Goal: Task Accomplishment & Management: Manage account settings

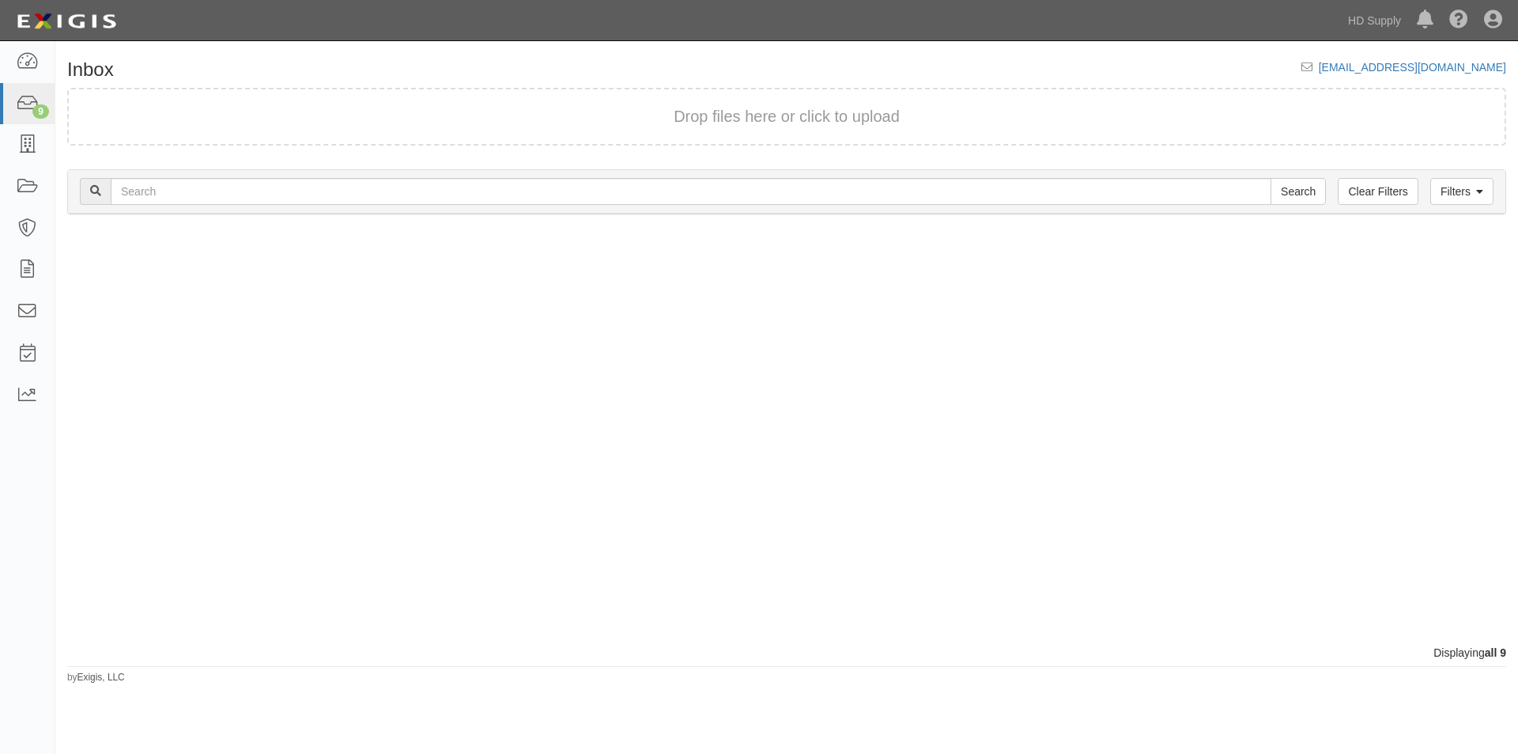
drag, startPoint x: 496, startPoint y: 452, endPoint x: 458, endPoint y: 410, distance: 56.0
click at [496, 452] on div at bounding box center [420, 437] width 731 height 414
click at [25, 102] on icon at bounding box center [27, 104] width 22 height 18
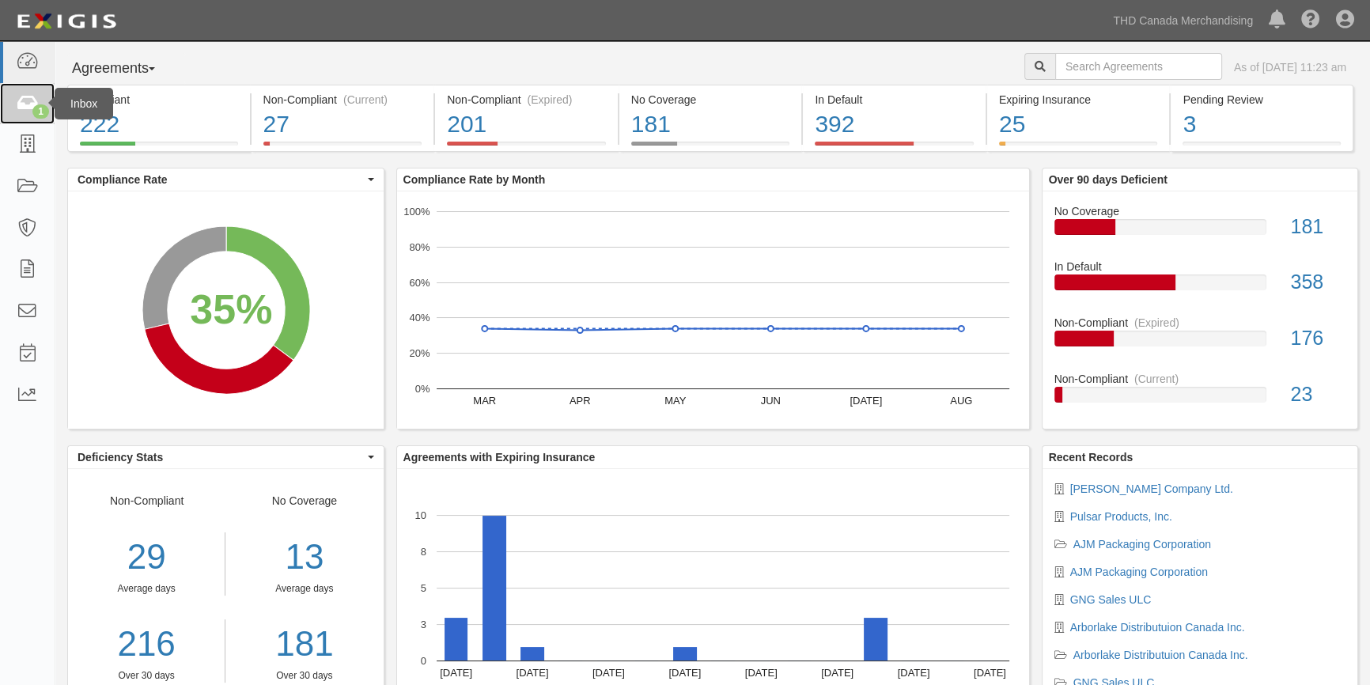
click at [29, 98] on icon at bounding box center [27, 104] width 22 height 18
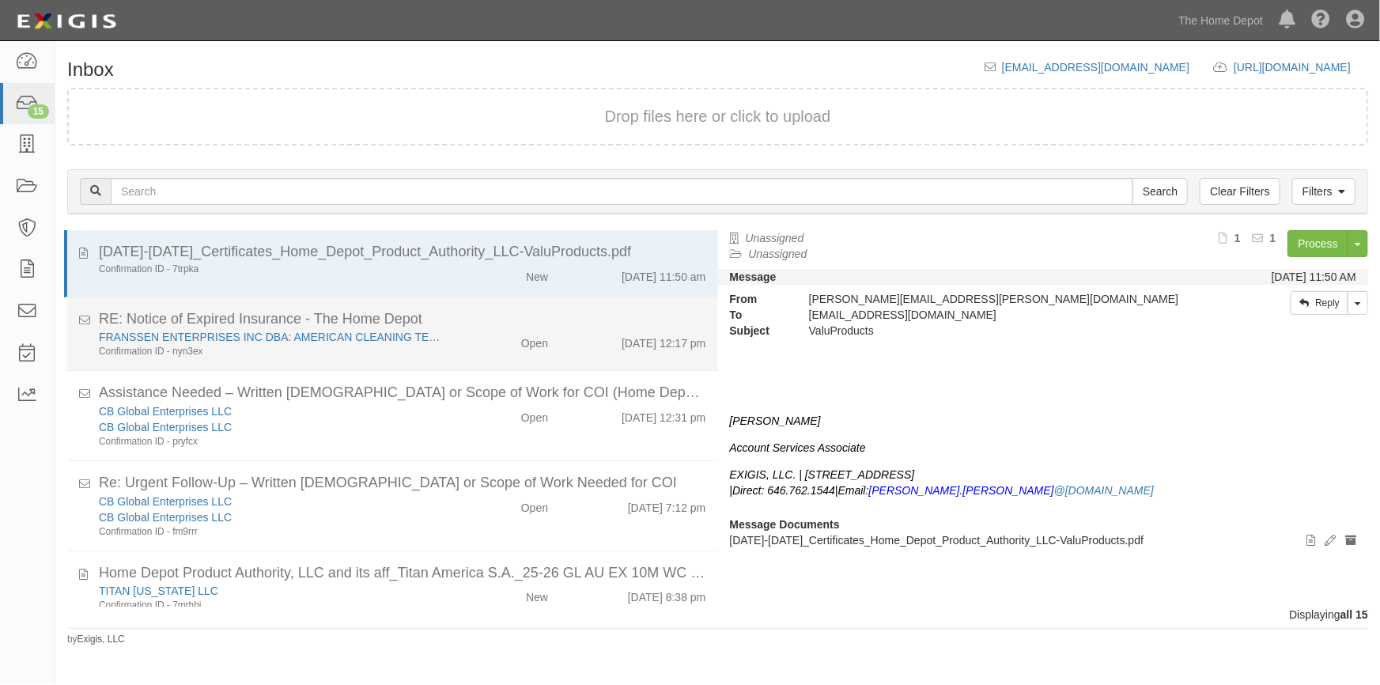
click at [451, 355] on div "FRANSSEN ENTERPRISES INC DBA: AMERICAN CLEANING TECHNOLOGIES Confirmation ID - …" at bounding box center [402, 343] width 631 height 29
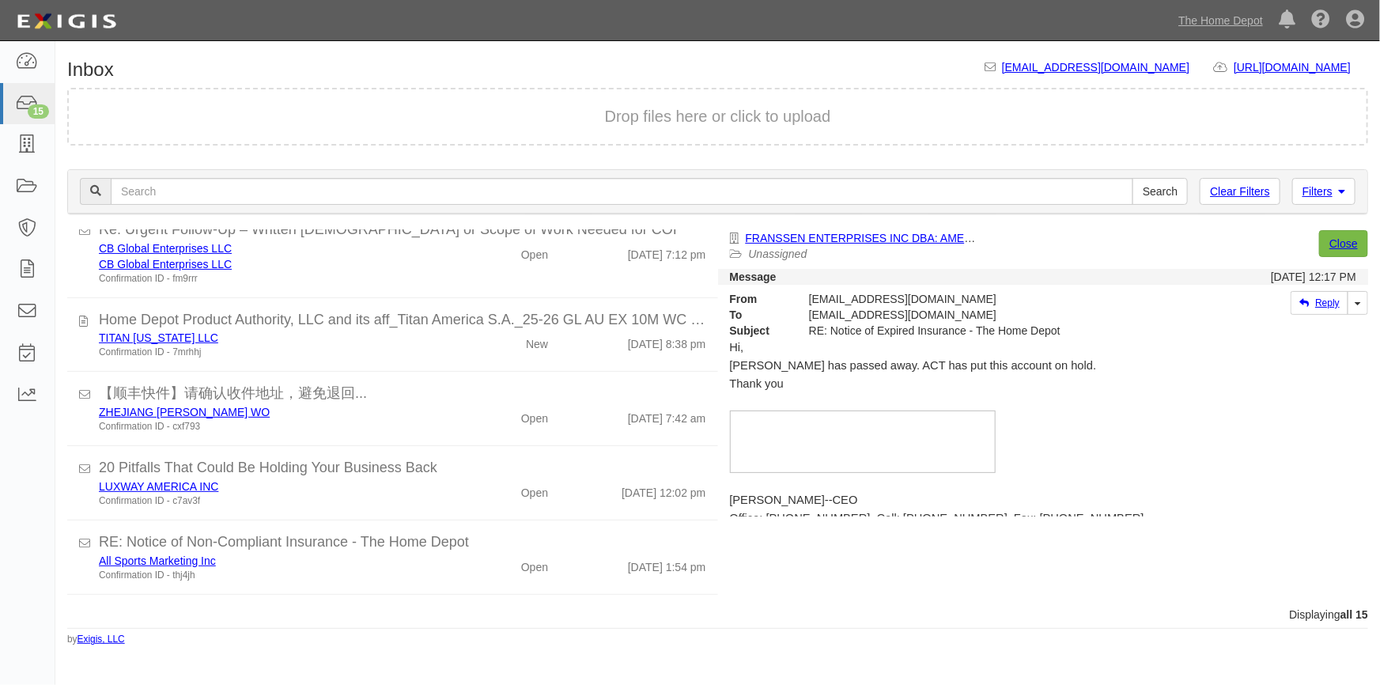
scroll to position [270, 0]
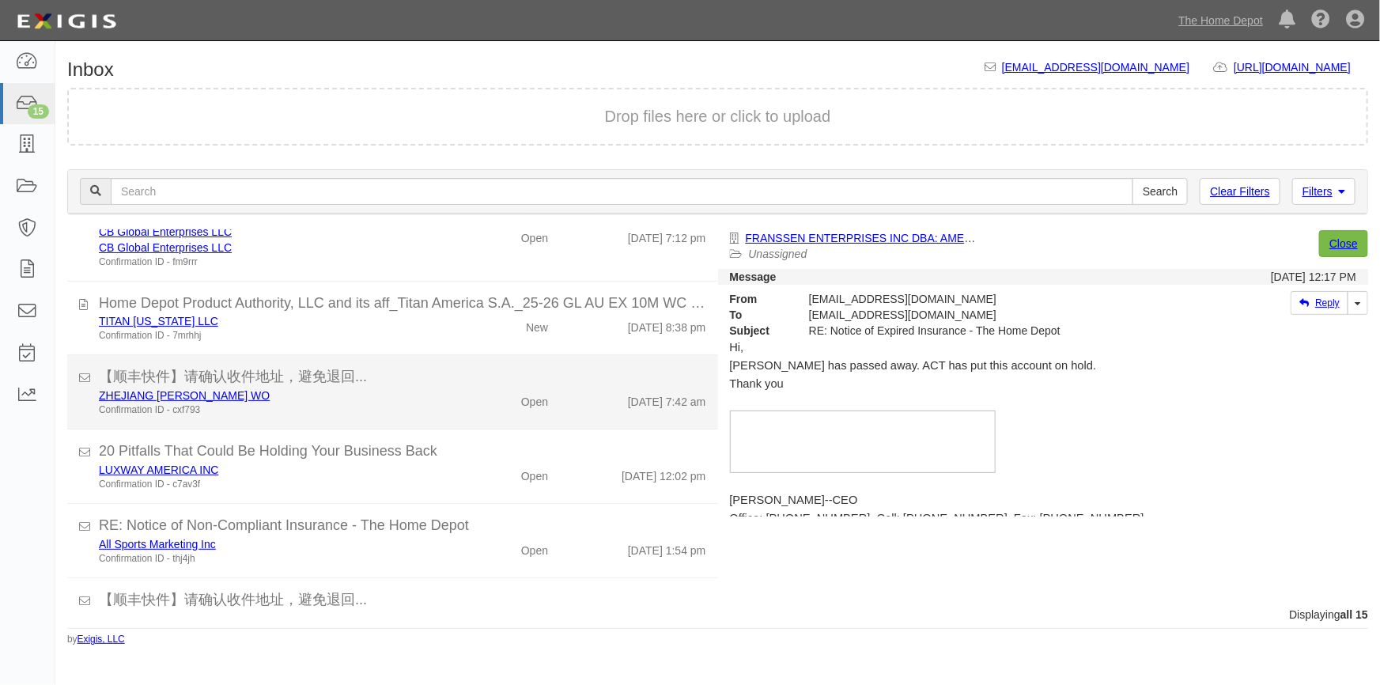
click at [461, 410] on div "ZHEJIANG ANJI HUILIAN WO Confirmation ID - cxf793 Open 9/27/25 7:42 am" at bounding box center [402, 401] width 631 height 29
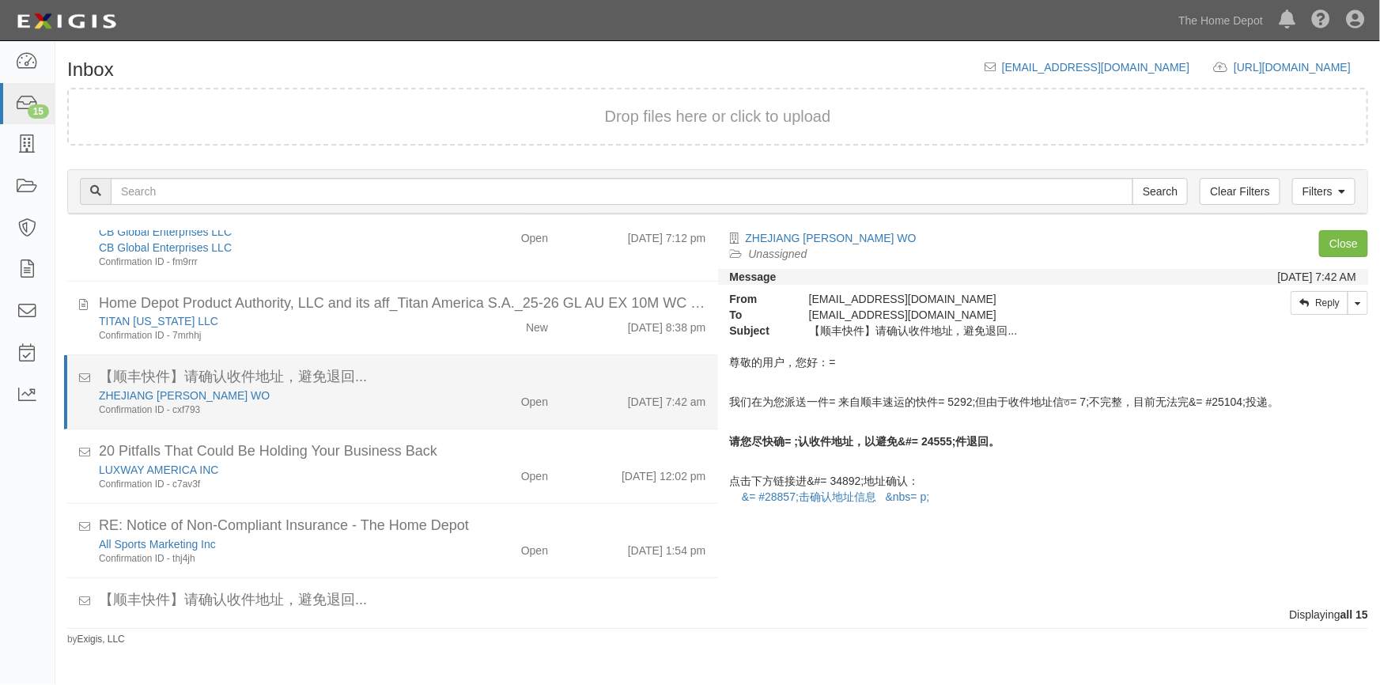
click at [459, 410] on div "ZHEJIANG ANJI HUILIAN WO Confirmation ID - cxf793 Open 9/27/25 7:42 am" at bounding box center [402, 401] width 631 height 29
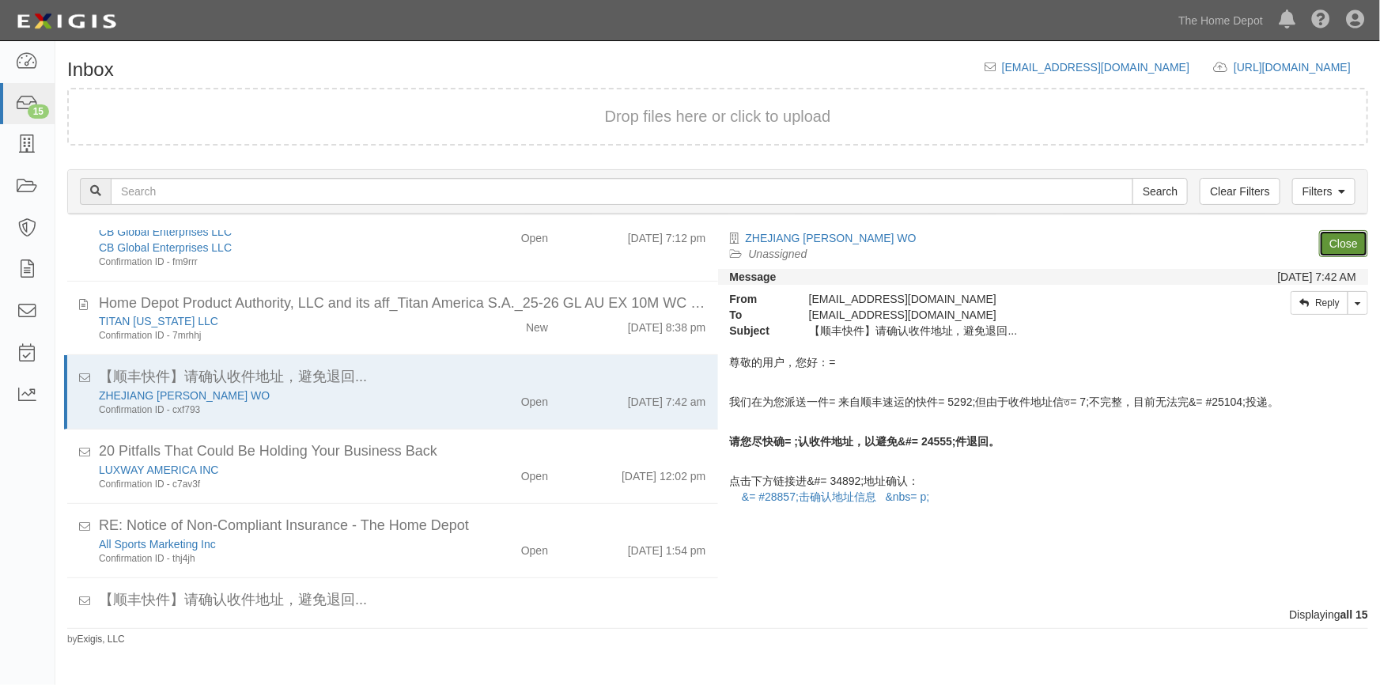
click at [1344, 248] on link "Close" at bounding box center [1343, 243] width 49 height 27
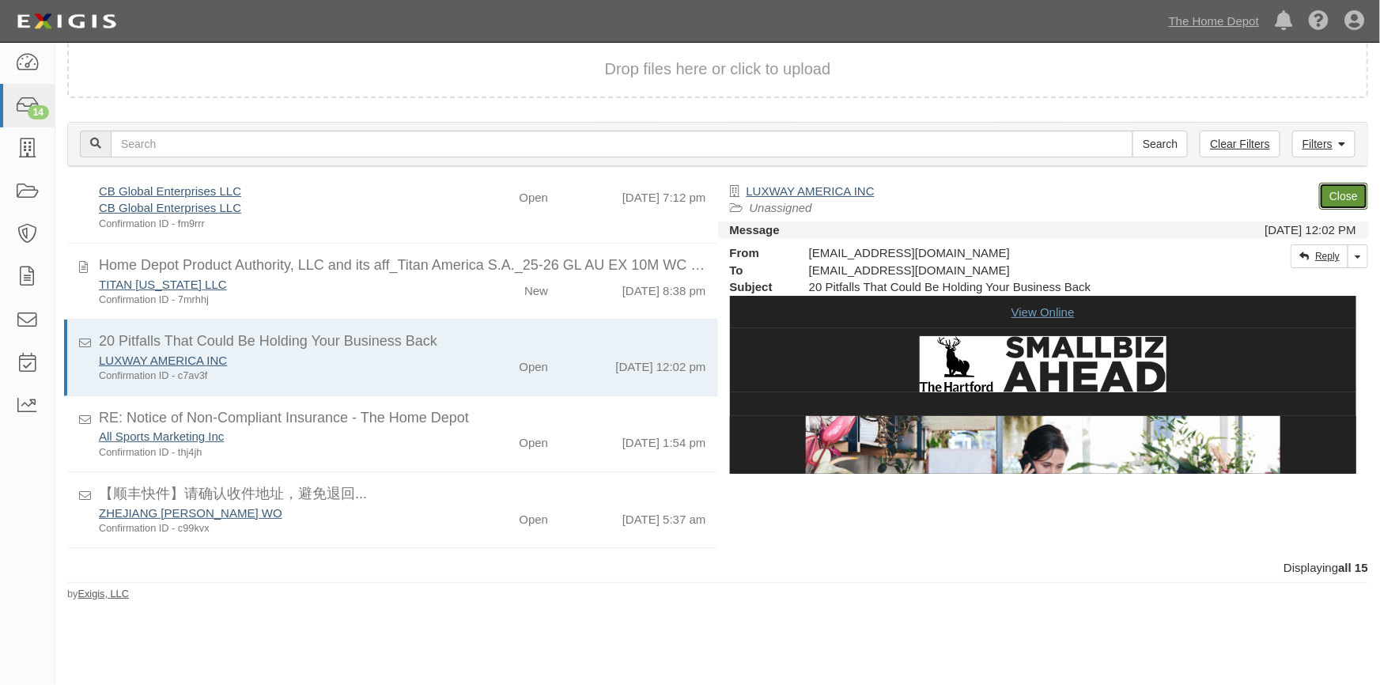
scroll to position [277, 0]
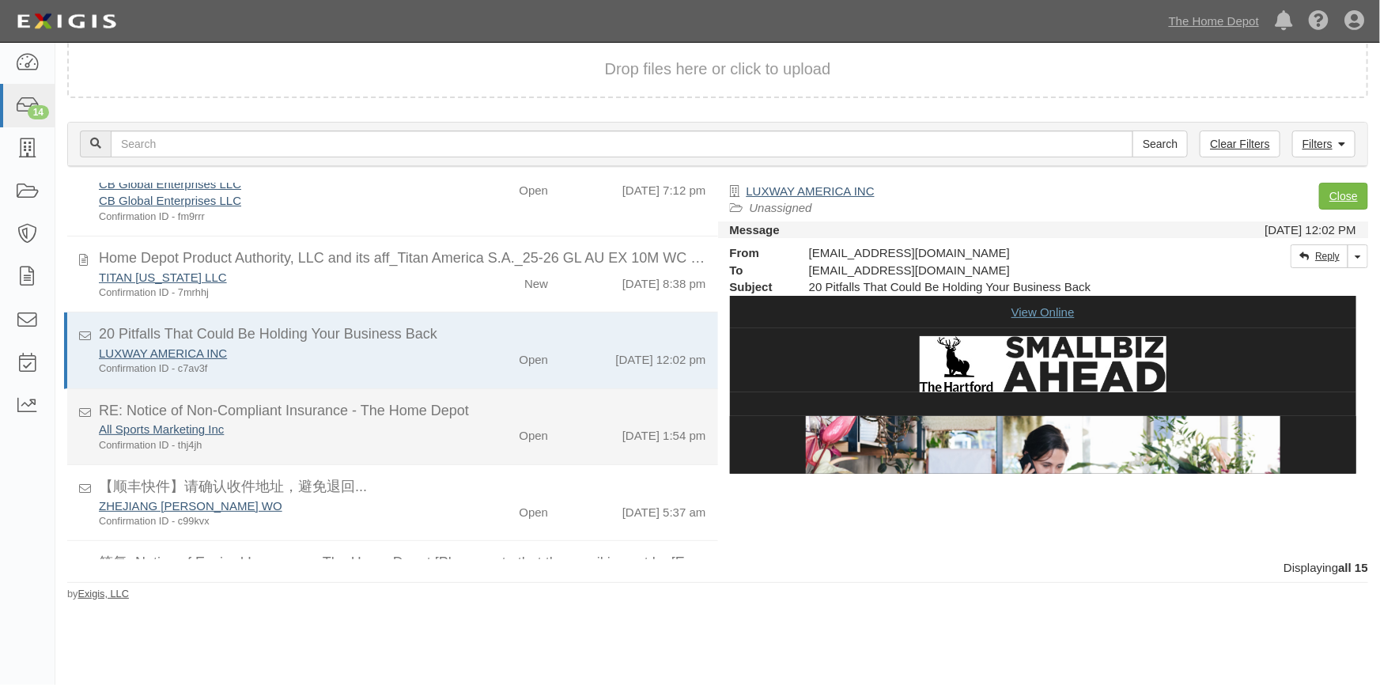
click at [429, 438] on div "Confirmation ID - thj4jh" at bounding box center [271, 445] width 344 height 14
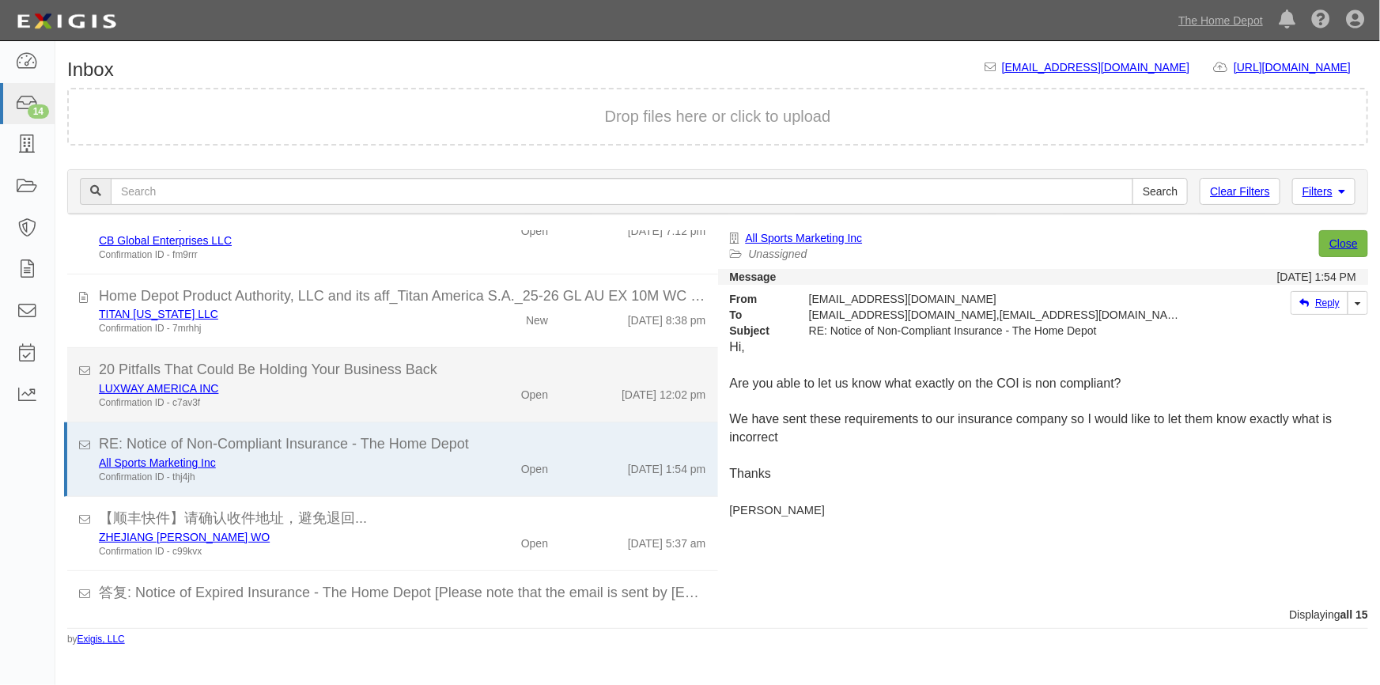
click at [416, 395] on div "LUXWAY AMERICA INC" at bounding box center [271, 388] width 344 height 16
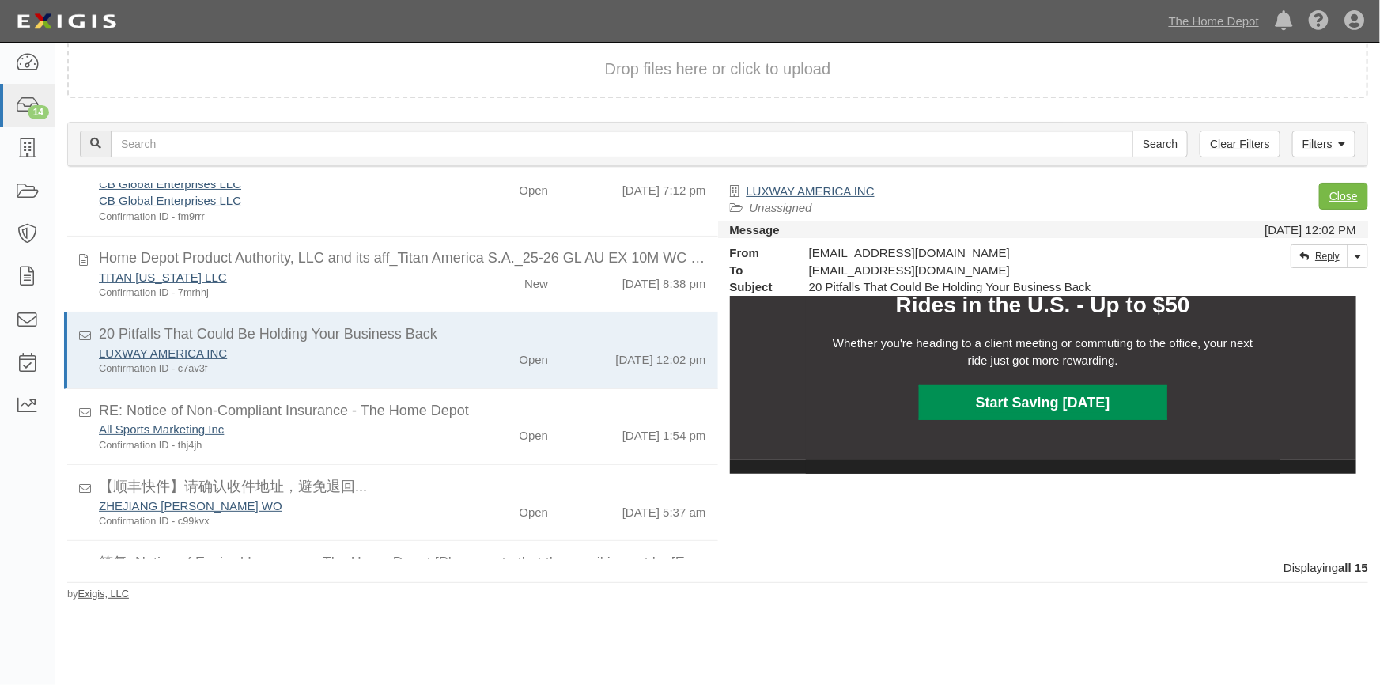
scroll to position [862, 0]
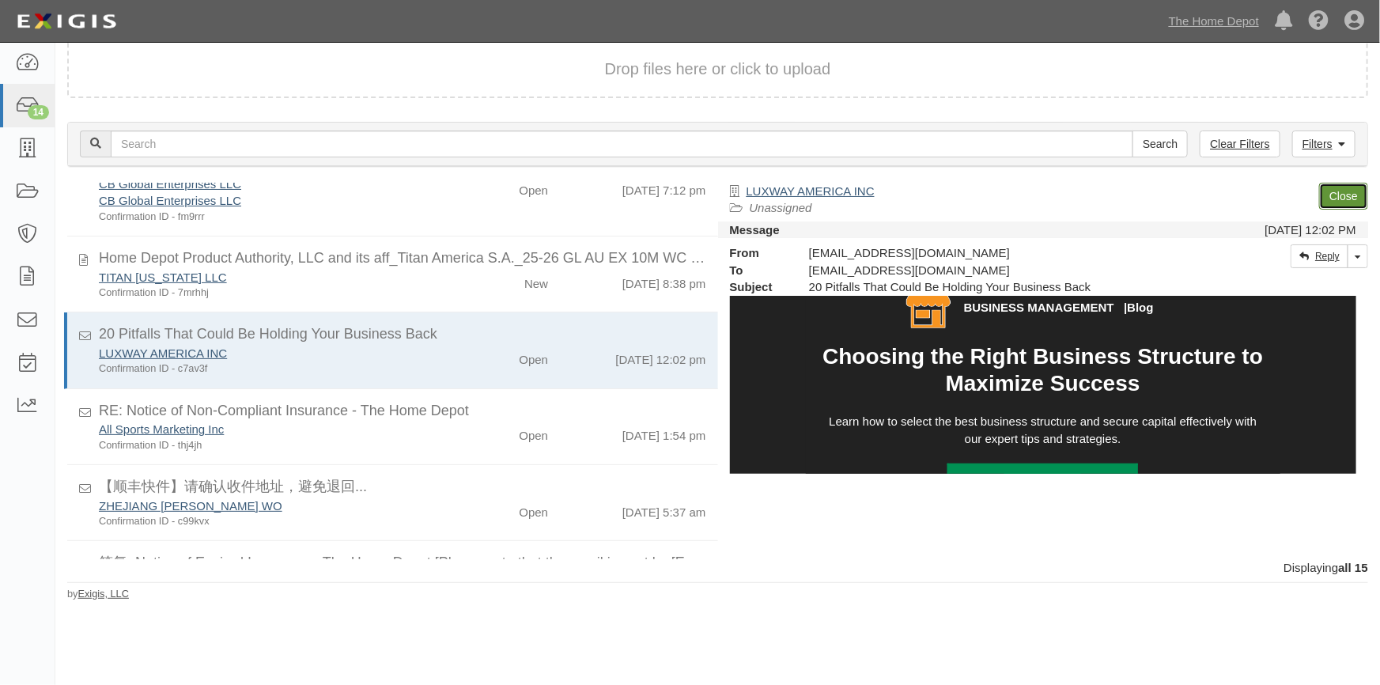
click at [1329, 193] on link "Close" at bounding box center [1343, 196] width 49 height 27
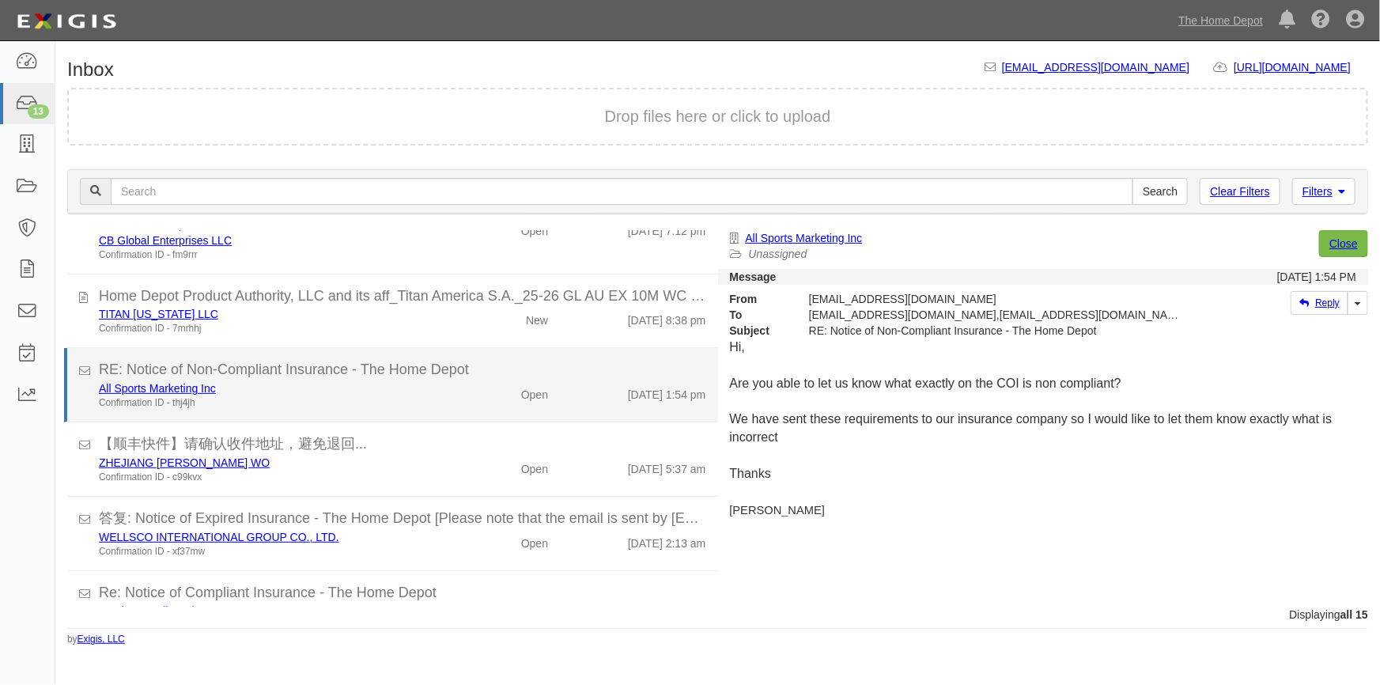
click at [400, 403] on div "Confirmation ID - thj4jh" at bounding box center [271, 402] width 344 height 13
click at [173, 387] on link "All Sports Marketing Inc" at bounding box center [157, 388] width 117 height 13
click at [138, 392] on link "All Sports Marketing Inc" at bounding box center [157, 388] width 117 height 13
click at [150, 390] on link "All Sports Marketing Inc" at bounding box center [157, 388] width 117 height 13
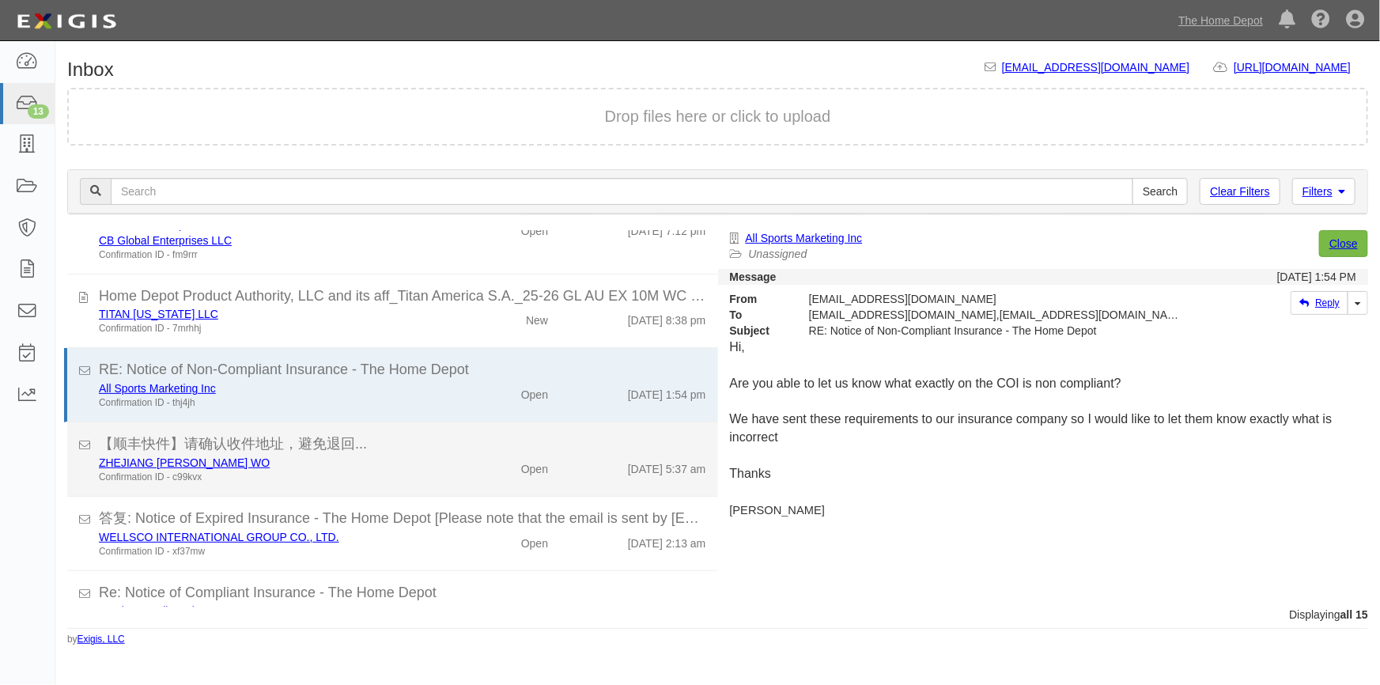
click at [486, 457] on div "Open" at bounding box center [507, 466] width 105 height 22
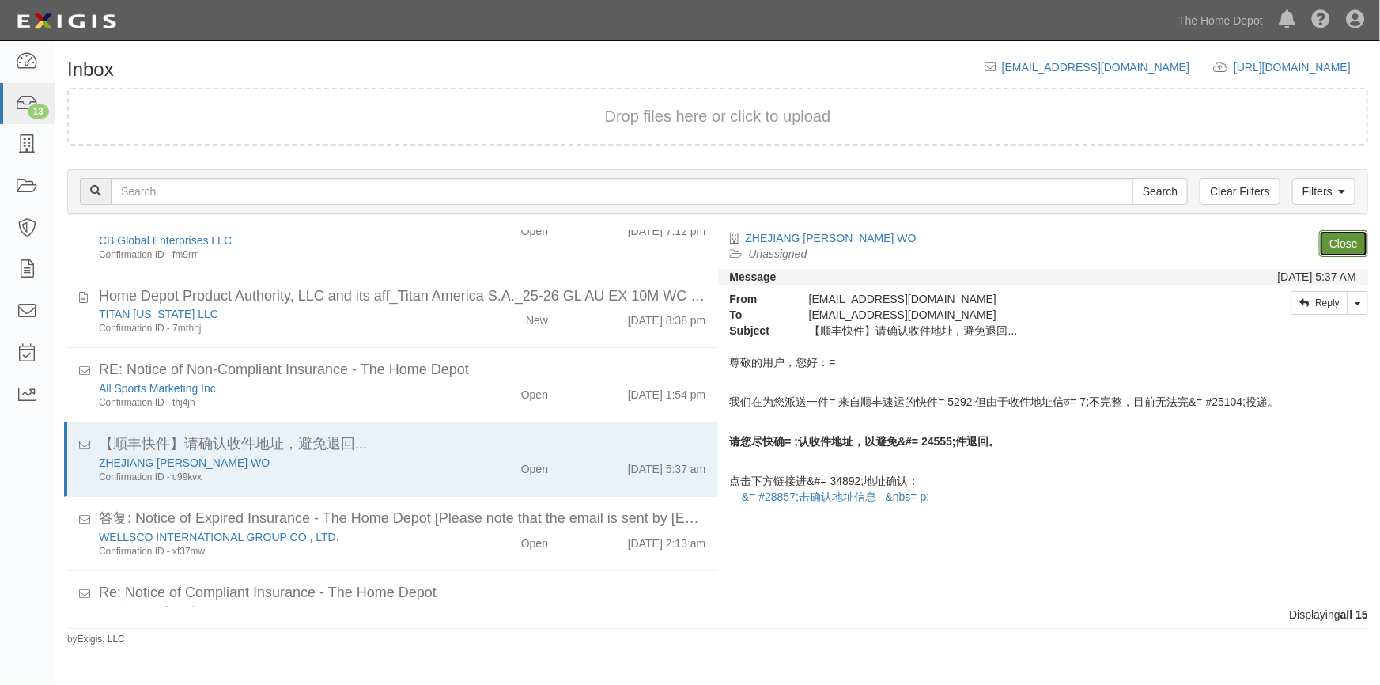
click at [1340, 247] on link "Close" at bounding box center [1343, 243] width 49 height 27
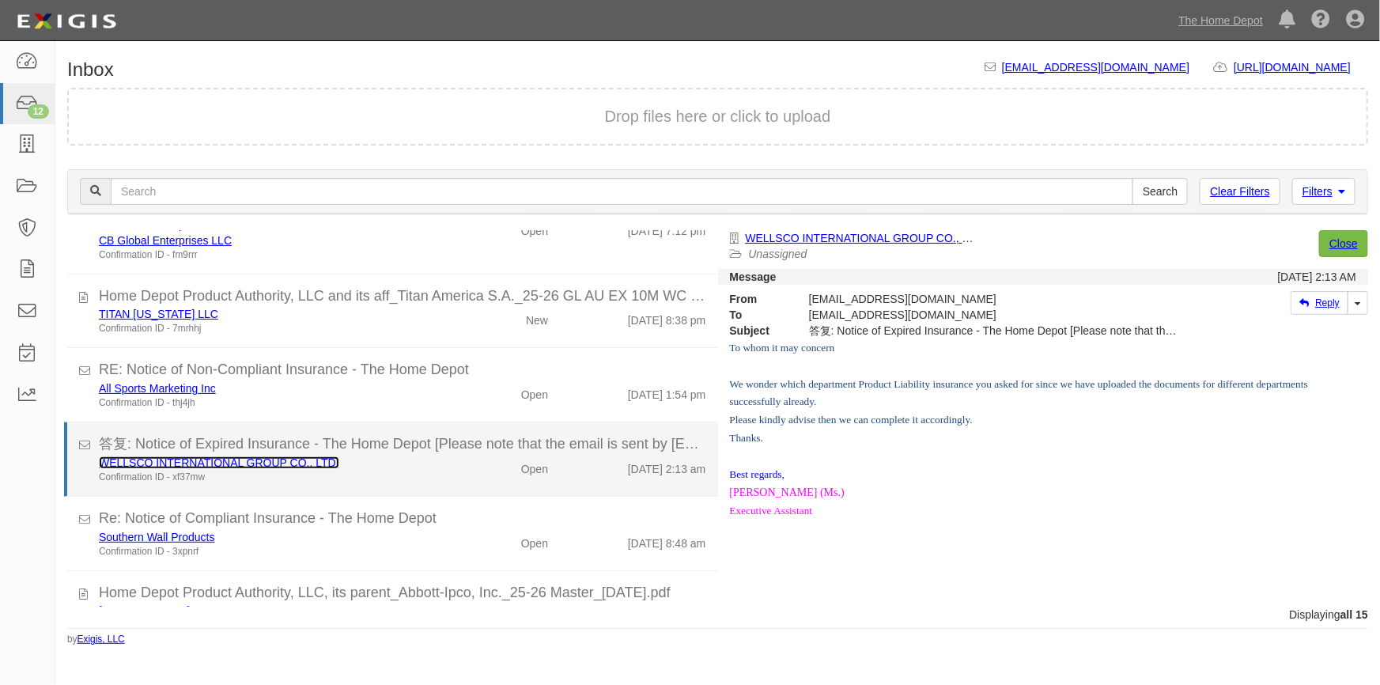
click at [239, 463] on link "WELLSCO INTERNATIONAL GROUP CO., LTD." at bounding box center [219, 462] width 240 height 13
click at [403, 485] on li "答复: Notice of Expired Insurance - The Home Depot [Please note that the email is…" at bounding box center [391, 459] width 654 height 74
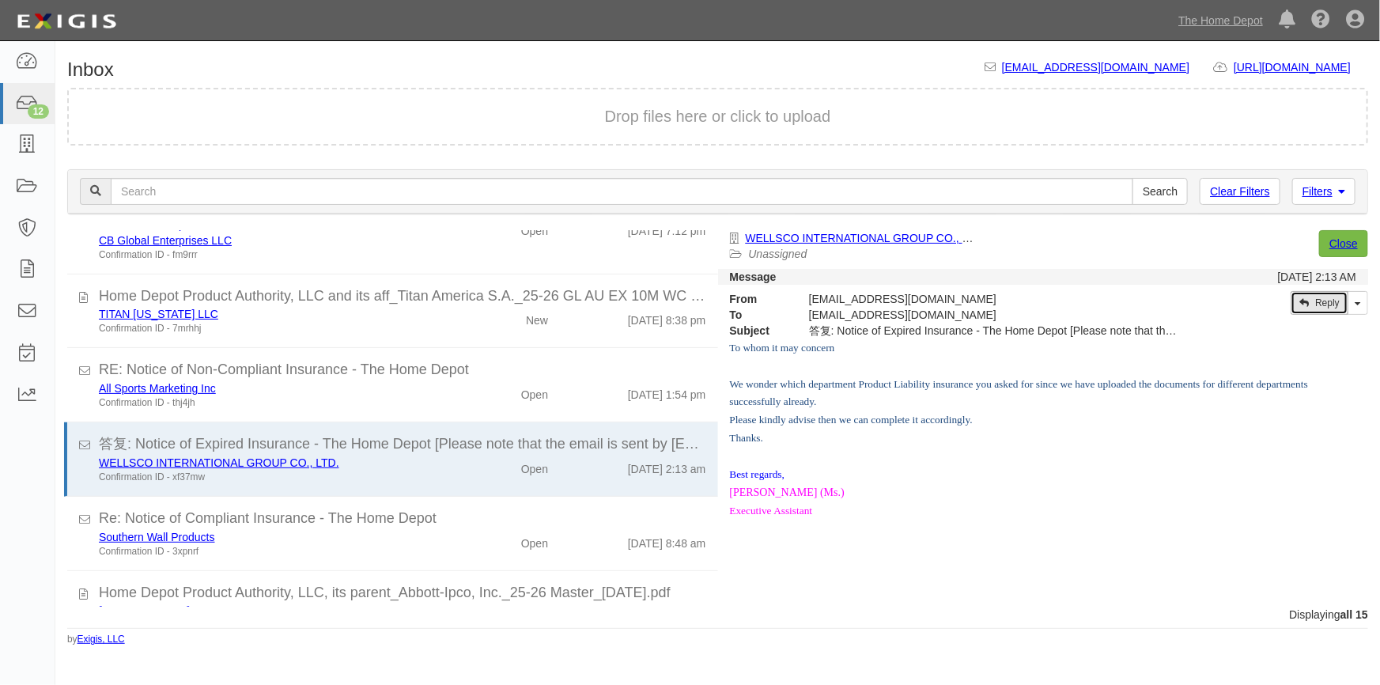
click at [1312, 305] on link "Reply" at bounding box center [1320, 303] width 58 height 24
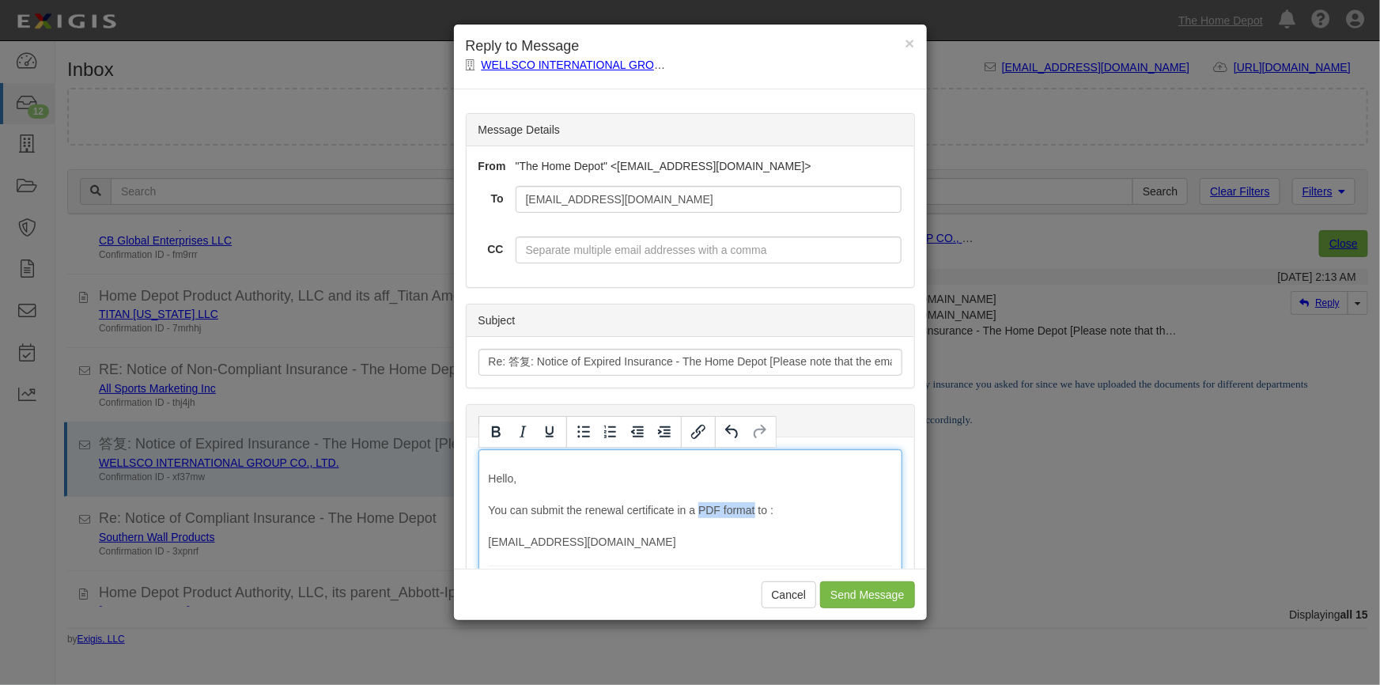
drag, startPoint x: 698, startPoint y: 511, endPoint x: 753, endPoint y: 515, distance: 54.7
click at [497, 429] on icon "Bold" at bounding box center [495, 431] width 19 height 19
drag, startPoint x: 486, startPoint y: 543, endPoint x: 704, endPoint y: 551, distance: 218.4
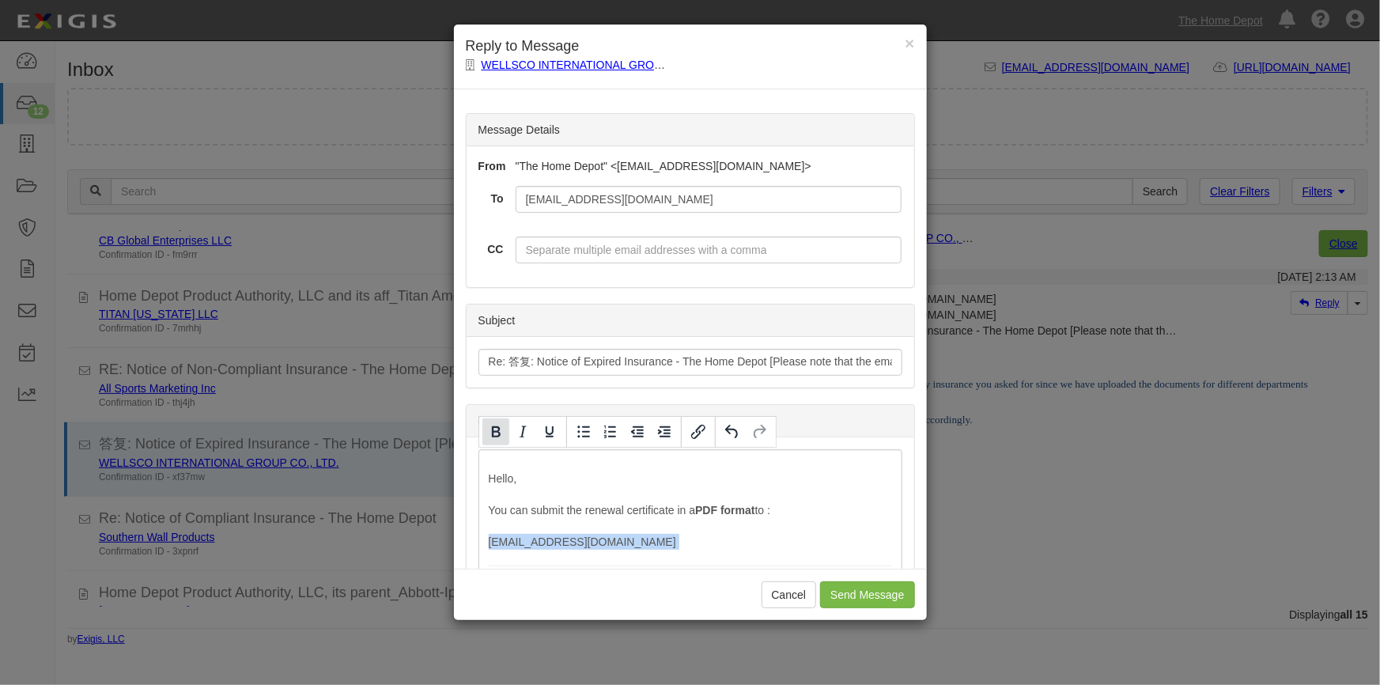
click at [497, 437] on icon "Bold" at bounding box center [496, 431] width 9 height 11
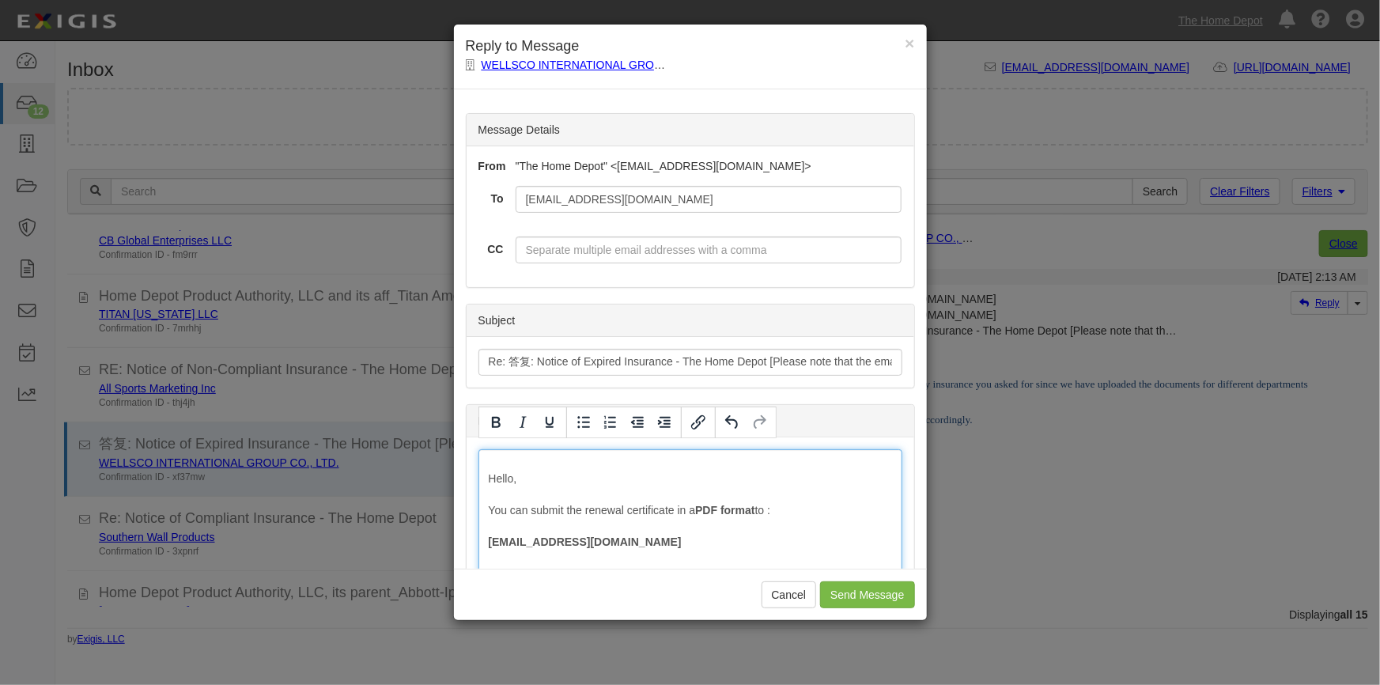
scroll to position [9, 0]
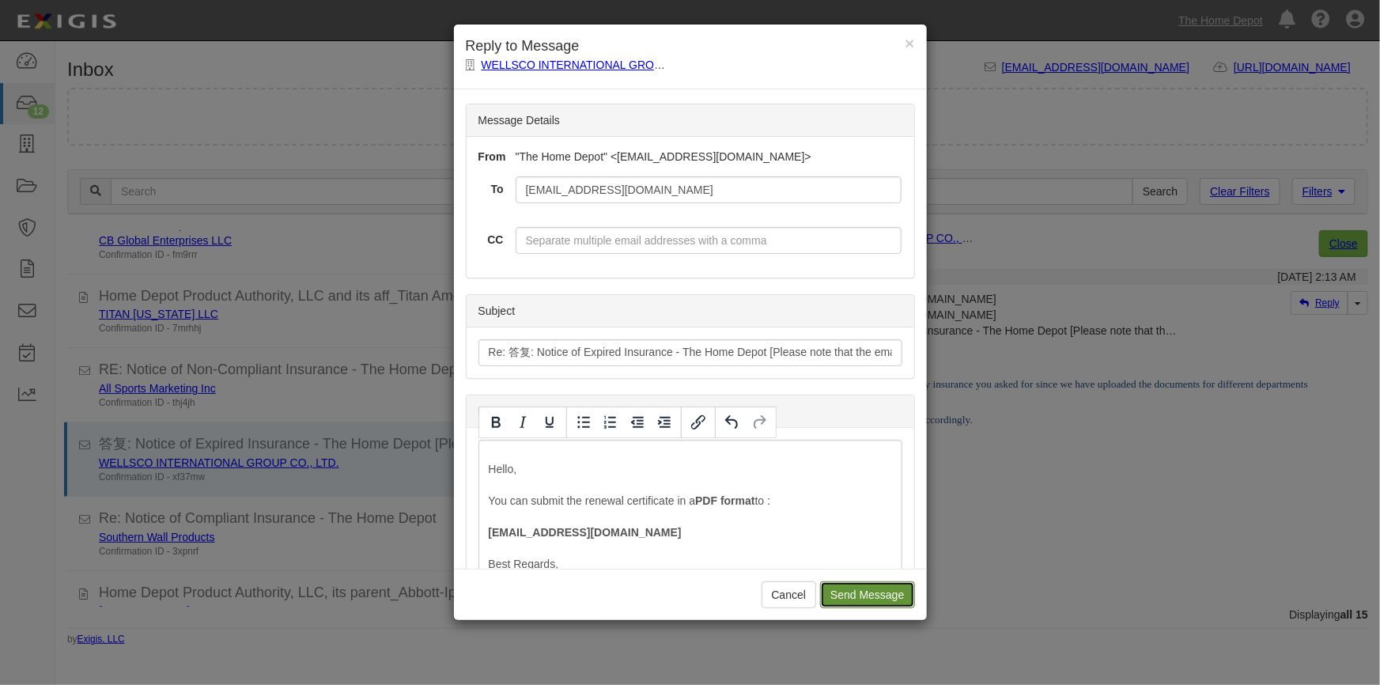
click at [868, 593] on input "Send Message" at bounding box center [867, 594] width 94 height 27
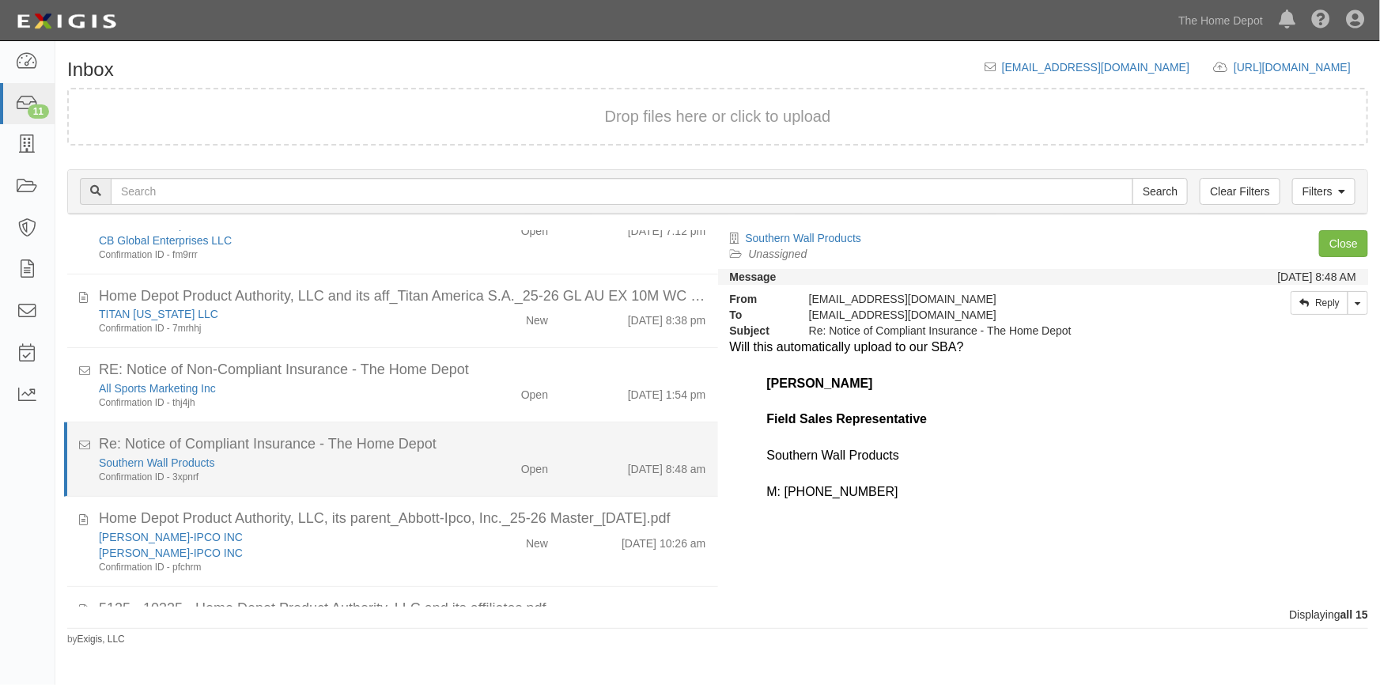
click at [475, 455] on div "Open" at bounding box center [507, 466] width 105 height 22
click at [192, 462] on link "Southern Wall Products" at bounding box center [157, 462] width 116 height 13
click at [464, 463] on div "Open" at bounding box center [507, 466] width 105 height 22
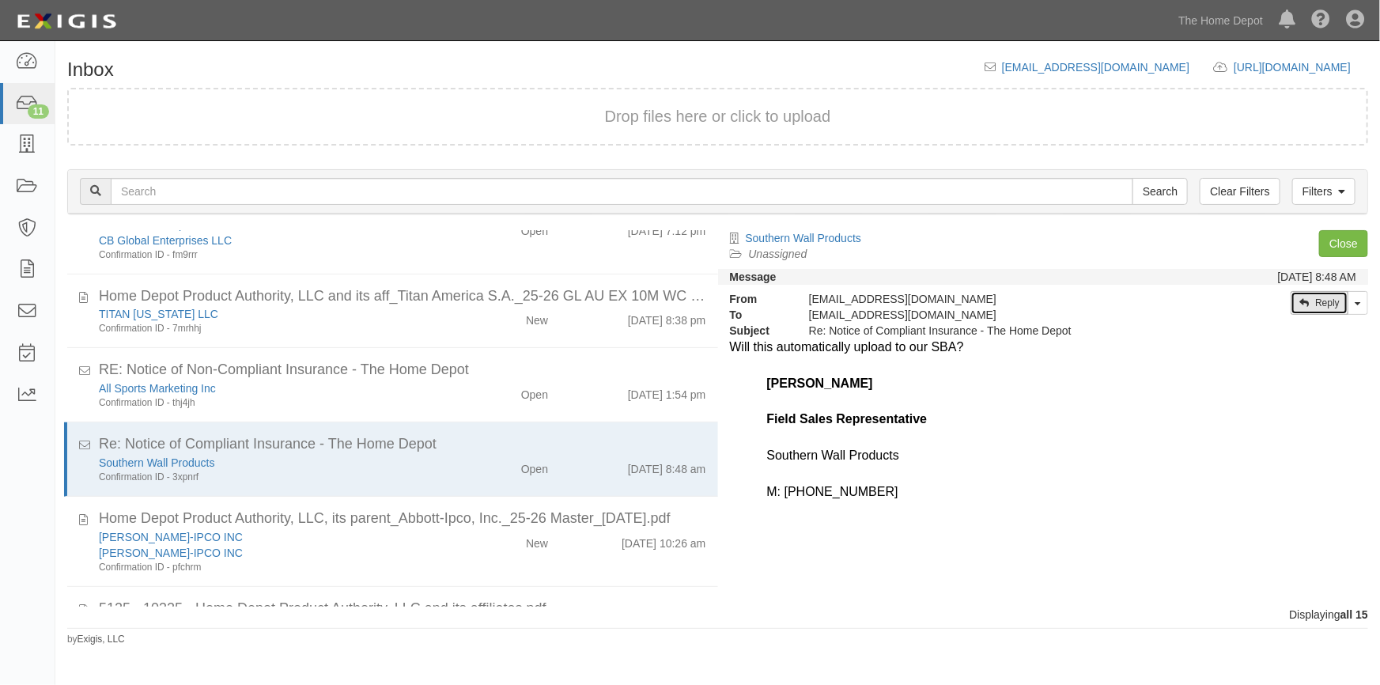
click at [1317, 312] on link "Reply" at bounding box center [1320, 303] width 58 height 24
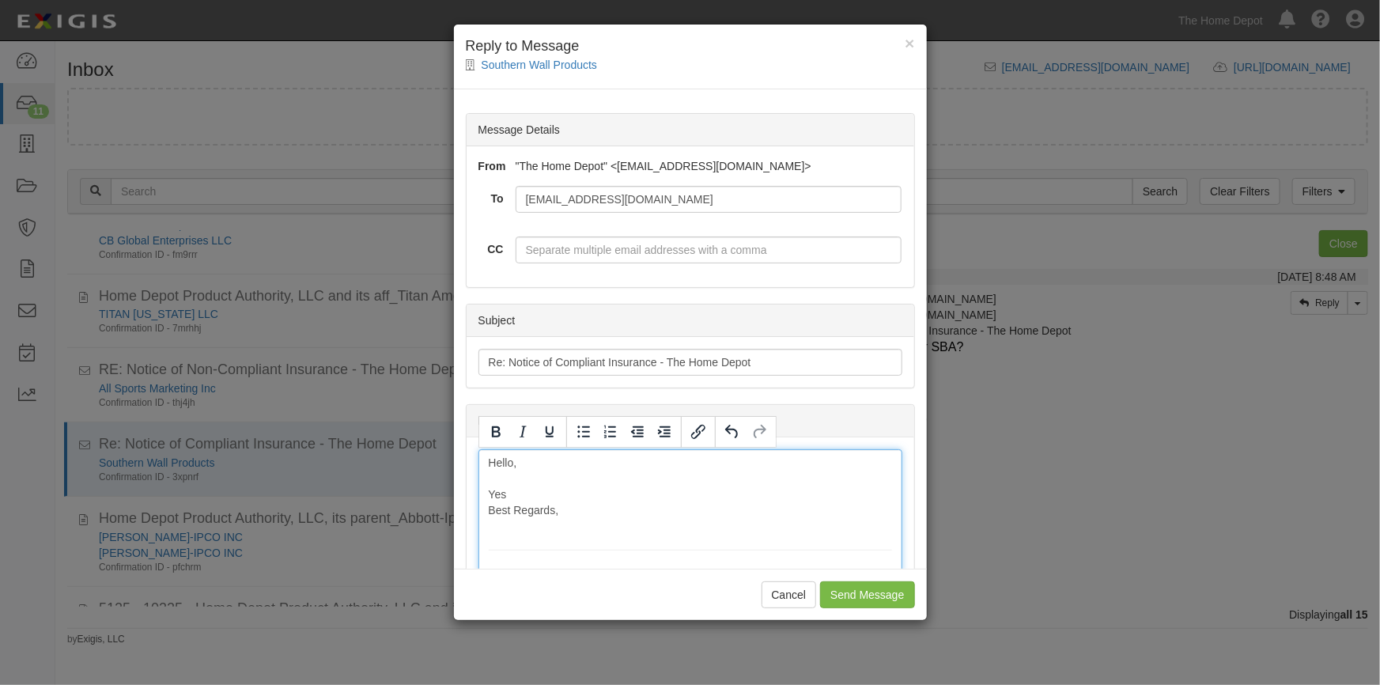
click at [853, 607] on input "Send Message" at bounding box center [867, 594] width 94 height 27
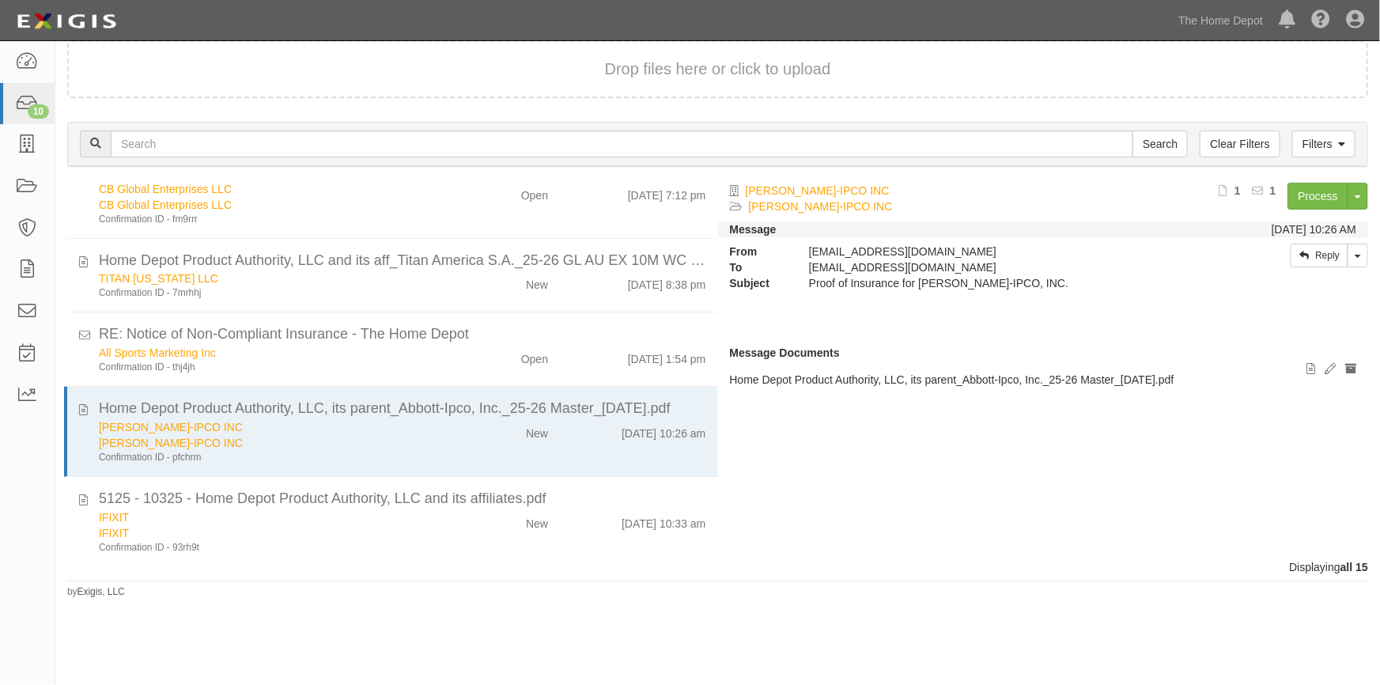
scroll to position [261, 0]
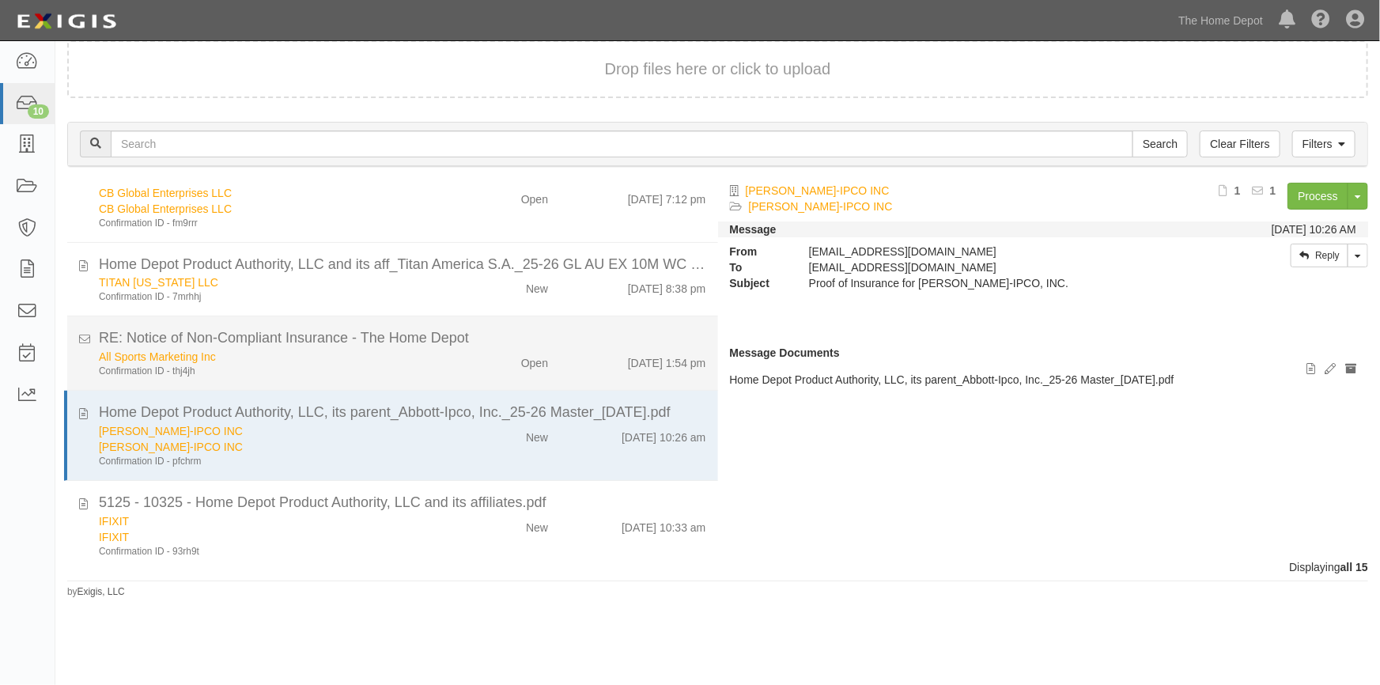
click at [430, 365] on div "Confirmation ID - thj4jh" at bounding box center [271, 371] width 344 height 13
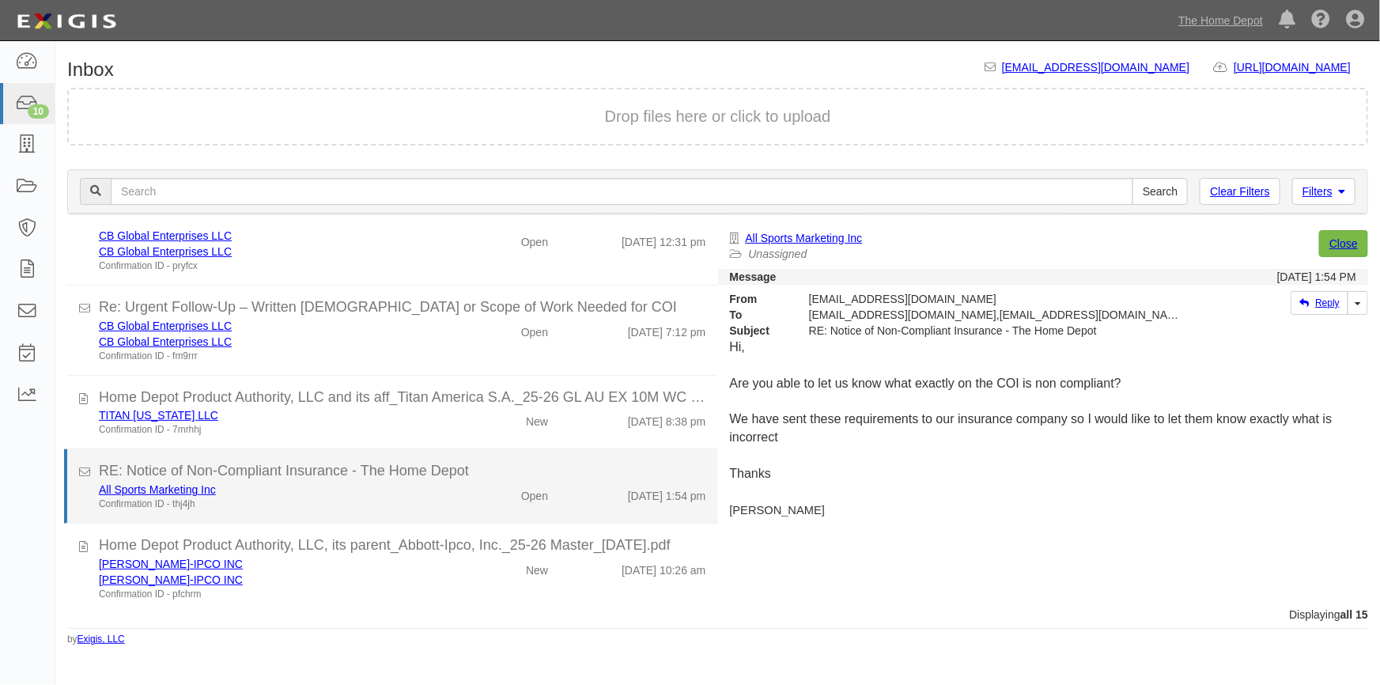
scroll to position [177, 0]
click at [394, 489] on div "All Sports Marketing Inc" at bounding box center [271, 488] width 344 height 16
click at [195, 490] on link "All Sports Marketing Inc" at bounding box center [157, 488] width 117 height 13
click at [138, 482] on link "All Sports Marketing Inc" at bounding box center [157, 488] width 117 height 13
click at [197, 489] on link "All Sports Marketing Inc" at bounding box center [157, 488] width 117 height 13
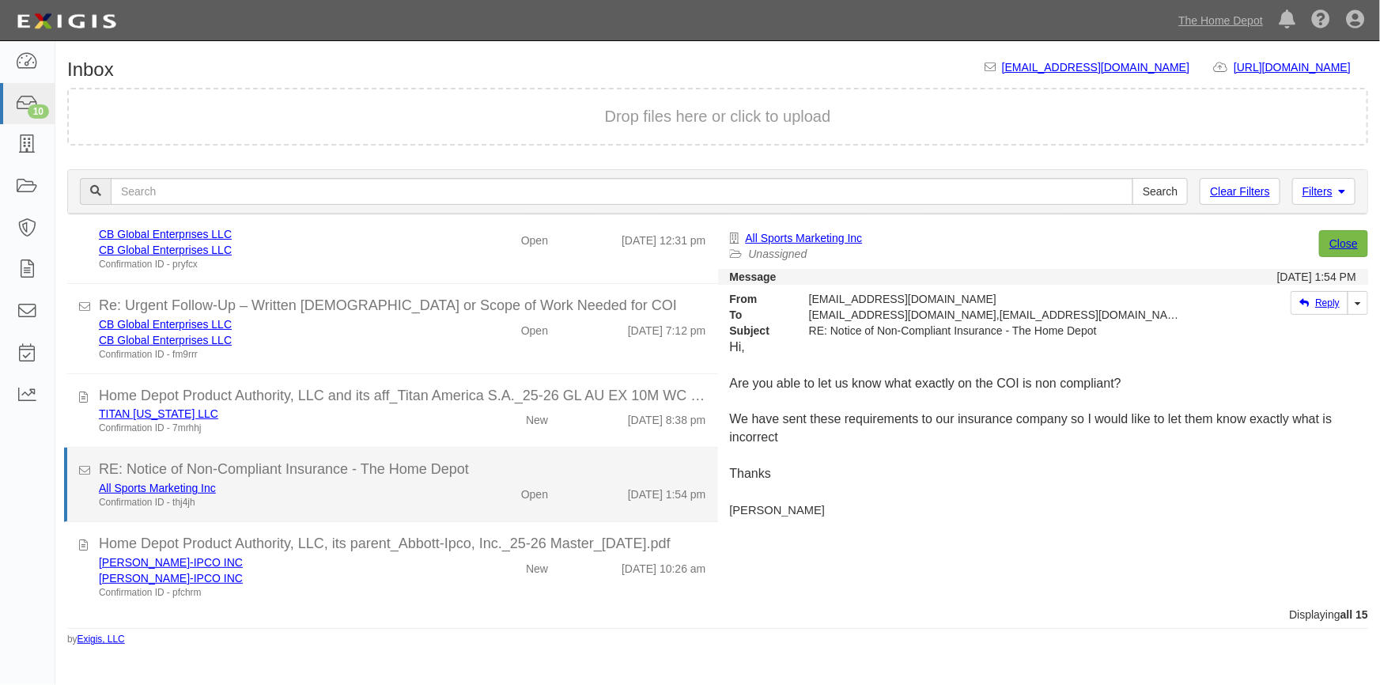
click at [300, 475] on div "RE: Notice of Non-Compliant Insurance - The Home Depot" at bounding box center [402, 469] width 607 height 21
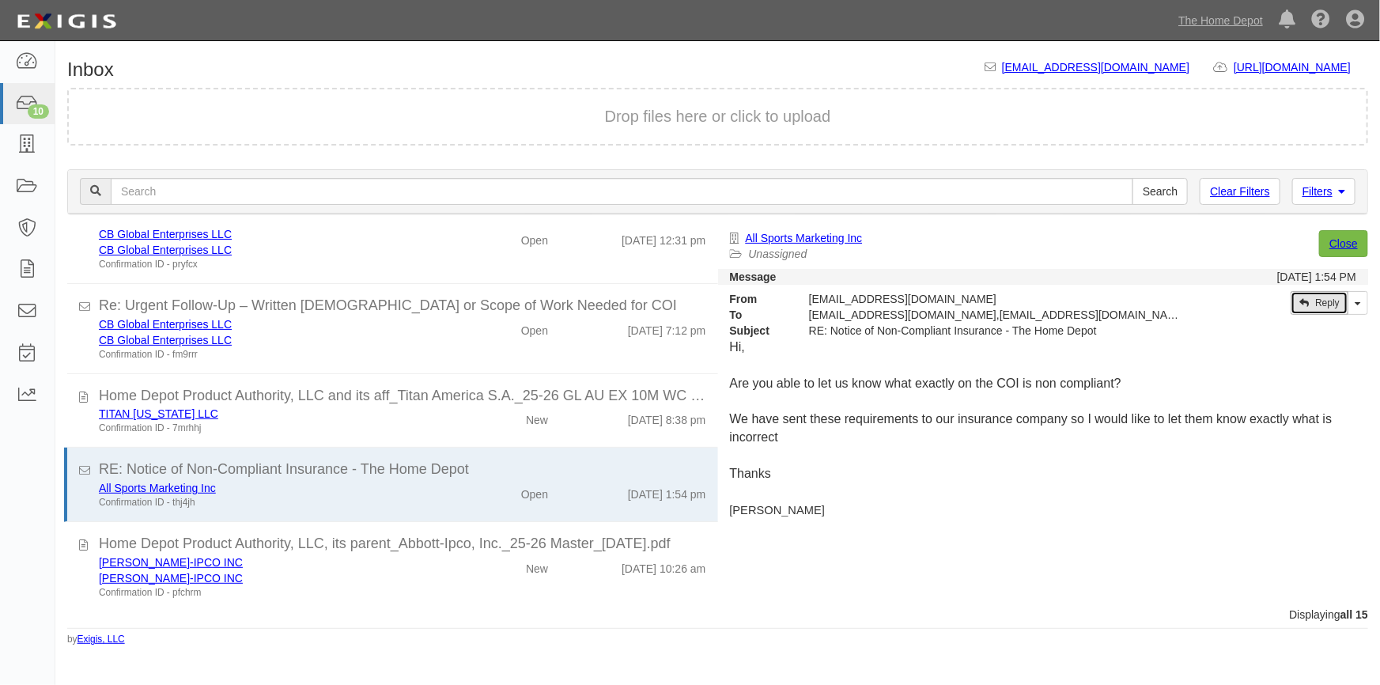
click at [1311, 303] on link "Reply" at bounding box center [1320, 303] width 58 height 24
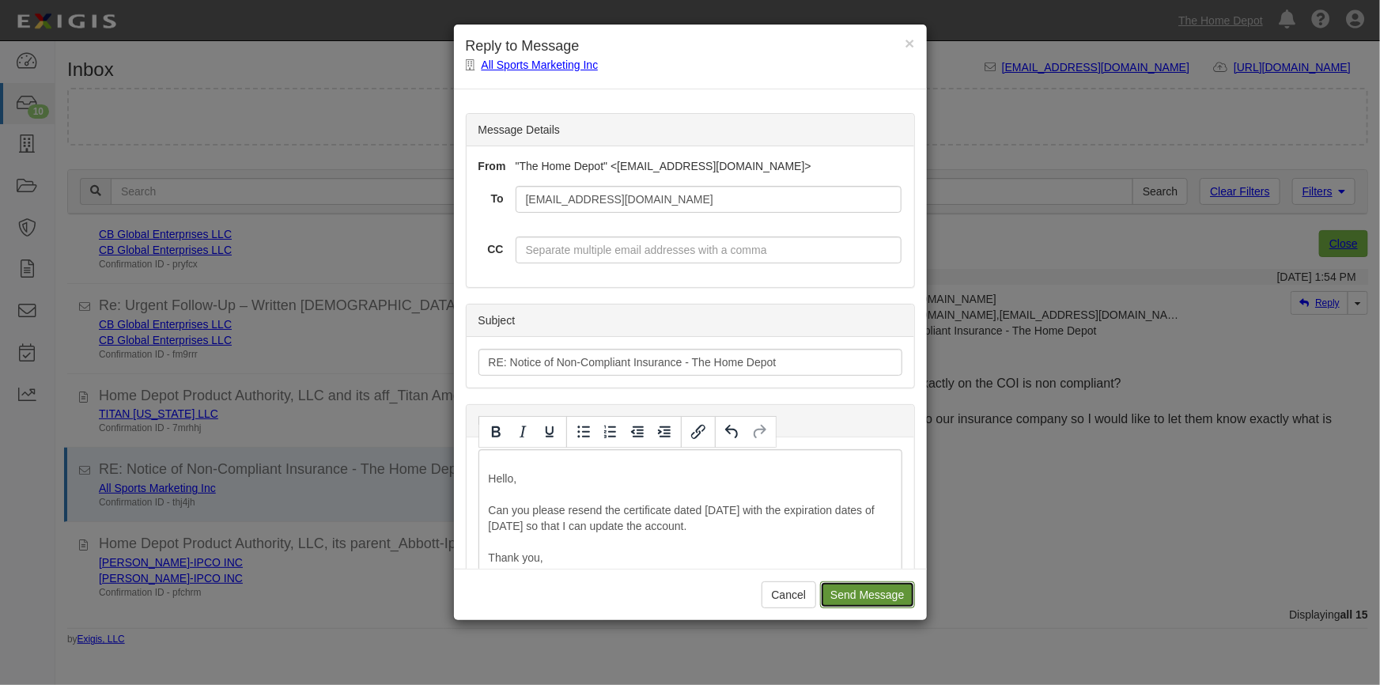
click at [841, 591] on input "Send Message" at bounding box center [867, 594] width 94 height 27
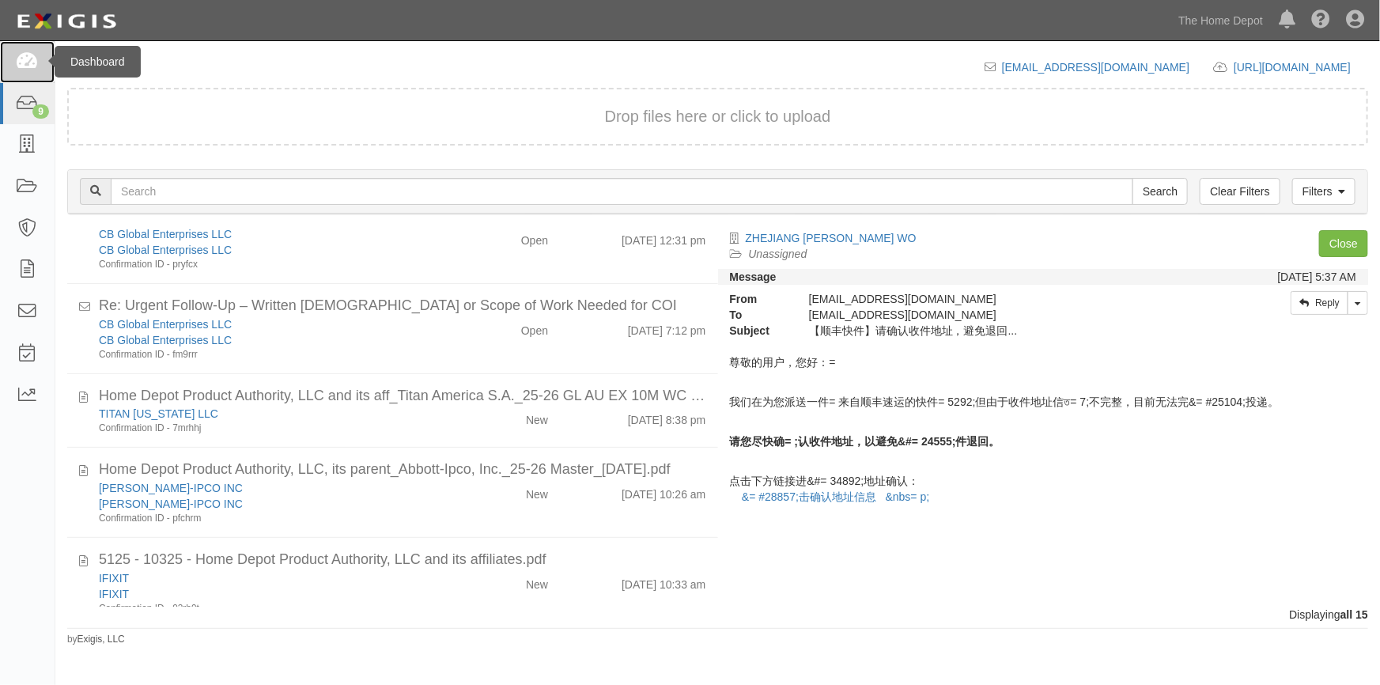
click at [26, 71] on link at bounding box center [27, 62] width 55 height 42
click at [23, 59] on icon at bounding box center [27, 62] width 22 height 18
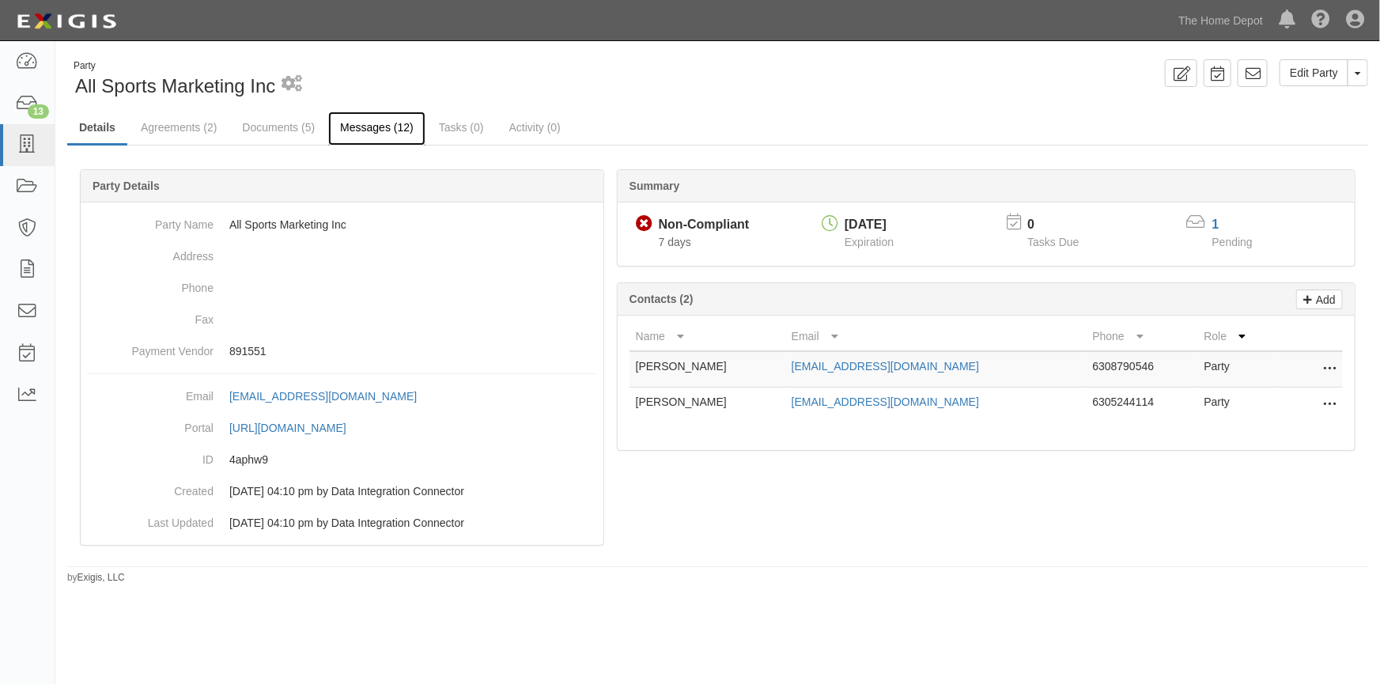
click at [346, 130] on link "Messages (12)" at bounding box center [376, 129] width 97 height 34
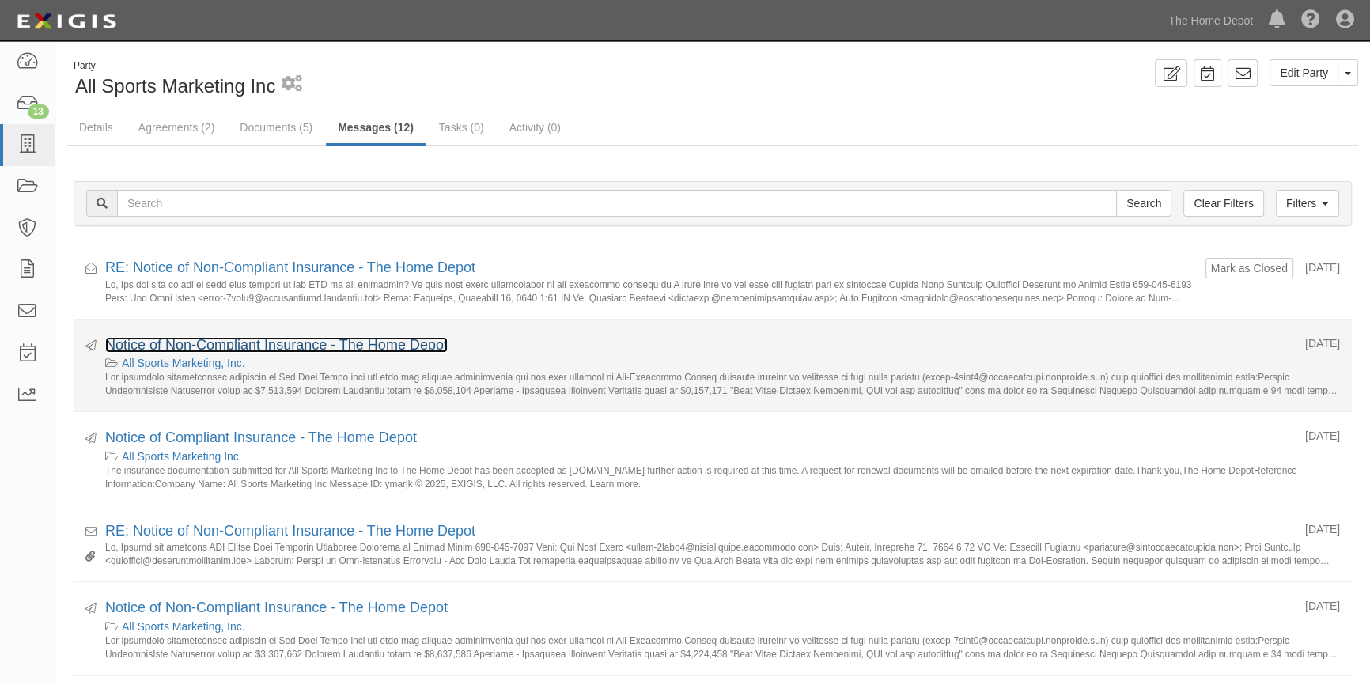
click at [236, 347] on link "Notice of Non-Compliant Insurance - The Home Depot" at bounding box center [276, 345] width 342 height 16
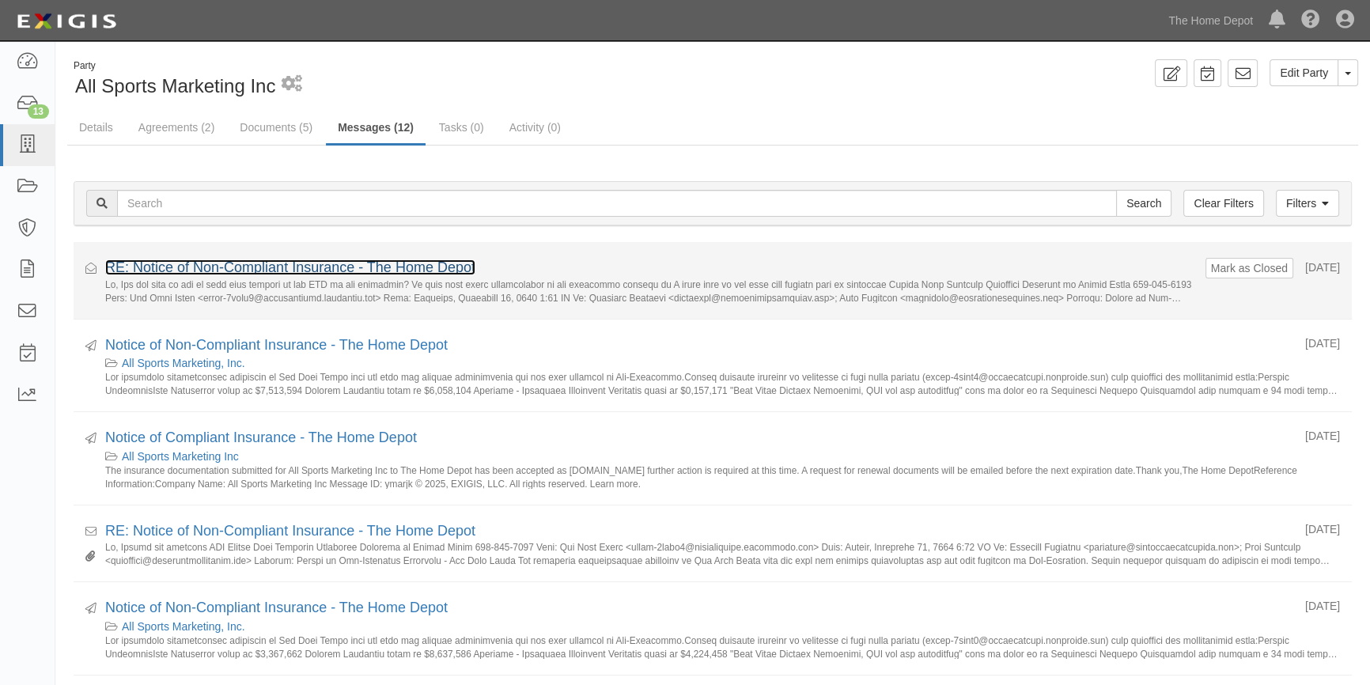
click at [236, 264] on link "RE: Notice of Non-Compliant Insurance - The Home Depot" at bounding box center [290, 267] width 370 height 16
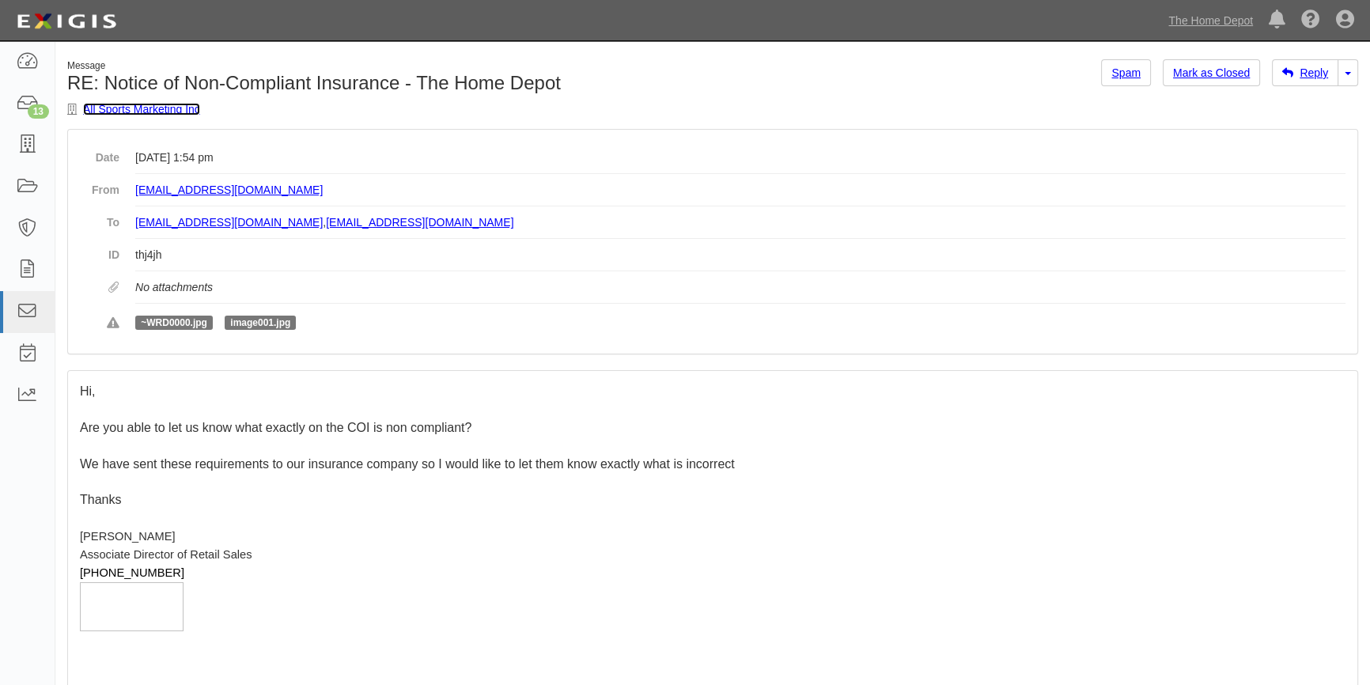
click at [144, 109] on link "All Sports Marketing Inc" at bounding box center [141, 109] width 117 height 13
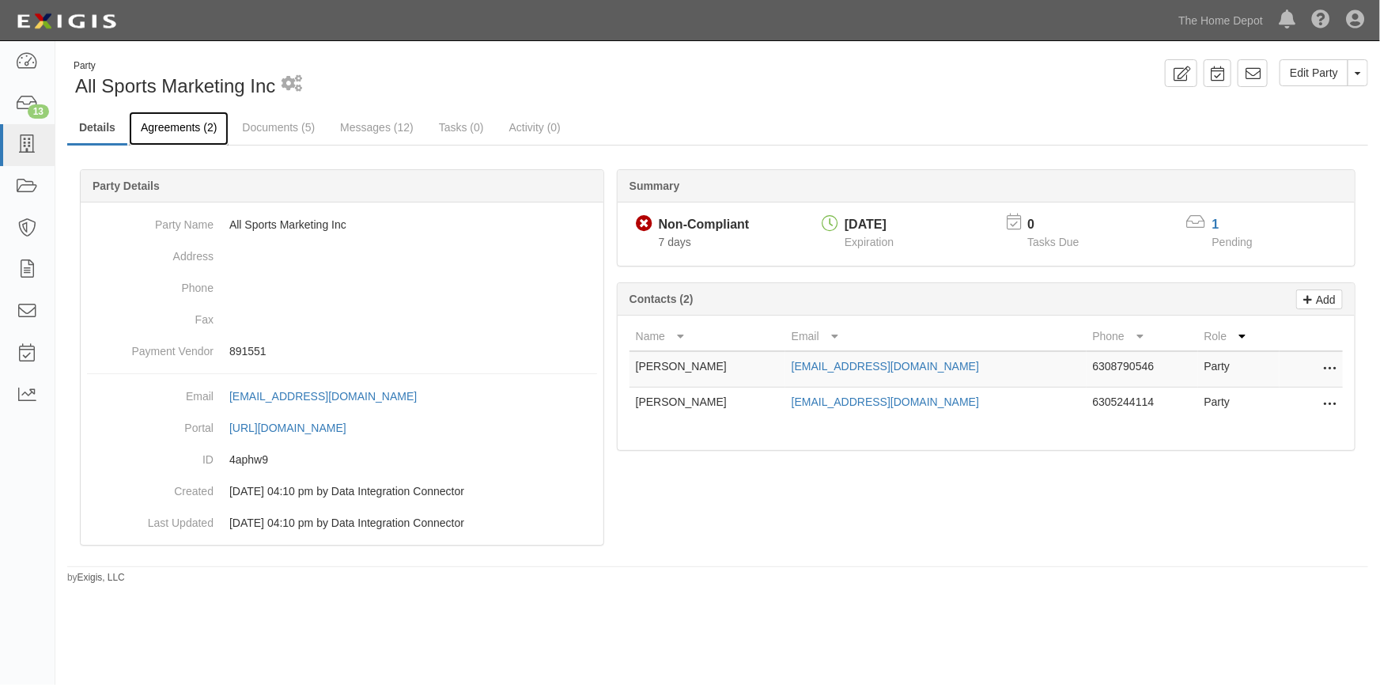
click at [177, 123] on link "Agreements (2)" at bounding box center [179, 129] width 100 height 34
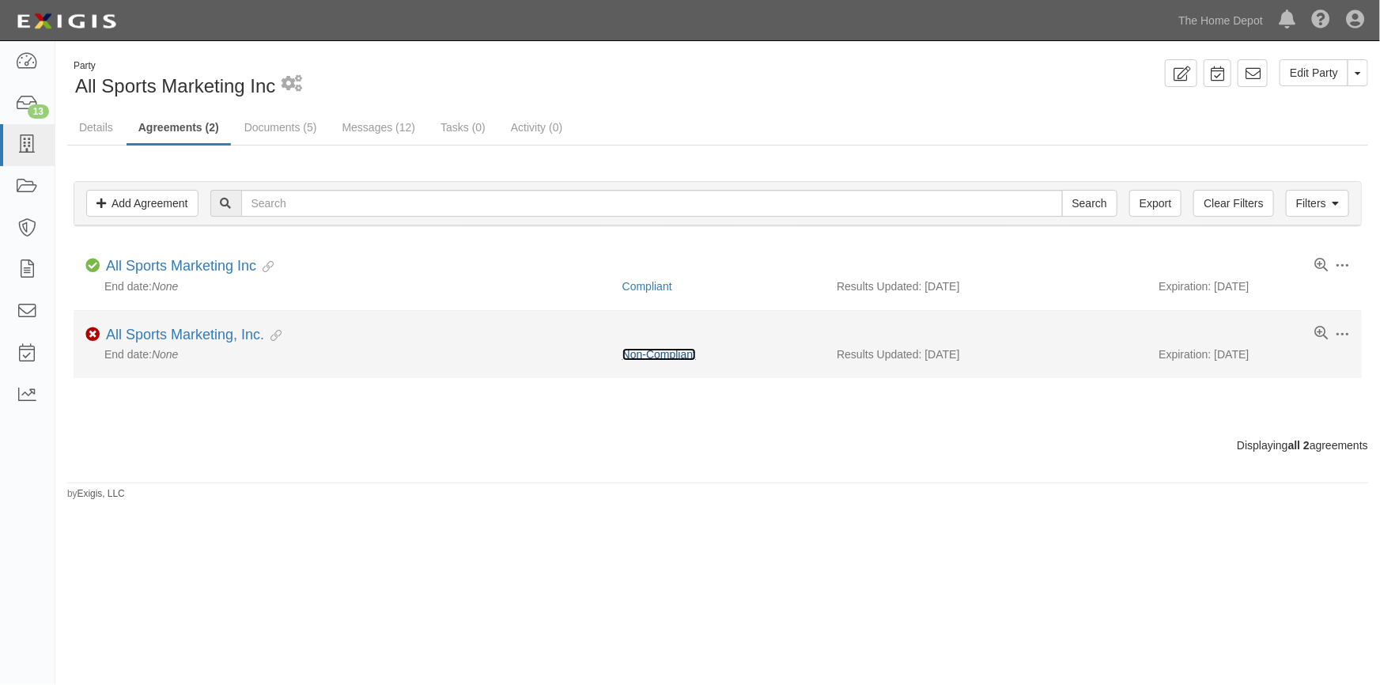
click at [686, 357] on link "Non-Compliant" at bounding box center [659, 354] width 74 height 13
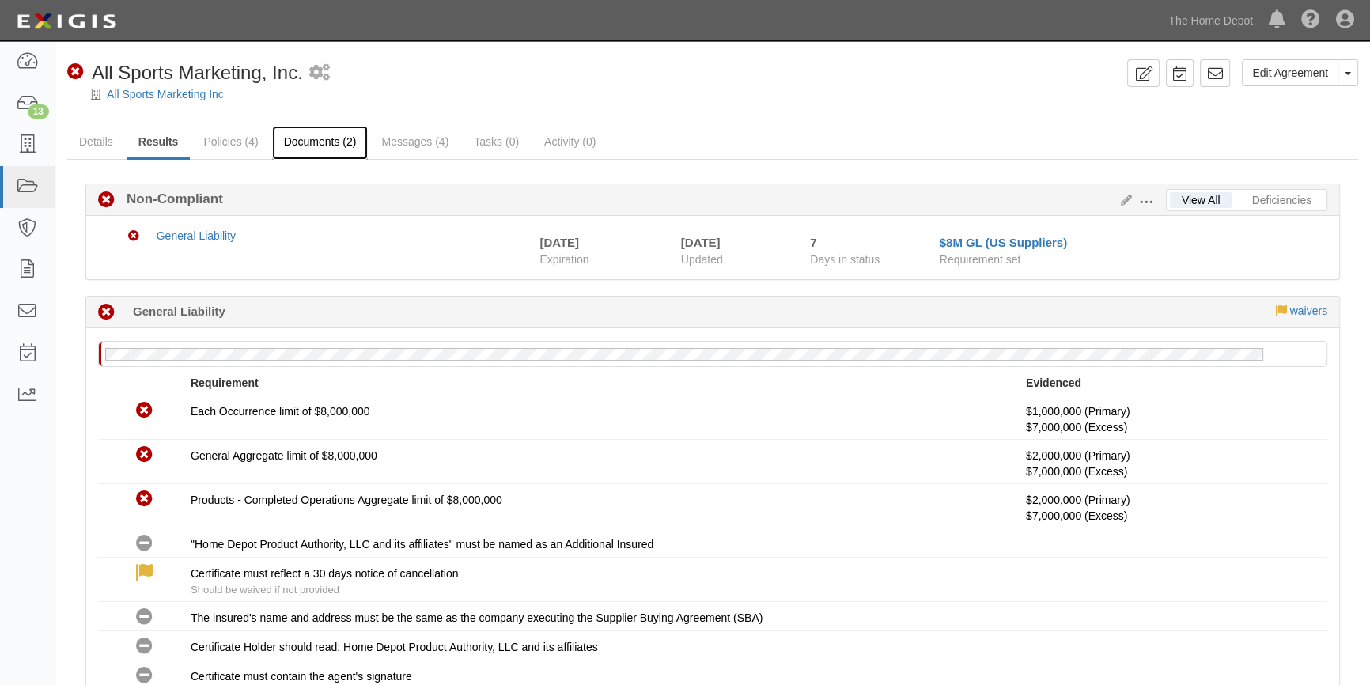
click at [295, 140] on link "Documents (2)" at bounding box center [320, 143] width 96 height 34
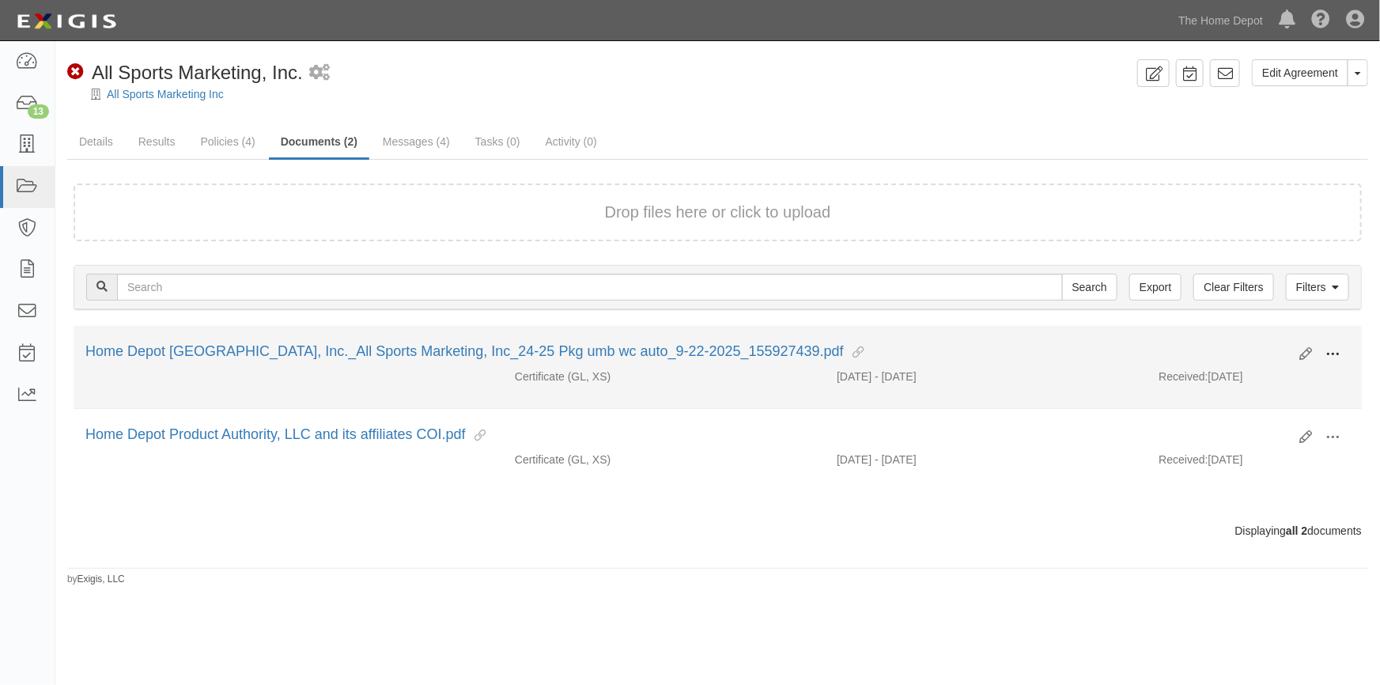
click at [1325, 346] on button at bounding box center [1332, 355] width 35 height 27
click at [1244, 376] on link "View" at bounding box center [1255, 377] width 125 height 28
click at [1297, 353] on div "Edit View View details Archive" at bounding box center [1318, 355] width 62 height 27
click at [1301, 354] on icon at bounding box center [1305, 354] width 13 height 13
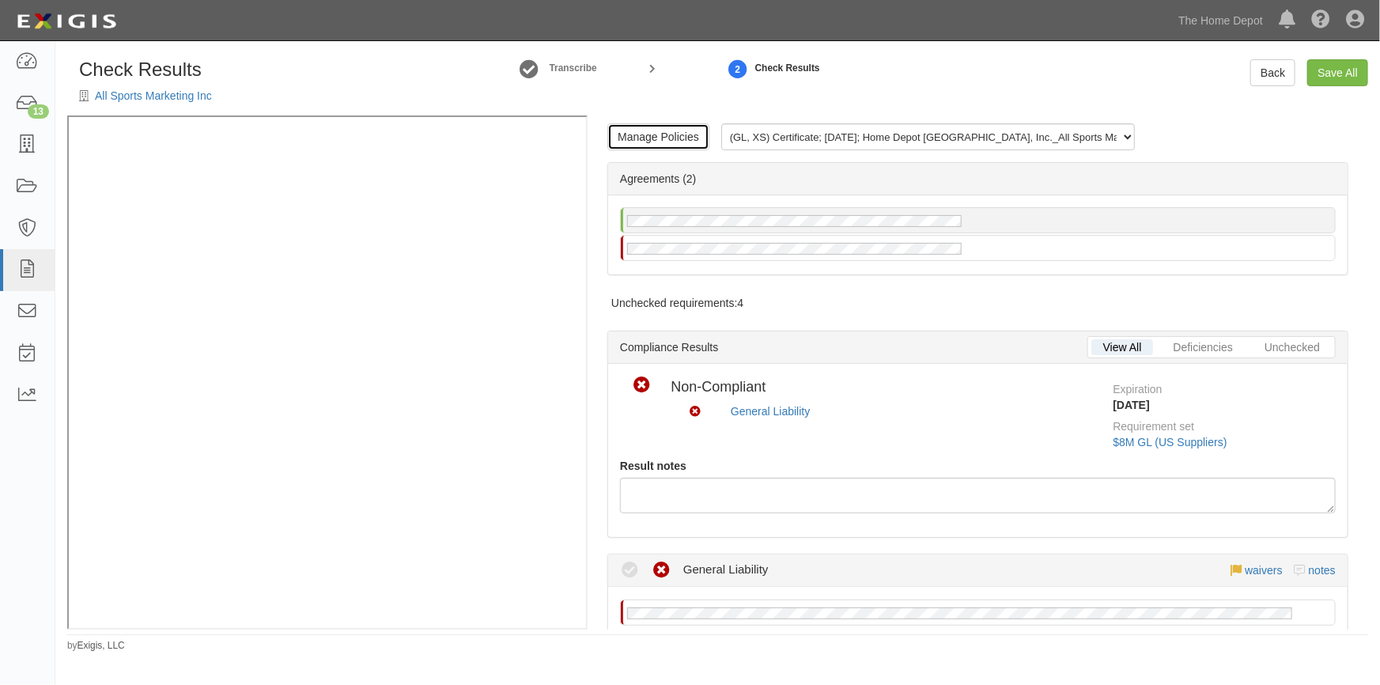
click at [660, 129] on link "Manage Policies" at bounding box center [658, 136] width 102 height 27
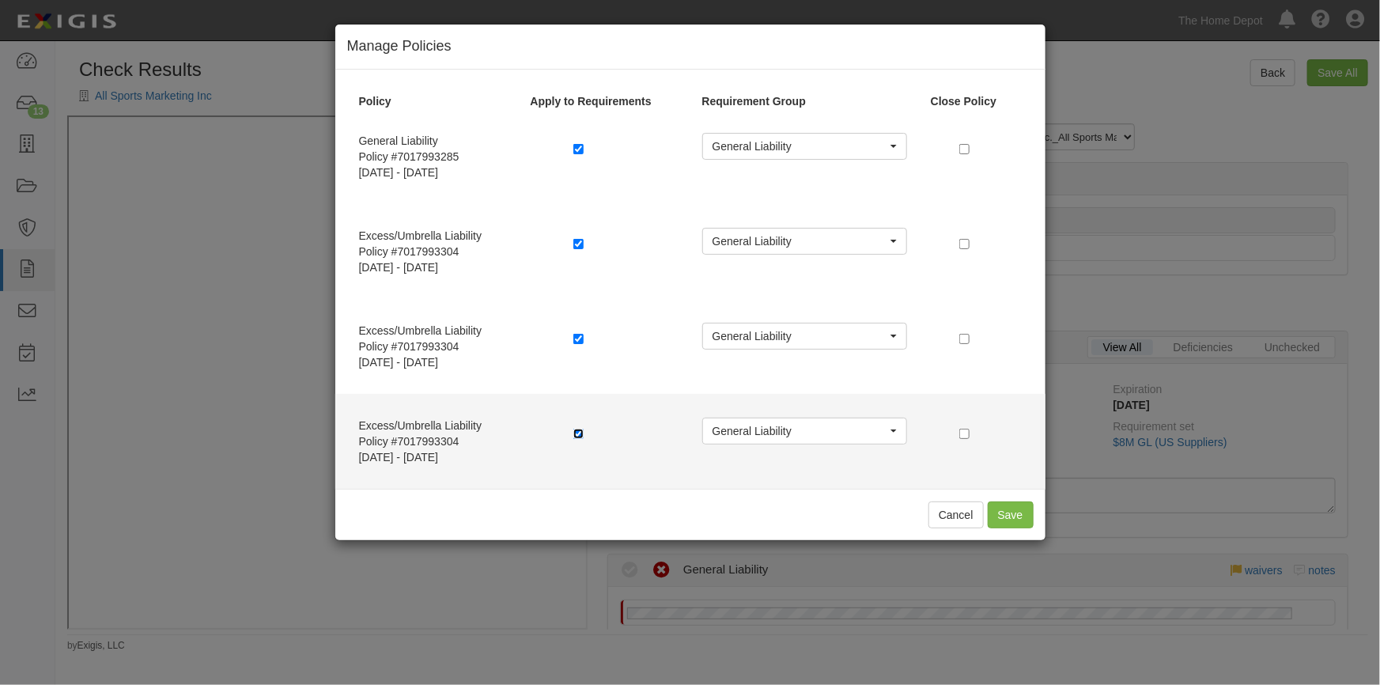
click at [577, 430] on input "checkbox" at bounding box center [578, 434] width 10 height 10
checkbox input "false"
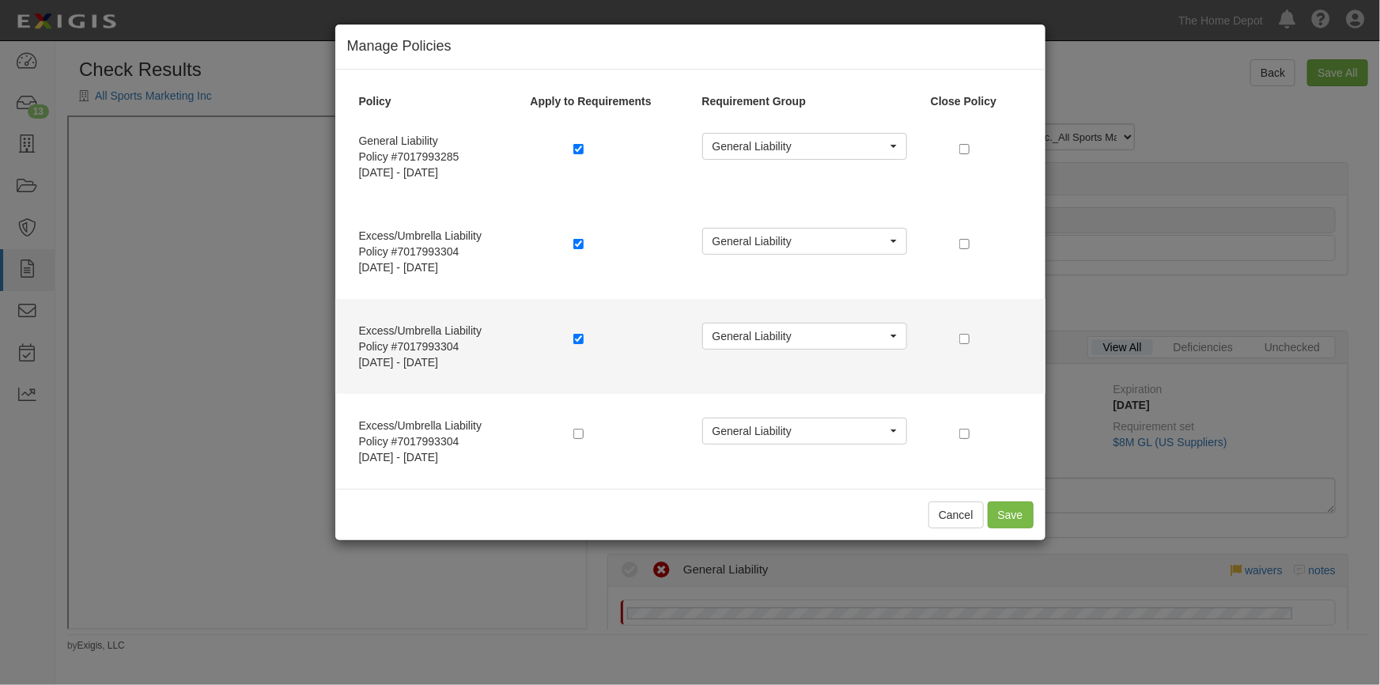
click at [577, 331] on label at bounding box center [581, 339] width 16 height 16
click at [576, 334] on input "checkbox" at bounding box center [578, 339] width 10 height 10
checkbox input "false"
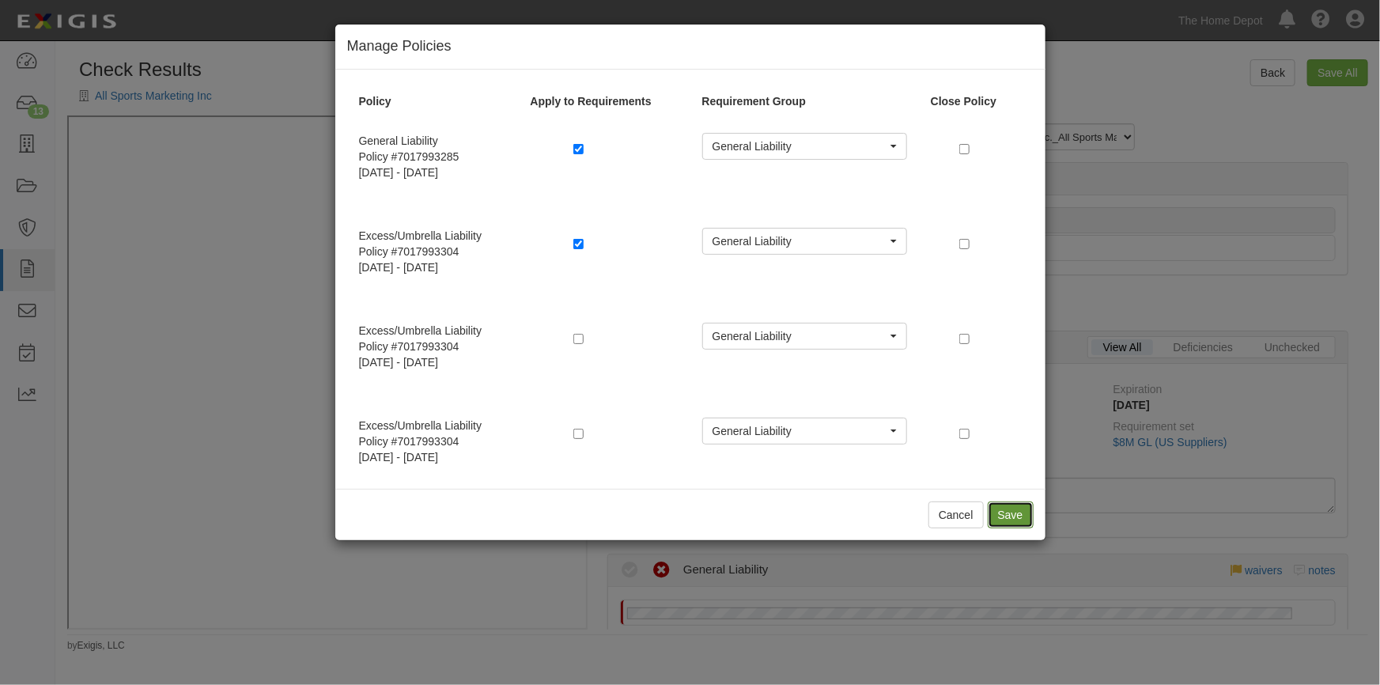
click at [1000, 520] on button "Save" at bounding box center [1011, 514] width 46 height 27
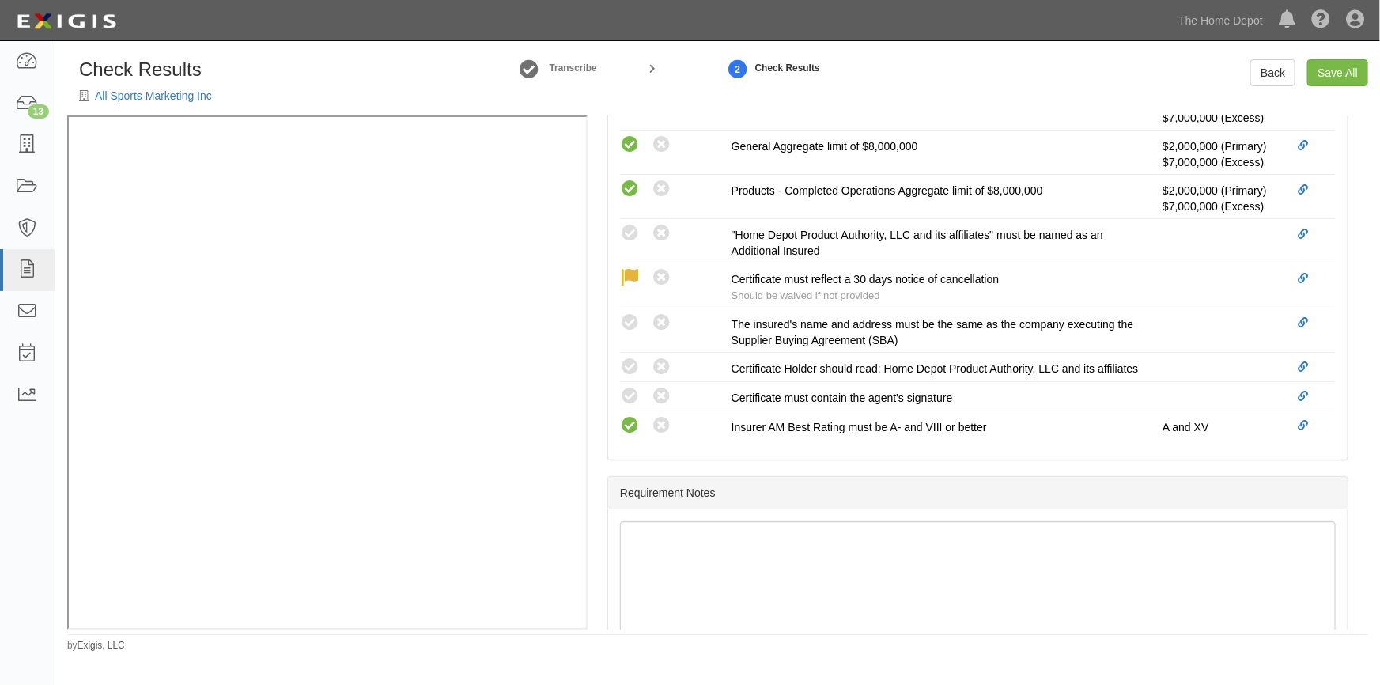
scroll to position [647, 0]
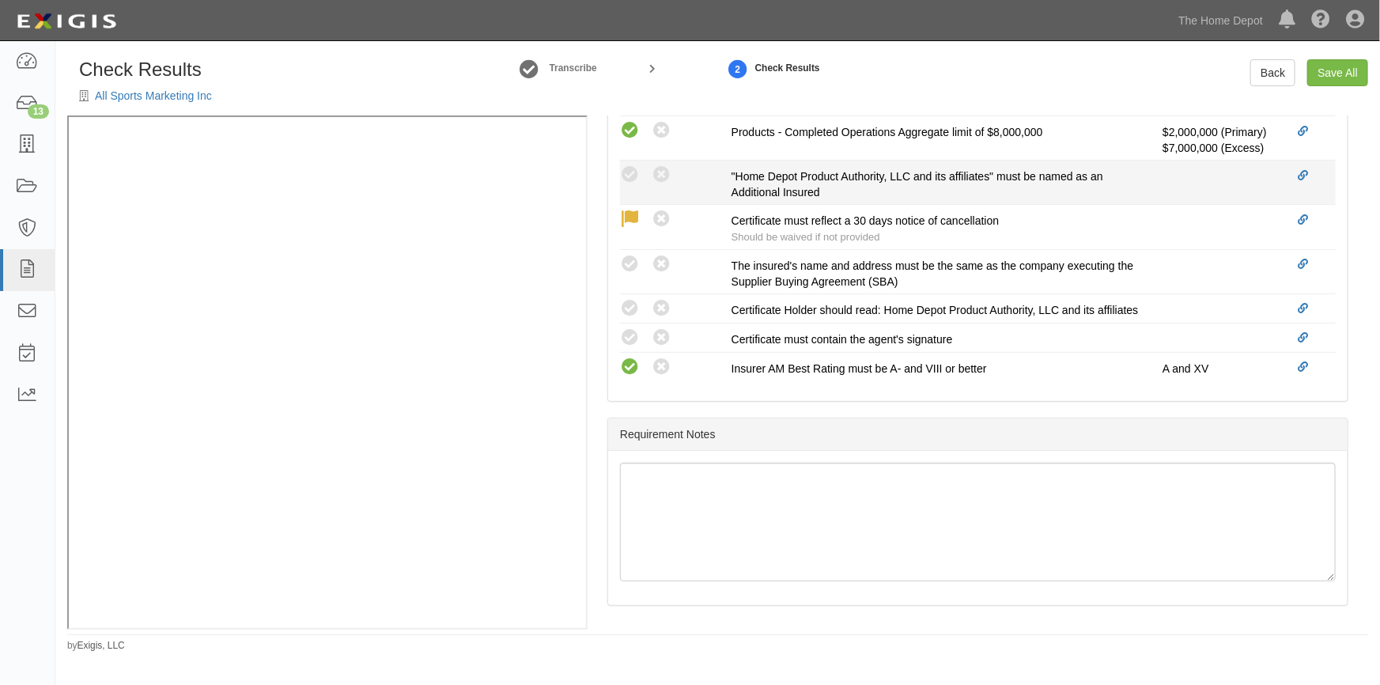
click at [615, 170] on div "Compliant Waived: Non-Compliant" at bounding box center [669, 174] width 123 height 21
click at [633, 170] on icon at bounding box center [630, 175] width 20 height 20
radio input "true"
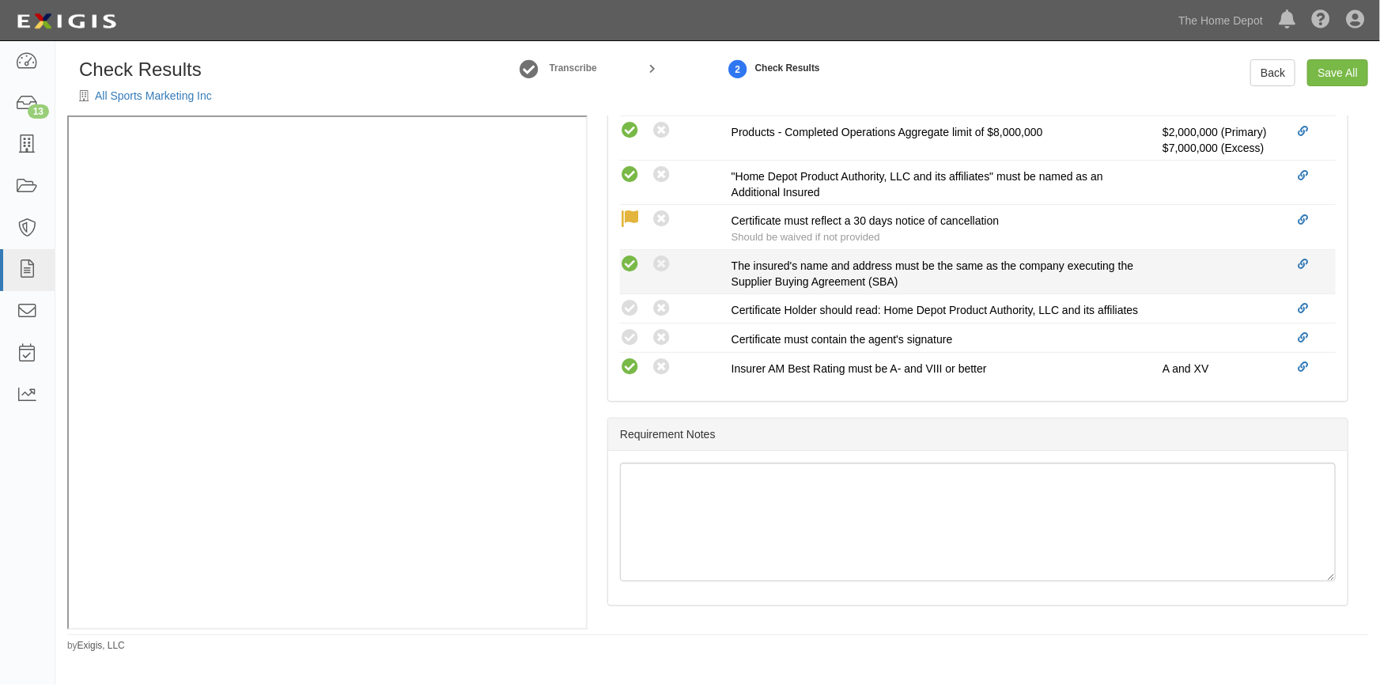
click at [634, 259] on icon at bounding box center [630, 265] width 20 height 20
radio input "true"
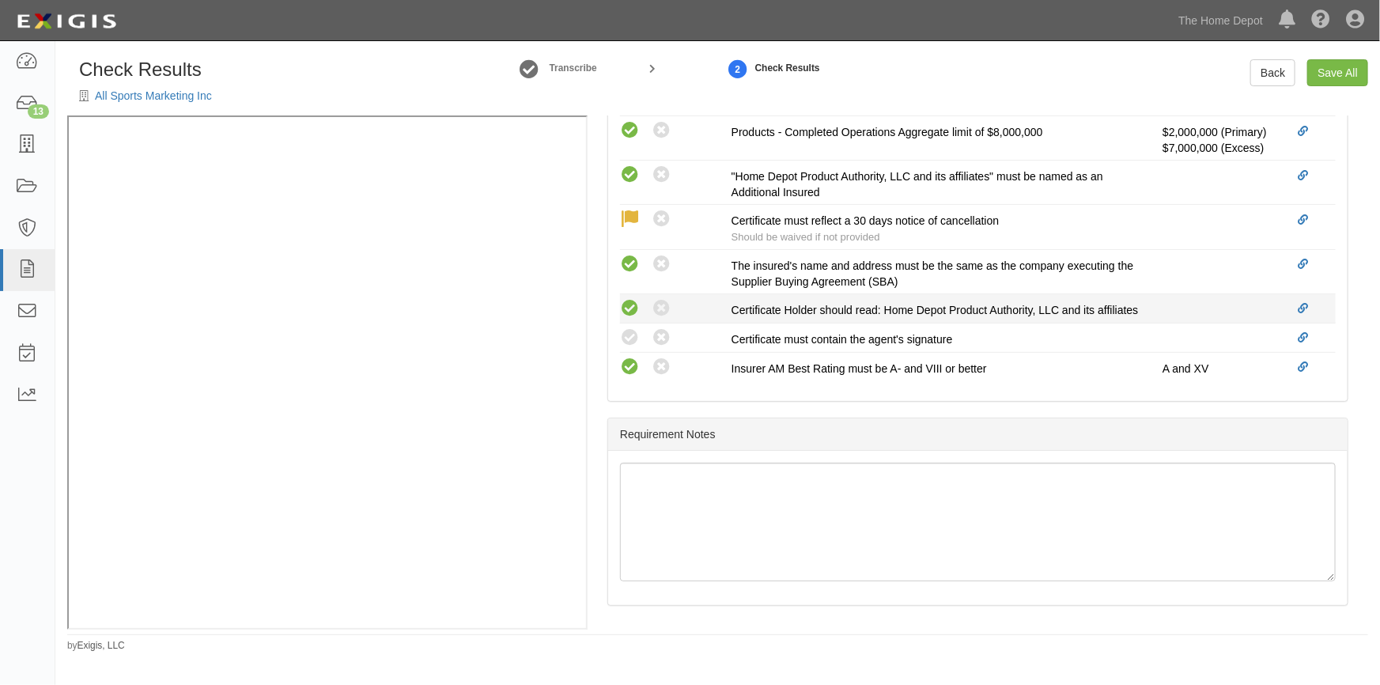
drag, startPoint x: 631, startPoint y: 295, endPoint x: 629, endPoint y: 304, distance: 9.8
click at [629, 299] on icon at bounding box center [630, 309] width 20 height 20
radio input "true"
click at [622, 346] on icon at bounding box center [630, 338] width 20 height 20
radio input "true"
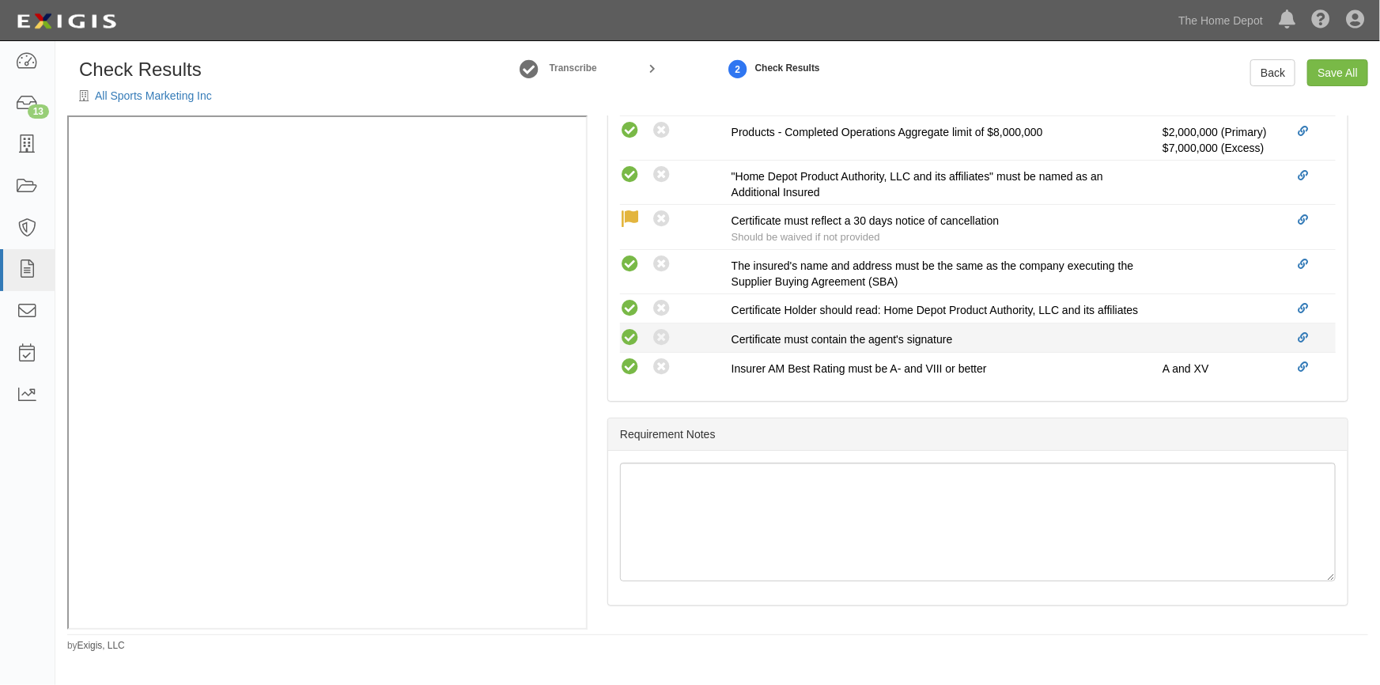
radio input "true"
click at [1321, 78] on link "Save All" at bounding box center [1337, 72] width 61 height 27
radio input "false"
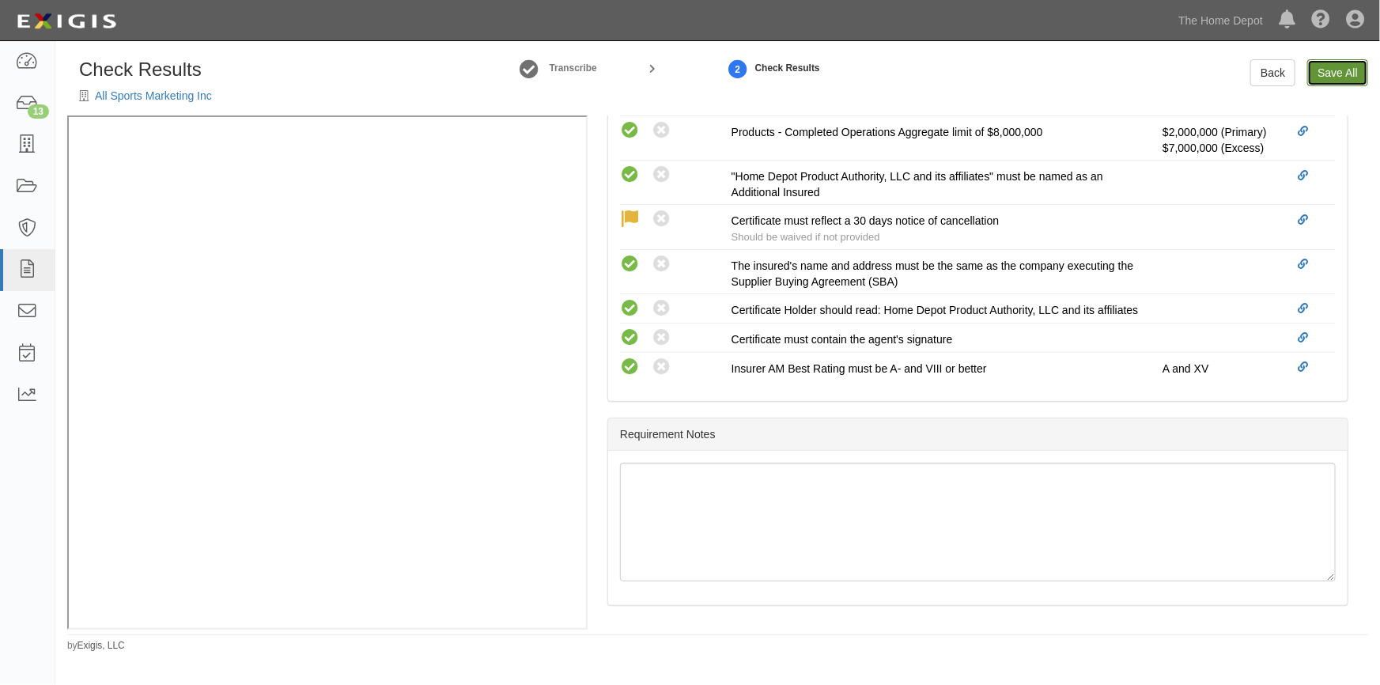
radio input "true"
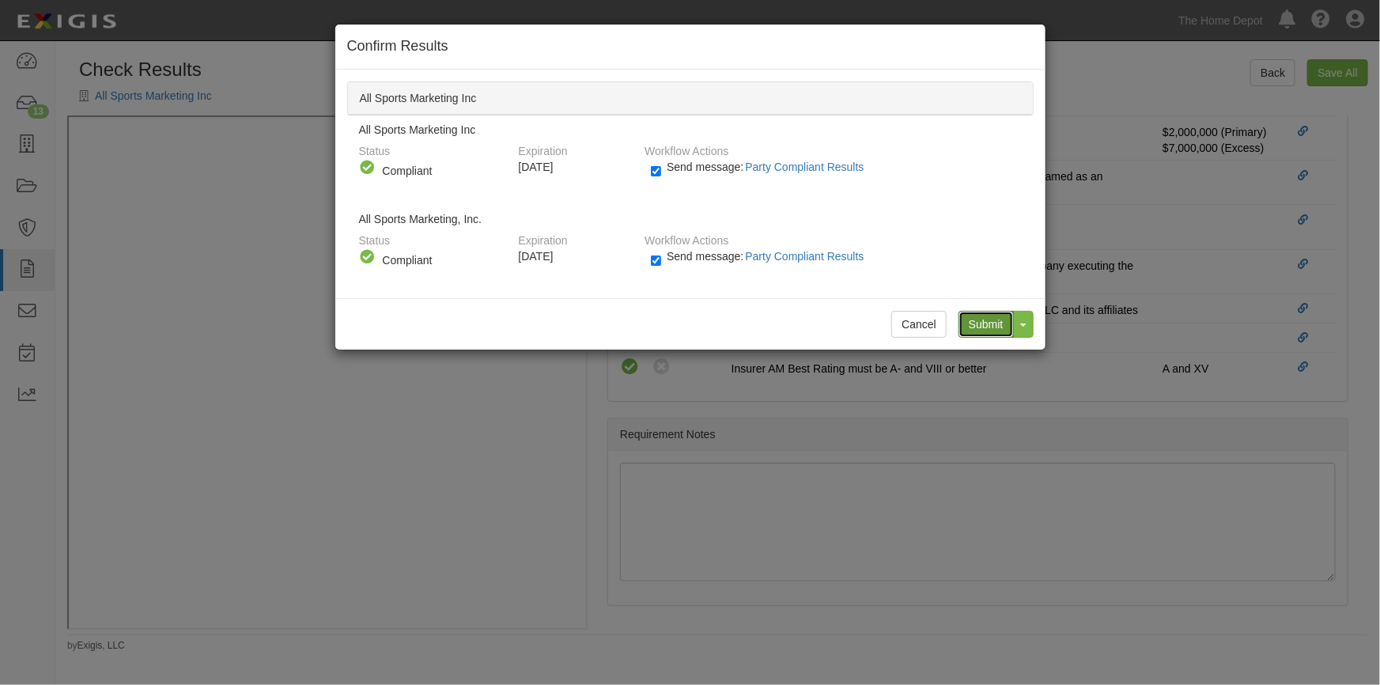
click at [987, 327] on input "Submit" at bounding box center [985, 324] width 55 height 27
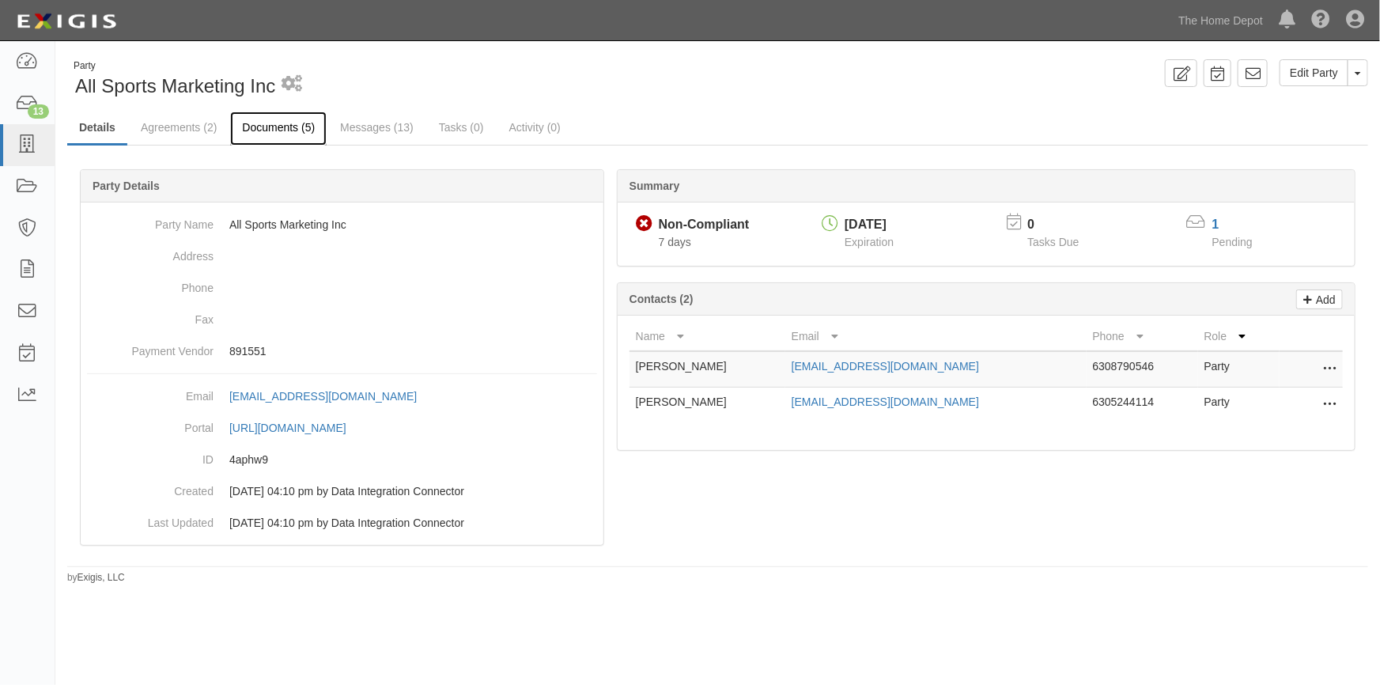
click at [270, 125] on link "Documents (5)" at bounding box center [278, 129] width 96 height 34
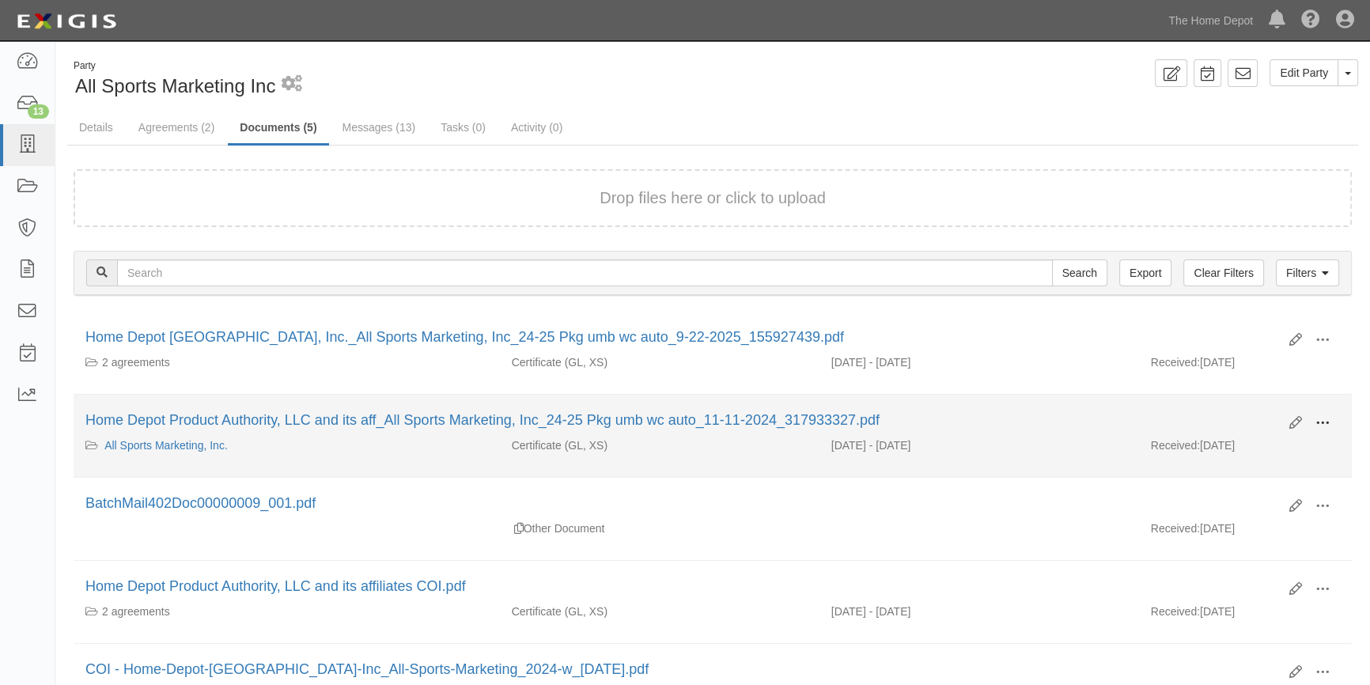
click at [1325, 420] on span at bounding box center [1322, 423] width 14 height 14
click at [1245, 444] on link "View" at bounding box center [1245, 446] width 125 height 28
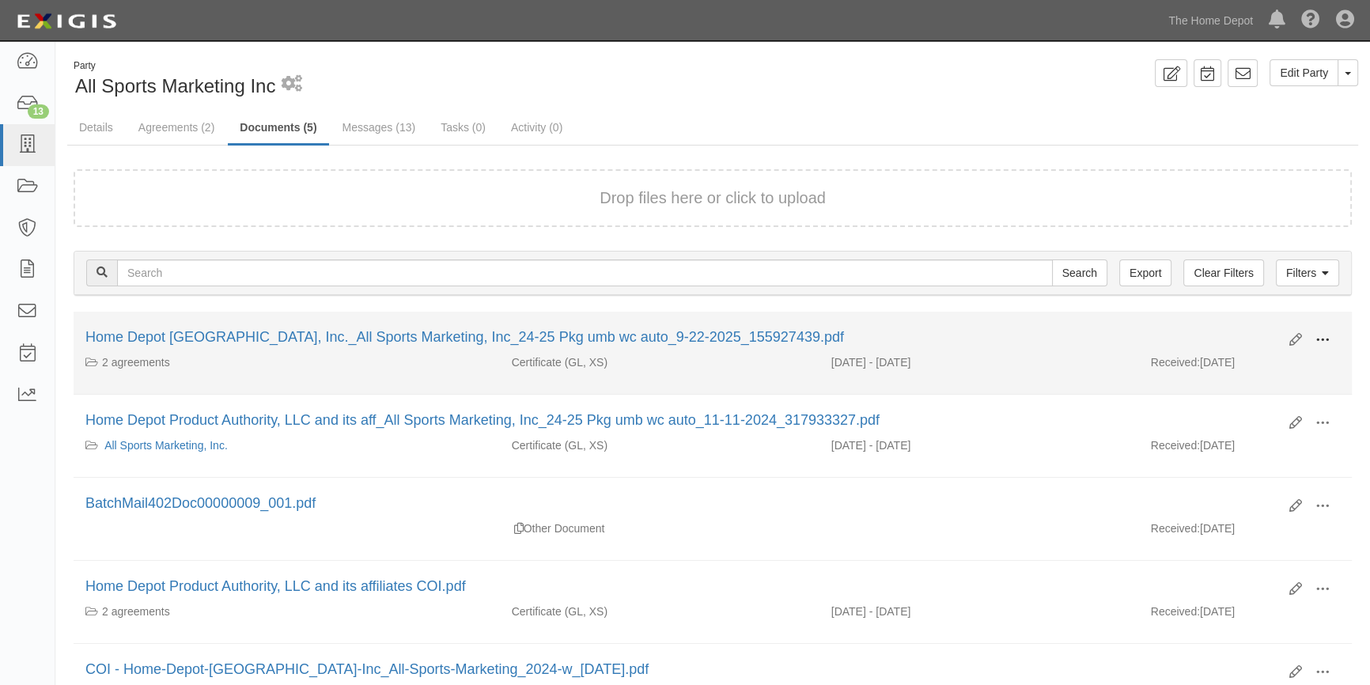
click at [1320, 339] on span at bounding box center [1322, 340] width 14 height 14
click at [1206, 363] on link "View" at bounding box center [1245, 363] width 125 height 28
click at [1293, 343] on icon at bounding box center [1295, 340] width 13 height 13
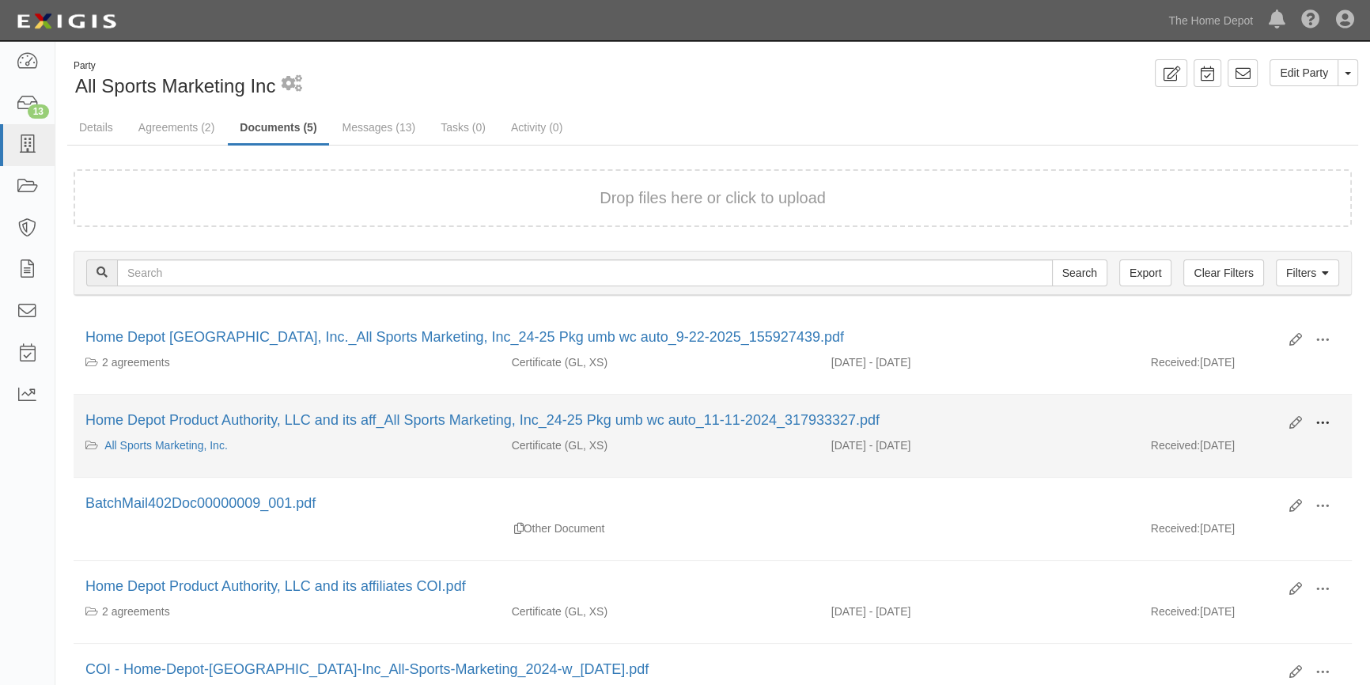
click at [1323, 416] on span at bounding box center [1322, 423] width 14 height 14
click at [1221, 443] on link "View" at bounding box center [1245, 446] width 125 height 28
click at [1325, 418] on span at bounding box center [1322, 423] width 14 height 14
click at [1241, 450] on link "View" at bounding box center [1245, 446] width 125 height 28
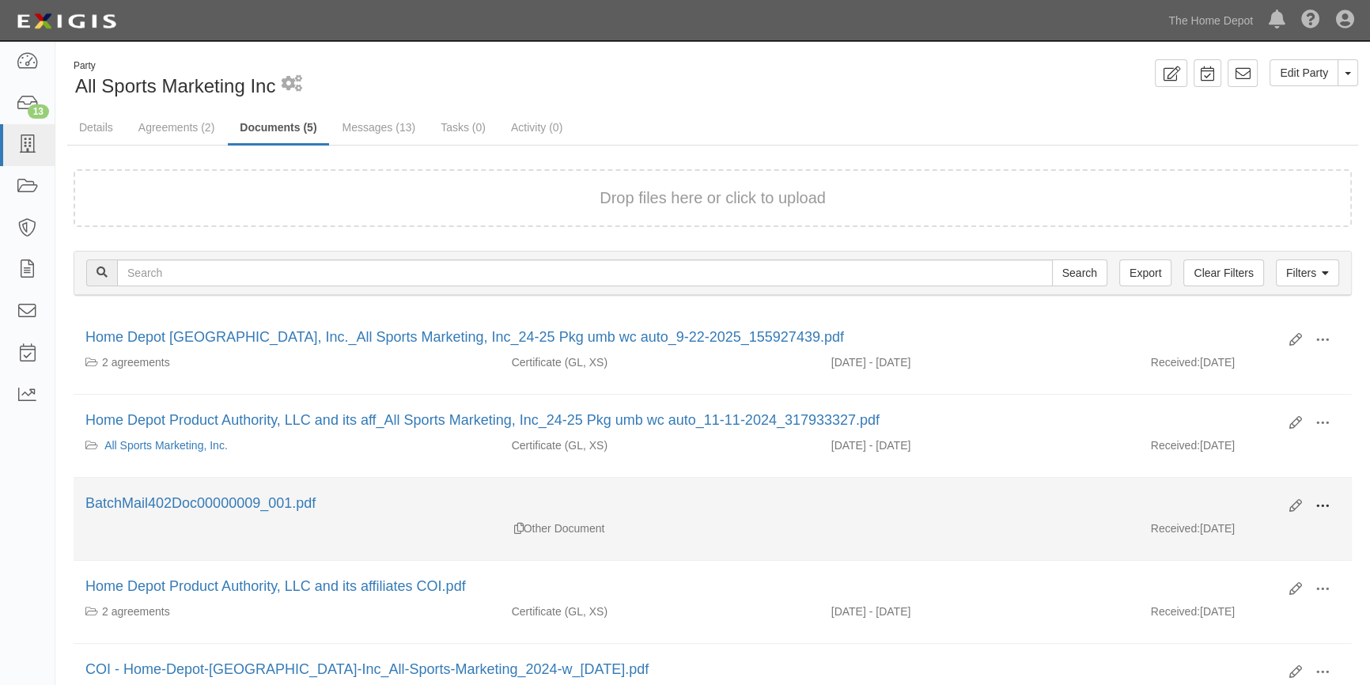
click at [1322, 500] on span at bounding box center [1322, 506] width 14 height 14
click at [1249, 532] on link "View" at bounding box center [1245, 529] width 125 height 28
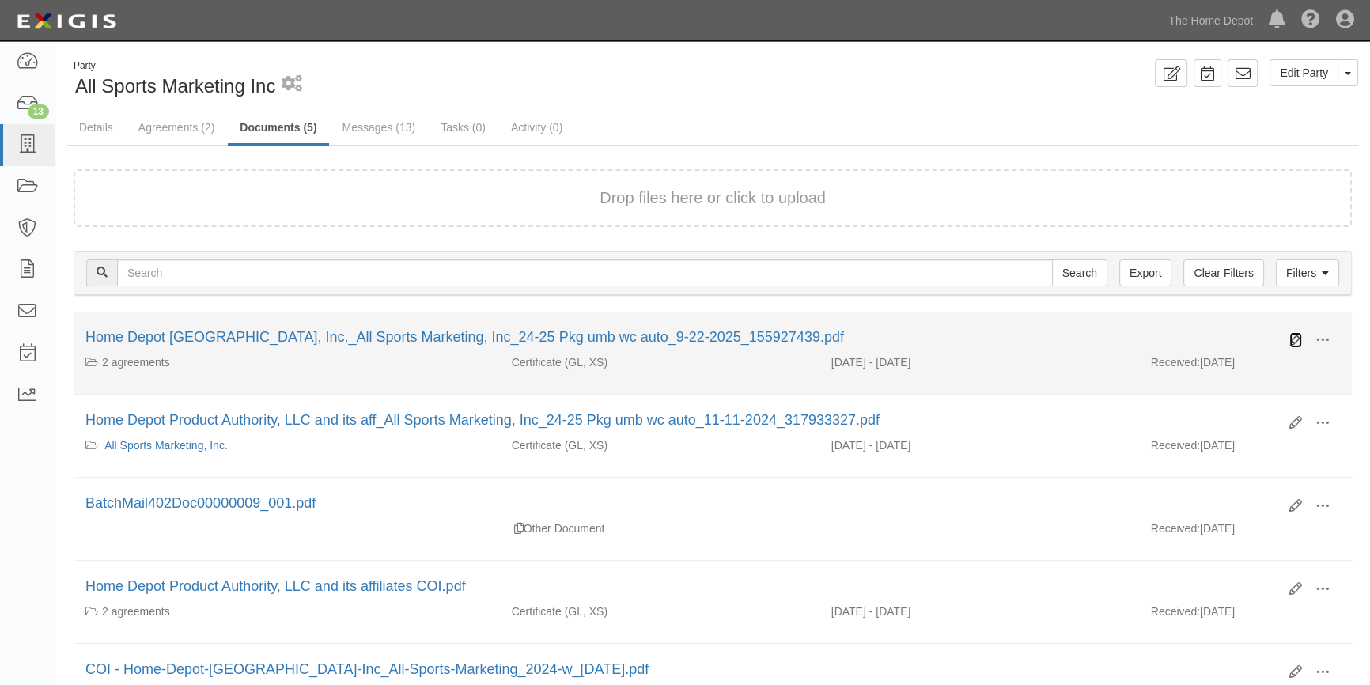
click at [1295, 340] on icon at bounding box center [1295, 340] width 13 height 13
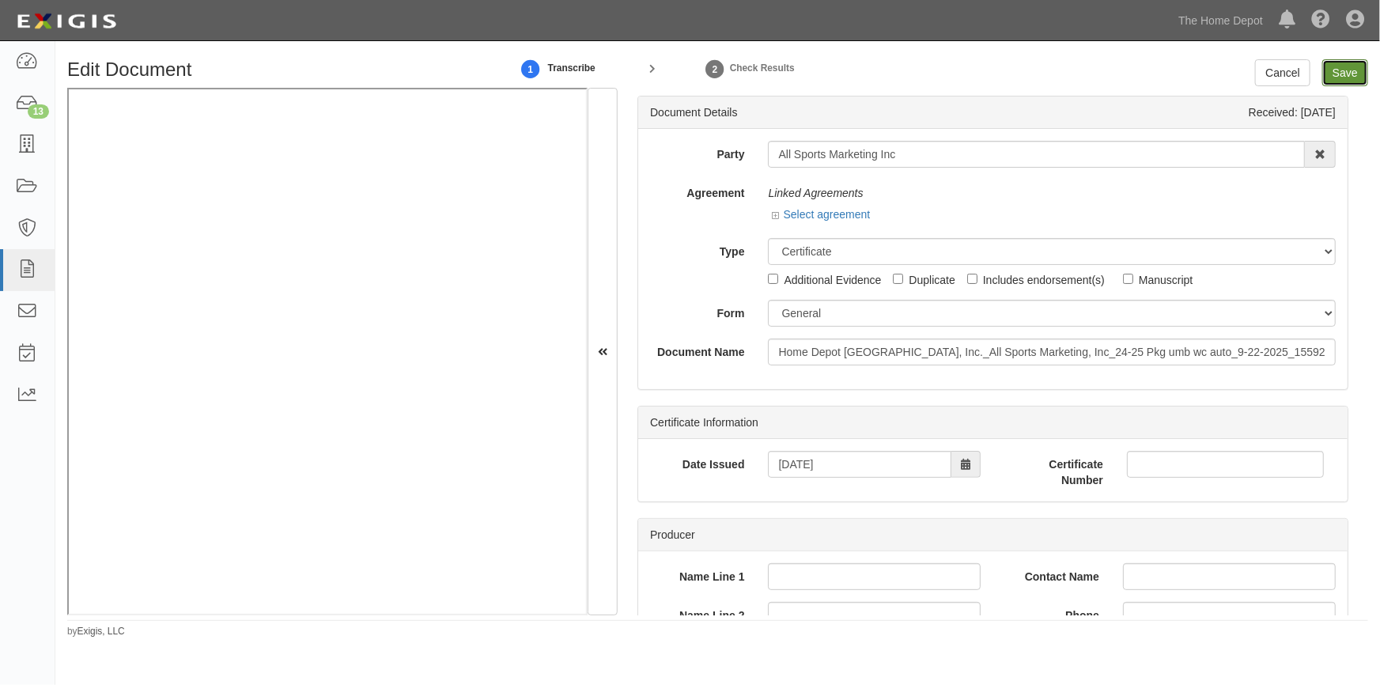
click at [1351, 77] on input "Save" at bounding box center [1345, 72] width 46 height 27
type input "1000000"
type input "2000000"
type input "7000000"
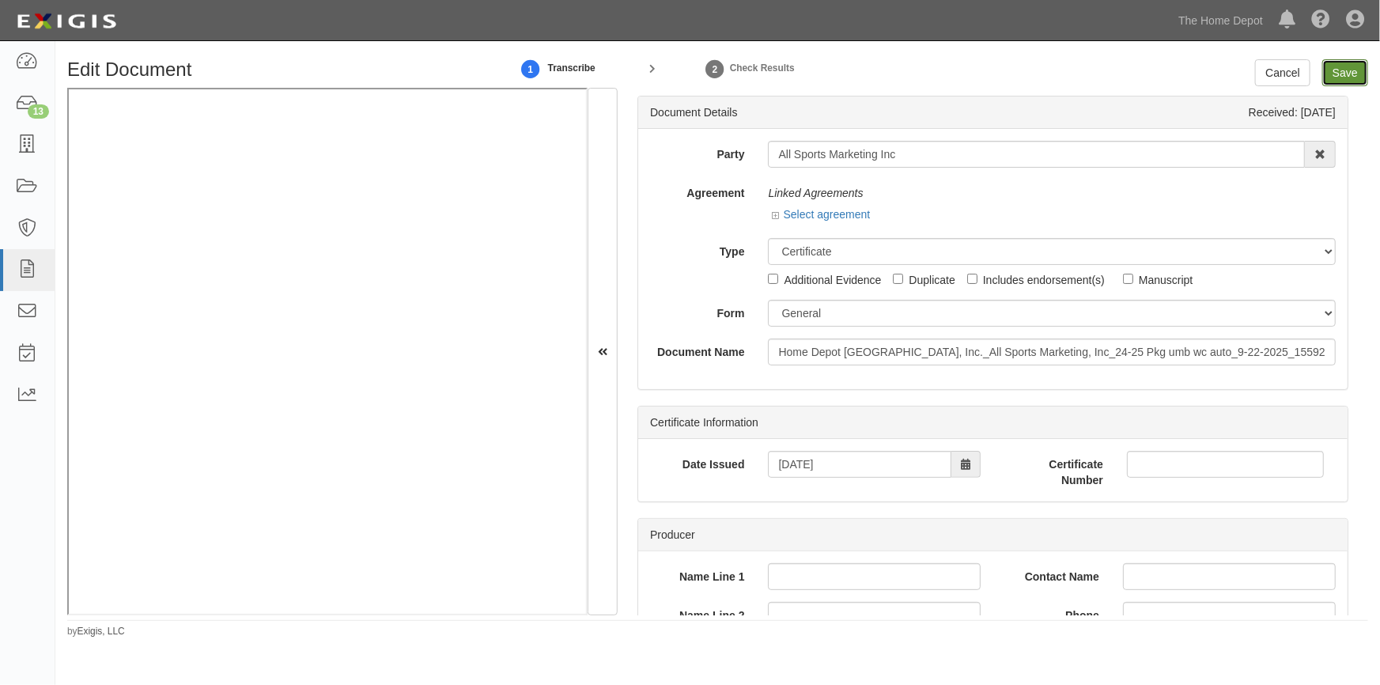
type input "7000000"
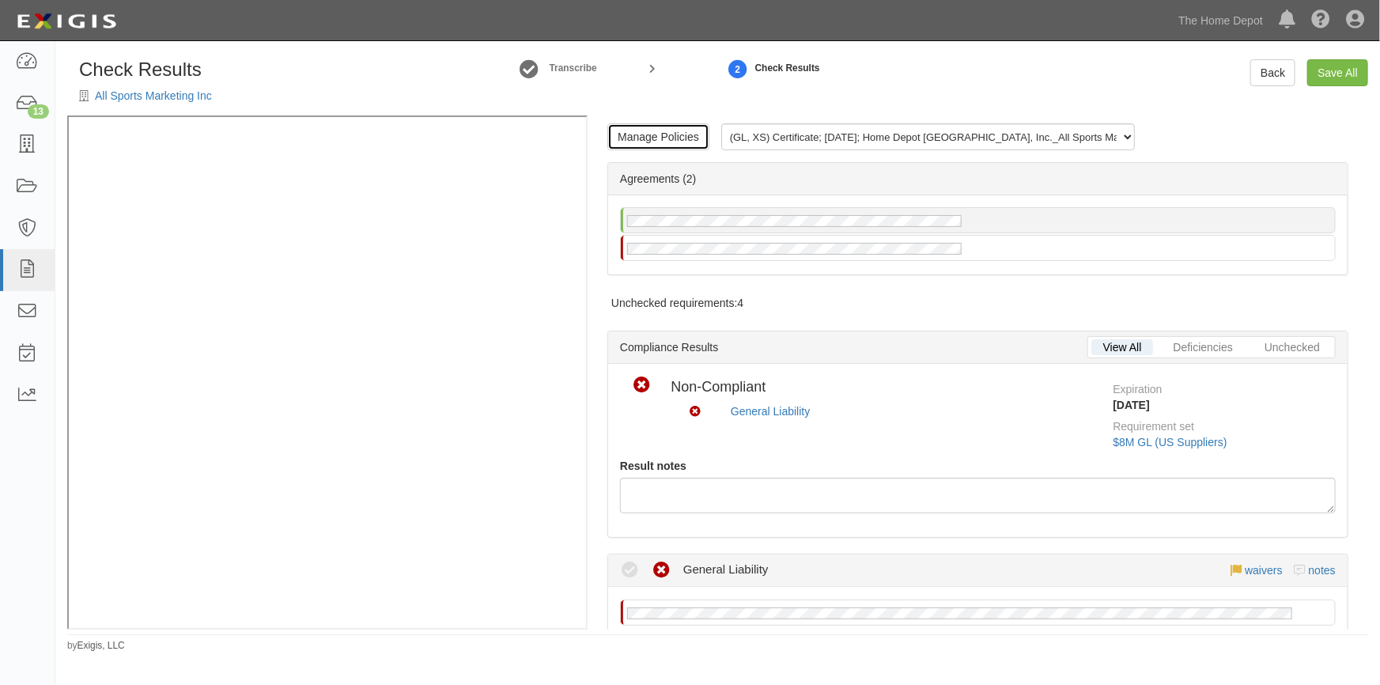
click at [668, 140] on link "Manage Policies" at bounding box center [658, 136] width 102 height 27
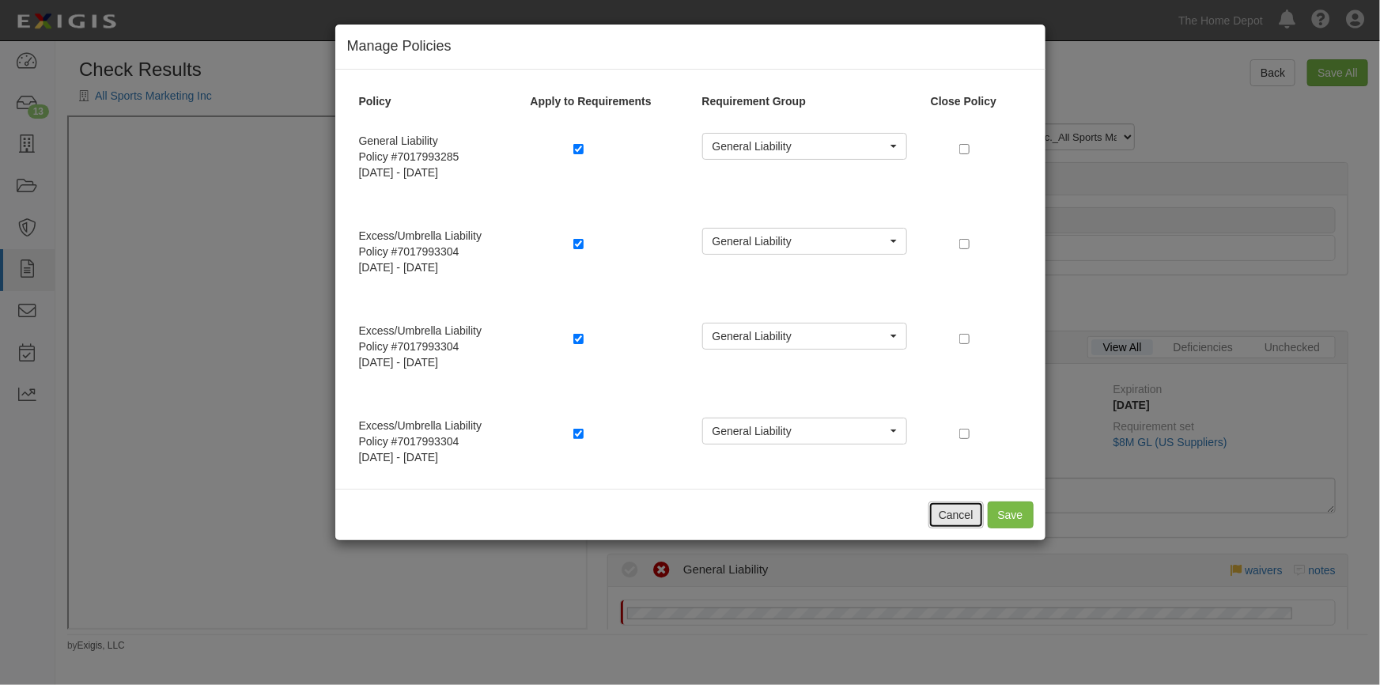
click at [958, 508] on button "Cancel" at bounding box center [955, 514] width 55 height 27
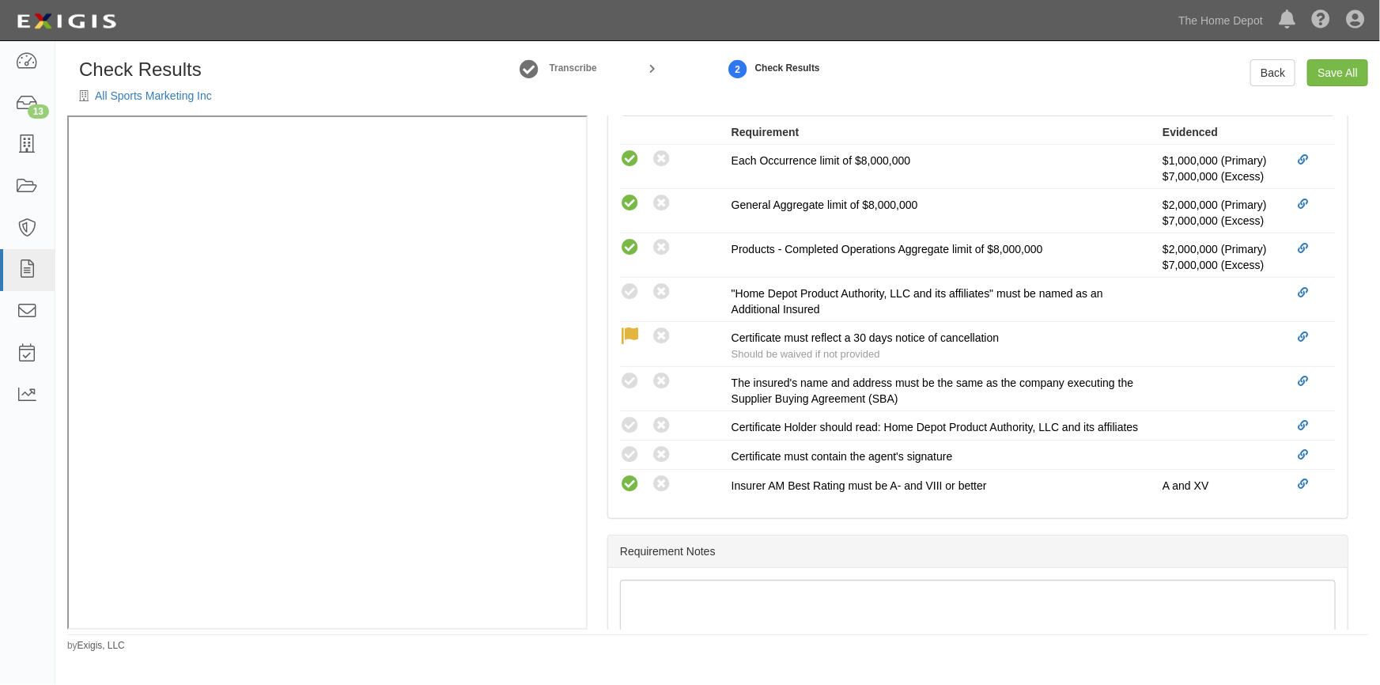
scroll to position [575, 0]
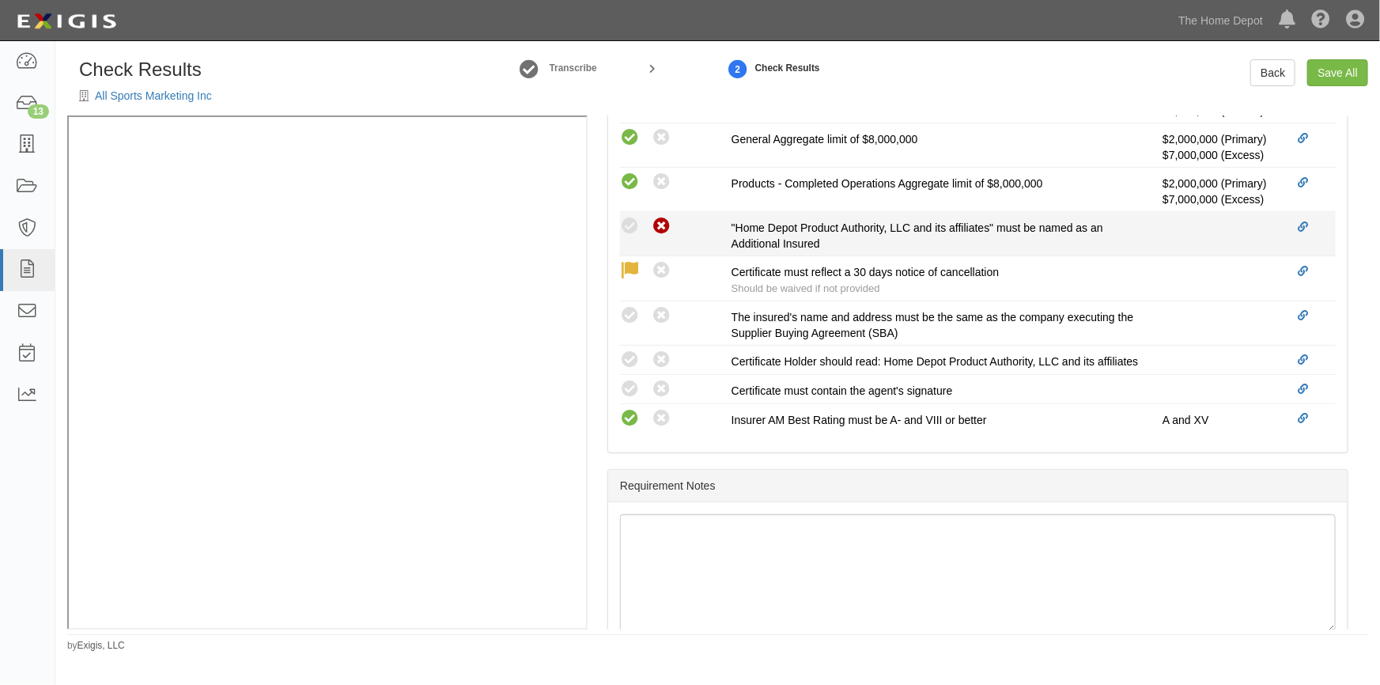
click at [662, 232] on icon at bounding box center [662, 227] width 20 height 20
radio input "true"
click at [629, 224] on icon at bounding box center [630, 227] width 20 height 20
radio input "true"
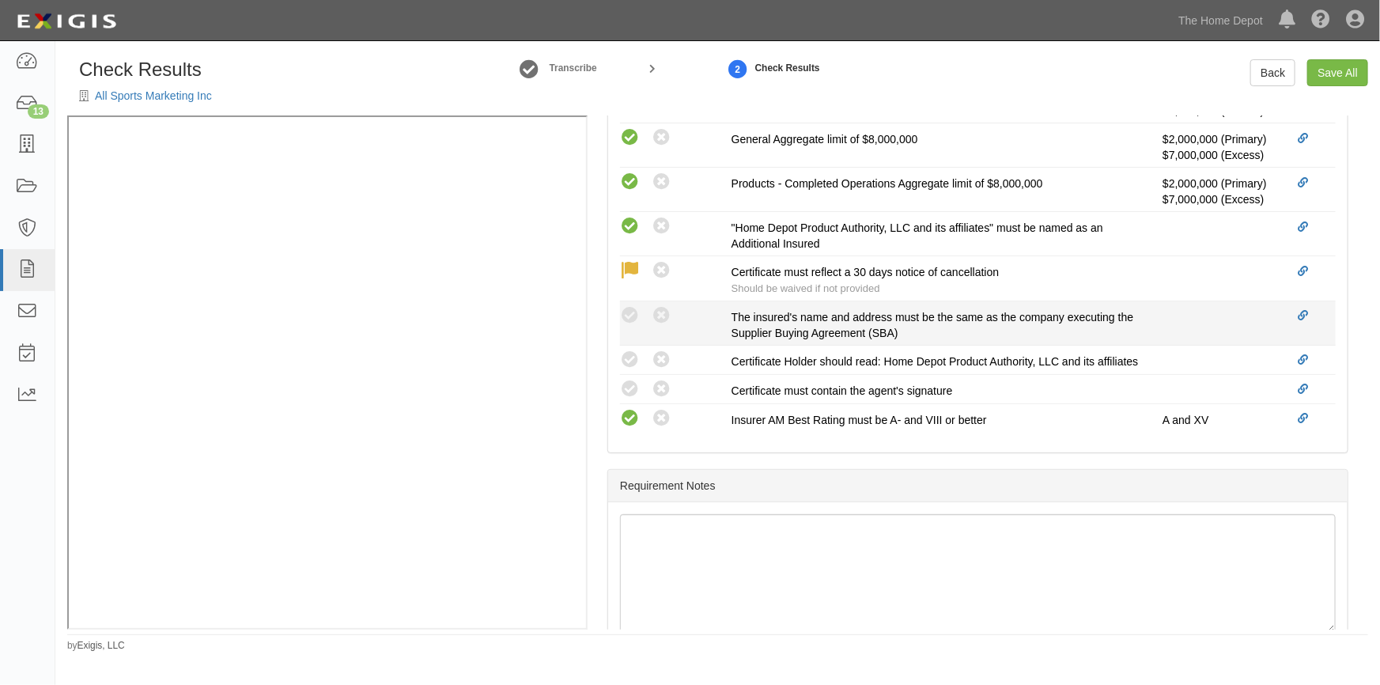
drag, startPoint x: 633, startPoint y: 308, endPoint x: 625, endPoint y: 338, distance: 31.1
click at [632, 310] on icon at bounding box center [630, 316] width 20 height 20
radio input "true"
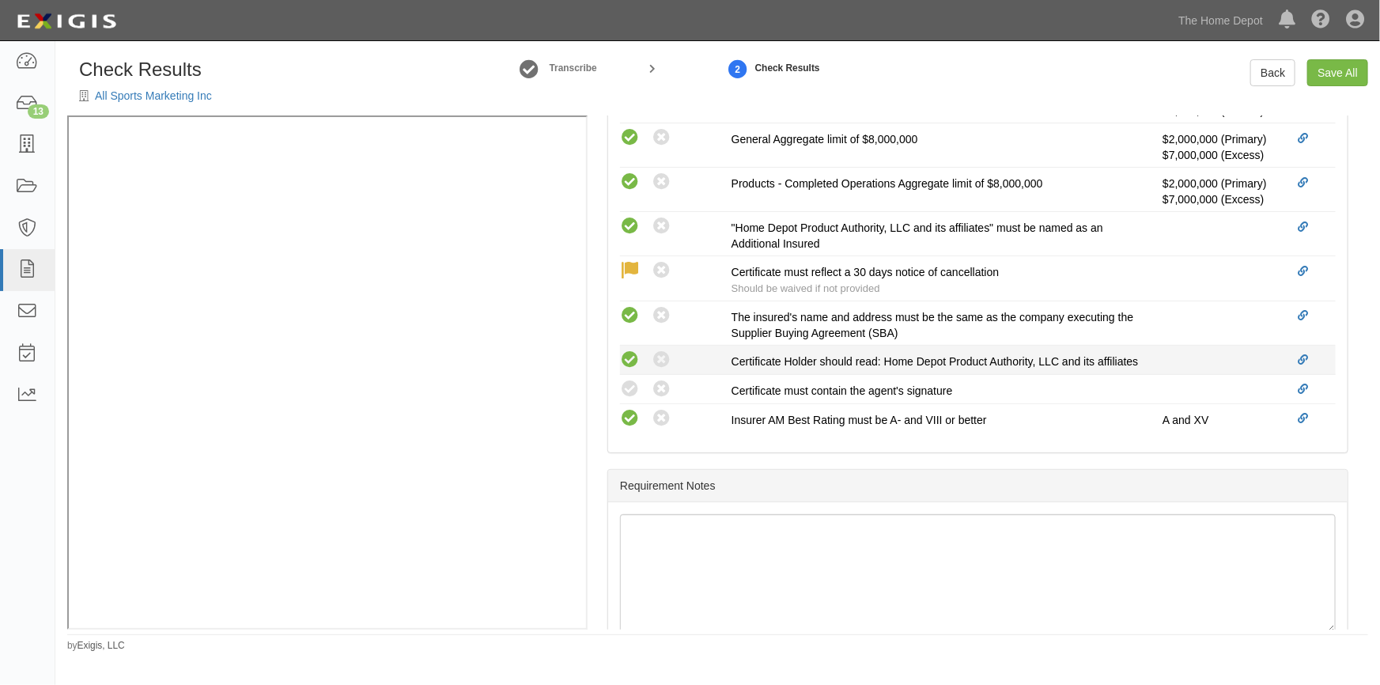
click at [623, 365] on icon at bounding box center [630, 360] width 20 height 20
radio input "true"
click at [628, 399] on icon at bounding box center [630, 390] width 20 height 20
radio input "true"
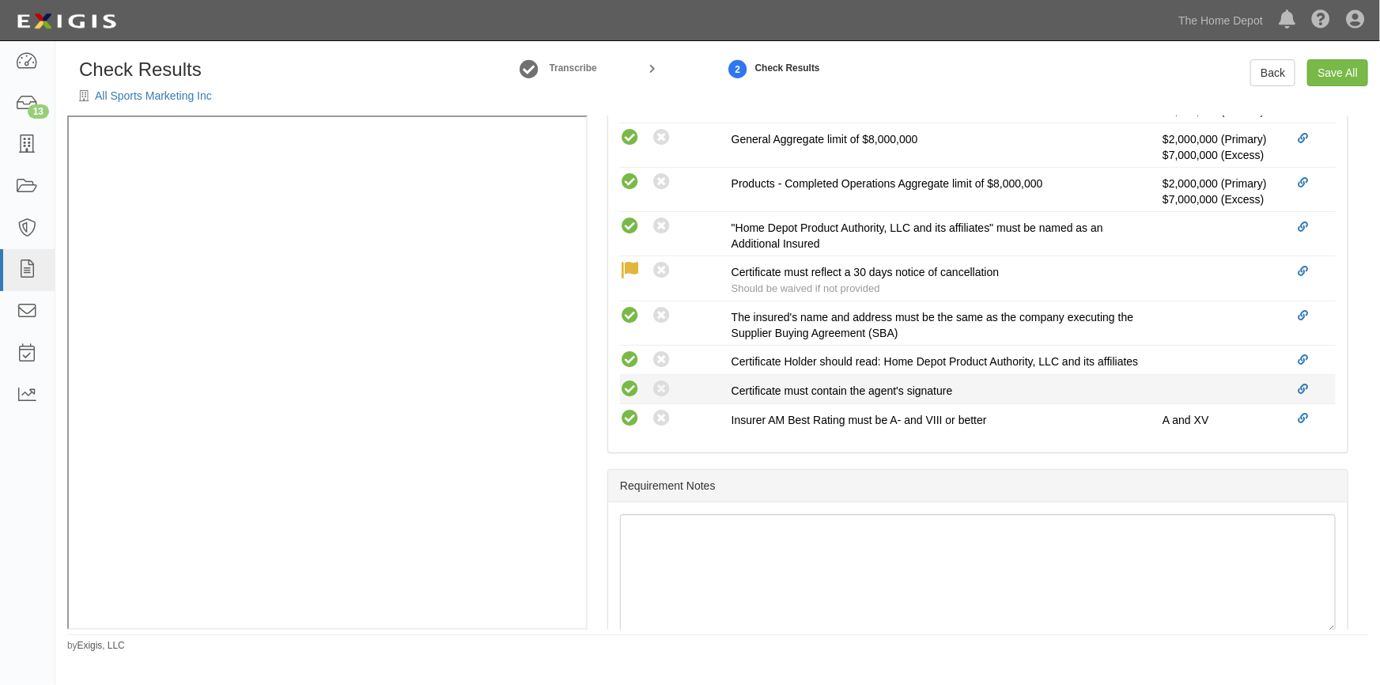
radio input "true"
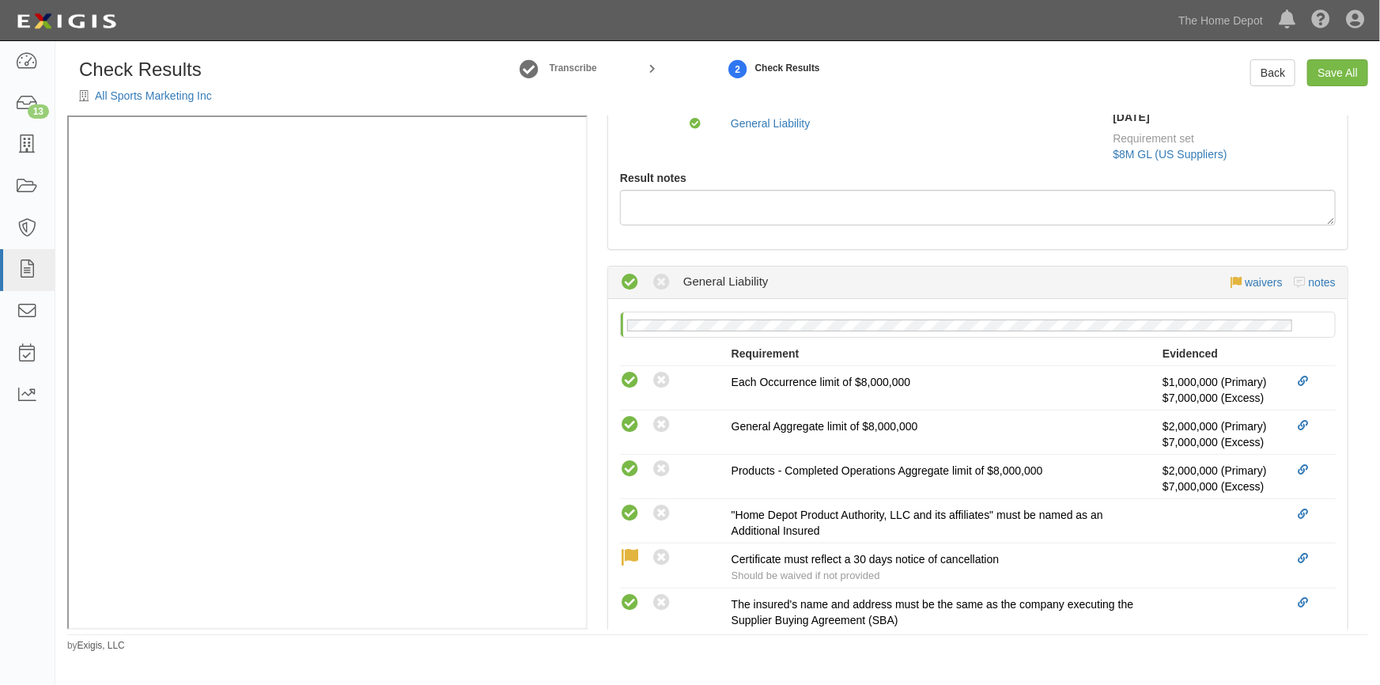
scroll to position [248, 0]
click at [1336, 69] on link "Save All" at bounding box center [1337, 72] width 61 height 27
radio input "false"
radio input "true"
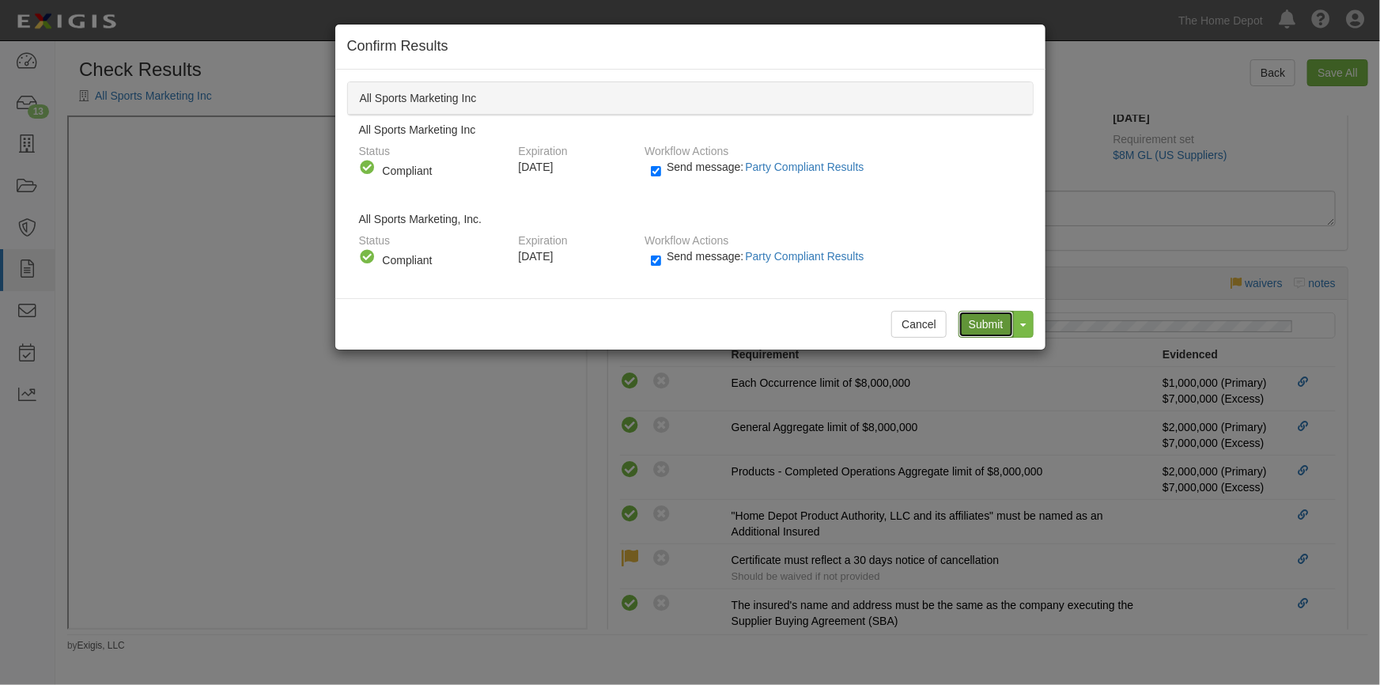
click at [977, 323] on input "Submit" at bounding box center [985, 324] width 55 height 27
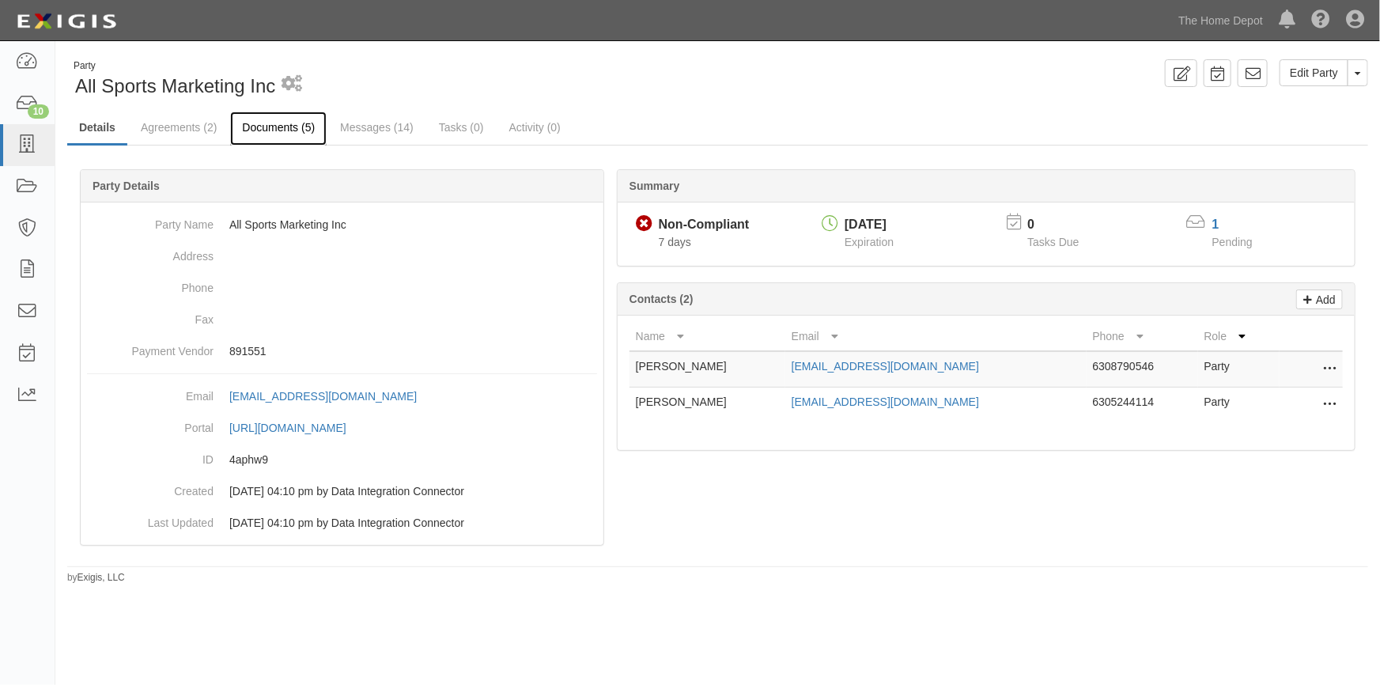
click at [281, 127] on link "Documents (5)" at bounding box center [278, 129] width 96 height 34
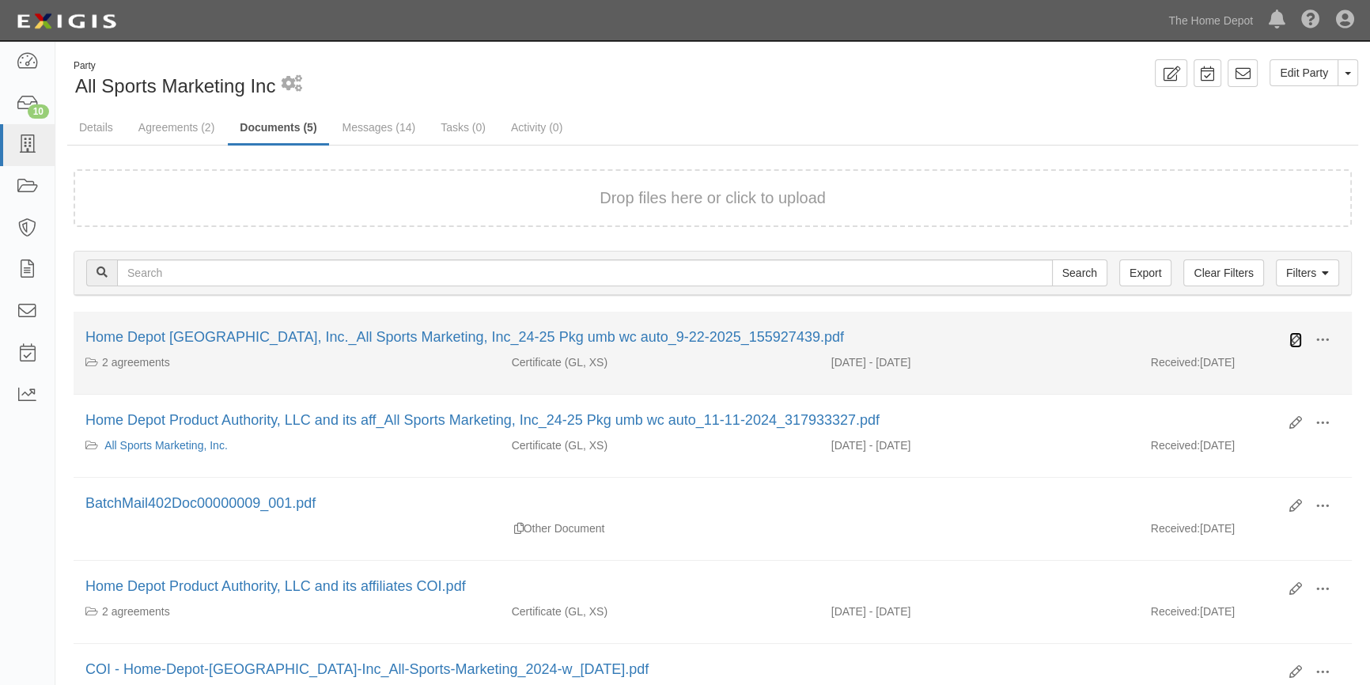
click at [1292, 338] on icon at bounding box center [1295, 340] width 13 height 13
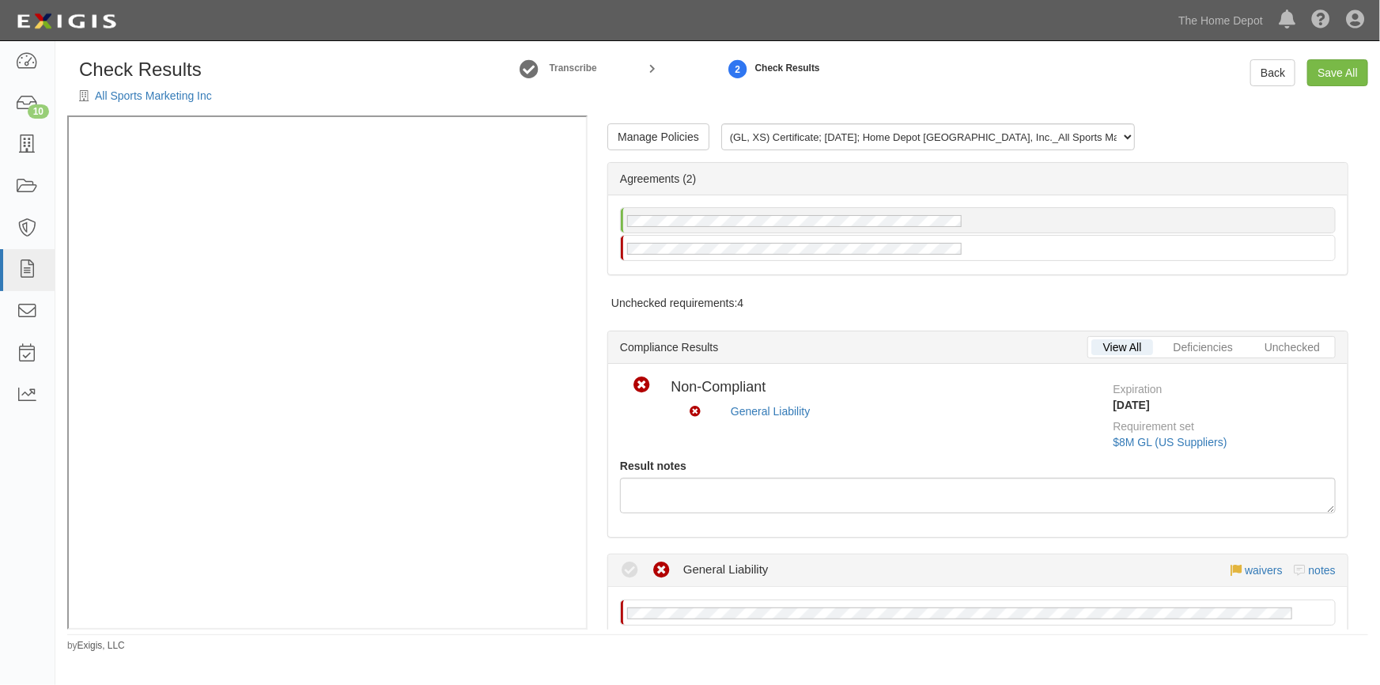
scroll to position [431, 0]
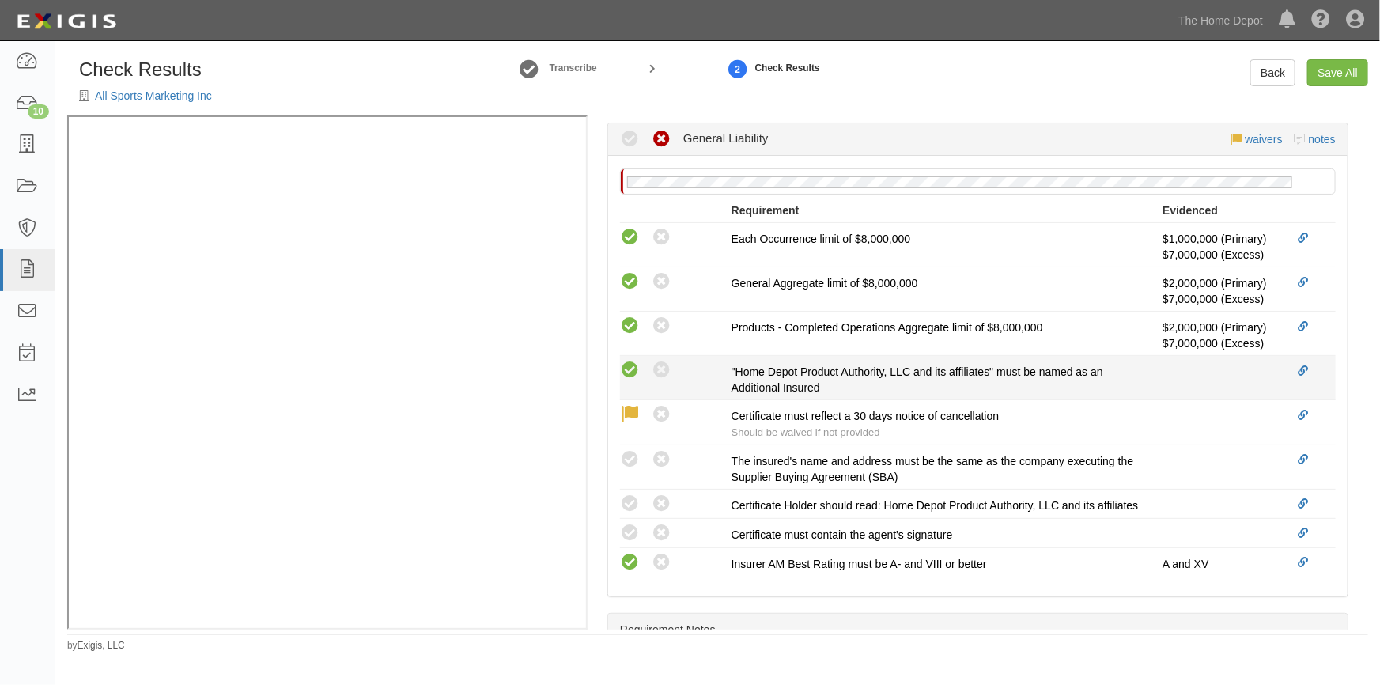
click at [635, 374] on icon at bounding box center [630, 371] width 20 height 20
radio input "true"
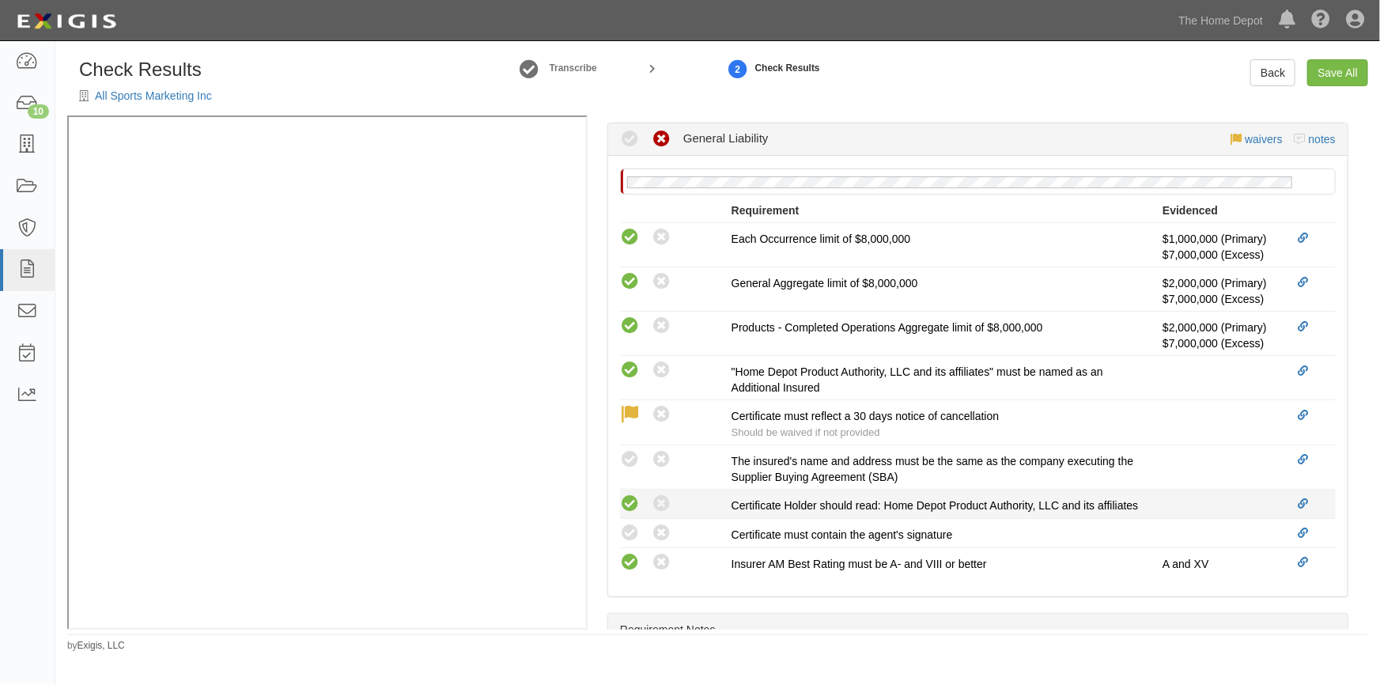
drag, startPoint x: 627, startPoint y: 469, endPoint x: 630, endPoint y: 494, distance: 25.5
click at [627, 474] on div "Compliant Waived: Non-Compliant The insured's name and address must be the same…" at bounding box center [977, 467] width 739 height 36
click at [630, 507] on icon at bounding box center [630, 504] width 20 height 20
radio input "true"
click at [630, 543] on icon at bounding box center [630, 533] width 20 height 20
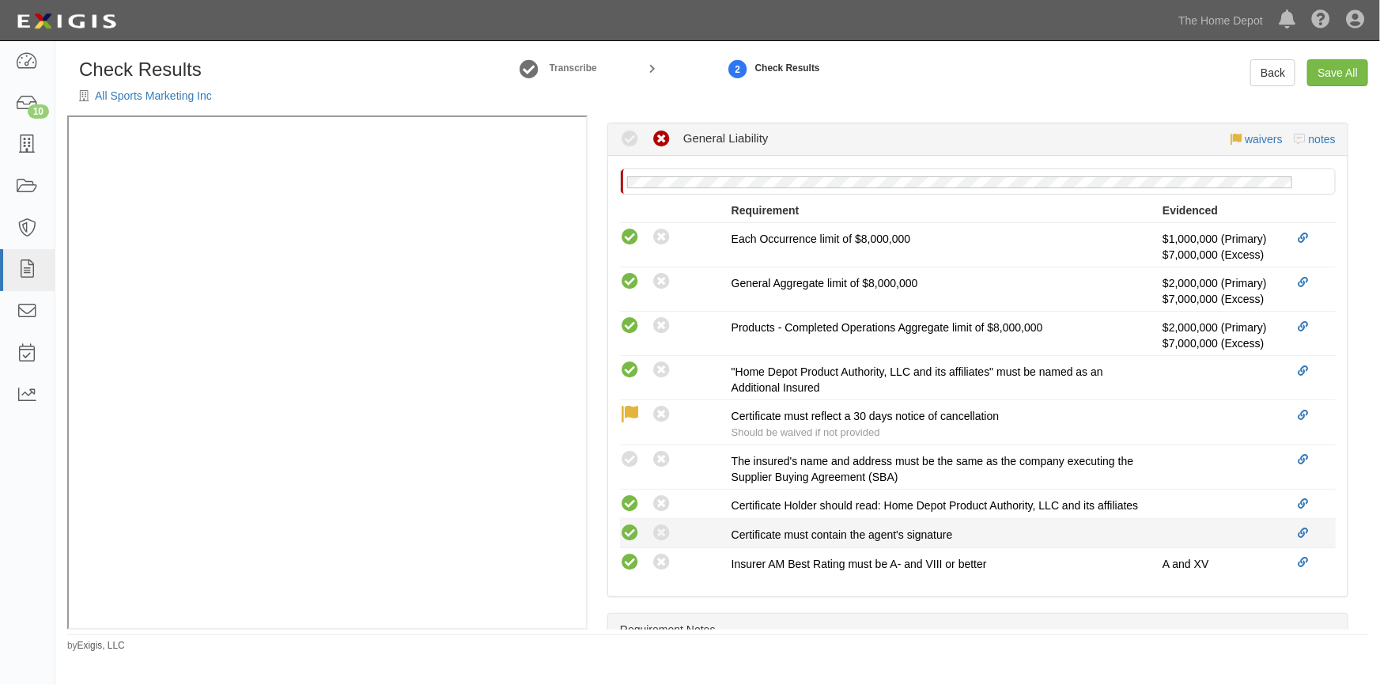
radio input "true"
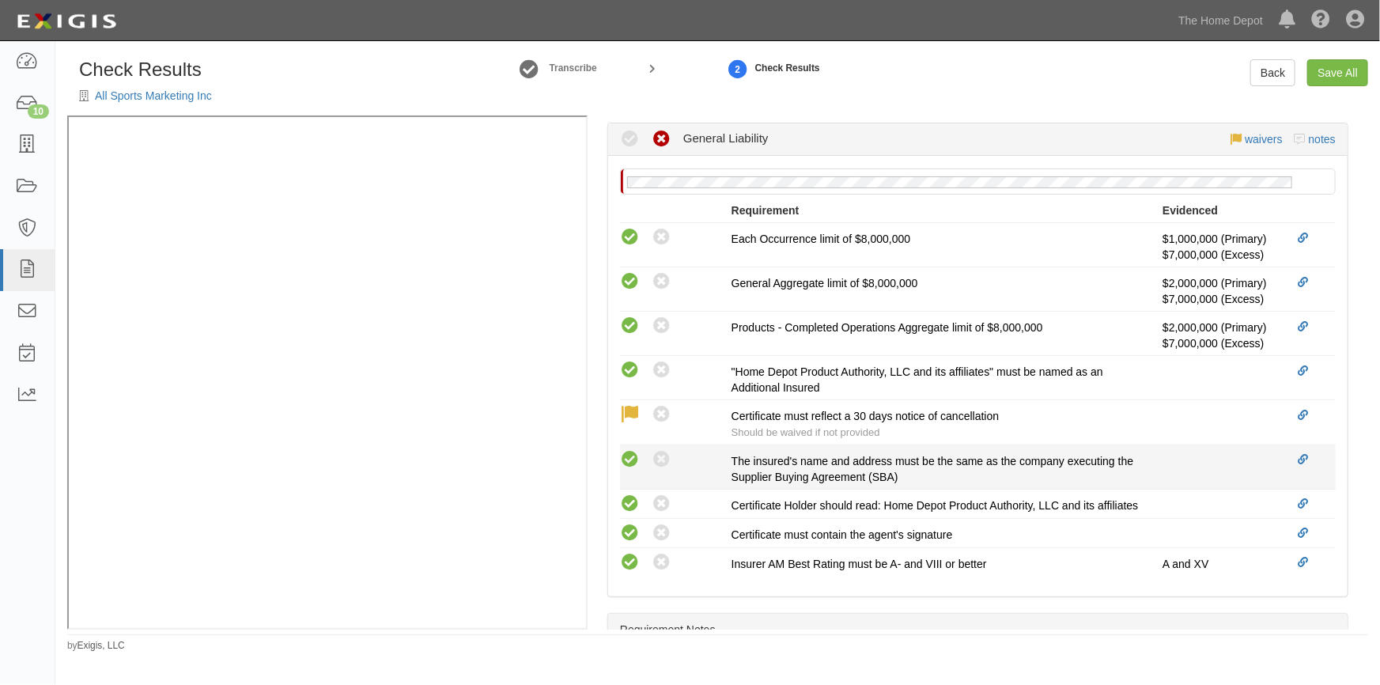
click at [624, 463] on icon at bounding box center [630, 460] width 20 height 20
radio input "true"
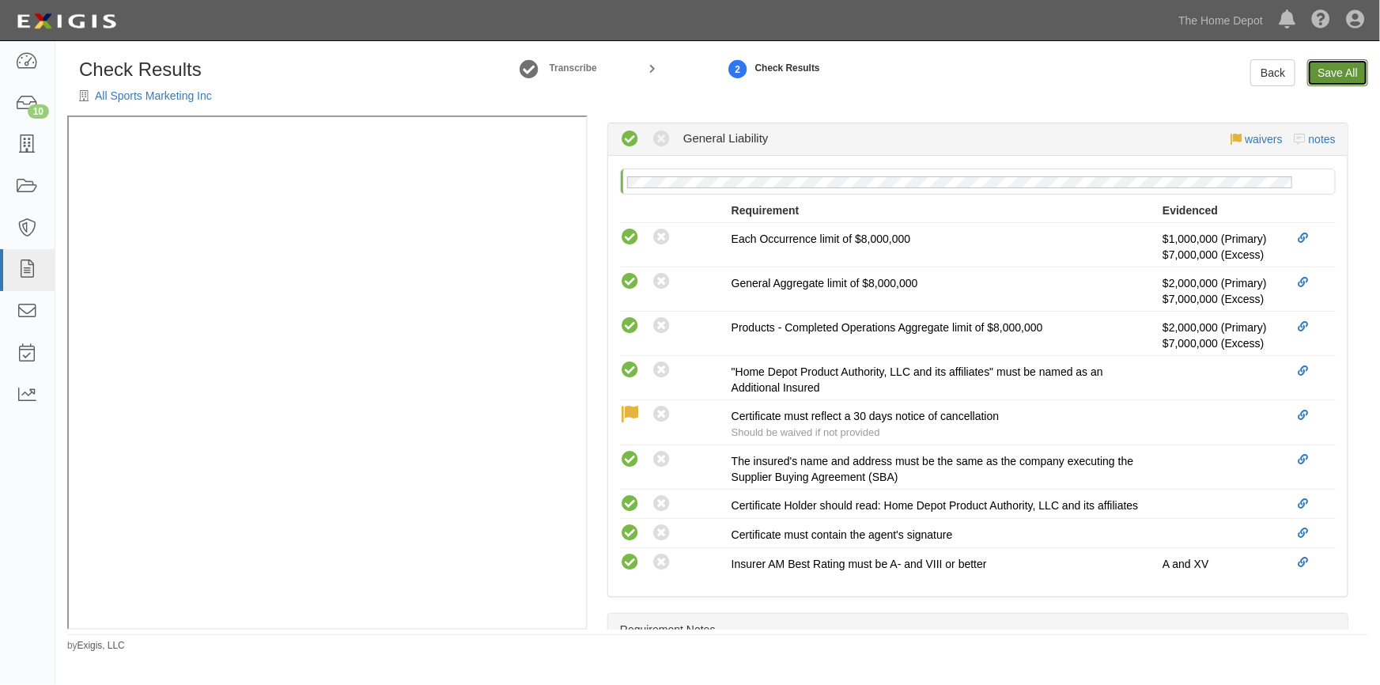
click at [1340, 70] on link "Save All" at bounding box center [1337, 72] width 61 height 27
radio input "false"
radio input "true"
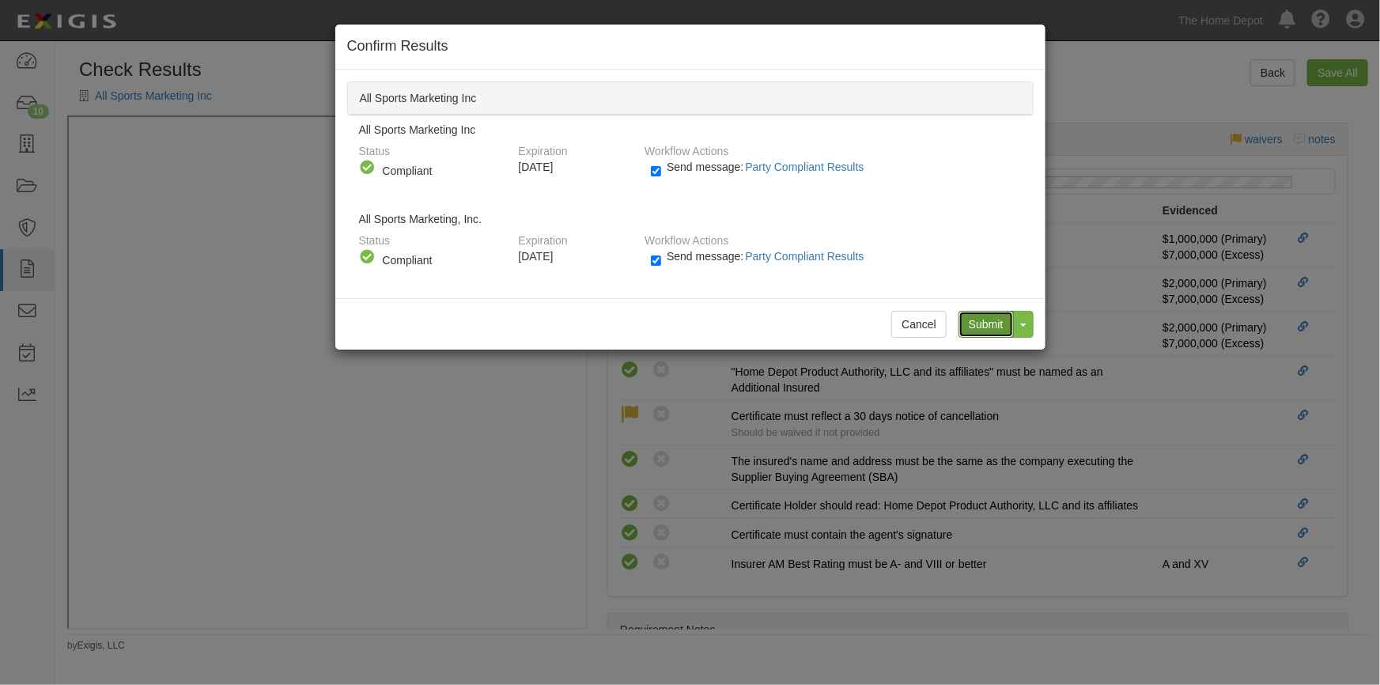
click at [978, 319] on input "Submit" at bounding box center [985, 324] width 55 height 27
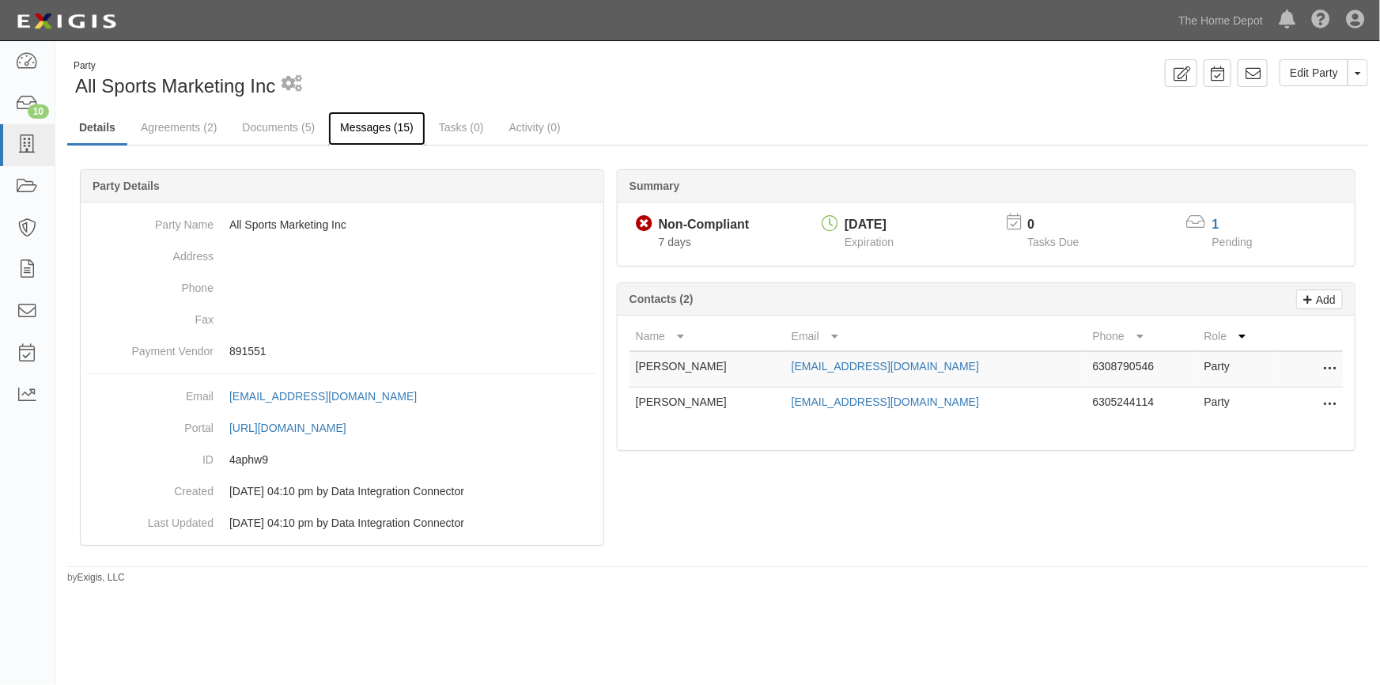
click at [368, 127] on link "Messages (15)" at bounding box center [376, 129] width 97 height 34
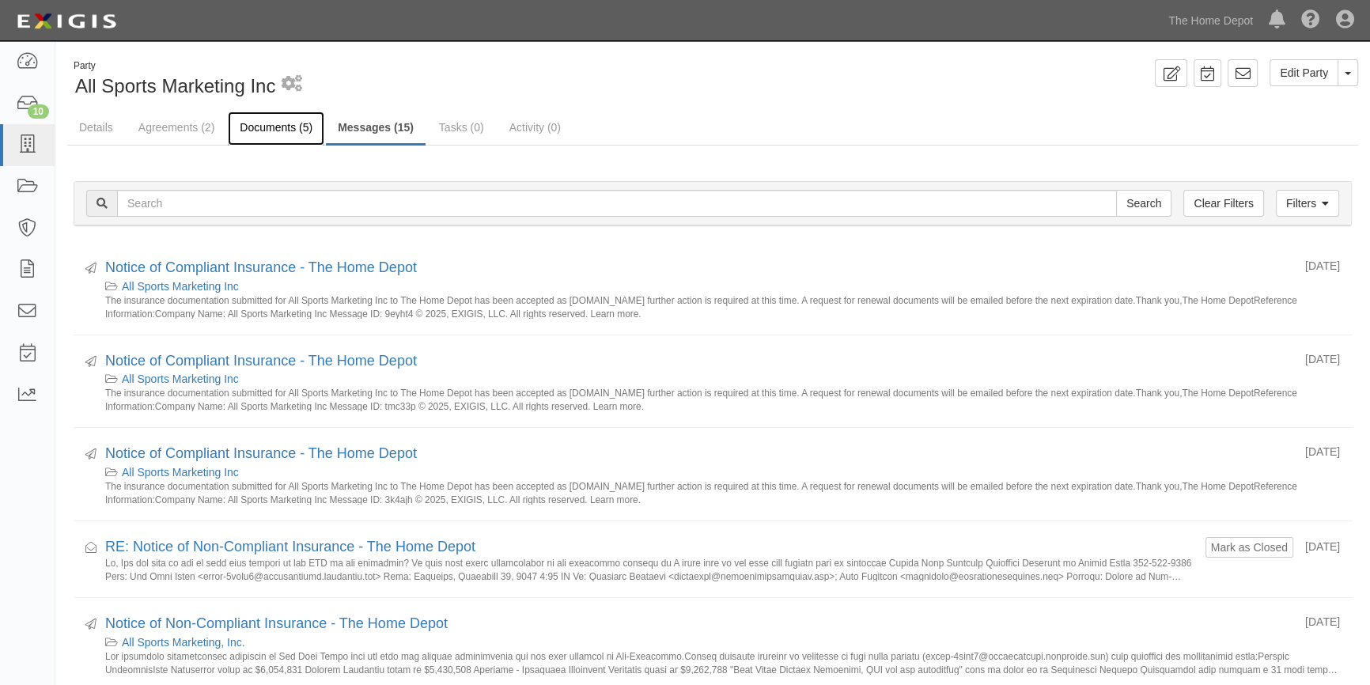
click at [259, 125] on link "Documents (5)" at bounding box center [276, 129] width 96 height 34
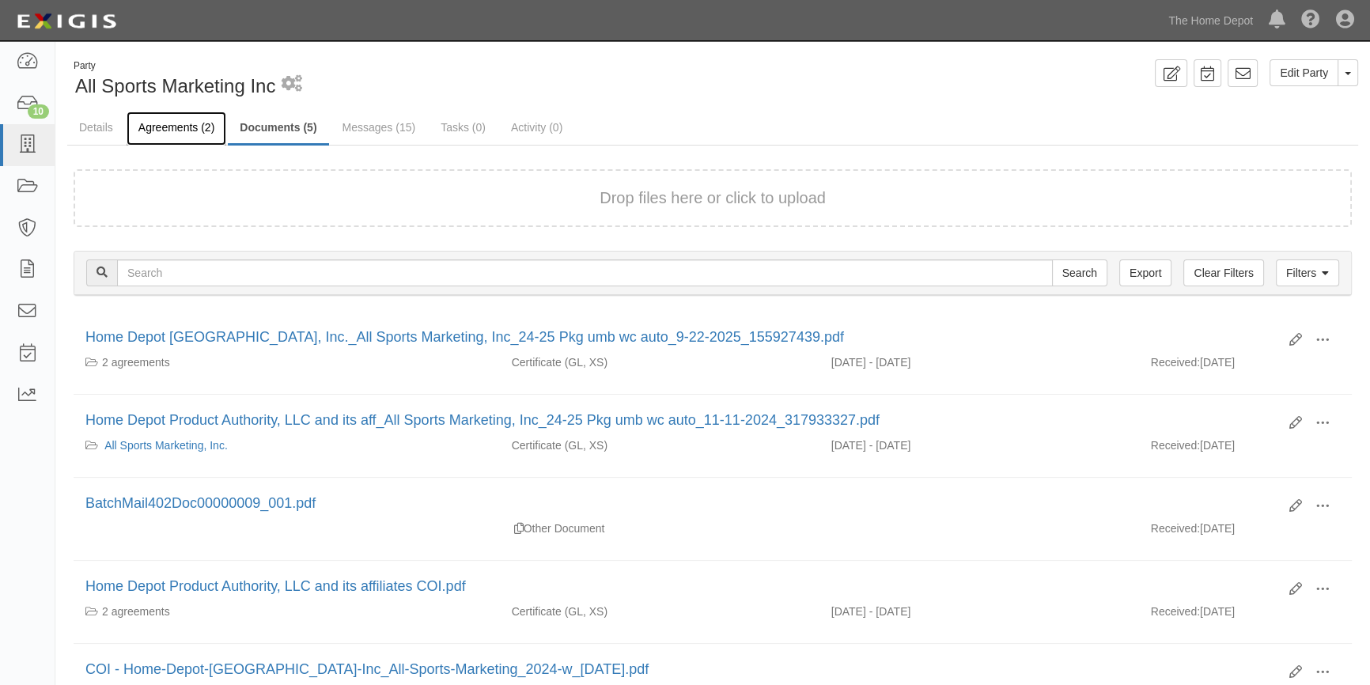
click at [191, 127] on link "Agreements (2)" at bounding box center [177, 129] width 100 height 34
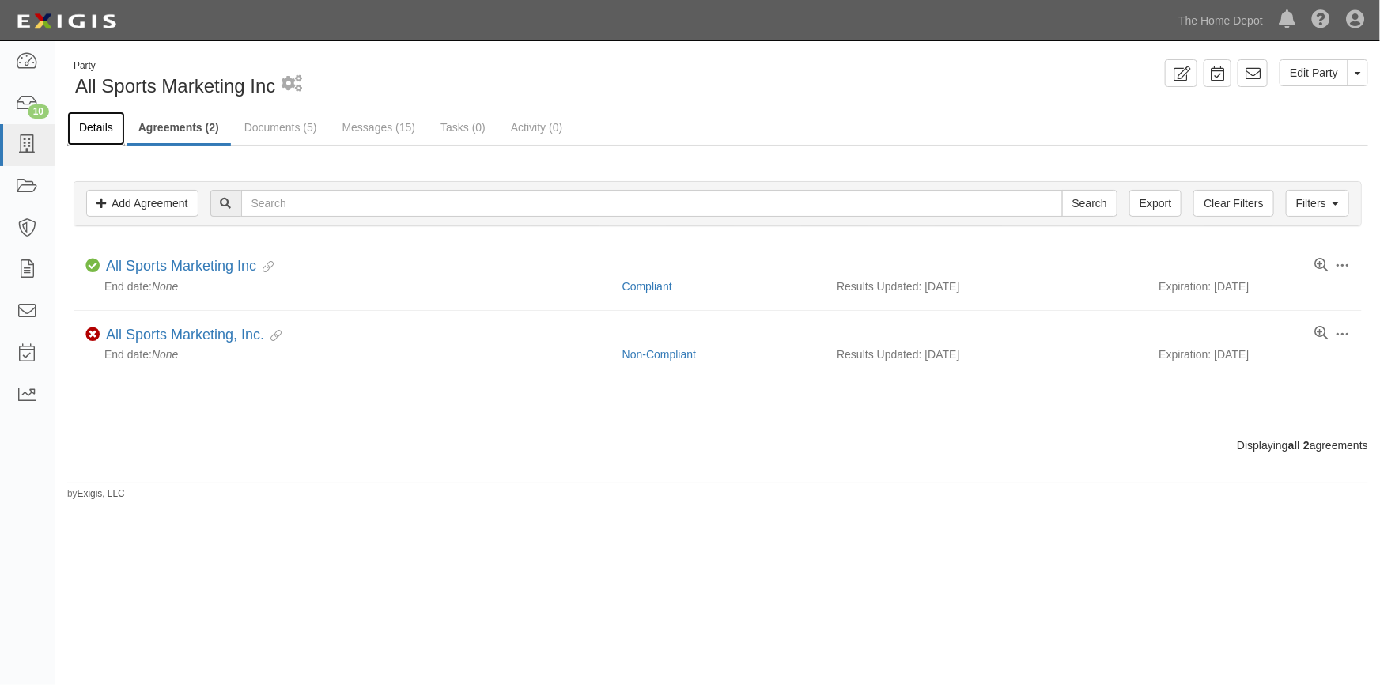
click at [104, 128] on link "Details" at bounding box center [96, 129] width 58 height 34
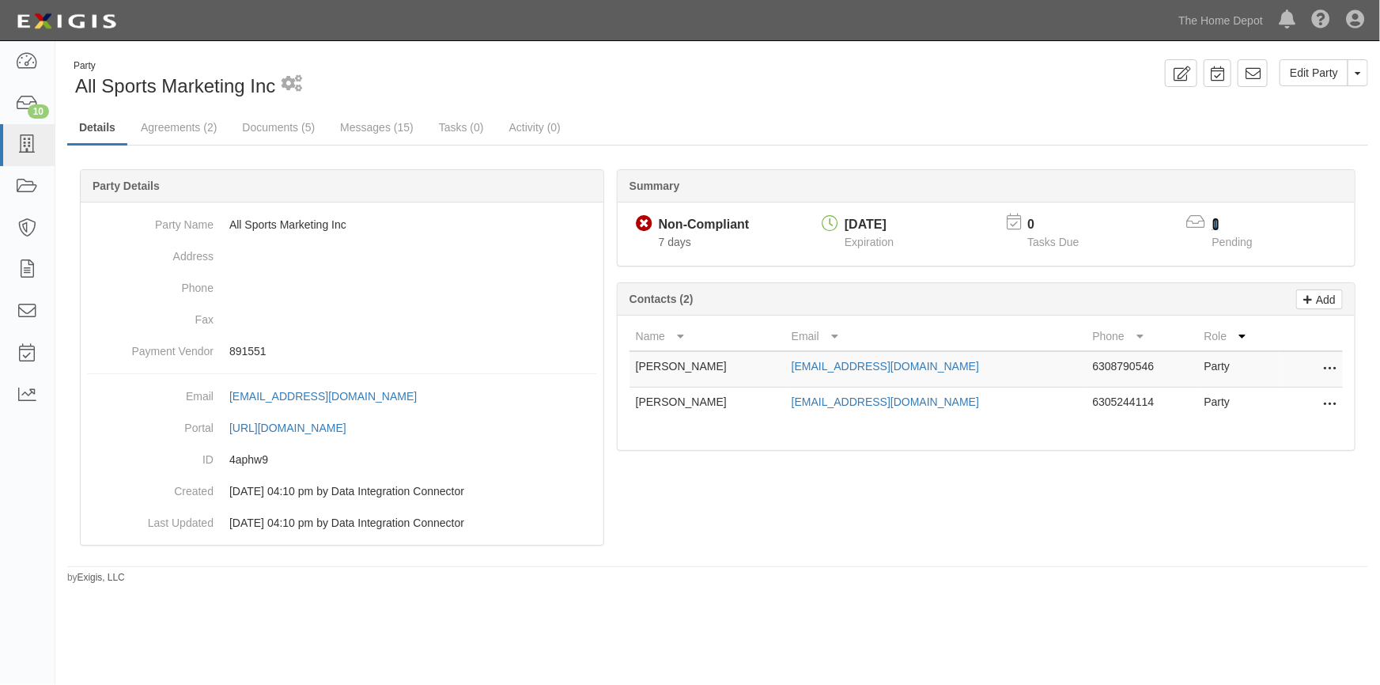
click at [1217, 221] on link "1" at bounding box center [1215, 223] width 7 height 13
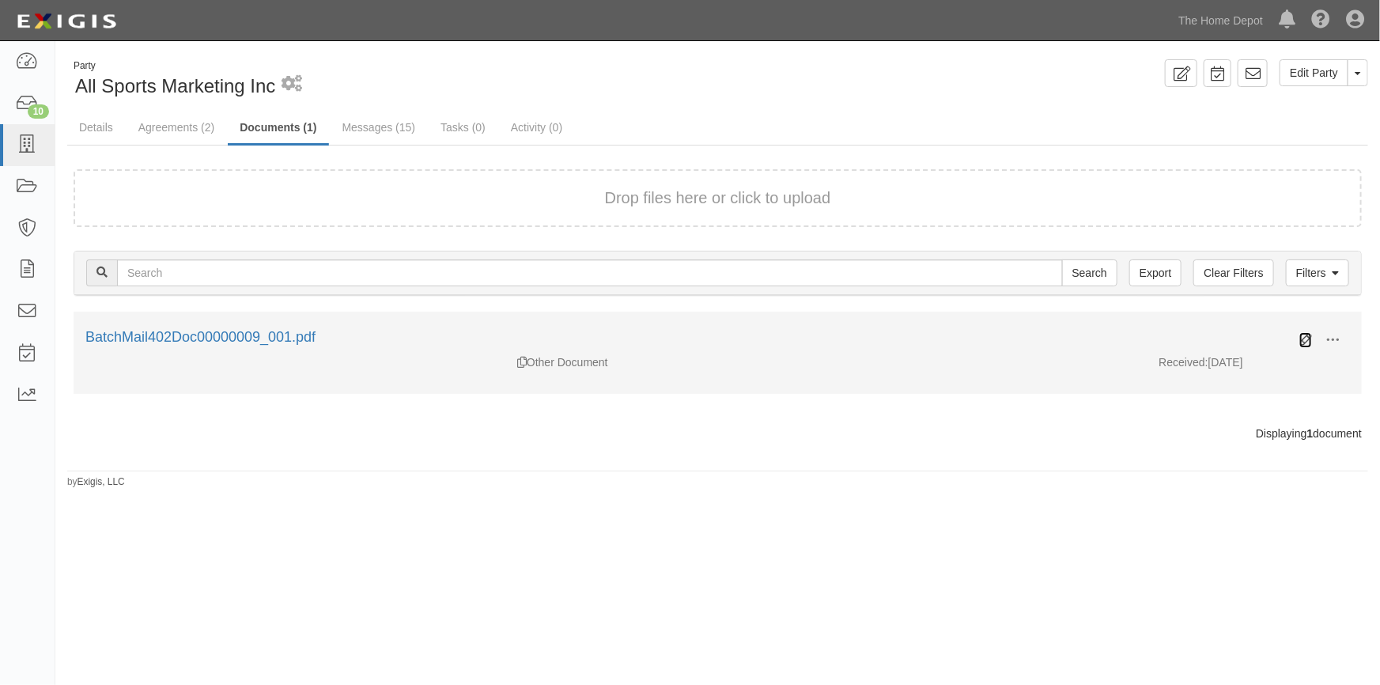
click at [1309, 341] on icon at bounding box center [1305, 340] width 13 height 13
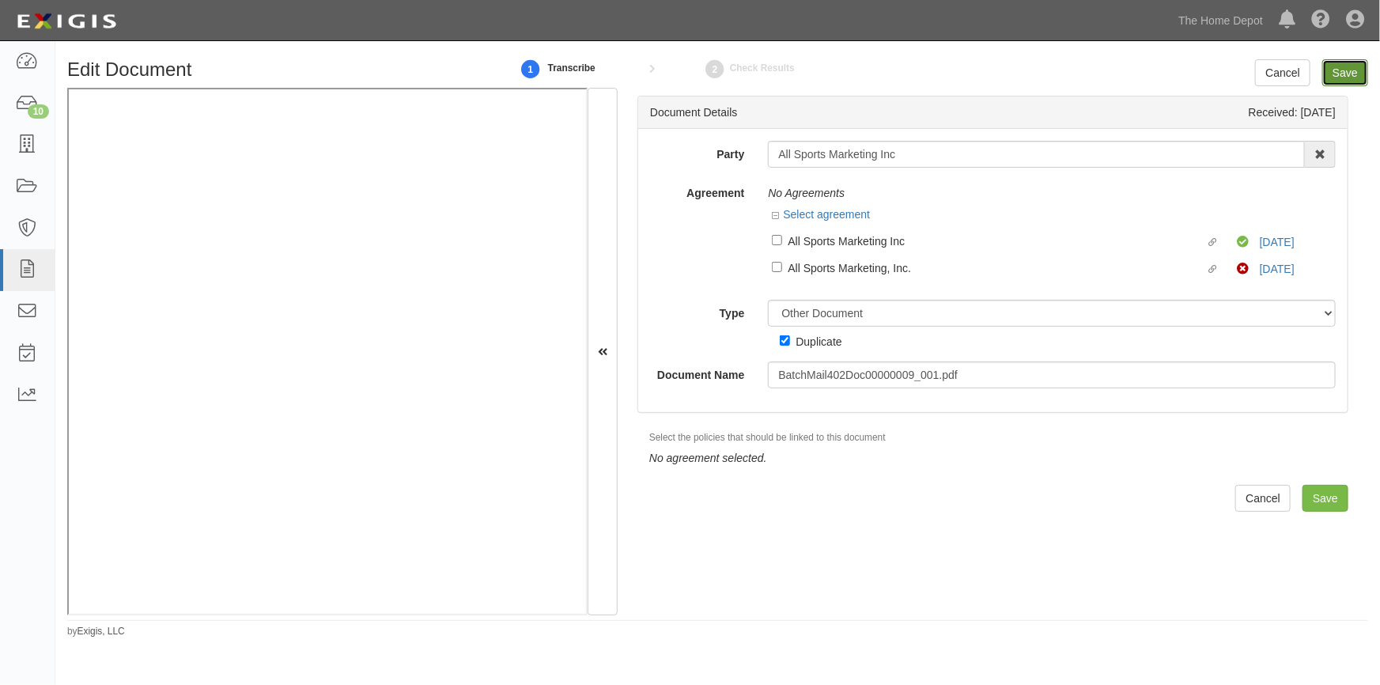
click at [1333, 73] on input "Save" at bounding box center [1345, 72] width 46 height 27
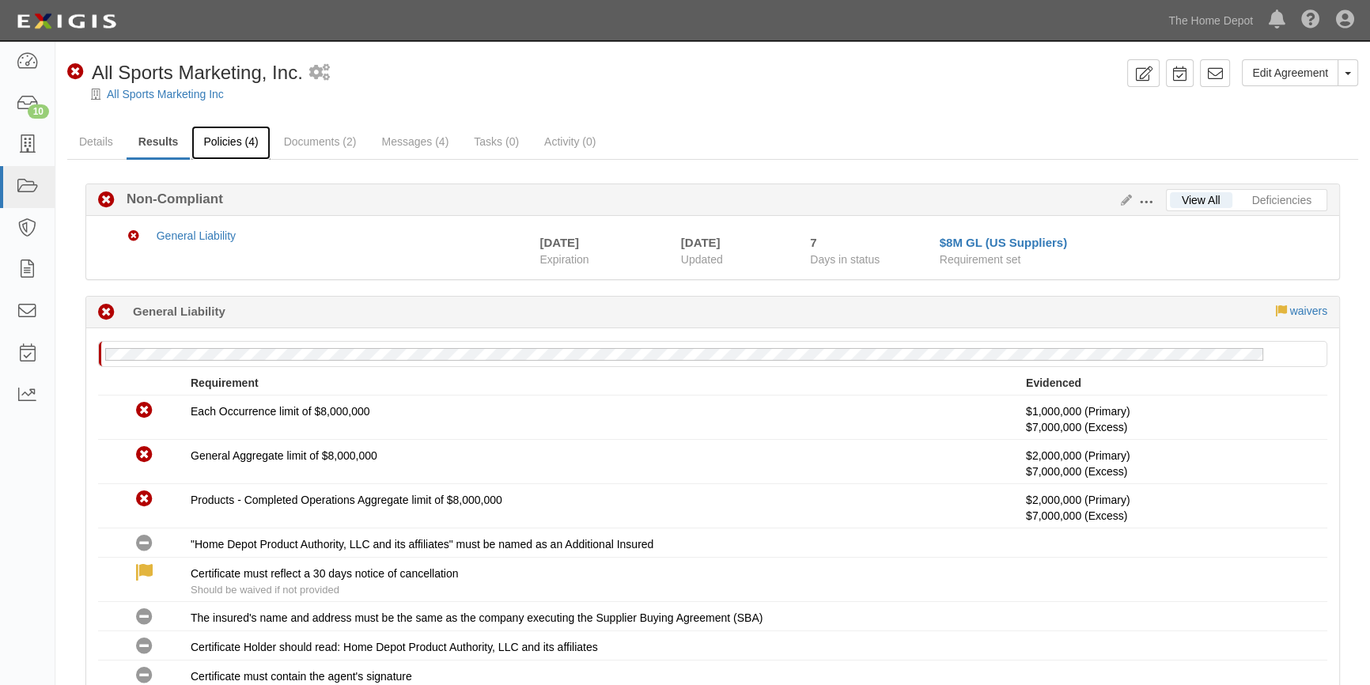
click at [234, 142] on link "Policies (4)" at bounding box center [230, 143] width 78 height 34
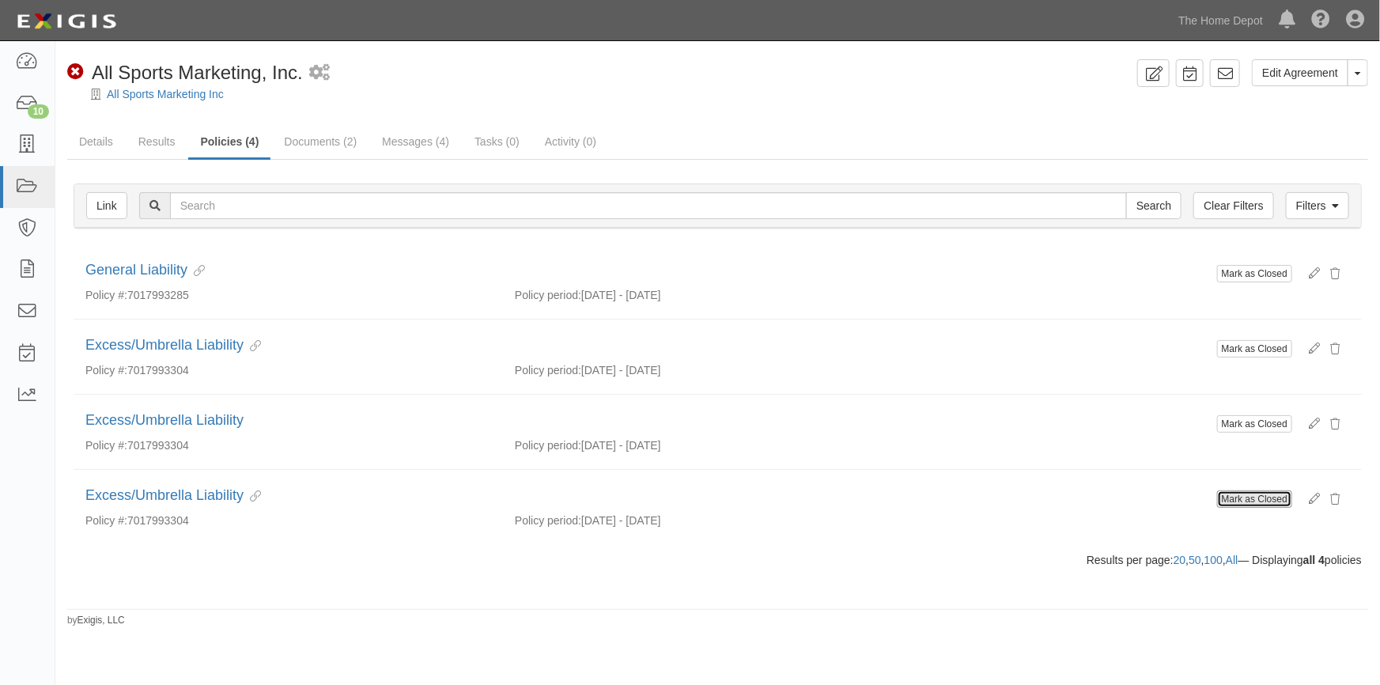
drag, startPoint x: 1259, startPoint y: 505, endPoint x: 743, endPoint y: 94, distance: 660.1
click at [1259, 505] on button "Mark as Closed" at bounding box center [1254, 498] width 75 height 17
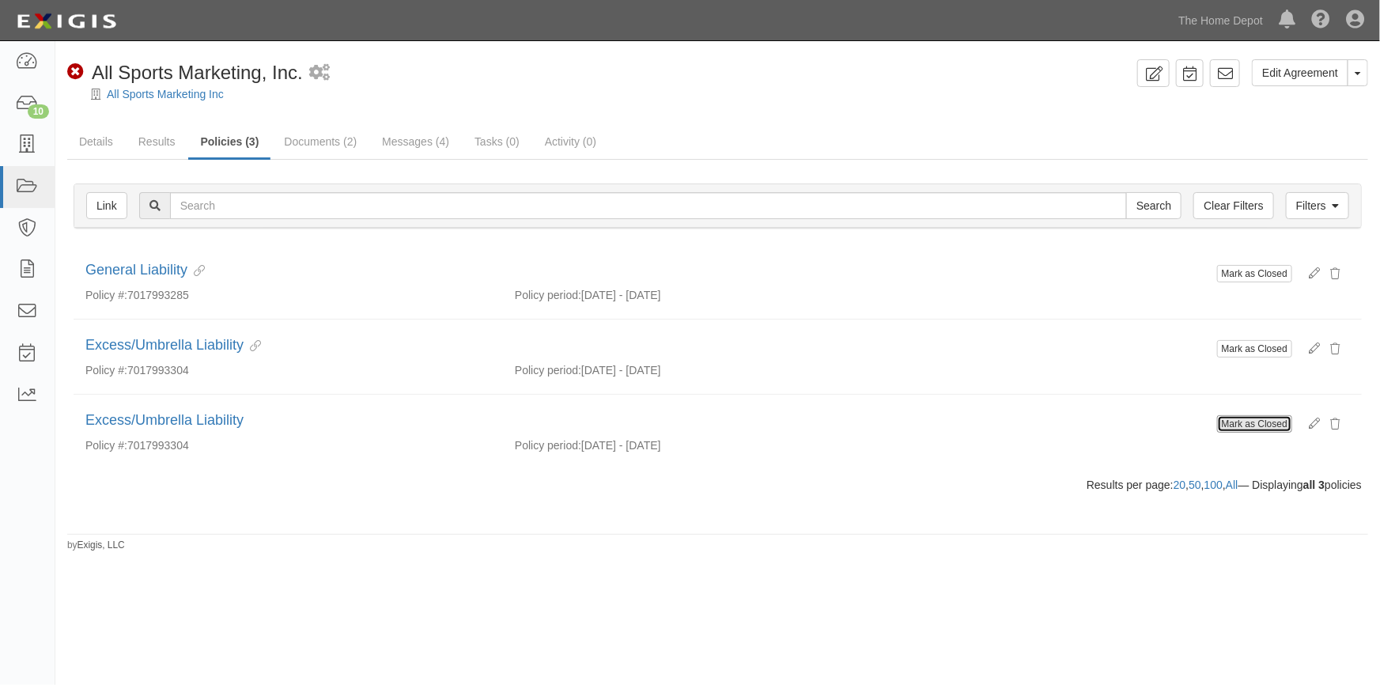
click at [1253, 425] on button "Mark as Closed" at bounding box center [1254, 423] width 75 height 17
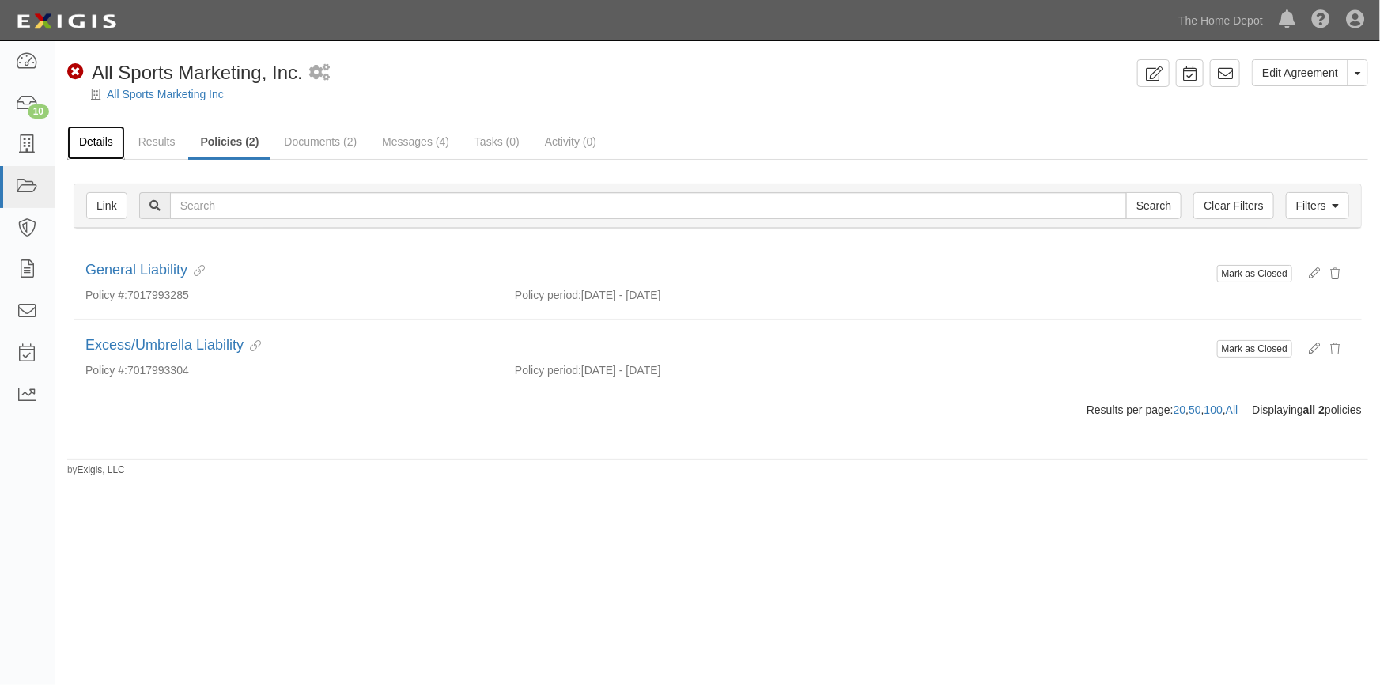
click at [100, 146] on link "Details" at bounding box center [96, 143] width 58 height 34
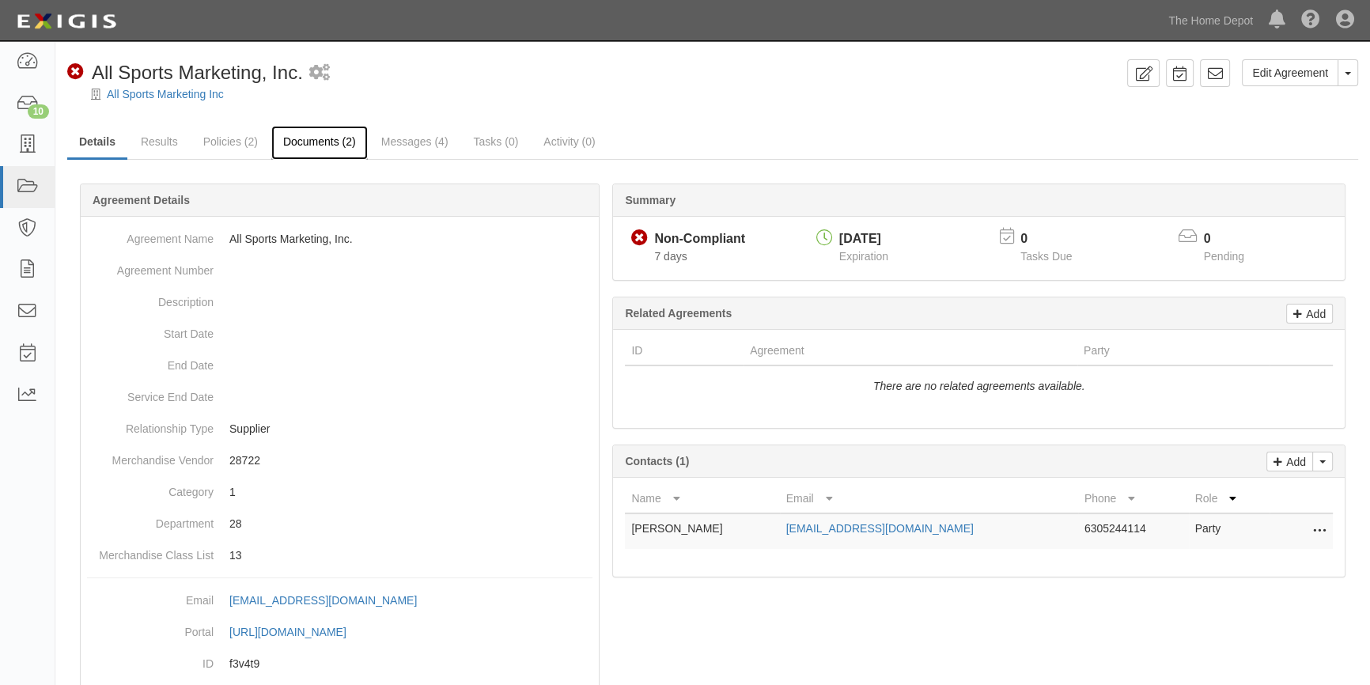
click at [300, 146] on link "Documents (2)" at bounding box center [319, 143] width 96 height 34
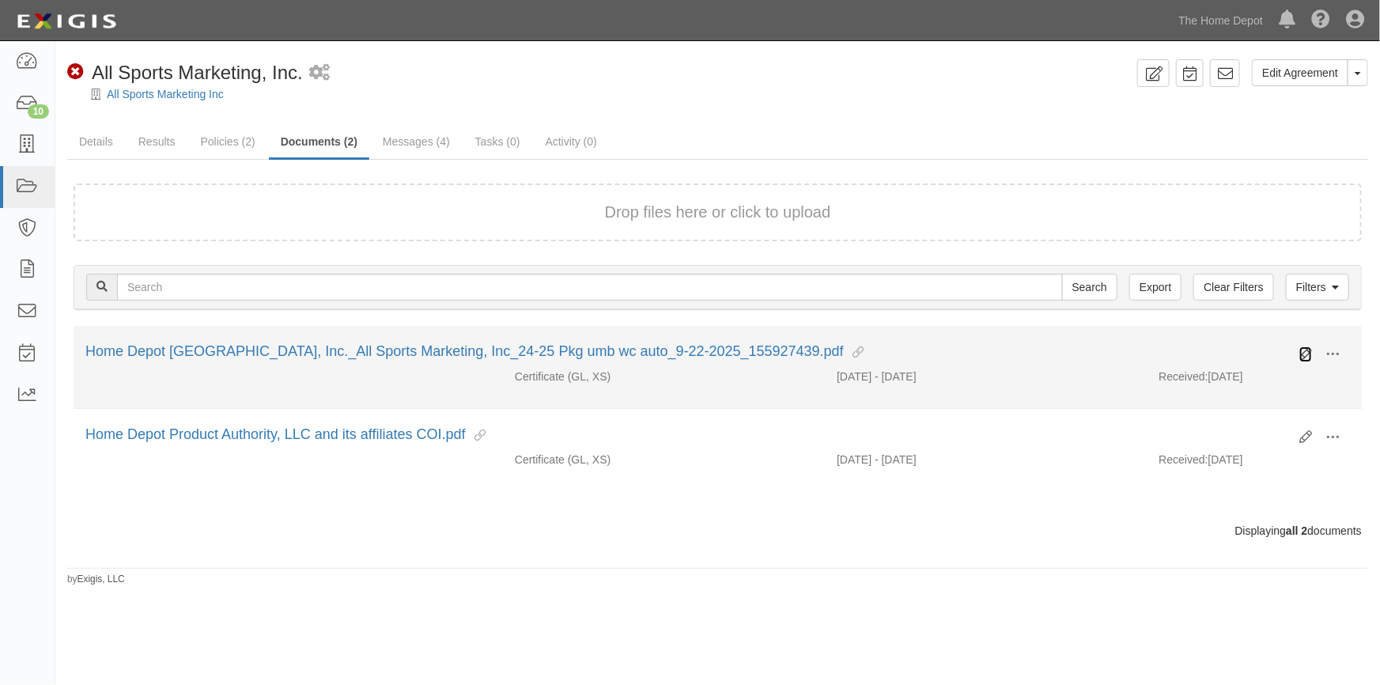
click at [1306, 356] on icon at bounding box center [1305, 354] width 13 height 13
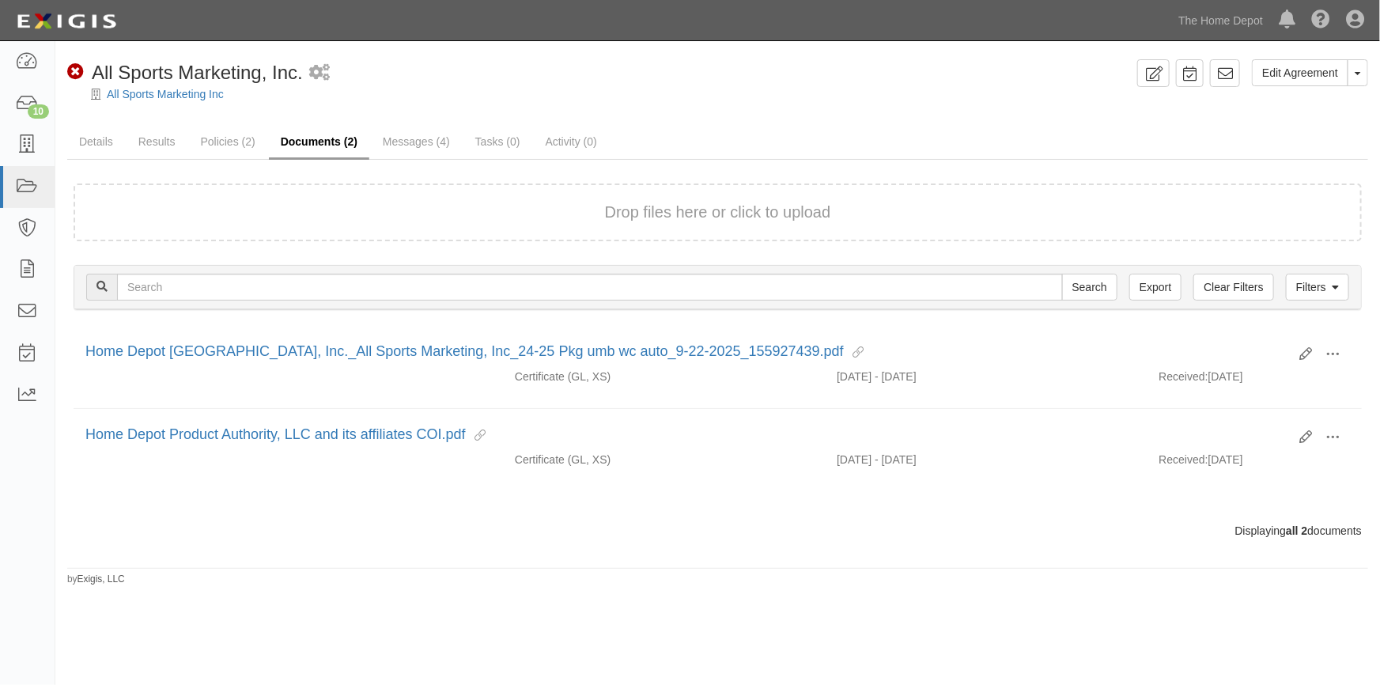
click at [306, 150] on link "Documents (2)" at bounding box center [319, 143] width 100 height 34
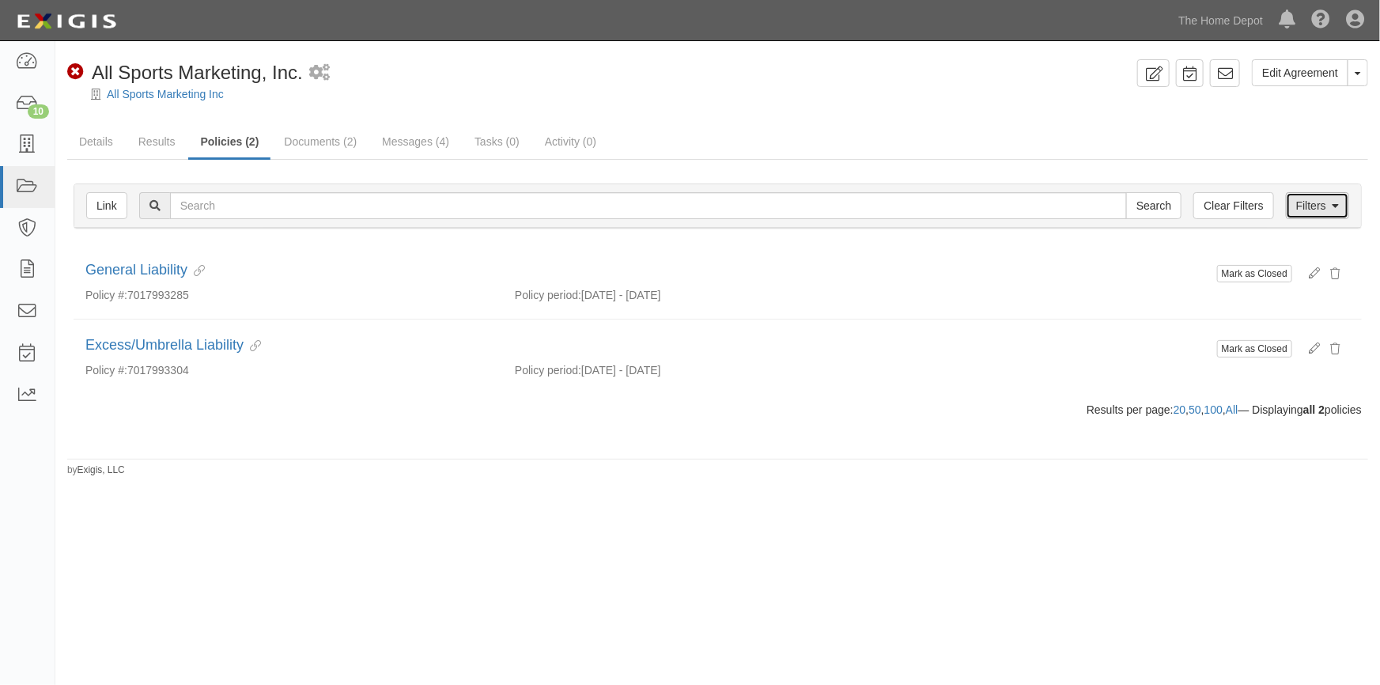
click at [1324, 197] on link "Filters" at bounding box center [1317, 205] width 63 height 27
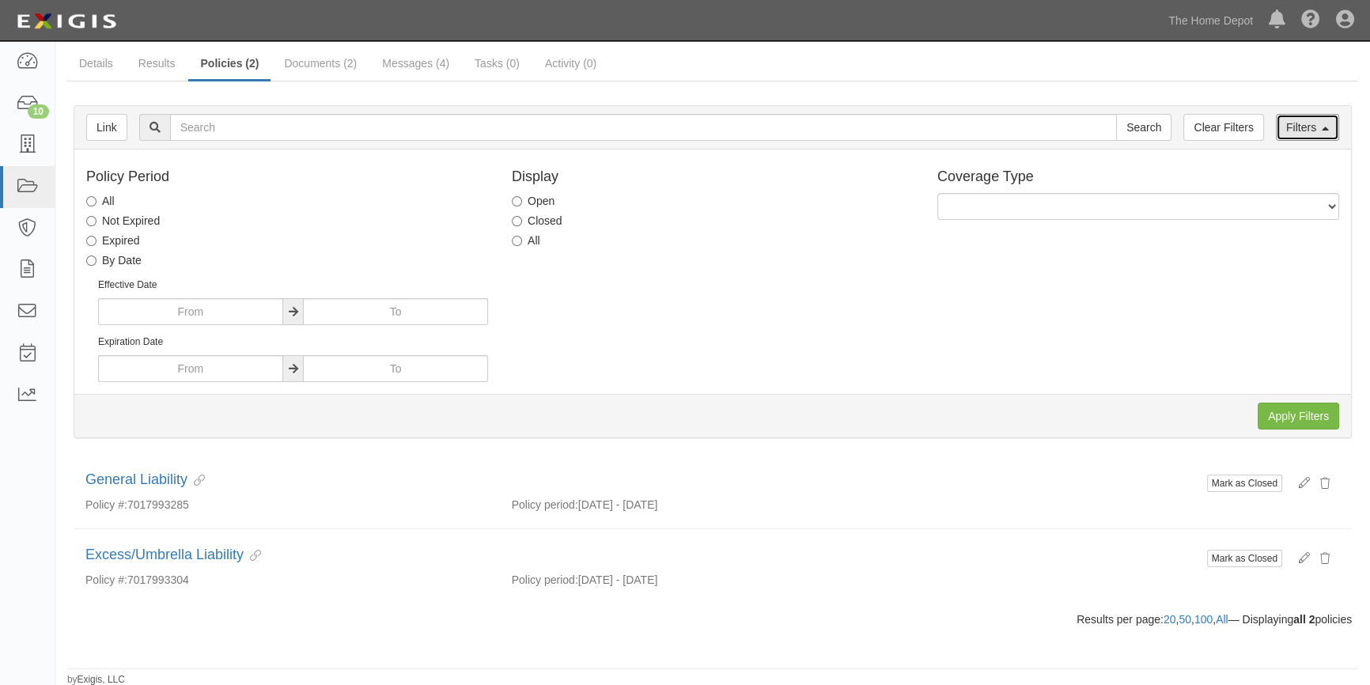
scroll to position [79, 0]
click at [88, 201] on input "All" at bounding box center [91, 200] width 10 height 10
radio input "true"
click at [1289, 418] on input "Apply Filters" at bounding box center [1297, 415] width 81 height 27
click at [419, 65] on link "Messages (4)" at bounding box center [415, 64] width 91 height 34
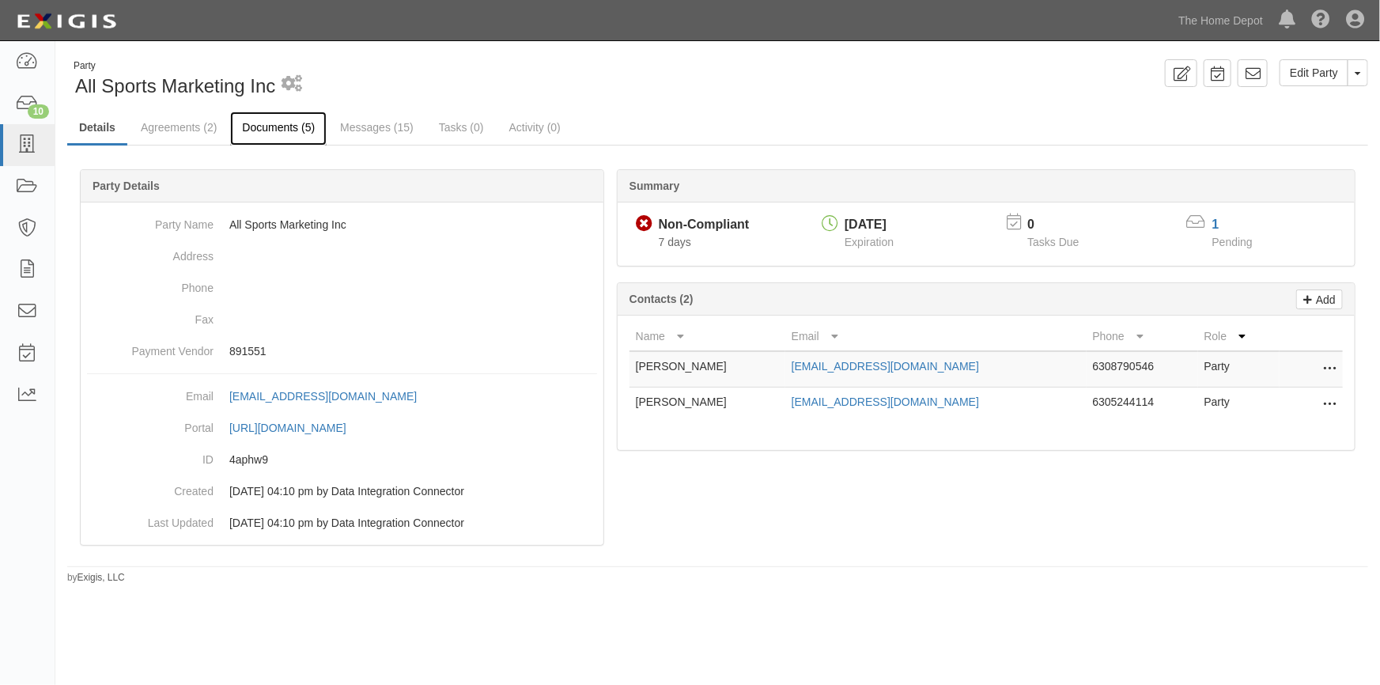
click at [263, 116] on link "Documents (5)" at bounding box center [278, 129] width 96 height 34
click at [266, 132] on link "Documents (5)" at bounding box center [278, 129] width 96 height 34
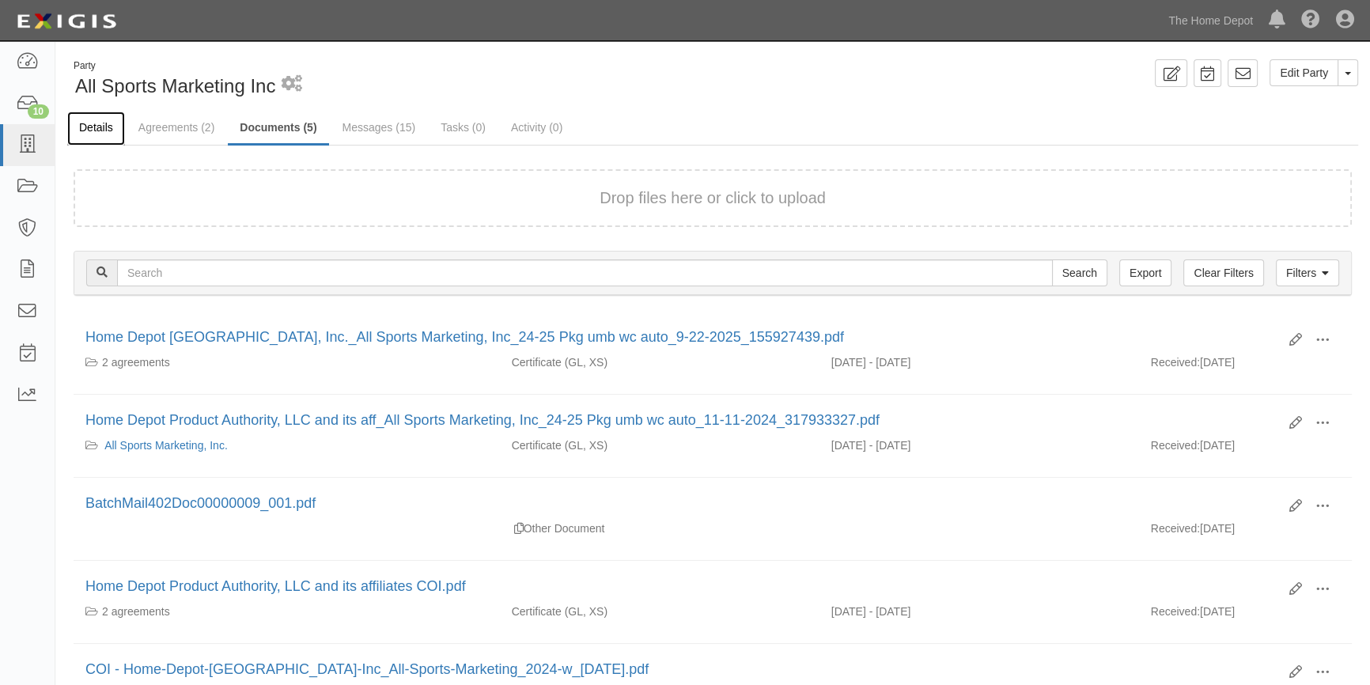
click at [104, 128] on link "Details" at bounding box center [96, 129] width 58 height 34
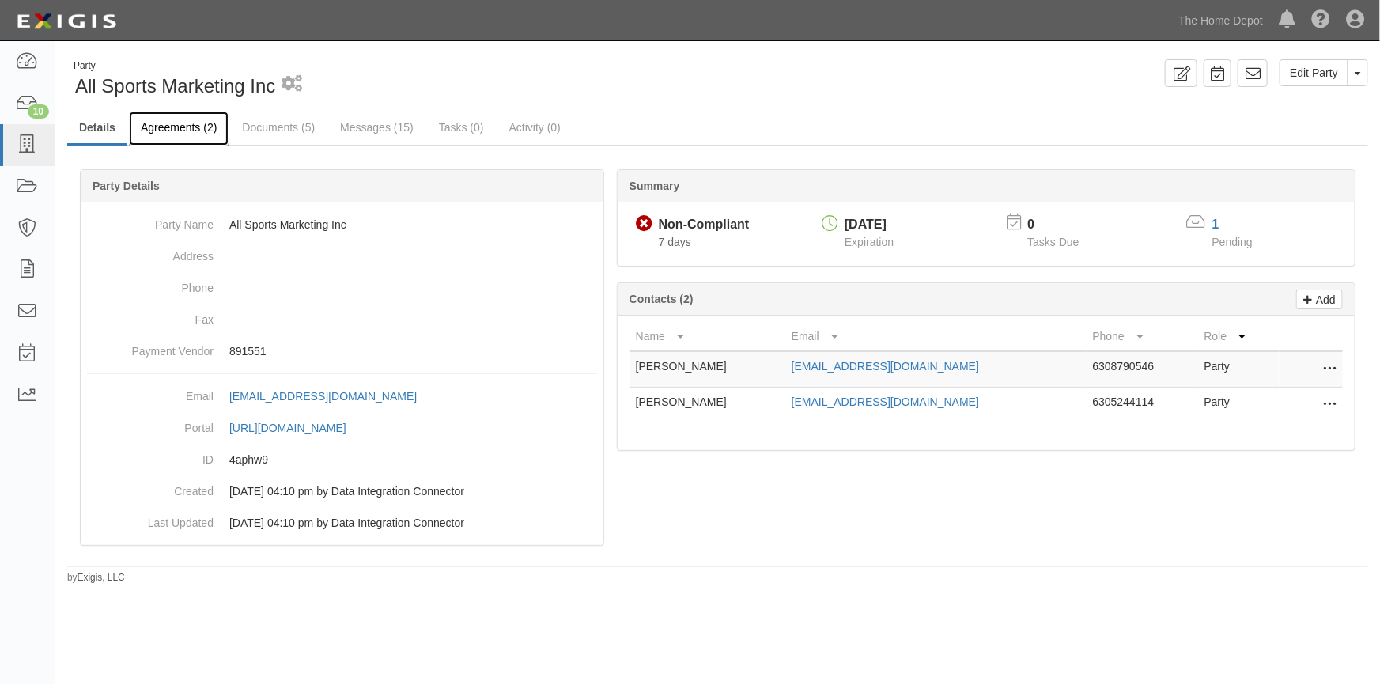
click at [181, 123] on link "Agreements (2)" at bounding box center [179, 129] width 100 height 34
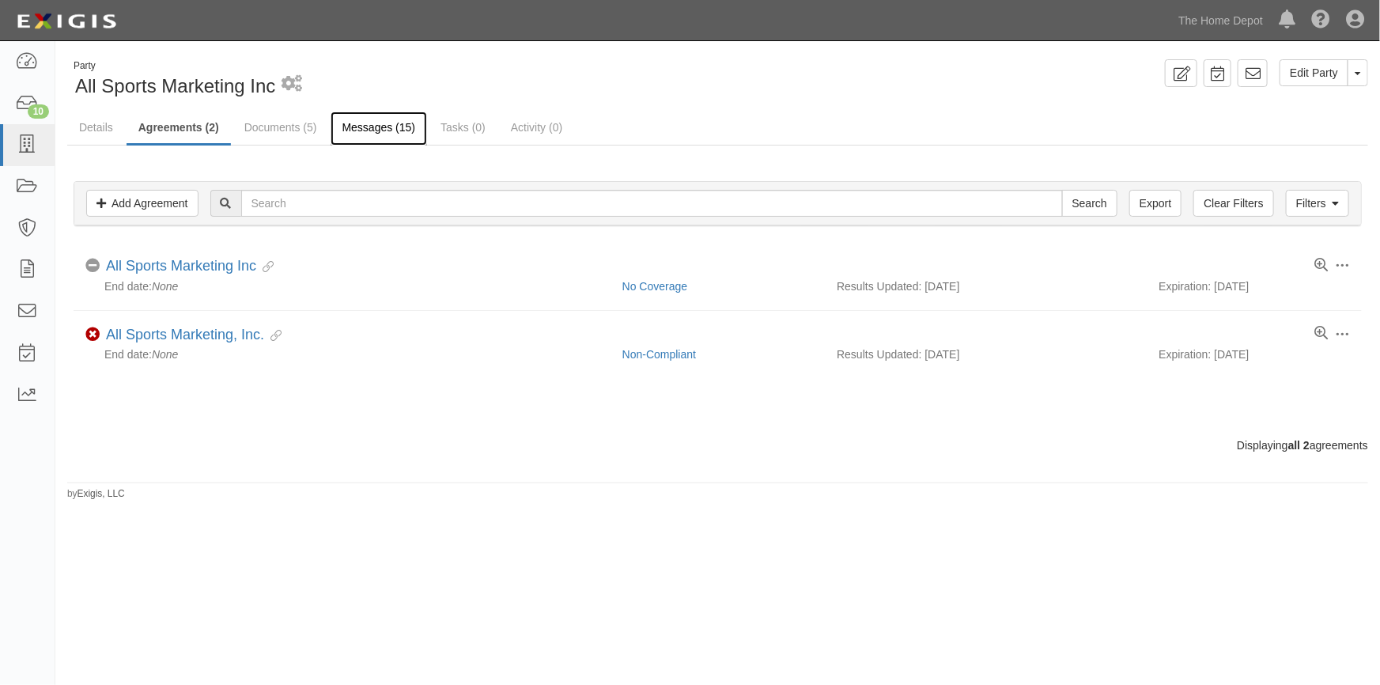
click at [381, 130] on link "Messages (15)" at bounding box center [379, 129] width 97 height 34
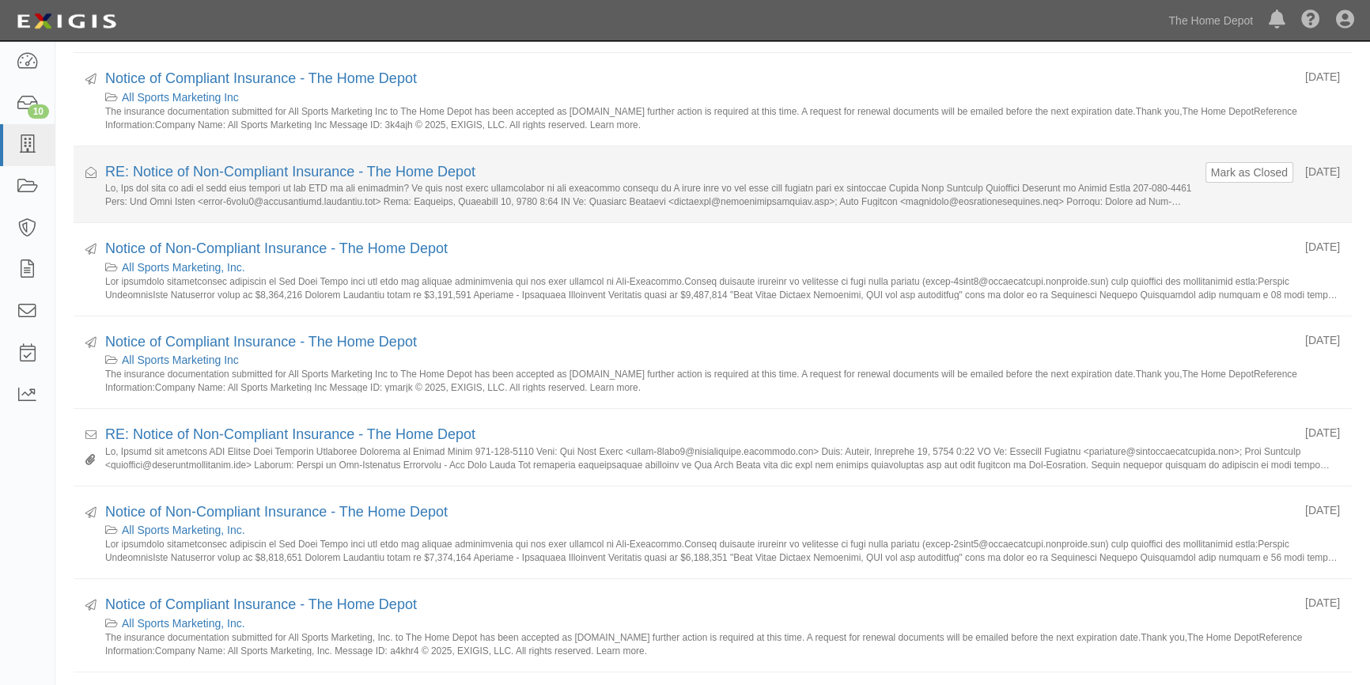
scroll to position [503, 0]
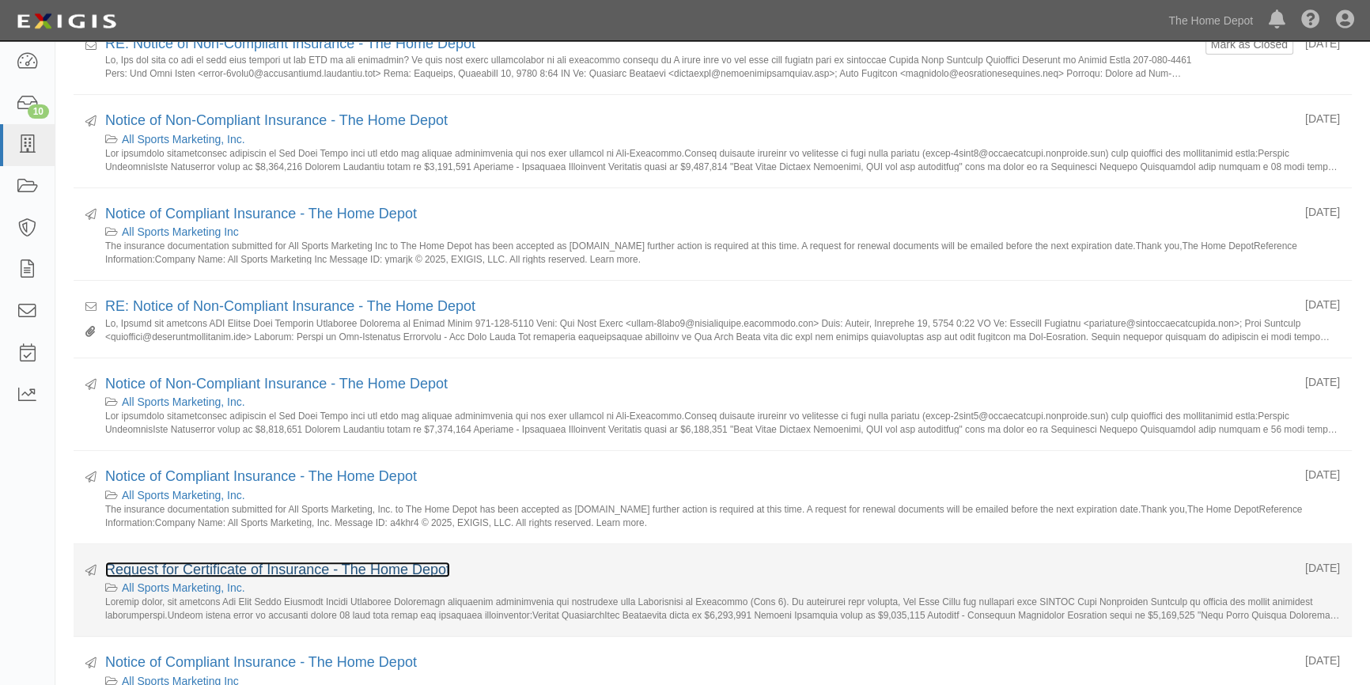
click at [251, 565] on link "Request for Certificate of Insurance - The Home Depot" at bounding box center [277, 569] width 345 height 16
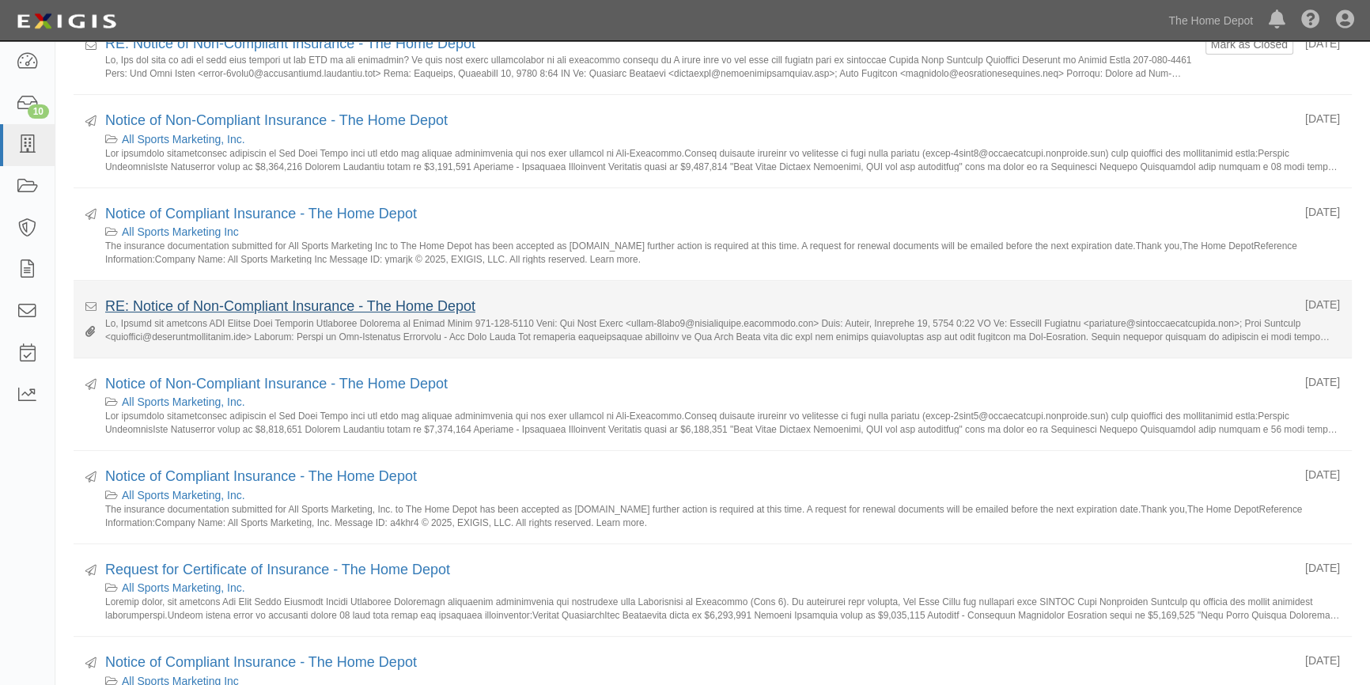
scroll to position [0, 0]
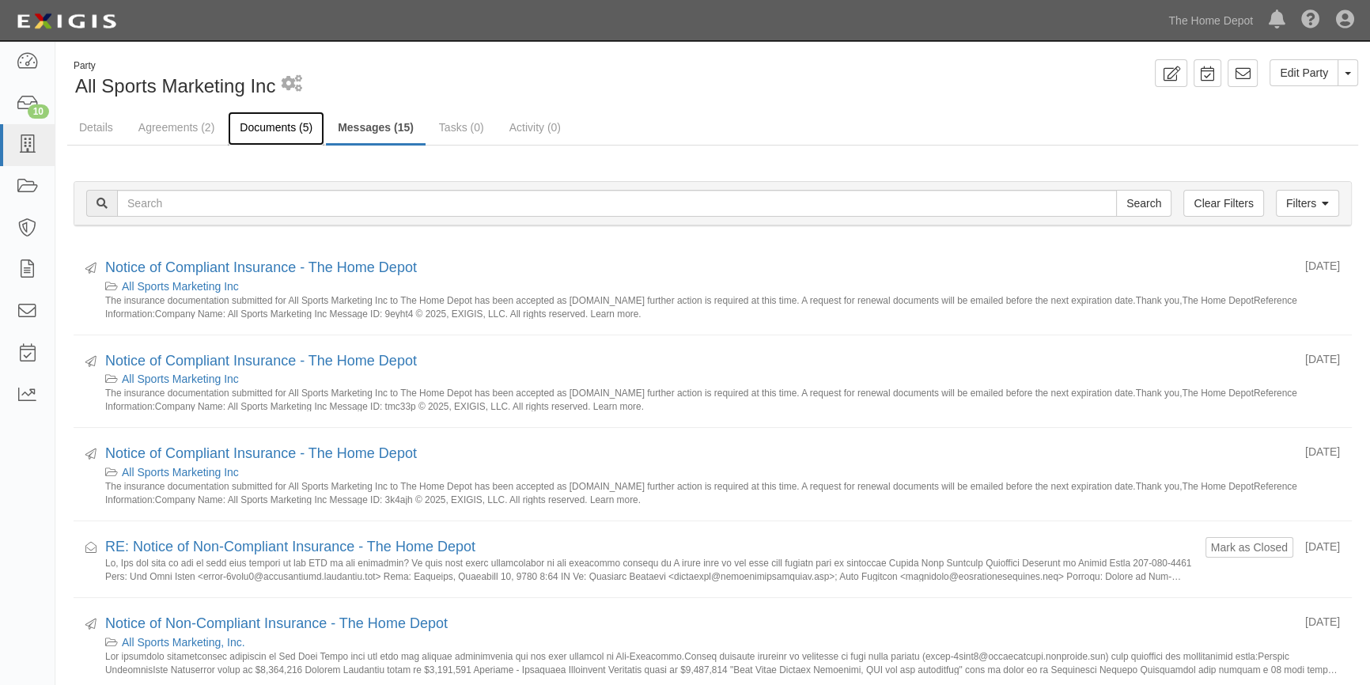
click at [261, 127] on link "Documents (5)" at bounding box center [276, 129] width 96 height 34
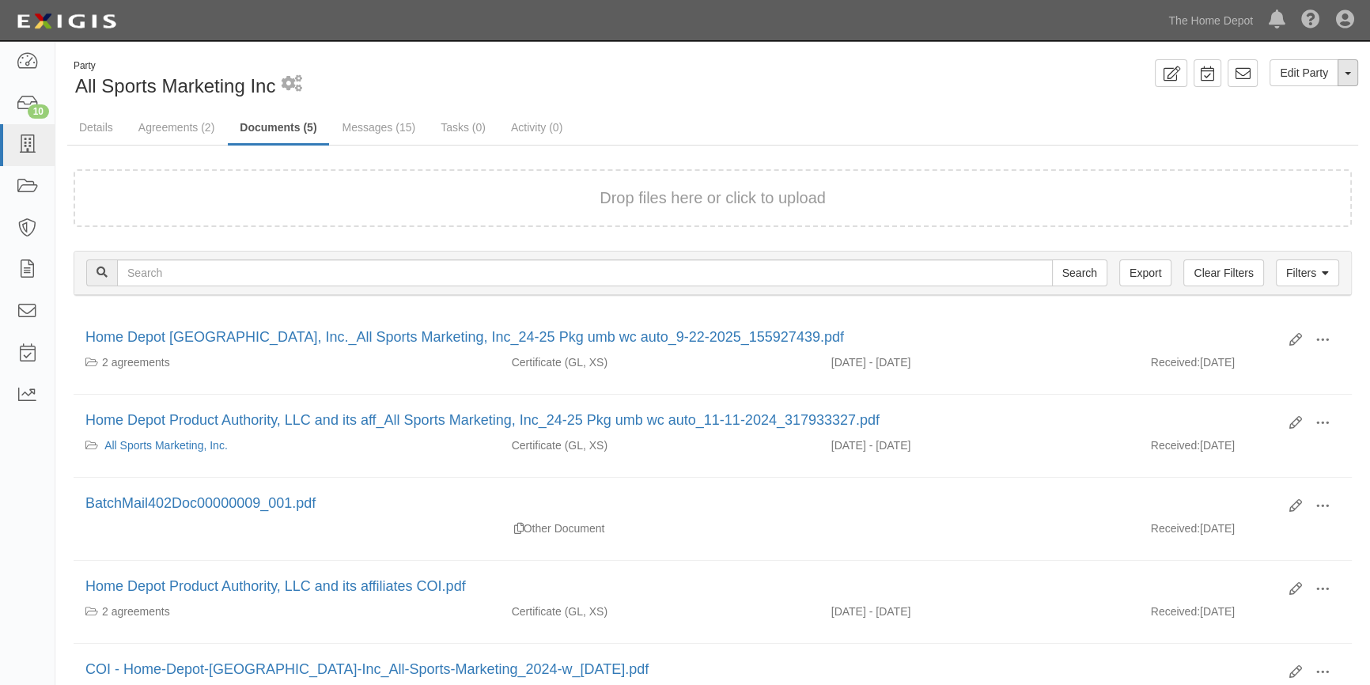
click at [1353, 81] on button "Toggle Party Dropdown" at bounding box center [1347, 72] width 21 height 27
click at [1200, 81] on link at bounding box center [1207, 73] width 28 height 28
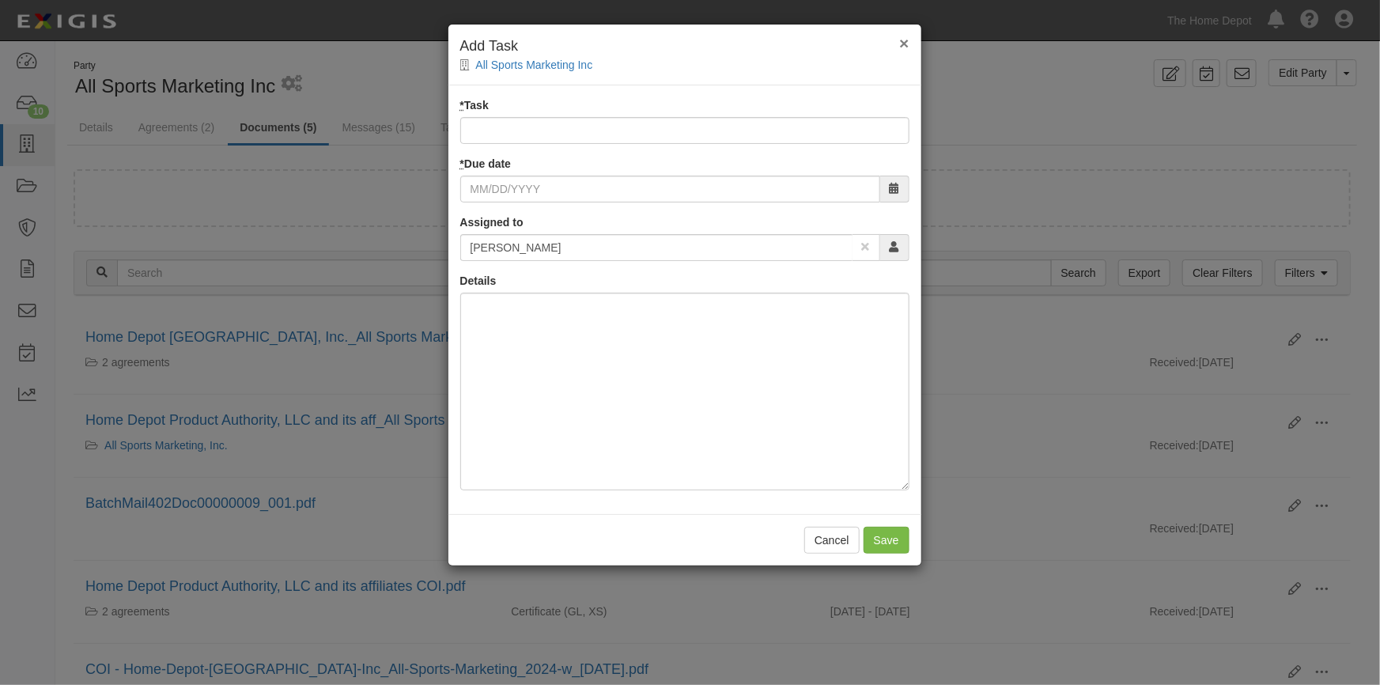
click at [902, 42] on span "×" at bounding box center [903, 43] width 9 height 18
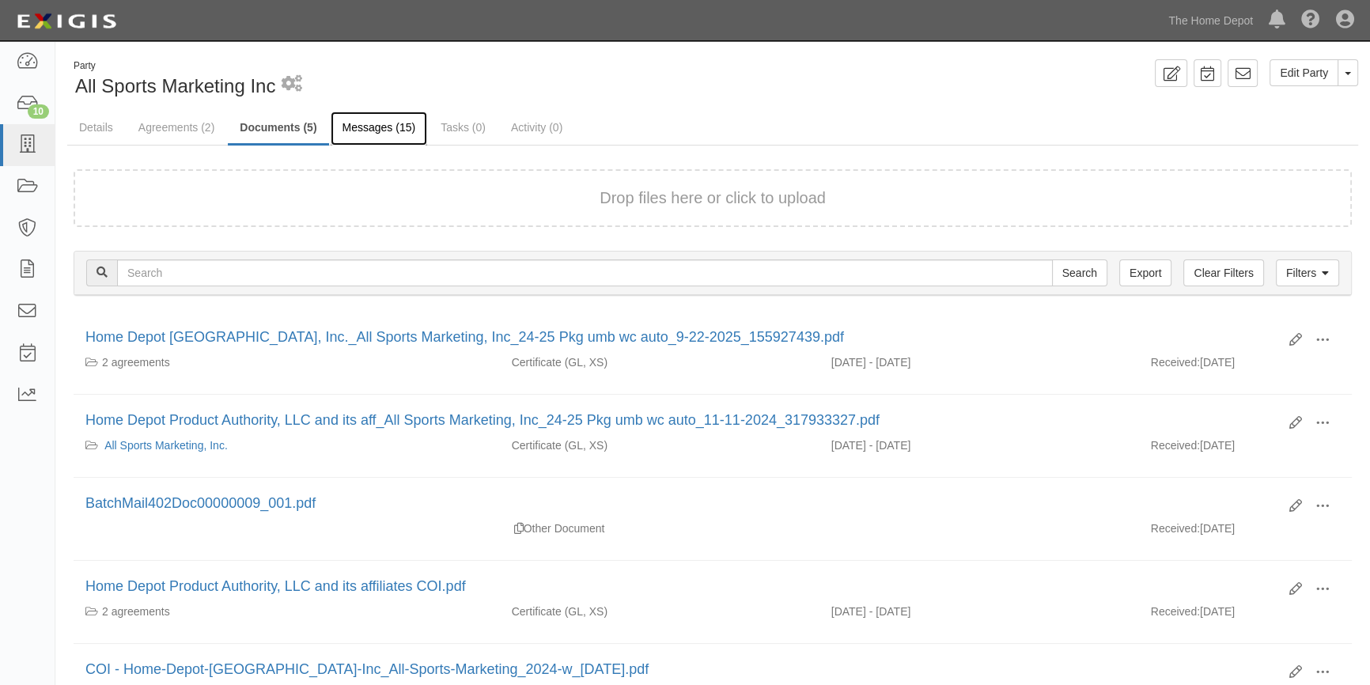
click at [369, 126] on link "Messages (15)" at bounding box center [379, 129] width 97 height 34
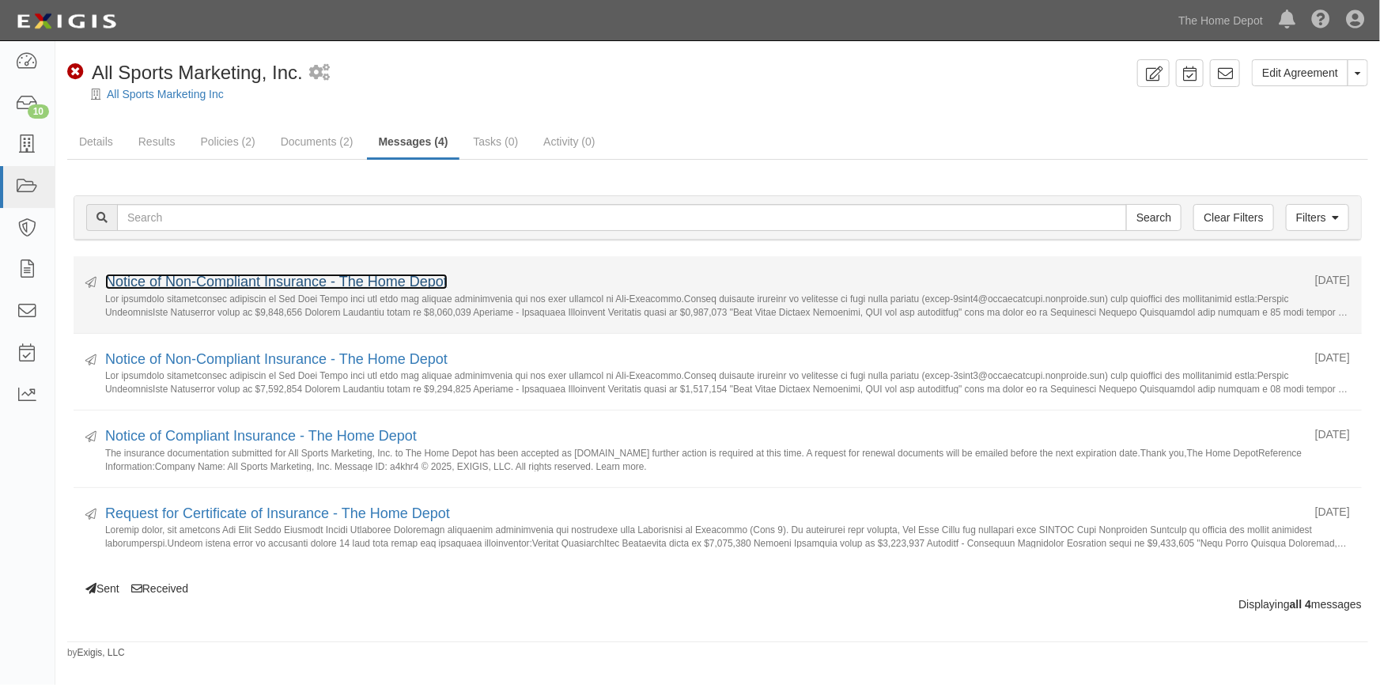
click at [255, 285] on link "Notice of Non-Compliant Insurance - The Home Depot" at bounding box center [276, 282] width 342 height 16
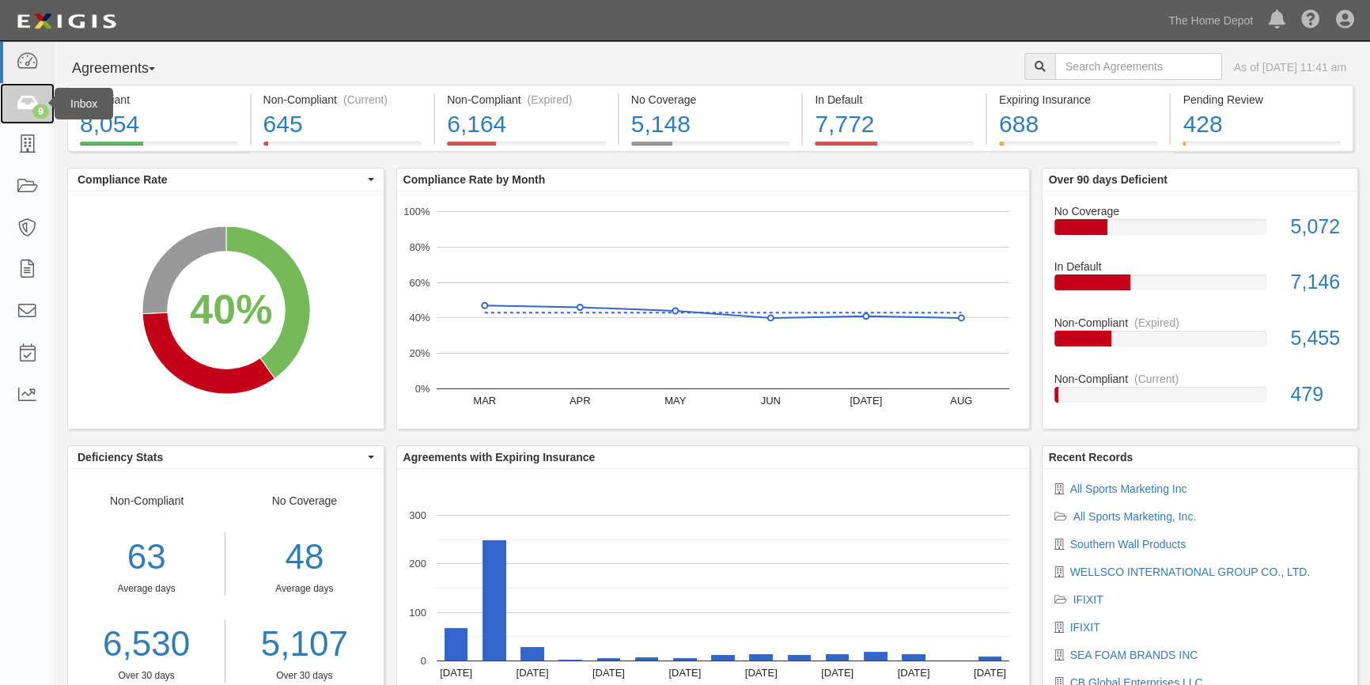
click at [35, 107] on div "9" at bounding box center [40, 111] width 17 height 14
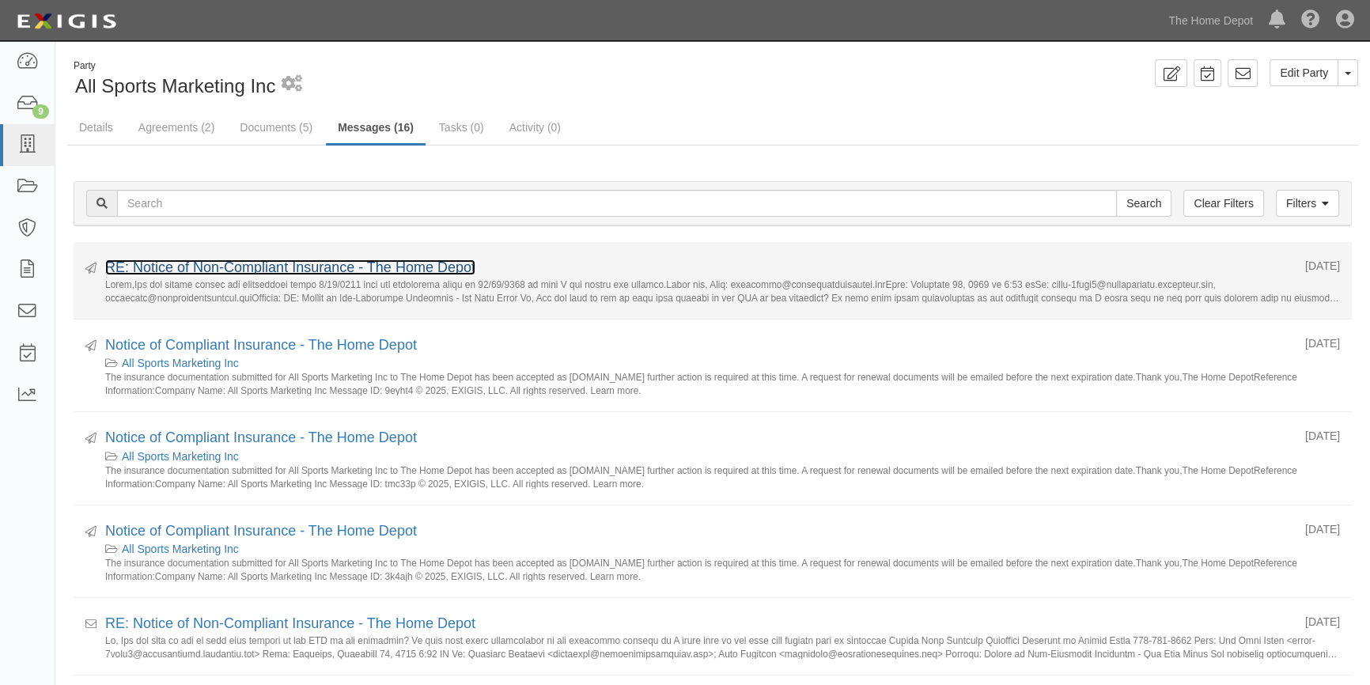
click at [284, 271] on link "RE: Notice of Non-Compliant Insurance - The Home Depot" at bounding box center [290, 267] width 370 height 16
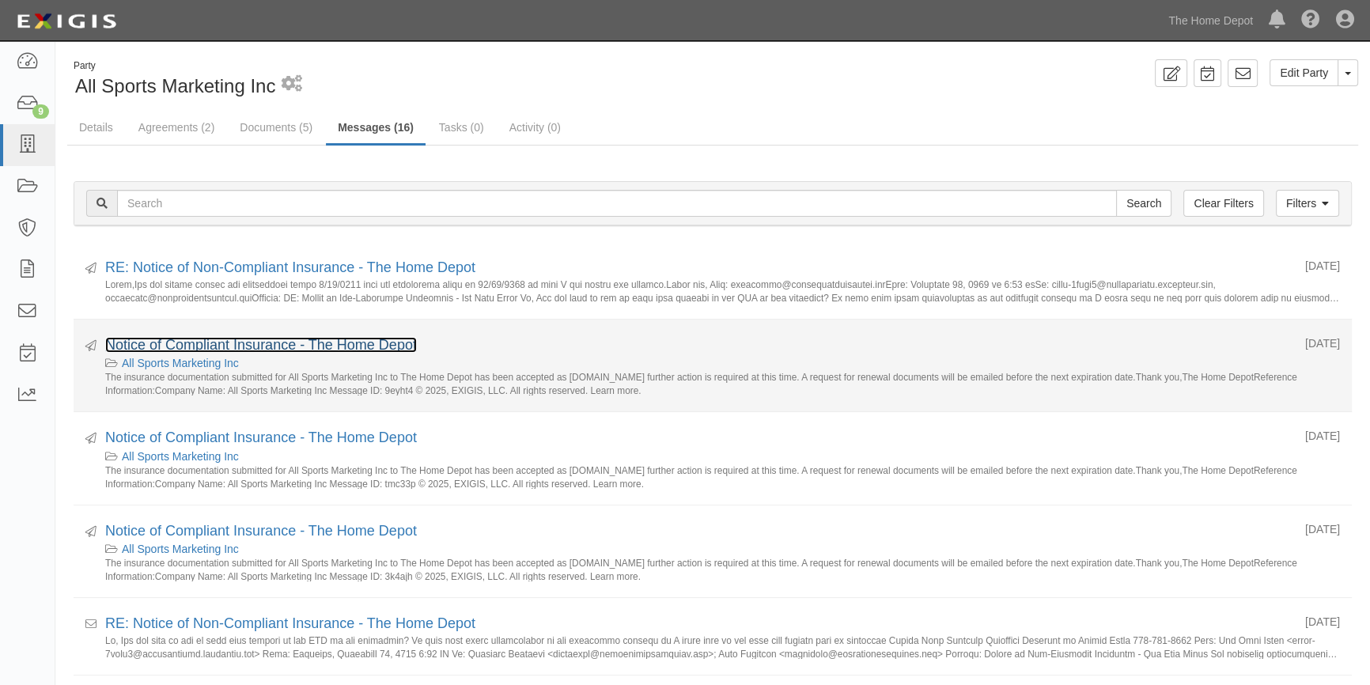
click at [210, 339] on link "Notice of Compliant Insurance - The Home Depot" at bounding box center [261, 345] width 312 height 16
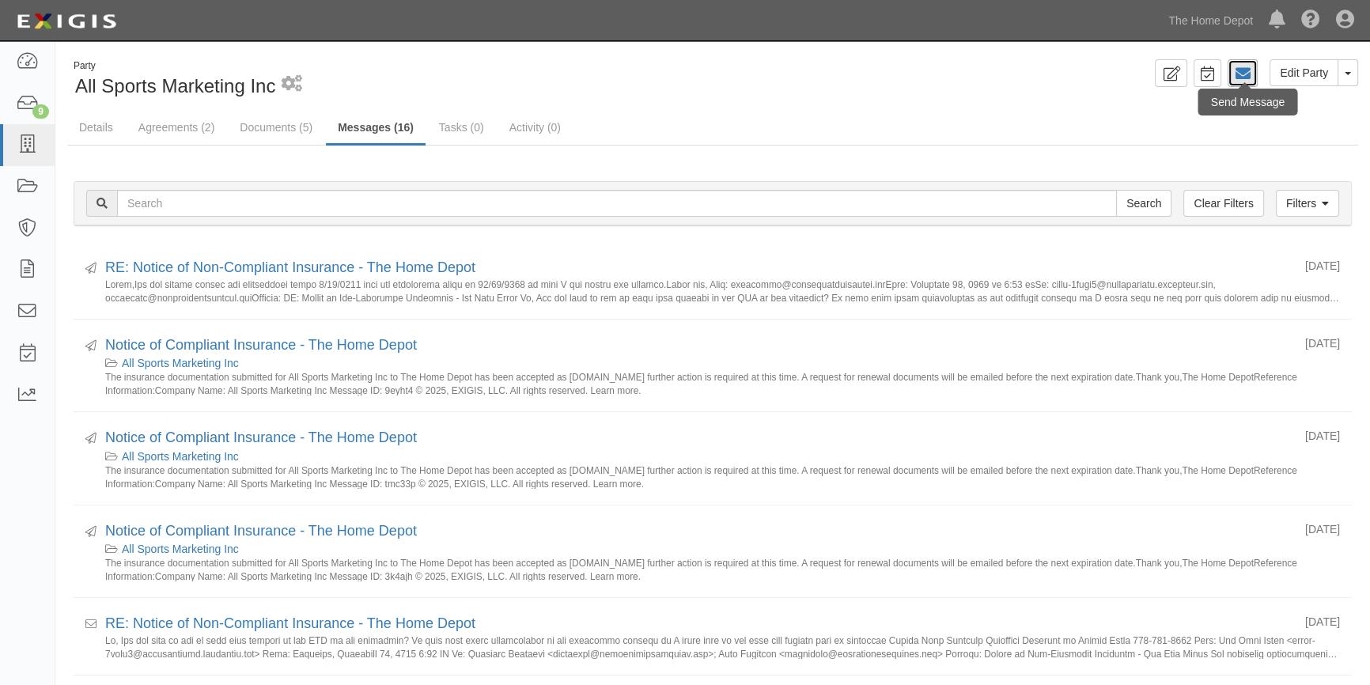
click at [1242, 77] on icon at bounding box center [1242, 74] width 16 height 16
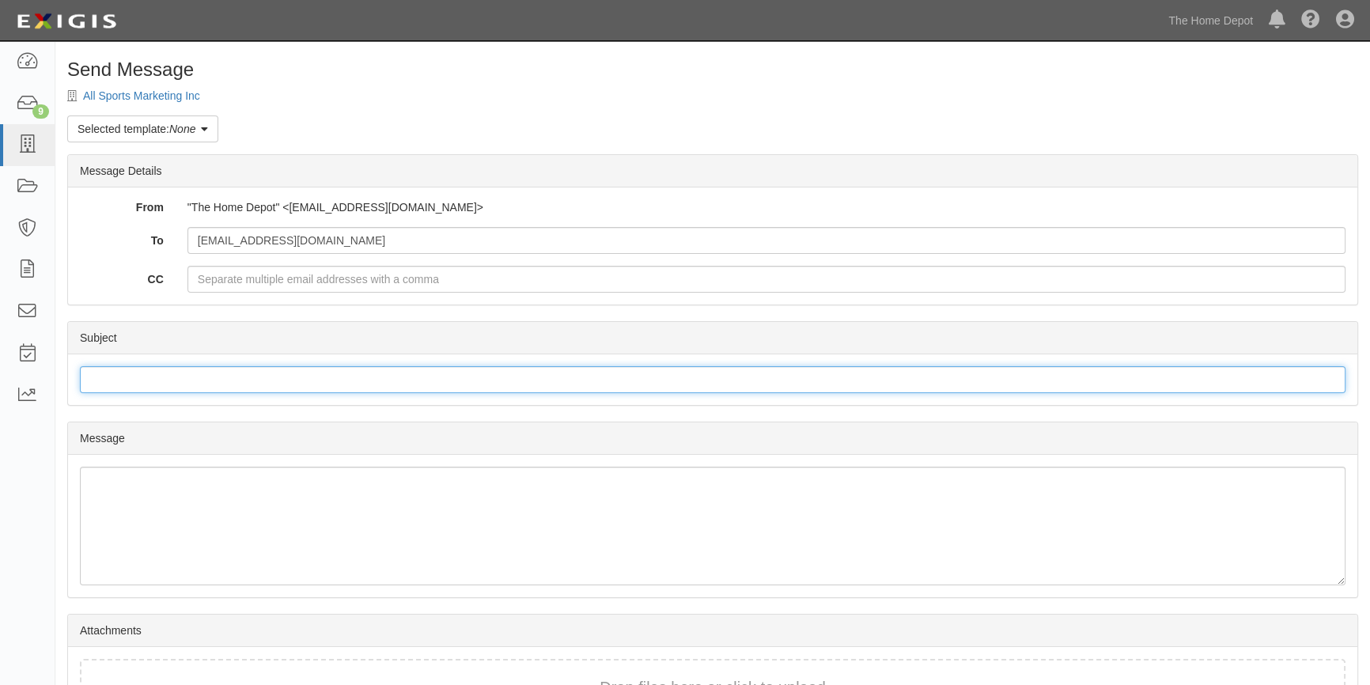
click at [178, 386] on input "Subject" at bounding box center [712, 379] width 1265 height 27
type input "Message disregard"
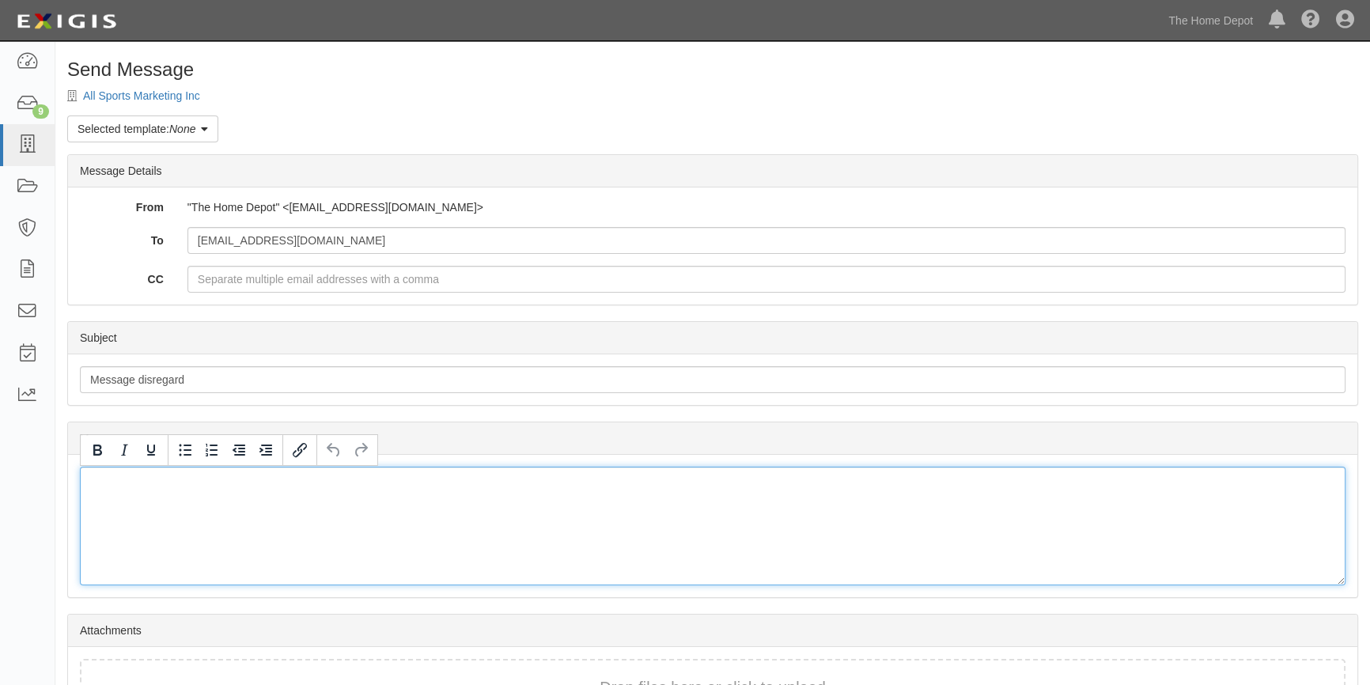
click at [123, 499] on div at bounding box center [712, 526] width 1265 height 119
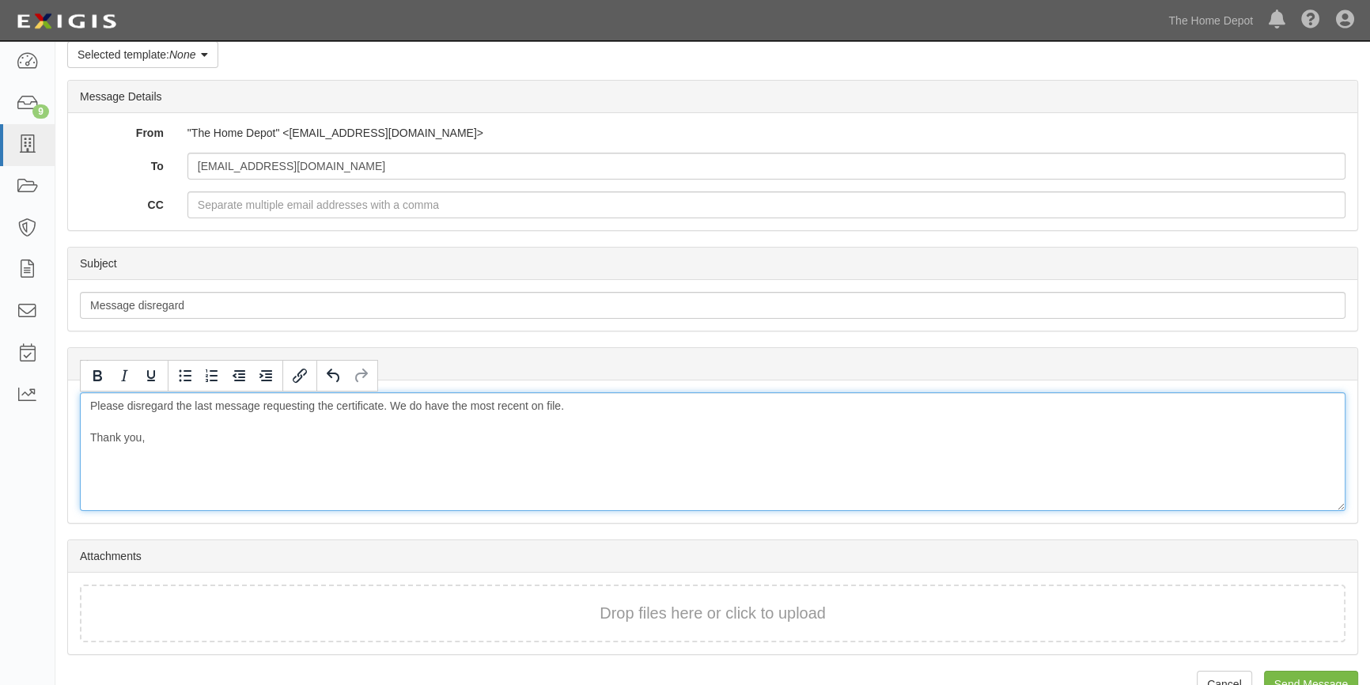
scroll to position [108, 0]
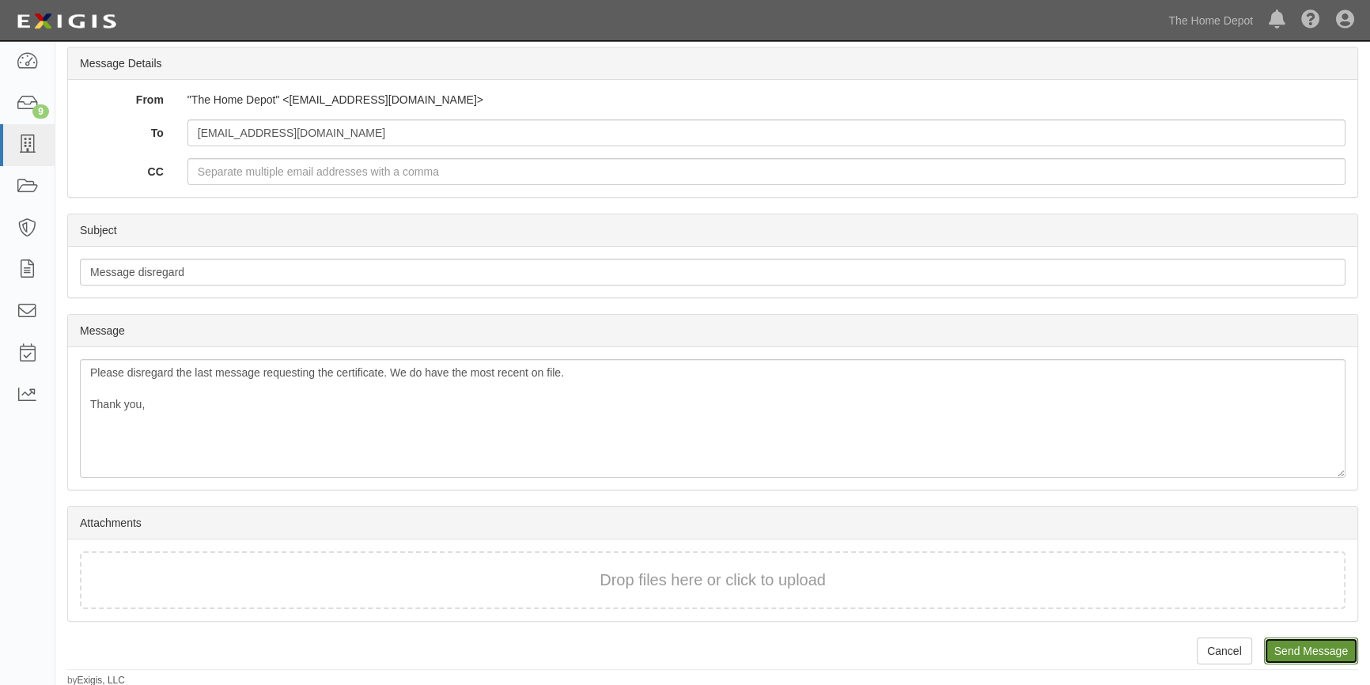
click at [1299, 644] on input "Send Message" at bounding box center [1311, 650] width 94 height 27
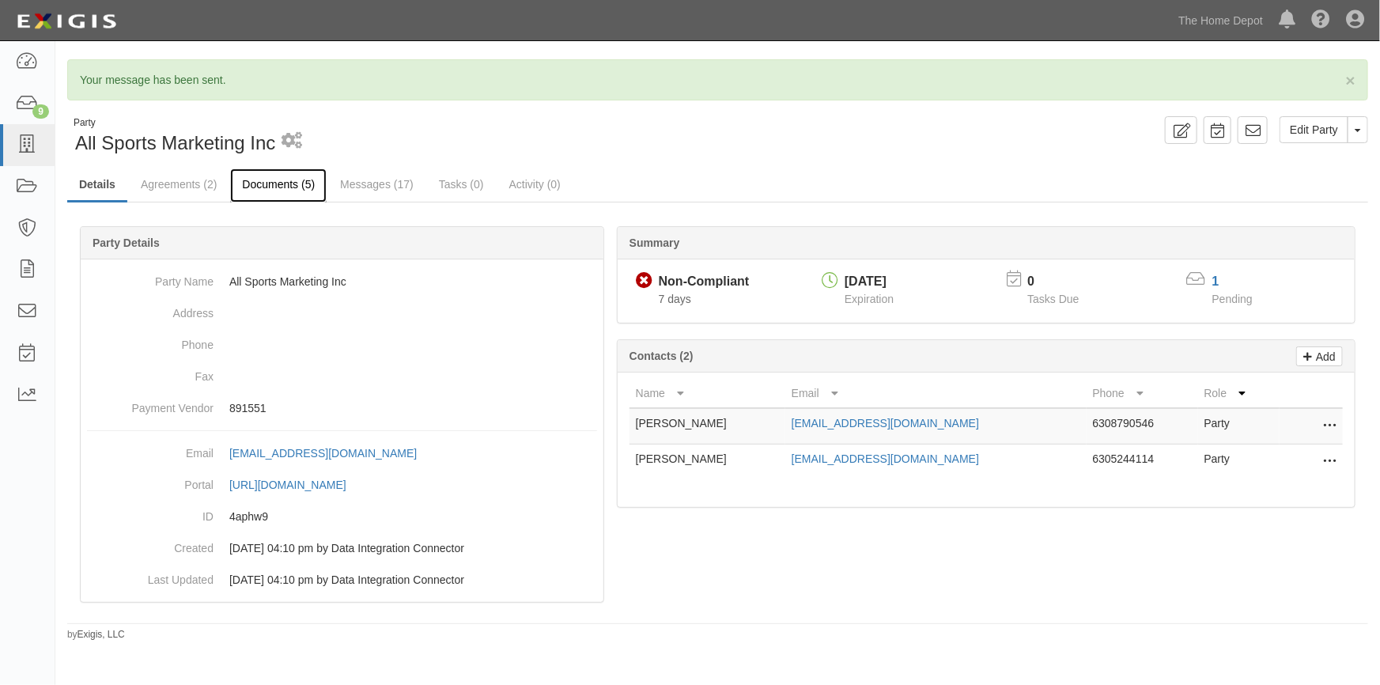
click at [281, 183] on link "Documents (5)" at bounding box center [278, 185] width 96 height 34
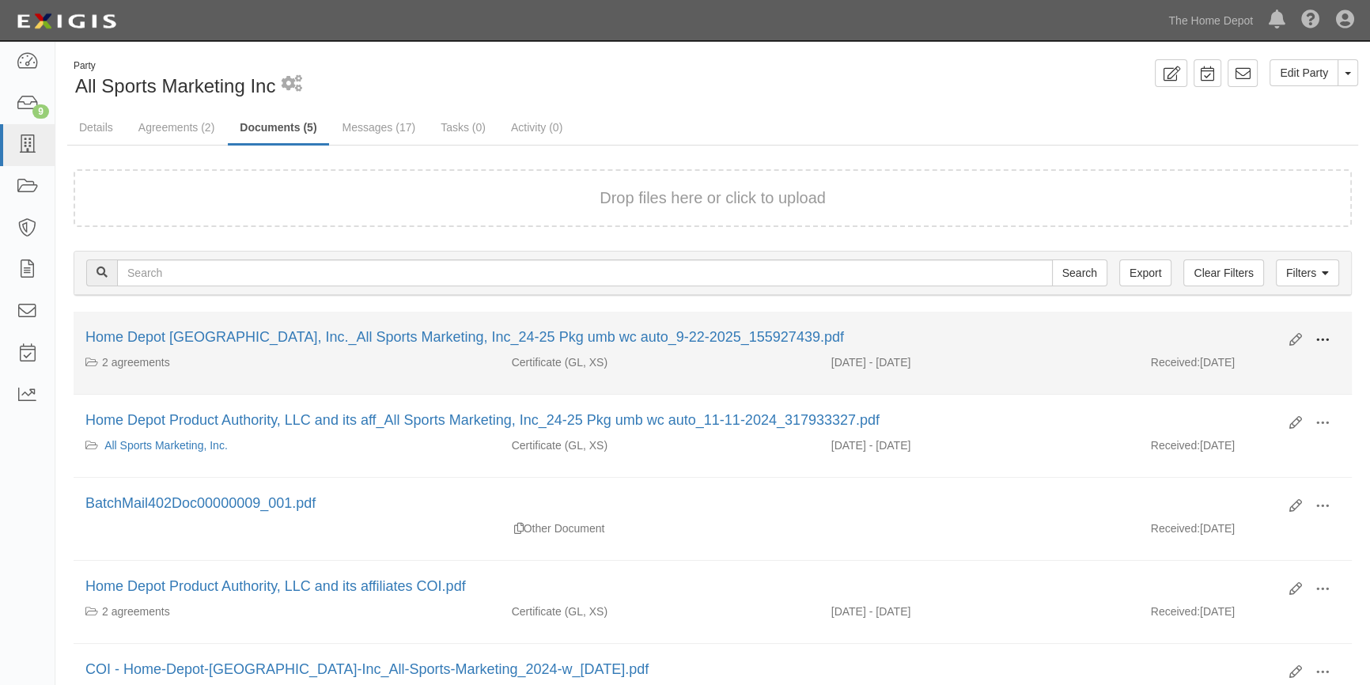
click at [1321, 333] on span at bounding box center [1322, 340] width 14 height 14
click at [1241, 359] on link "View" at bounding box center [1245, 363] width 125 height 28
click at [1289, 336] on icon at bounding box center [1295, 340] width 13 height 13
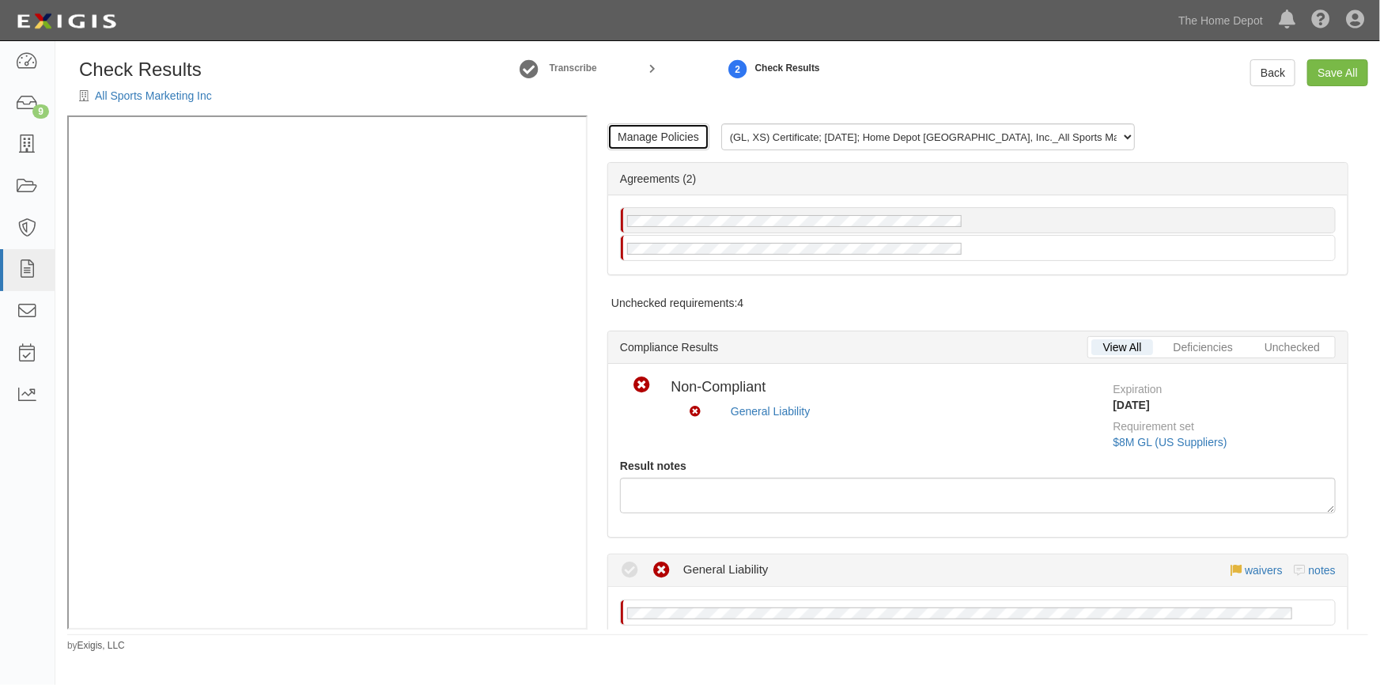
click at [641, 136] on link "Manage Policies" at bounding box center [658, 136] width 102 height 27
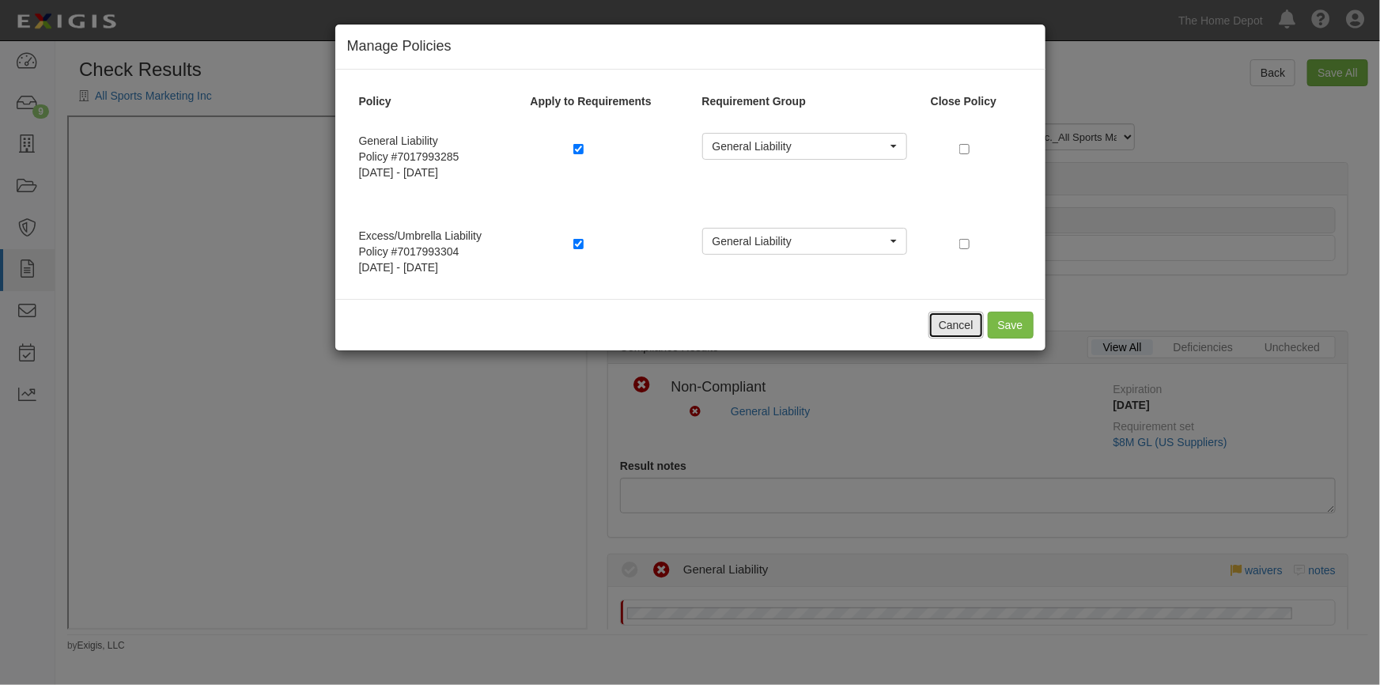
click at [976, 329] on button "Cancel" at bounding box center [955, 325] width 55 height 27
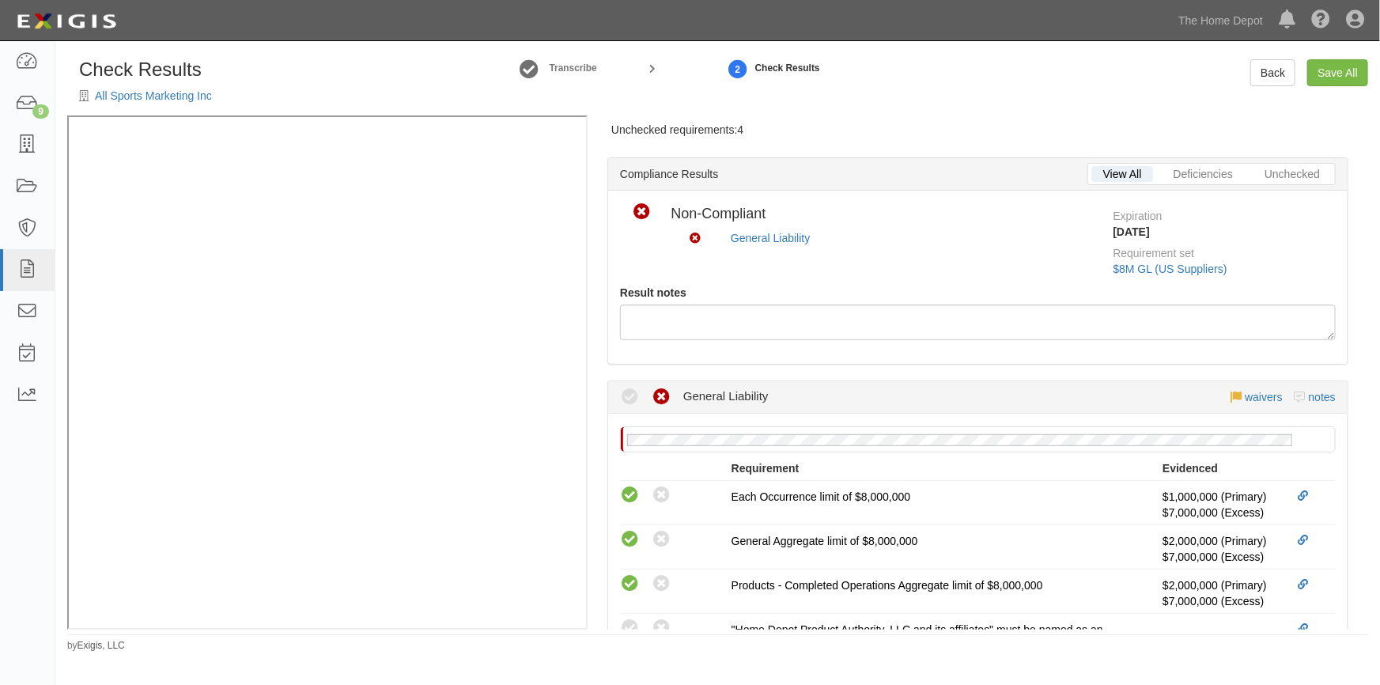
scroll to position [359, 0]
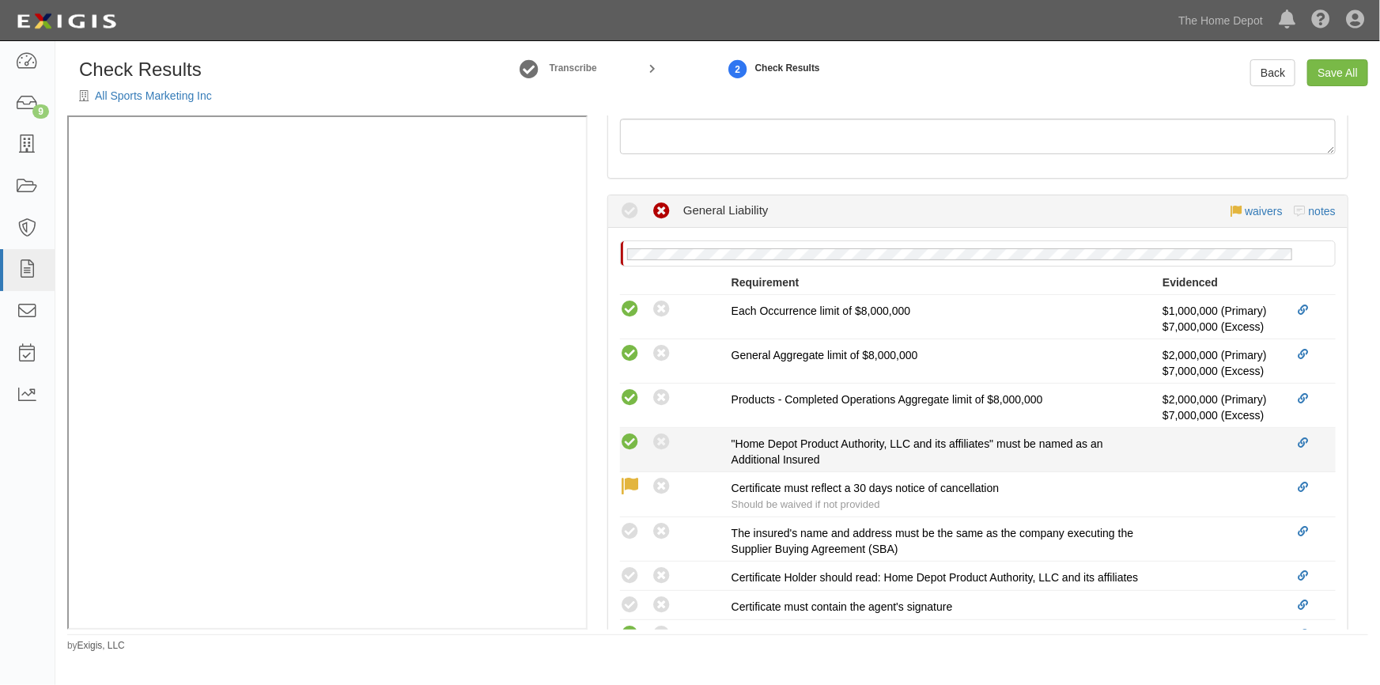
click at [633, 434] on icon at bounding box center [630, 443] width 20 height 20
radio input "true"
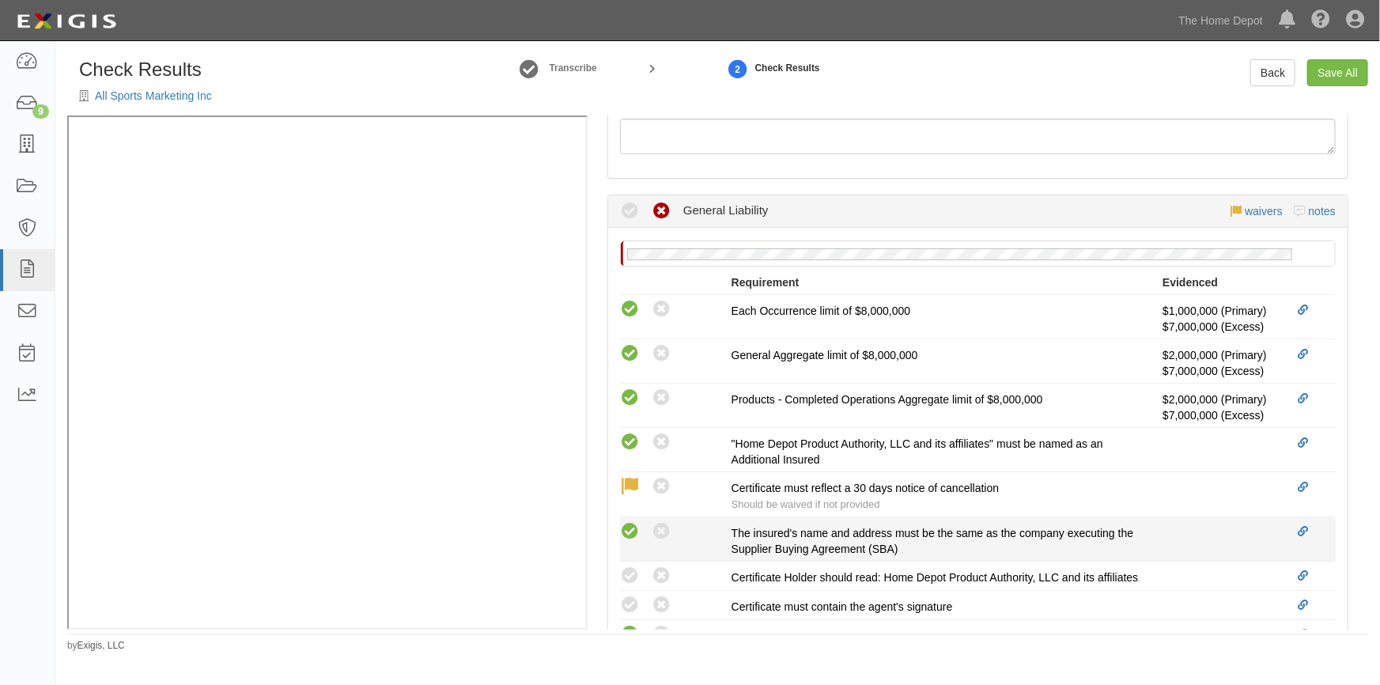
click at [630, 528] on icon at bounding box center [630, 532] width 20 height 20
radio input "true"
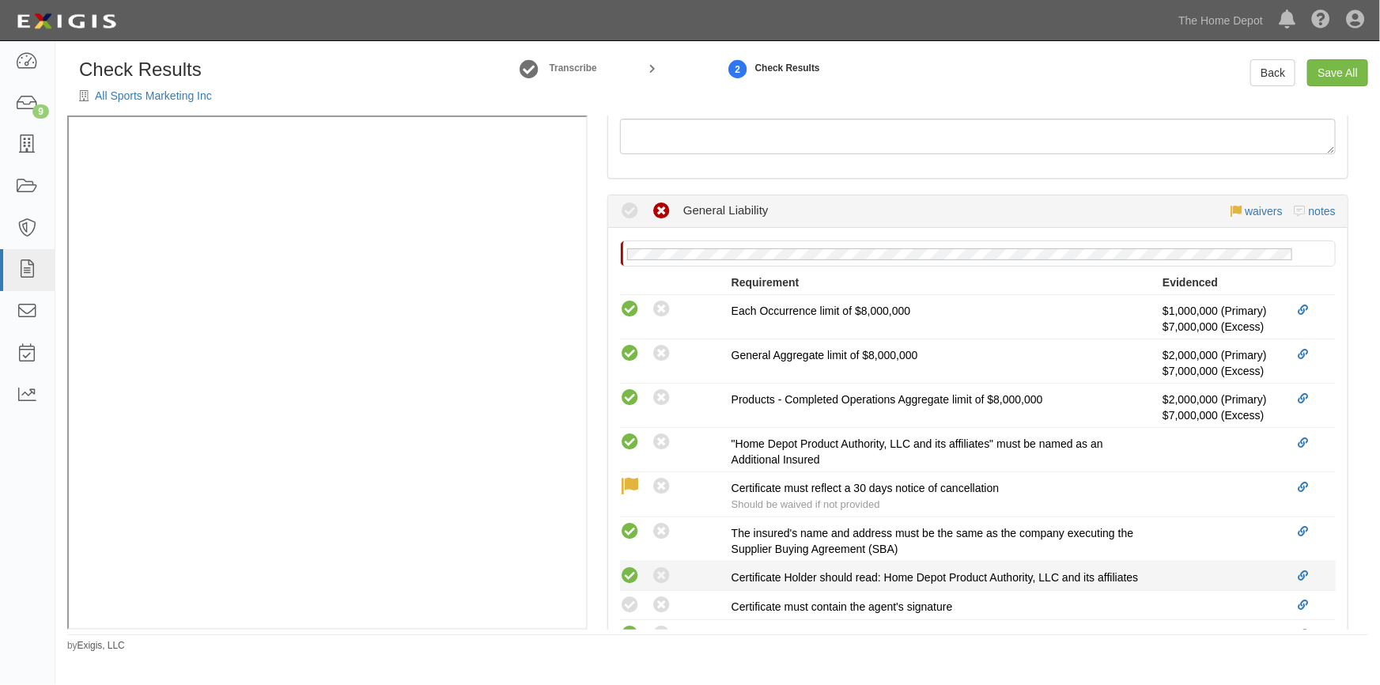
click at [633, 572] on icon at bounding box center [630, 576] width 20 height 20
radio input "true"
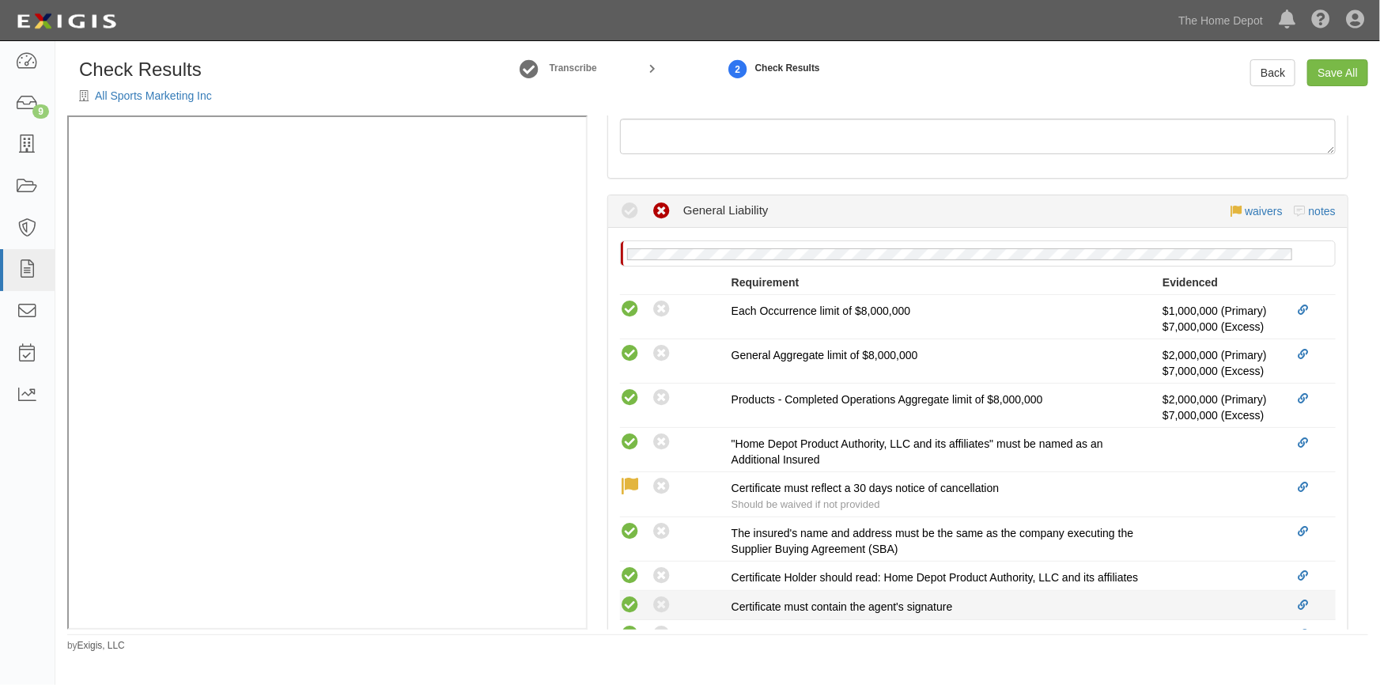
click at [626, 615] on icon at bounding box center [630, 605] width 20 height 20
radio input "true"
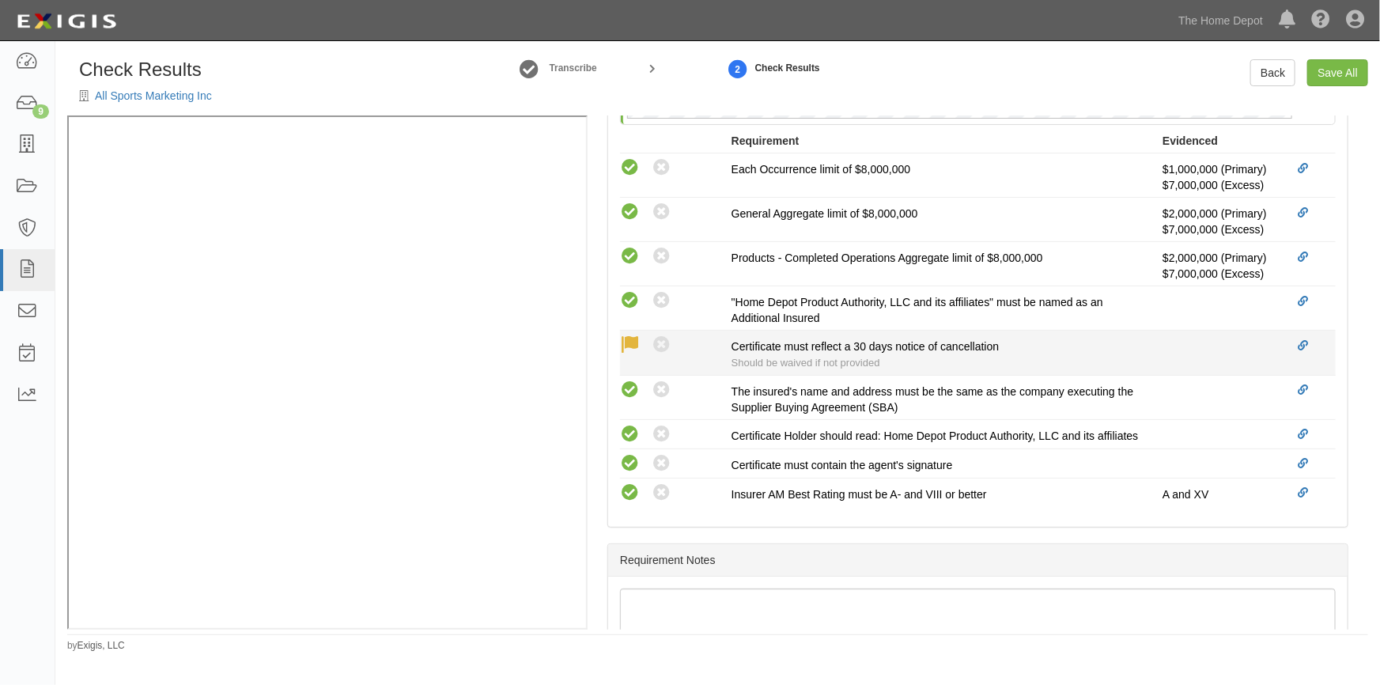
scroll to position [463, 0]
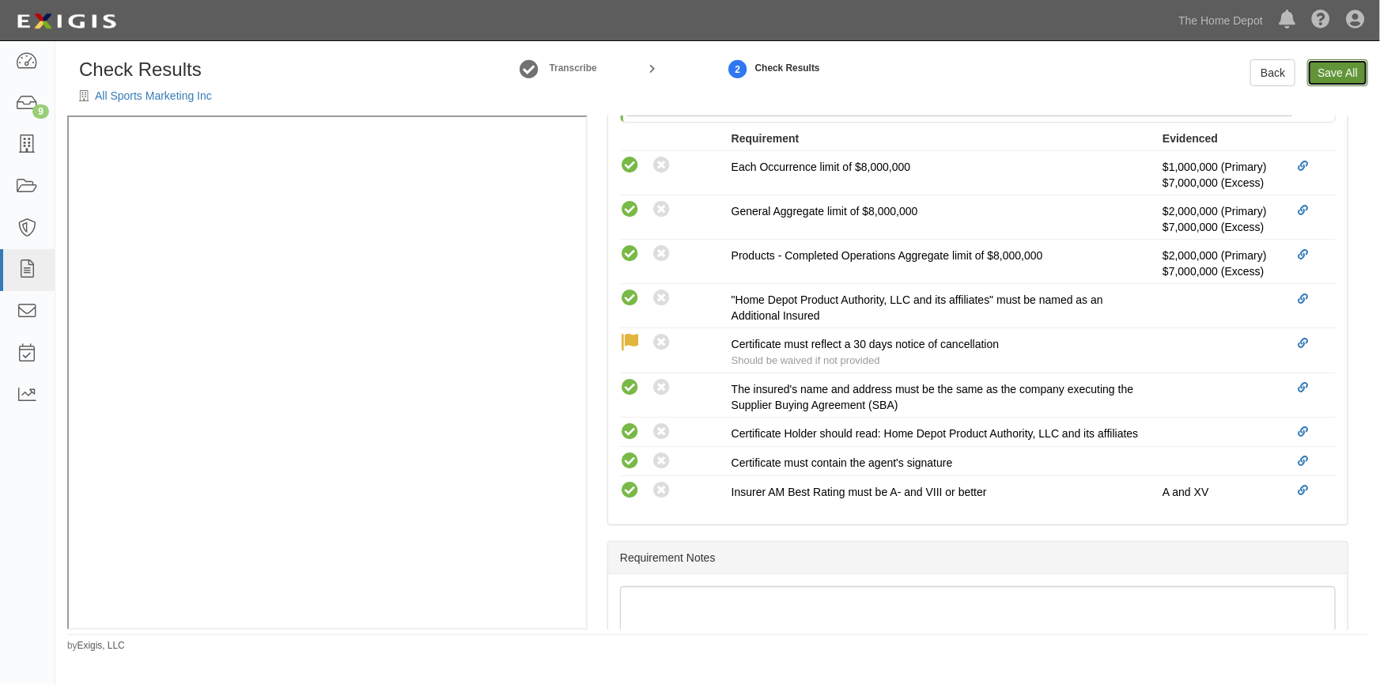
click at [1329, 77] on link "Save All" at bounding box center [1337, 72] width 61 height 27
radio input "false"
radio input "true"
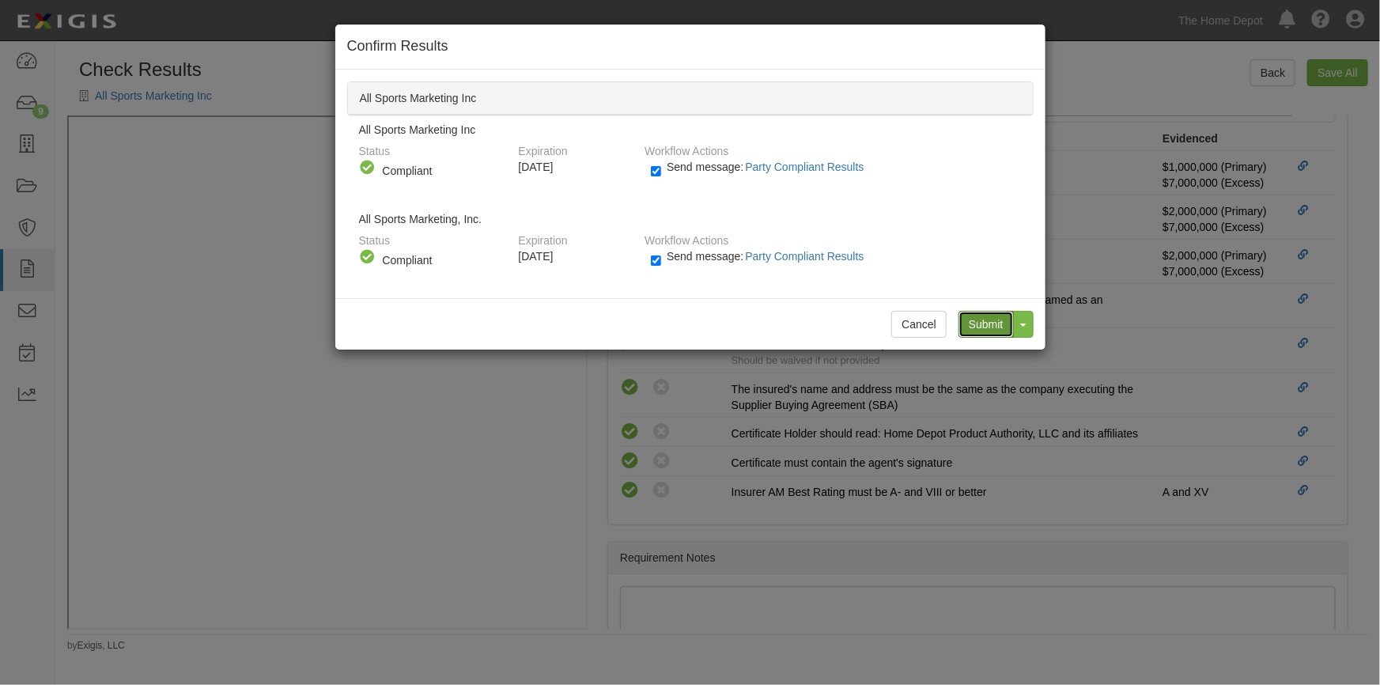
click at [984, 329] on input "Submit" at bounding box center [985, 324] width 55 height 27
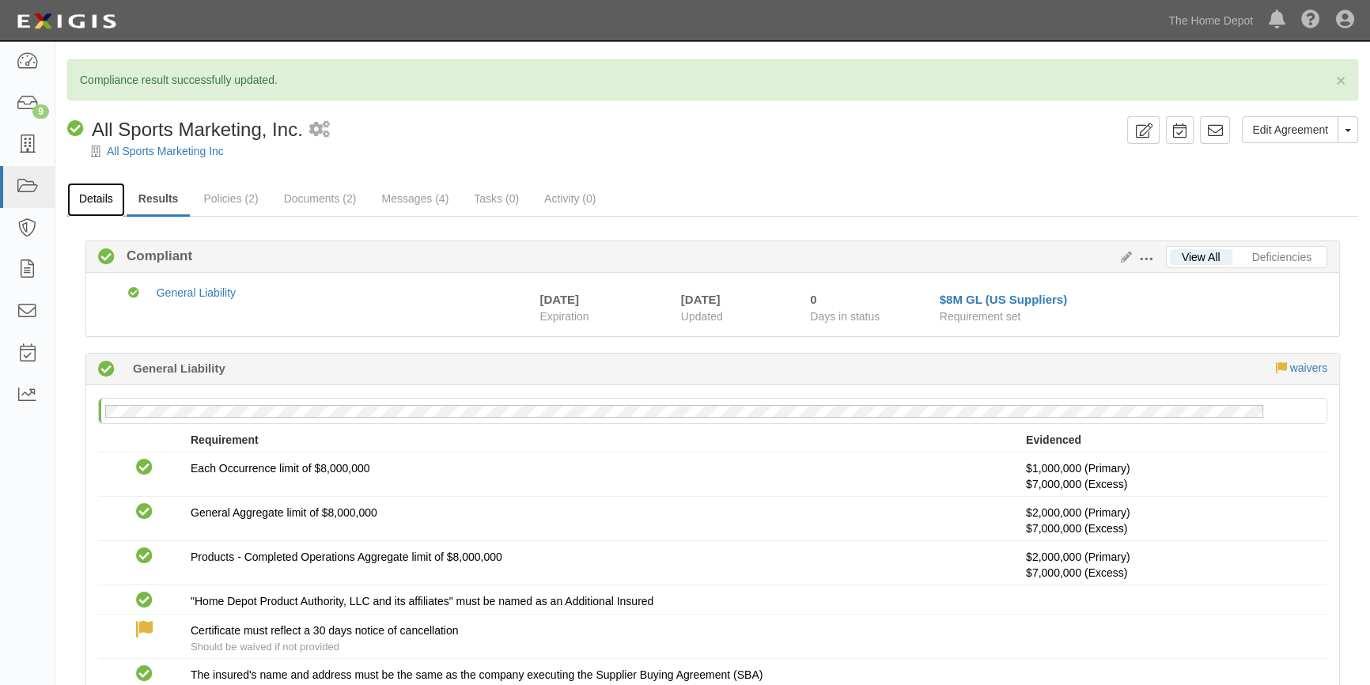
click at [96, 195] on link "Details" at bounding box center [96, 200] width 58 height 34
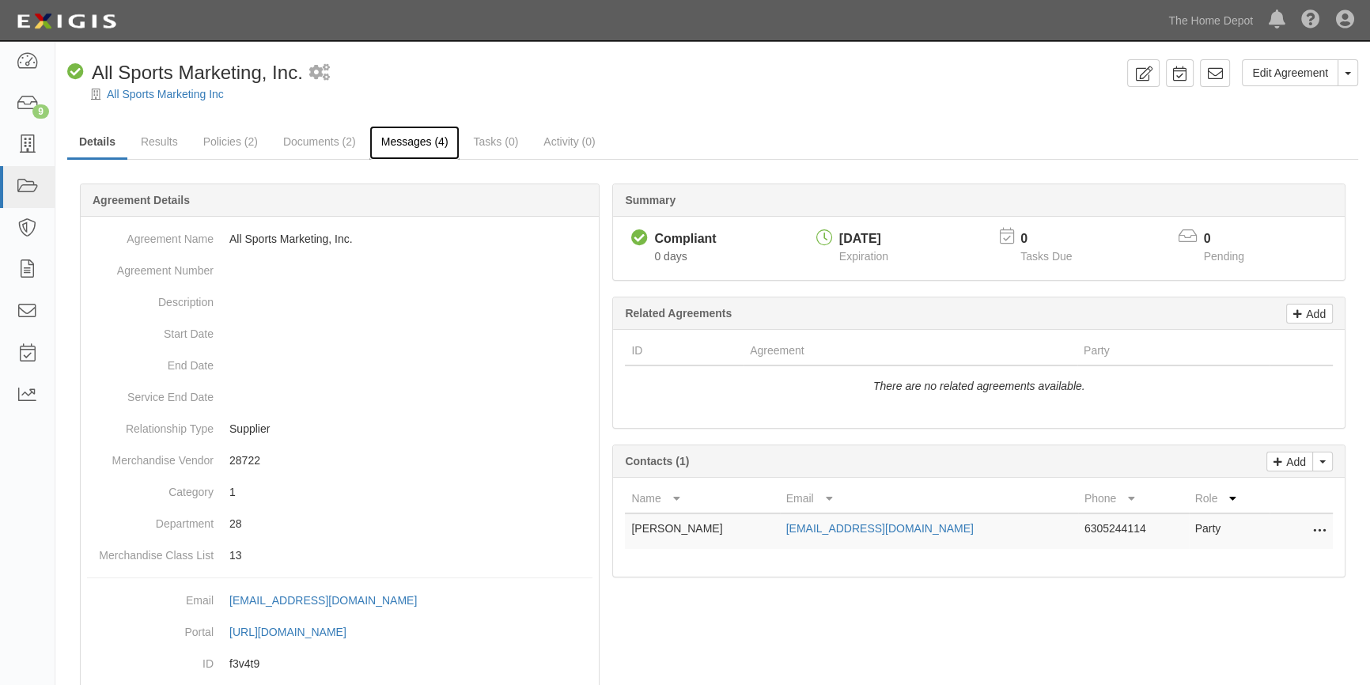
click at [389, 135] on link "Messages (4)" at bounding box center [414, 143] width 91 height 34
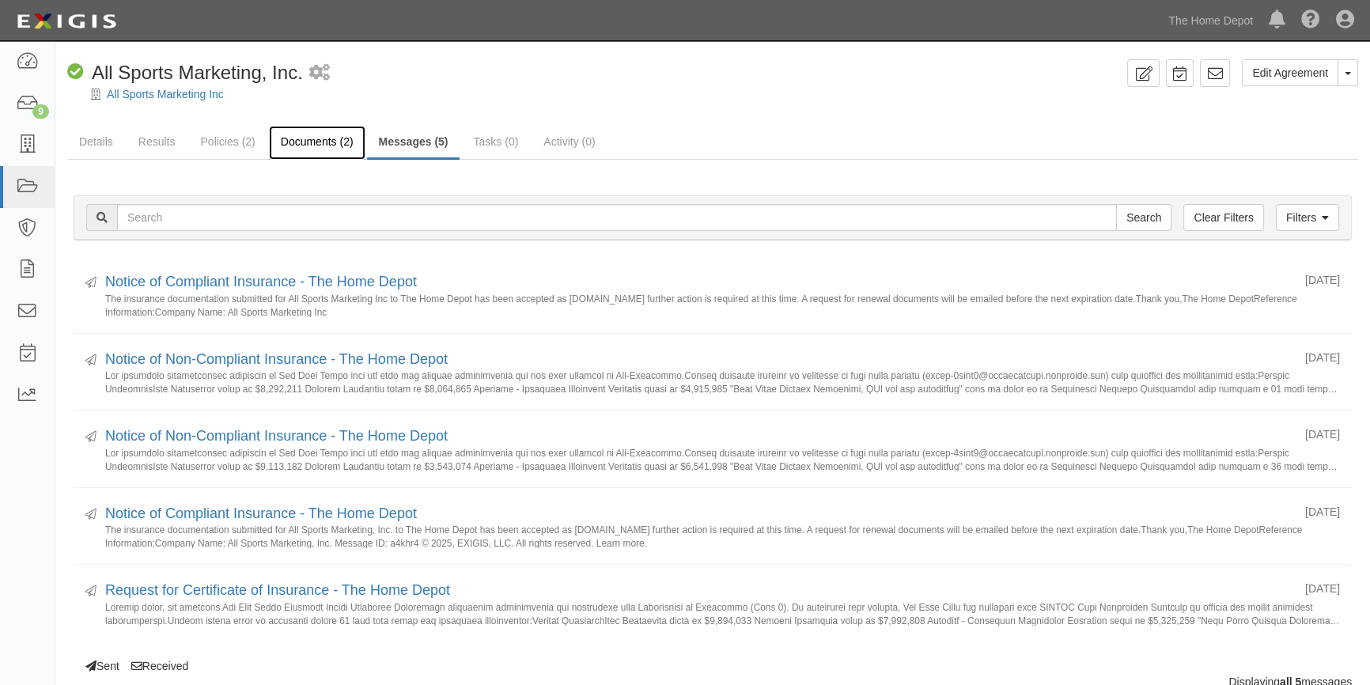
click at [308, 136] on link "Documents (2)" at bounding box center [317, 143] width 96 height 34
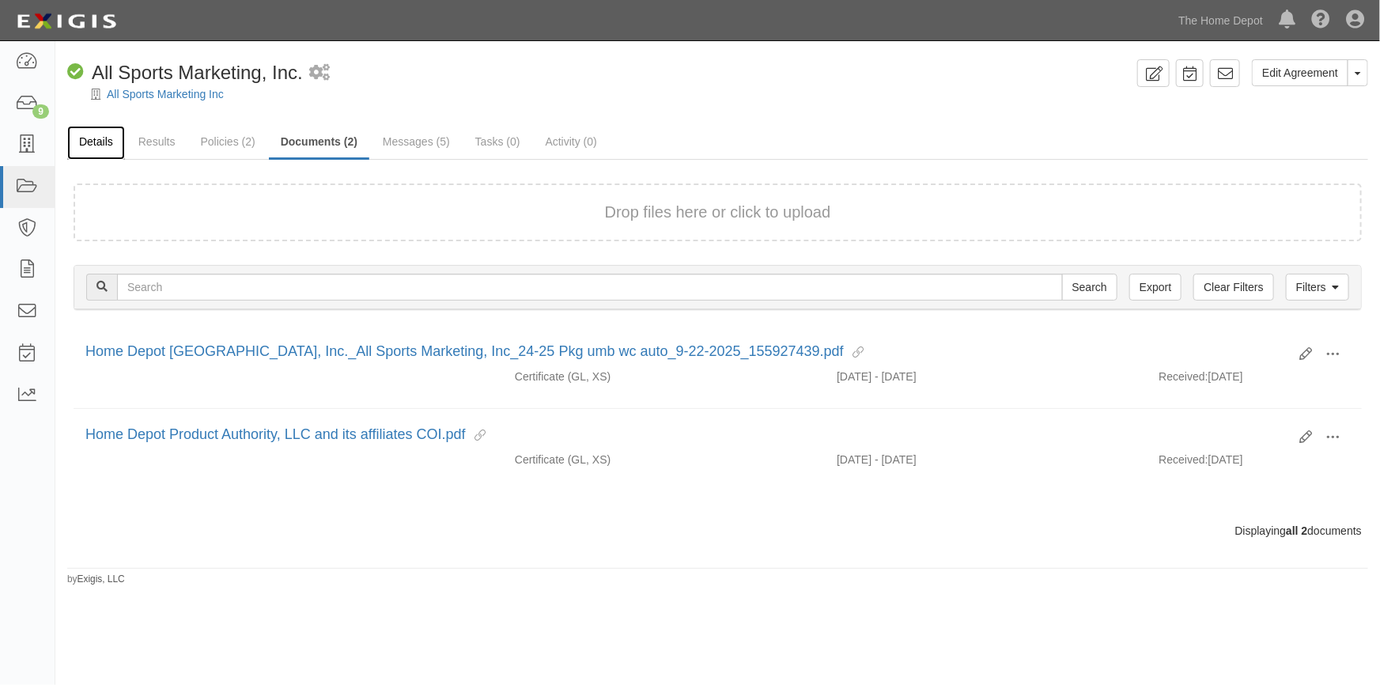
click at [83, 144] on link "Details" at bounding box center [96, 143] width 58 height 34
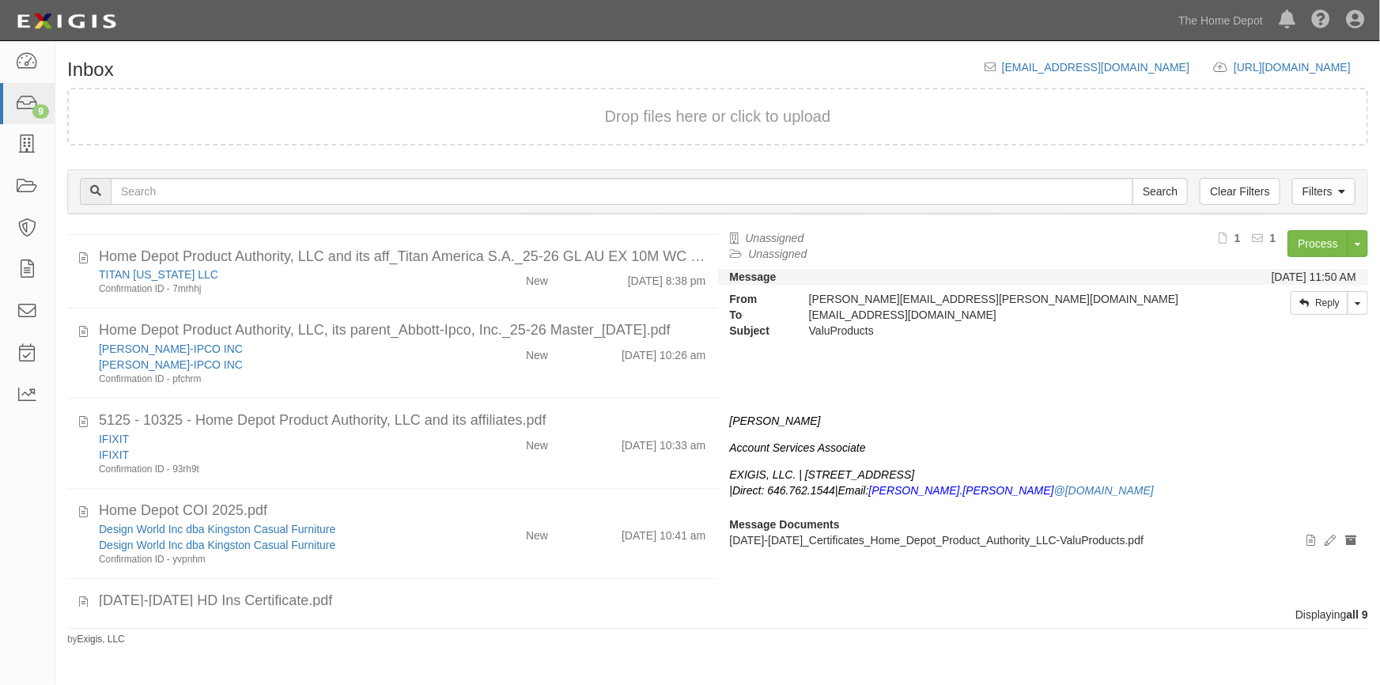
scroll to position [368, 0]
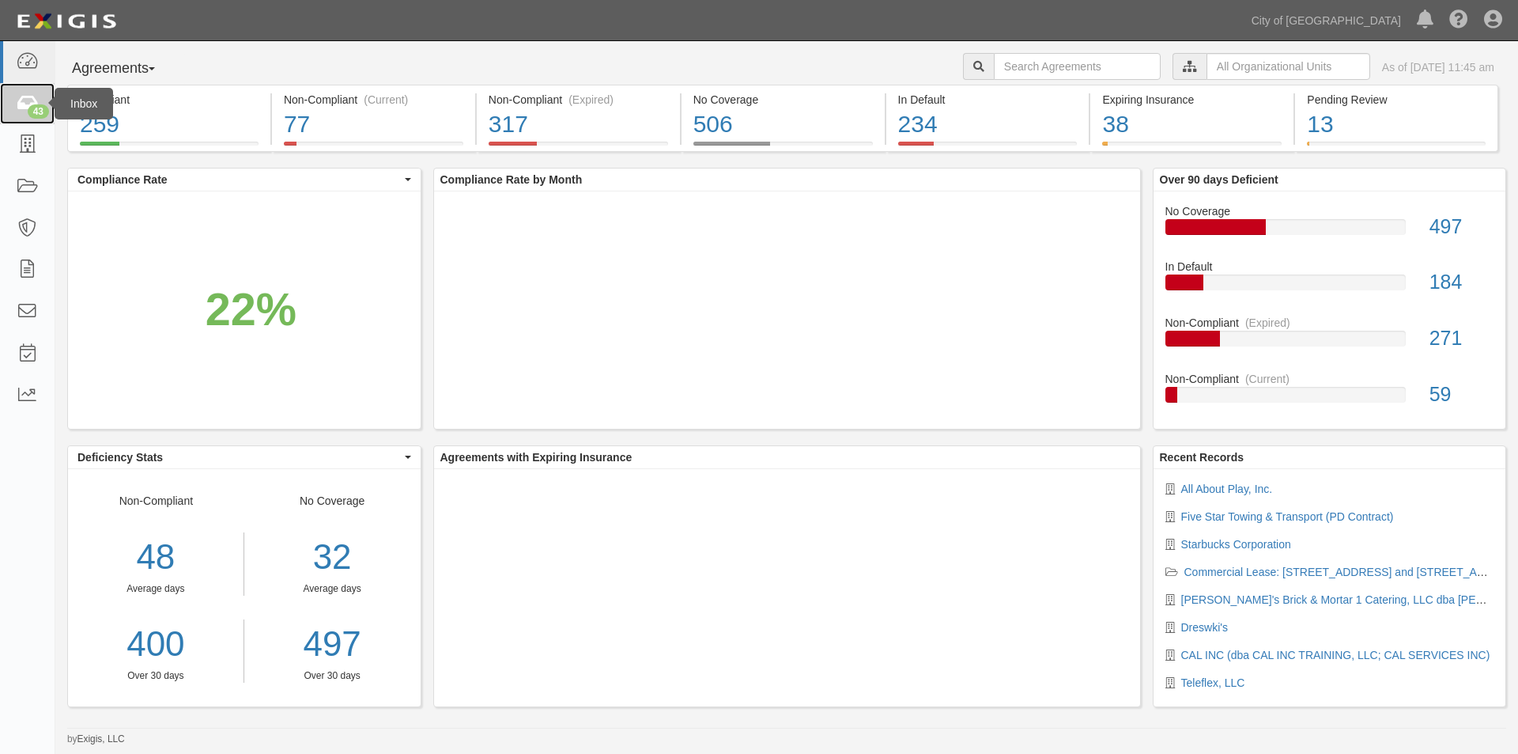
click at [21, 103] on icon at bounding box center [27, 104] width 22 height 18
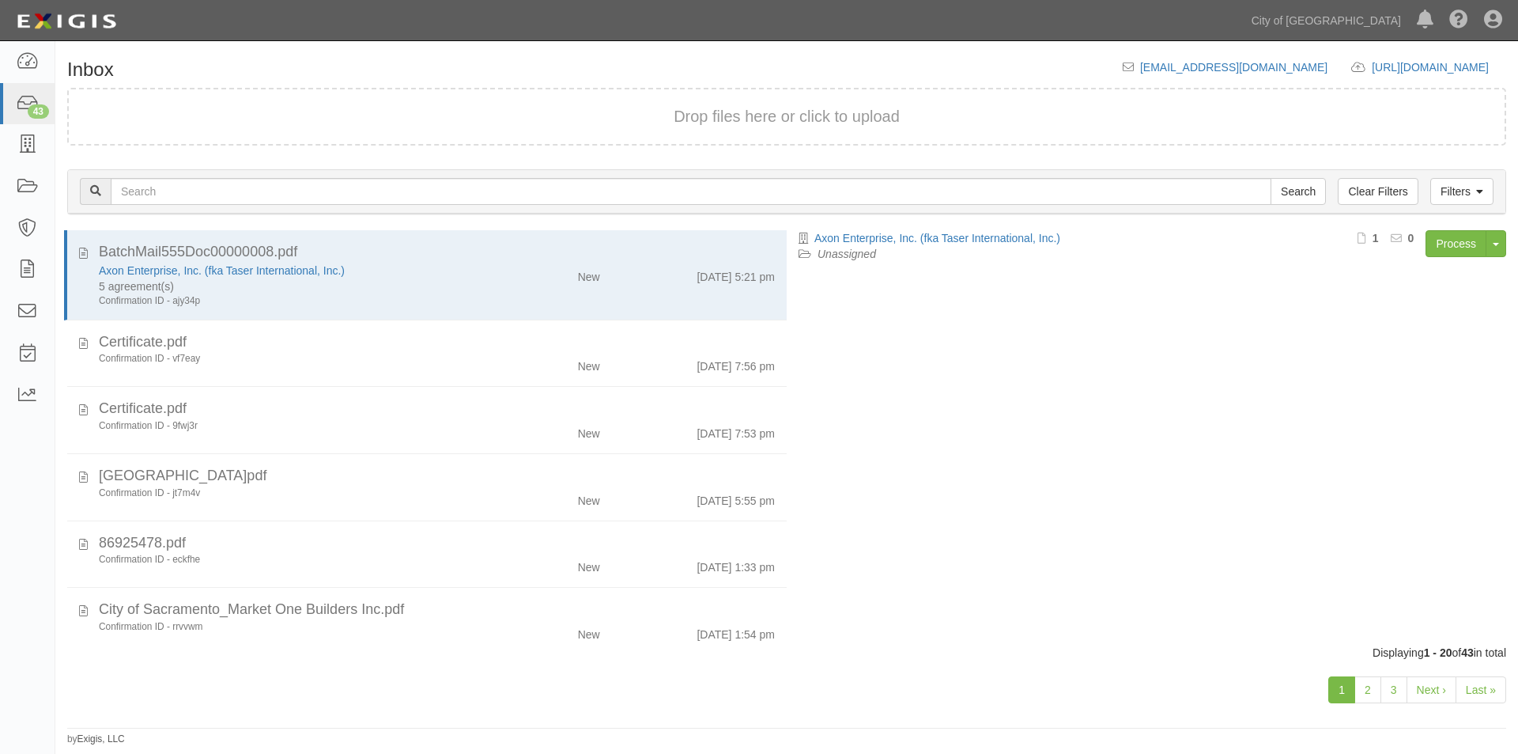
drag, startPoint x: 790, startPoint y: 287, endPoint x: 788, endPoint y: 328, distance: 41.2
click at [788, 328] on div "Axon Enterprise, Inc. (fka Taser International, Inc.) Unassigned Process Toggle…" at bounding box center [1152, 429] width 731 height 399
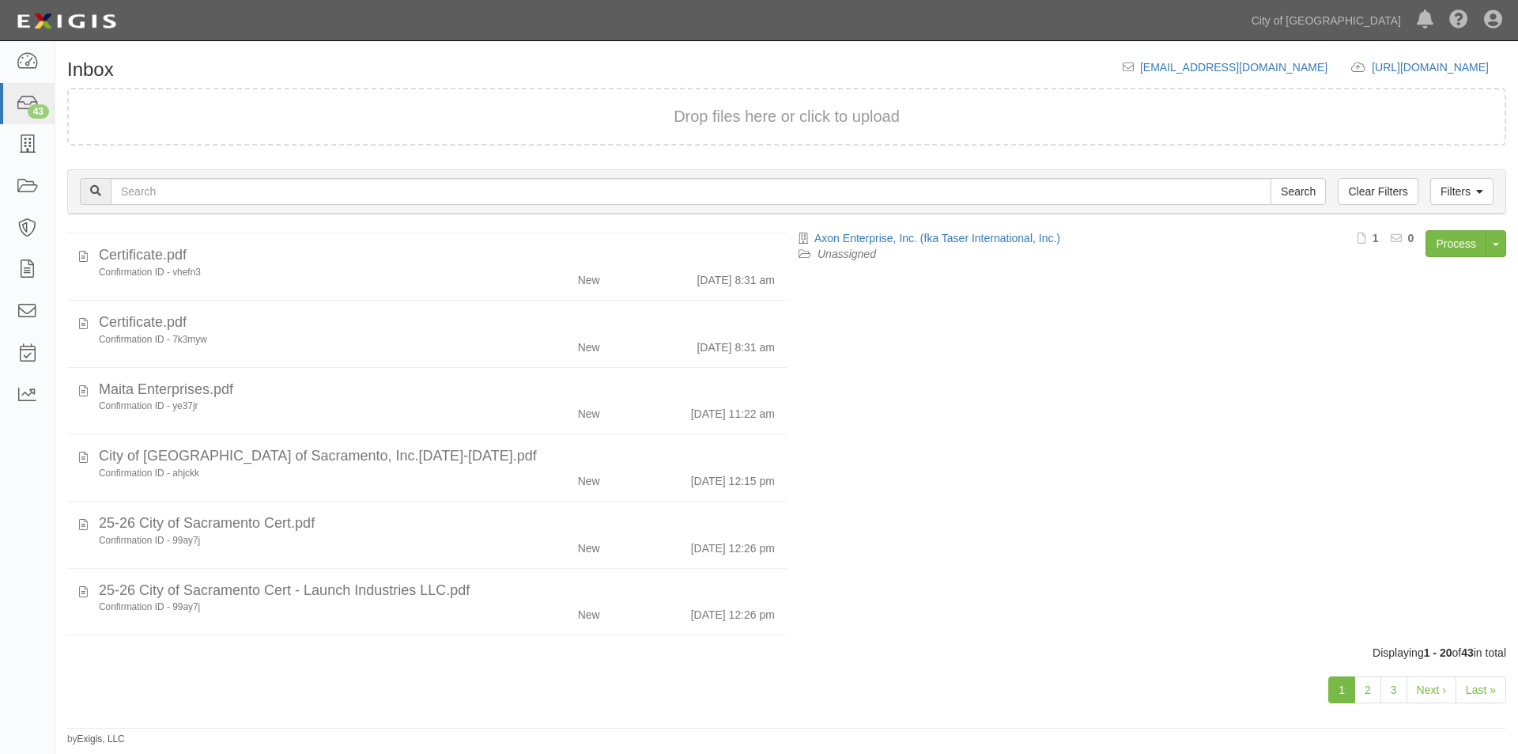
scroll to position [955, 0]
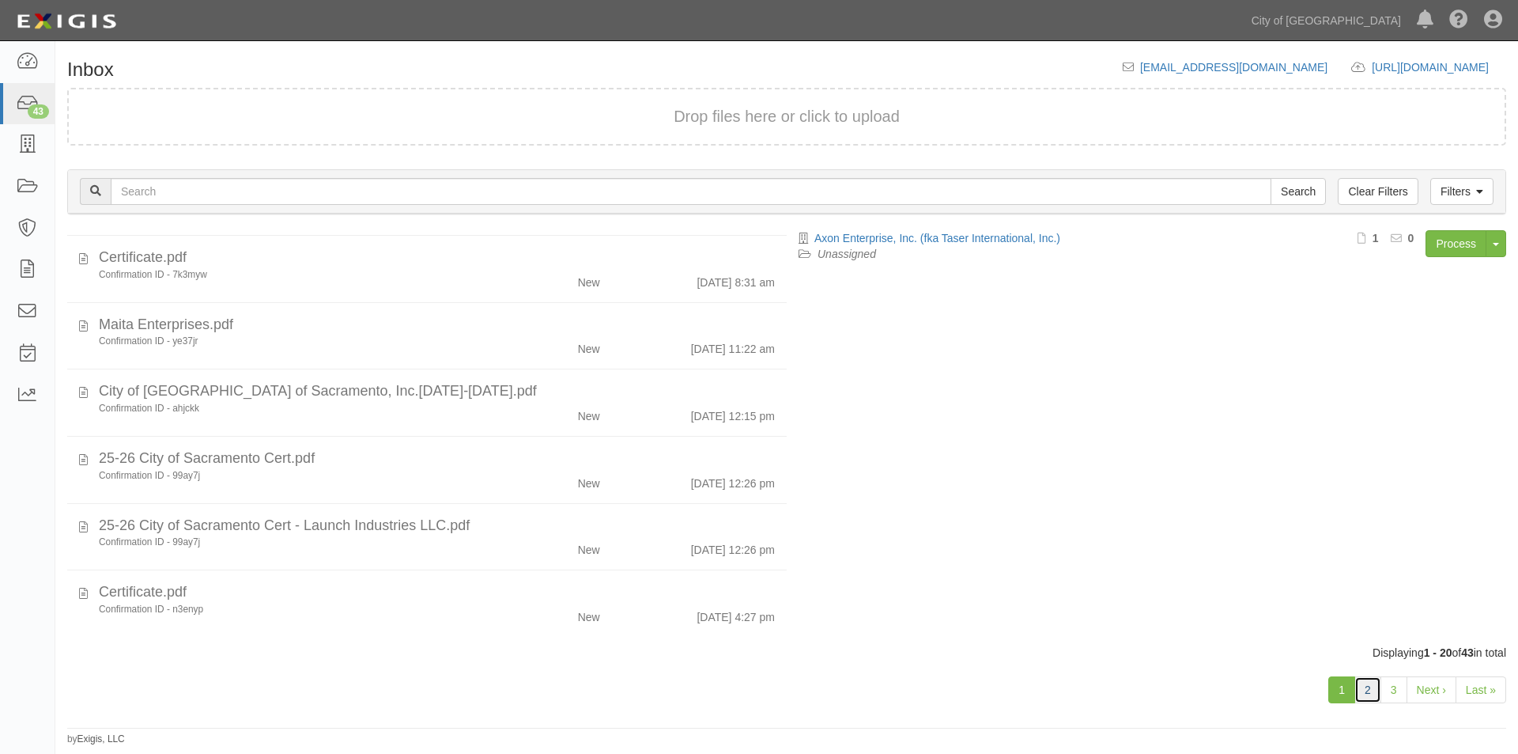
click at [1372, 694] on link "2" at bounding box center [1368, 689] width 27 height 27
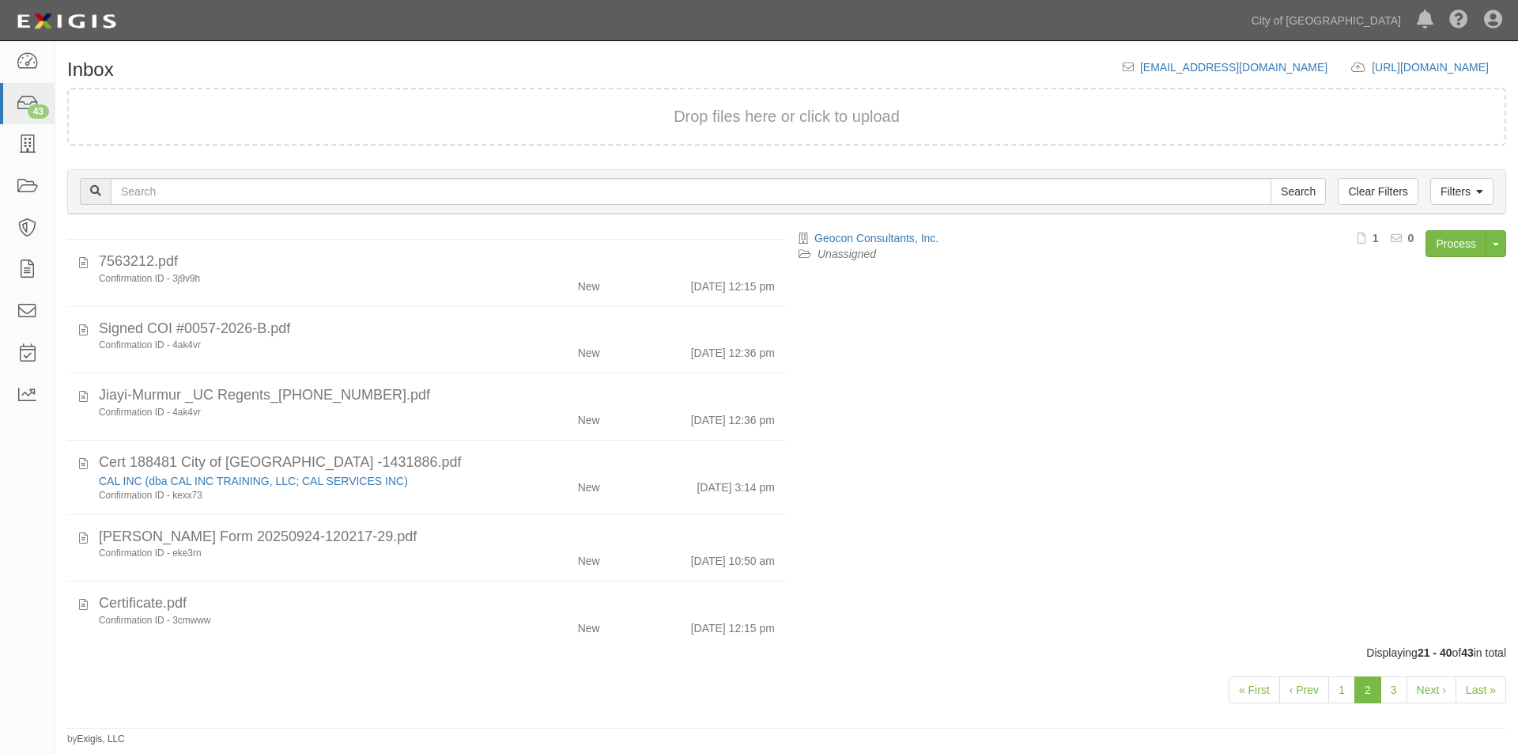
scroll to position [949, 0]
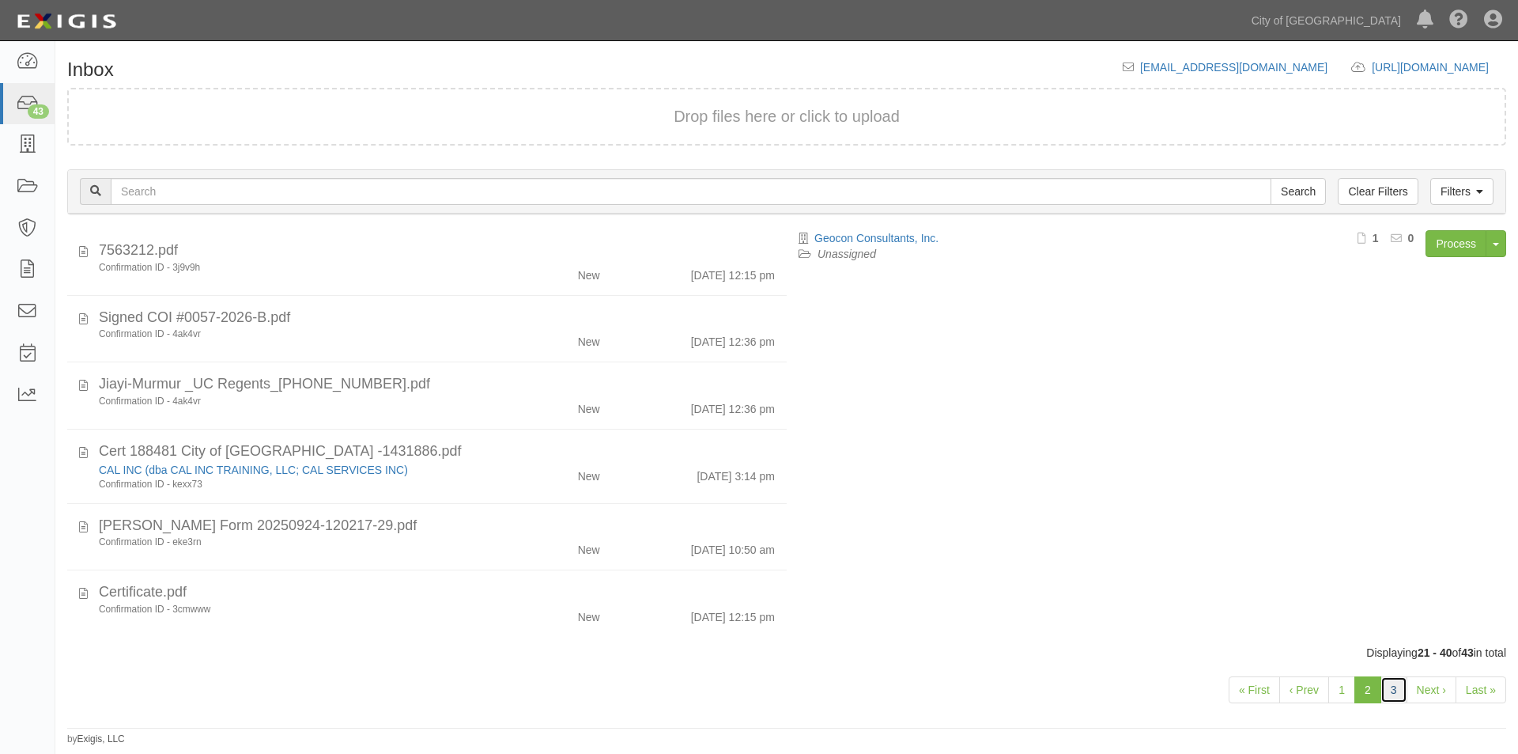
click at [1387, 682] on link "3" at bounding box center [1394, 689] width 27 height 27
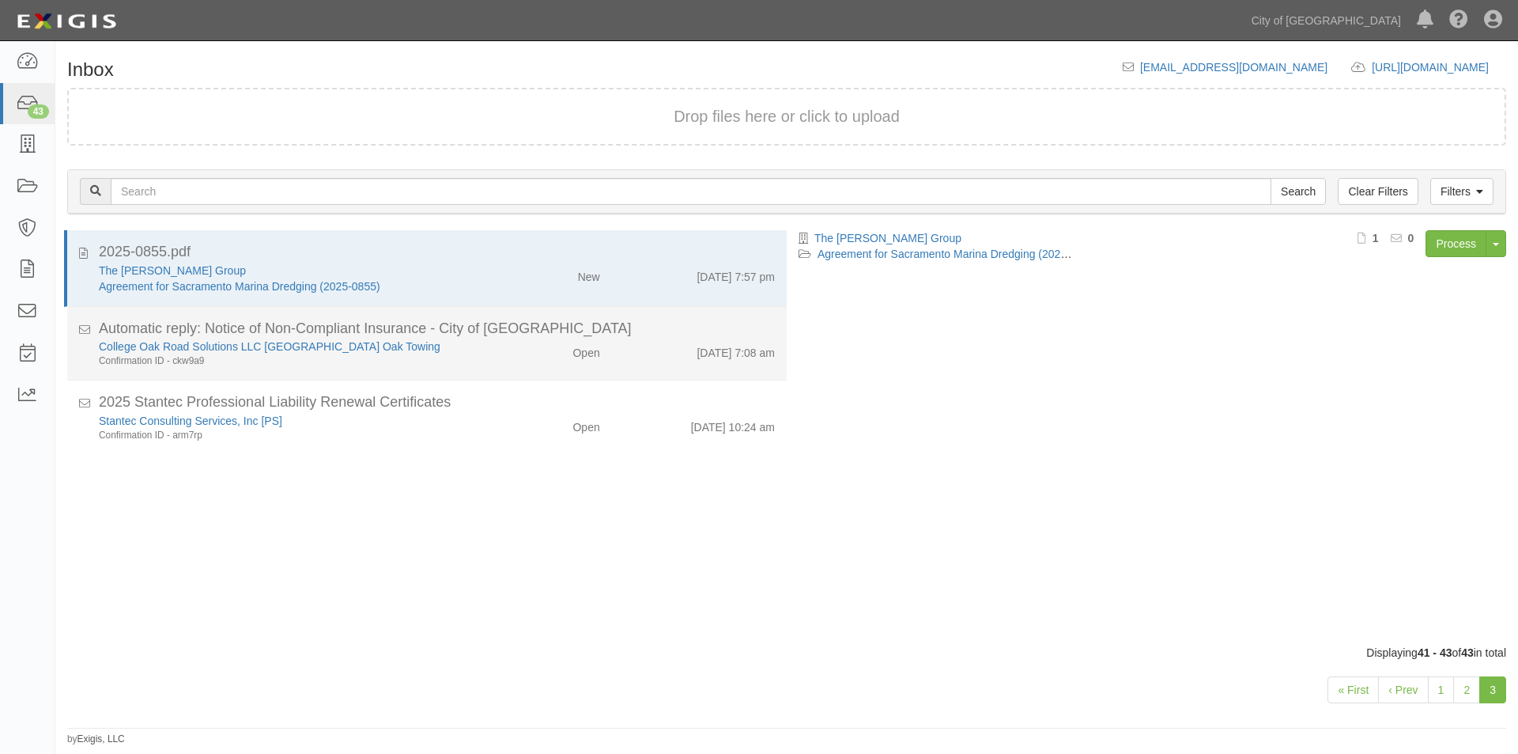
click at [478, 359] on div "College Oak Road Solutions LLC dba College Oak Towing Confirmation ID - ckw9a9" at bounding box center [291, 352] width 408 height 29
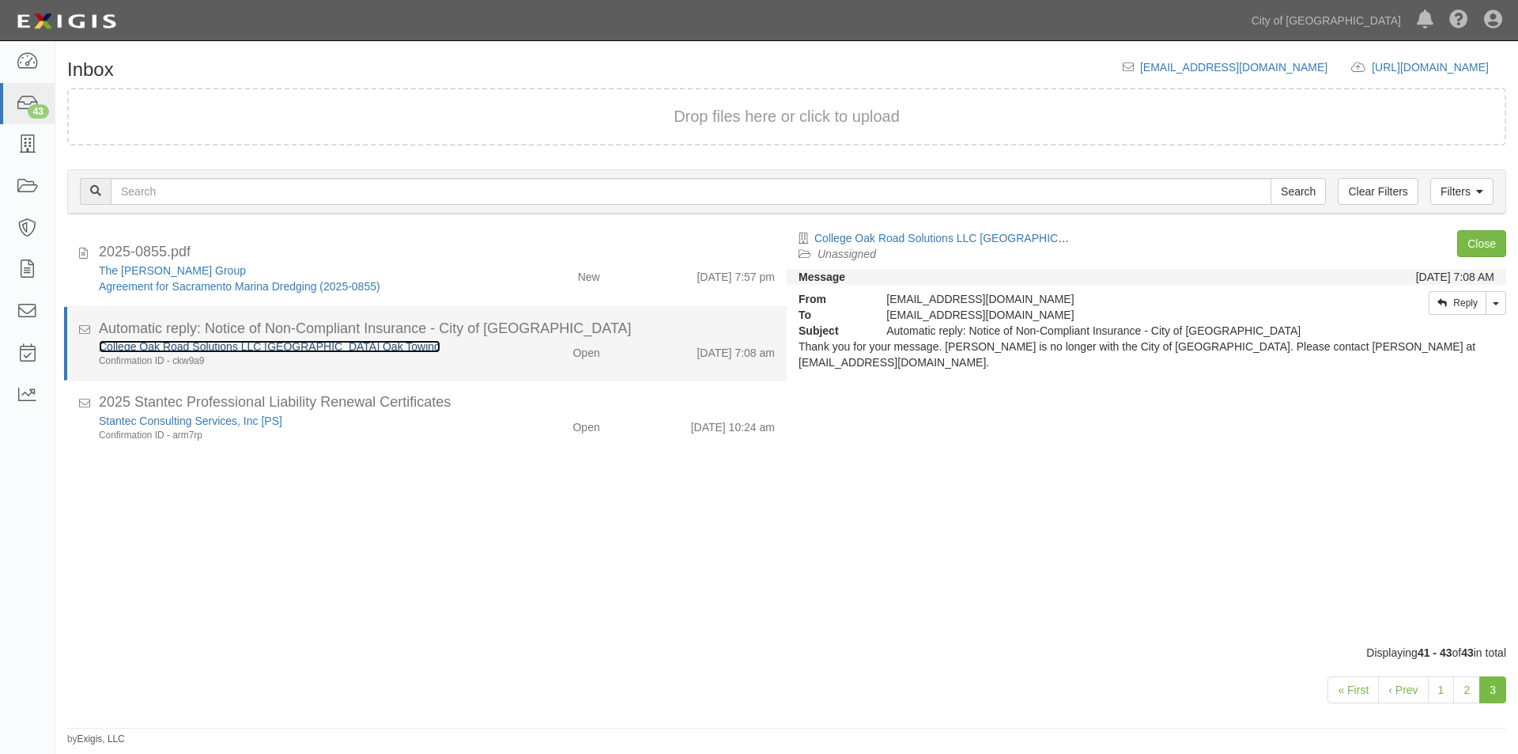
click at [180, 350] on link "College Oak Road Solutions LLC dba College Oak Towing" at bounding box center [270, 346] width 342 height 13
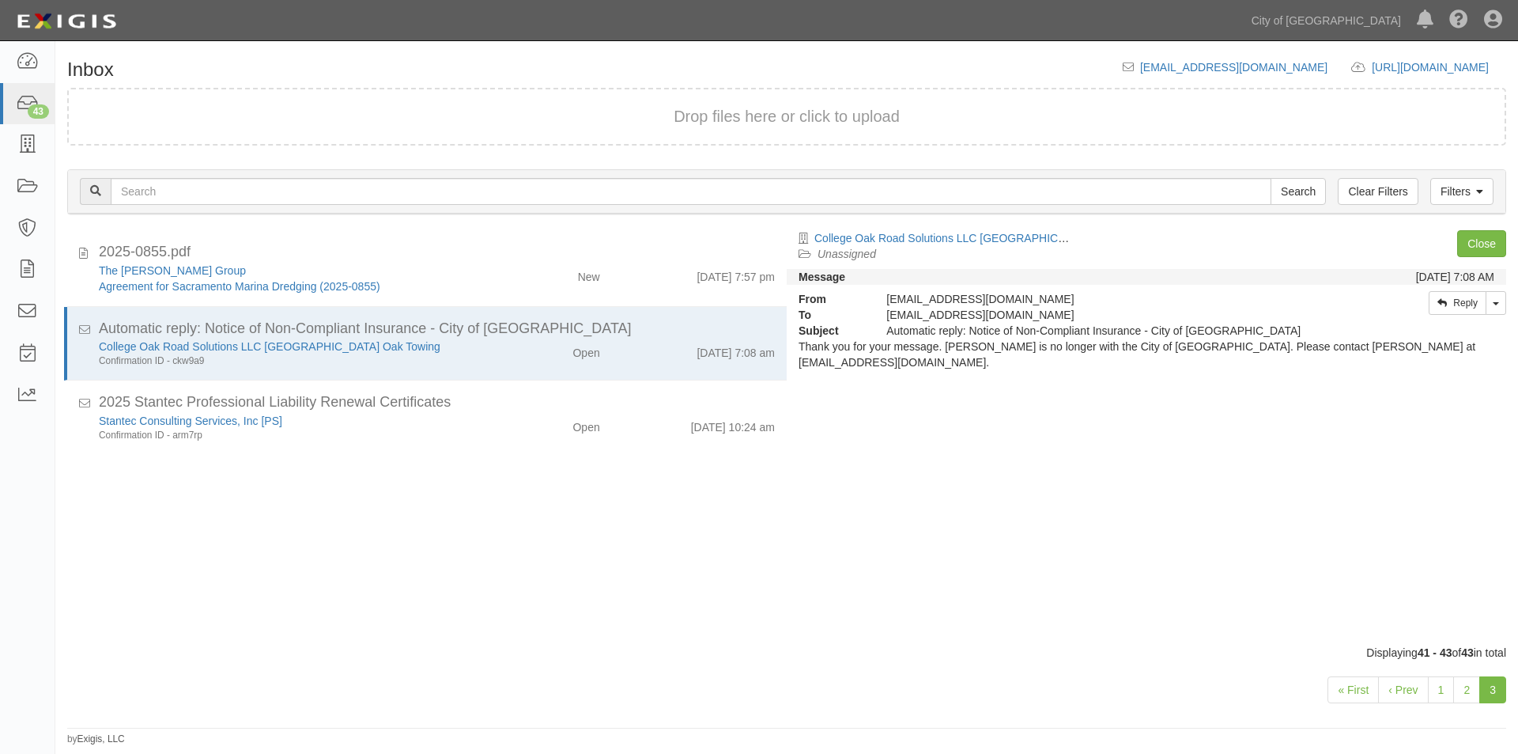
drag, startPoint x: 800, startPoint y: 364, endPoint x: 989, endPoint y: 357, distance: 189.1
click at [989, 357] on div "Thank you for your message. Tammy Jones is no longer with the City of Sacrament…" at bounding box center [1147, 354] width 720 height 32
copy div "amjohnson@pd.cityofsacramento.org."
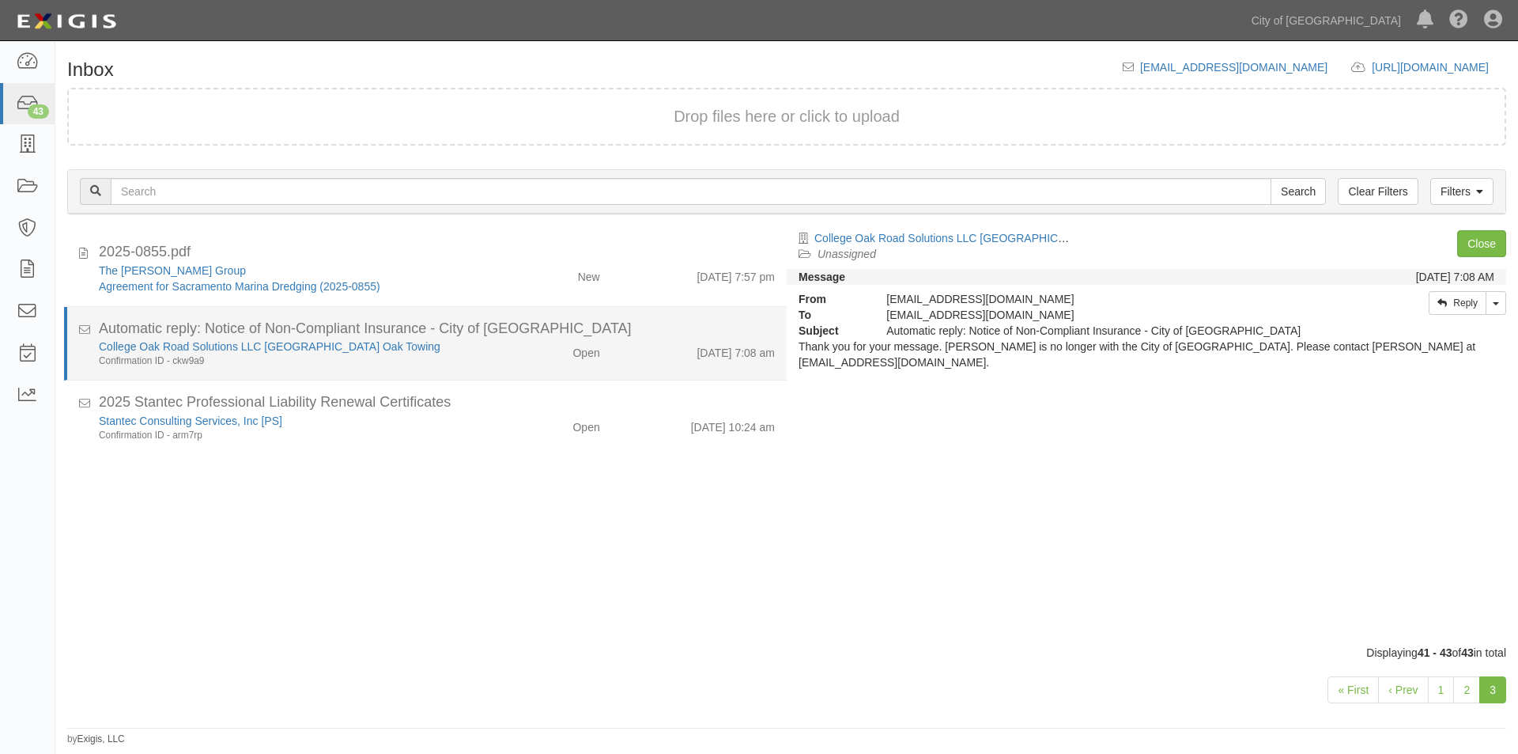
click at [593, 355] on div "Open" at bounding box center [553, 349] width 116 height 22
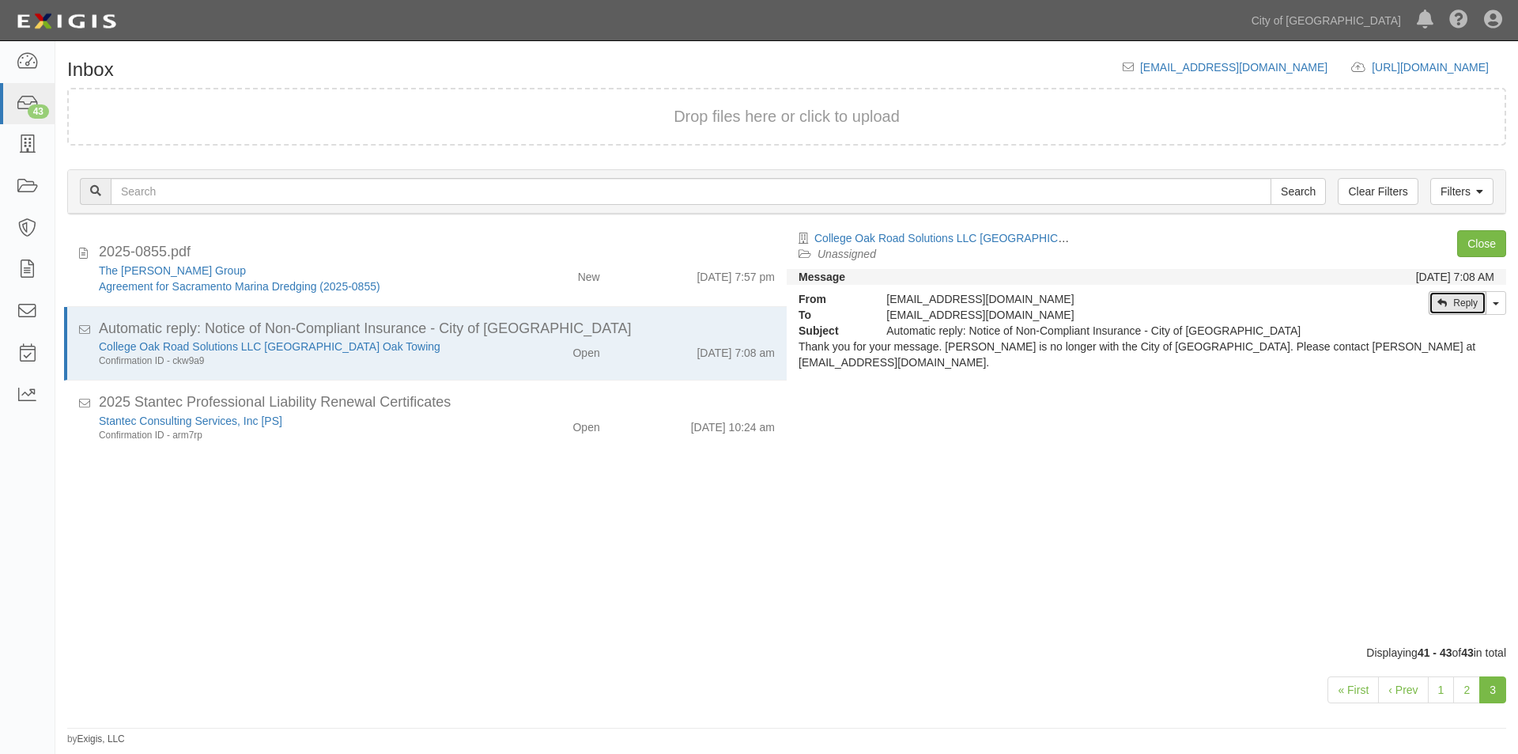
click at [1453, 302] on link "Reply" at bounding box center [1458, 303] width 58 height 24
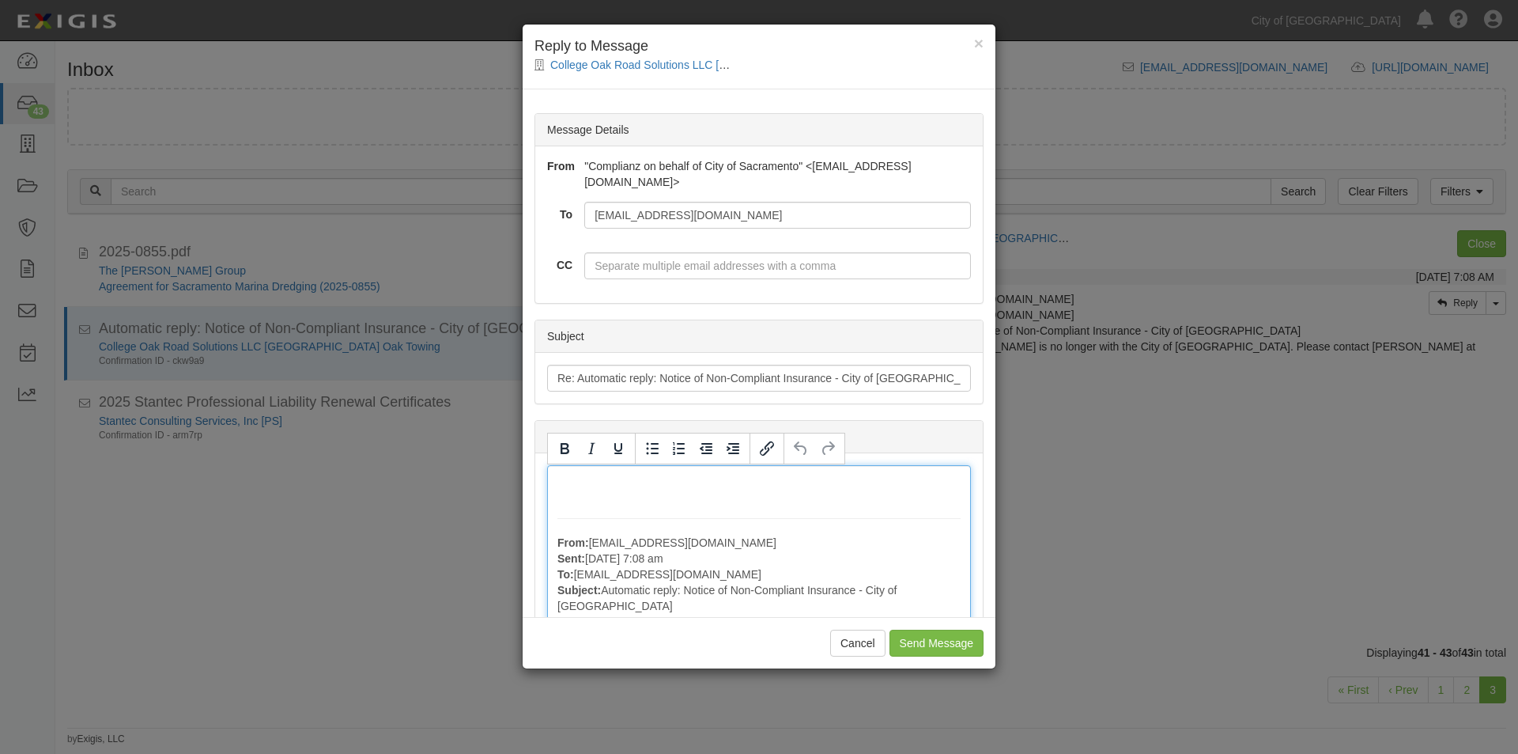
click at [593, 471] on div "From: tdjones@pd.cityofsacramento.org Sent: September 29, 2025 at 7:08 am To: p…" at bounding box center [759, 570] width 424 height 210
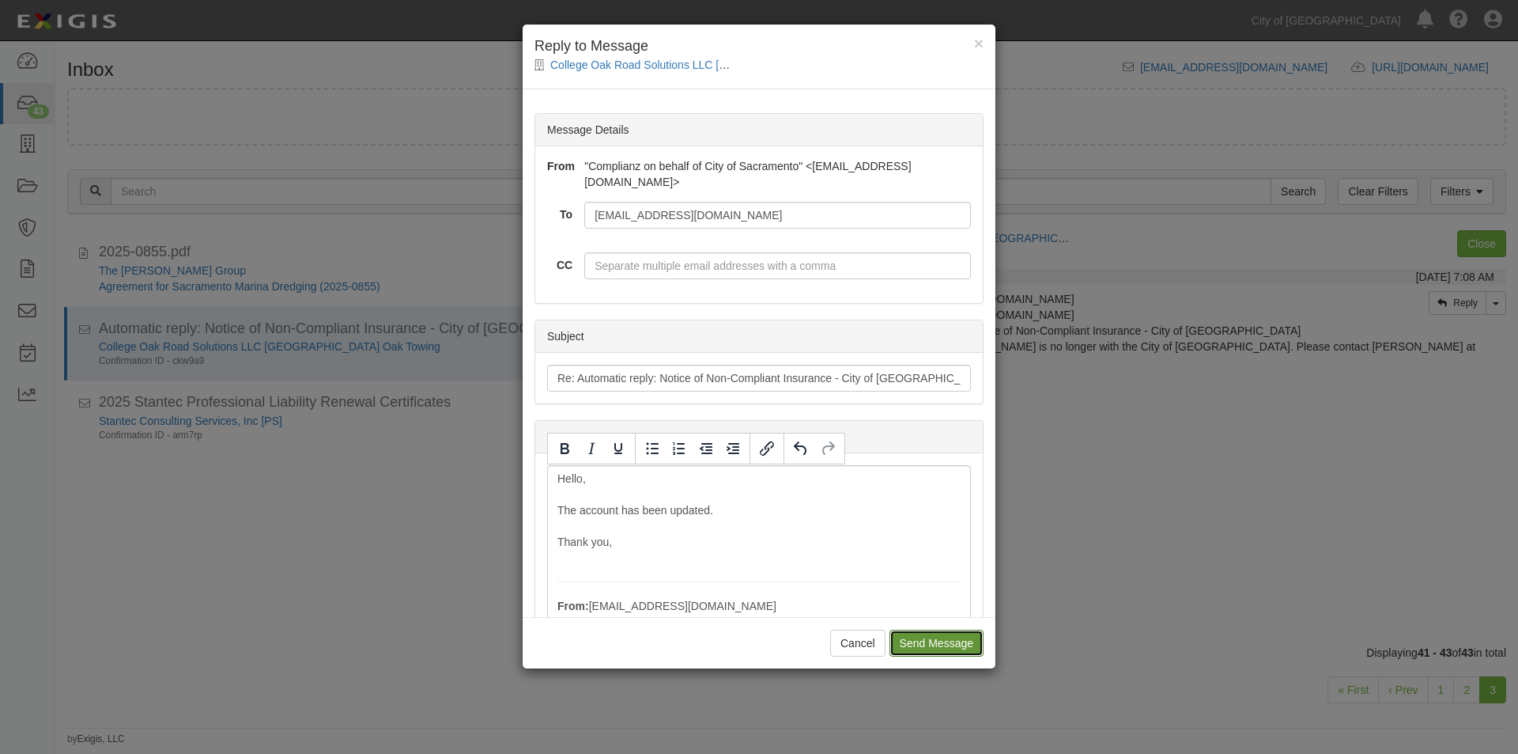
click at [940, 644] on input "Send Message" at bounding box center [937, 642] width 94 height 27
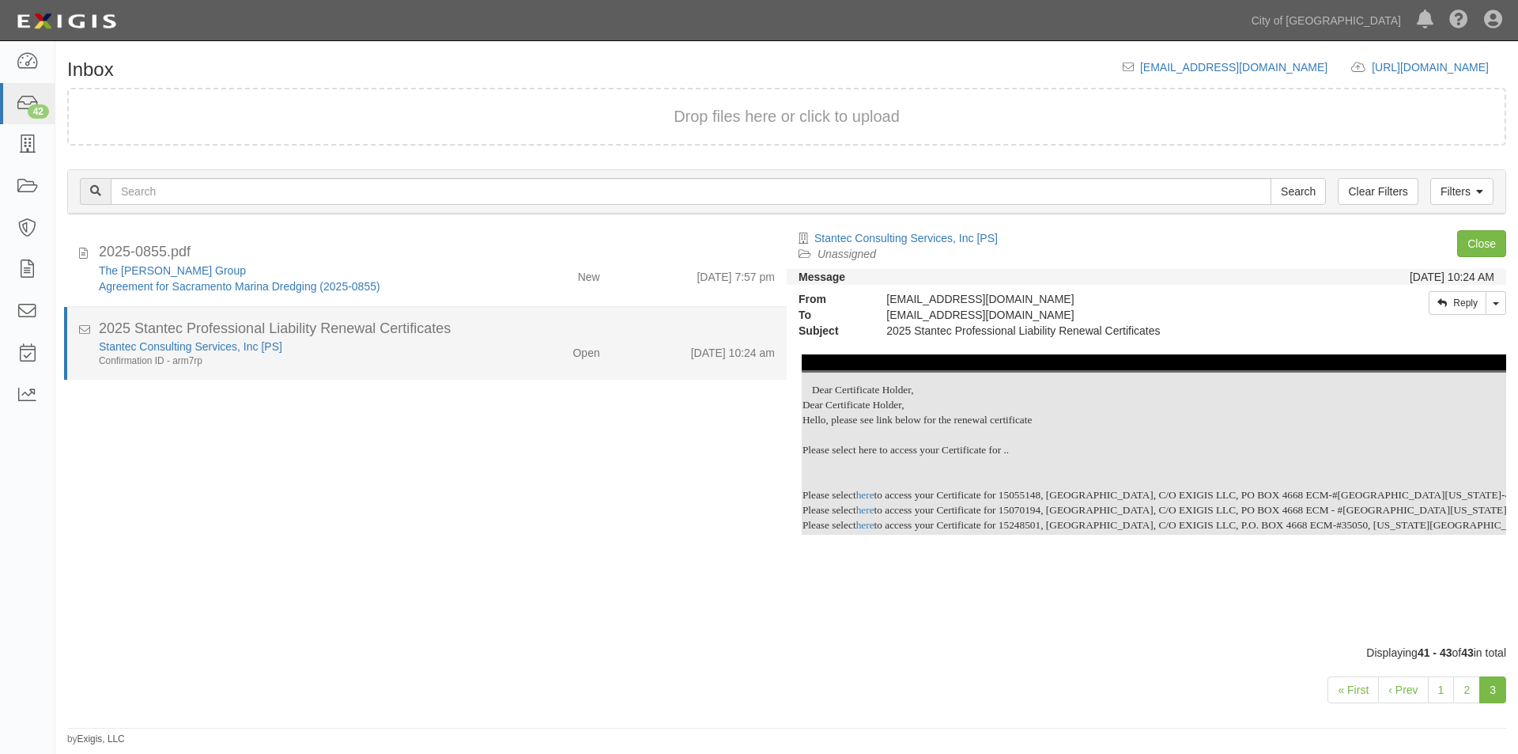
click at [495, 355] on div "Open" at bounding box center [553, 349] width 116 height 22
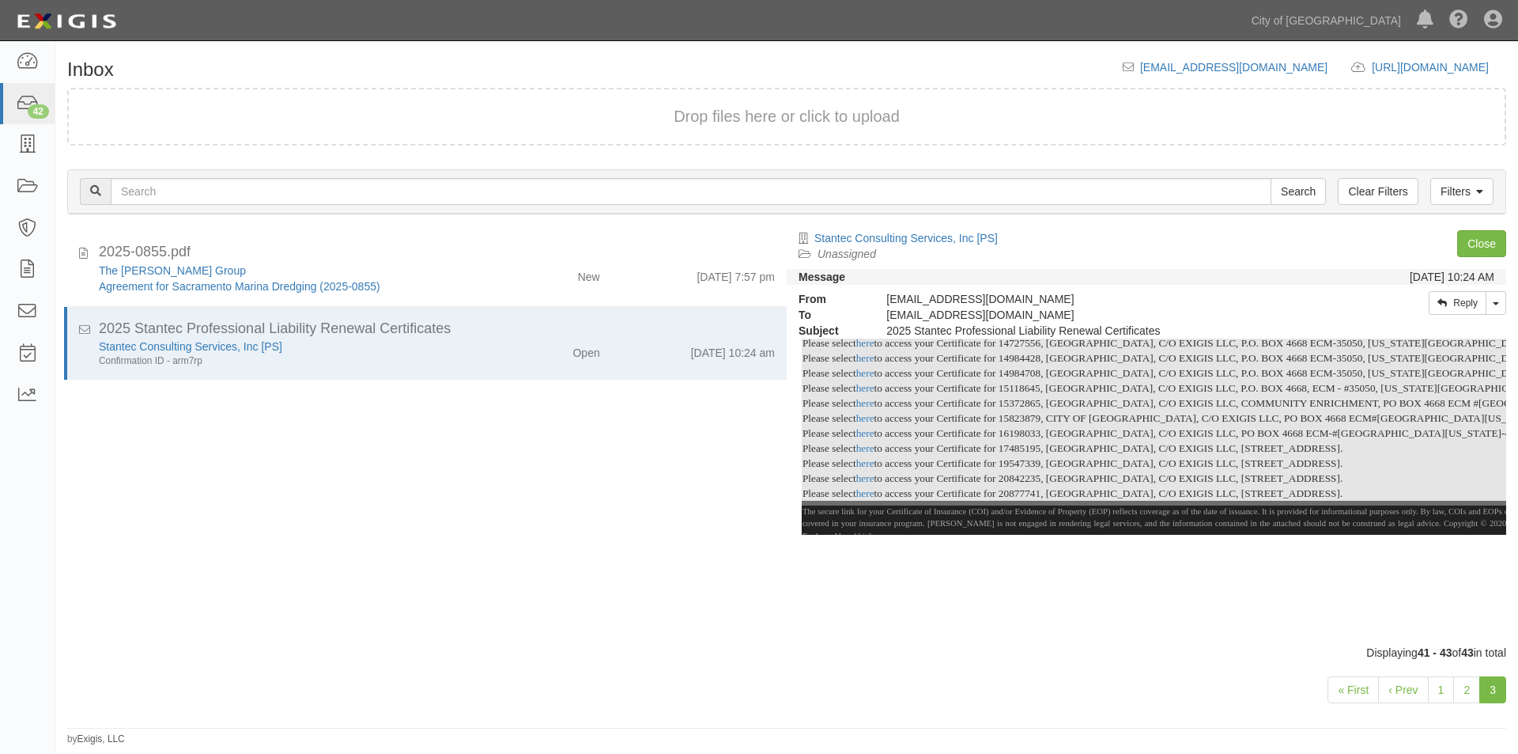
scroll to position [459, 0]
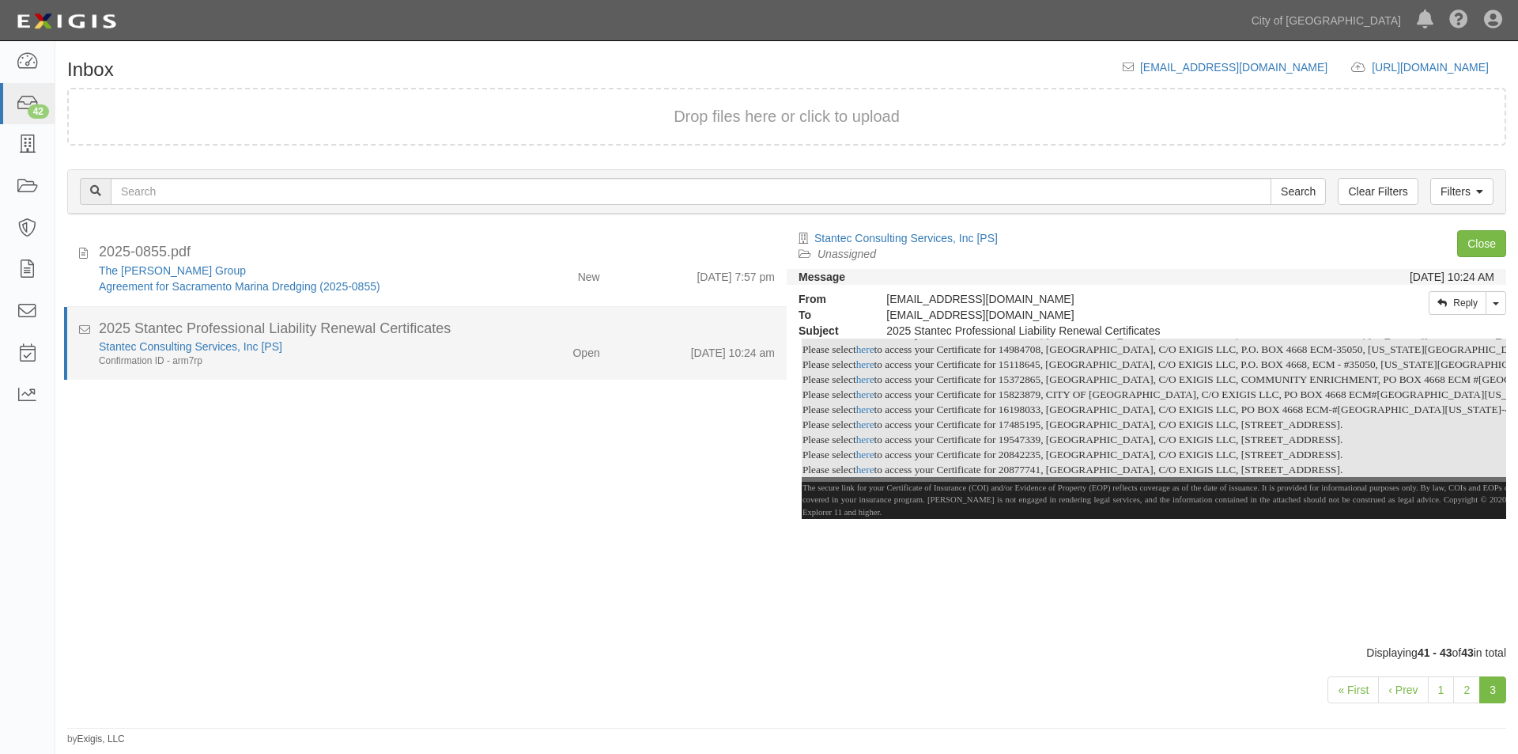
click at [444, 353] on div "Stantec Consulting Services, Inc [PS]" at bounding box center [291, 346] width 384 height 16
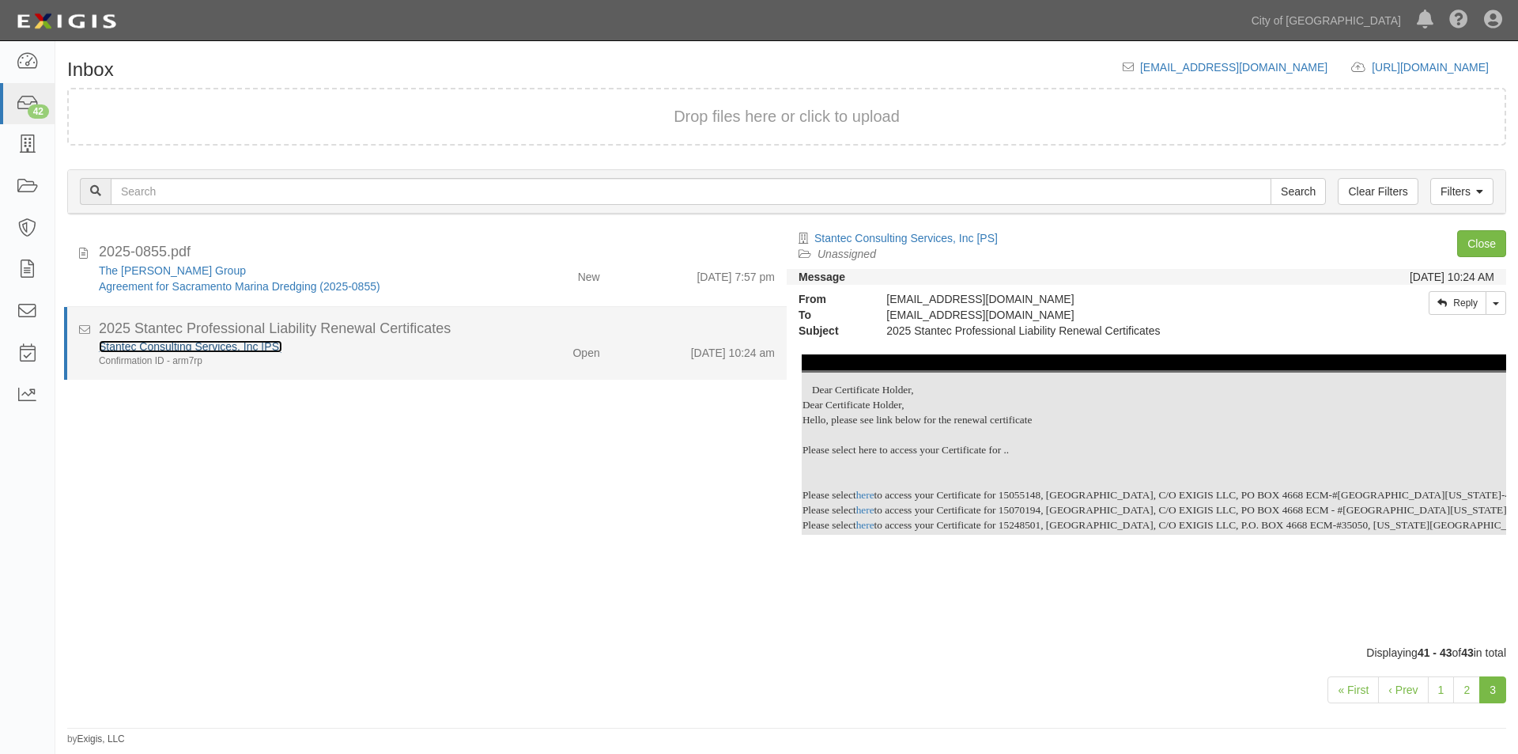
click at [227, 350] on link "Stantec Consulting Services, Inc [PS]" at bounding box center [190, 346] width 183 height 13
click at [450, 346] on div "Stantec Consulting Services, Inc [PS]" at bounding box center [291, 346] width 384 height 16
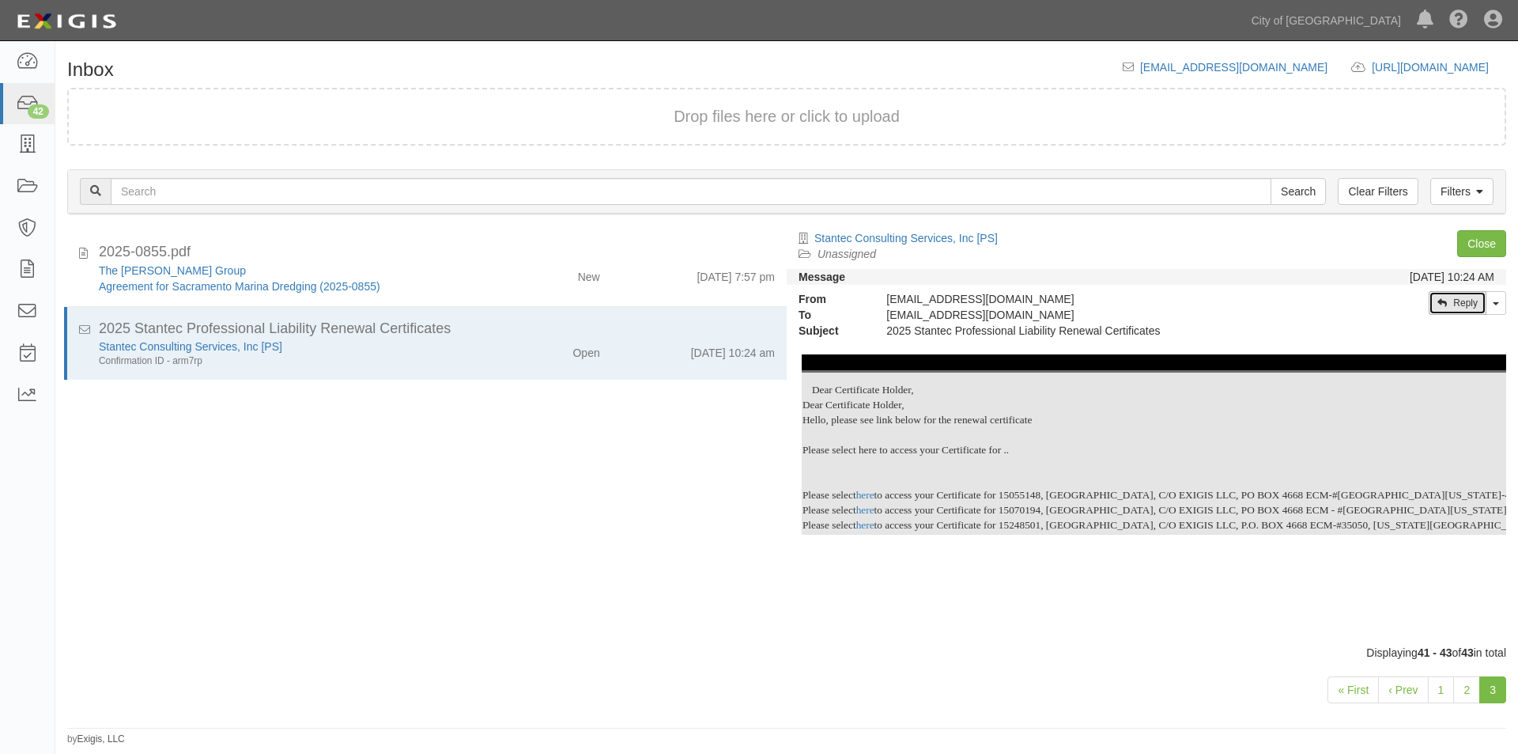
click at [1447, 309] on link "Reply" at bounding box center [1458, 303] width 58 height 24
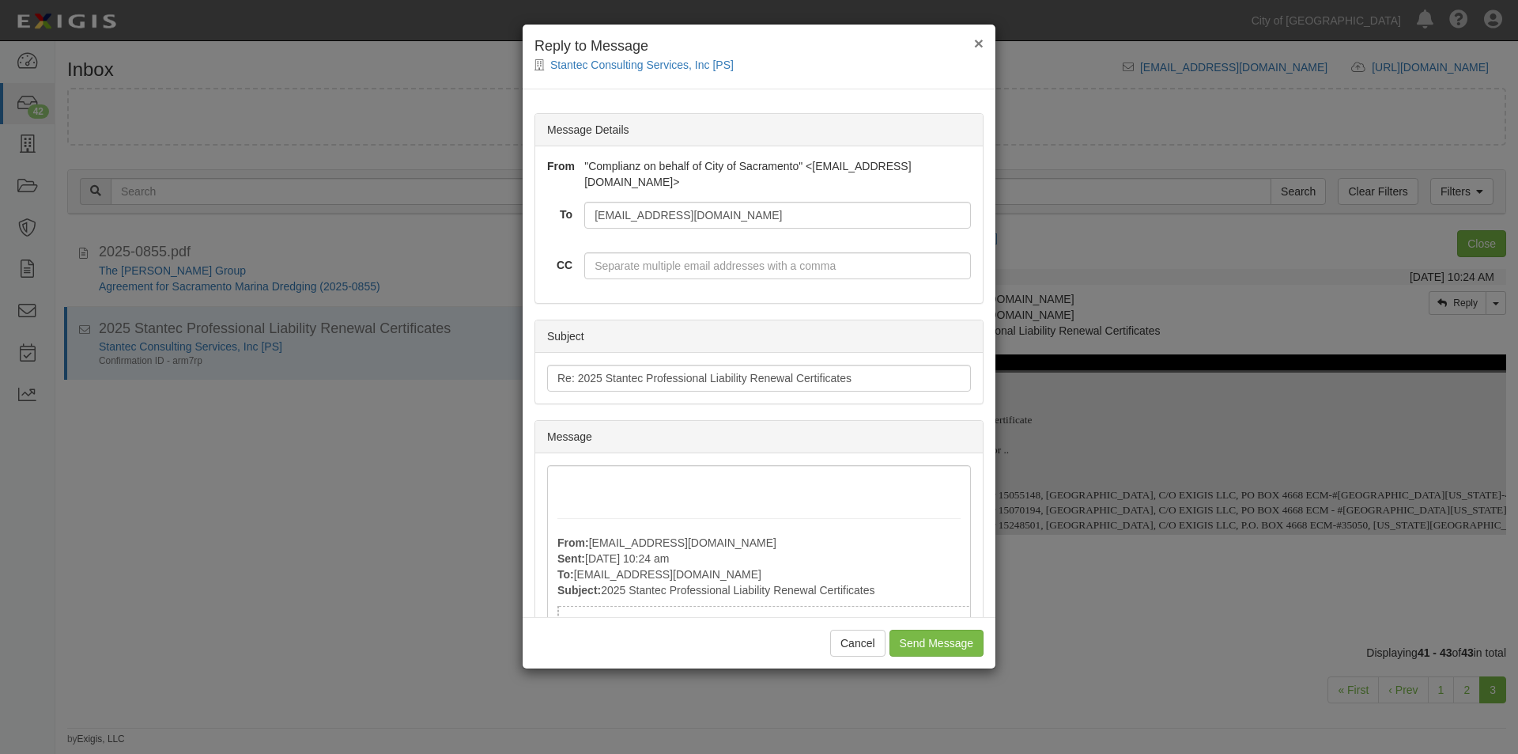
click at [978, 43] on span "×" at bounding box center [978, 43] width 9 height 18
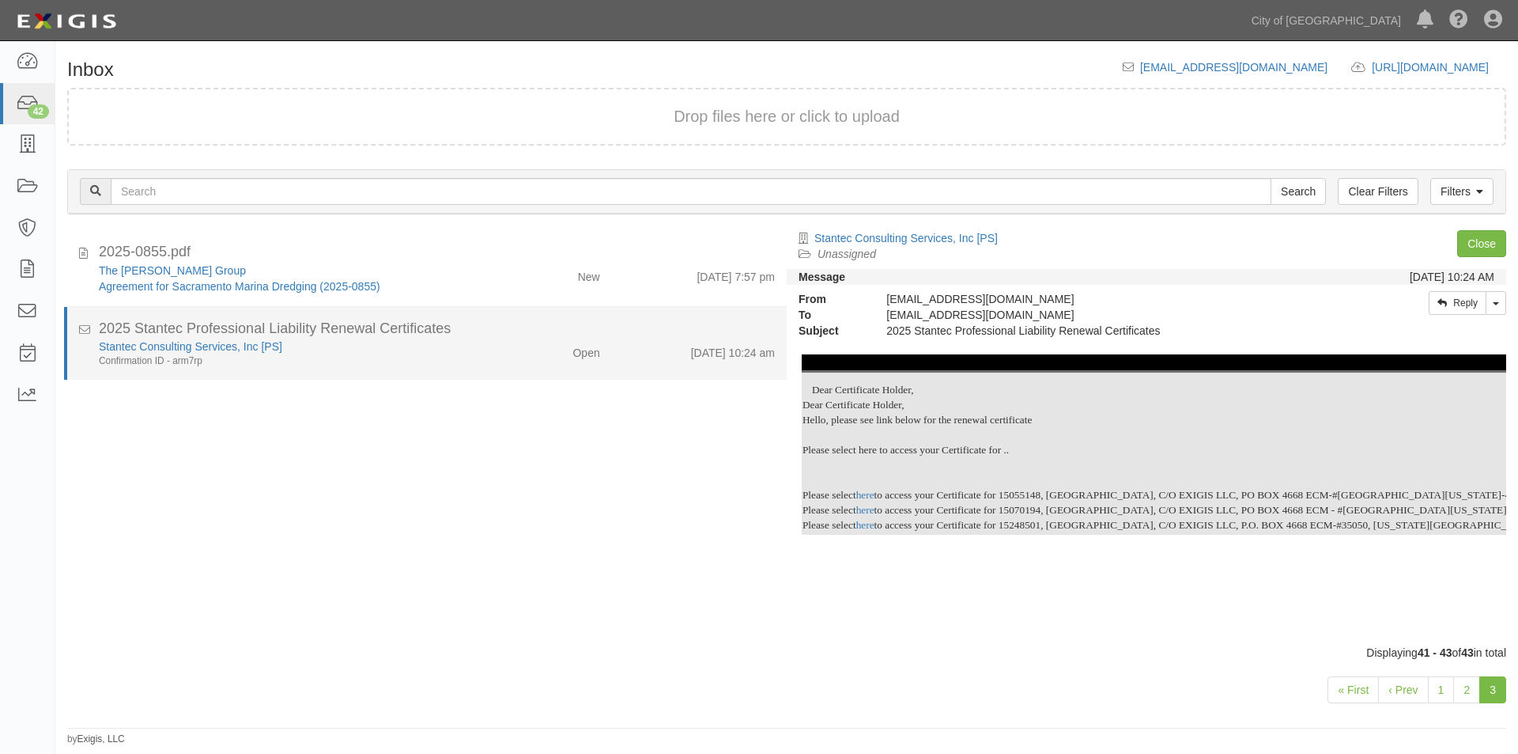
click at [633, 353] on div "9/29/25 10:24 am" at bounding box center [699, 349] width 175 height 22
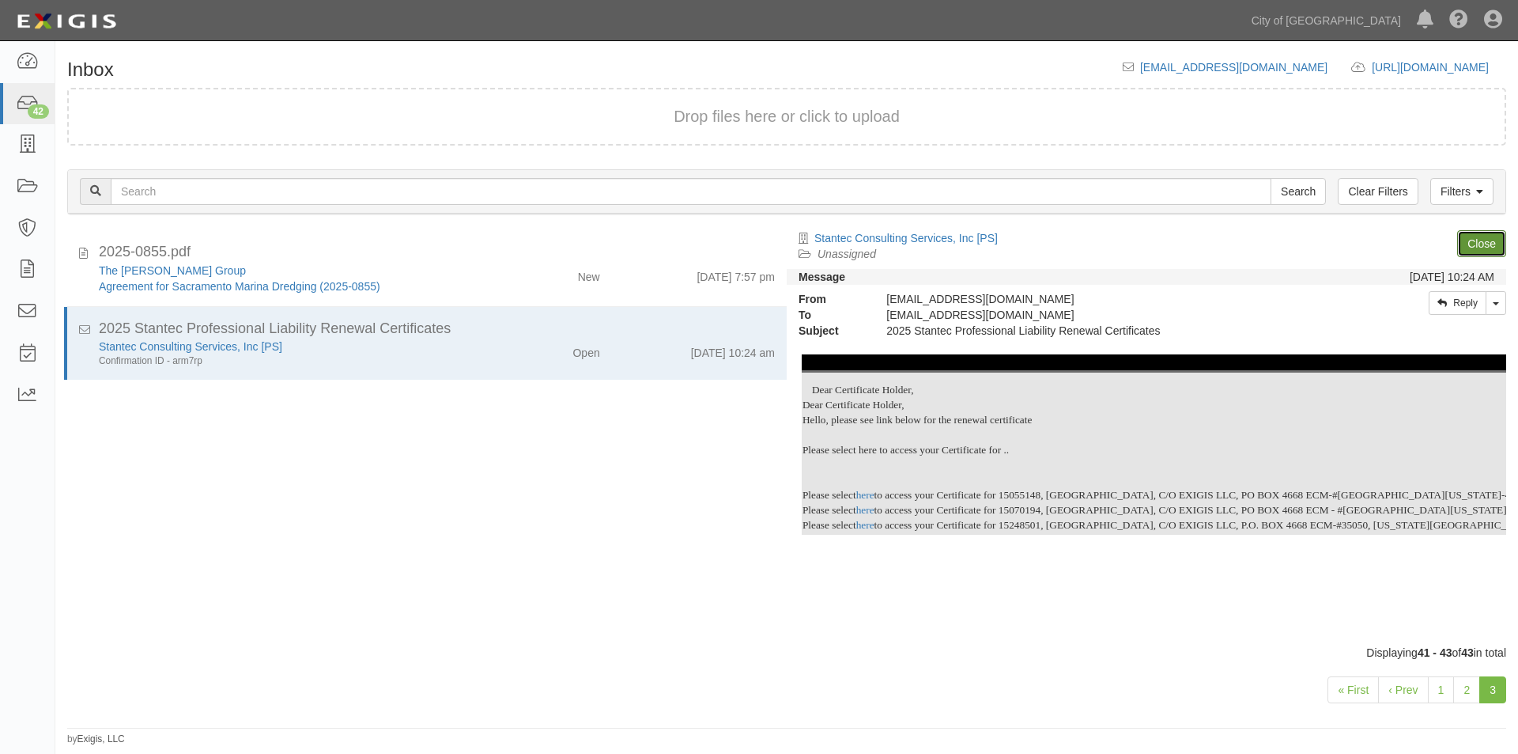
click at [1469, 241] on link "Close" at bounding box center [1481, 243] width 49 height 27
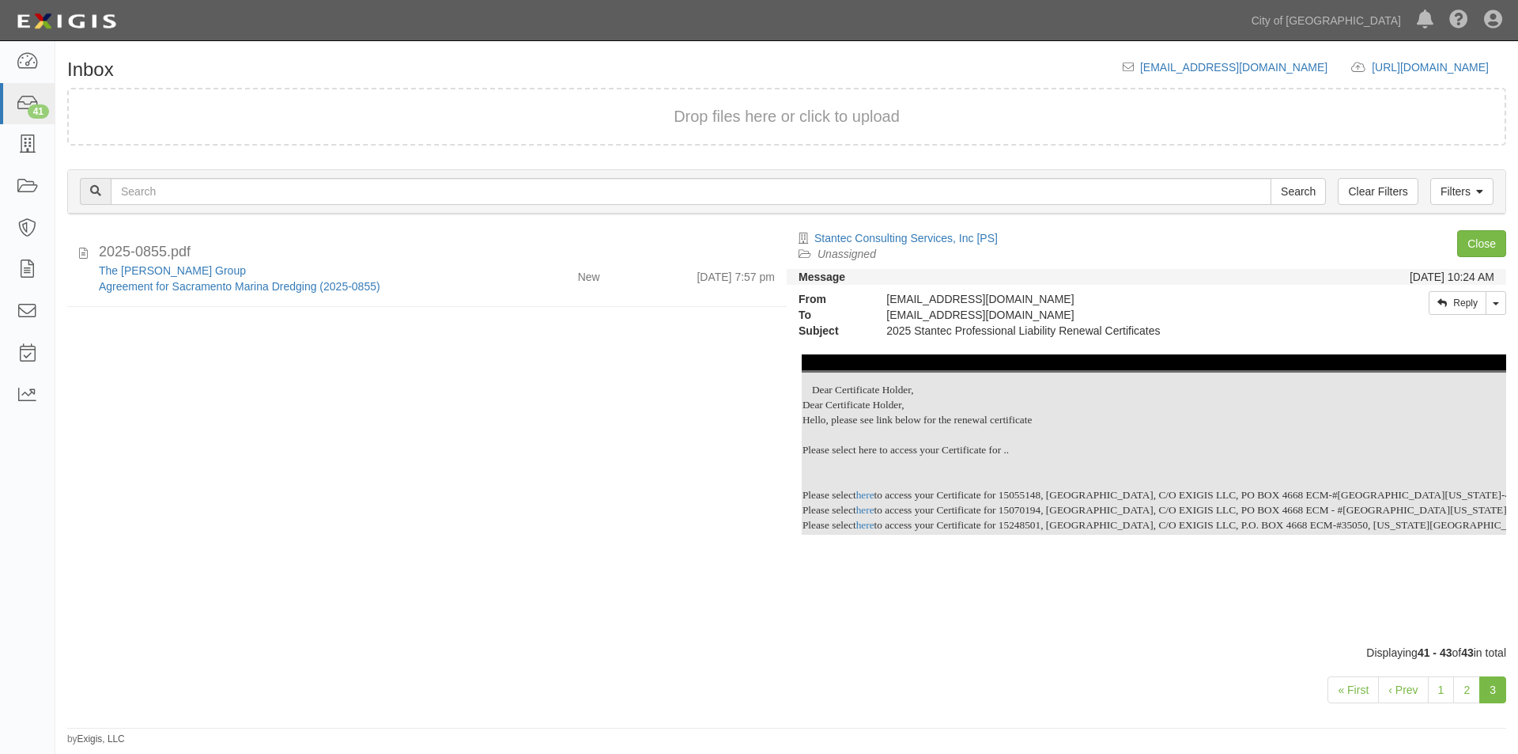
click at [396, 429] on div "2025-0855.pdf The Dutra Group Agreement for Sacramento Marina Dredging (2025-08…" at bounding box center [420, 437] width 731 height 414
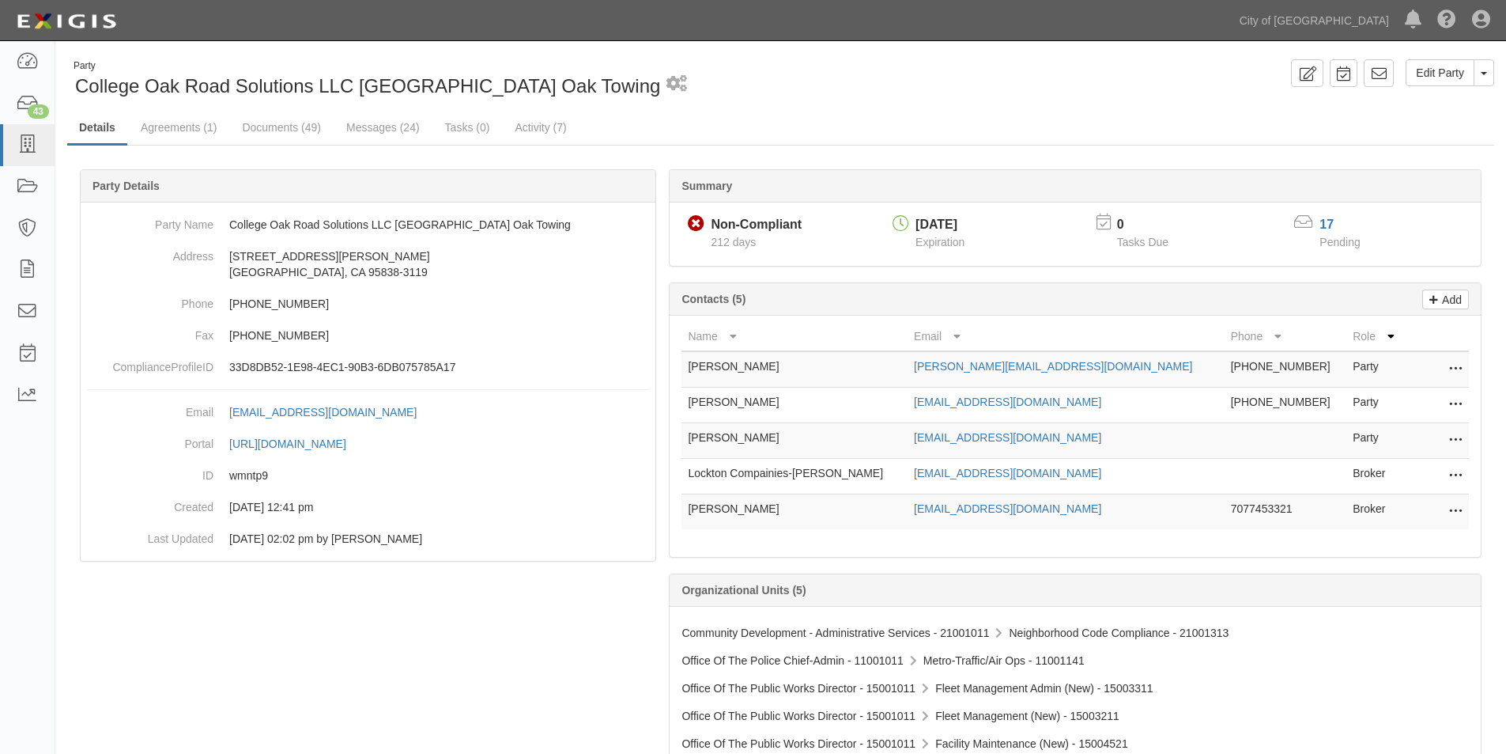
click at [1450, 437] on icon at bounding box center [1456, 440] width 13 height 21
click at [1381, 459] on link "Delete" at bounding box center [1399, 464] width 125 height 28
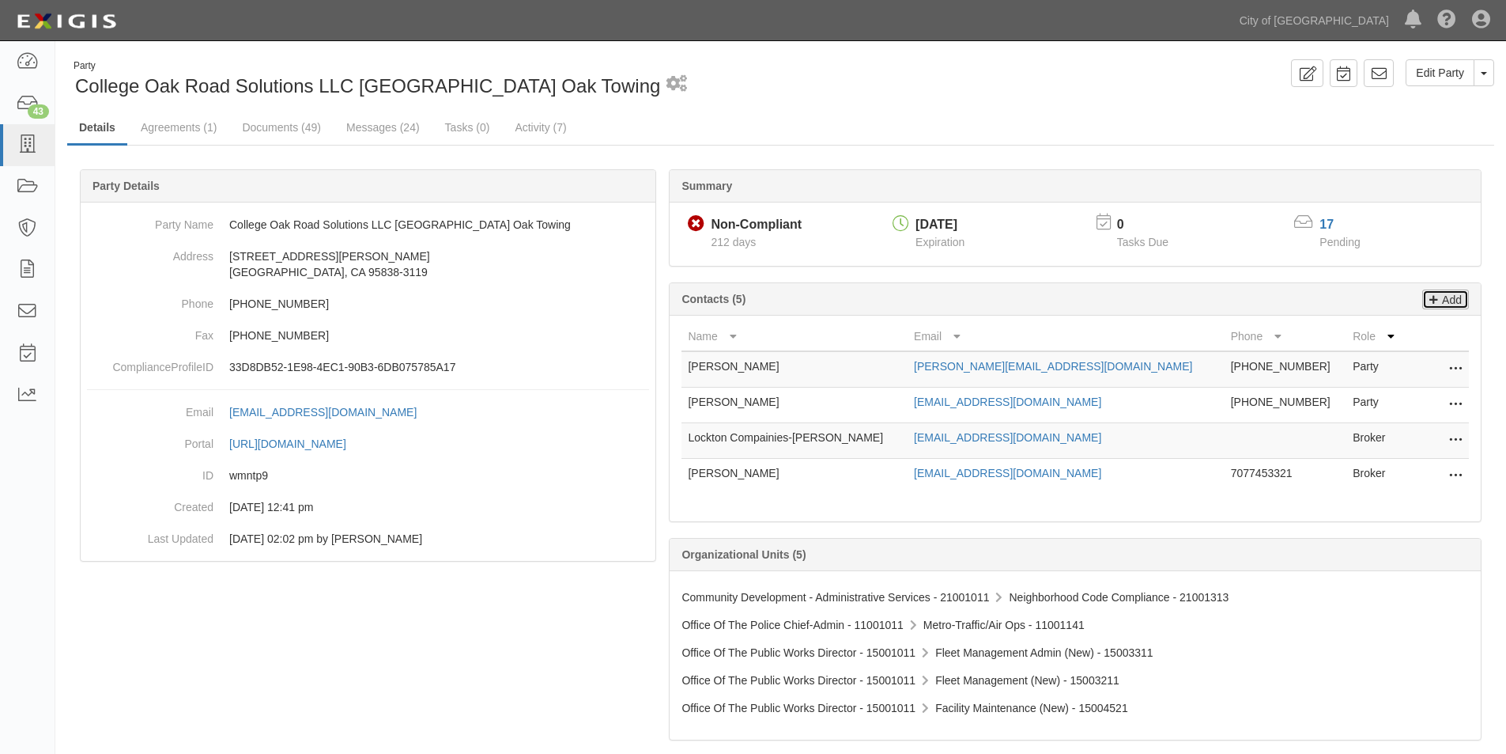
click at [1437, 304] on icon at bounding box center [1434, 297] width 9 height 14
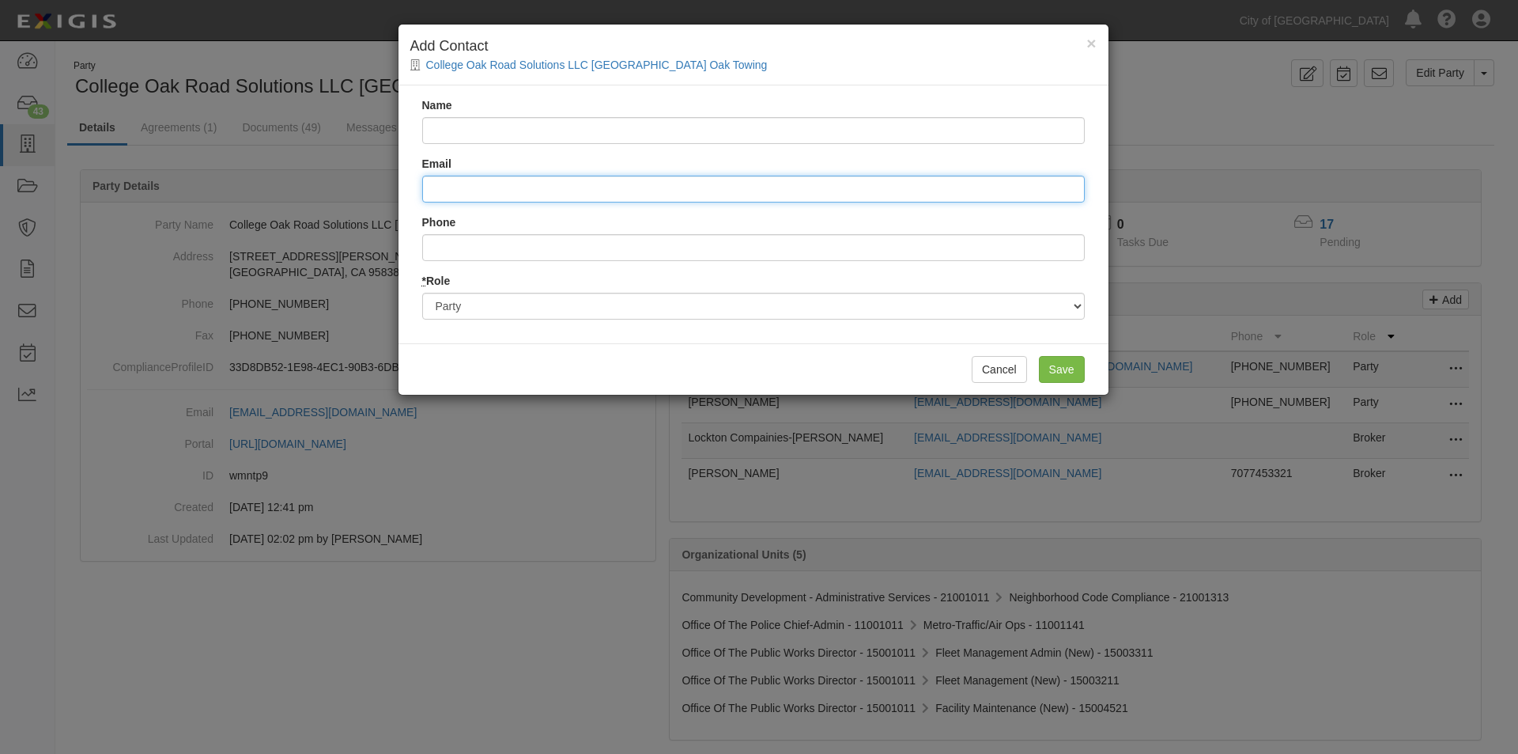
paste input "amjohnson@pd.cityofsacramento.org."
type input "amjohnson@pd.cityofsacramento.org."
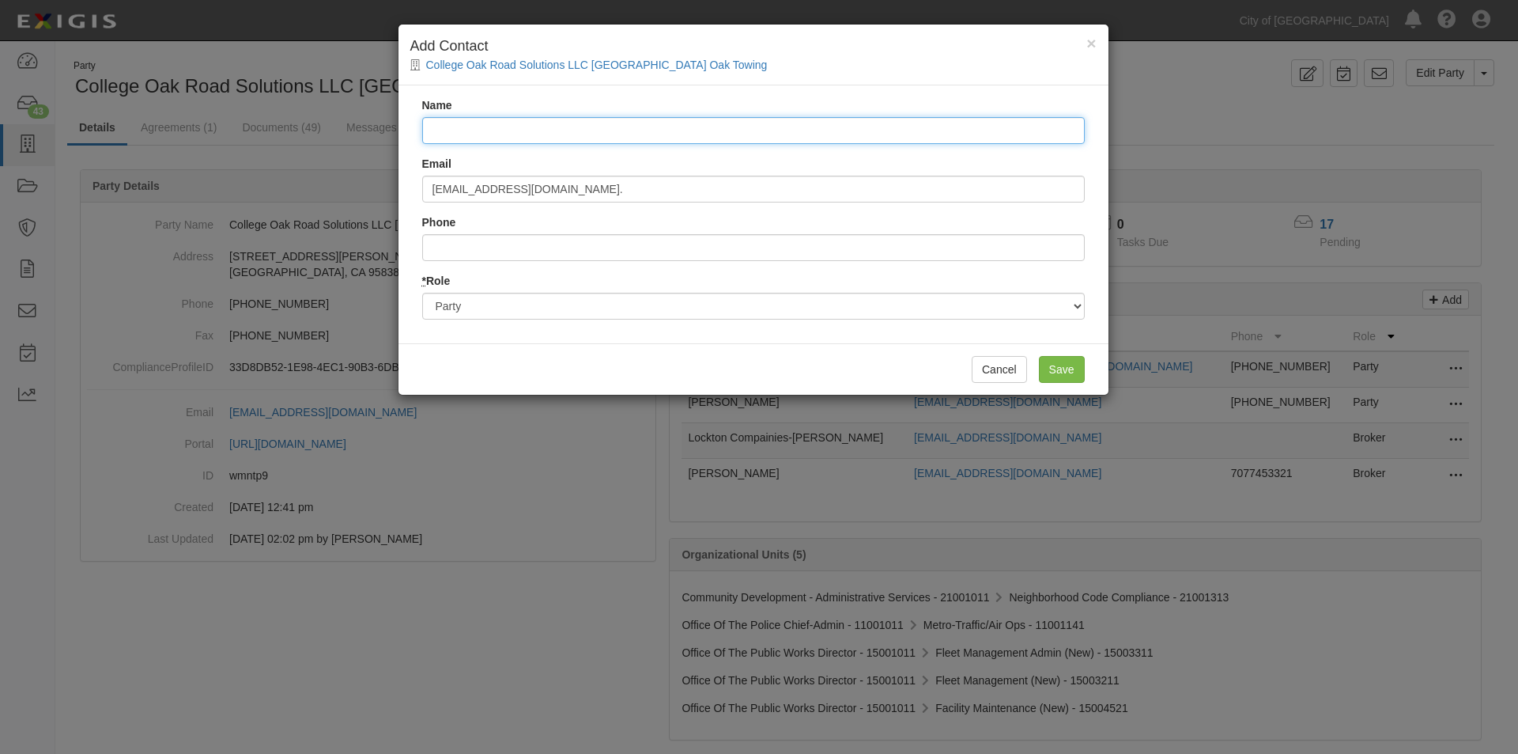
click at [451, 138] on input "Name" at bounding box center [753, 130] width 663 height 27
click at [451, 138] on input "A" at bounding box center [753, 130] width 663 height 27
type input "A. Johnson"
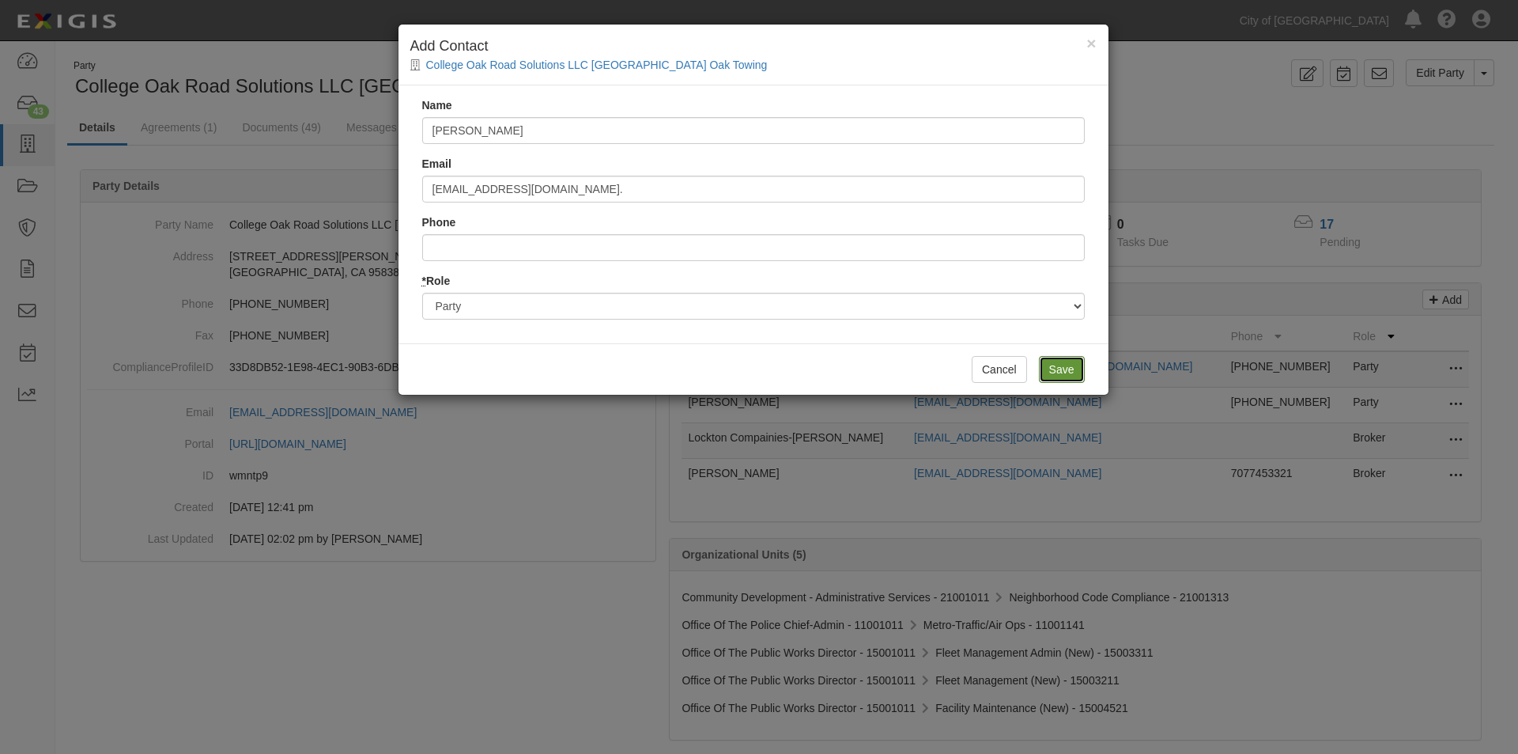
click at [1054, 368] on input "Save" at bounding box center [1062, 369] width 46 height 27
click at [516, 183] on input "amjohnson@pd.cityofsacramento.org." at bounding box center [753, 189] width 663 height 27
click at [620, 192] on input "amjohnson@pd.cityofsacramento.org." at bounding box center [753, 189] width 663 height 27
click at [635, 192] on input "amjohnson@pd.cityofsacramento.org." at bounding box center [753, 189] width 663 height 27
click at [989, 360] on button "Cancel" at bounding box center [999, 369] width 55 height 27
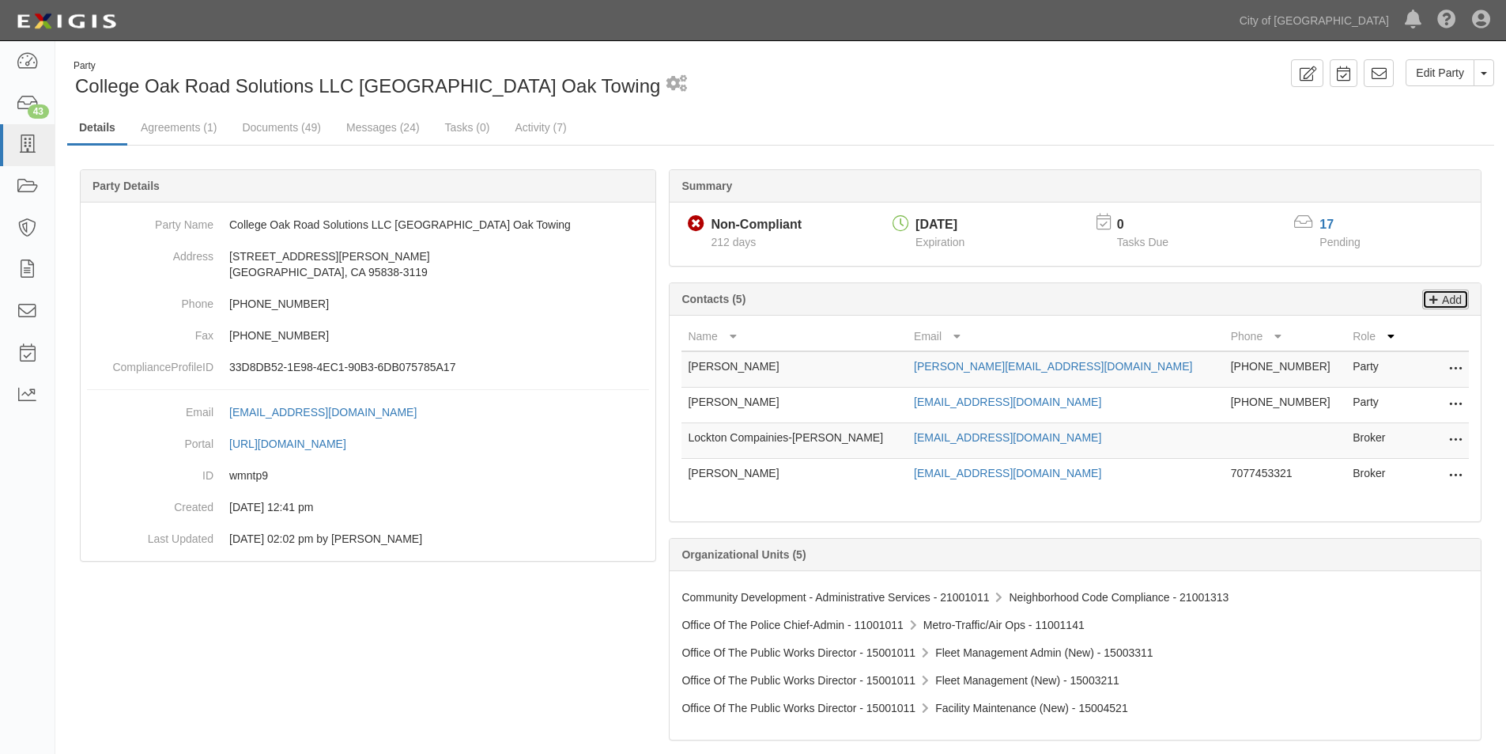
click at [1446, 297] on p "Add" at bounding box center [1450, 299] width 24 height 18
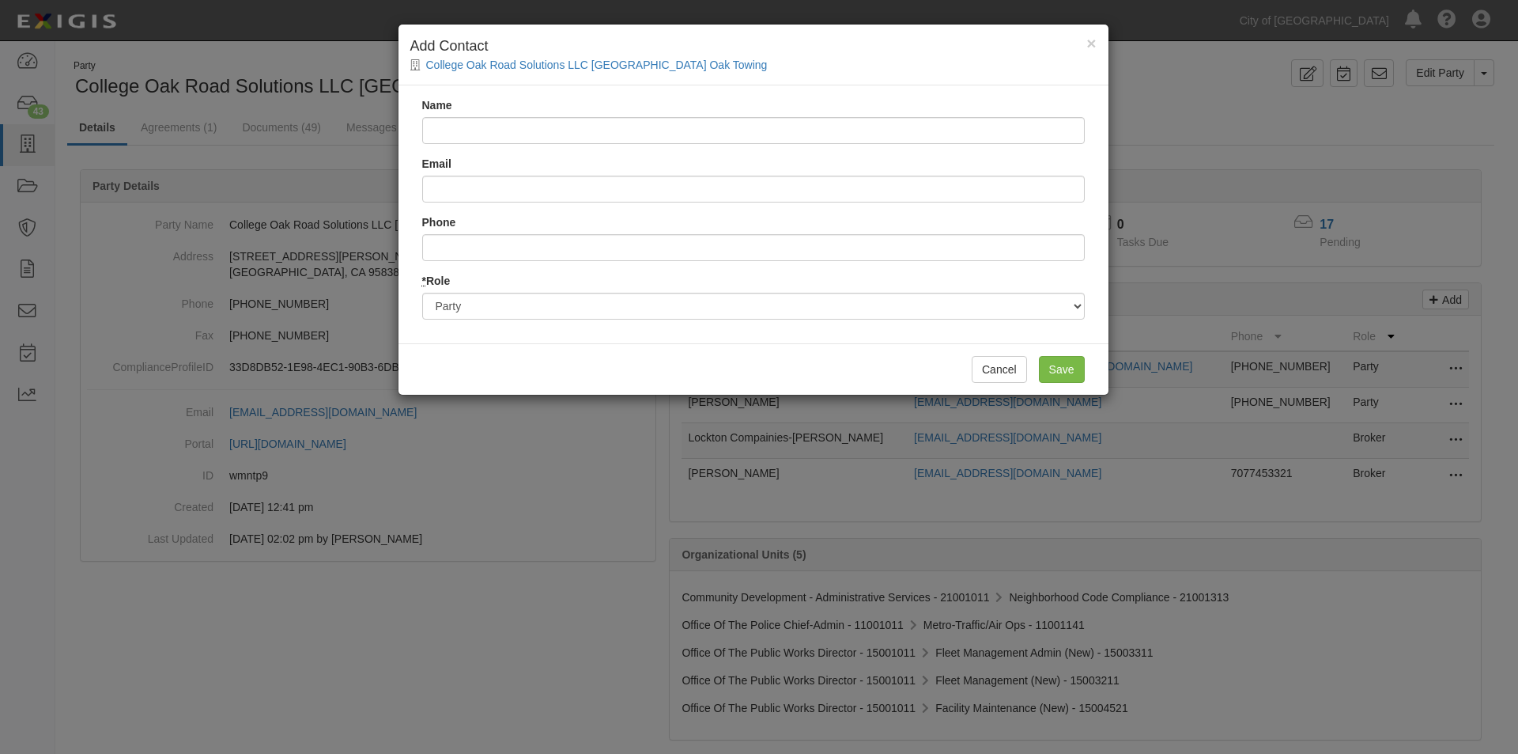
click at [473, 134] on input "Name" at bounding box center [753, 130] width 663 height 27
type input "Anna Johnson"
click at [460, 190] on input "Email" at bounding box center [753, 189] width 663 height 27
paste input "amjohnson@pd.cityofsacramento.org."
click at [434, 188] on input "amjohnson@pd.cityofsacramento.org." at bounding box center [753, 189] width 663 height 27
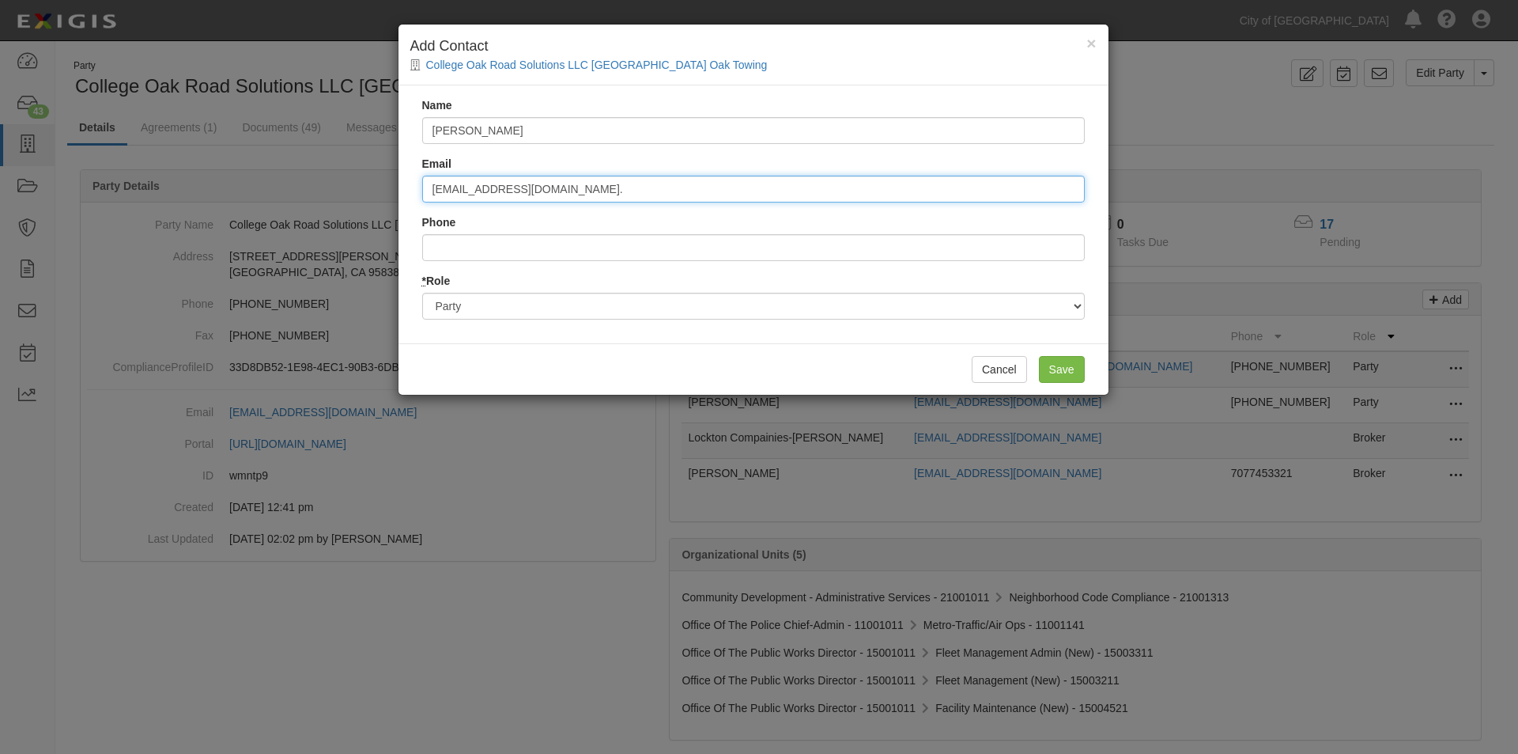
click at [667, 180] on input "amjohnson@pd.cityofsacramento.org." at bounding box center [753, 189] width 663 height 27
type input "amjohnson@pd.cityofsacramento.org"
click at [1076, 362] on input "Save" at bounding box center [1062, 369] width 46 height 27
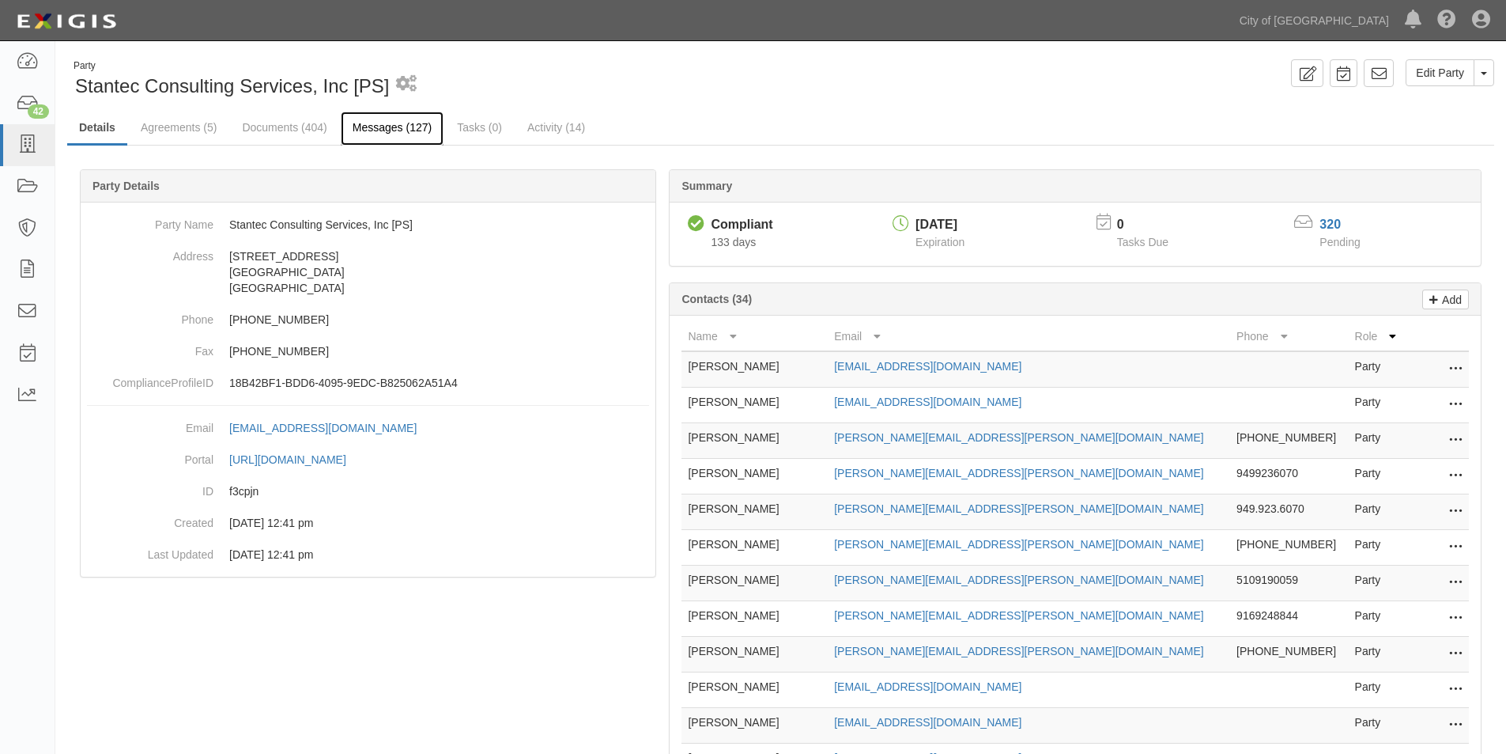
click at [401, 126] on link "Messages (127)" at bounding box center [392, 129] width 103 height 34
click at [372, 127] on link "Messages (127)" at bounding box center [392, 129] width 103 height 34
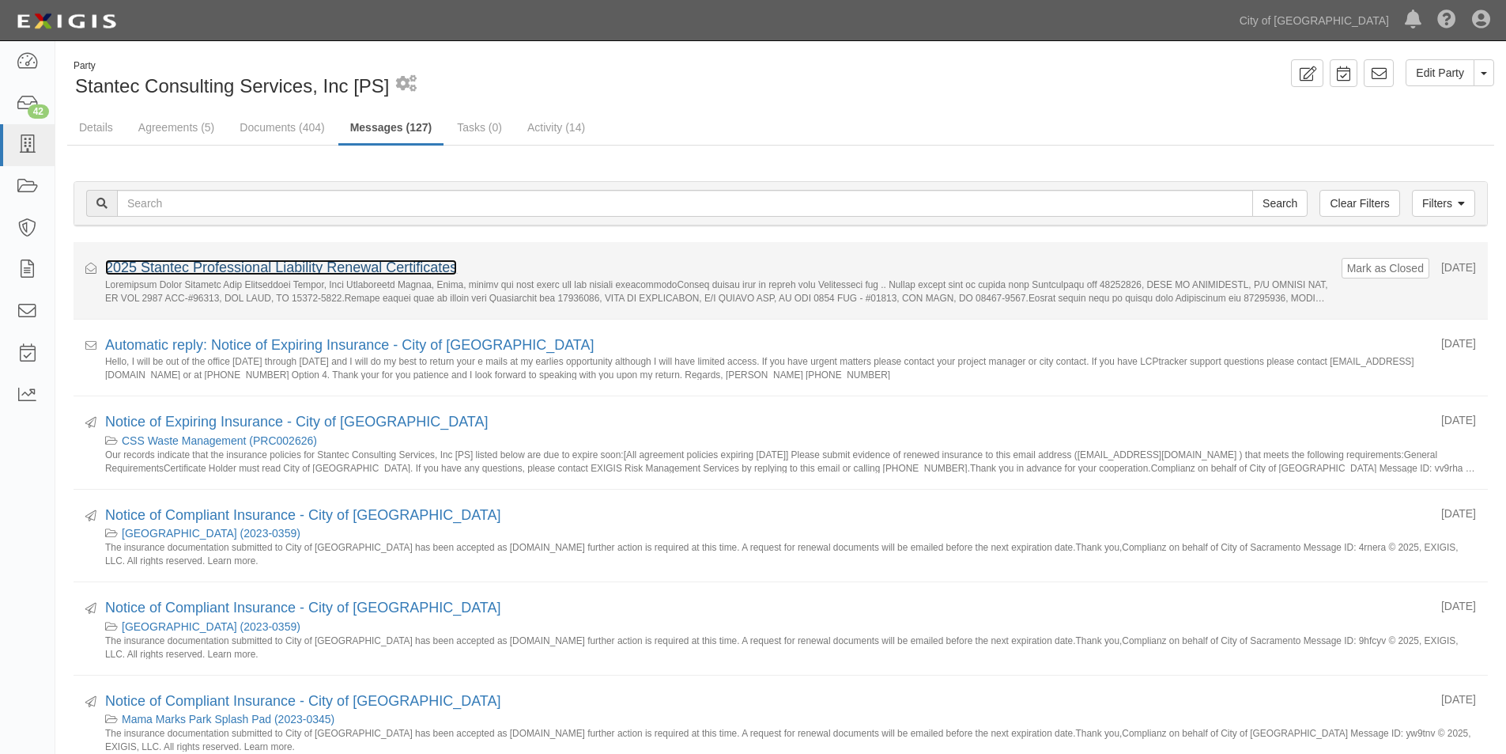
click at [336, 272] on link "2025 Stantec Professional Liability Renewal Certificates" at bounding box center [281, 267] width 352 height 16
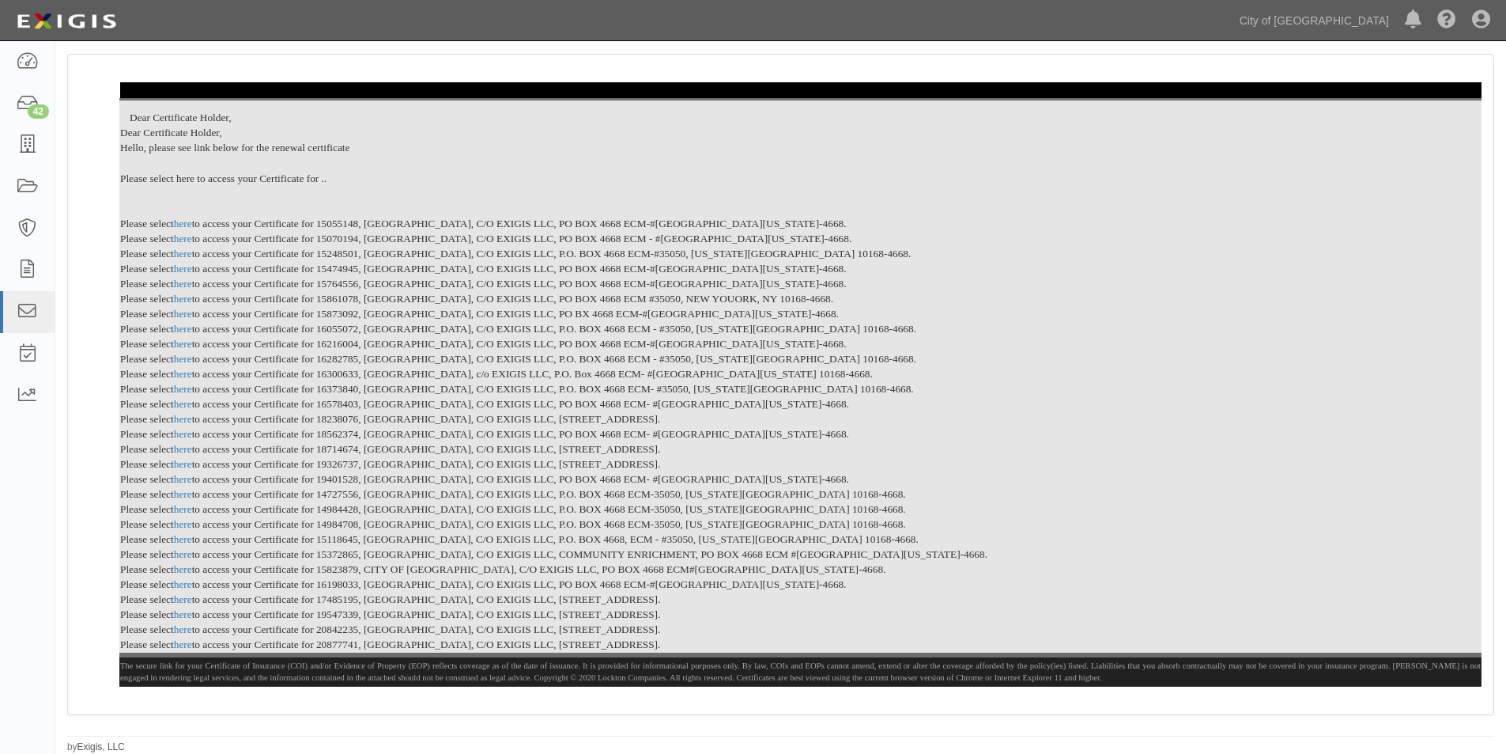
scroll to position [79, 0]
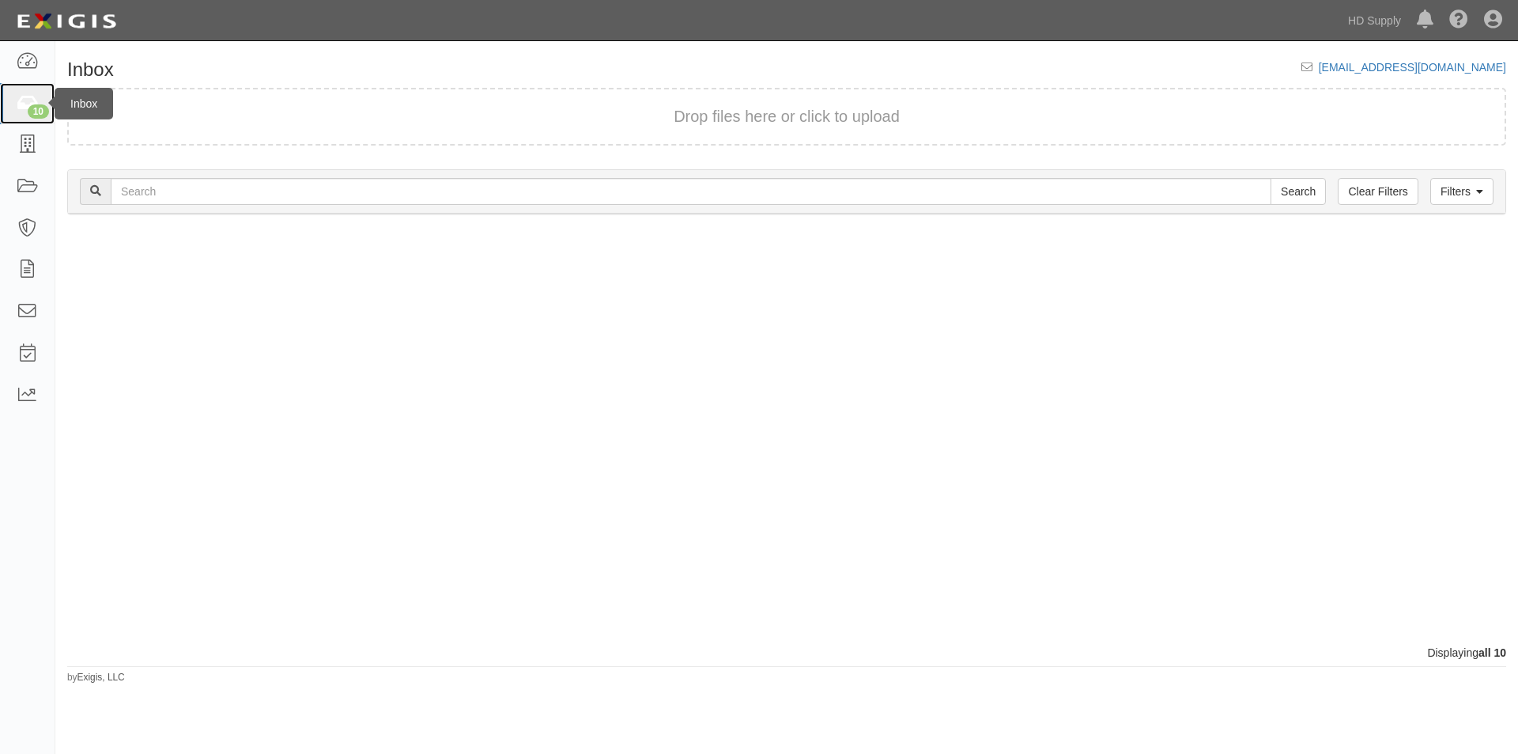
click at [33, 90] on link "10" at bounding box center [27, 104] width 55 height 42
click at [29, 100] on icon at bounding box center [27, 104] width 22 height 18
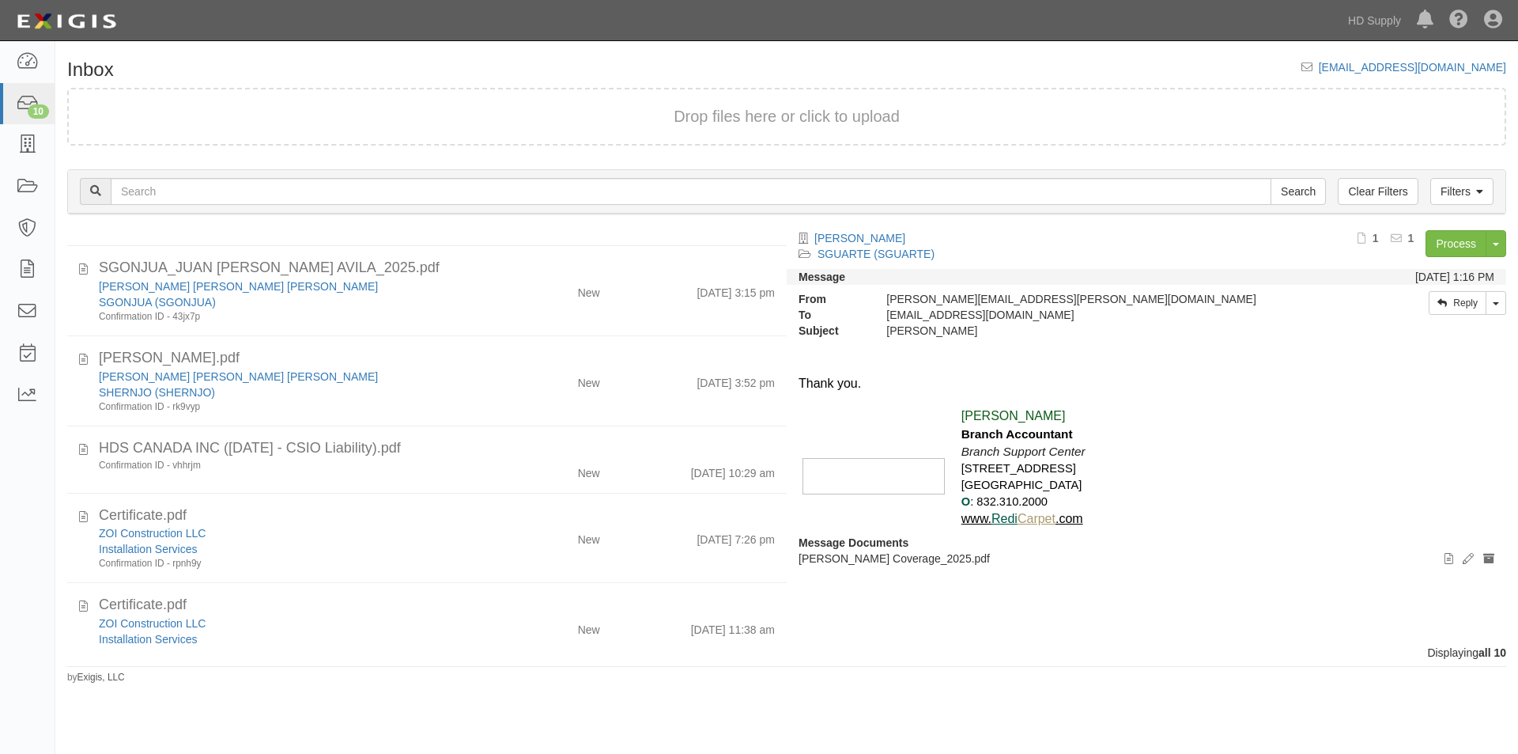
scroll to position [446, 0]
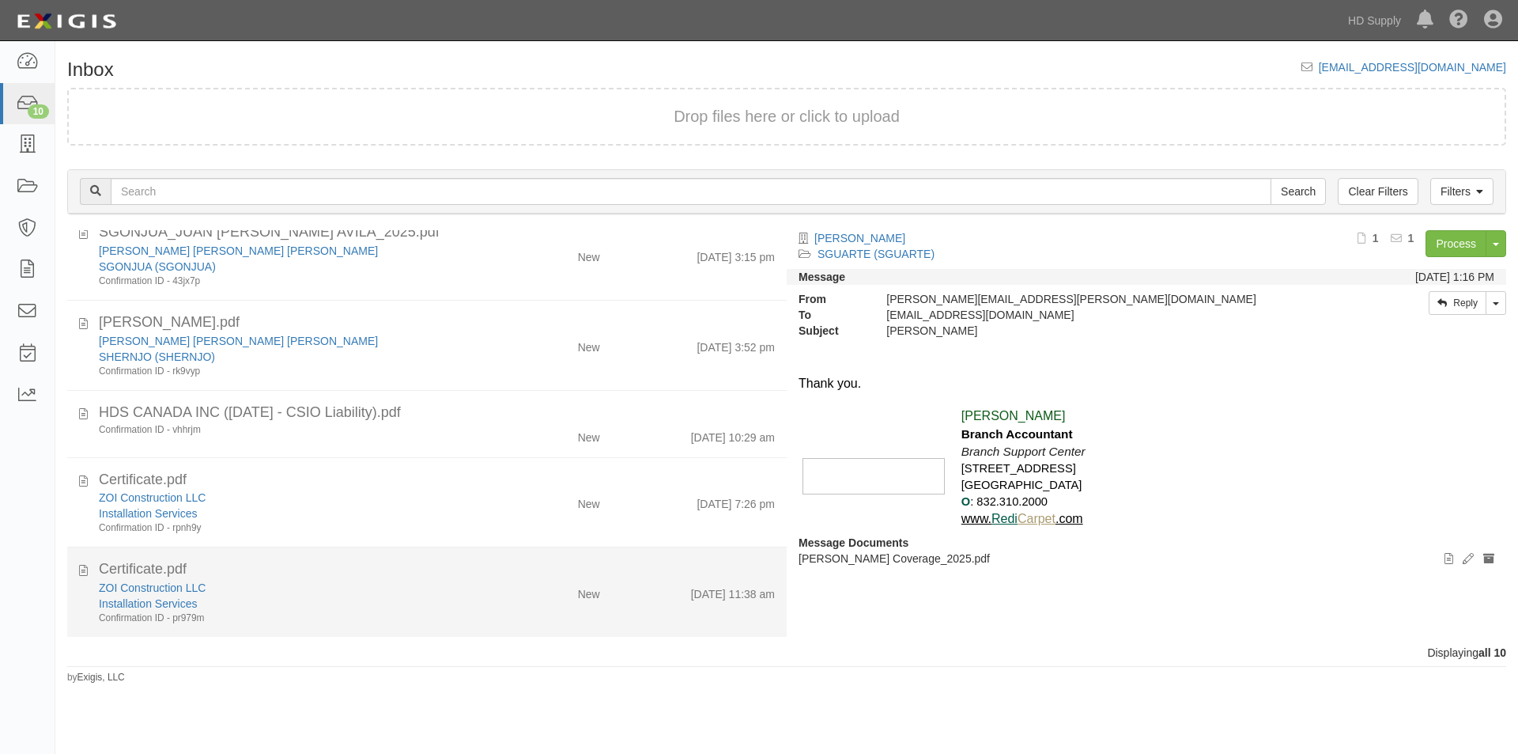
click at [382, 596] on div "Installation Services" at bounding box center [291, 603] width 384 height 16
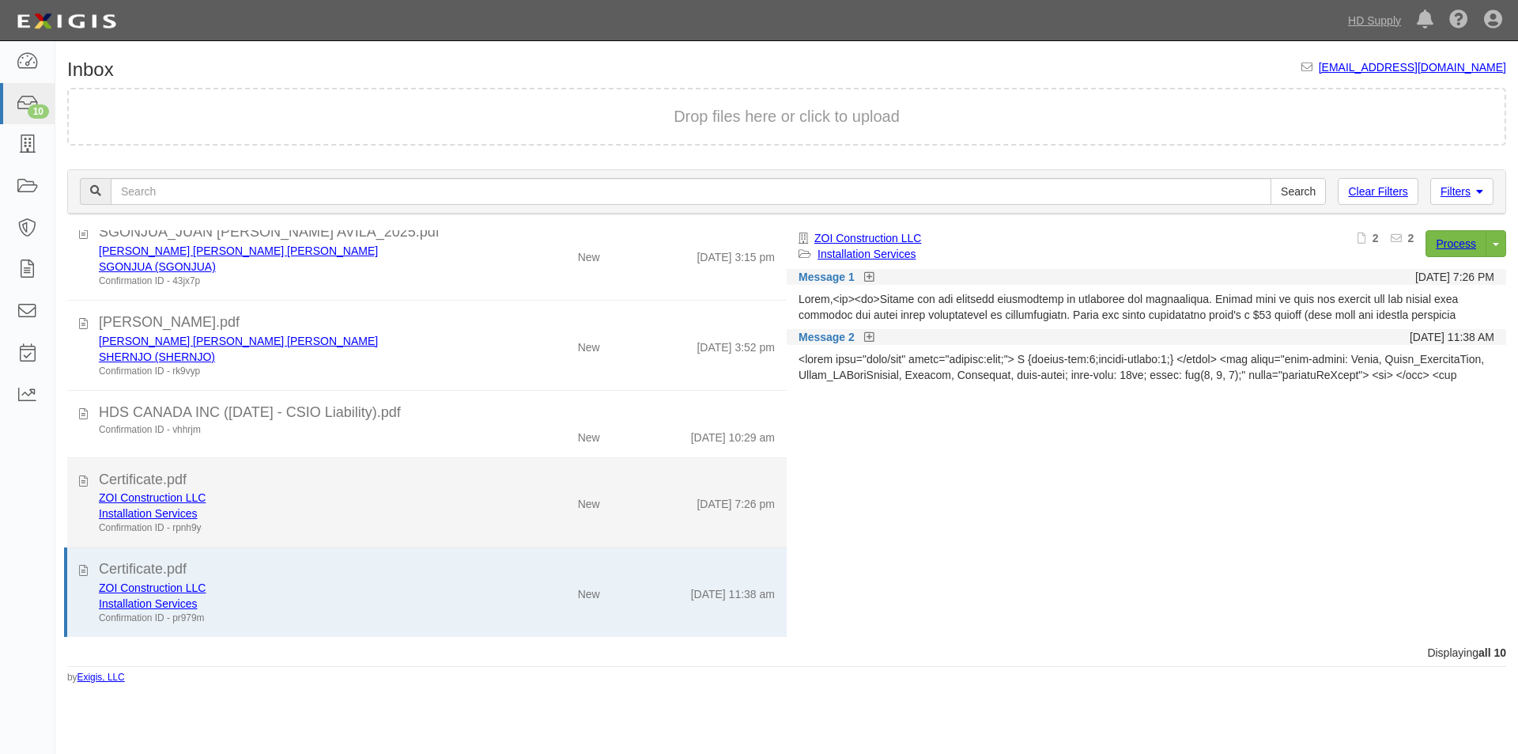
click at [353, 525] on div "Confirmation ID - rpnh9y" at bounding box center [291, 527] width 384 height 13
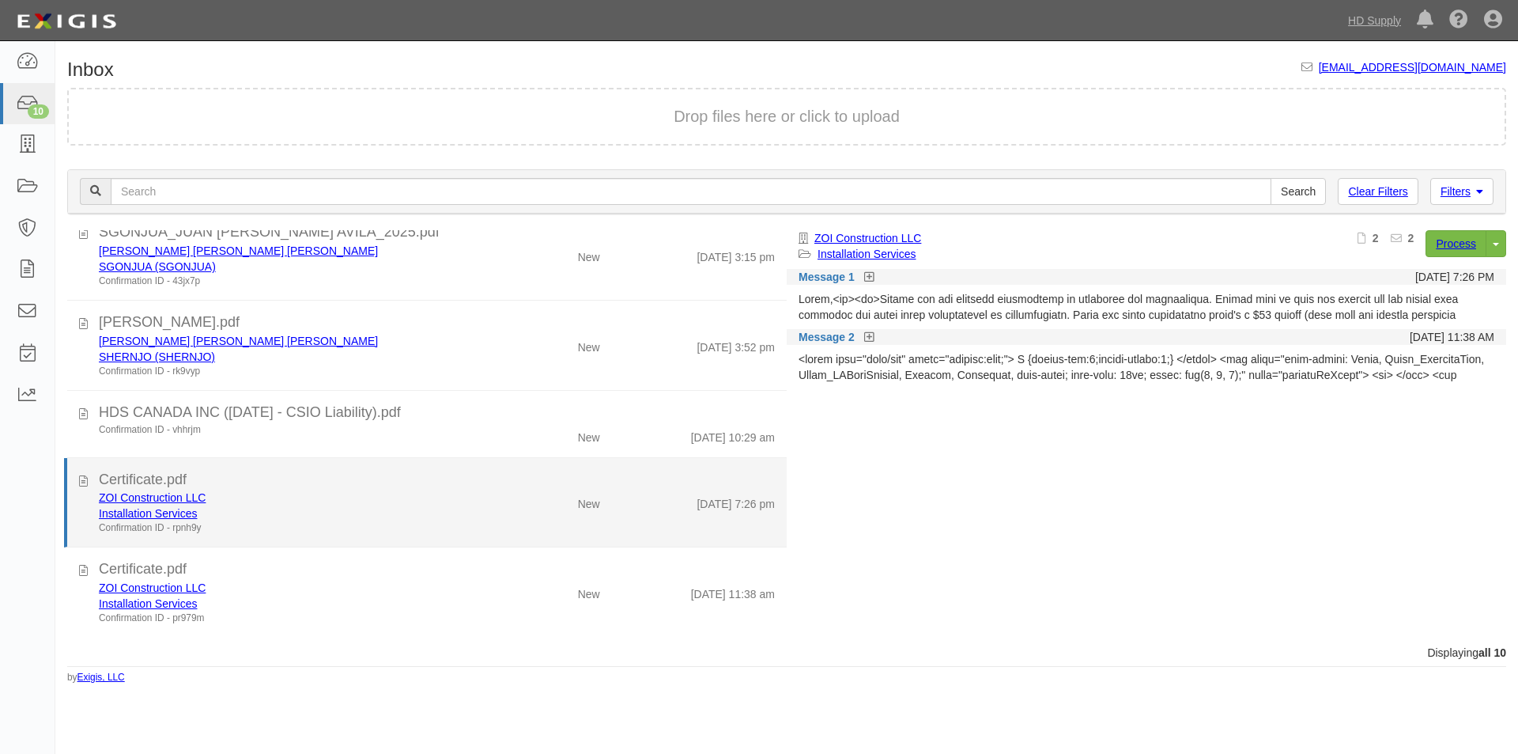
click at [319, 505] on div "ZOI Construction LLC" at bounding box center [291, 497] width 384 height 16
click at [127, 500] on link "ZOI Construction LLC" at bounding box center [152, 497] width 107 height 13
click at [85, 480] on icon at bounding box center [83, 478] width 9 height 17
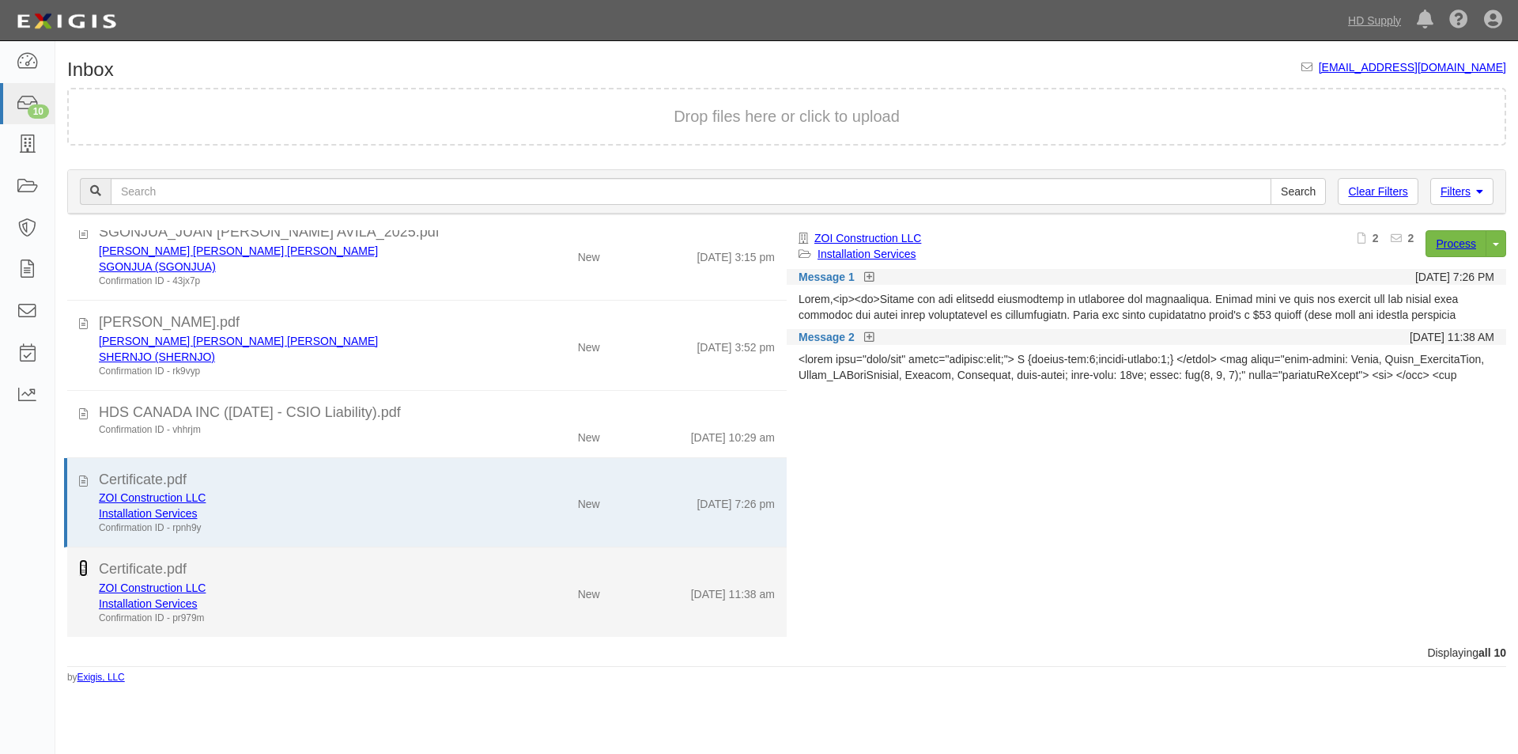
click at [80, 571] on icon at bounding box center [83, 567] width 9 height 17
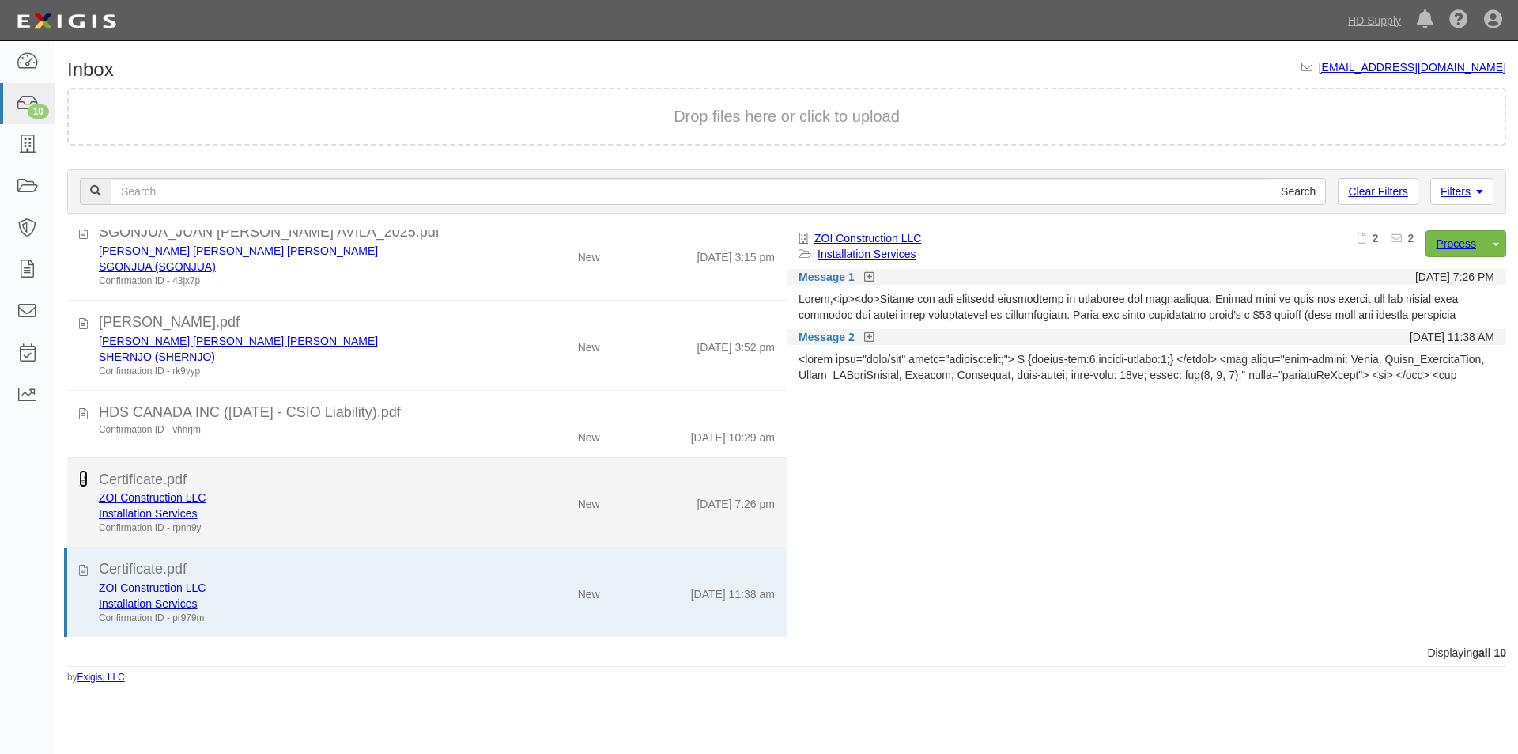
click at [84, 475] on icon at bounding box center [83, 478] width 9 height 17
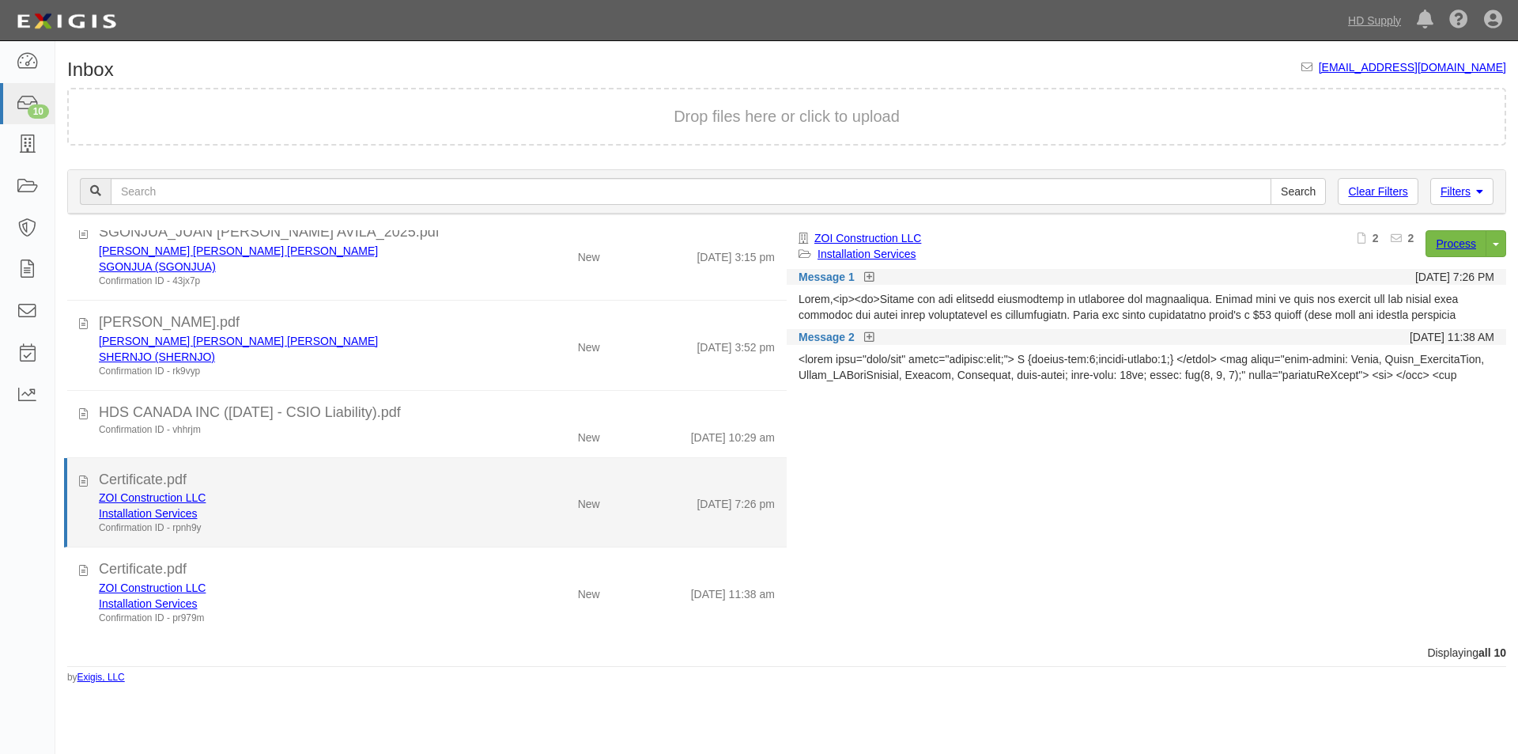
click at [463, 509] on div "Installation Services" at bounding box center [291, 513] width 384 height 16
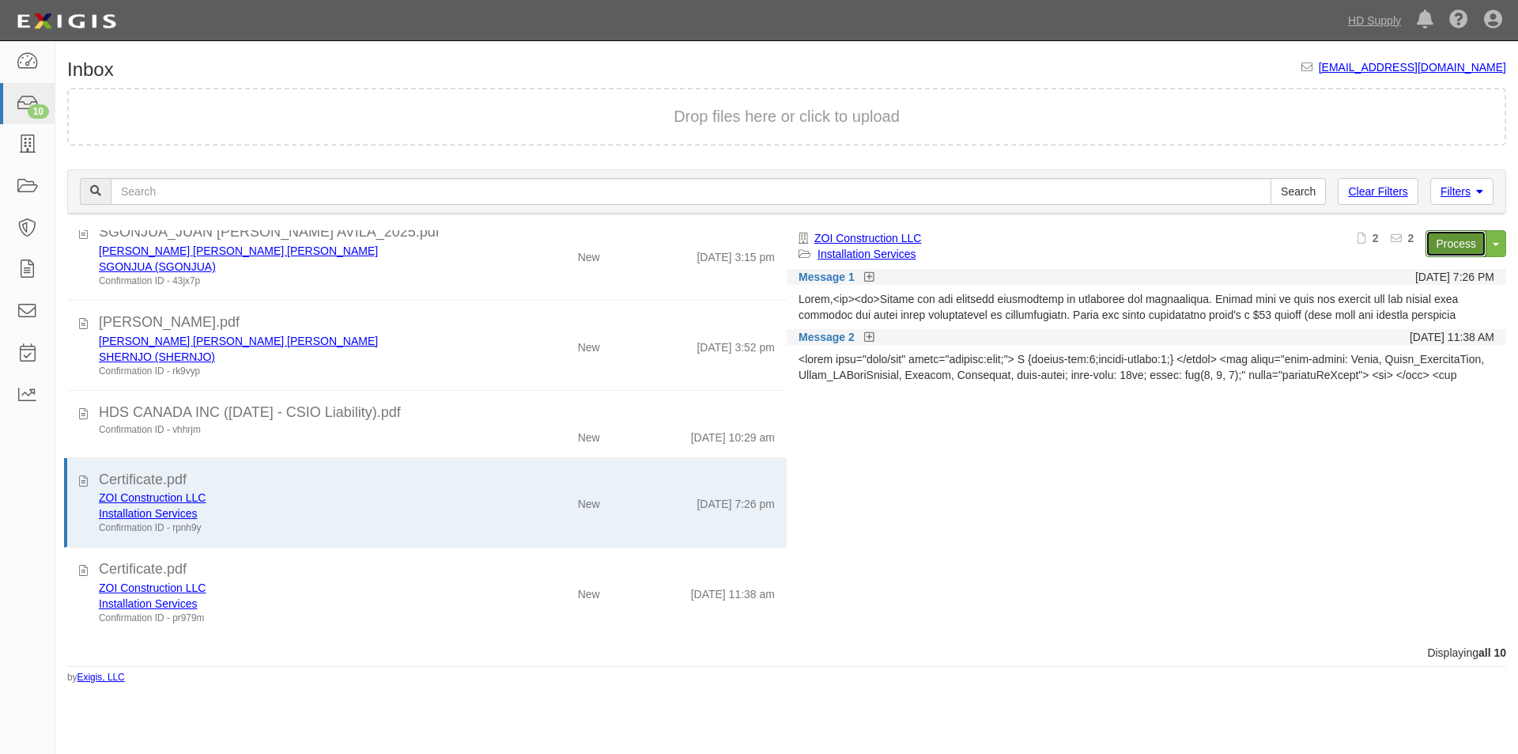
click at [1454, 242] on link "Process" at bounding box center [1456, 243] width 61 height 27
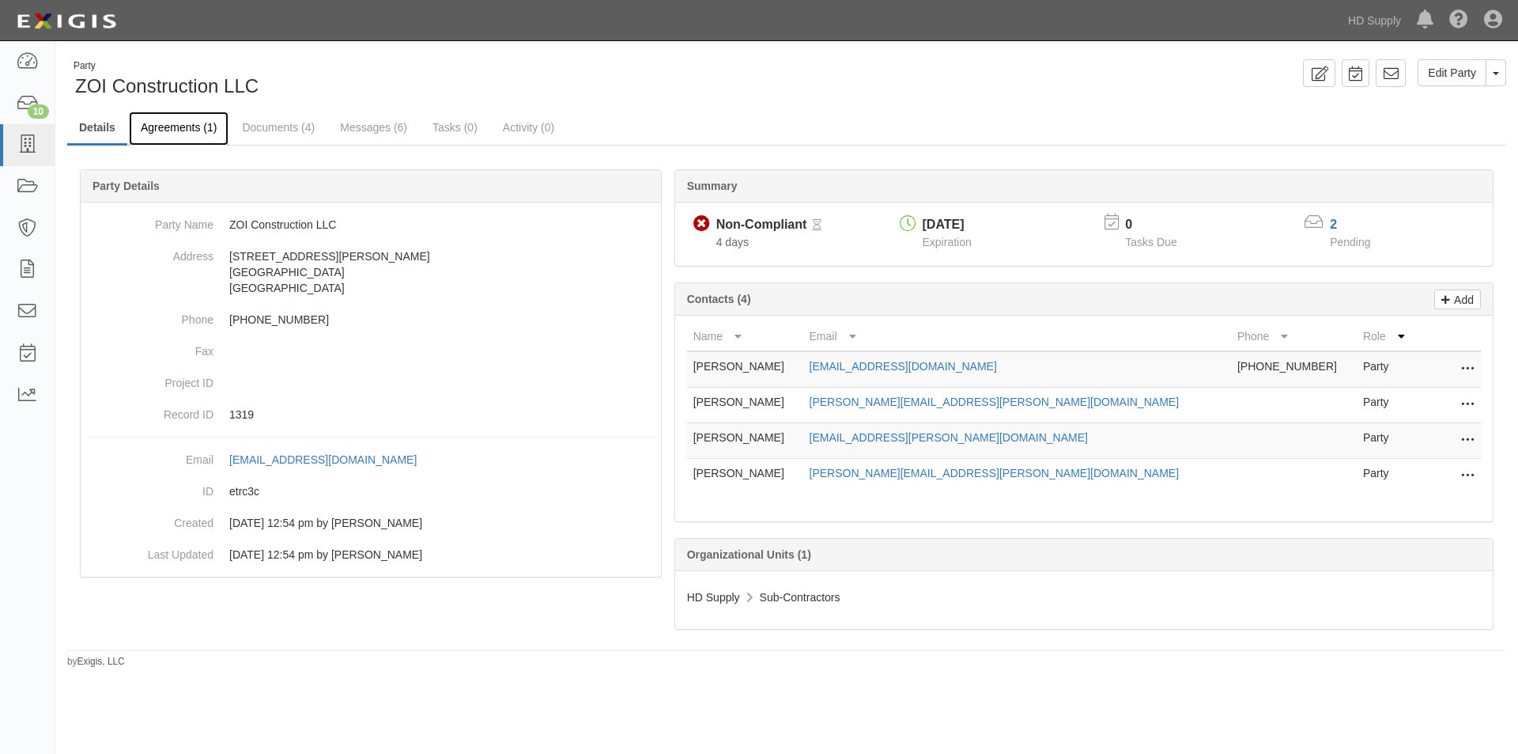
click at [191, 131] on link "Agreements (1)" at bounding box center [179, 129] width 100 height 34
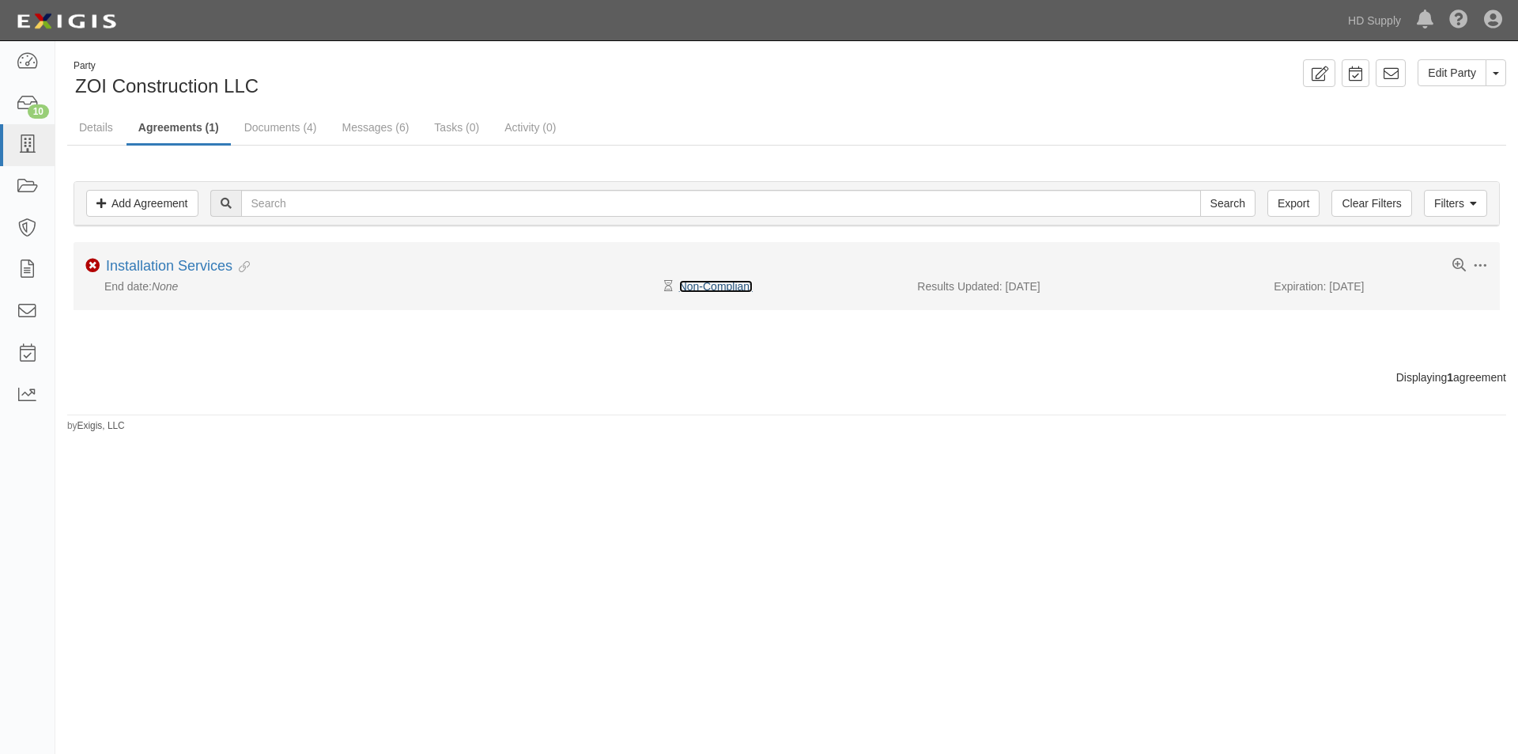
click at [695, 286] on link "Non-Compliant" at bounding box center [716, 286] width 74 height 13
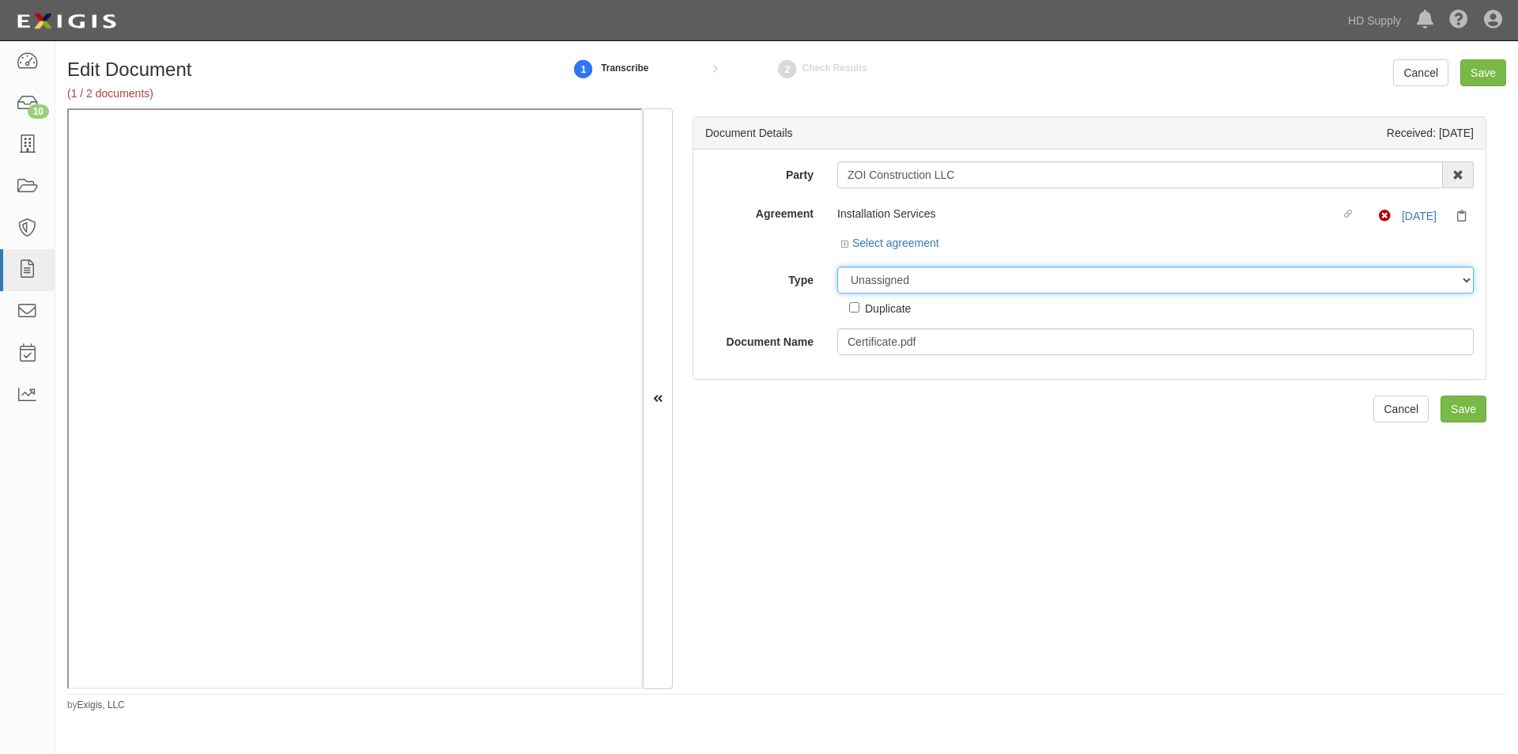
click at [901, 282] on select "Unassigned Binder Cancellation Notice Certificate Contract Endorsement Insuranc…" at bounding box center [1155, 279] width 637 height 27
select select "OtherDetail"
click at [837, 266] on select "Unassigned Binder Cancellation Notice Certificate Contract Endorsement Insuranc…" at bounding box center [1155, 279] width 637 height 27
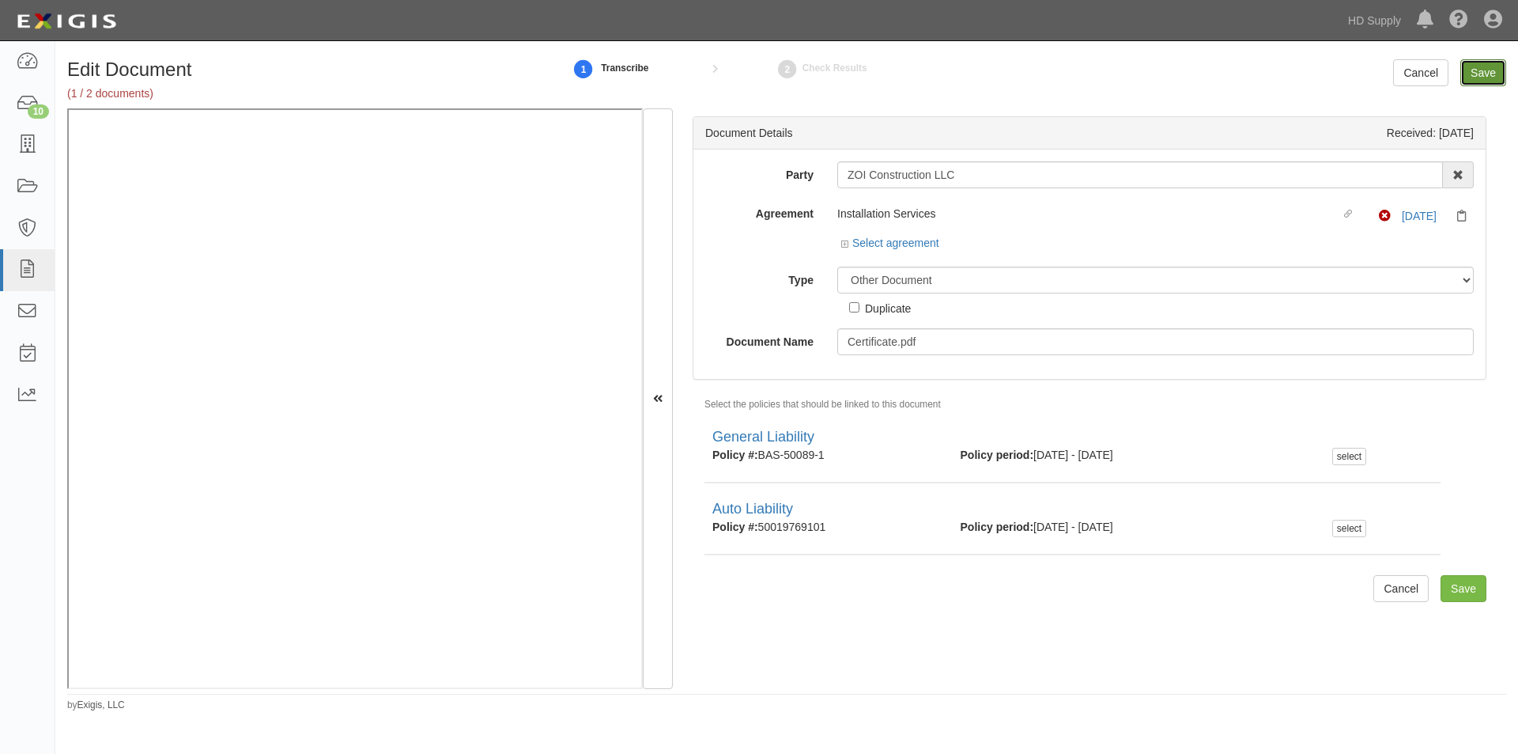
click at [1472, 68] on input "Save" at bounding box center [1484, 72] width 46 height 27
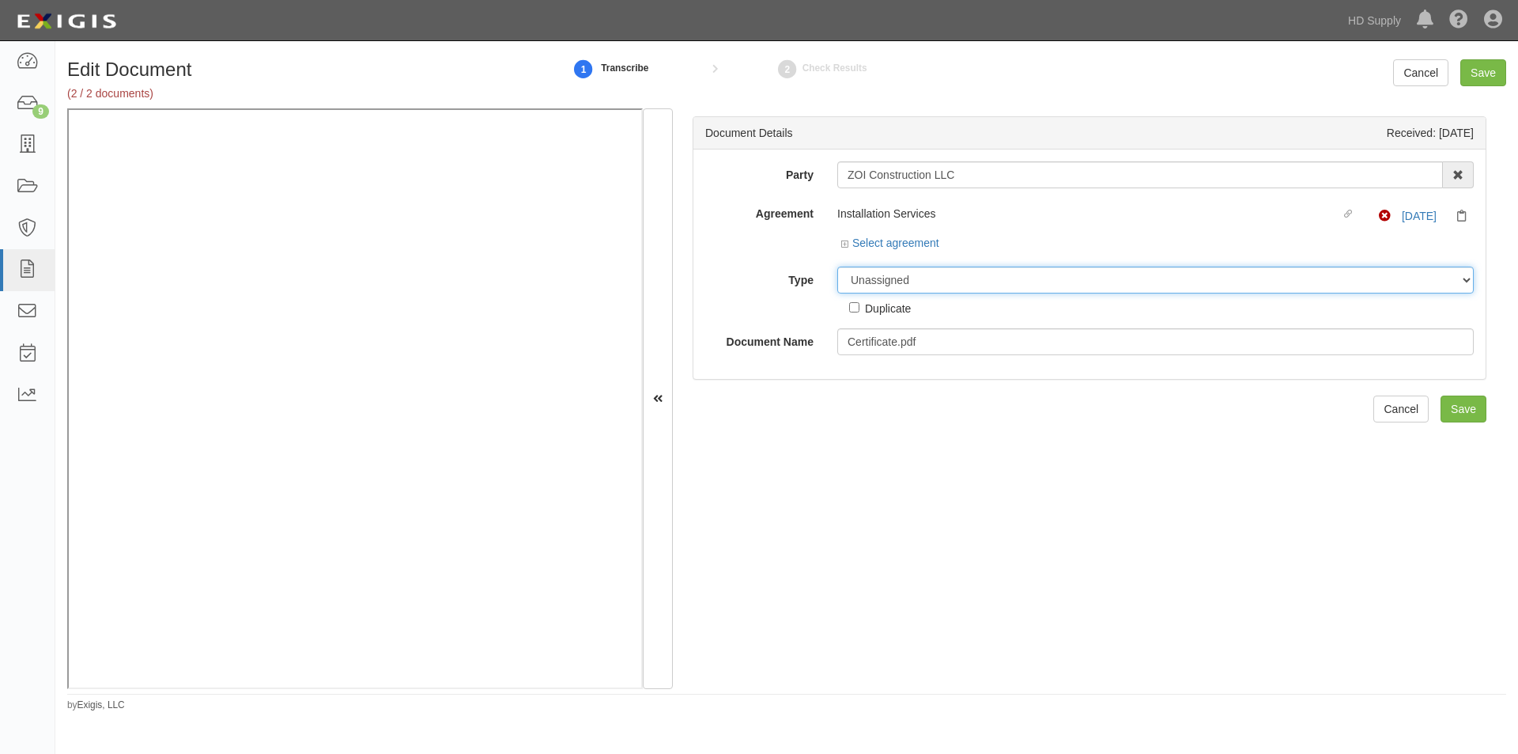
click at [917, 289] on select "Unassigned Binder Cancellation Notice Certificate Contract Endorsement Insuranc…" at bounding box center [1155, 279] width 637 height 27
select select "OtherDetail"
click at [837, 266] on select "Unassigned Binder Cancellation Notice Certificate Contract Endorsement Insuranc…" at bounding box center [1155, 279] width 637 height 27
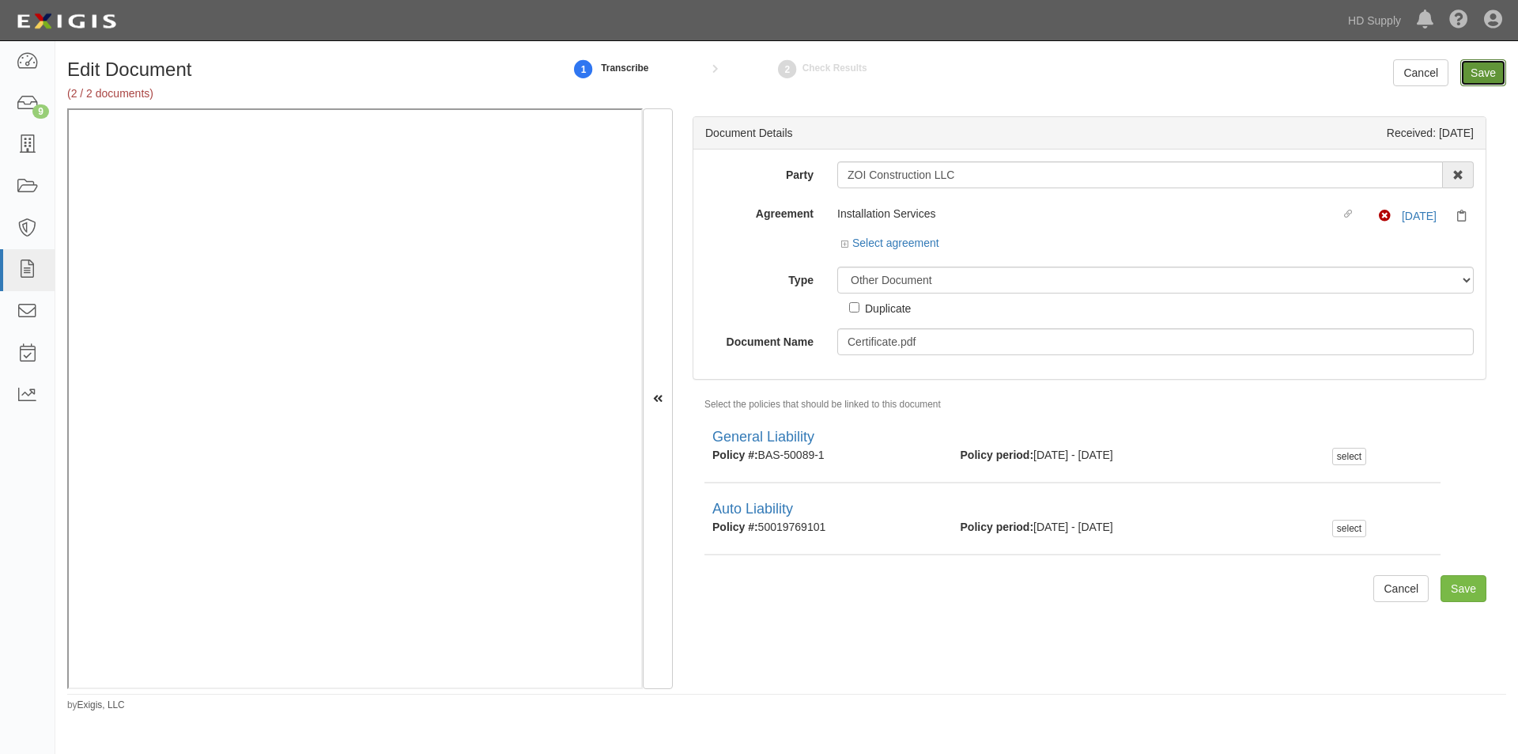
click at [1480, 70] on input "Save" at bounding box center [1484, 72] width 46 height 27
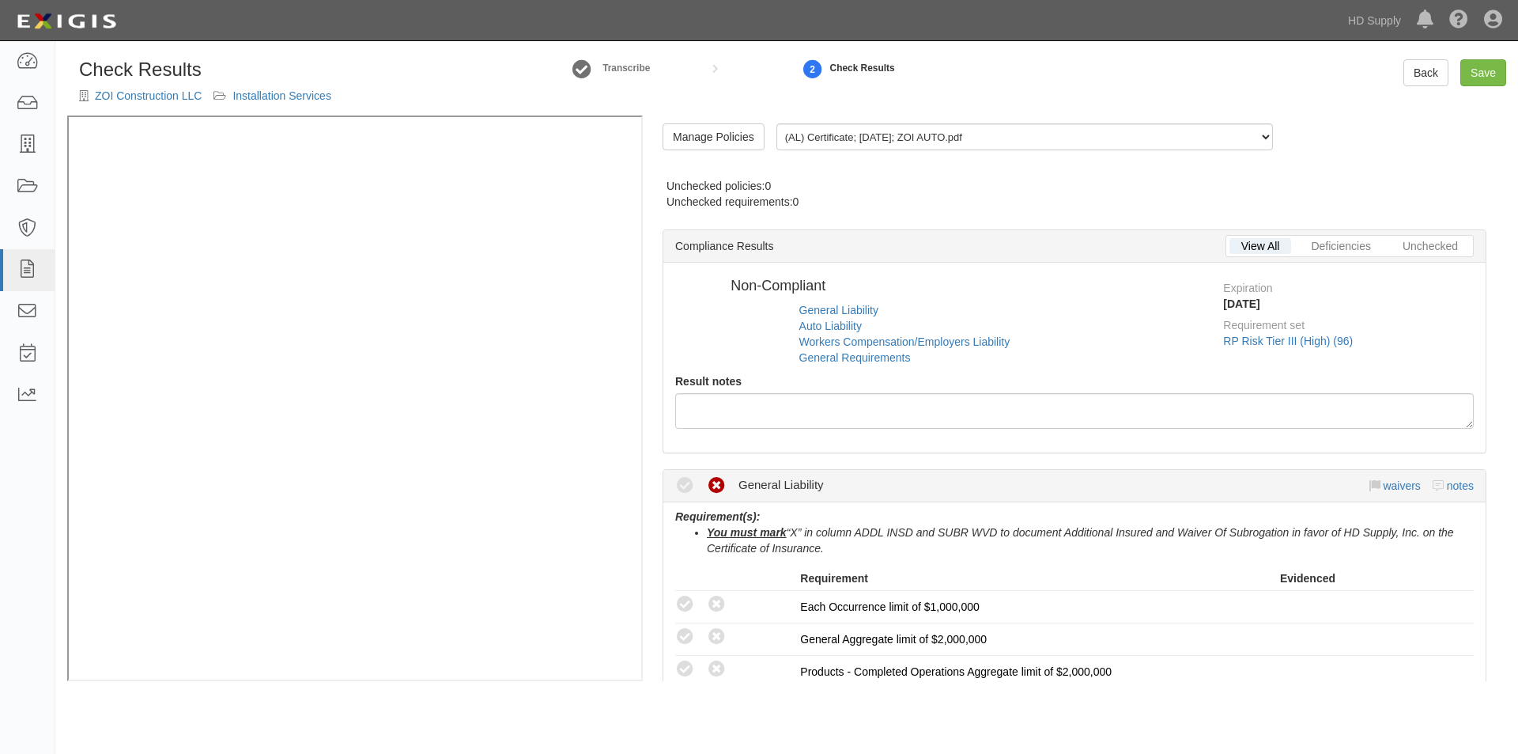
radio input "false"
radio input "true"
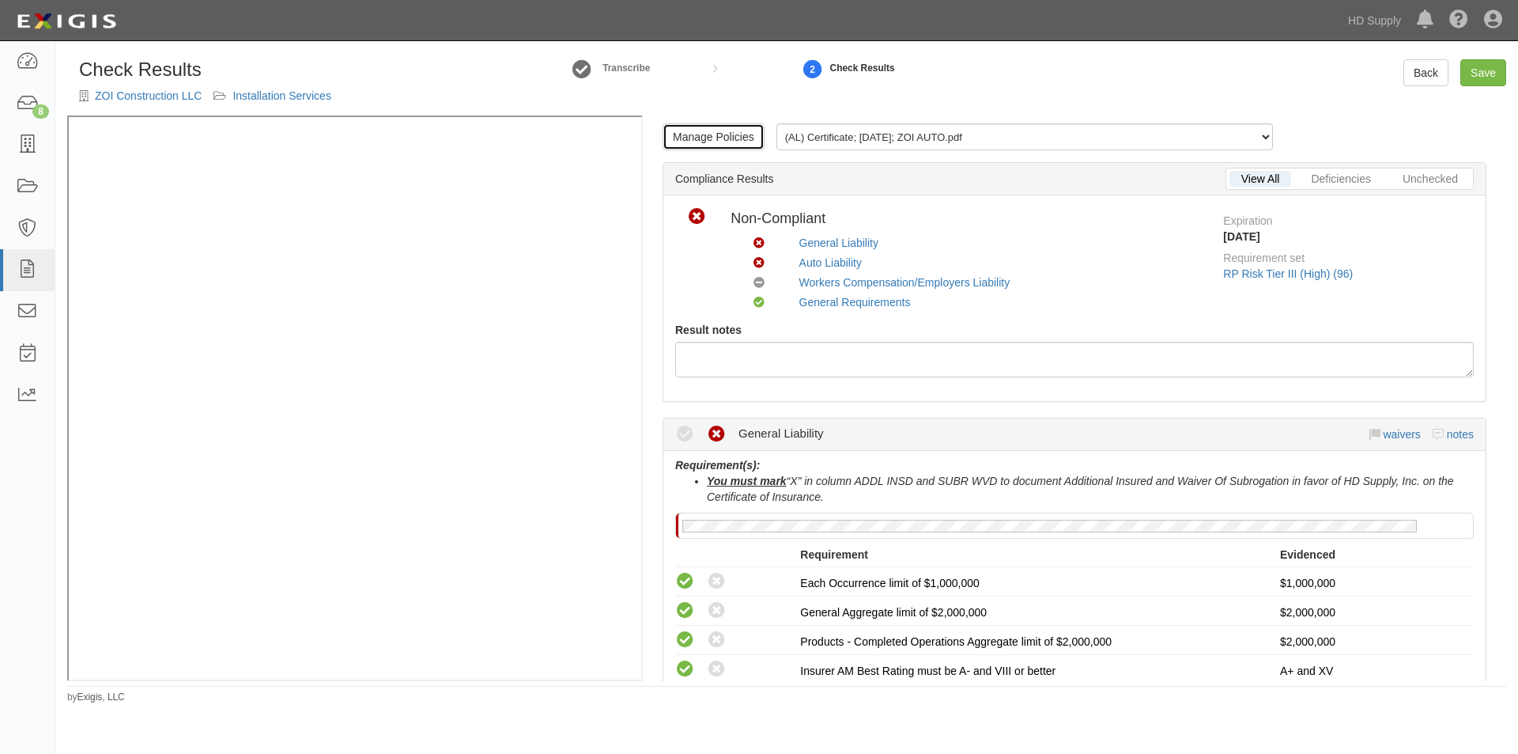
click at [702, 134] on link "Manage Policies" at bounding box center [714, 136] width 102 height 27
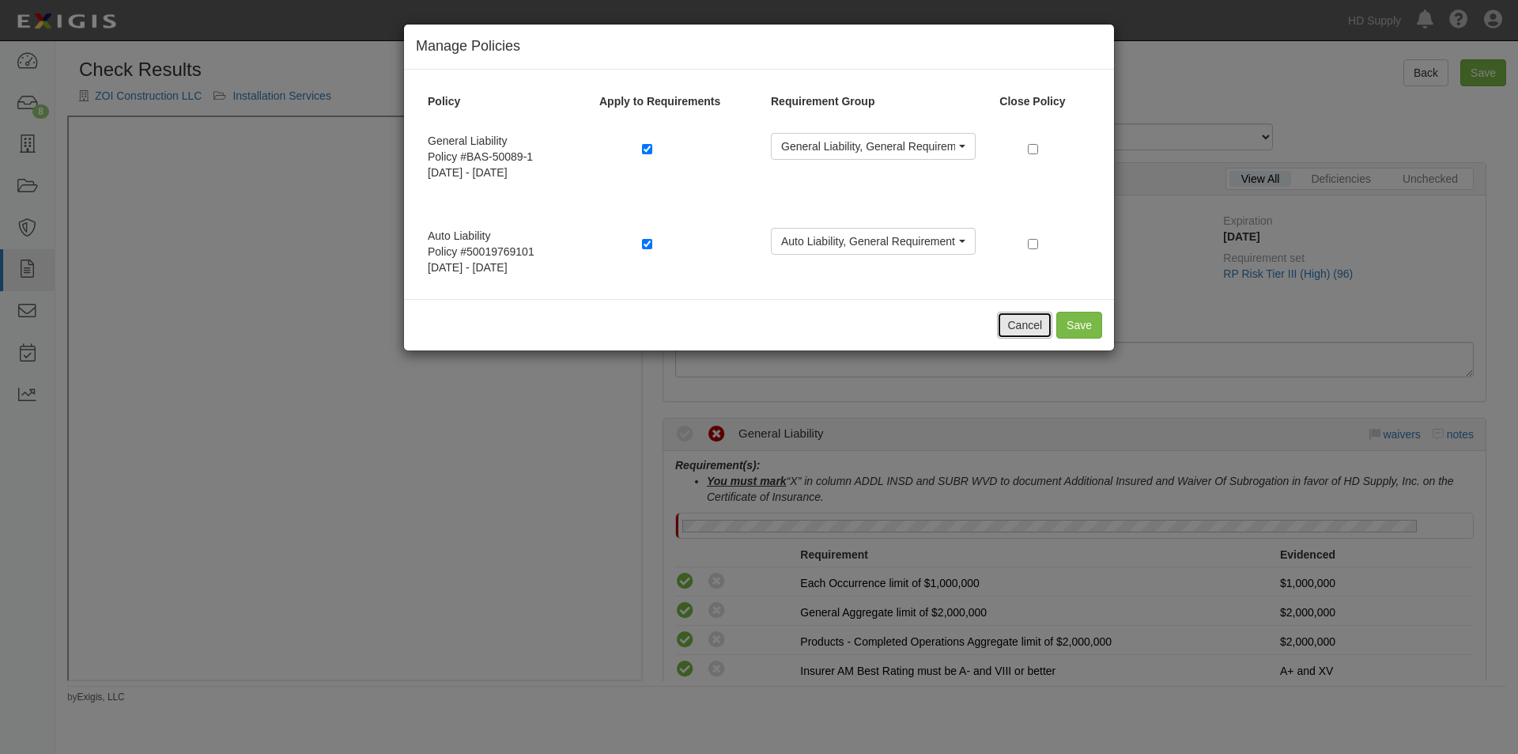
click at [1022, 316] on button "Cancel" at bounding box center [1024, 325] width 55 height 27
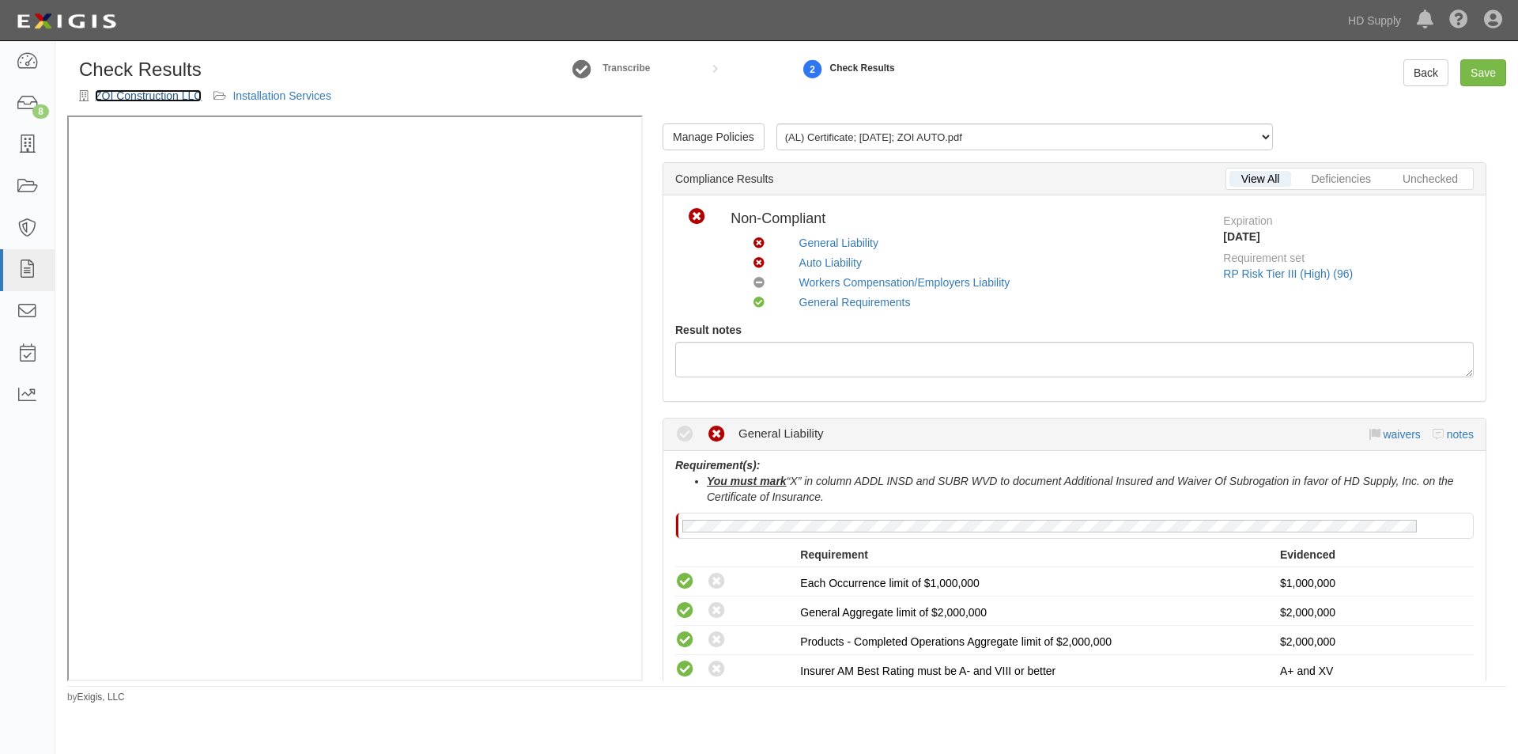
click at [145, 97] on link "ZOI Construction LLC" at bounding box center [148, 95] width 107 height 13
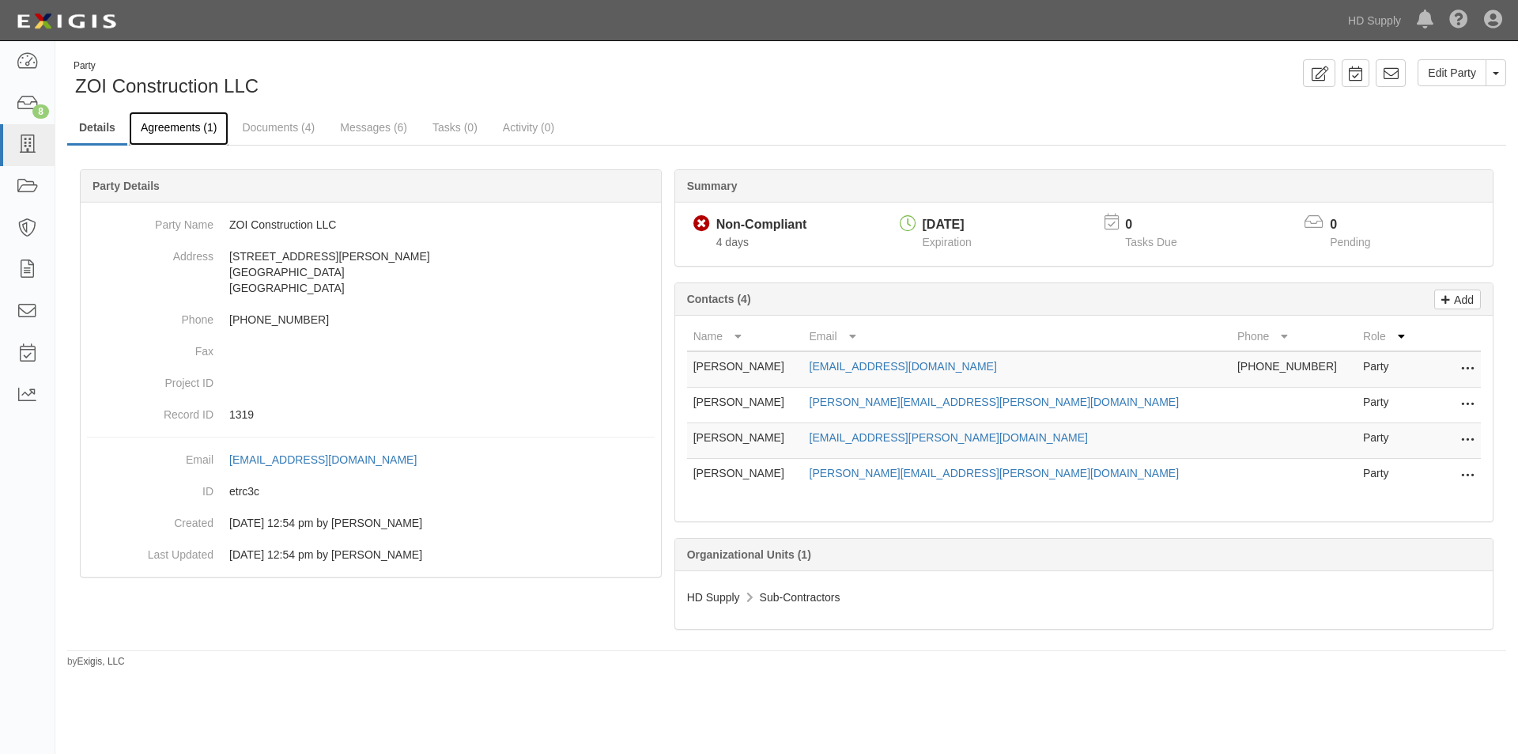
click at [173, 129] on link "Agreements (1)" at bounding box center [179, 129] width 100 height 34
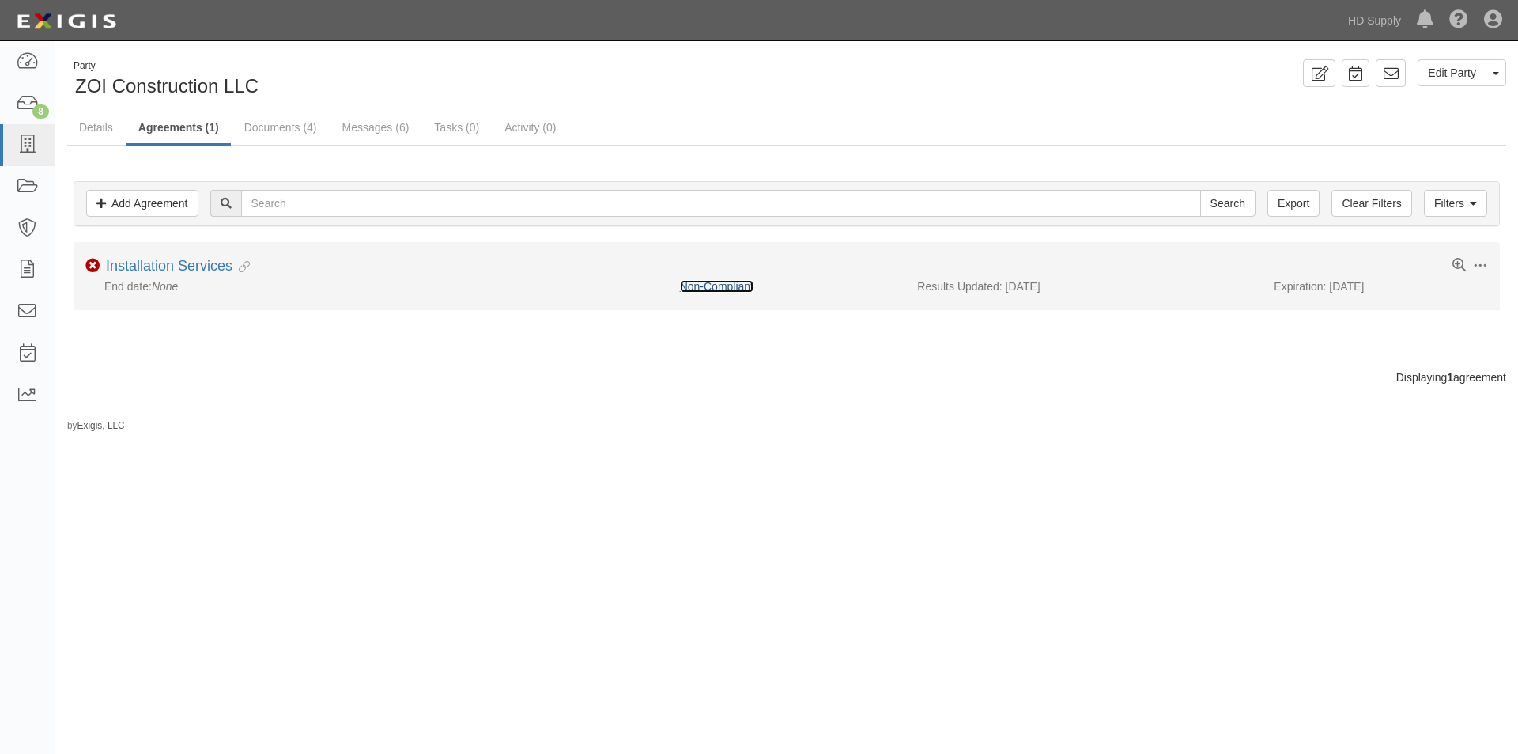
click at [703, 283] on link "Non-Compliant" at bounding box center [717, 286] width 74 height 13
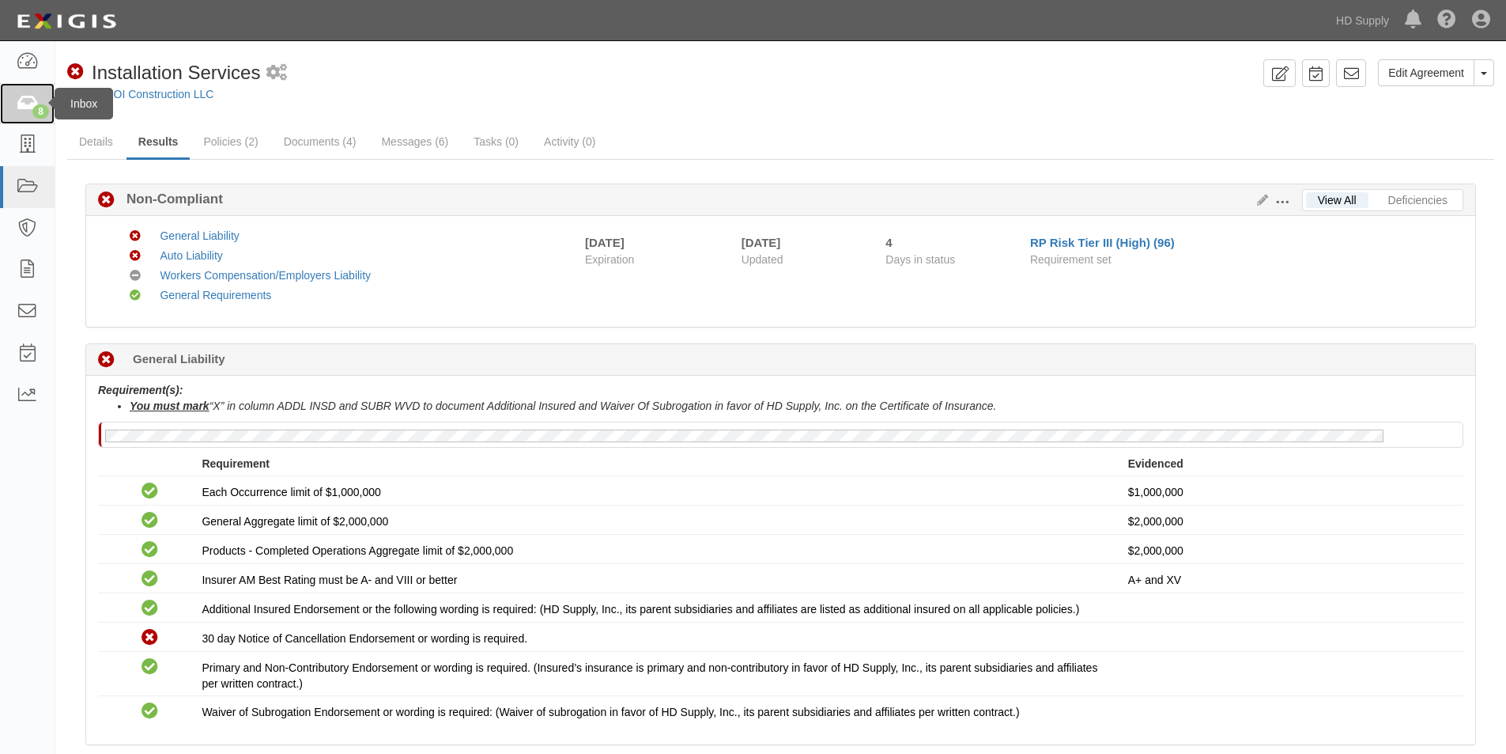
click at [40, 106] on div "8" at bounding box center [40, 111] width 17 height 14
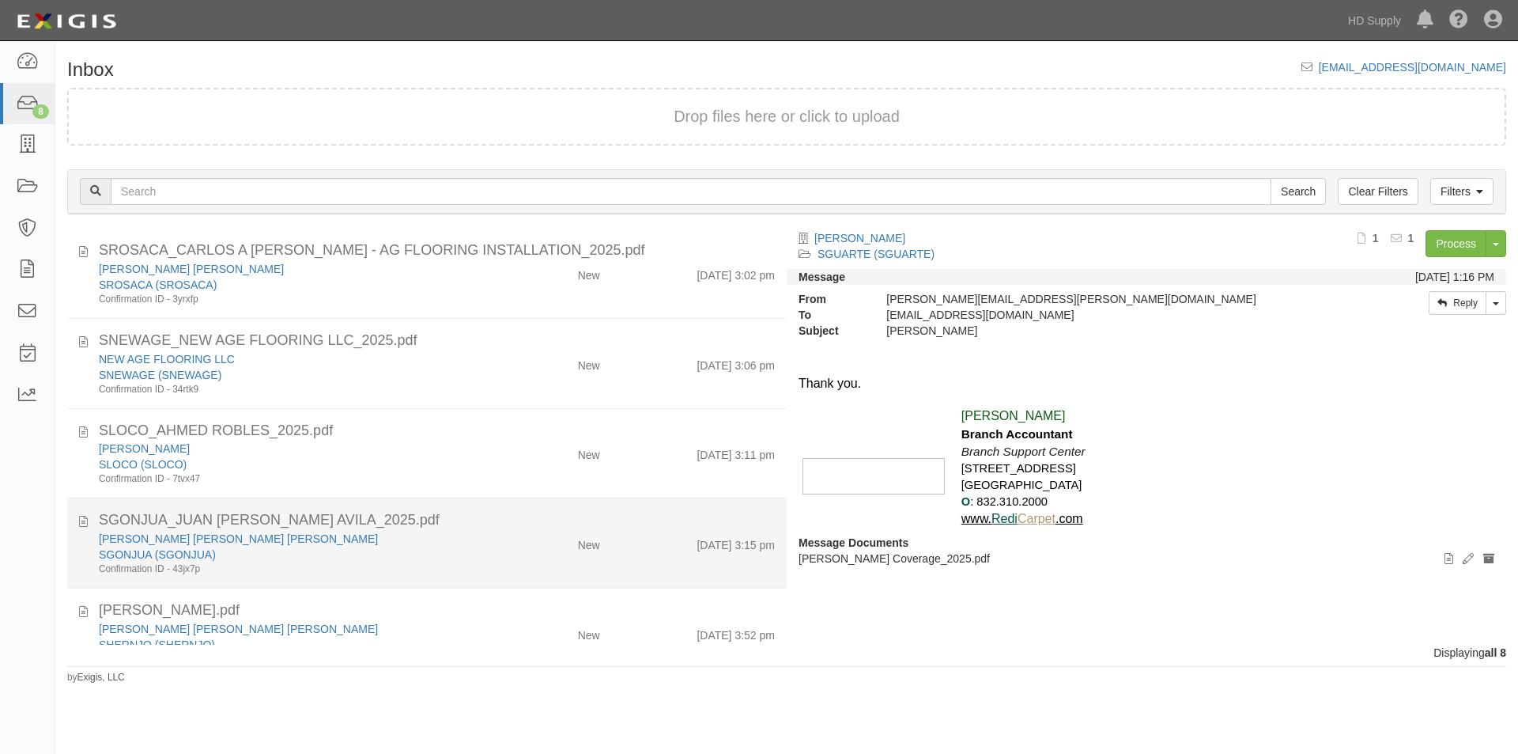
scroll to position [266, 0]
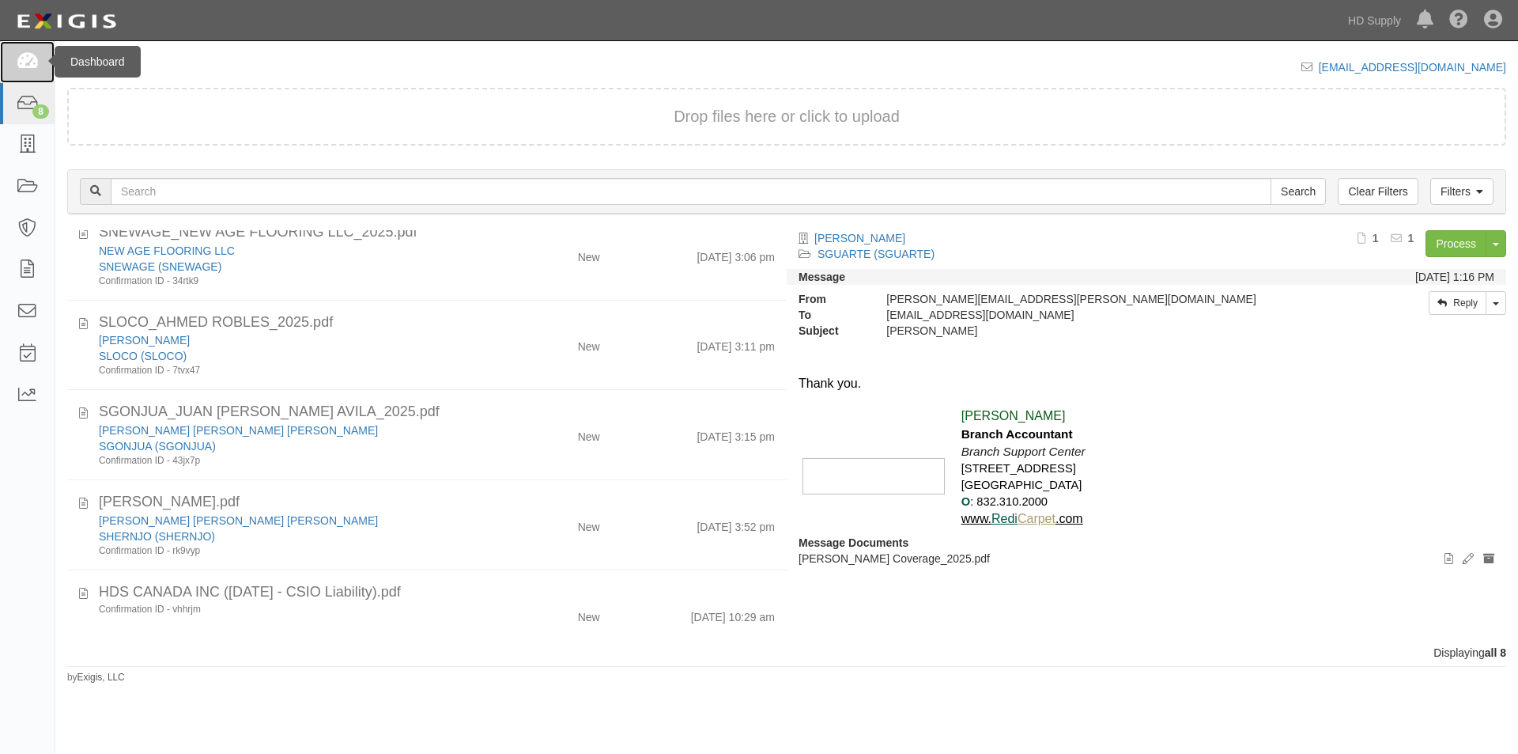
click at [32, 59] on icon at bounding box center [27, 62] width 22 height 18
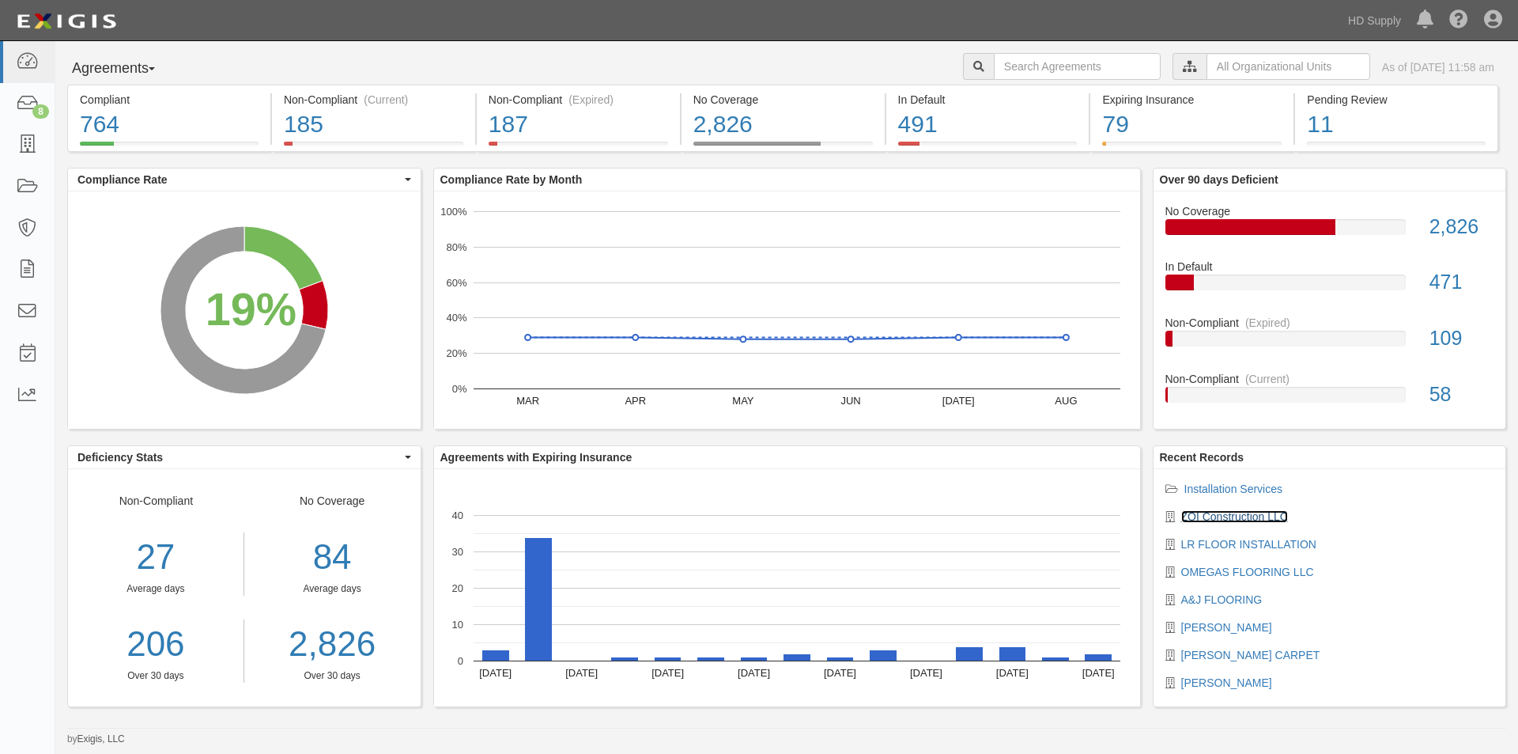
click at [1215, 521] on link "ZOI Construction LLC" at bounding box center [1234, 516] width 107 height 13
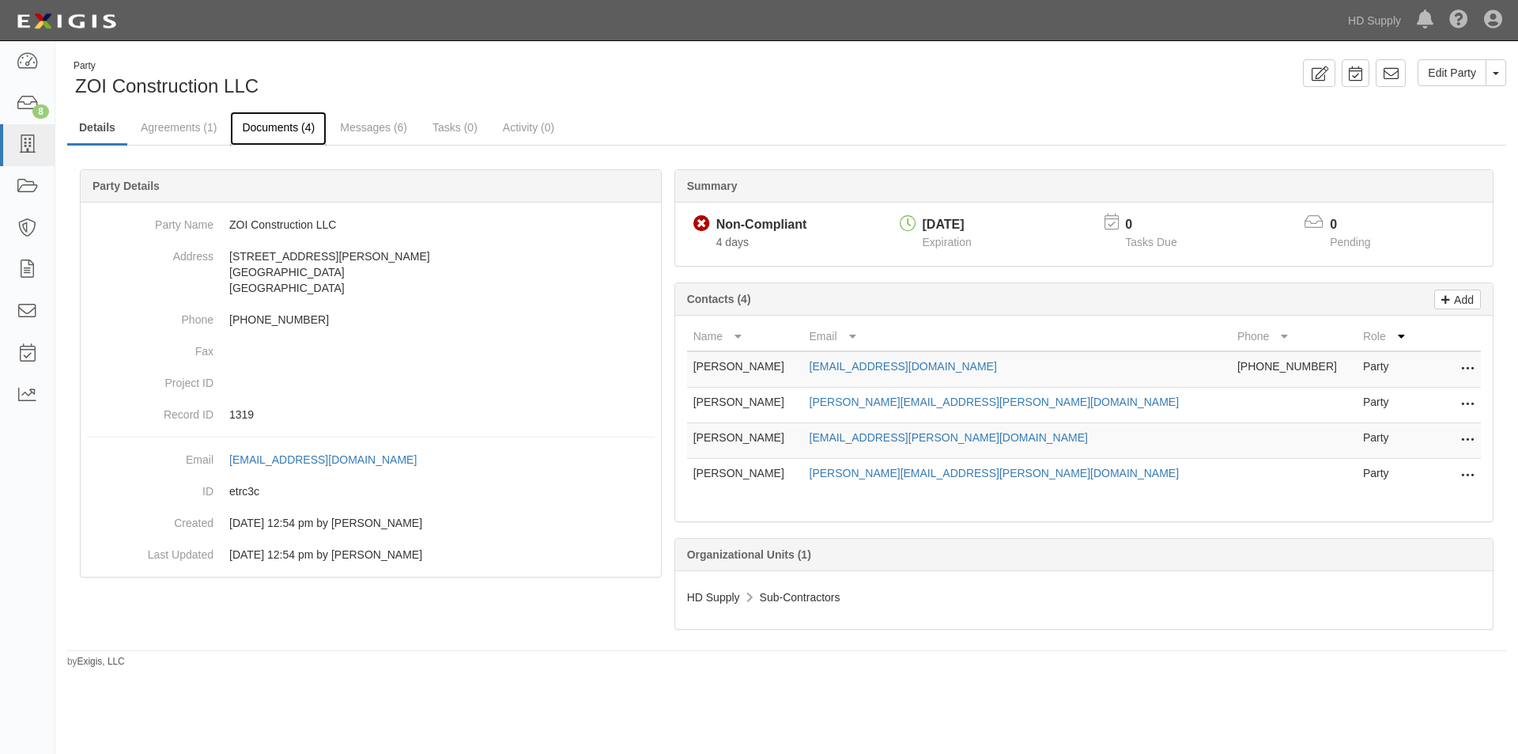
drag, startPoint x: 267, startPoint y: 127, endPoint x: 277, endPoint y: 130, distance: 10.3
click at [267, 127] on link "Documents (4)" at bounding box center [278, 129] width 96 height 34
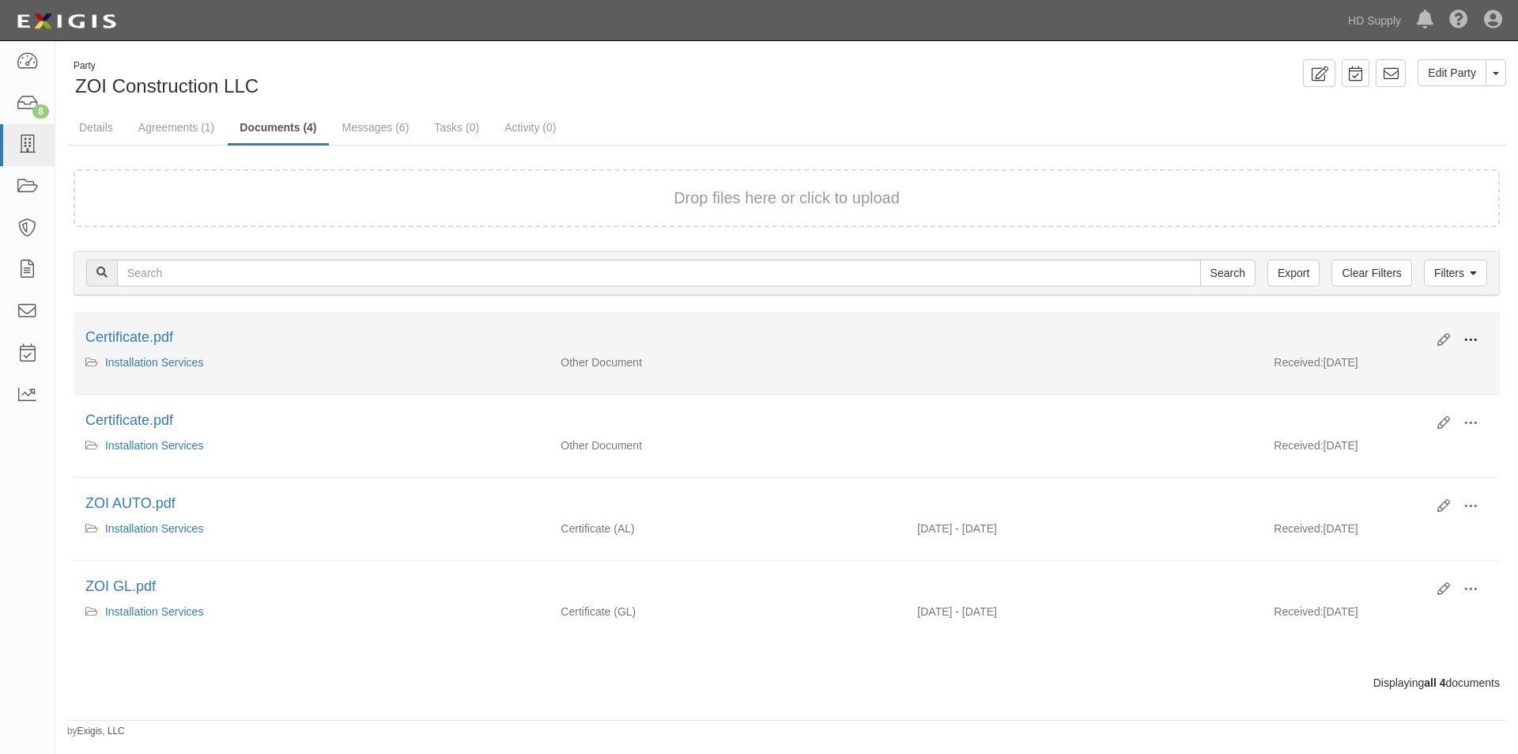
click at [1471, 342] on span at bounding box center [1471, 340] width 14 height 14
click at [1355, 365] on link "View" at bounding box center [1394, 363] width 125 height 28
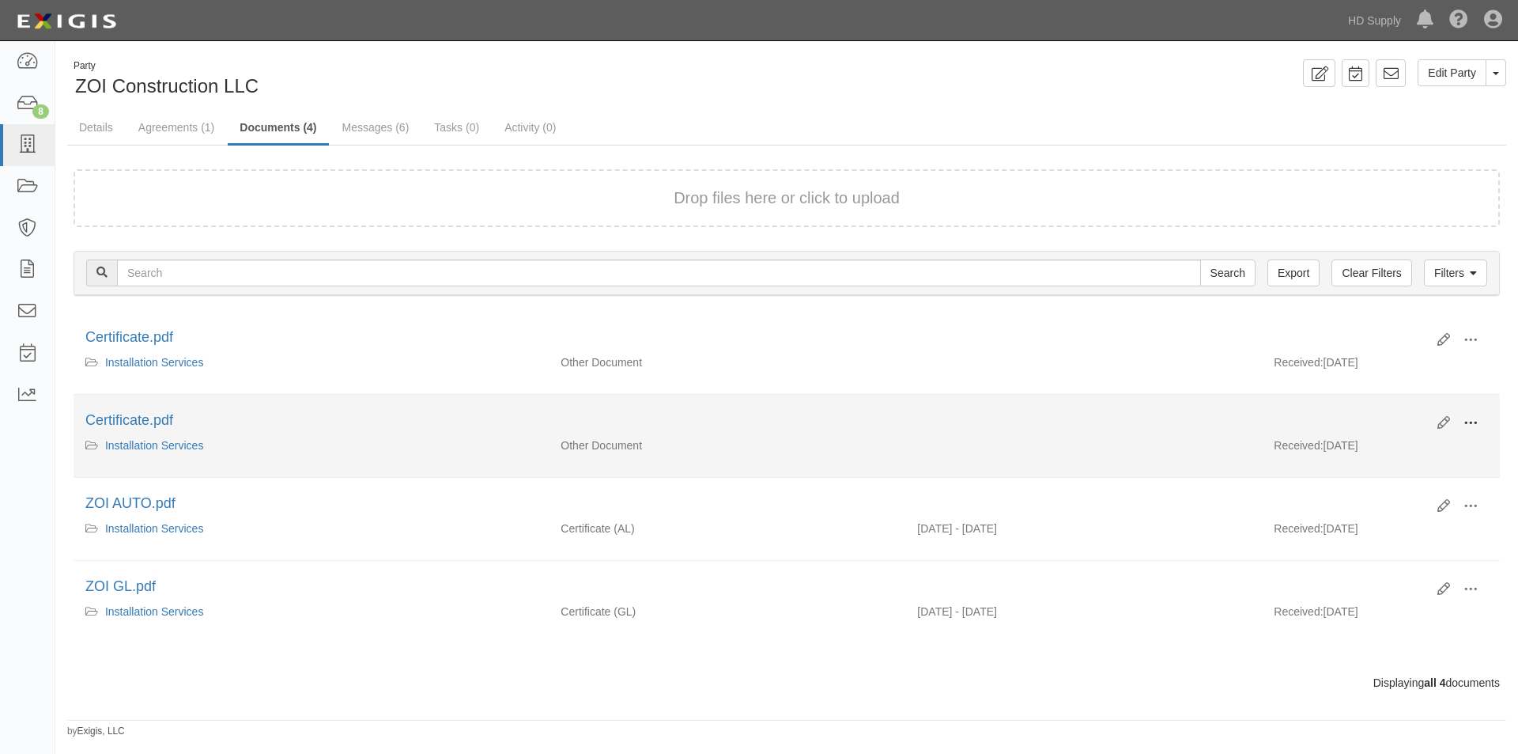
click at [1463, 425] on button at bounding box center [1470, 423] width 35 height 27
click at [1361, 455] on link "View" at bounding box center [1394, 446] width 125 height 28
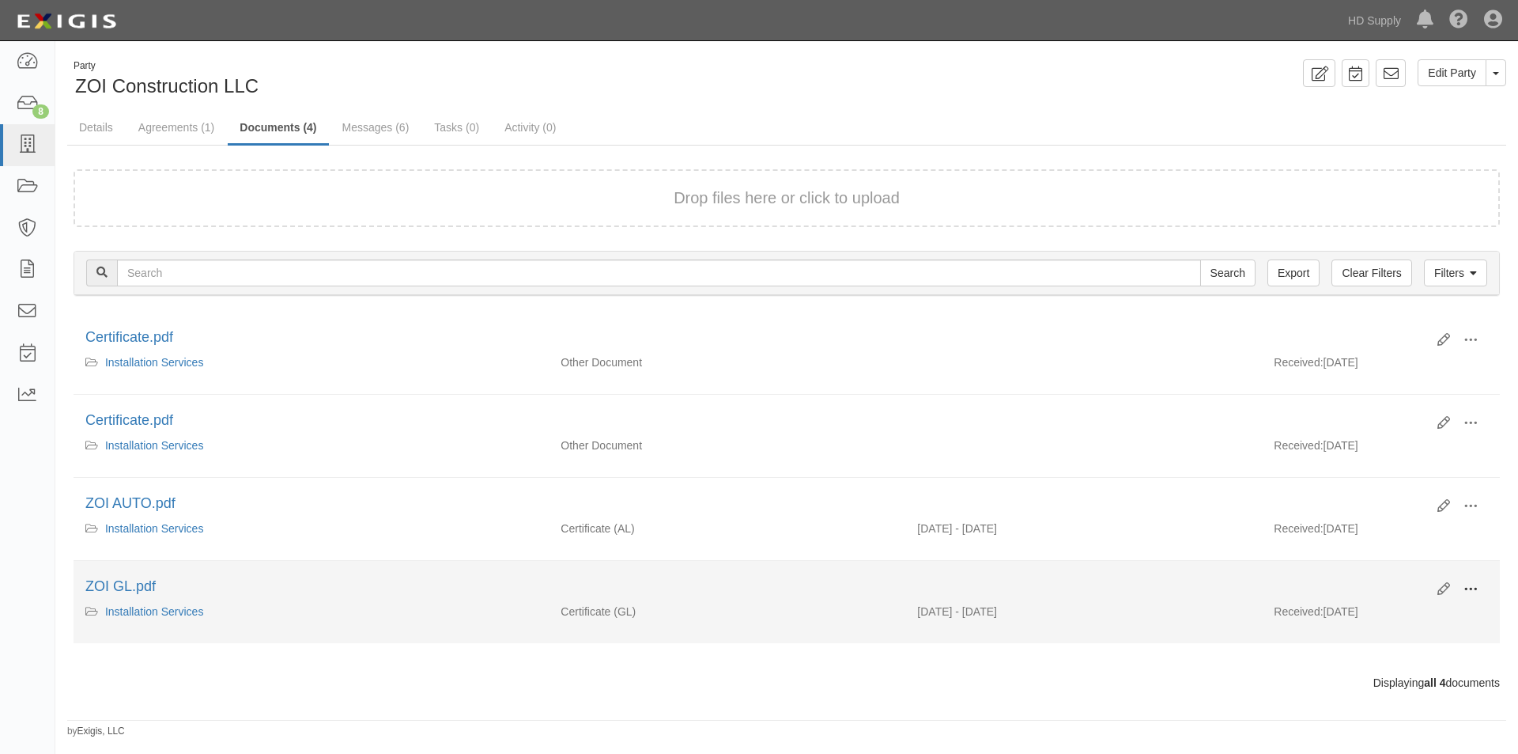
click at [1468, 593] on span at bounding box center [1471, 589] width 14 height 14
click at [1395, 610] on link "View" at bounding box center [1394, 612] width 125 height 28
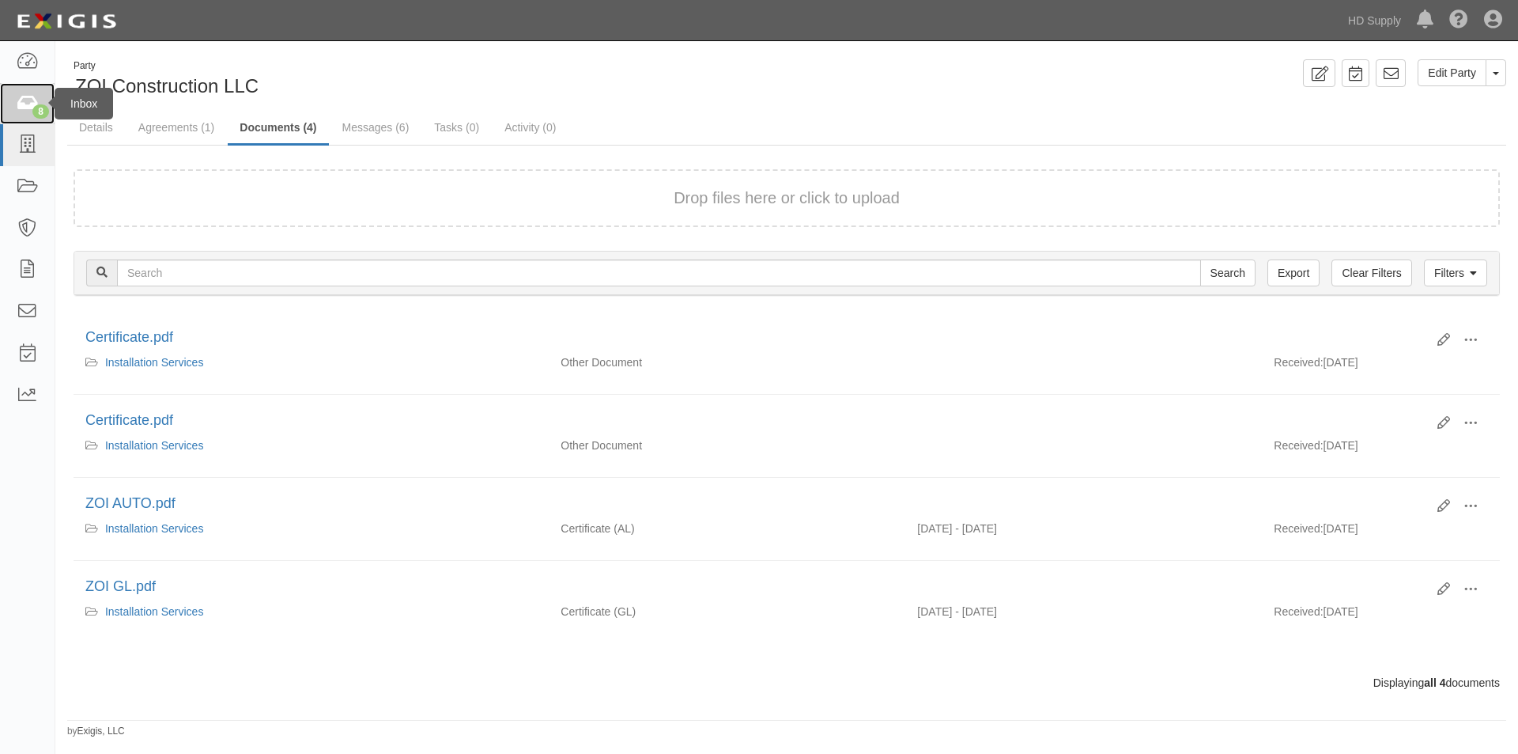
click at [20, 101] on icon at bounding box center [27, 104] width 22 height 18
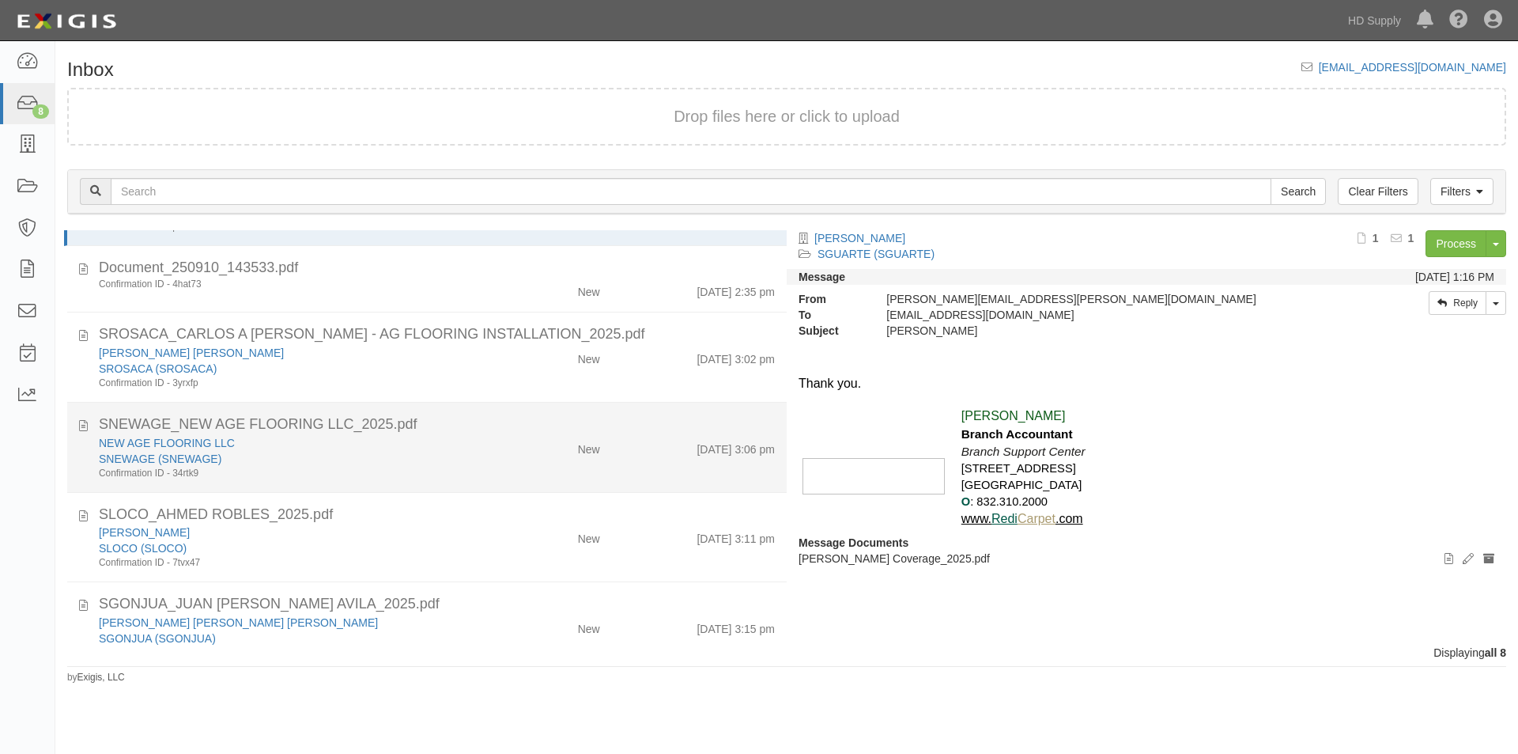
scroll to position [266, 0]
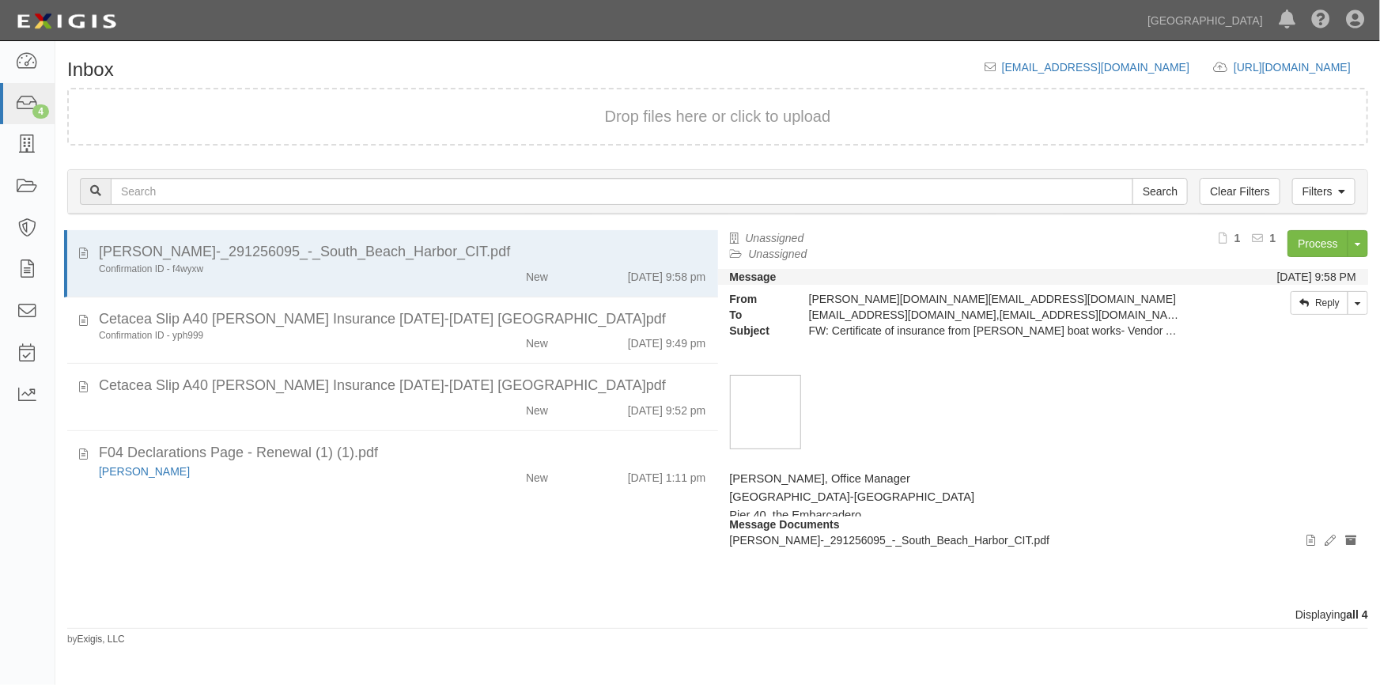
drag, startPoint x: 58, startPoint y: 535, endPoint x: 45, endPoint y: 530, distance: 13.5
click at [58, 535] on div "matthew_timko_COI_-_291256095_-_South_Beach_Harbor_CIT.pdf Confirmation ID - f4…" at bounding box center [386, 418] width 663 height 376
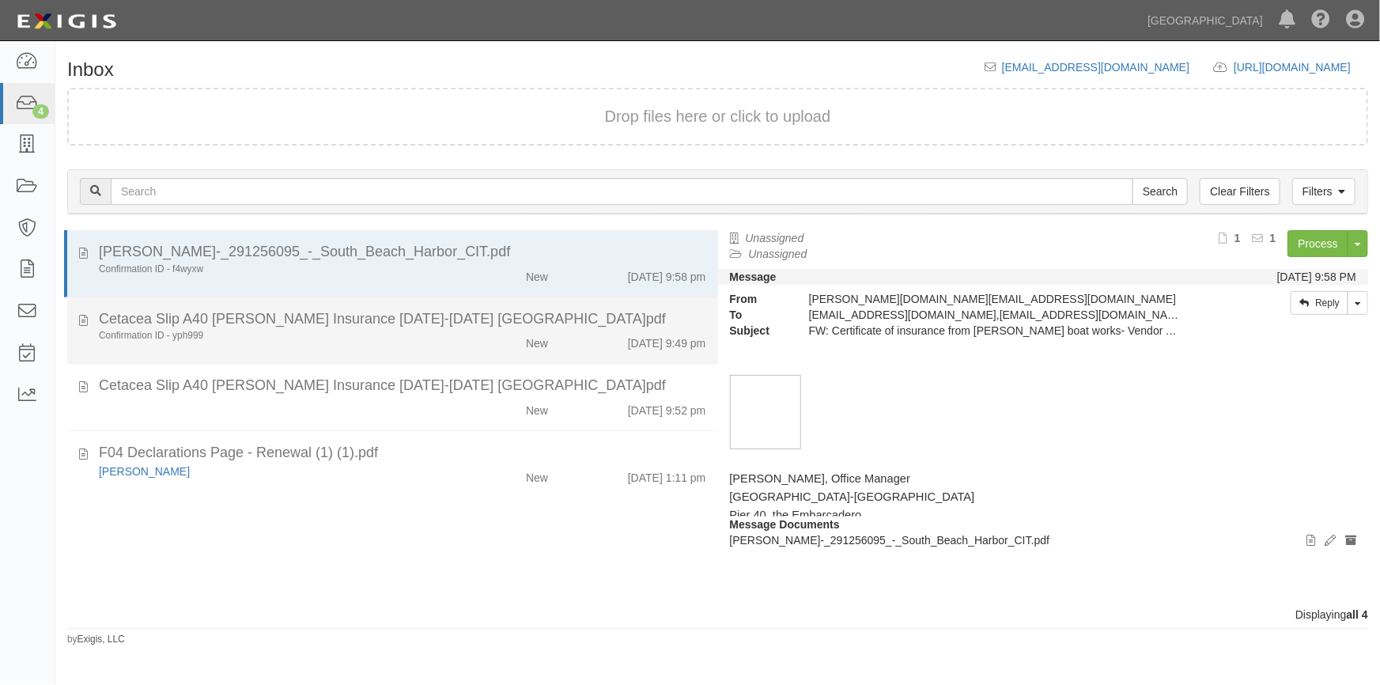
click at [300, 327] on div "Cetacea Slip A40 Kerry Brown Insurance Nov25-Nov26 South Beach.pdf" at bounding box center [402, 319] width 607 height 21
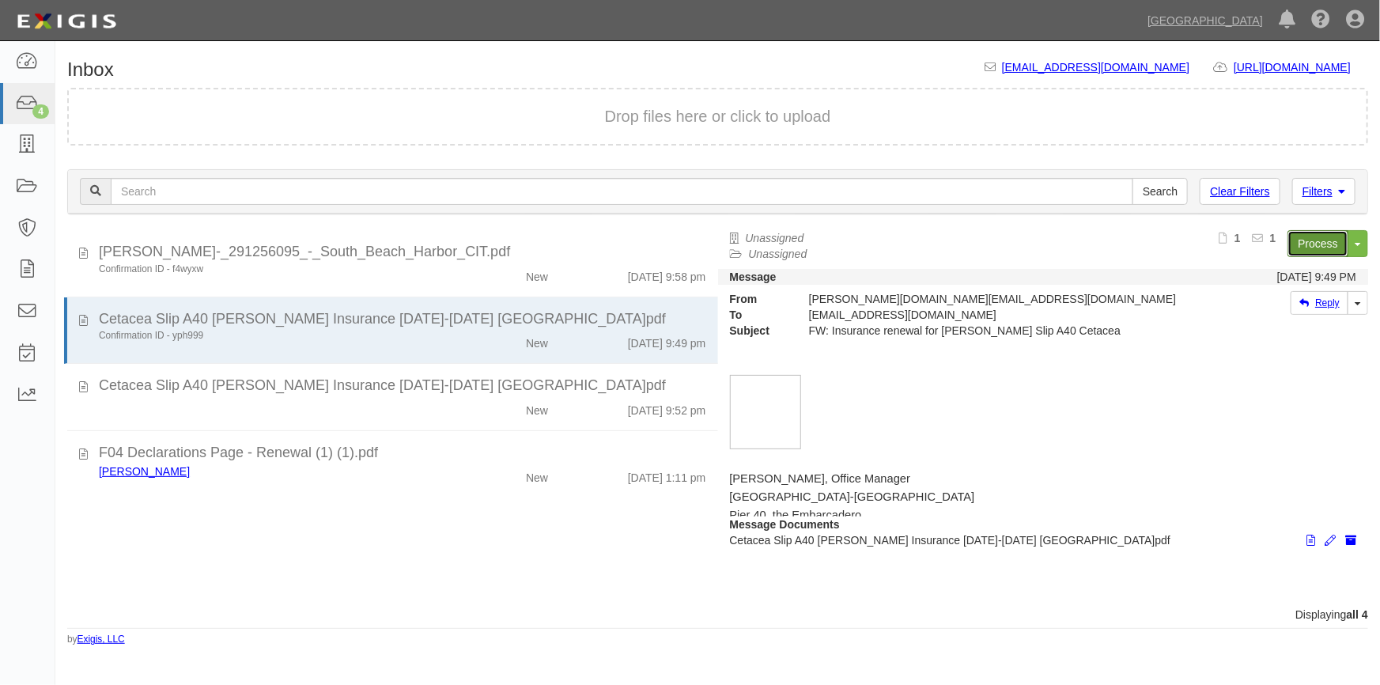
click at [1313, 249] on link "Process" at bounding box center [1317, 243] width 61 height 27
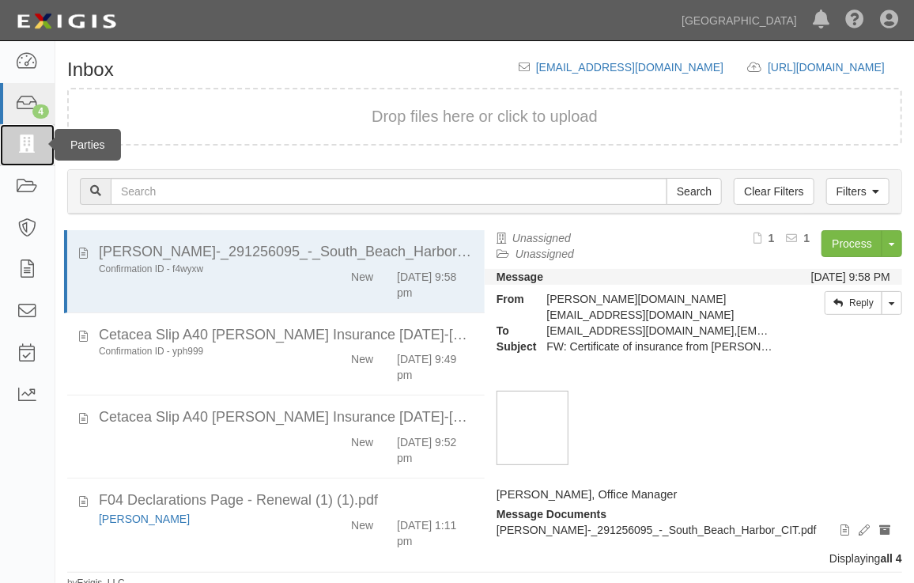
drag, startPoint x: 23, startPoint y: 146, endPoint x: 25, endPoint y: 136, distance: 9.6
click at [23, 146] on icon at bounding box center [27, 145] width 22 height 18
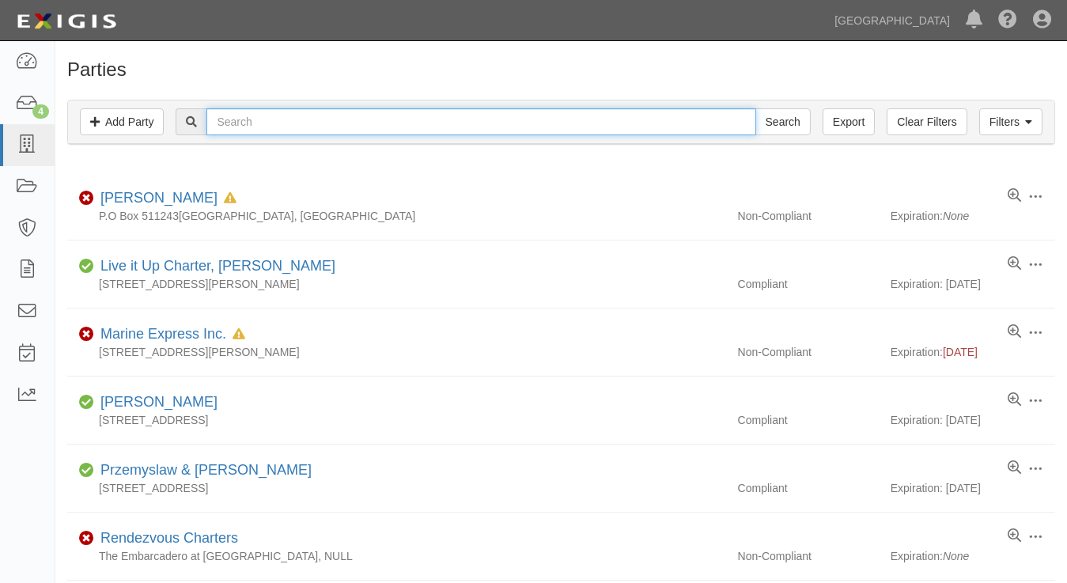
click at [495, 127] on input "text" at bounding box center [480, 121] width 549 height 27
type input "kerry brown"
click at [755, 108] on input "Search" at bounding box center [782, 121] width 55 height 27
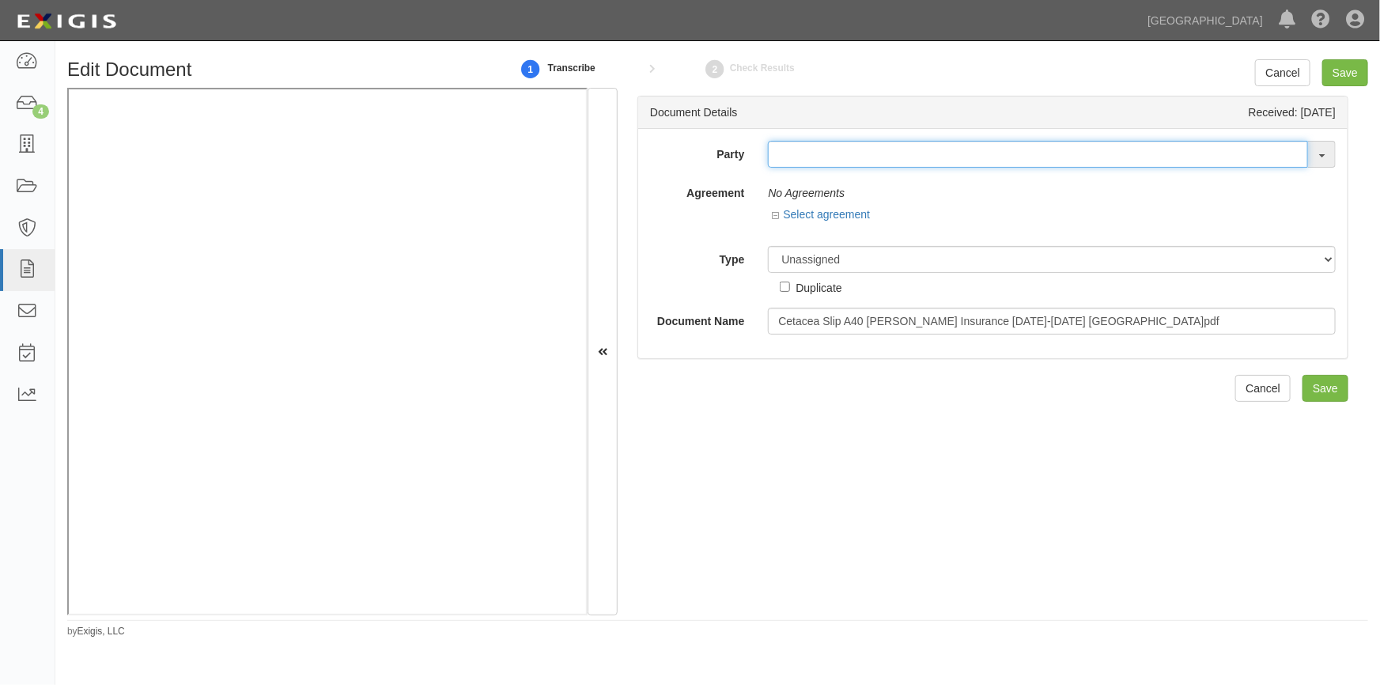
click at [817, 147] on input "text" at bounding box center [1038, 154] width 540 height 27
type input "kerry"
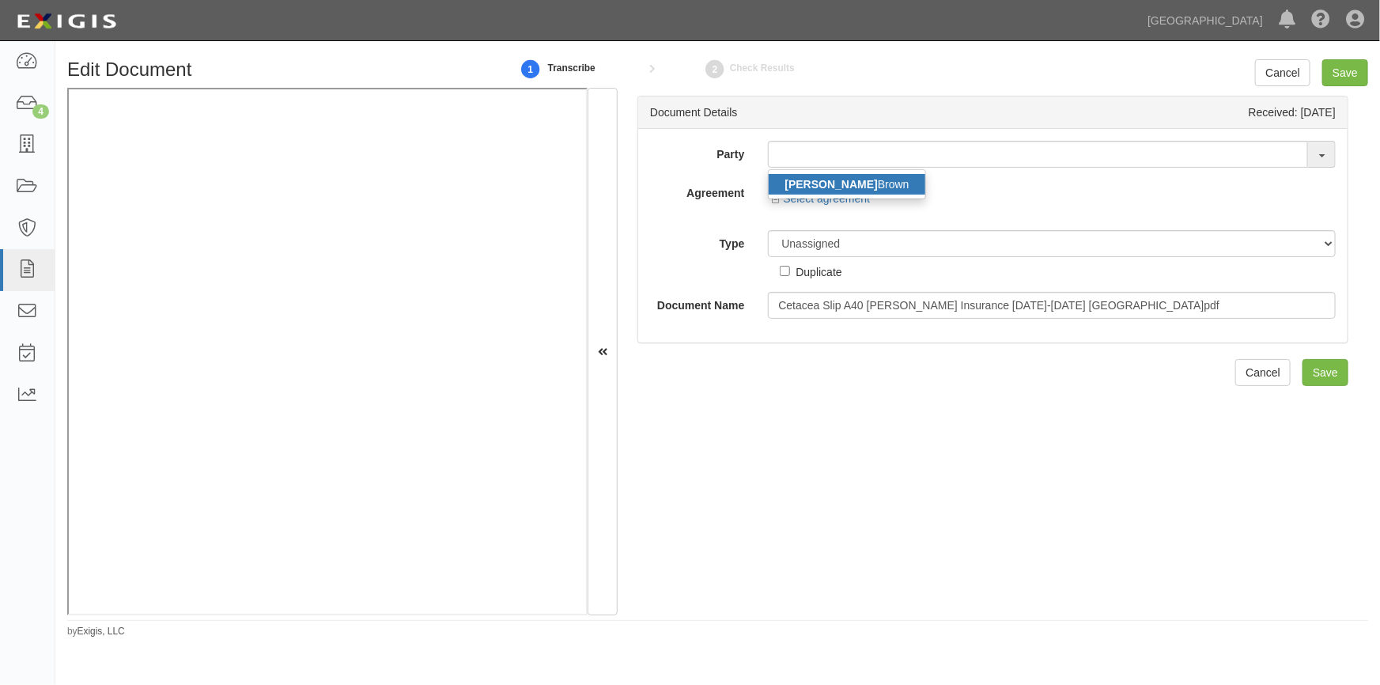
click at [821, 187] on link "Kerry Brown" at bounding box center [847, 184] width 156 height 21
type input "[PERSON_NAME]"
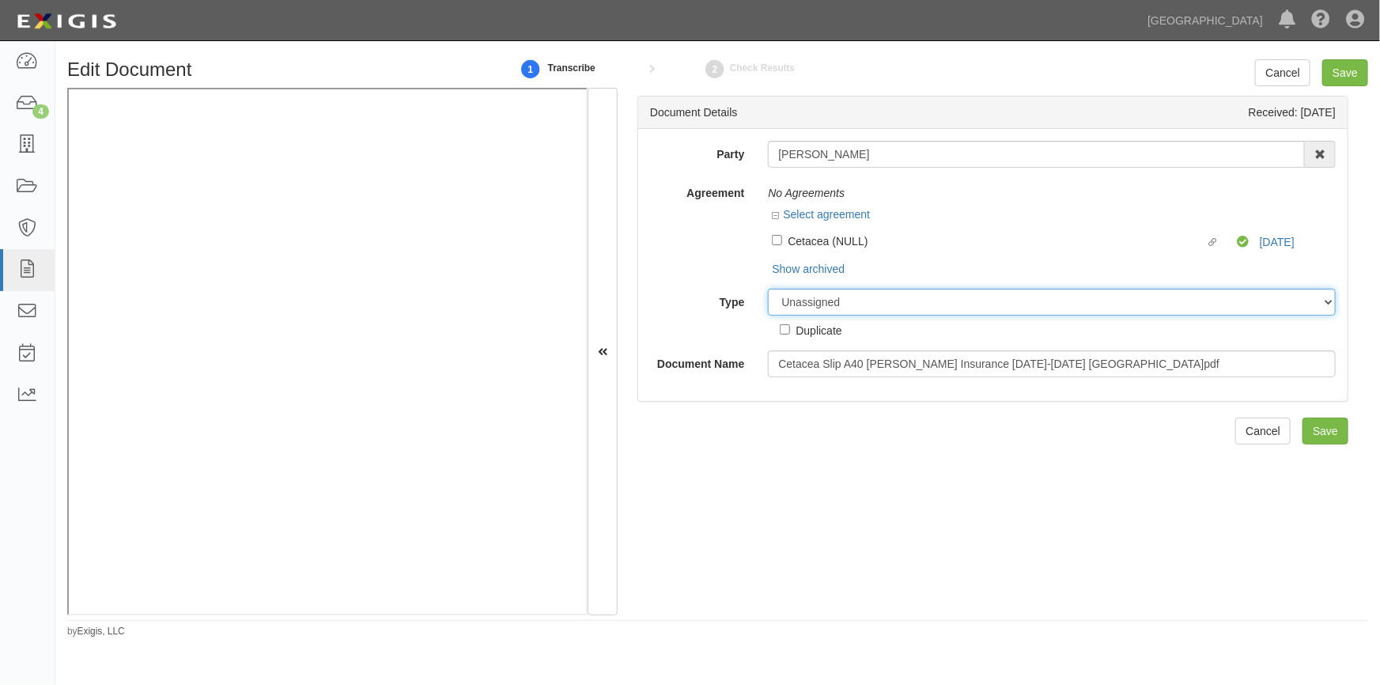
drag, startPoint x: 789, startPoint y: 306, endPoint x: 781, endPoint y: 308, distance: 9.0
click at [789, 306] on select "Unassigned Binder Cancellation Notice Certificate Contract Endorsement Insuranc…" at bounding box center [1052, 302] width 568 height 27
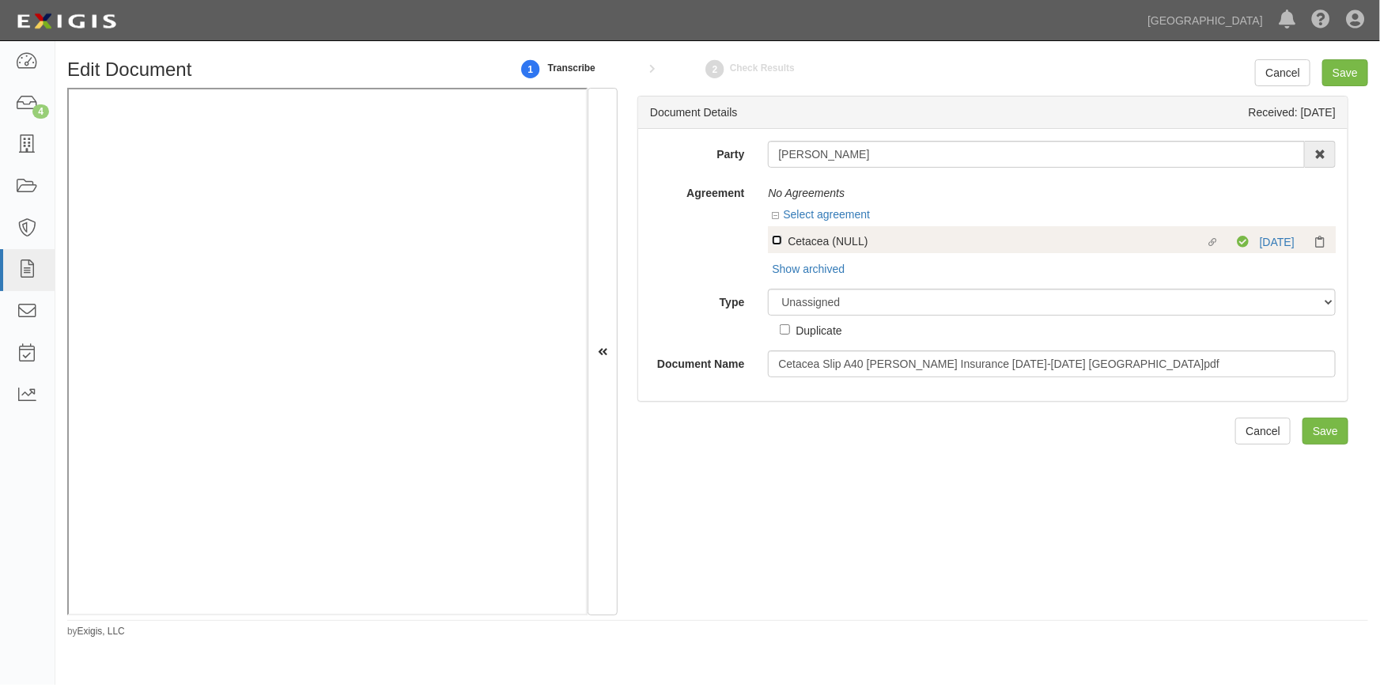
click at [775, 244] on input "Linked agreement Cetacea (NULL) Linked agreement" at bounding box center [777, 240] width 10 height 10
checkbox input "true"
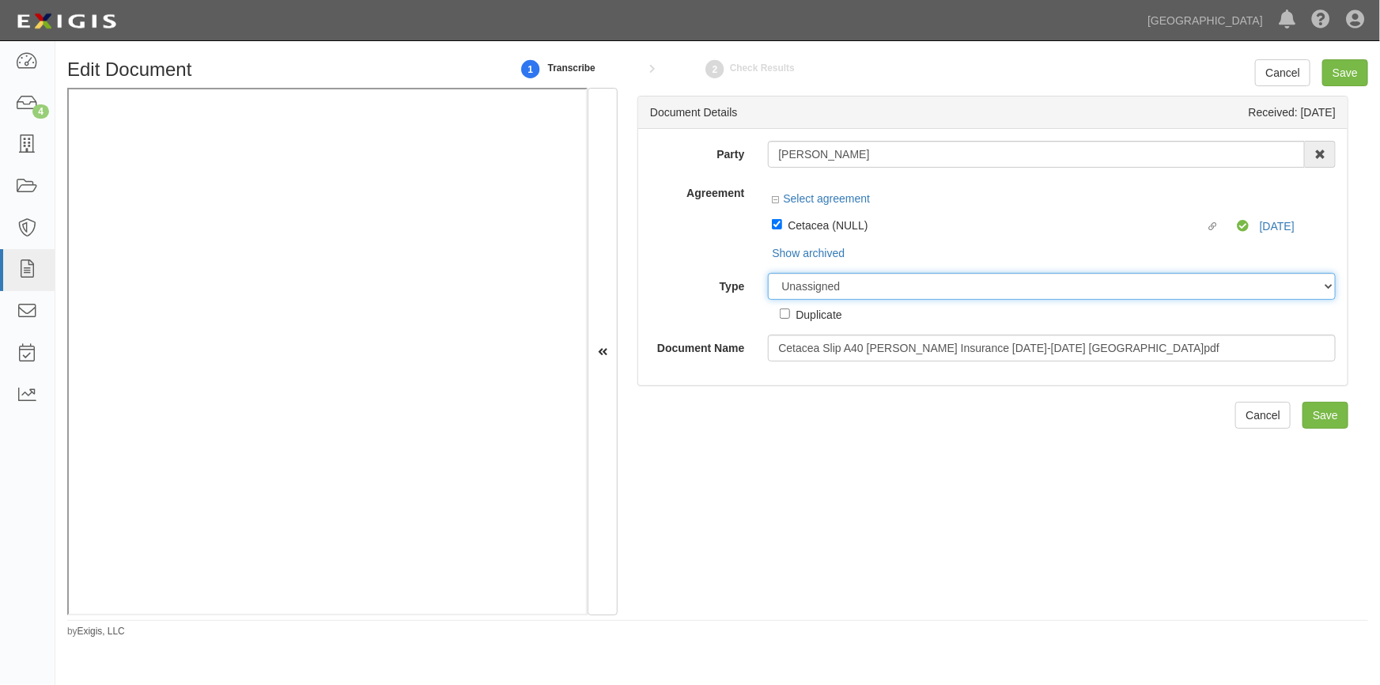
click at [795, 293] on div "Party Kerry Brown Kerry Brown AAA Hull Diving, Alon Altman Aaron Busalacchi Aar…" at bounding box center [993, 251] width 686 height 221
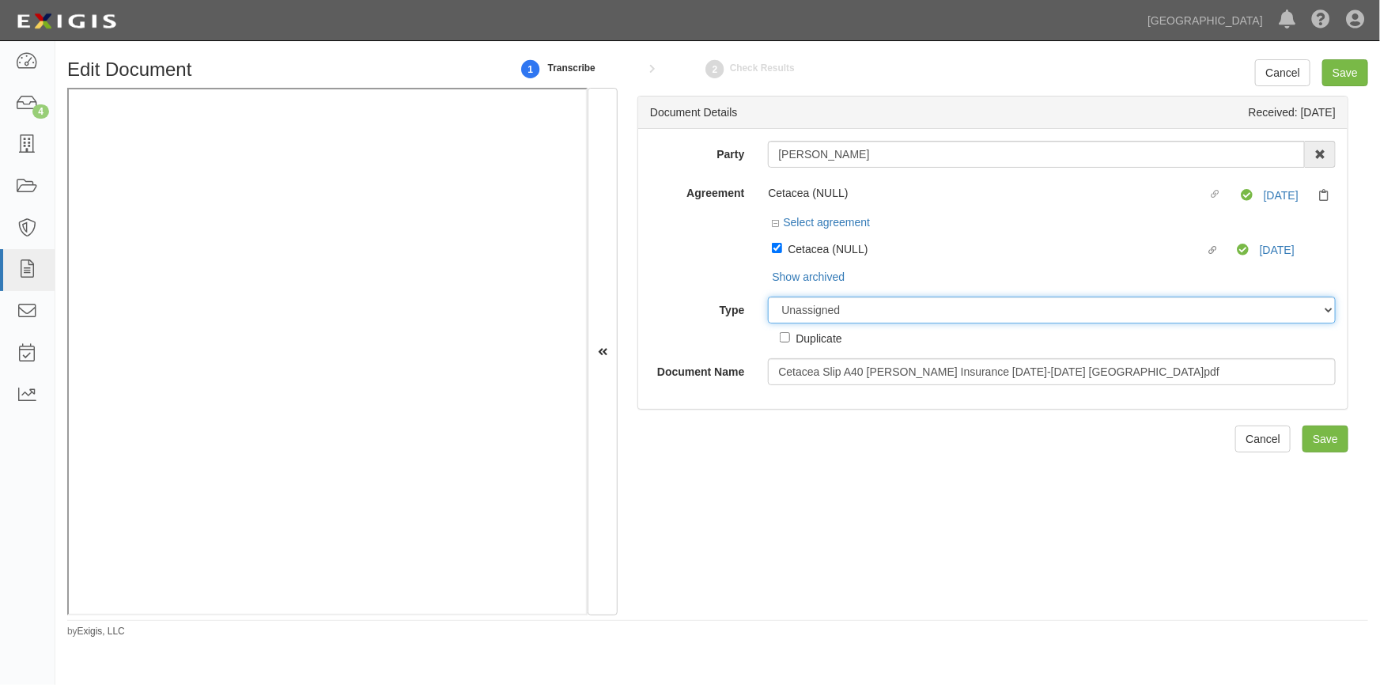
select select "CertificateDetail"
click at [768, 297] on select "Unassigned Binder Cancellation Notice Certificate Contract Endorsement Insuranc…" at bounding box center [1052, 310] width 568 height 27
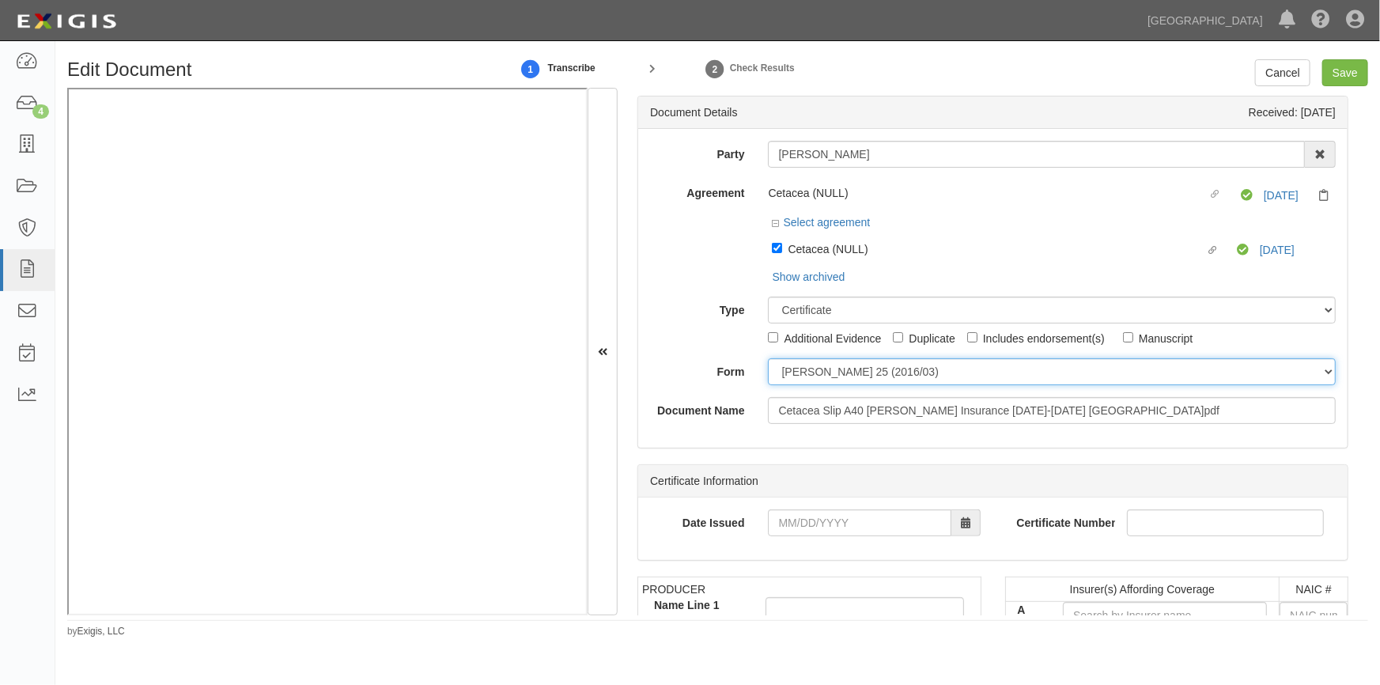
click at [799, 379] on select "ACORD 25 (2016/03) ACORD 101 ACORD 855 NY (2014/05) General" at bounding box center [1052, 371] width 568 height 27
select select "GeneralFormDetail"
click at [768, 359] on select "ACORD 25 (2016/03) ACORD 101 ACORD 855 NY (2014/05) General" at bounding box center [1052, 371] width 568 height 27
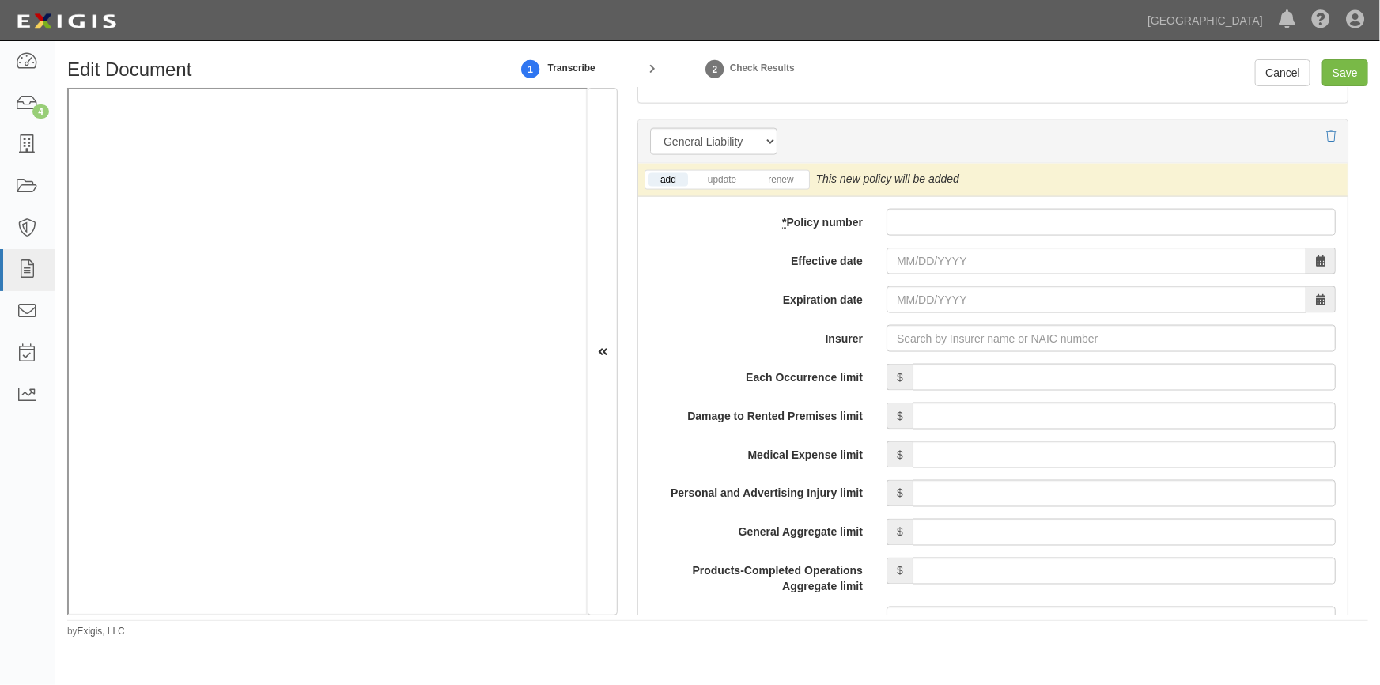
scroll to position [1155, 0]
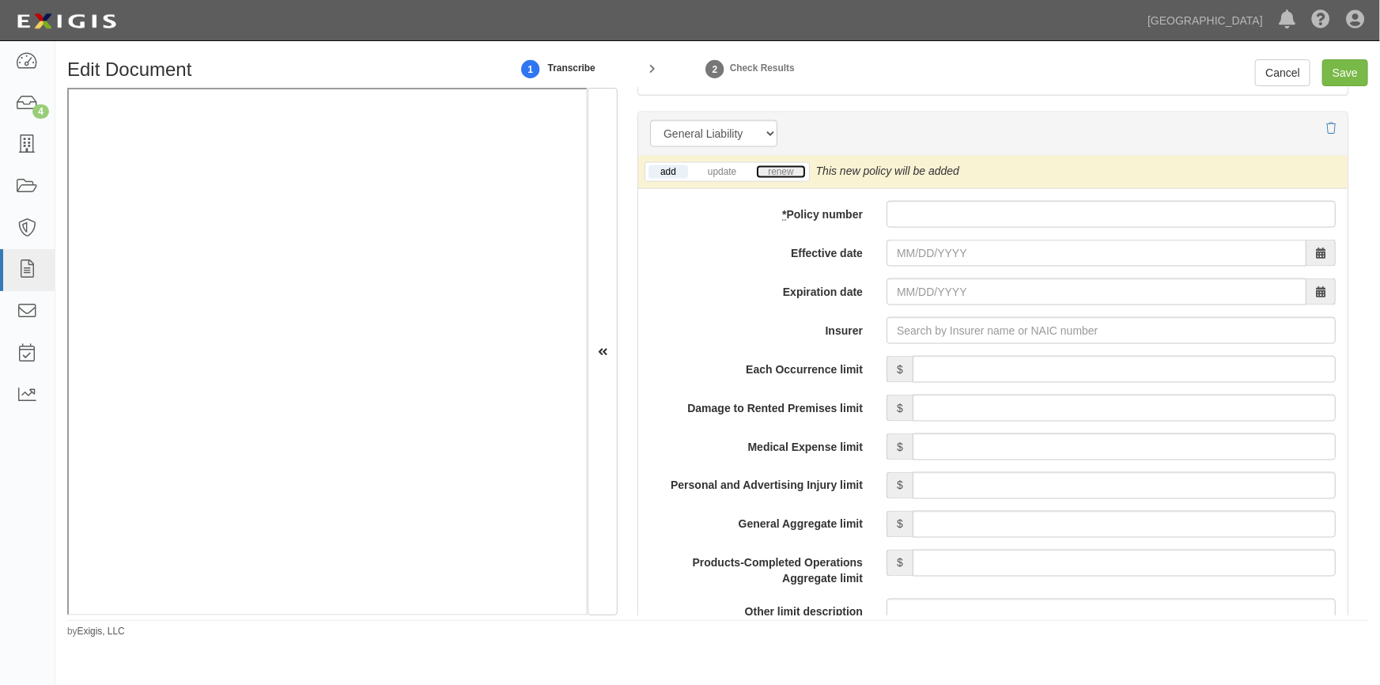
click at [776, 169] on link "renew" at bounding box center [780, 171] width 49 height 13
paste input "978777497 840 1"
type input "978777497 840 1"
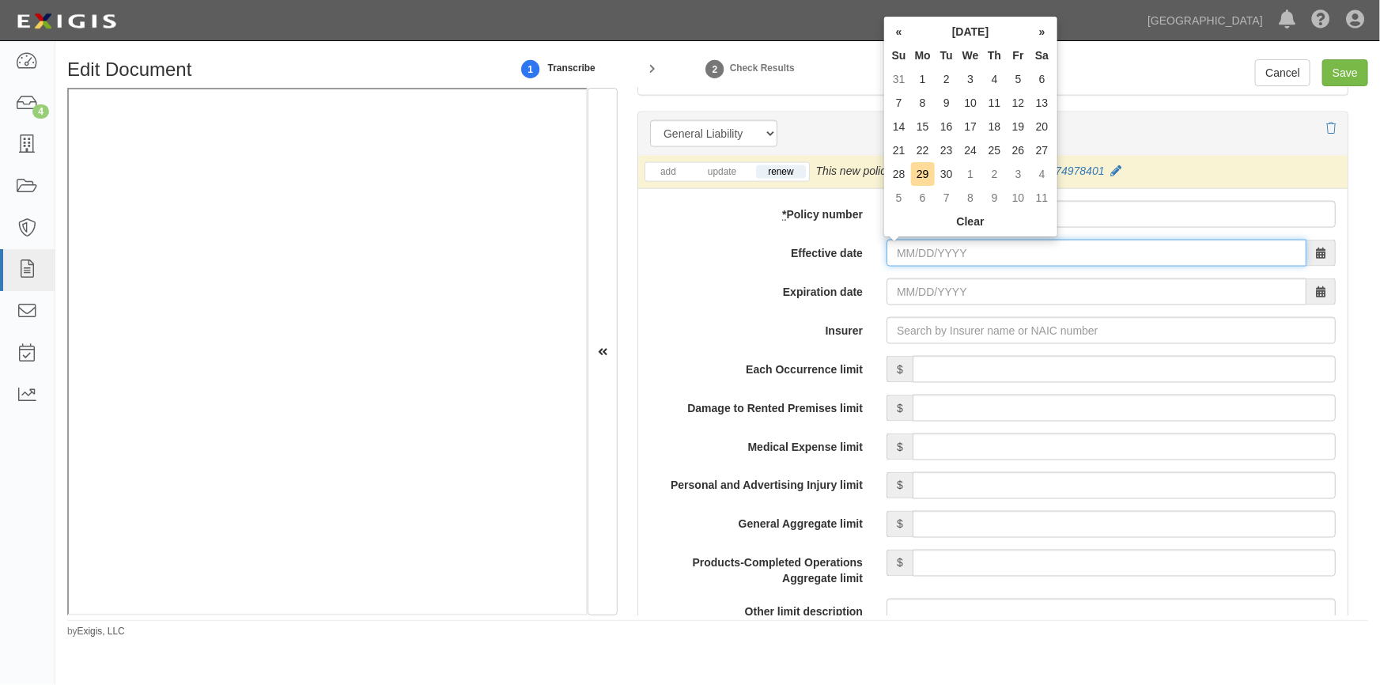
click at [927, 261] on input "Effective date" at bounding box center [1096, 253] width 420 height 27
type input "11/04/2025"
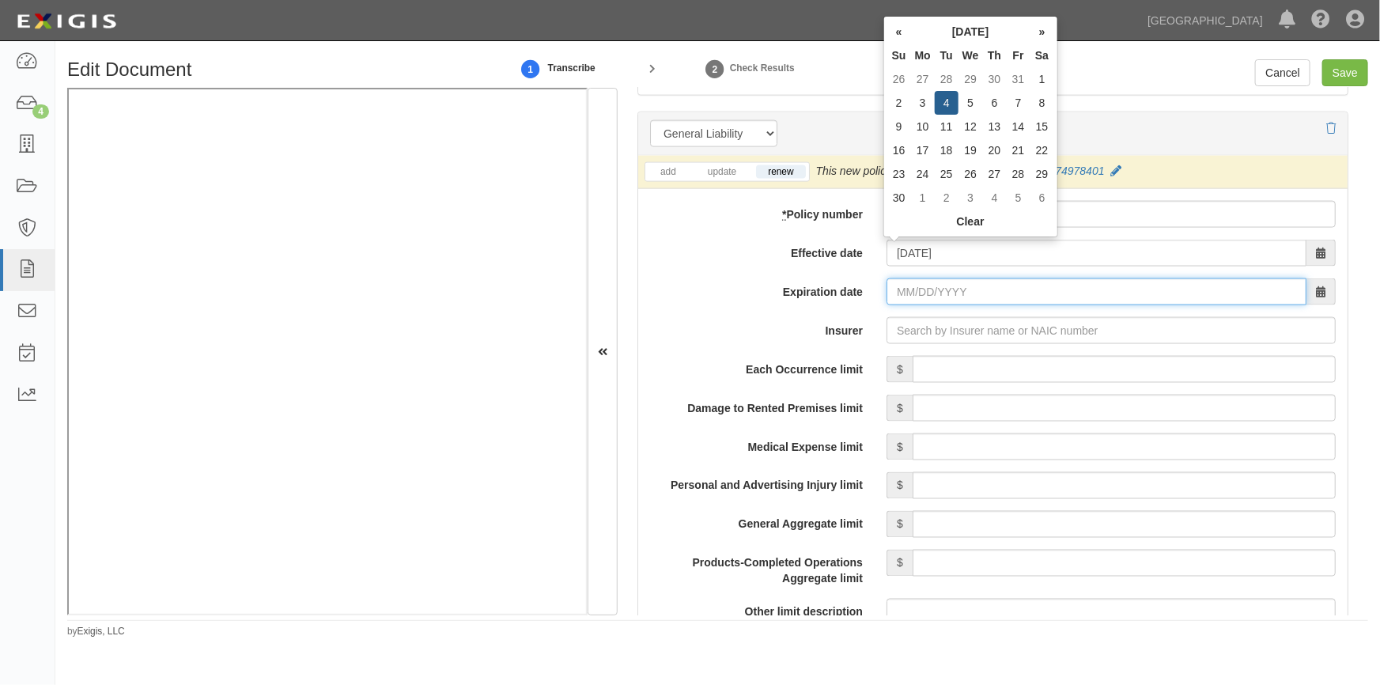
type input "11/04/2026"
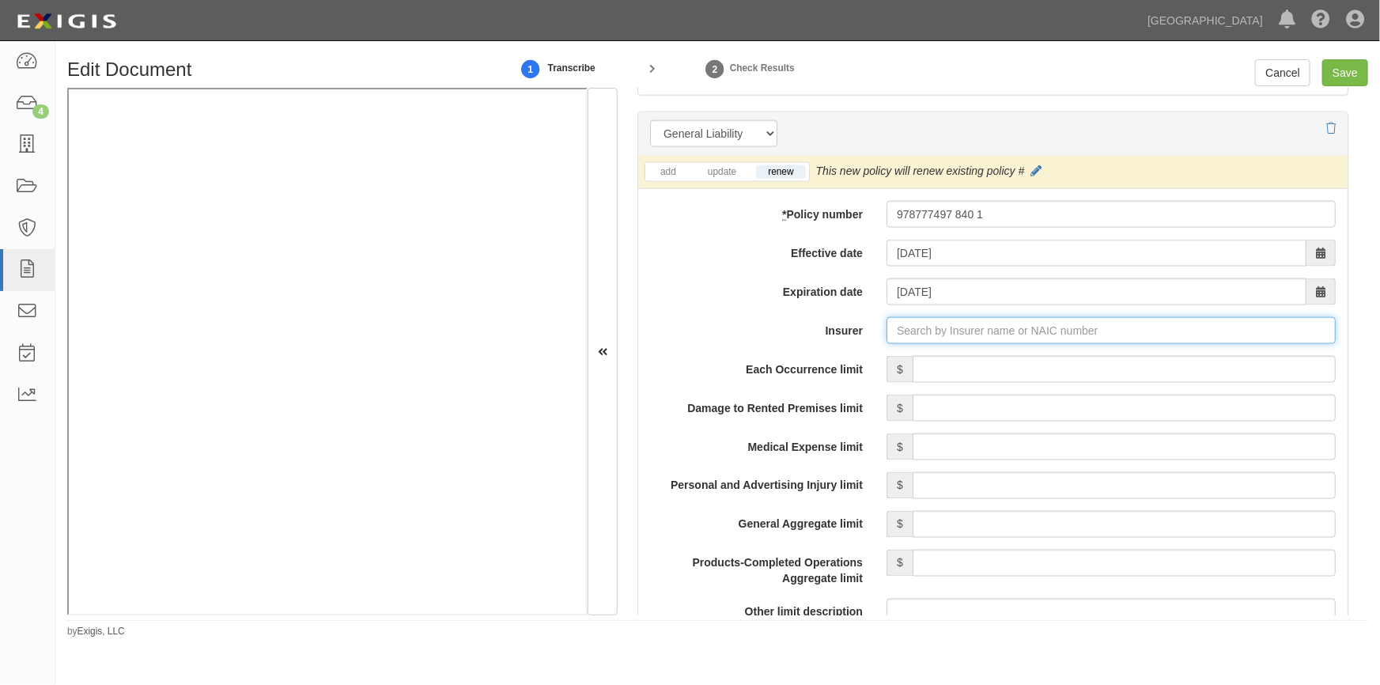
click at [971, 332] on input "Insurer" at bounding box center [1110, 330] width 449 height 27
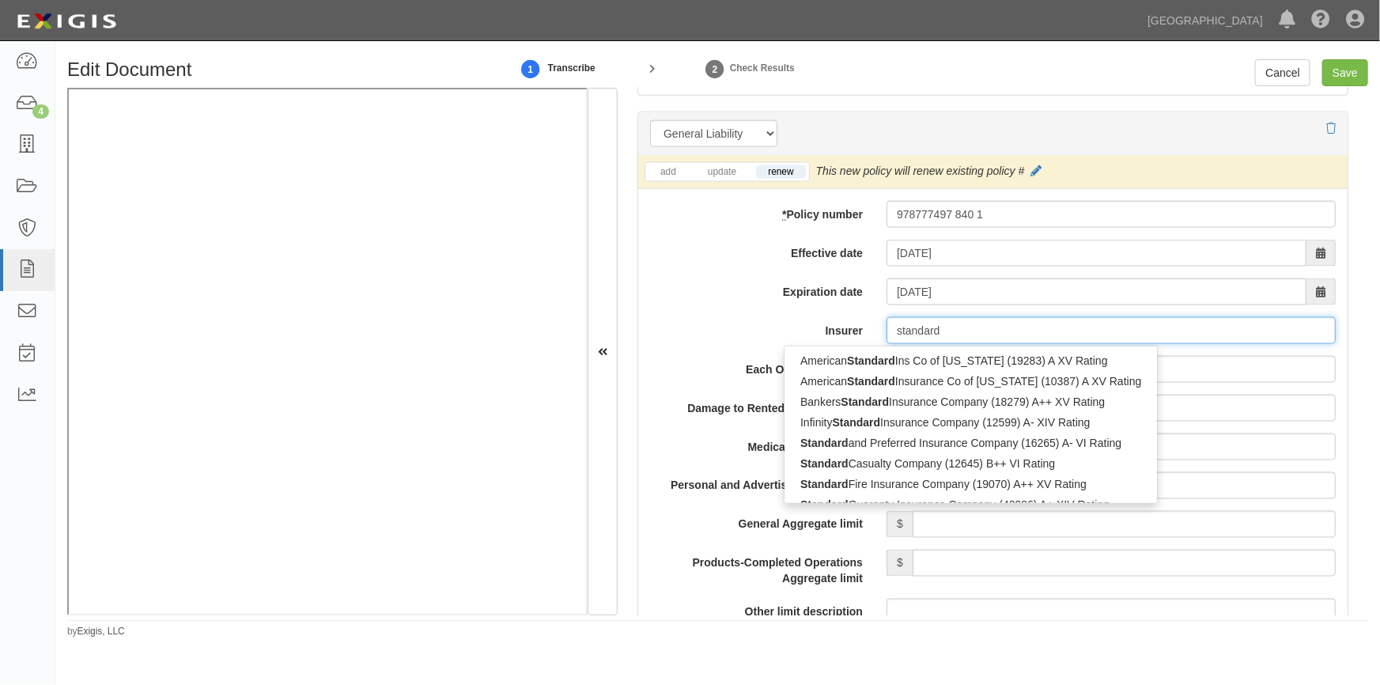
type input "standard"
type input "standard fire Insurance Company (19070) A++ XV Rating"
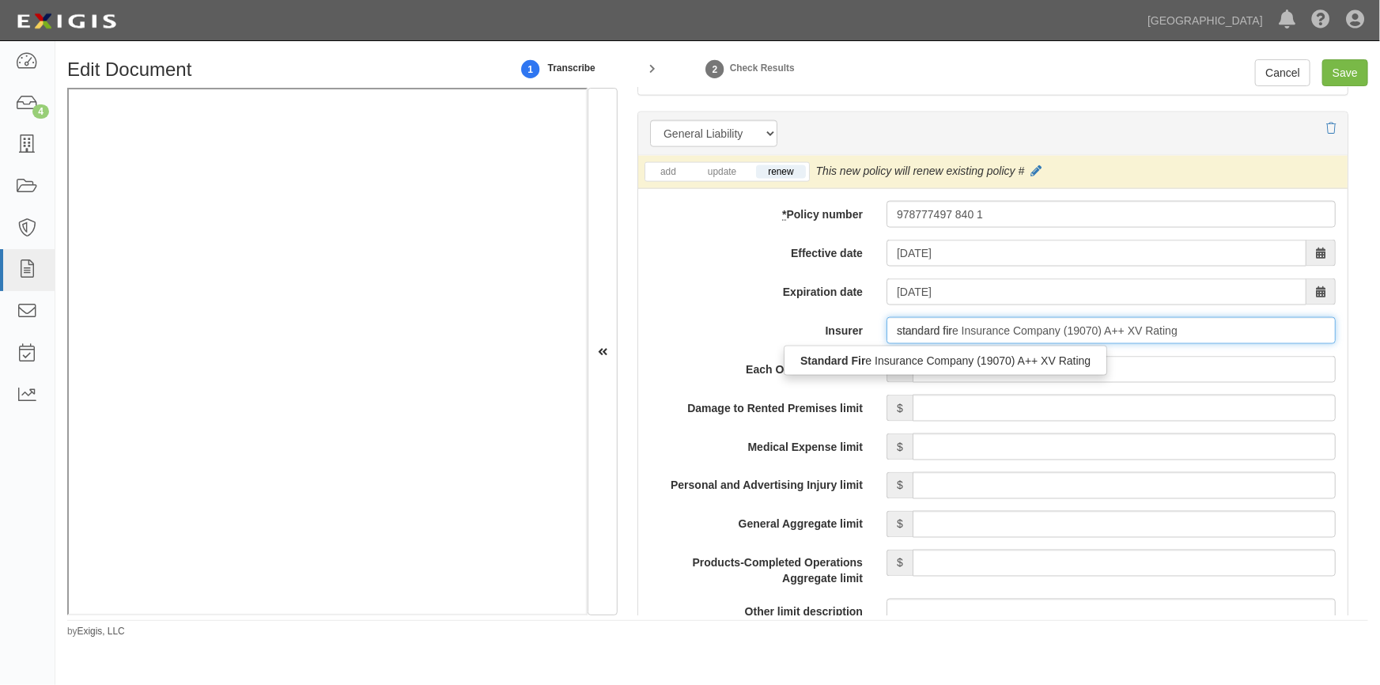
type input "standard fire"
click at [965, 353] on div "Standard Fire Insurance Company (19070) A++ XV Rating" at bounding box center [943, 360] width 319 height 21
type input "Standard Fire Insurance Company (19070) A++ XV Rating"
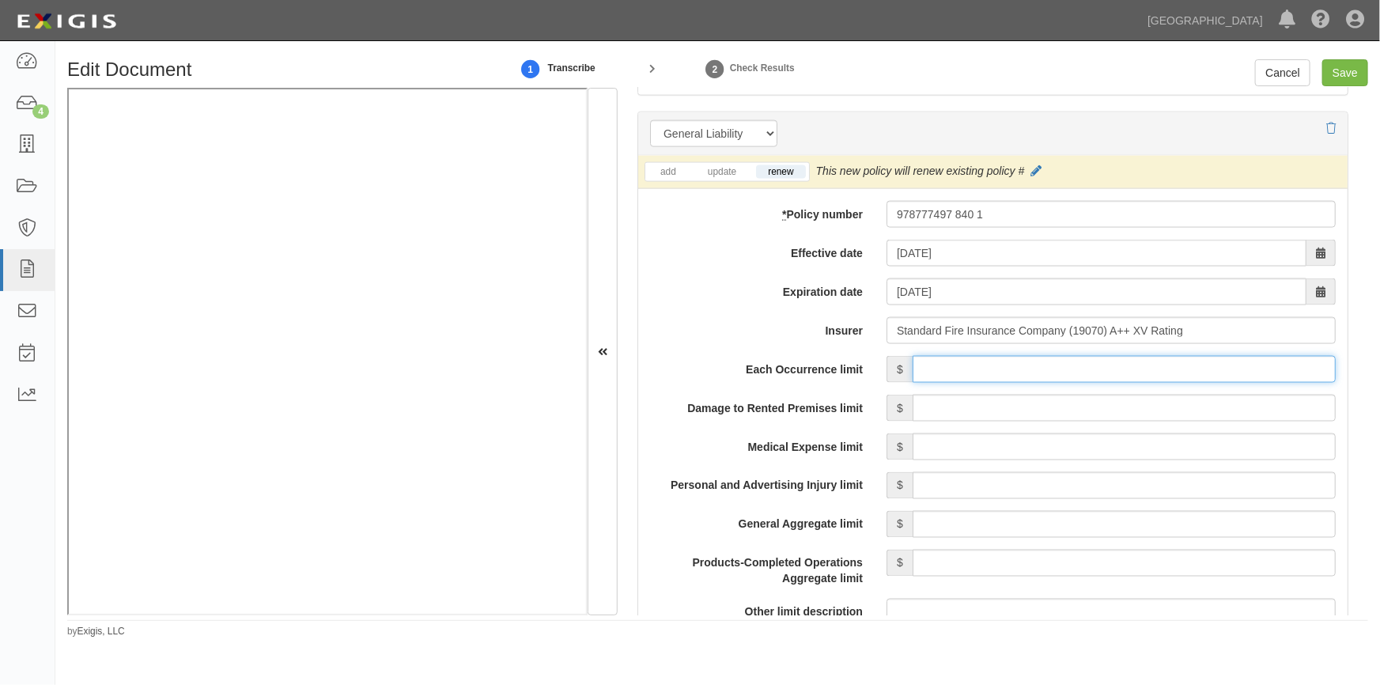
click at [1015, 372] on input "Each Occurrence limit" at bounding box center [1124, 369] width 423 height 27
click at [1340, 72] on input "Save" at bounding box center [1345, 72] width 46 height 27
type input "500000"
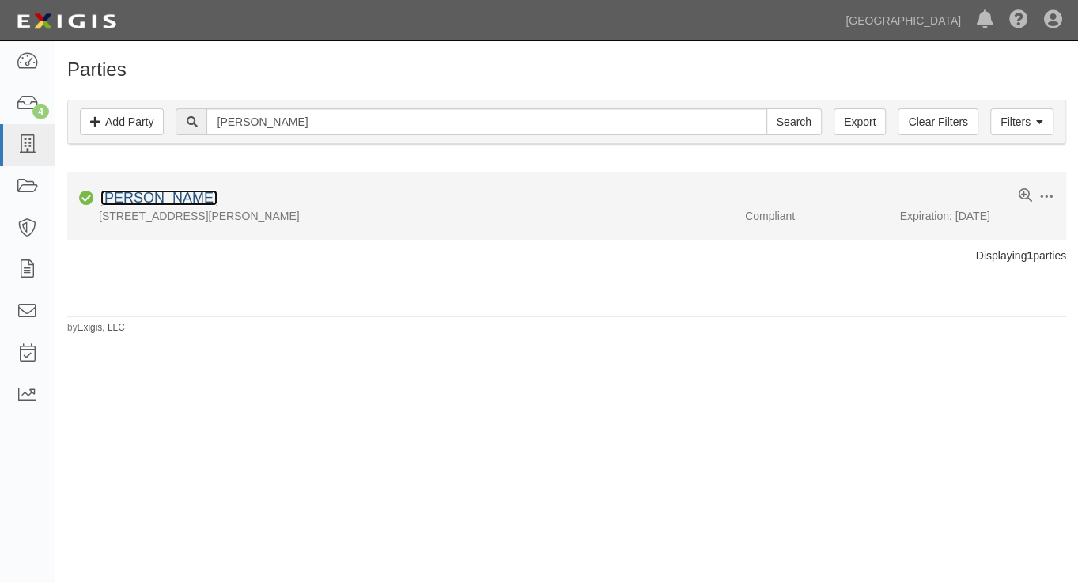
click at [132, 197] on link "[PERSON_NAME]" at bounding box center [158, 198] width 117 height 16
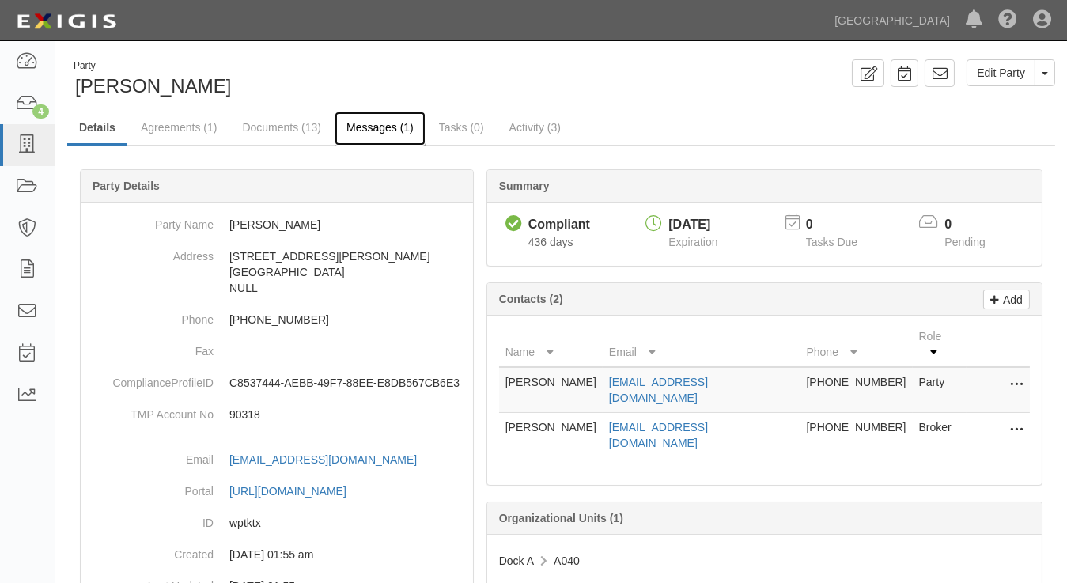
click at [365, 126] on link "Messages (1)" at bounding box center [380, 129] width 91 height 34
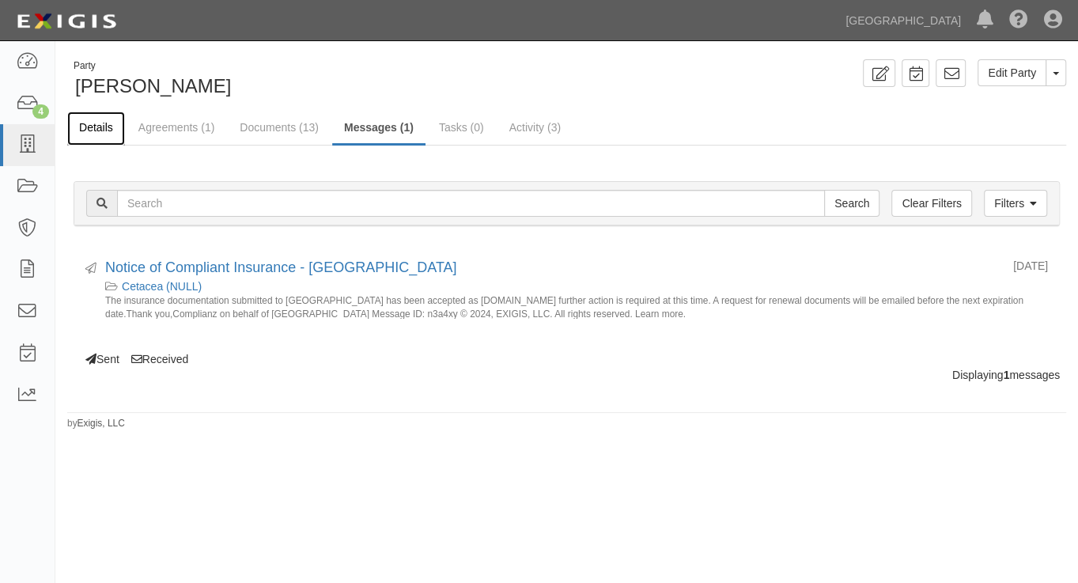
click at [108, 127] on link "Details" at bounding box center [96, 129] width 58 height 34
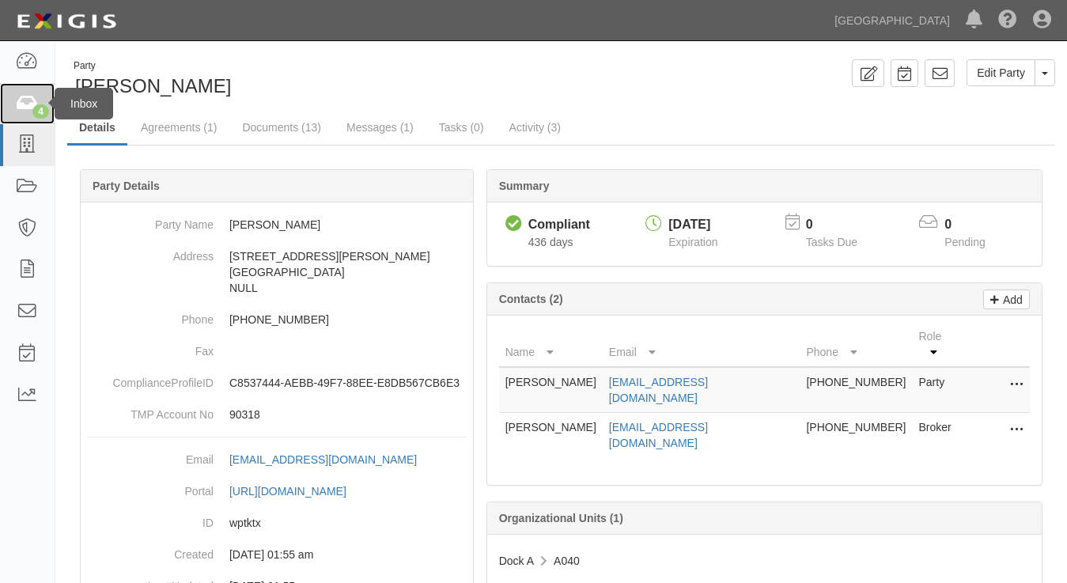
click at [38, 111] on div "4" at bounding box center [40, 111] width 17 height 14
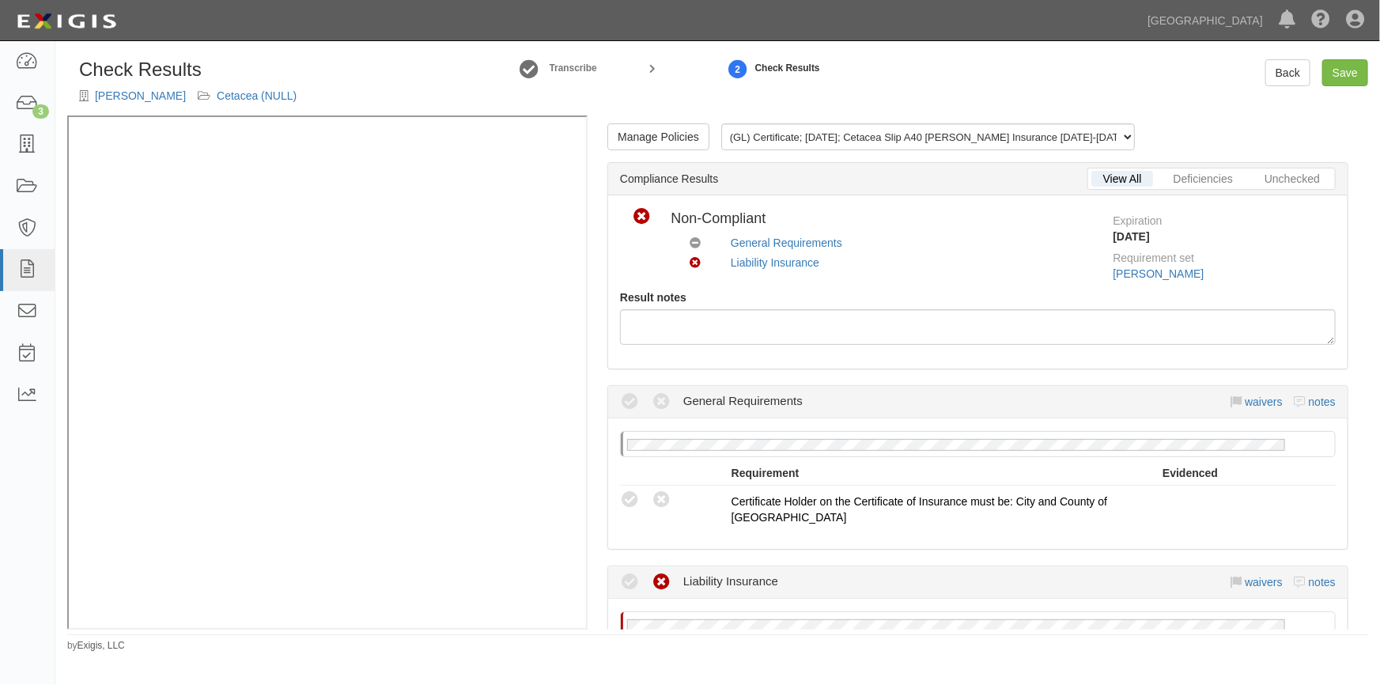
scroll to position [287, 0]
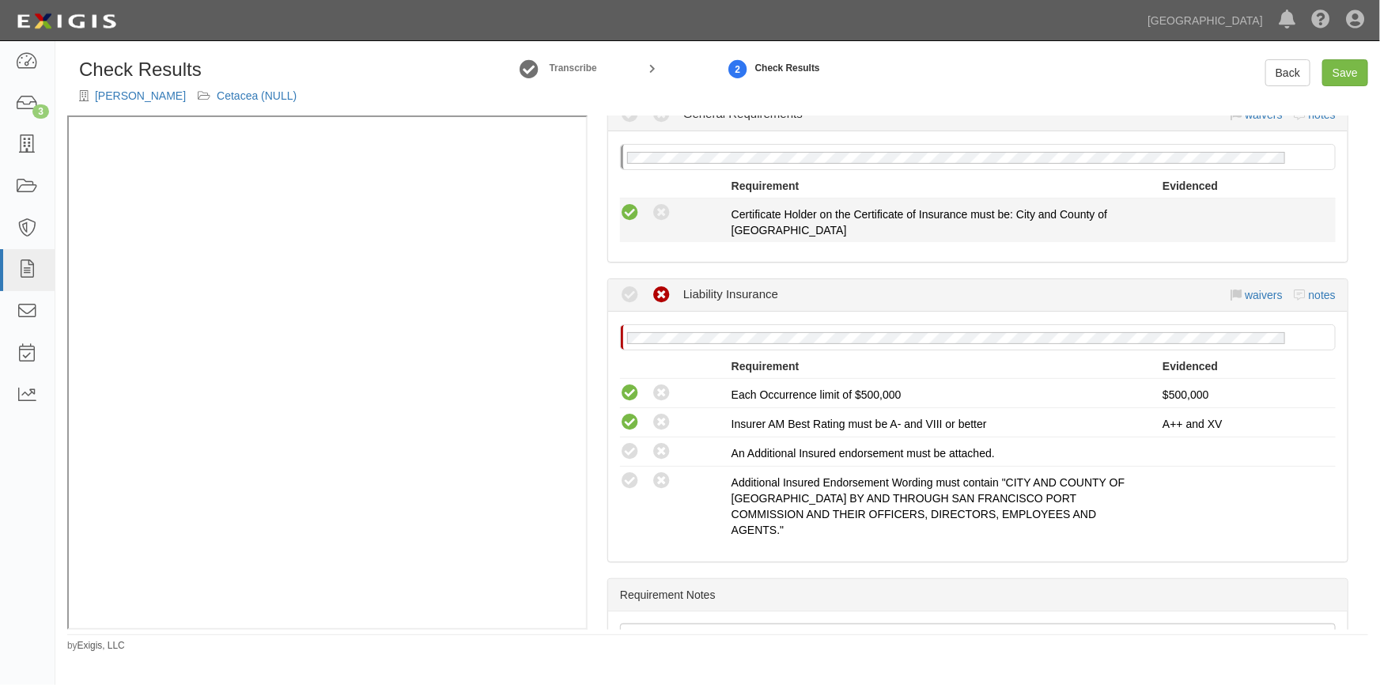
click at [625, 211] on icon at bounding box center [630, 213] width 20 height 20
radio input "true"
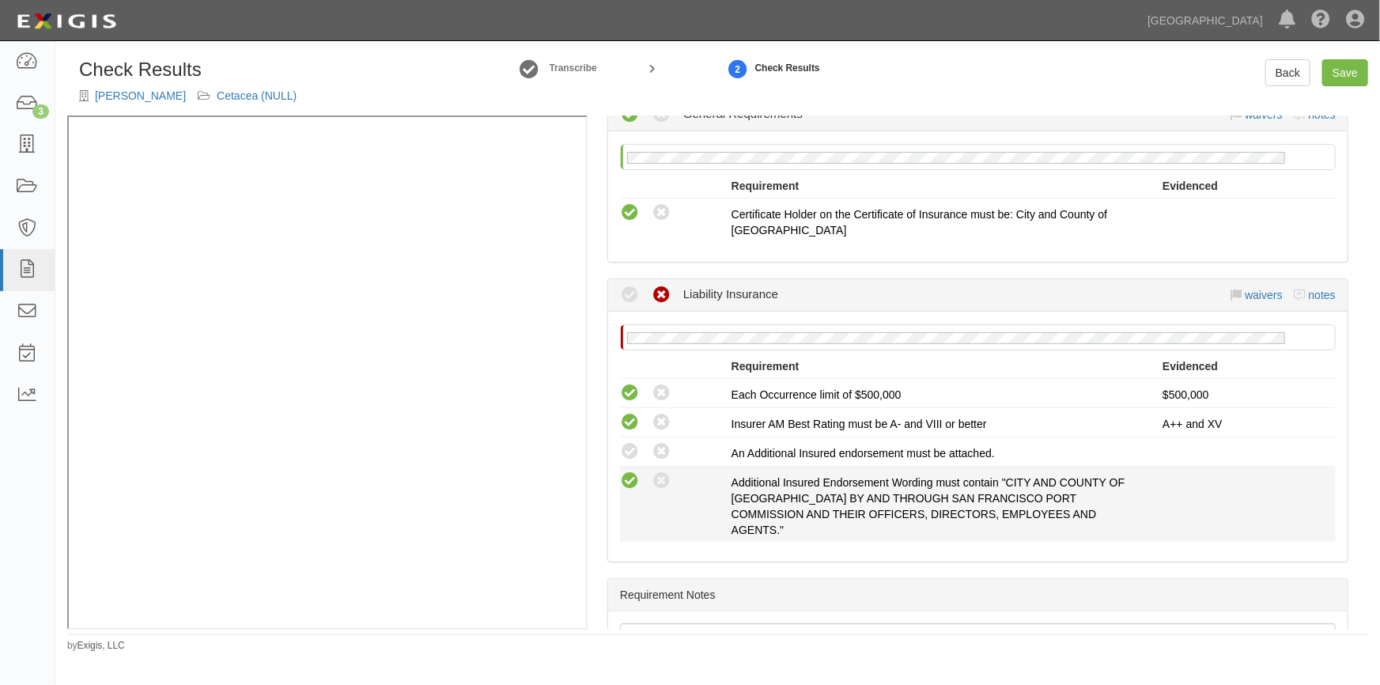
drag, startPoint x: 638, startPoint y: 451, endPoint x: 628, endPoint y: 484, distance: 34.8
click at [637, 454] on icon at bounding box center [630, 452] width 20 height 20
radio input "true"
click at [627, 487] on icon at bounding box center [630, 481] width 20 height 20
radio input "true"
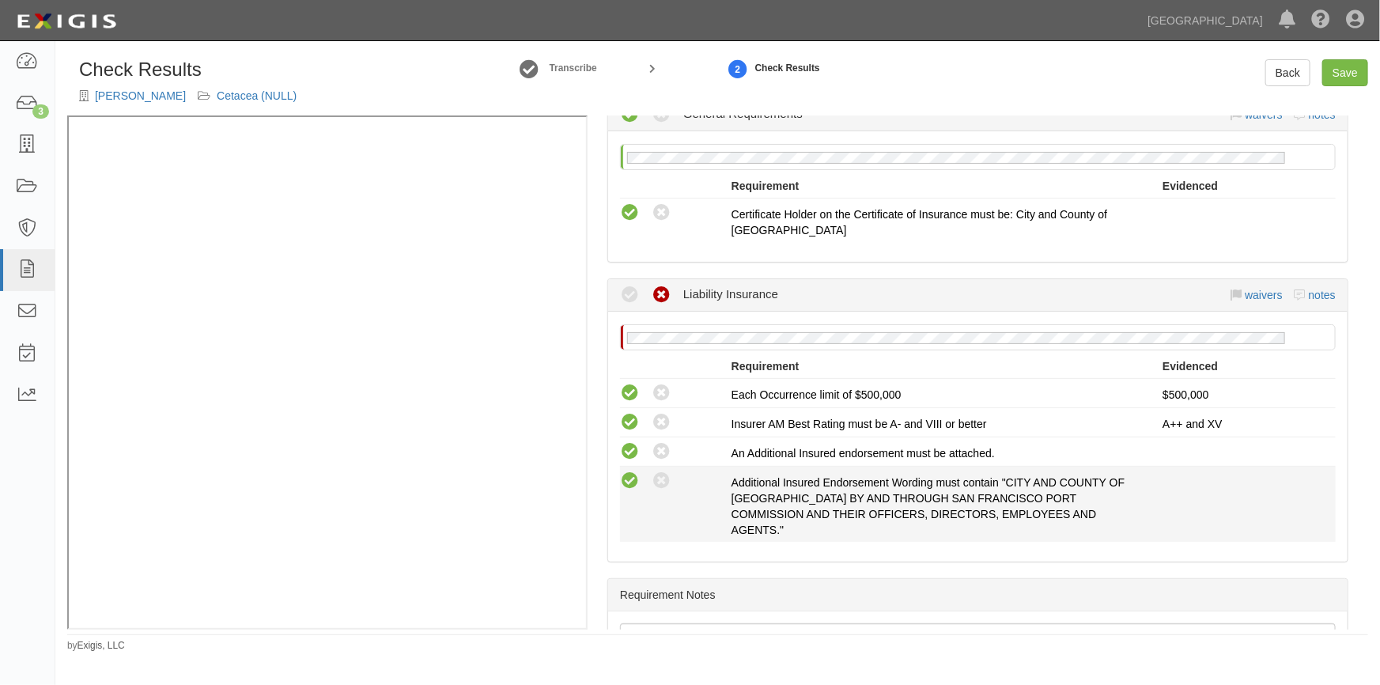
radio input "true"
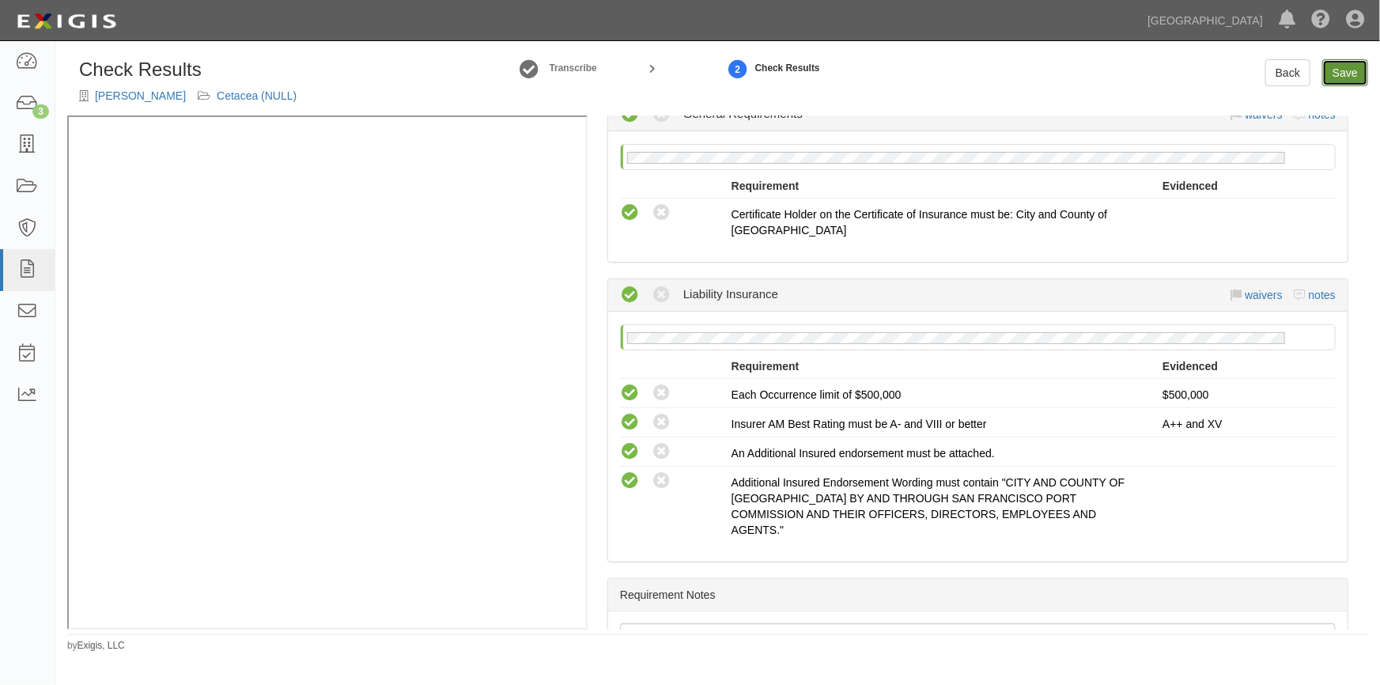
click at [1347, 70] on link "Save" at bounding box center [1345, 72] width 46 height 27
radio input "true"
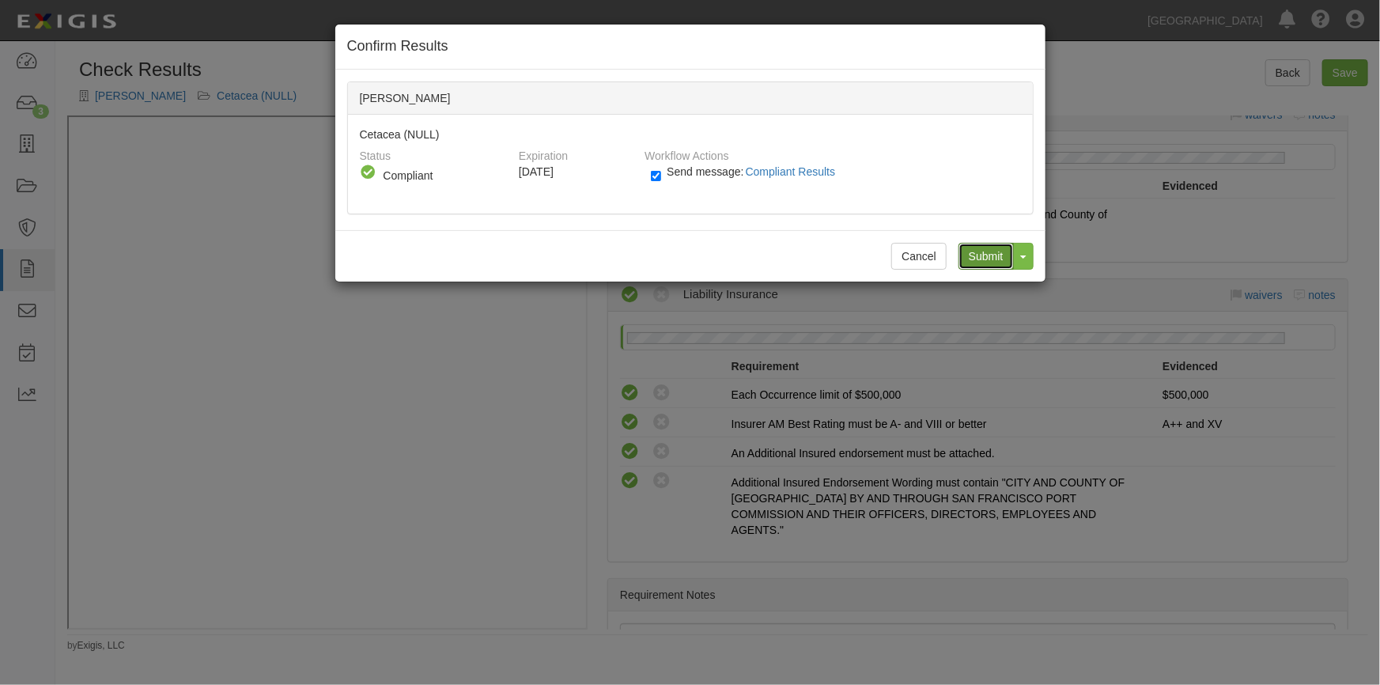
click at [999, 261] on input "Submit" at bounding box center [985, 256] width 55 height 27
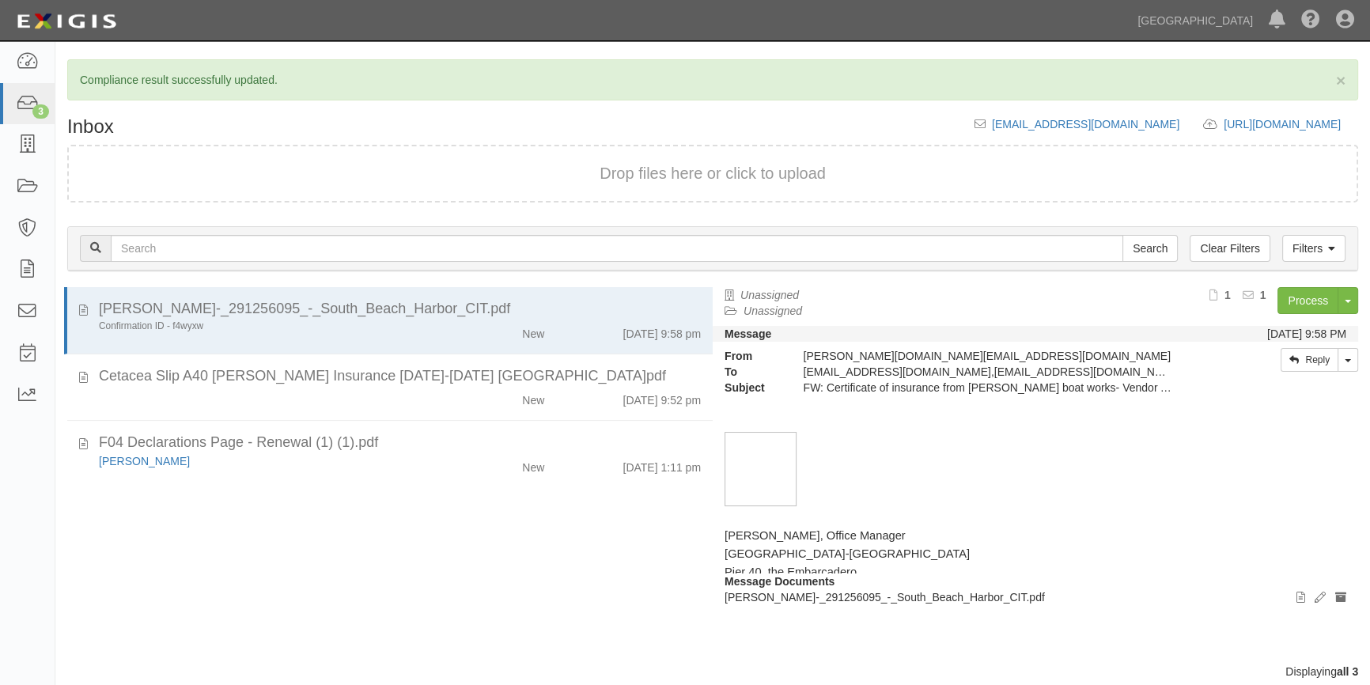
click at [90, 554] on div "matthew_timko_COI_-_291256095_-_South_Beach_Harbor_CIT.pdf Confirmation ID - f4…" at bounding box center [383, 475] width 657 height 376
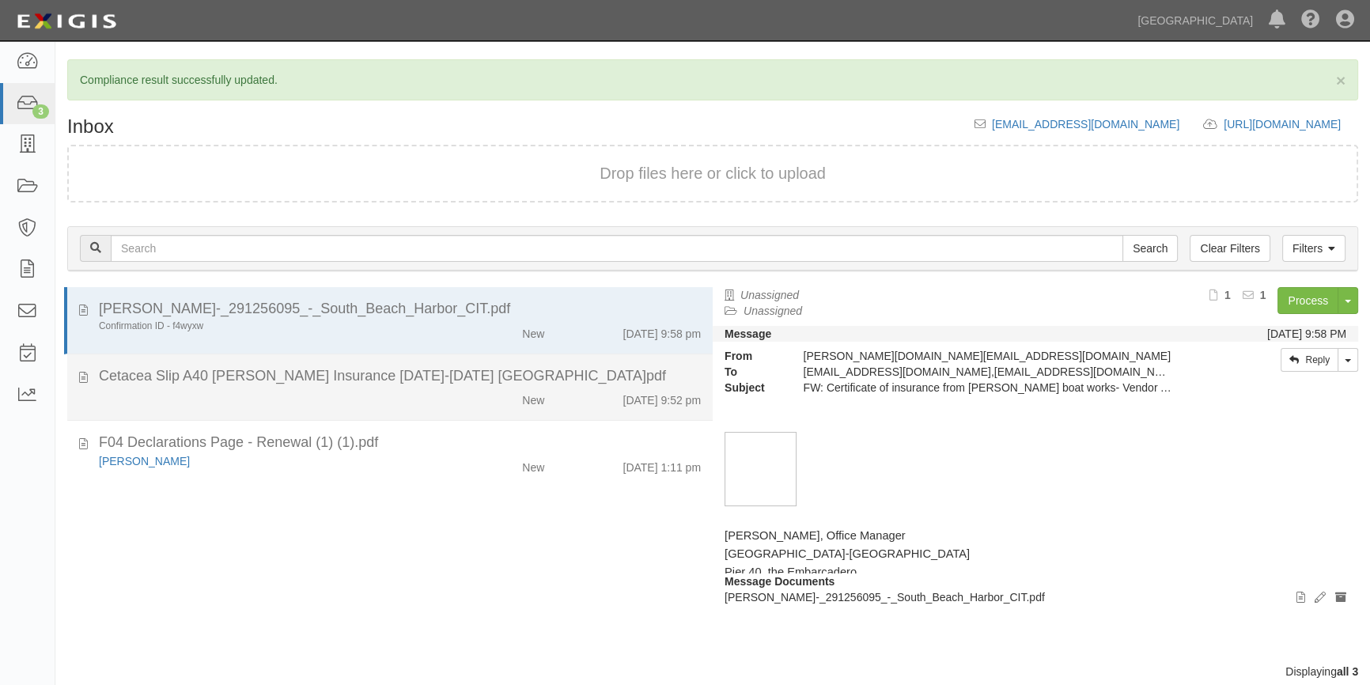
click at [231, 391] on div "New 9/27/25 9:52 pm" at bounding box center [400, 397] width 626 height 22
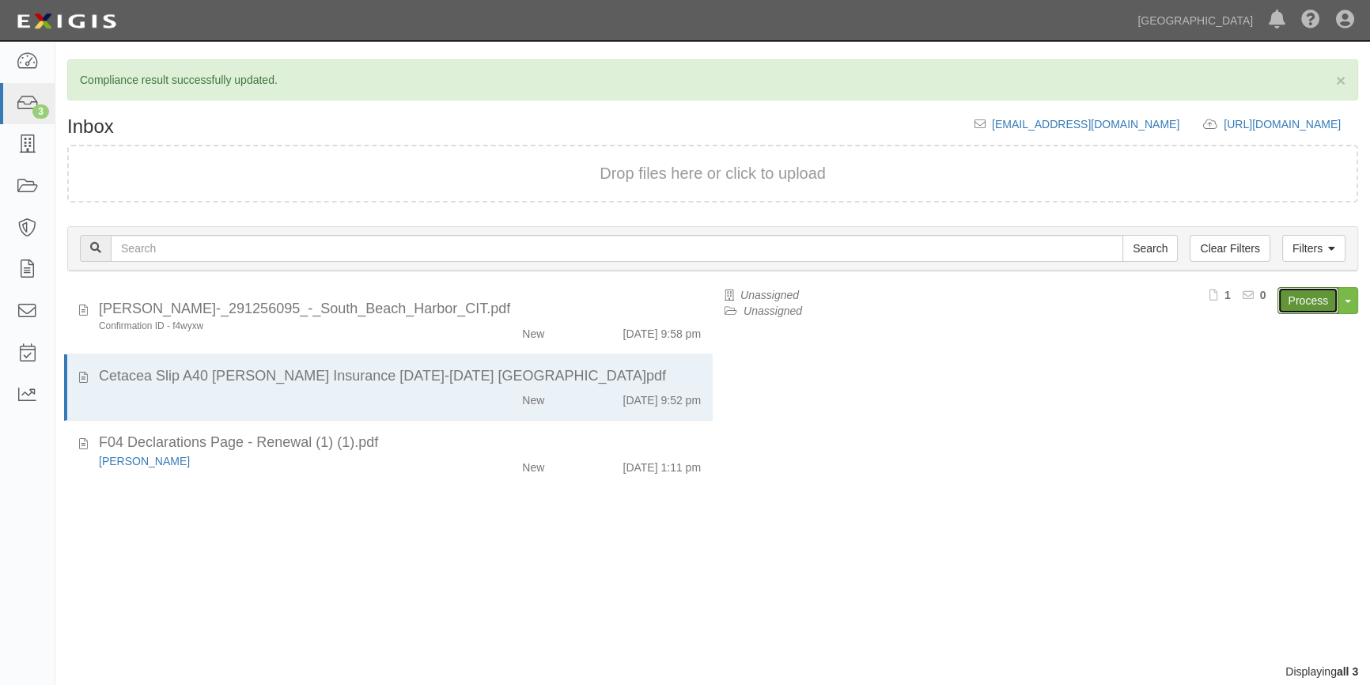
click at [1293, 300] on link "Process" at bounding box center [1307, 300] width 61 height 27
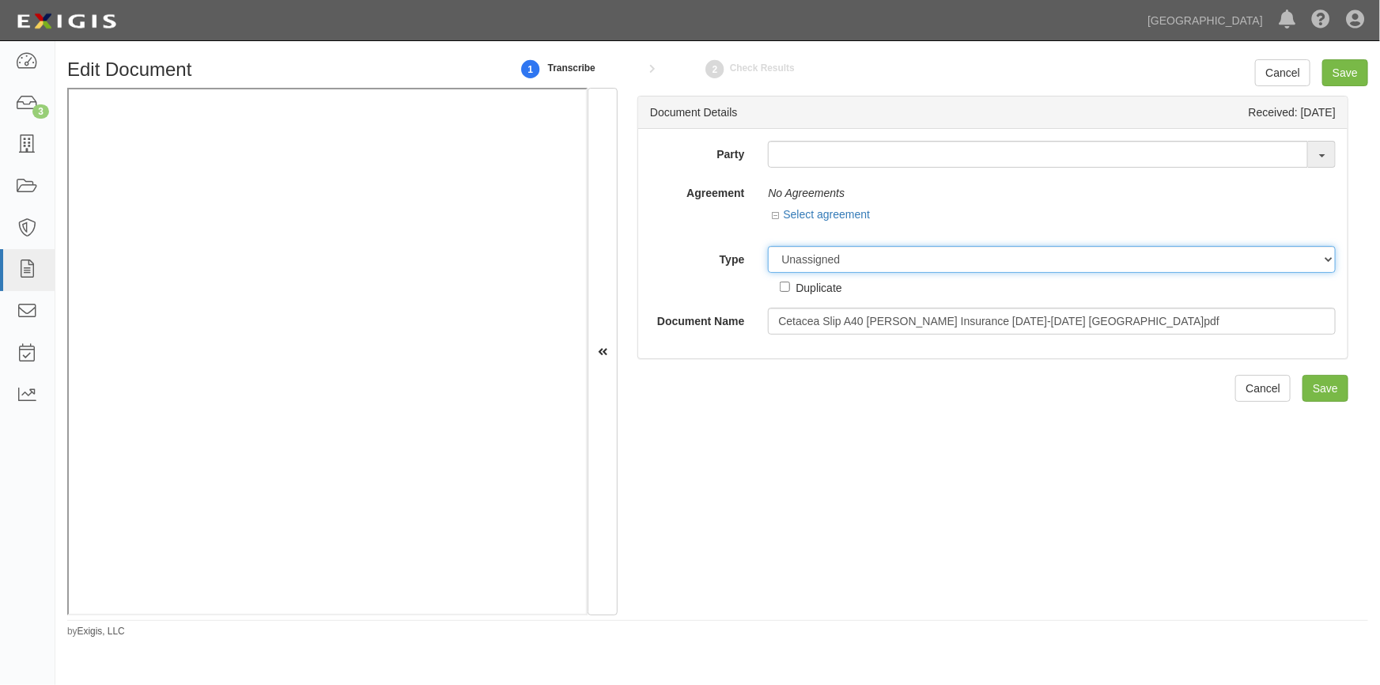
click at [826, 254] on select "Unassigned Binder Cancellation Notice Certificate Contract Endorsement Insuranc…" at bounding box center [1052, 259] width 568 height 27
select select "OtherDetail"
click at [768, 246] on select "Unassigned Binder Cancellation Notice Certificate Contract Endorsement Insuranc…" at bounding box center [1052, 259] width 568 height 27
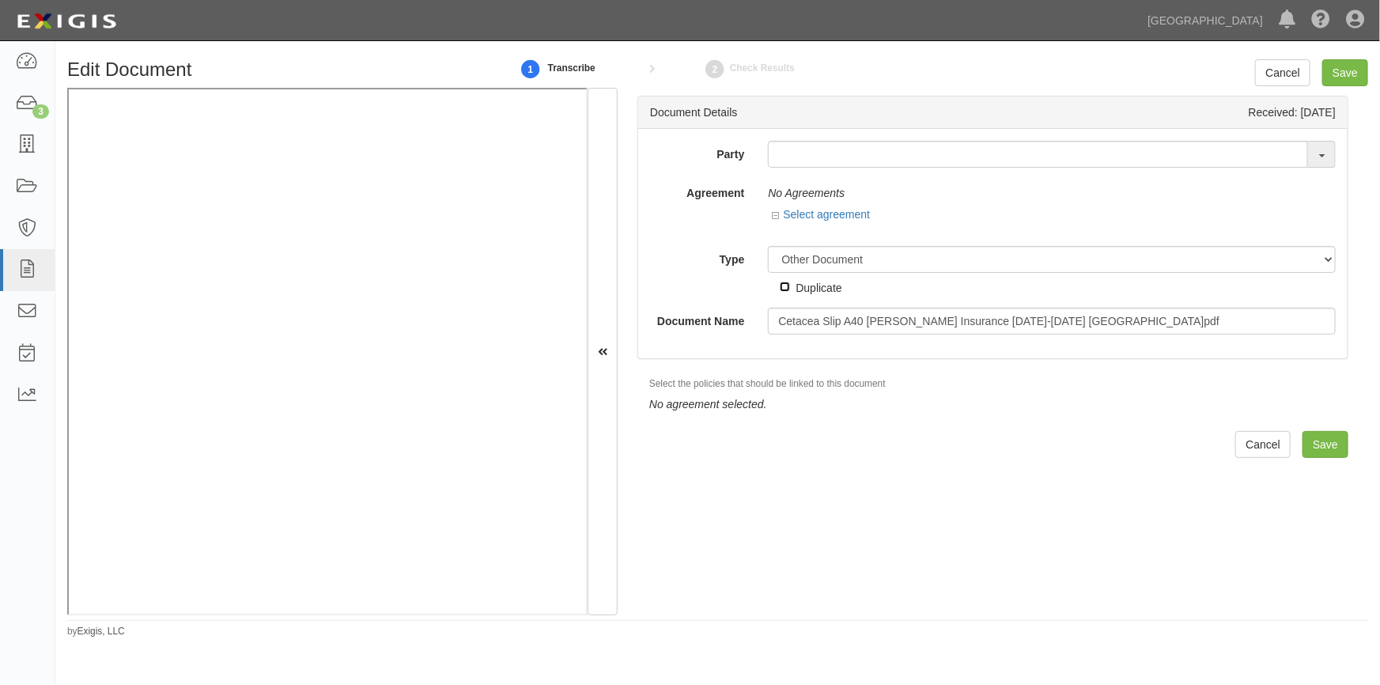
click at [782, 287] on input "Duplicate" at bounding box center [785, 287] width 10 height 10
checkbox input "true"
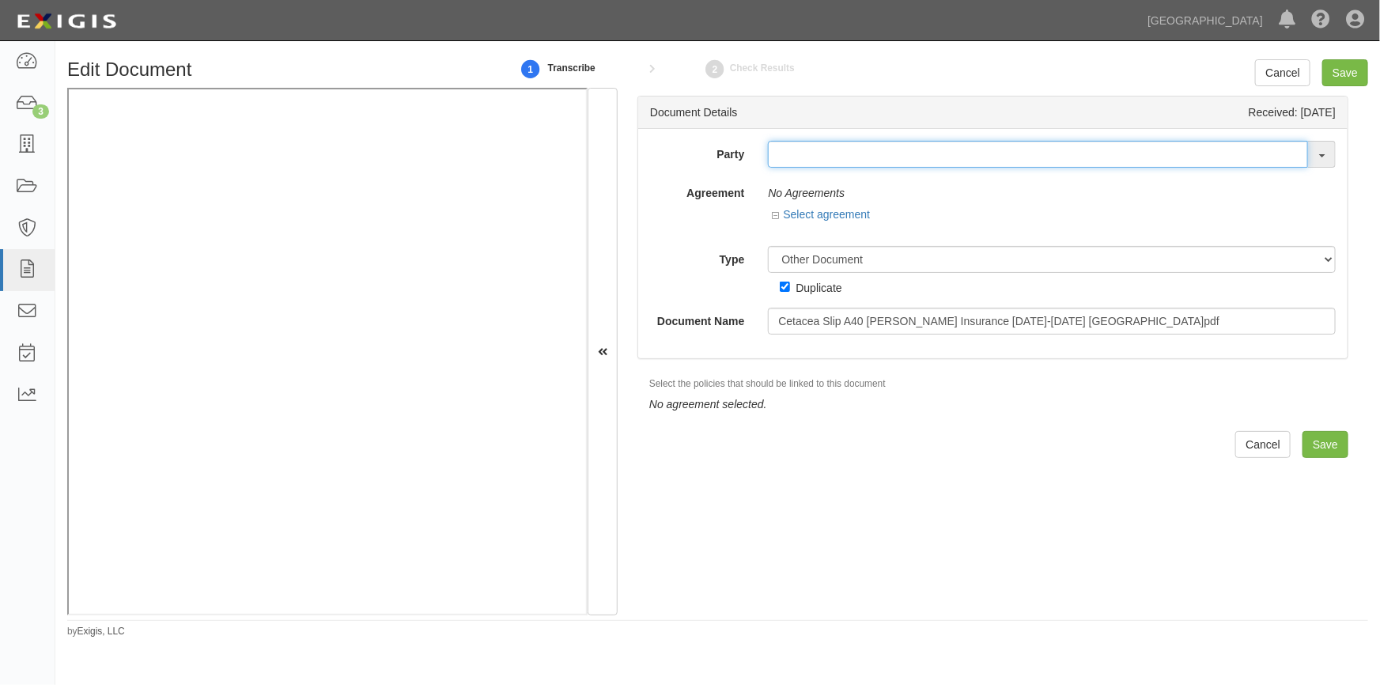
click at [798, 159] on input "text" at bounding box center [1038, 154] width 540 height 27
type input "[PERSON_NAME]"
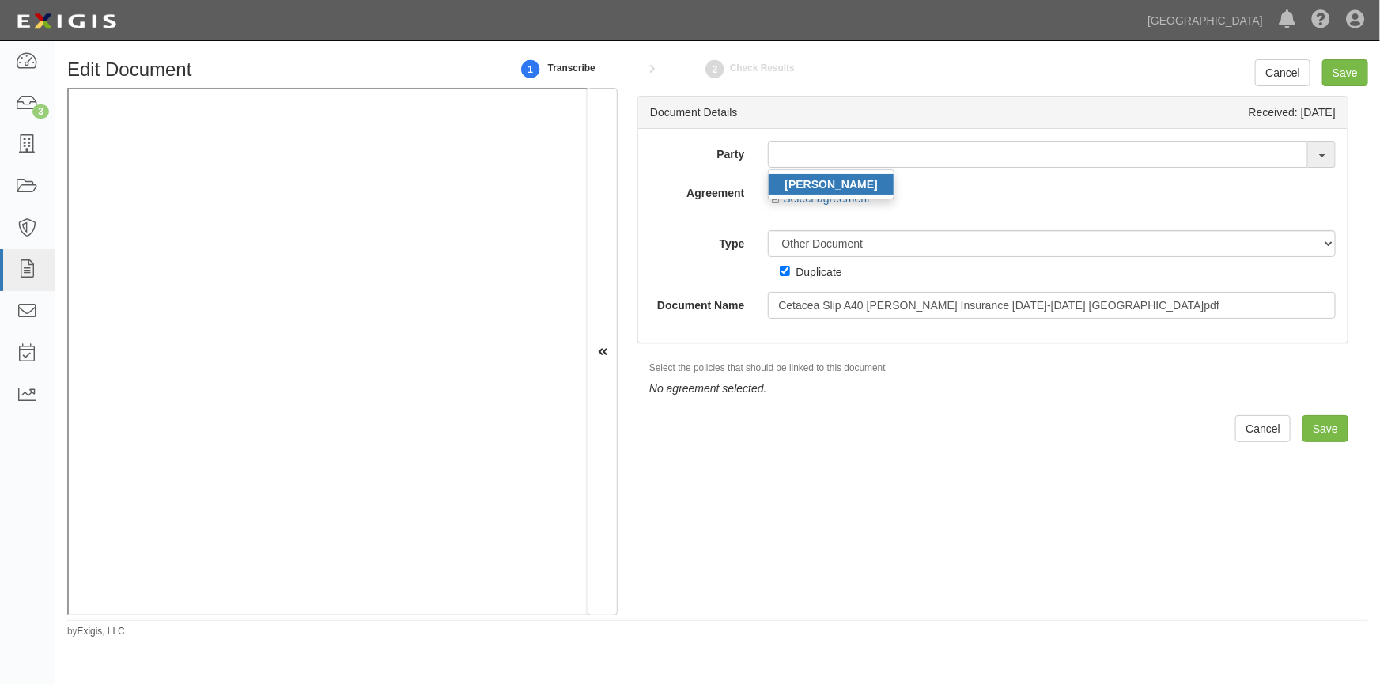
click at [802, 181] on strong "[PERSON_NAME]" at bounding box center [830, 184] width 93 height 13
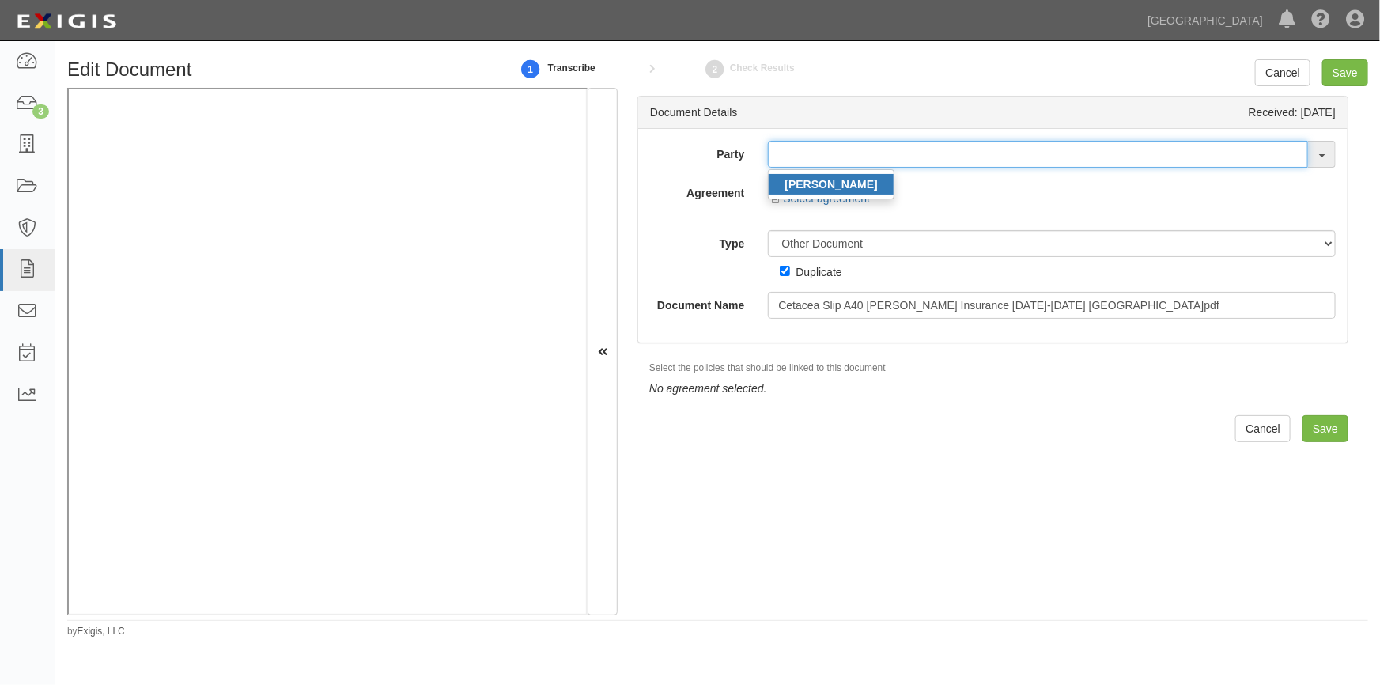
type input "[PERSON_NAME]"
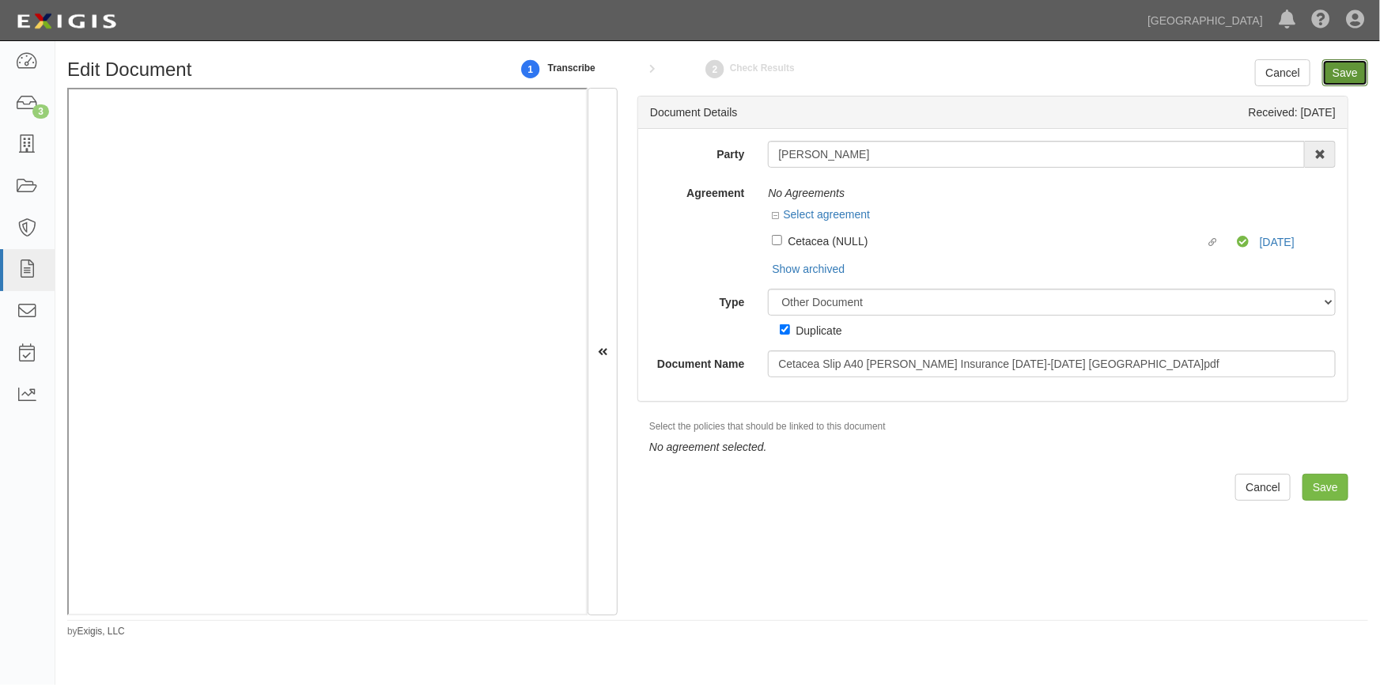
click at [1348, 67] on input "Save" at bounding box center [1345, 72] width 46 height 27
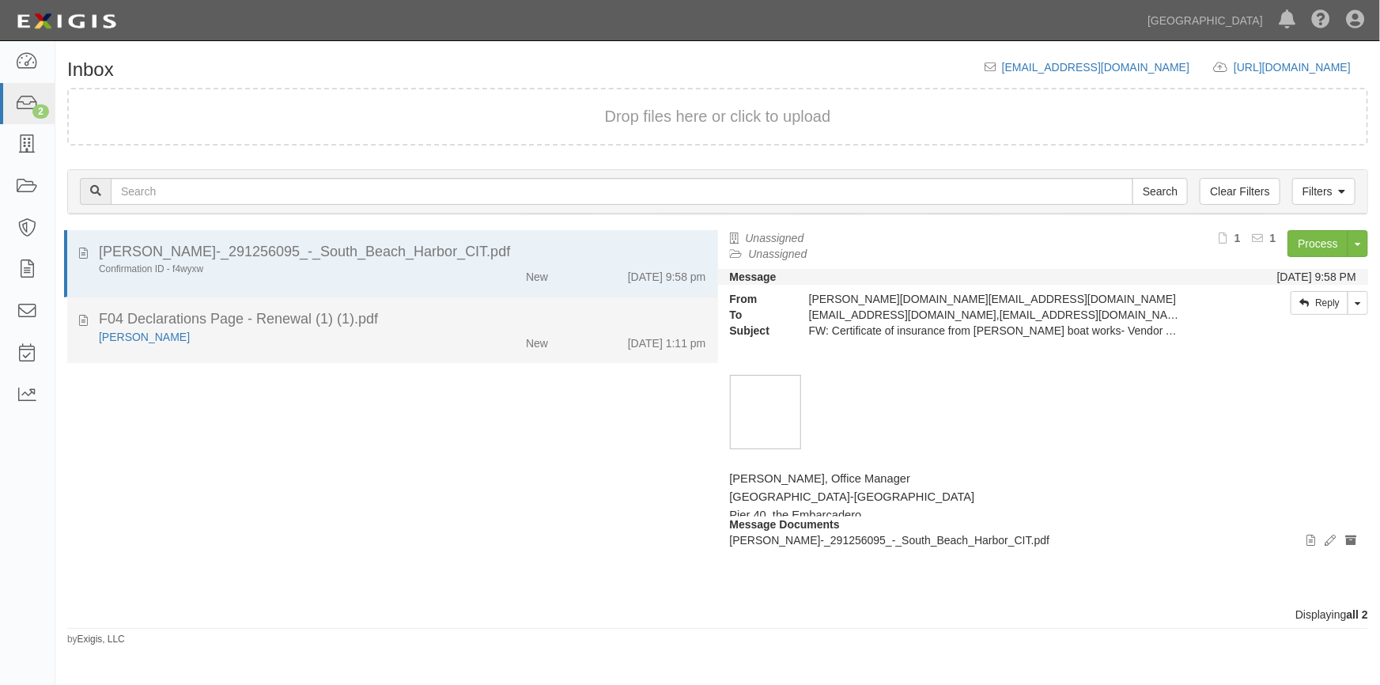
click at [407, 342] on div "[PERSON_NAME]" at bounding box center [271, 337] width 344 height 16
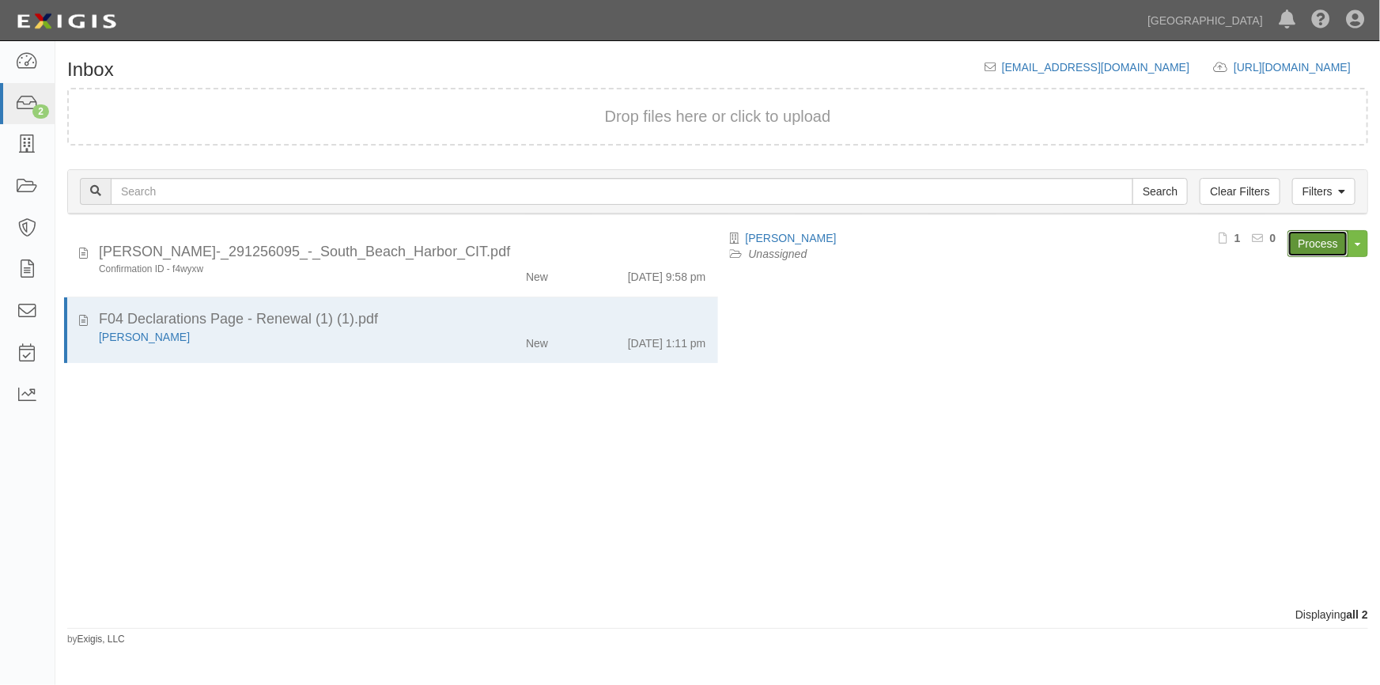
click at [1314, 244] on link "Process" at bounding box center [1317, 243] width 61 height 27
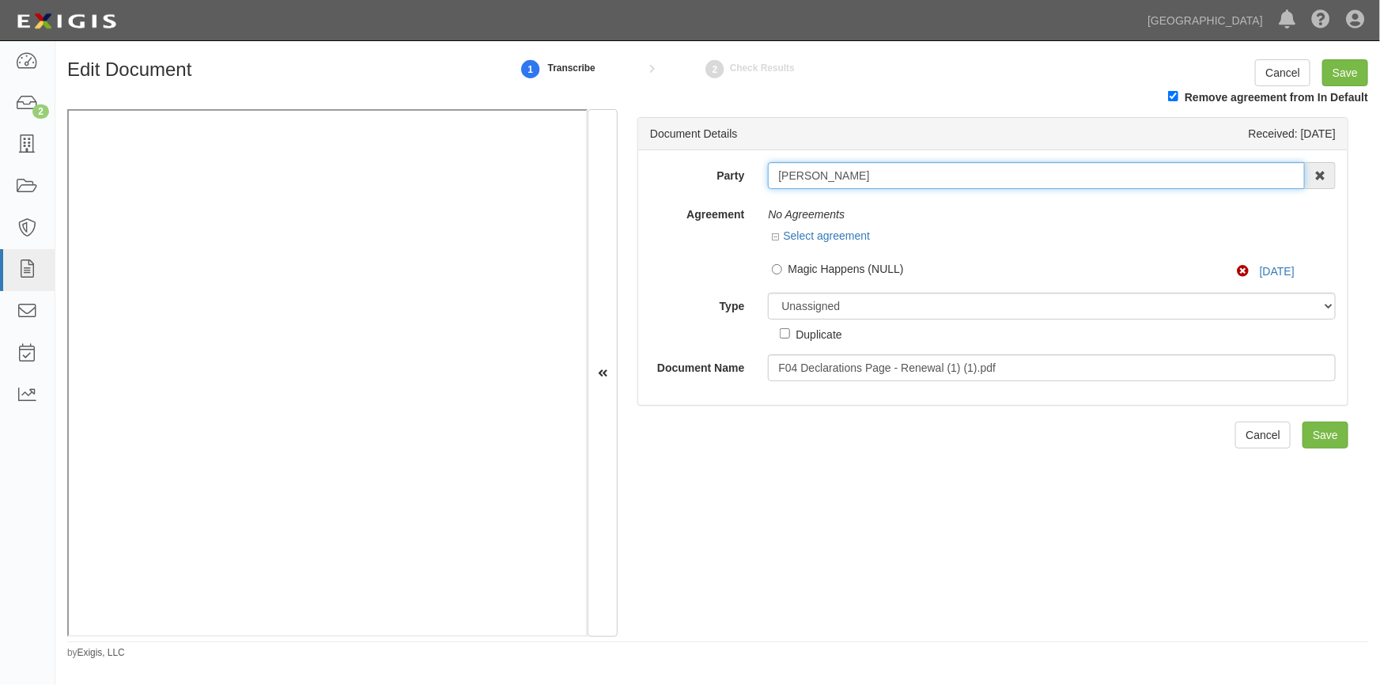
drag, startPoint x: 856, startPoint y: 172, endPoint x: 777, endPoint y: 177, distance: 80.0
click at [777, 177] on input "[PERSON_NAME]" at bounding box center [1036, 175] width 537 height 27
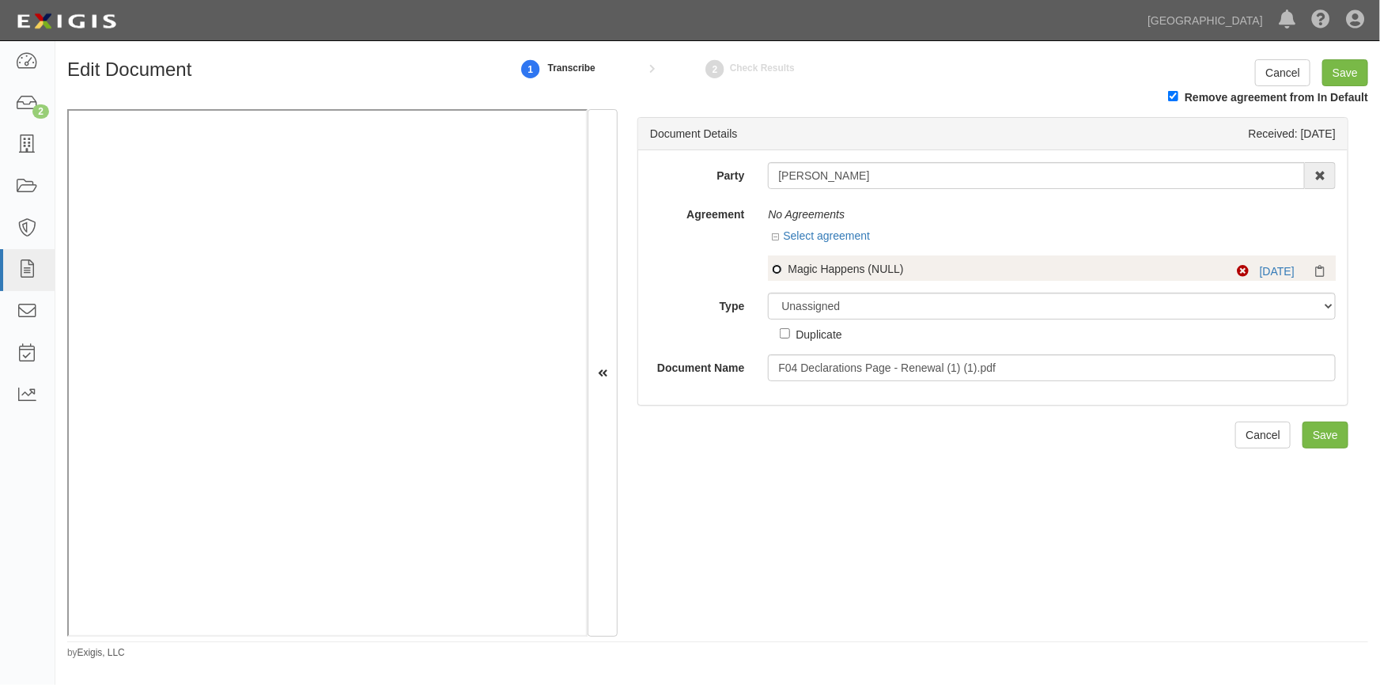
click at [776, 271] on input "Magic Happens (NULL)" at bounding box center [777, 269] width 10 height 10
radio input "true"
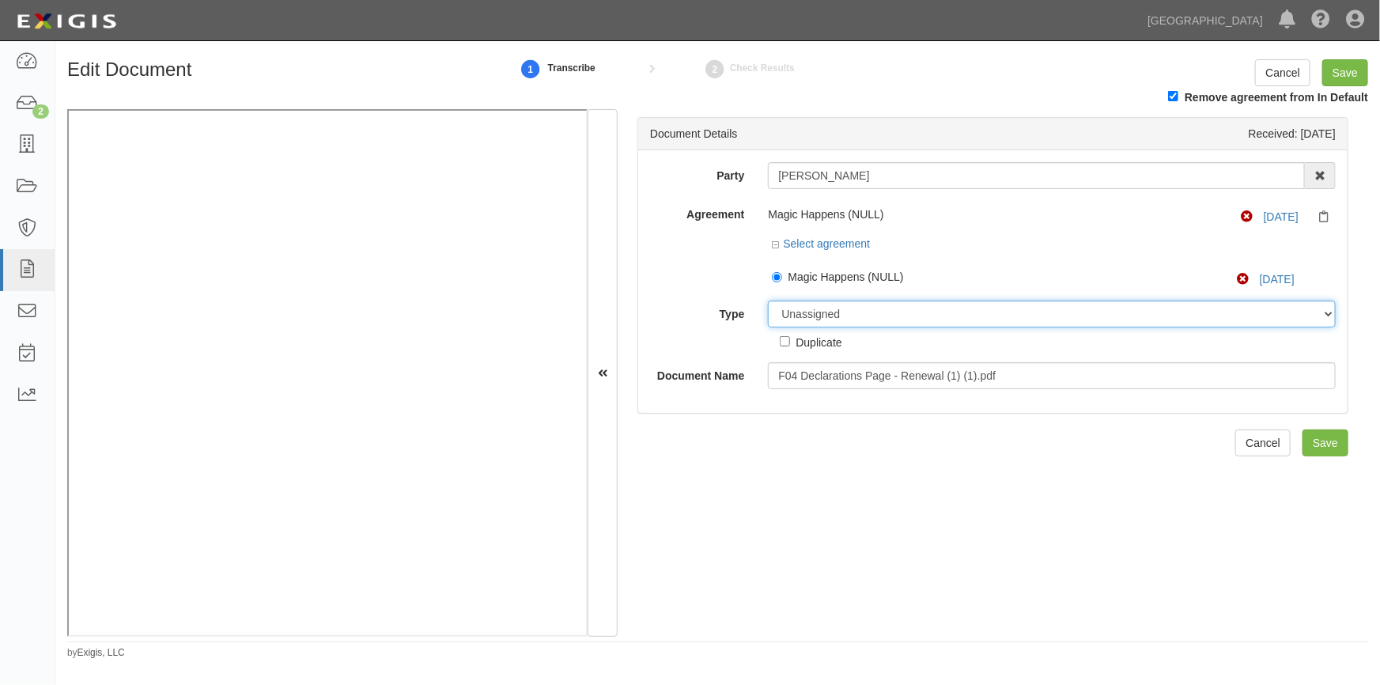
click at [881, 316] on select "Unassigned Binder Cancellation Notice Certificate Contract Endorsement Insuranc…" at bounding box center [1052, 313] width 568 height 27
select select "CertificateDetail"
click at [768, 301] on select "Unassigned Binder Cancellation Notice Certificate Contract Endorsement Insuranc…" at bounding box center [1052, 313] width 568 height 27
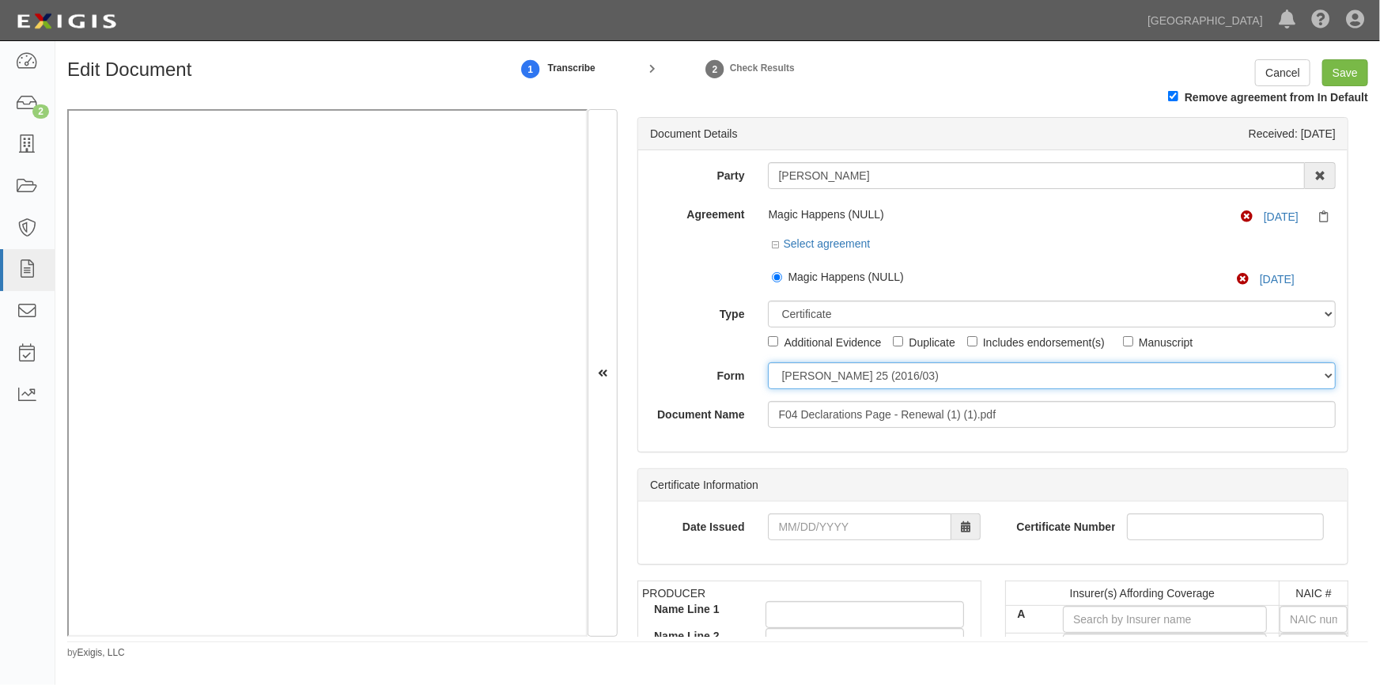
click at [822, 384] on select "ACORD 25 (2016/03) ACORD 101 ACORD 855 NY (2014/05) General" at bounding box center [1052, 375] width 568 height 27
select select "GeneralFormDetail"
click at [768, 363] on select "ACORD 25 (2016/03) ACORD 101 ACORD 855 NY (2014/05) General" at bounding box center [1052, 375] width 568 height 27
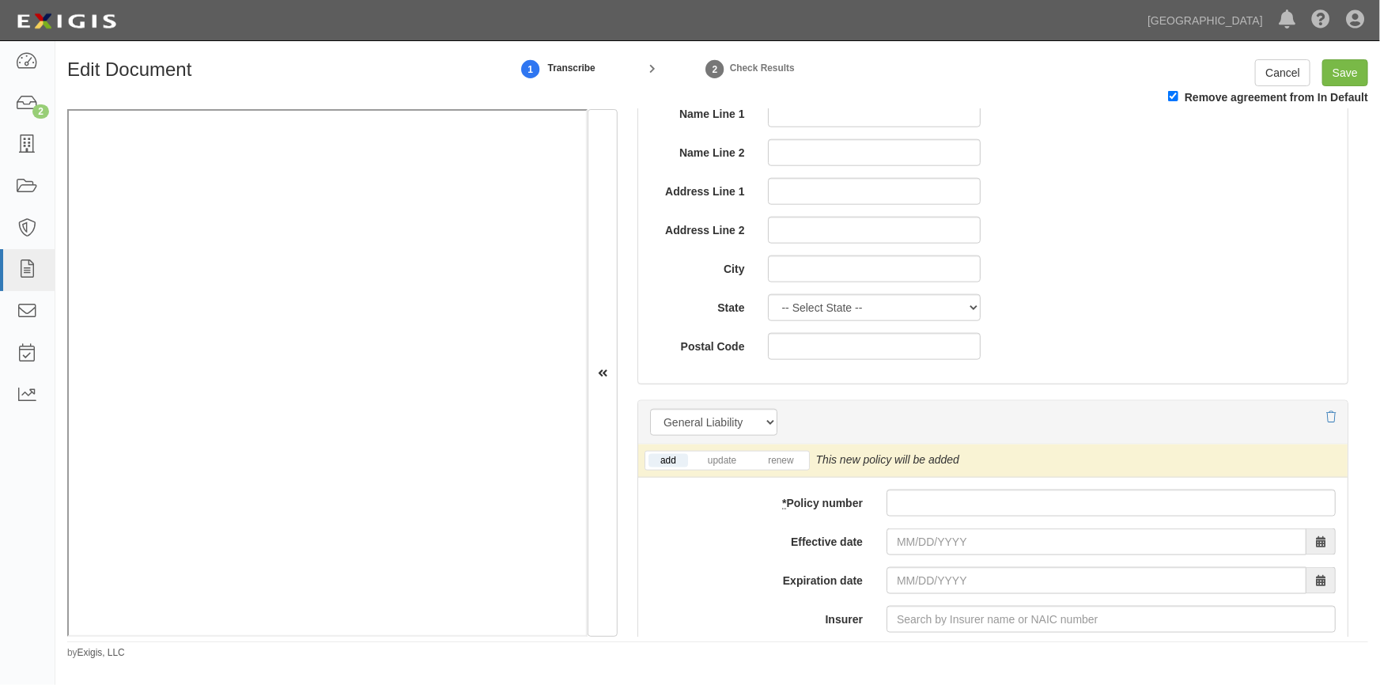
scroll to position [934, 0]
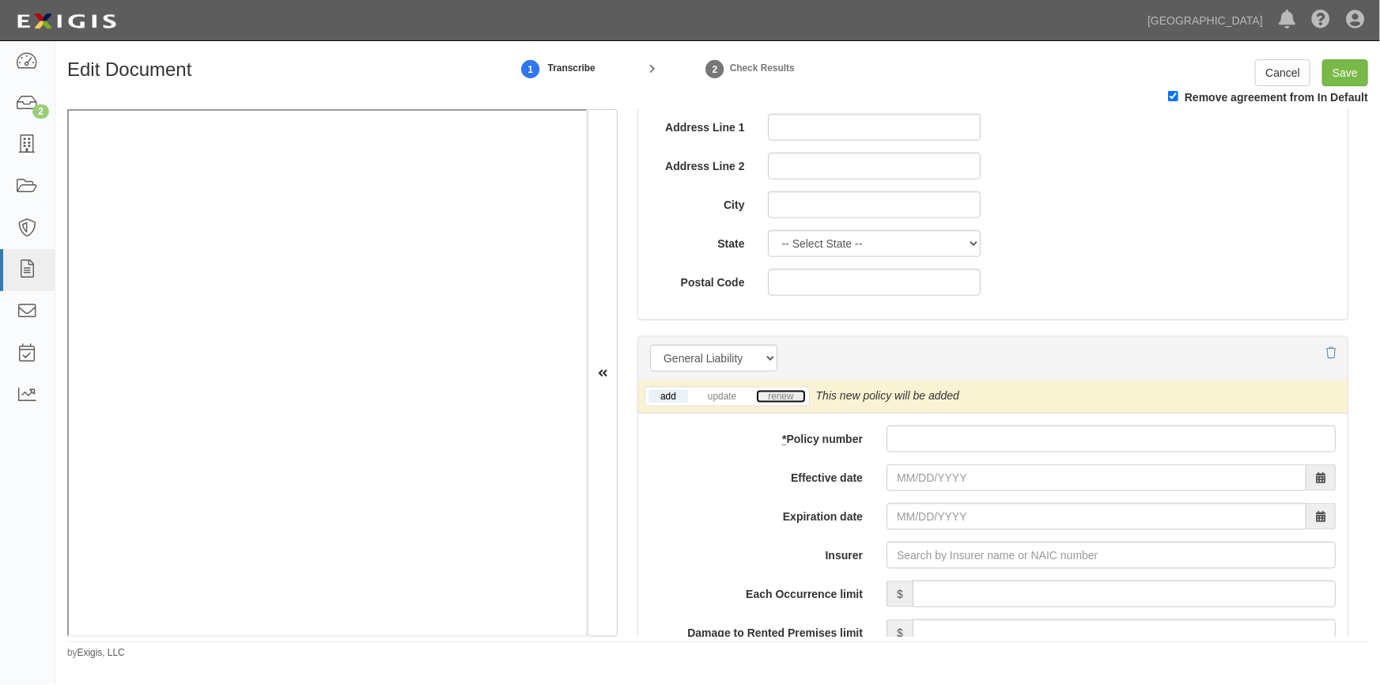
click at [788, 390] on link "renew" at bounding box center [780, 396] width 49 height 13
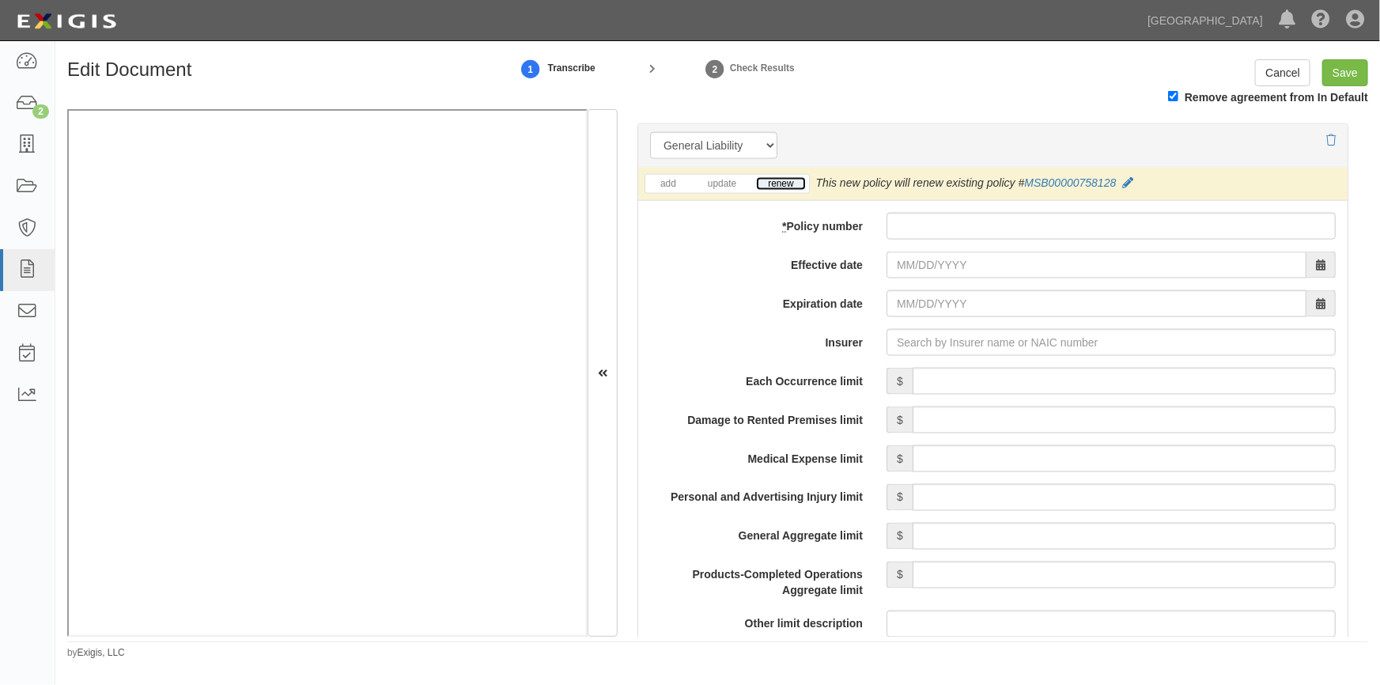
scroll to position [1150, 0]
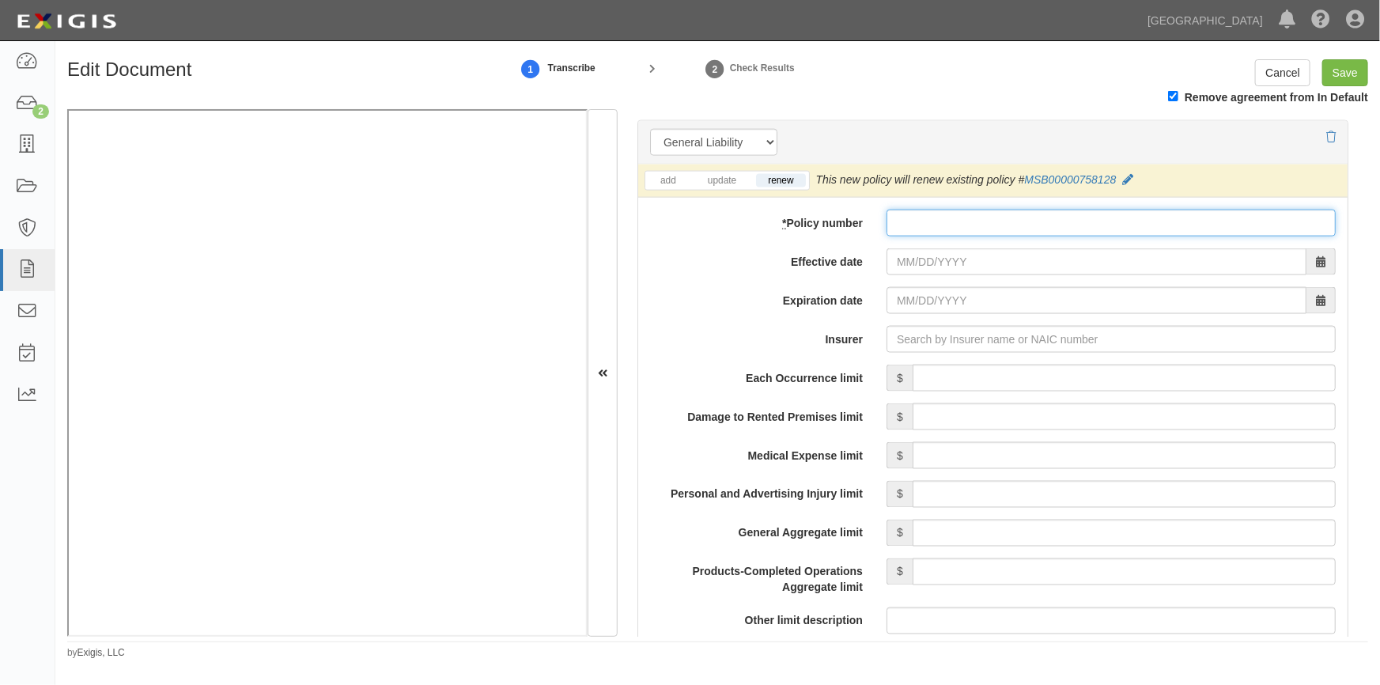
paste input "MSB00000758128"
type input "MSB00000758128"
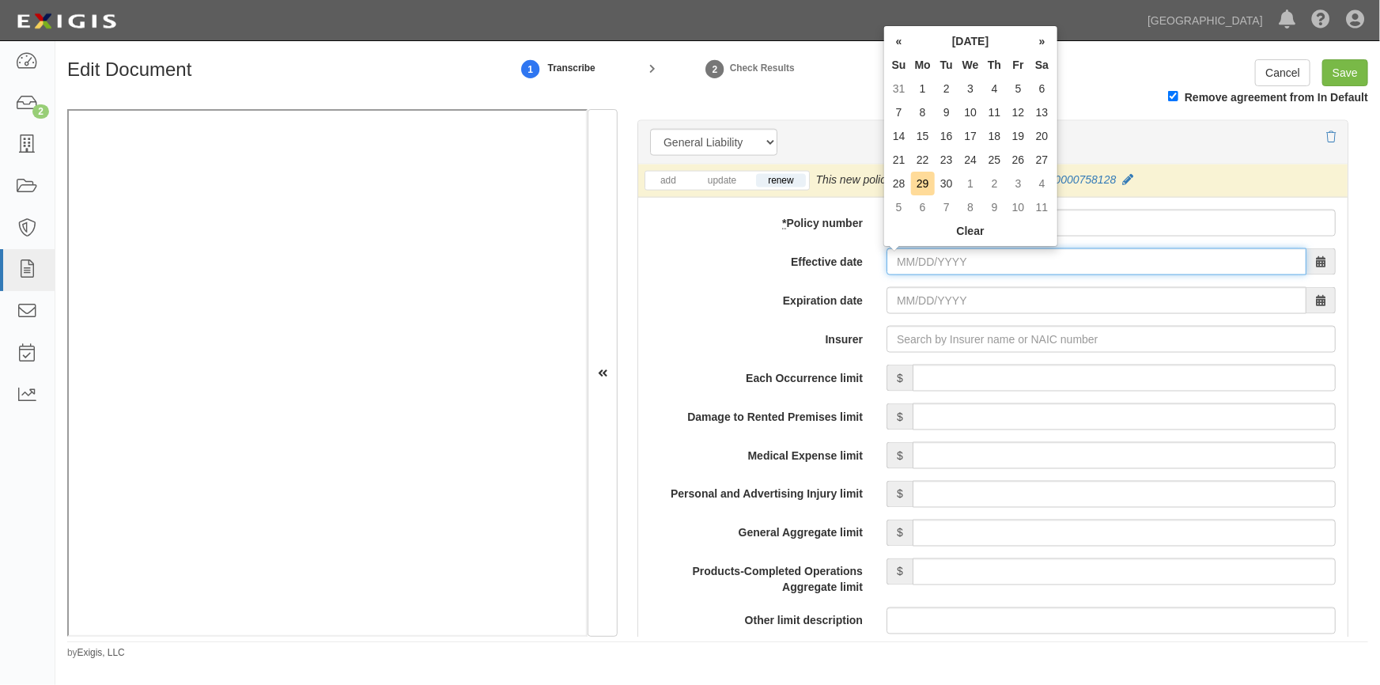
click at [971, 260] on input "Effective date" at bounding box center [1096, 261] width 420 height 27
type input "08/28/2025"
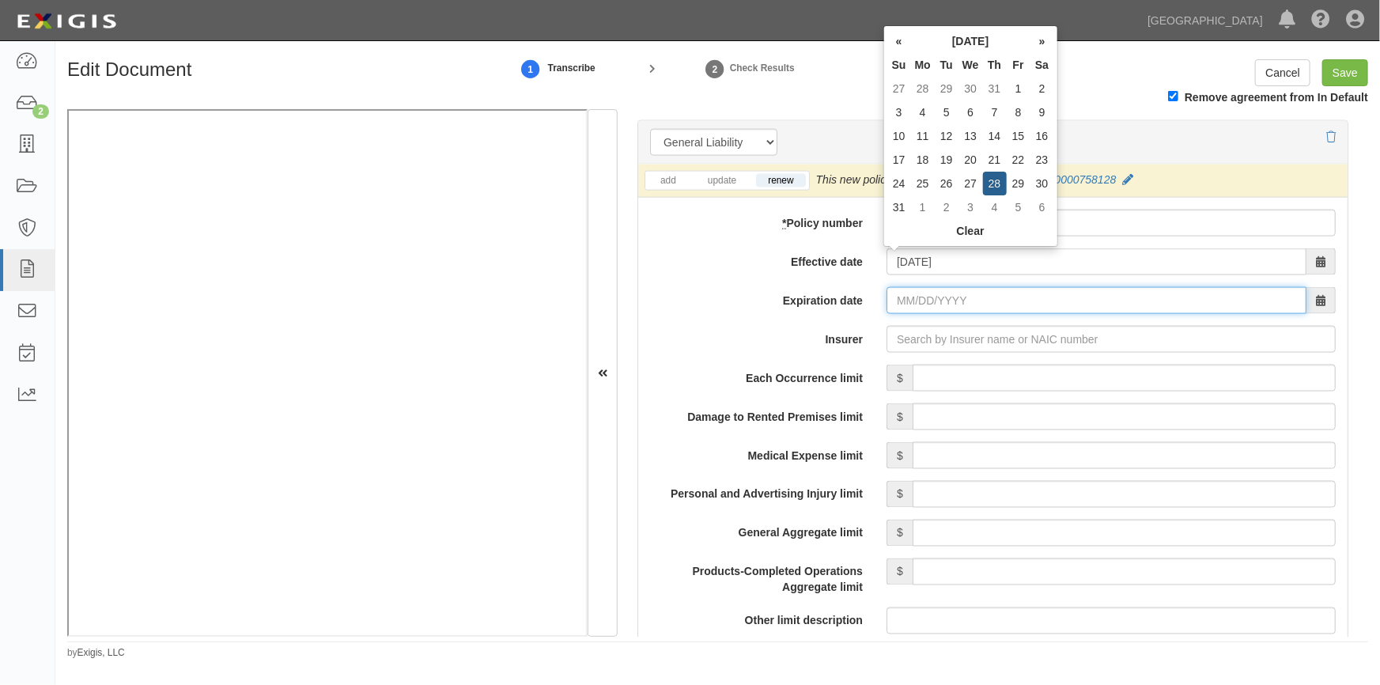
type input "08/28/2026"
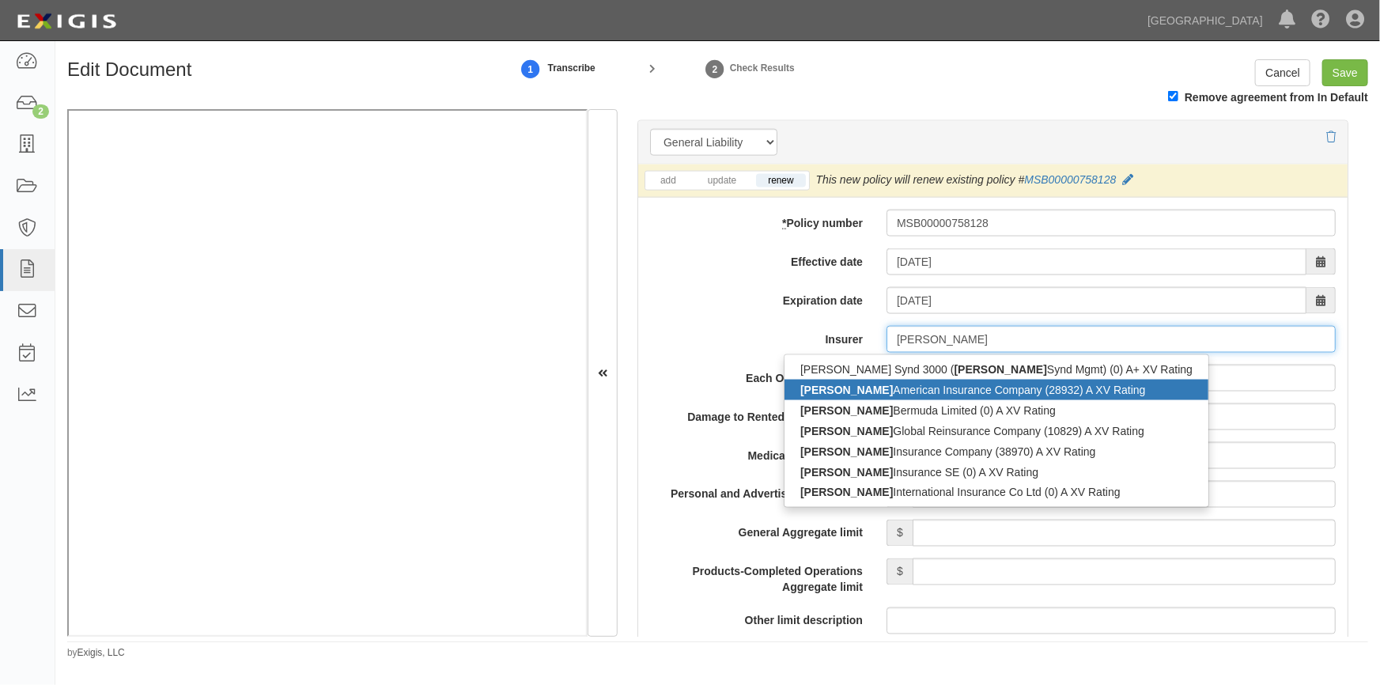
click at [905, 392] on div "Markel American Insurance Company (28932) A XV Rating" at bounding box center [996, 390] width 424 height 21
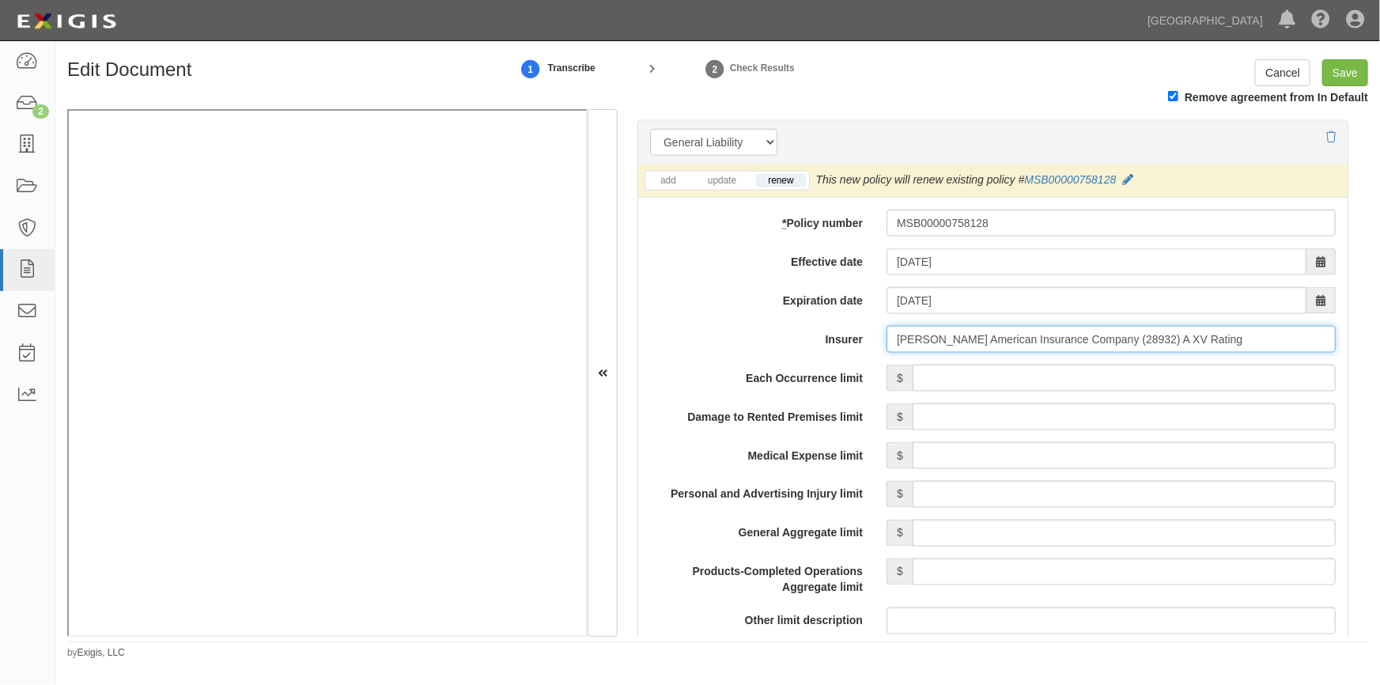
type input "Markel American Insurance Company (28932) A XV Rating"
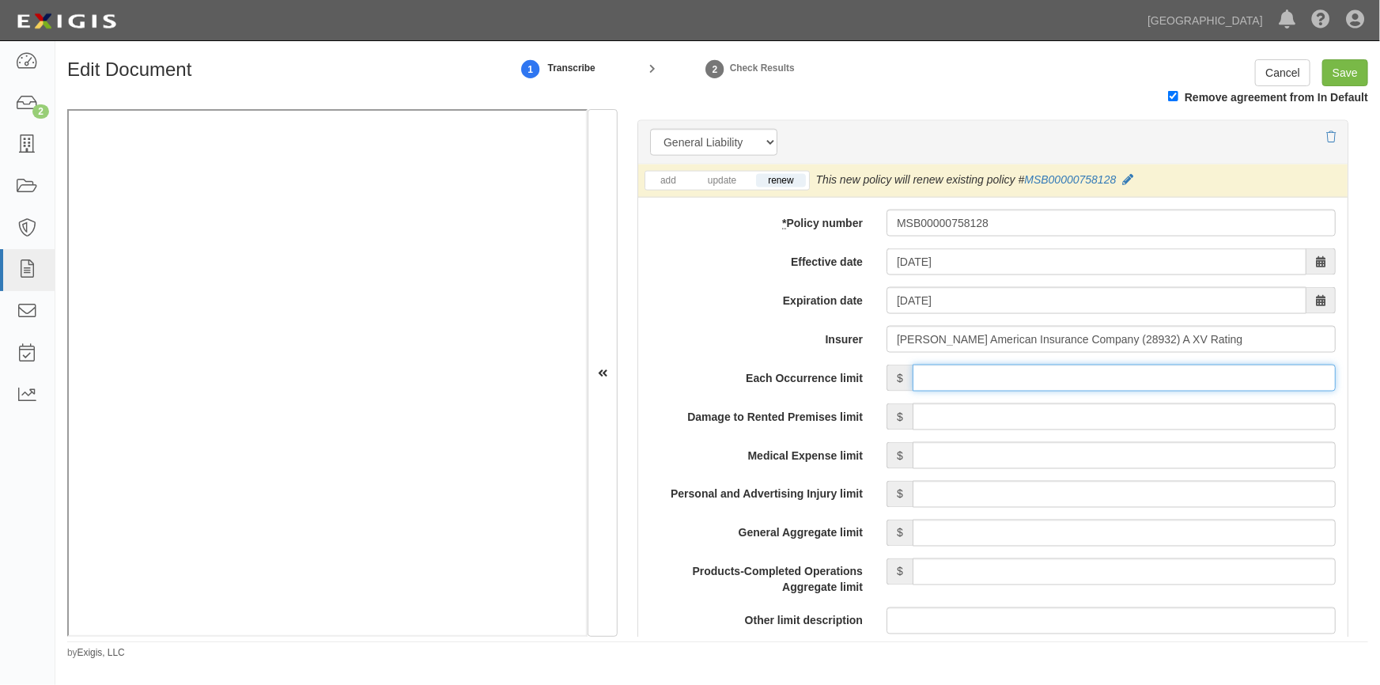
click at [1005, 387] on input "Each Occurrence limit" at bounding box center [1124, 378] width 423 height 27
click at [1334, 70] on input "Save" at bounding box center [1345, 72] width 46 height 27
type input "500000"
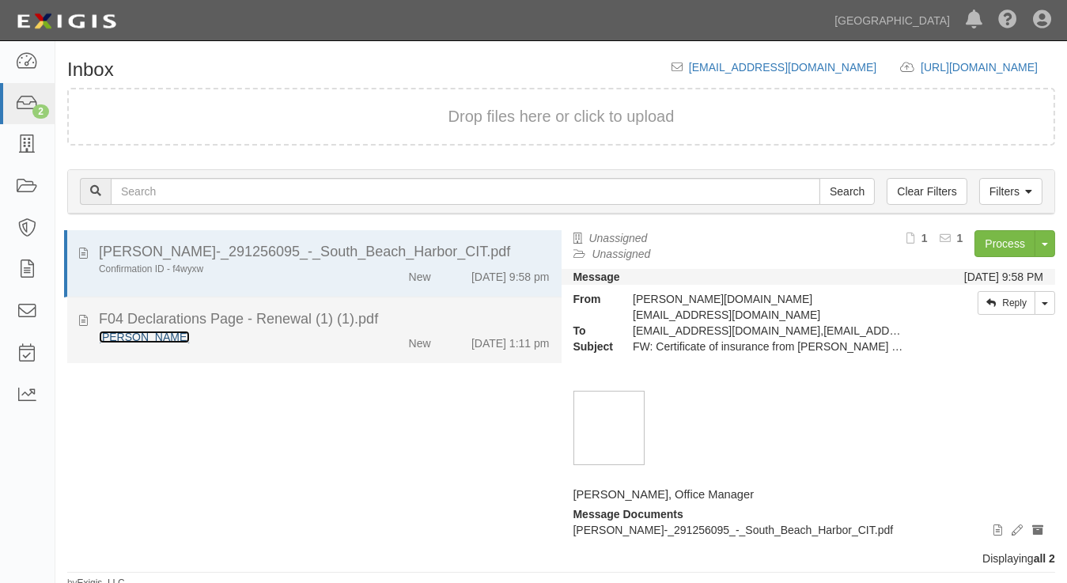
click at [132, 336] on link "[PERSON_NAME]" at bounding box center [144, 337] width 91 height 13
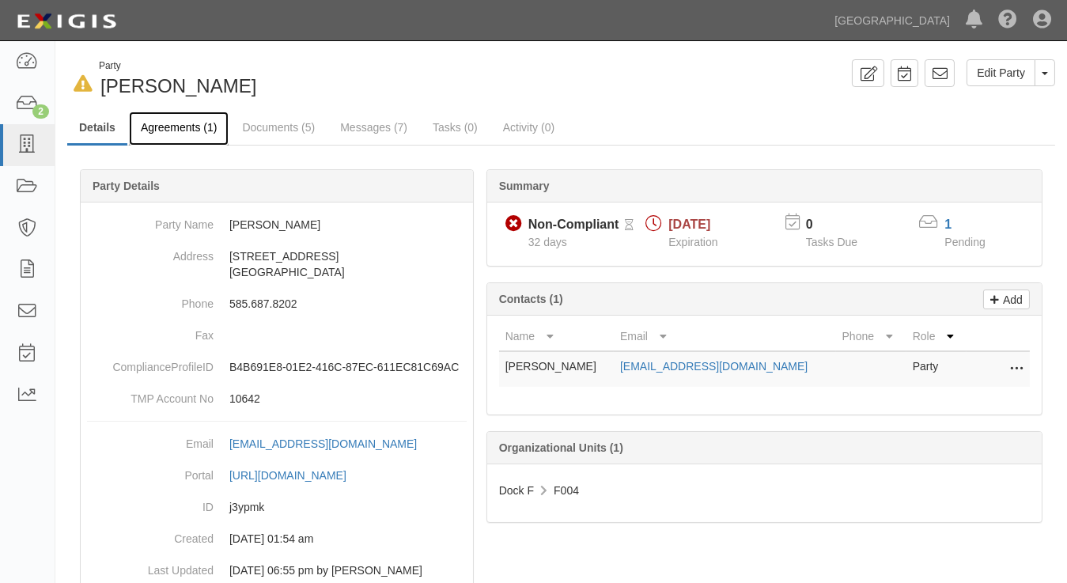
click at [196, 130] on link "Agreements (1)" at bounding box center [179, 129] width 100 height 34
click at [176, 128] on link "Agreements (1)" at bounding box center [179, 129] width 100 height 34
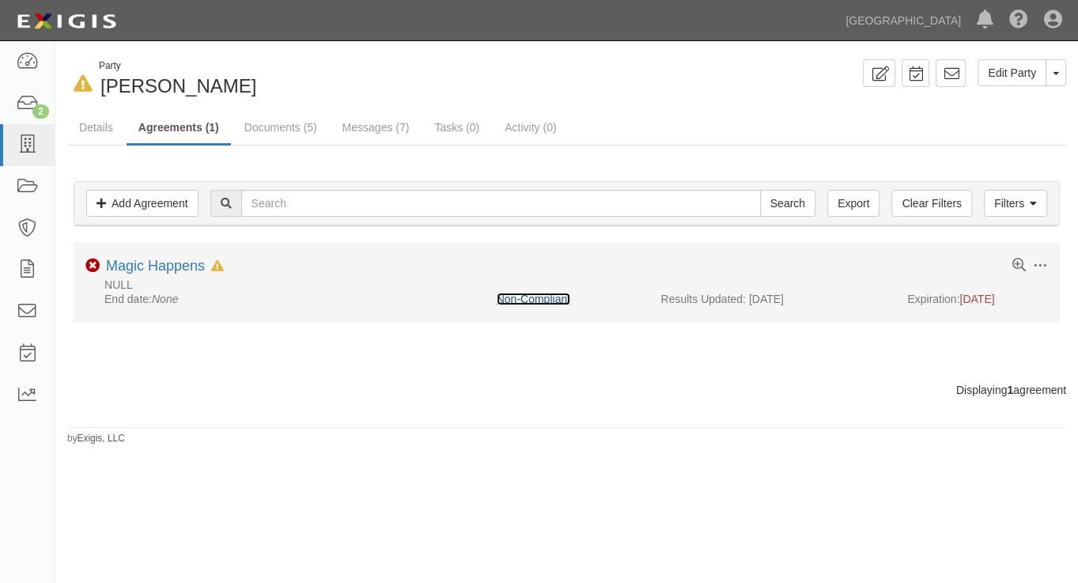
click at [550, 300] on link "Non-Compliant" at bounding box center [534, 299] width 74 height 13
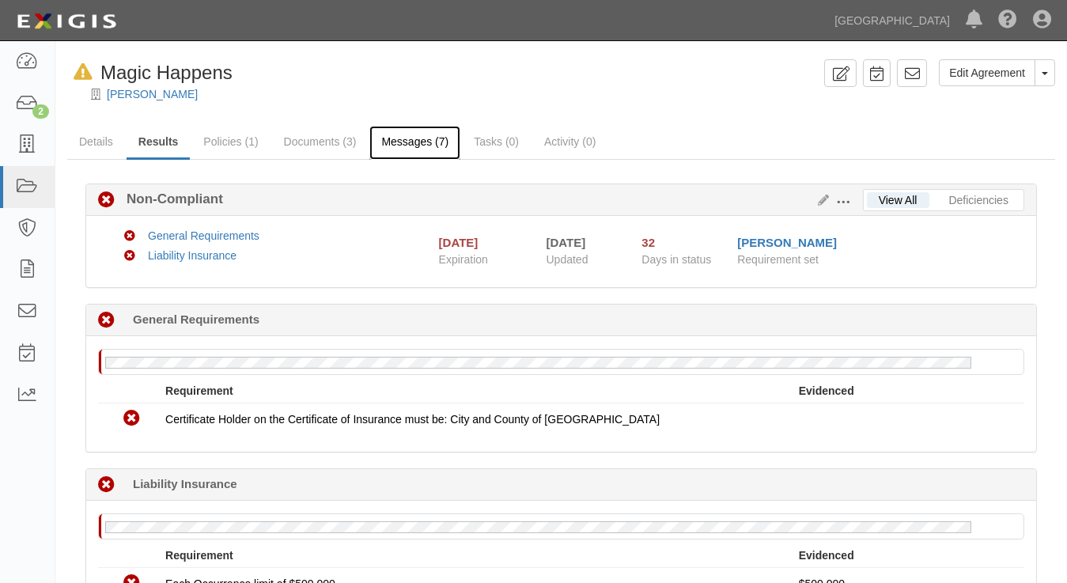
click at [402, 141] on link "Messages (7)" at bounding box center [414, 143] width 91 height 34
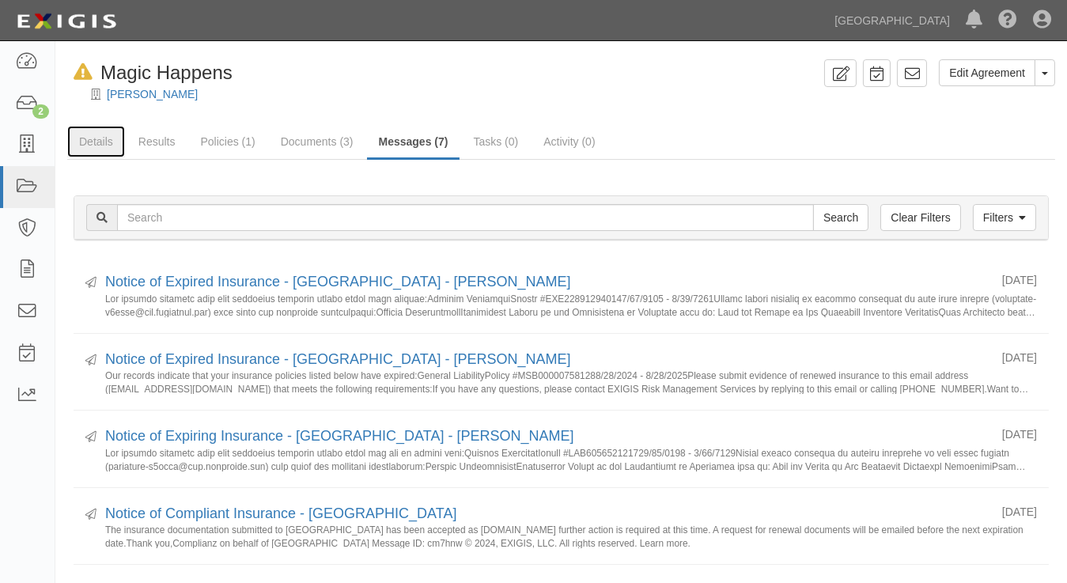
click at [103, 138] on link "Details" at bounding box center [96, 142] width 58 height 32
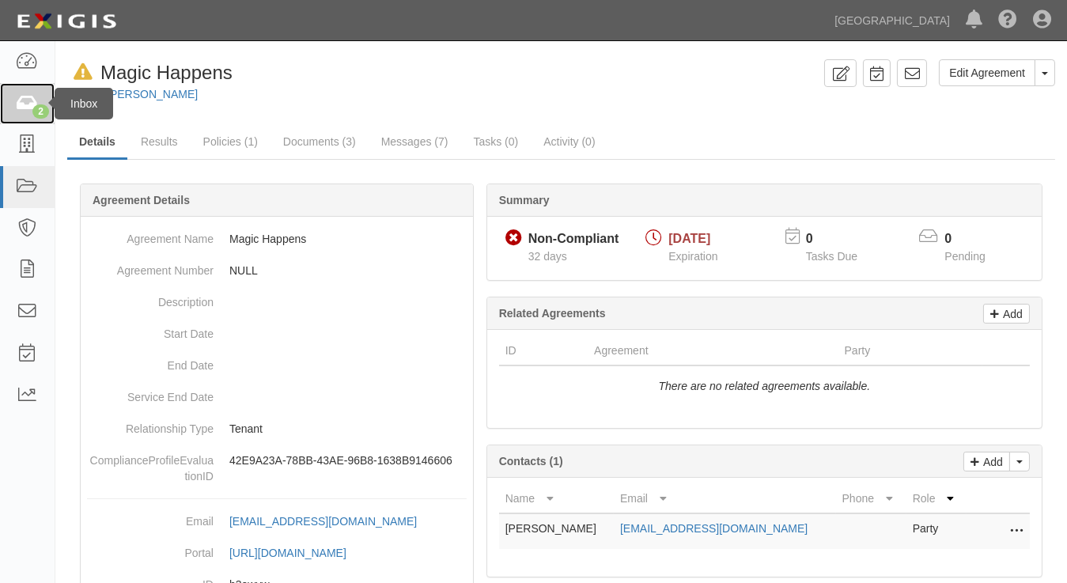
click at [29, 108] on icon at bounding box center [27, 104] width 22 height 18
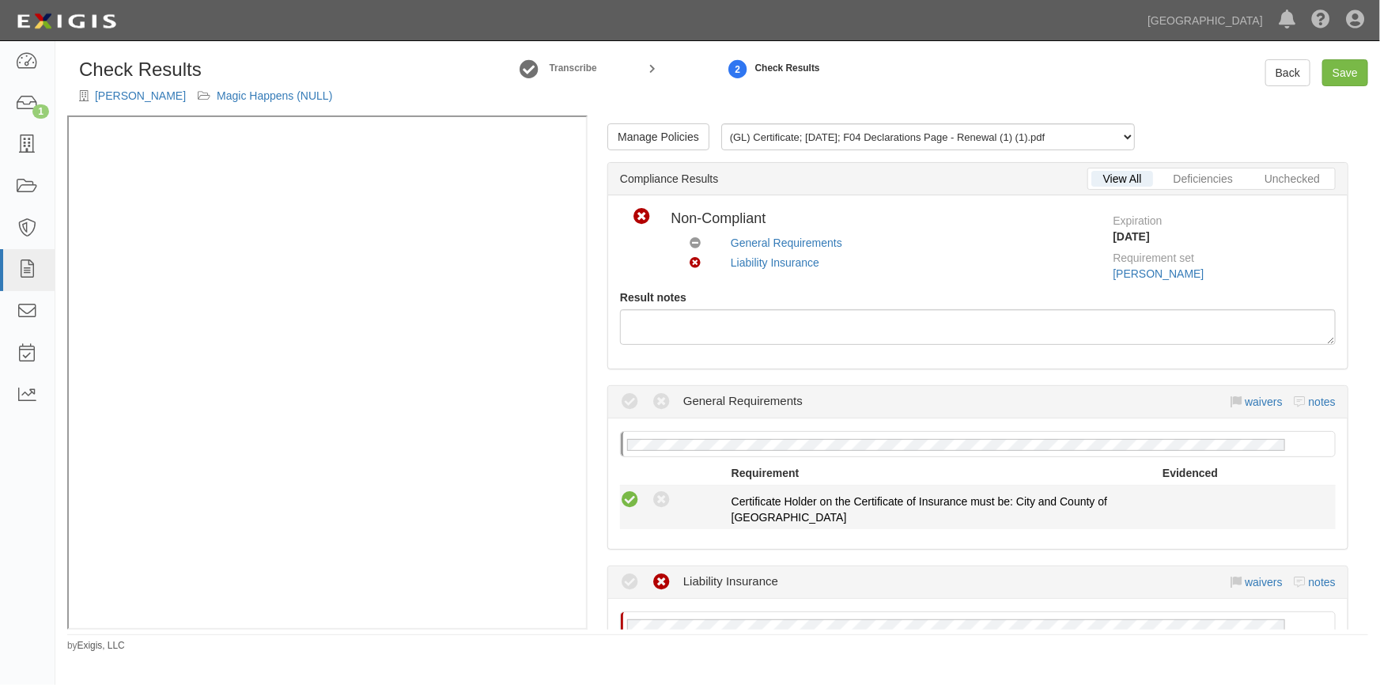
click at [630, 498] on icon at bounding box center [630, 500] width 20 height 20
radio input "true"
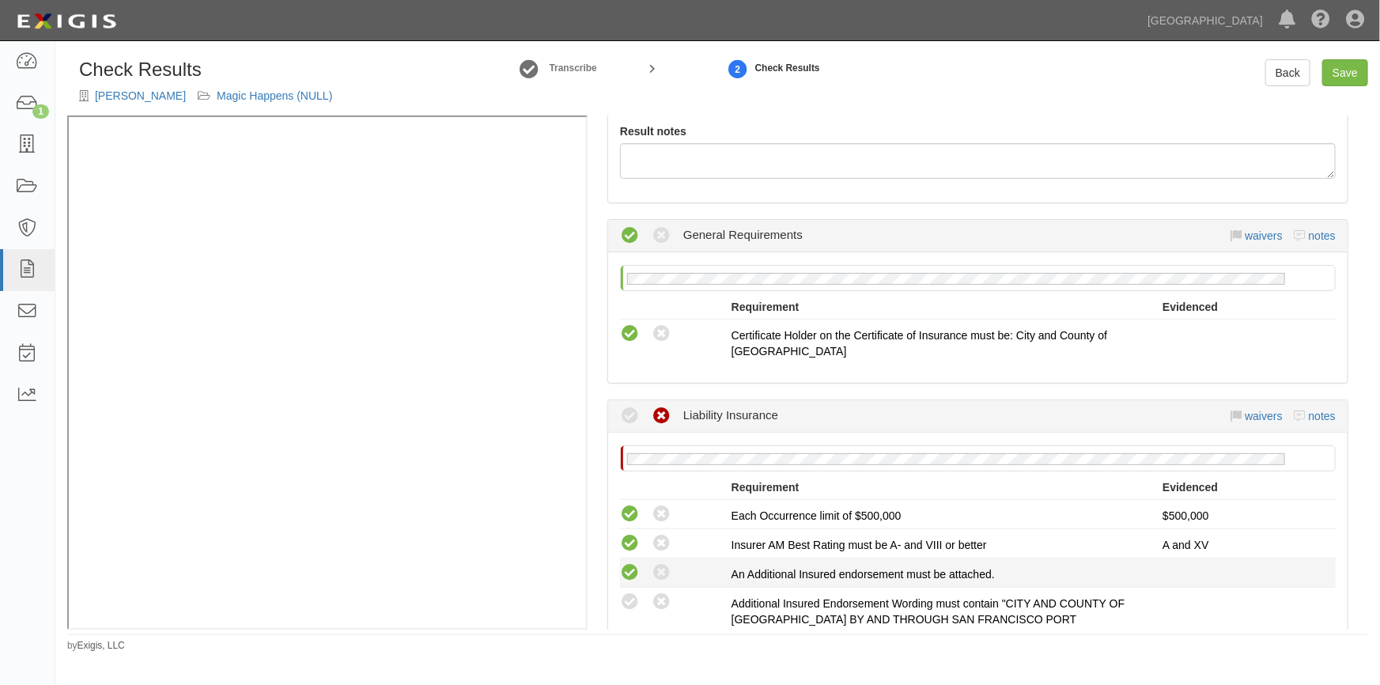
scroll to position [215, 0]
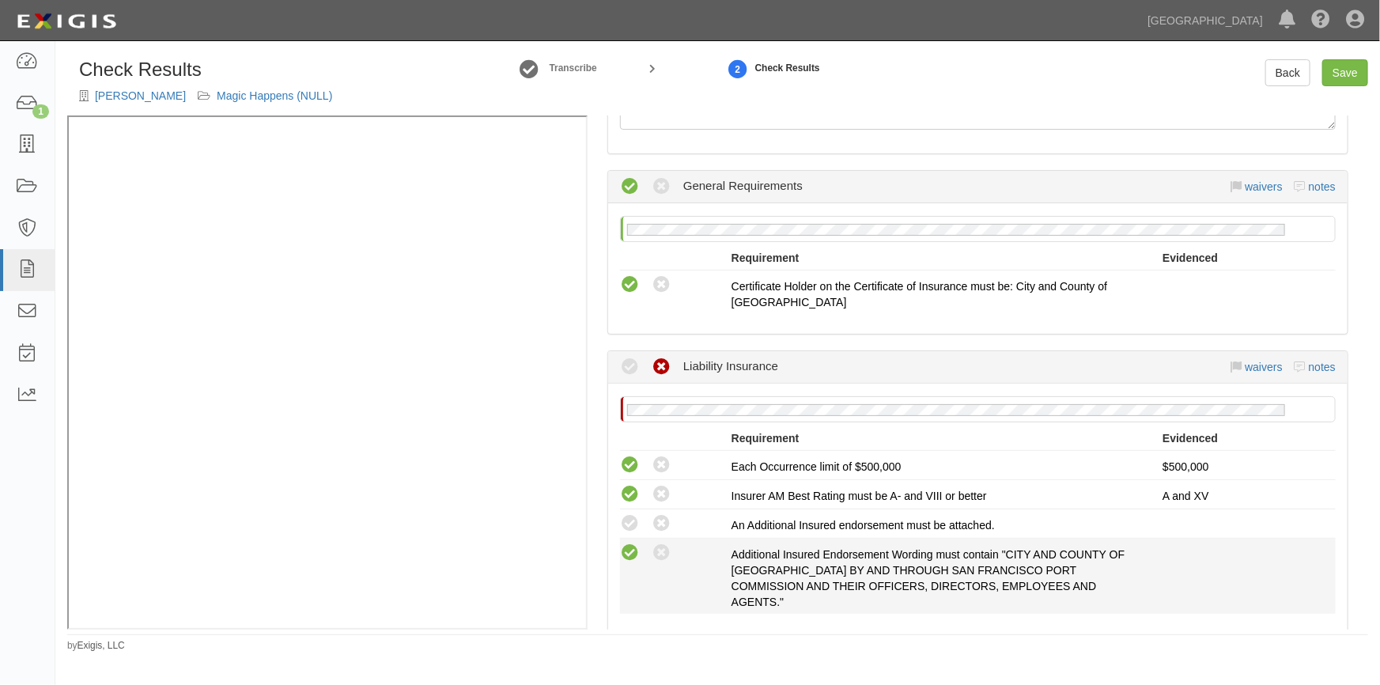
click at [629, 555] on icon at bounding box center [630, 553] width 20 height 20
radio input "true"
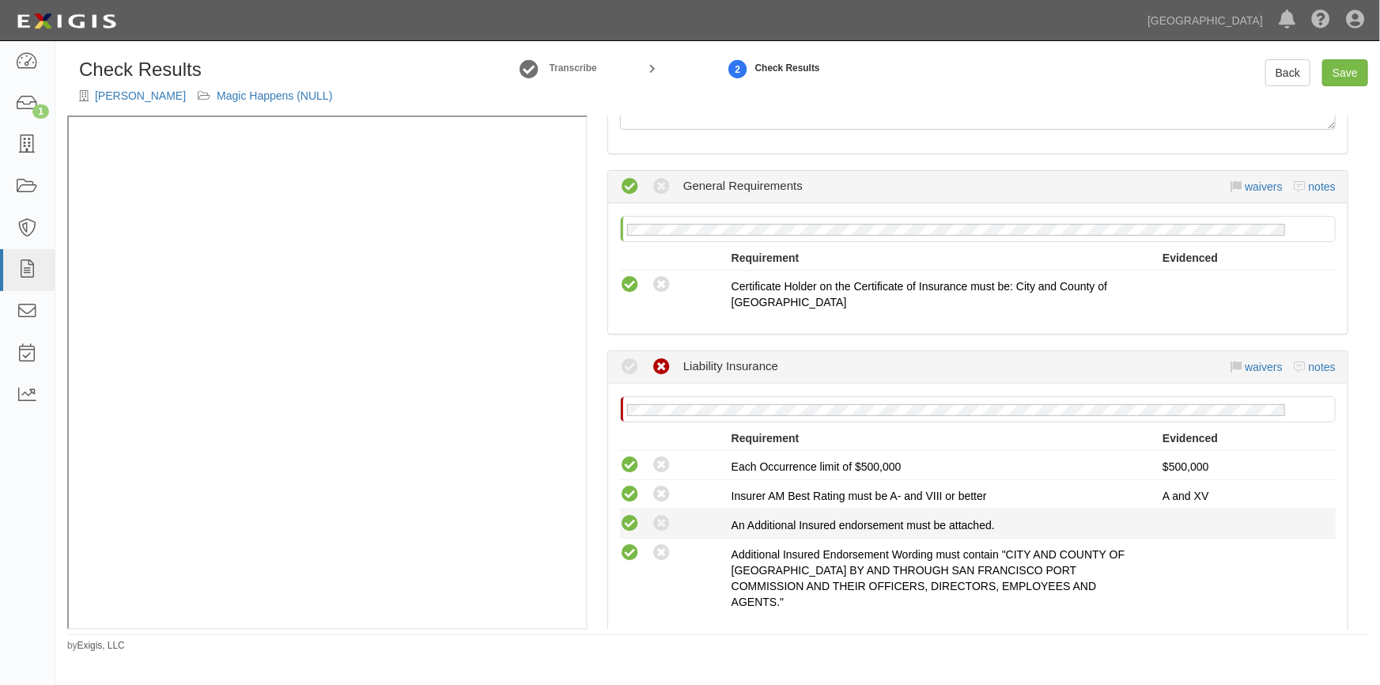
click at [626, 522] on icon at bounding box center [630, 524] width 20 height 20
radio input "true"
click at [1355, 66] on link "Save" at bounding box center [1345, 72] width 46 height 27
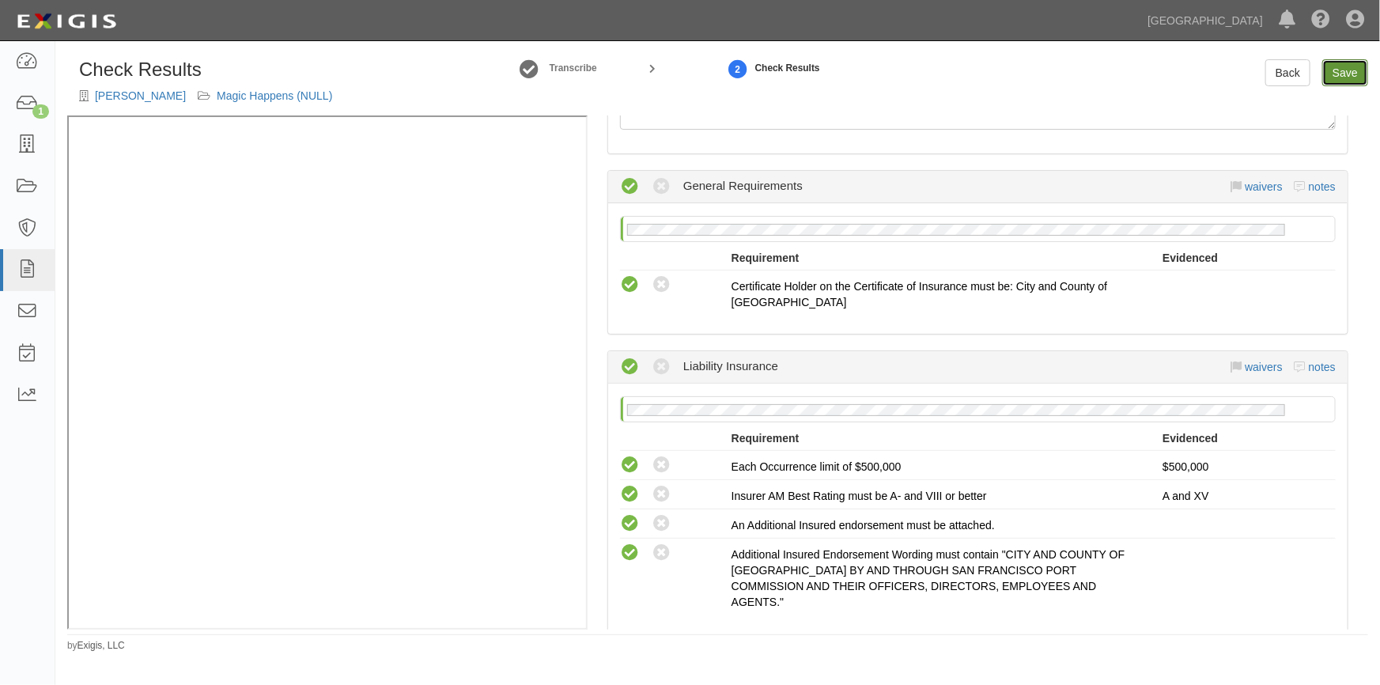
radio input "true"
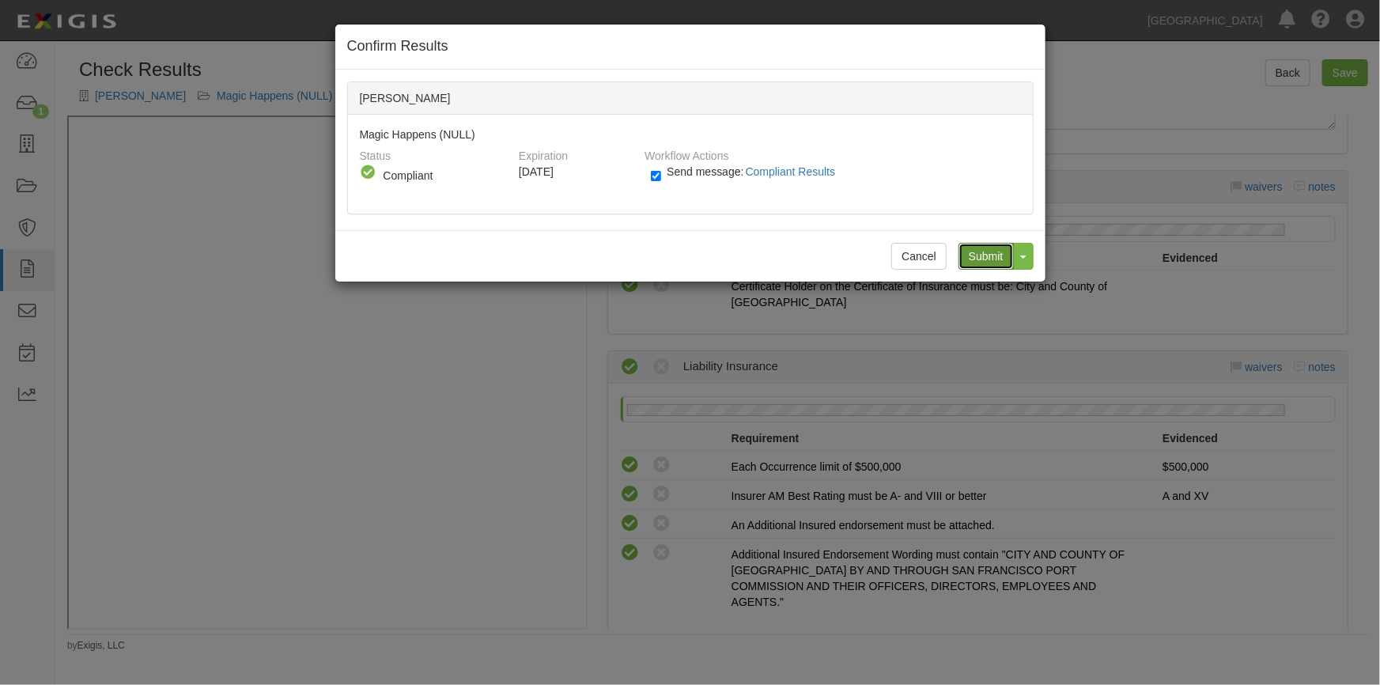
click at [984, 256] on input "Submit" at bounding box center [985, 256] width 55 height 27
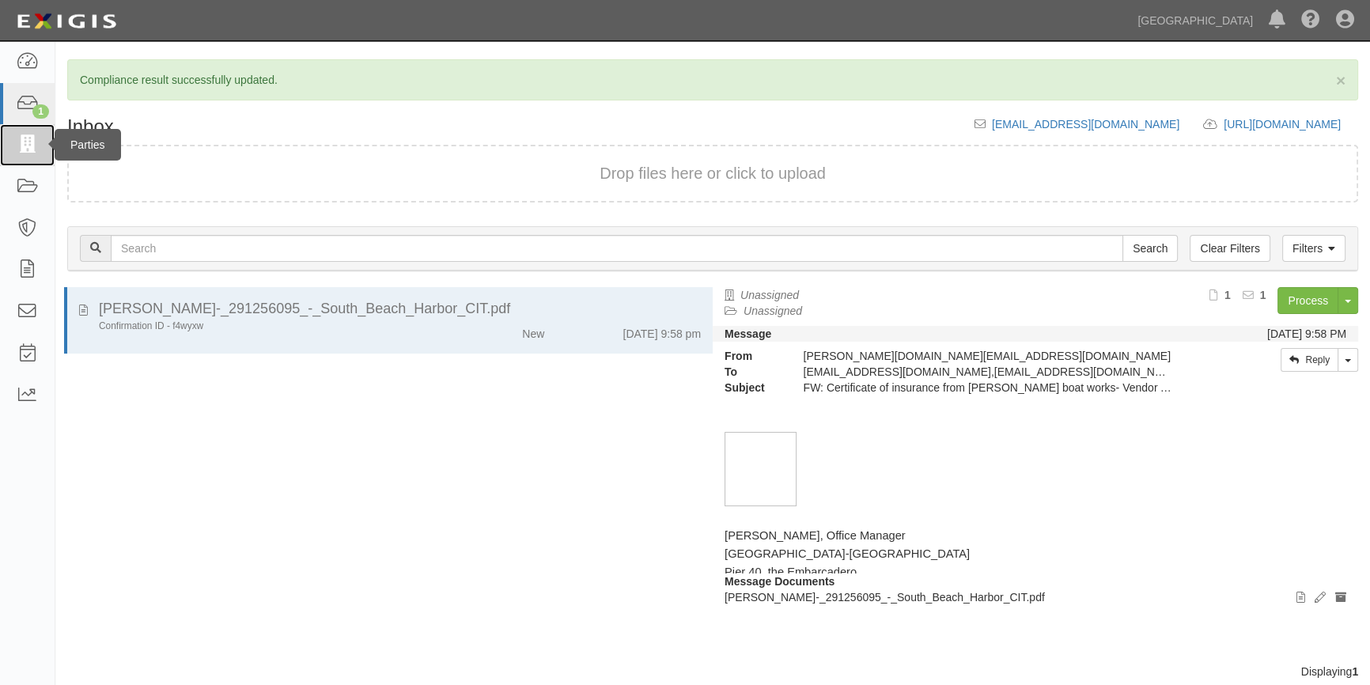
click at [24, 142] on icon at bounding box center [27, 145] width 22 height 18
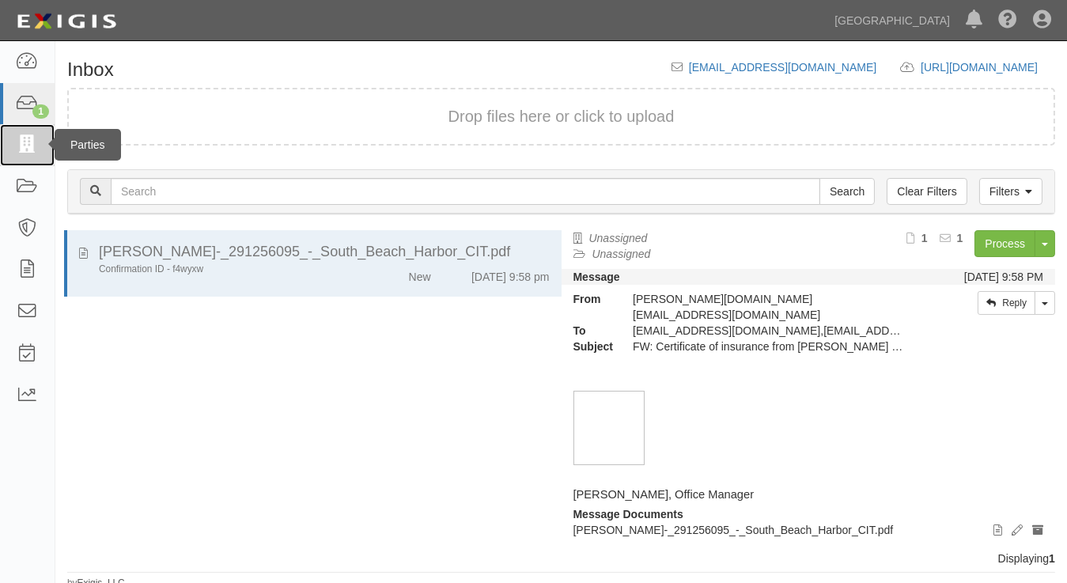
click at [27, 149] on icon at bounding box center [27, 145] width 22 height 18
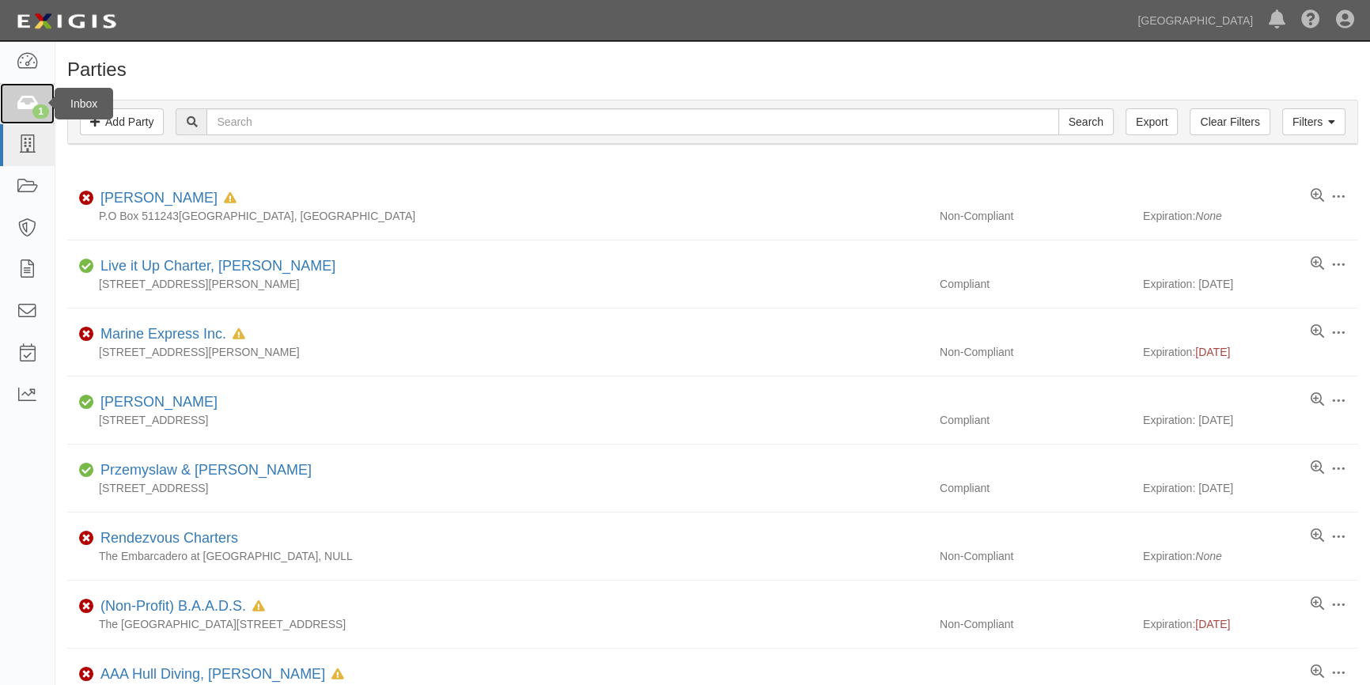
click at [35, 108] on div "1" at bounding box center [40, 111] width 17 height 14
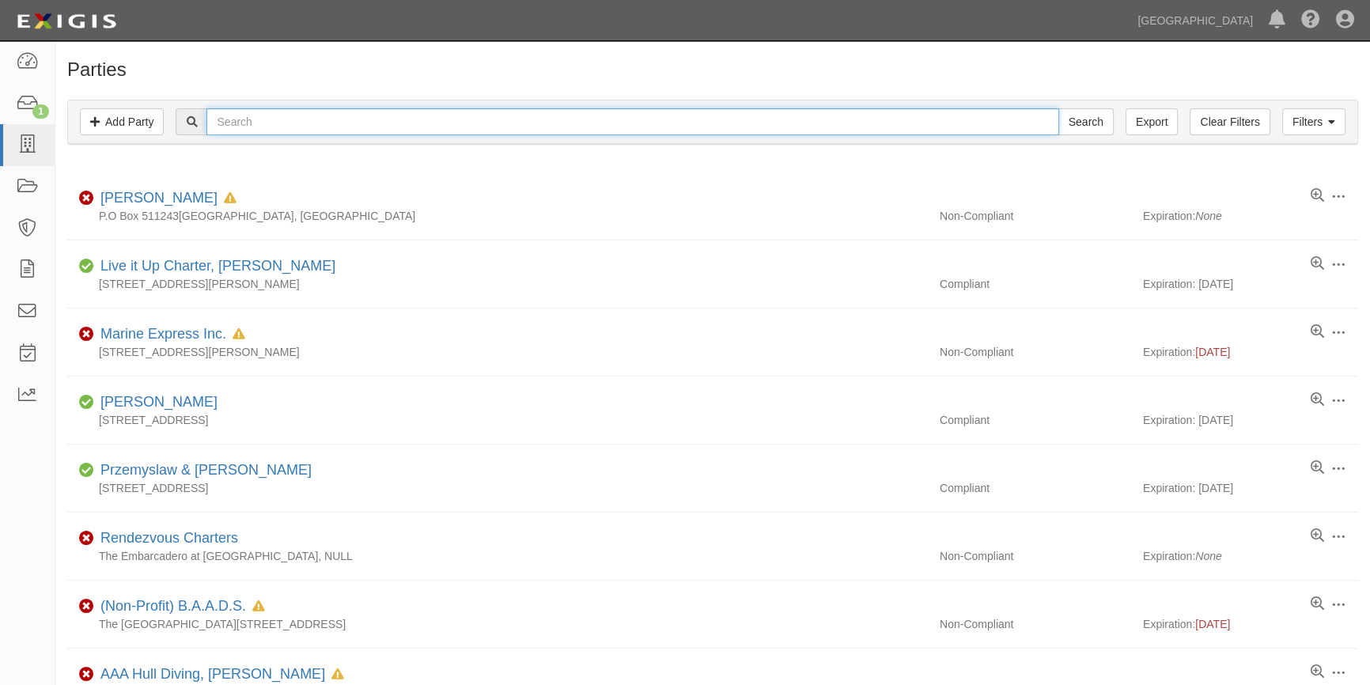
click at [213, 126] on input "text" at bounding box center [632, 121] width 852 height 27
click at [1058, 108] on input "Search" at bounding box center [1085, 121] width 55 height 27
type input "amy wagner ."
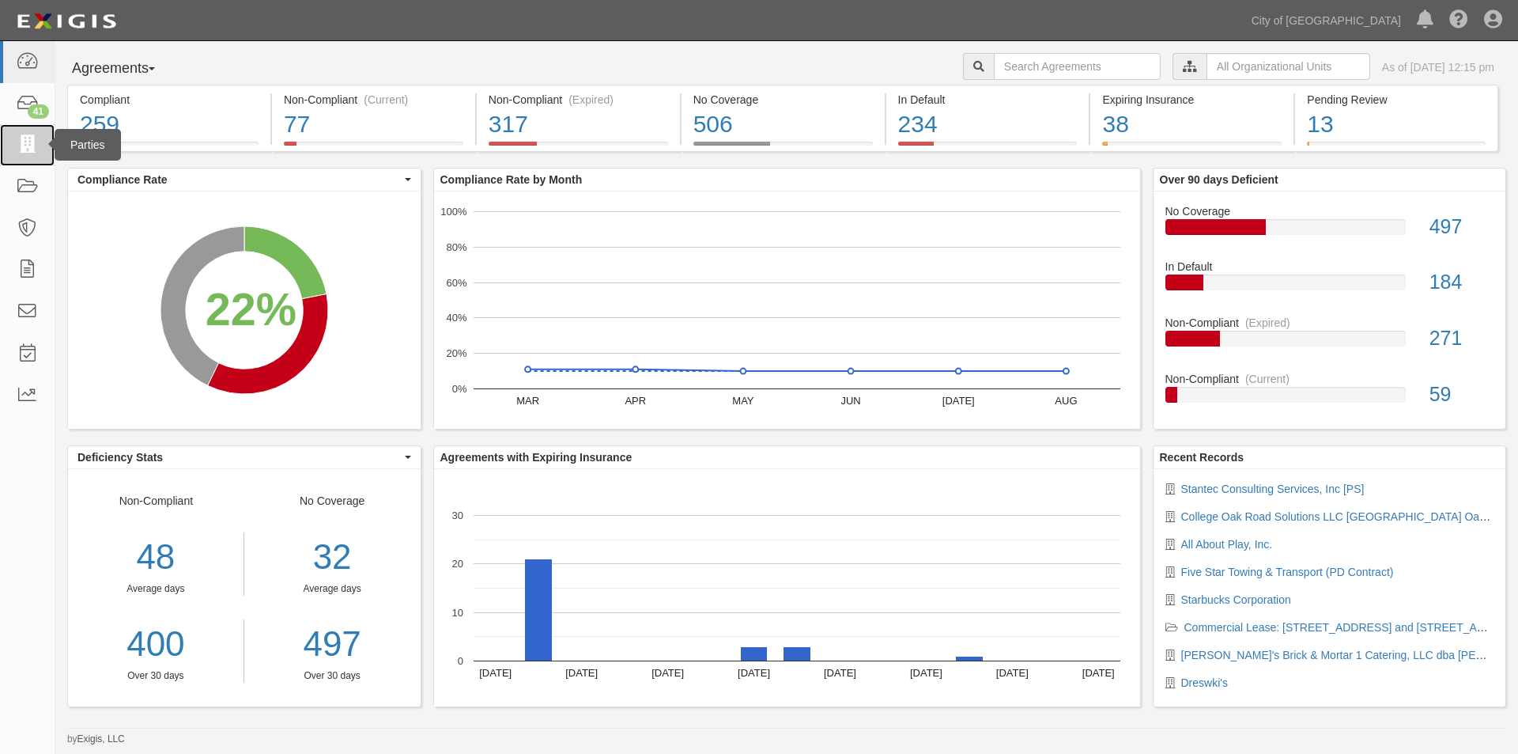
click at [35, 153] on icon at bounding box center [27, 145] width 22 height 18
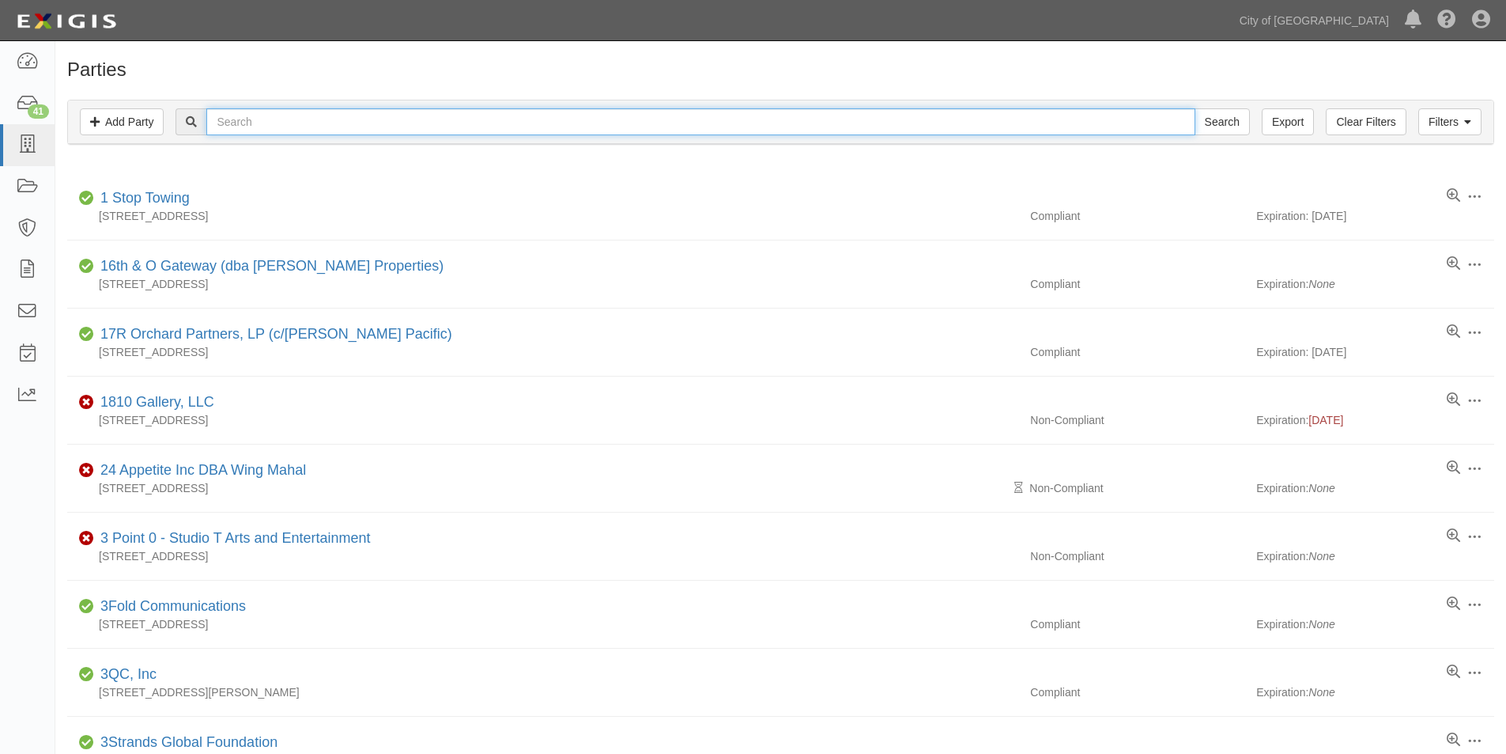
click at [264, 129] on input "text" at bounding box center [700, 121] width 988 height 27
type input "drewski"
click at [1195, 108] on input "Search" at bounding box center [1222, 121] width 55 height 27
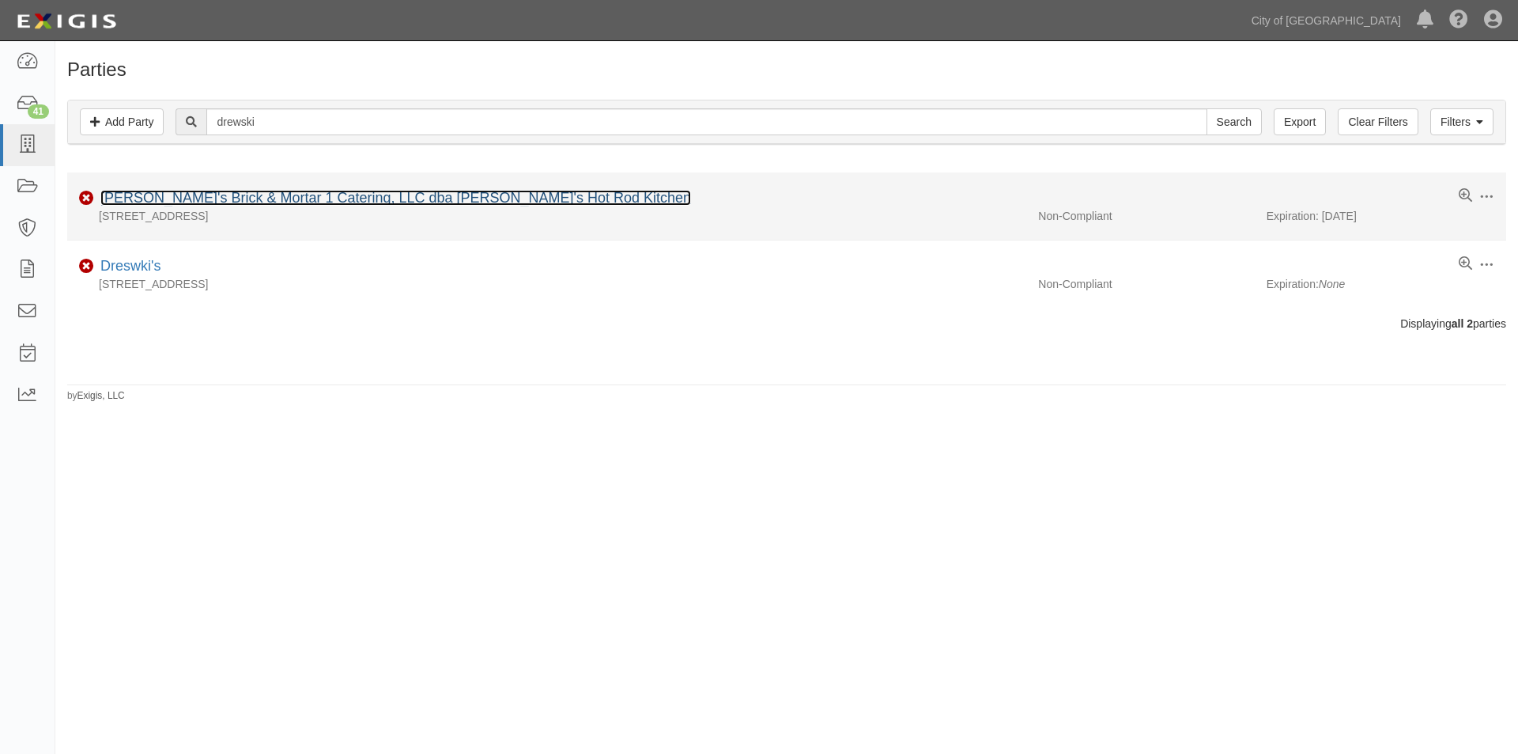
click at [174, 194] on link "Drewski's Brick & Mortar 1 Catering, LLC dba Drewski's Hot Rod Kitchen" at bounding box center [395, 198] width 591 height 16
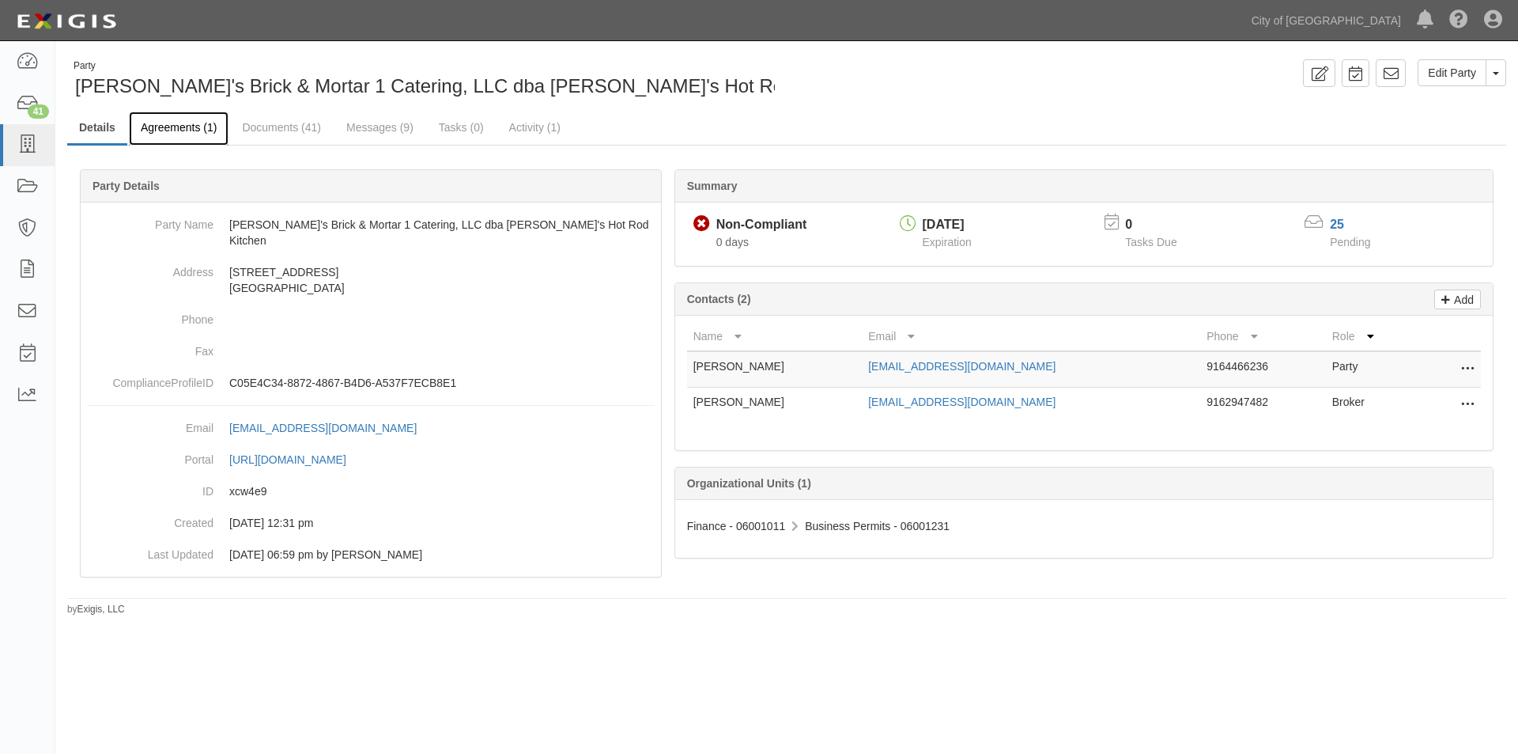
click at [193, 124] on link "Agreements (1)" at bounding box center [179, 129] width 100 height 34
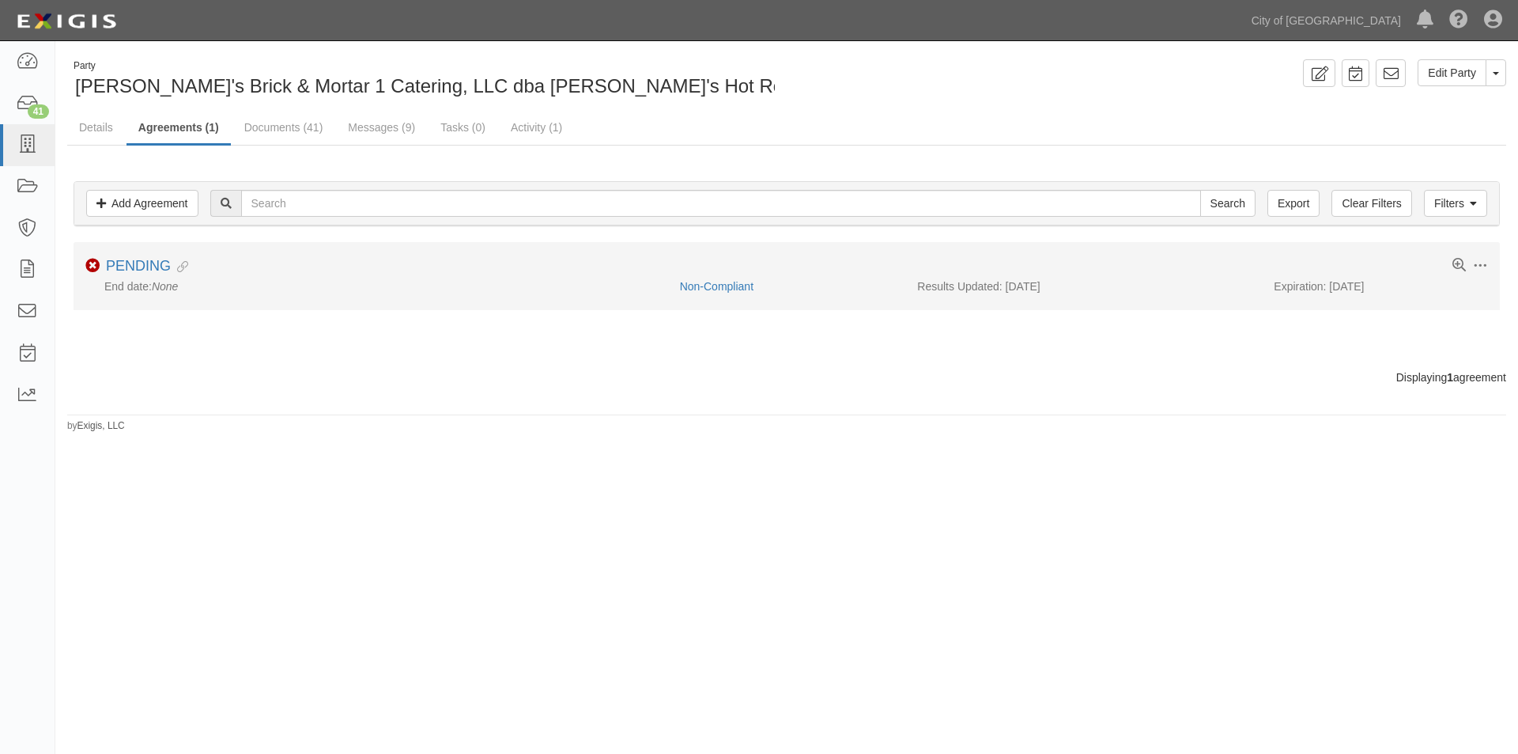
click at [694, 293] on div "Non-Compliant" at bounding box center [787, 286] width 238 height 16
click at [697, 289] on link "Non-Compliant" at bounding box center [717, 286] width 74 height 13
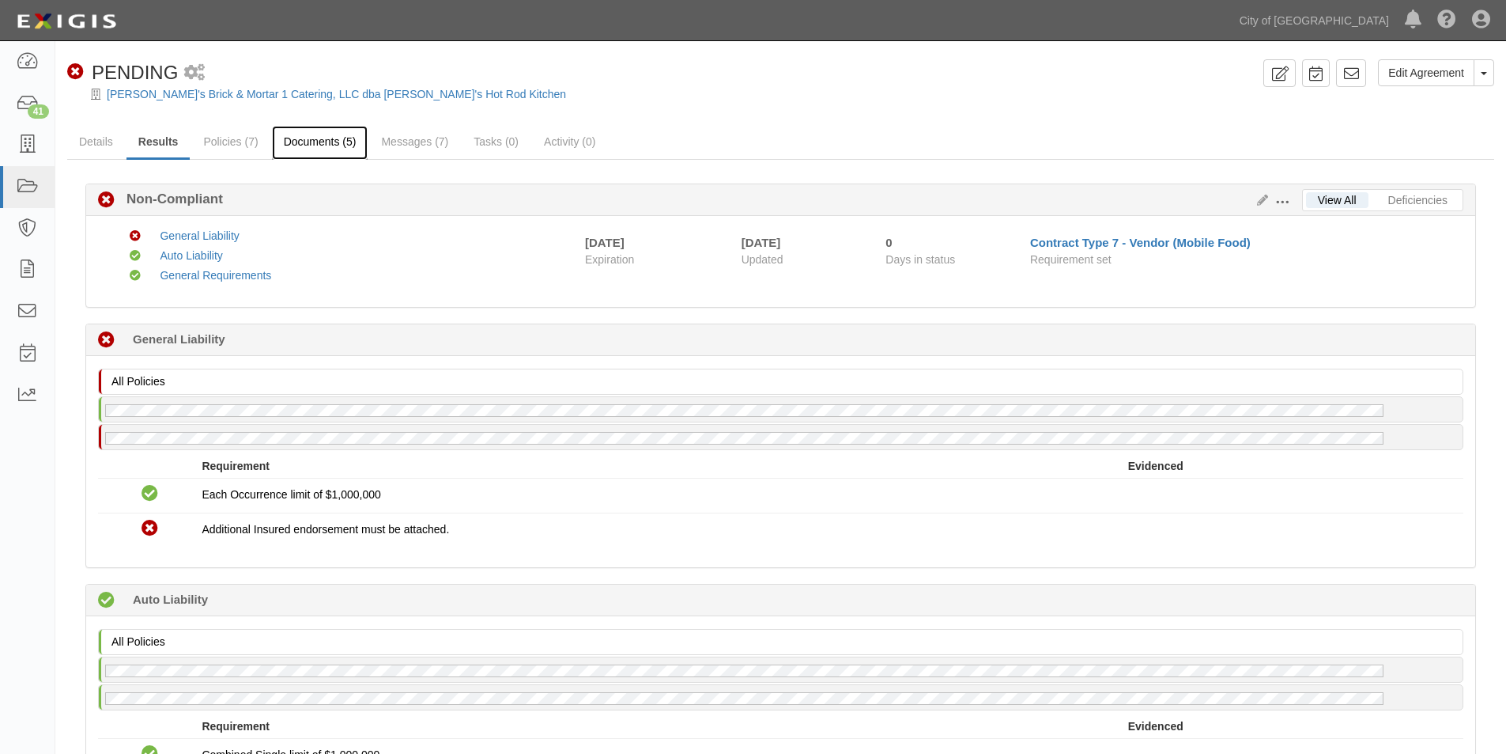
click at [309, 141] on link "Documents (5)" at bounding box center [320, 143] width 96 height 34
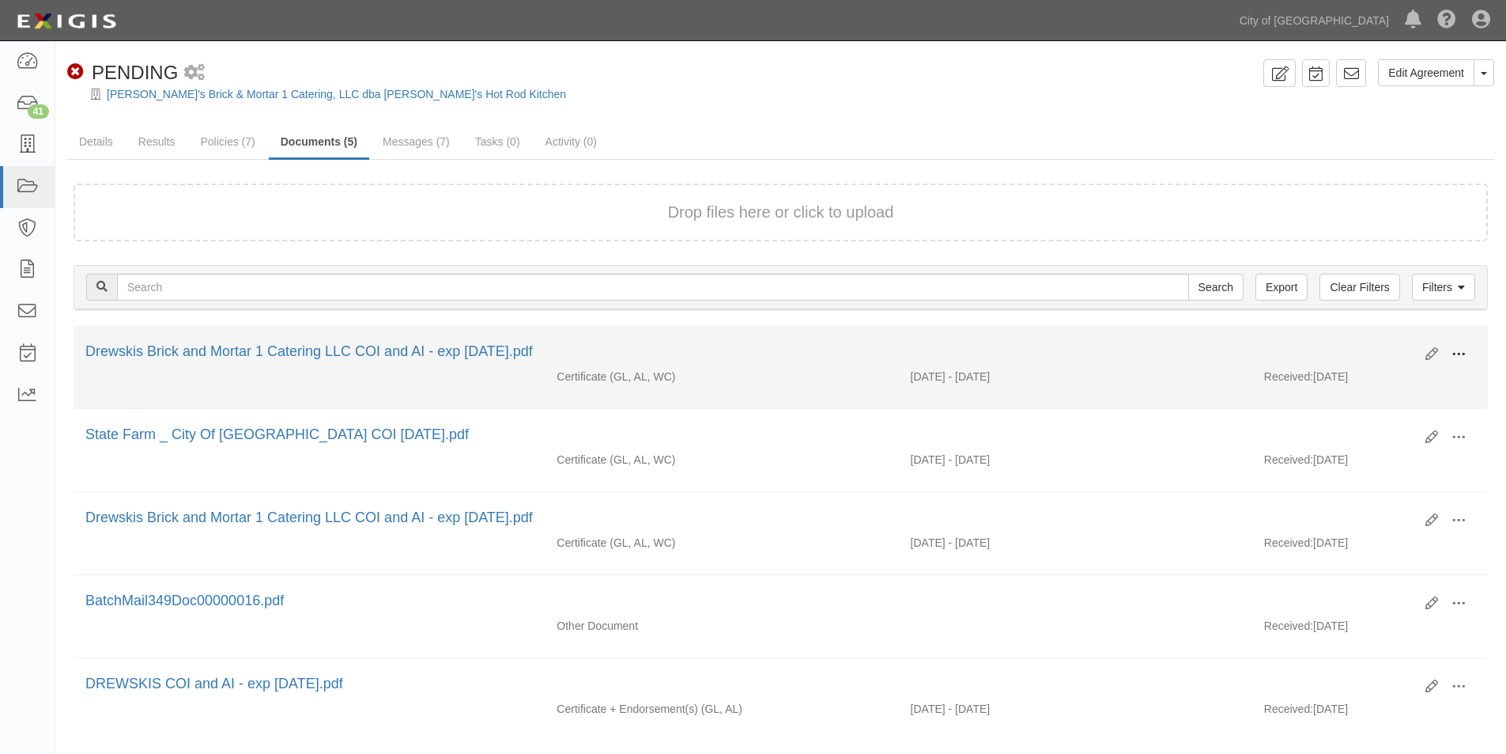
click at [1455, 351] on span at bounding box center [1459, 354] width 14 height 14
click at [1349, 384] on link "View" at bounding box center [1382, 377] width 125 height 28
click at [1424, 353] on div "Edit View View details Archive Delete" at bounding box center [1445, 355] width 62 height 27
click at [1434, 352] on icon at bounding box center [1432, 354] width 13 height 13
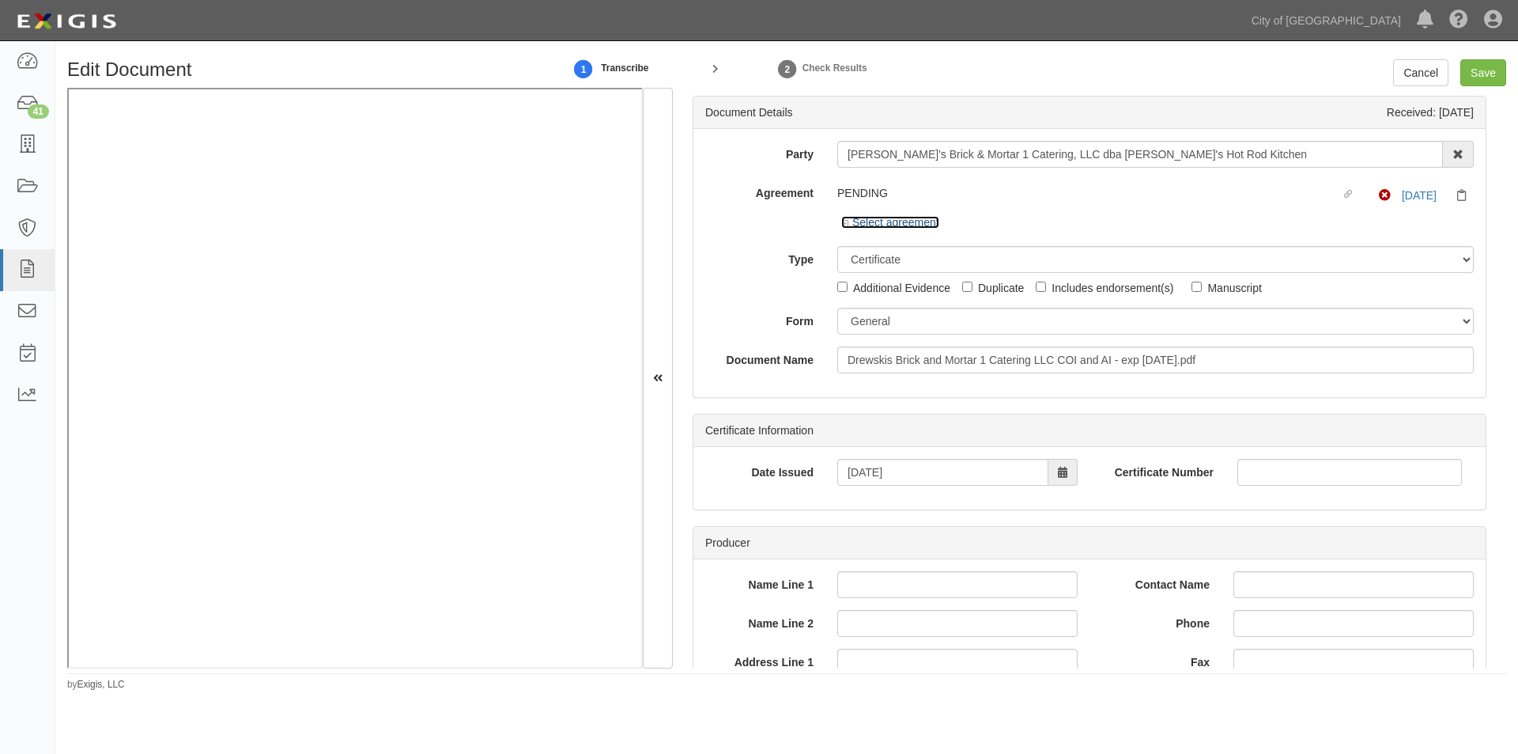
click at [860, 219] on link "Select agreement" at bounding box center [890, 222] width 98 height 13
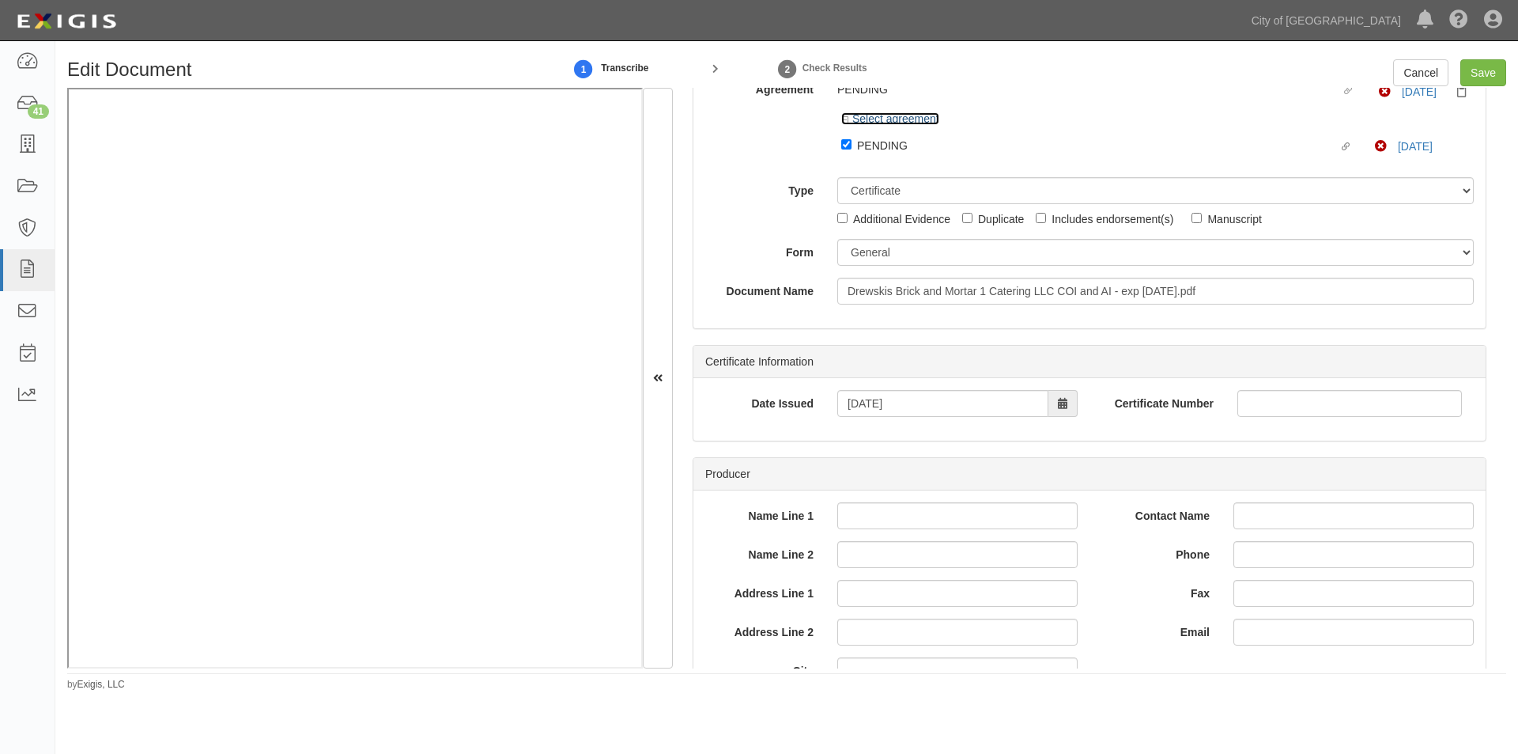
scroll to position [237, 0]
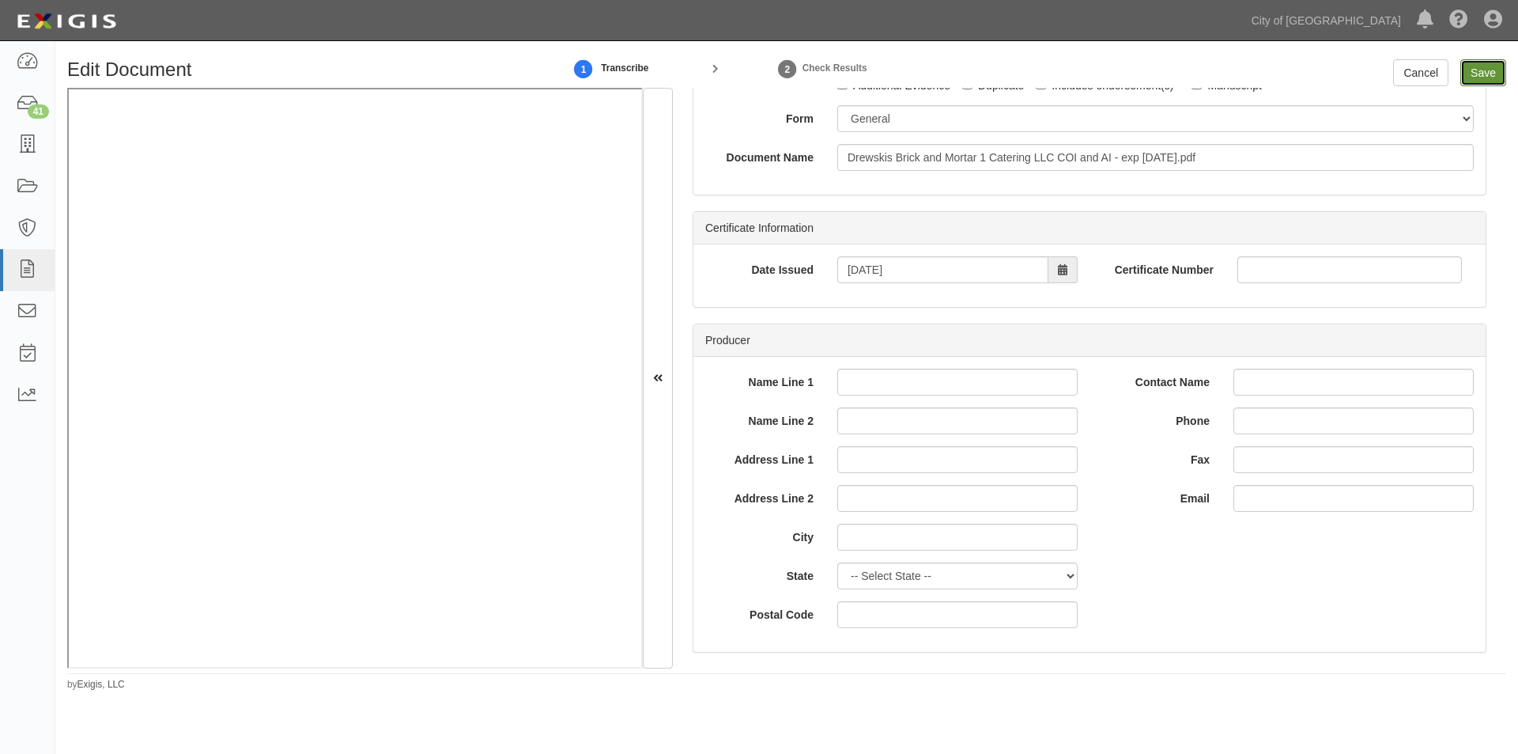
click at [1476, 73] on input "Save" at bounding box center [1484, 72] width 46 height 27
type input "2000000"
type input "300000"
type input "10000"
type input "2000000"
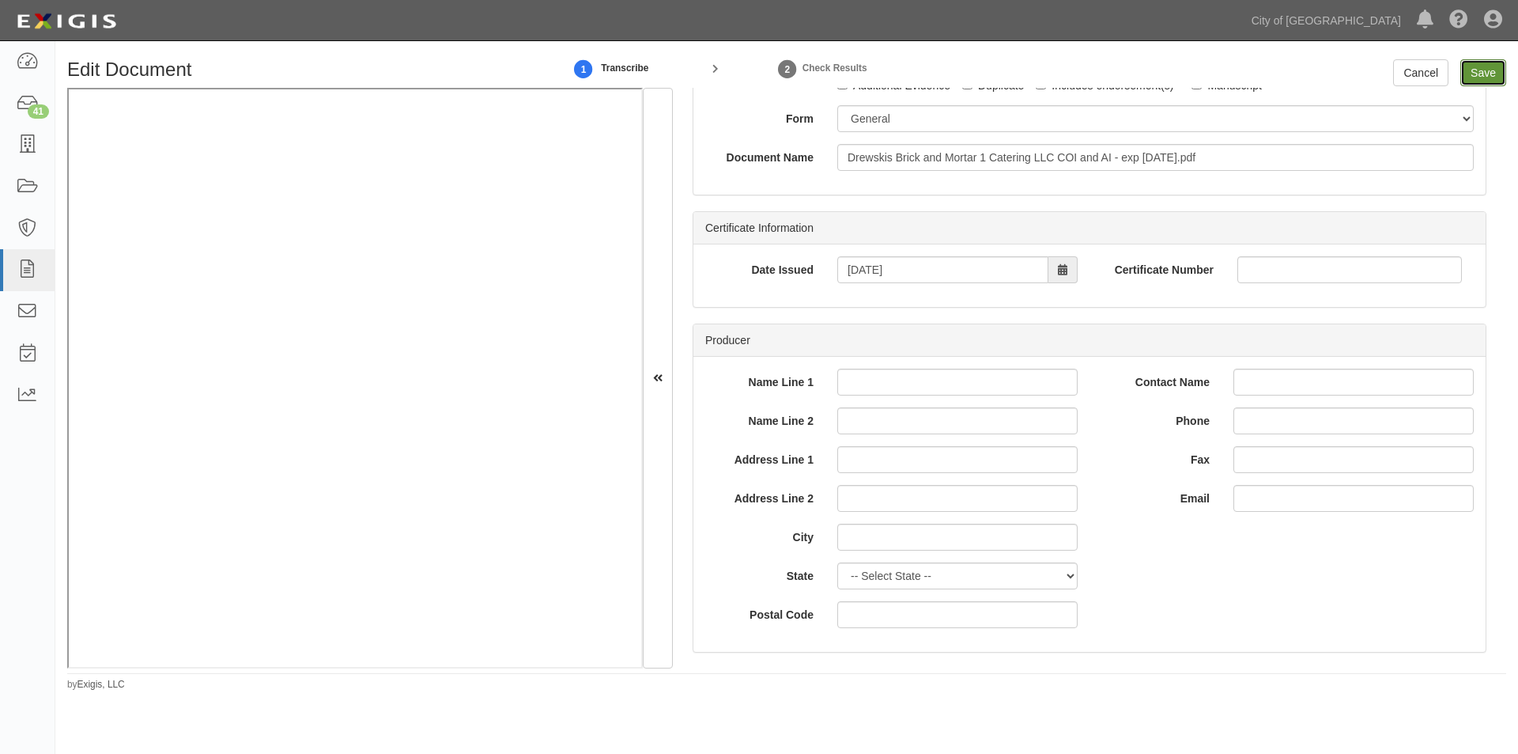
type input "4000000"
type input "1000000"
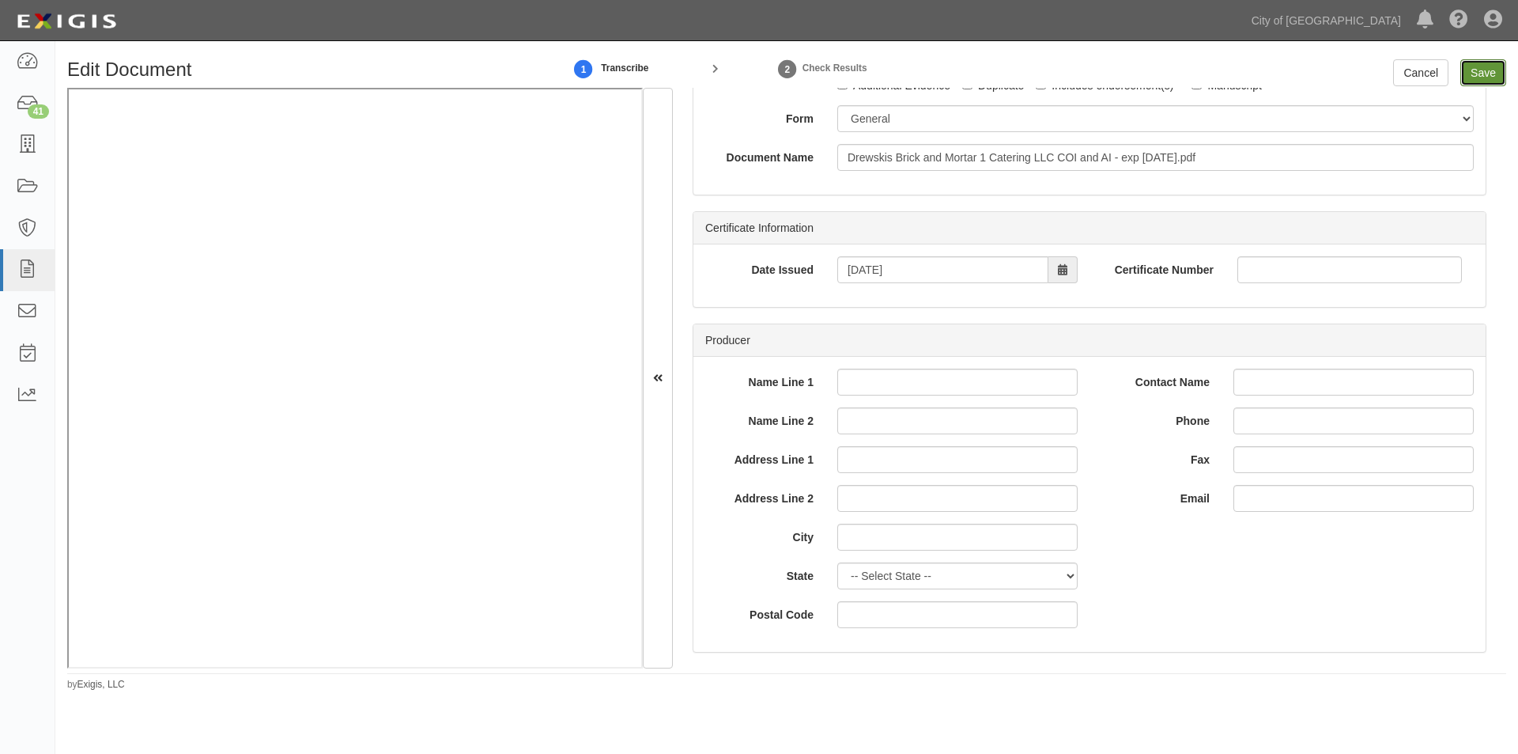
type input "1000000"
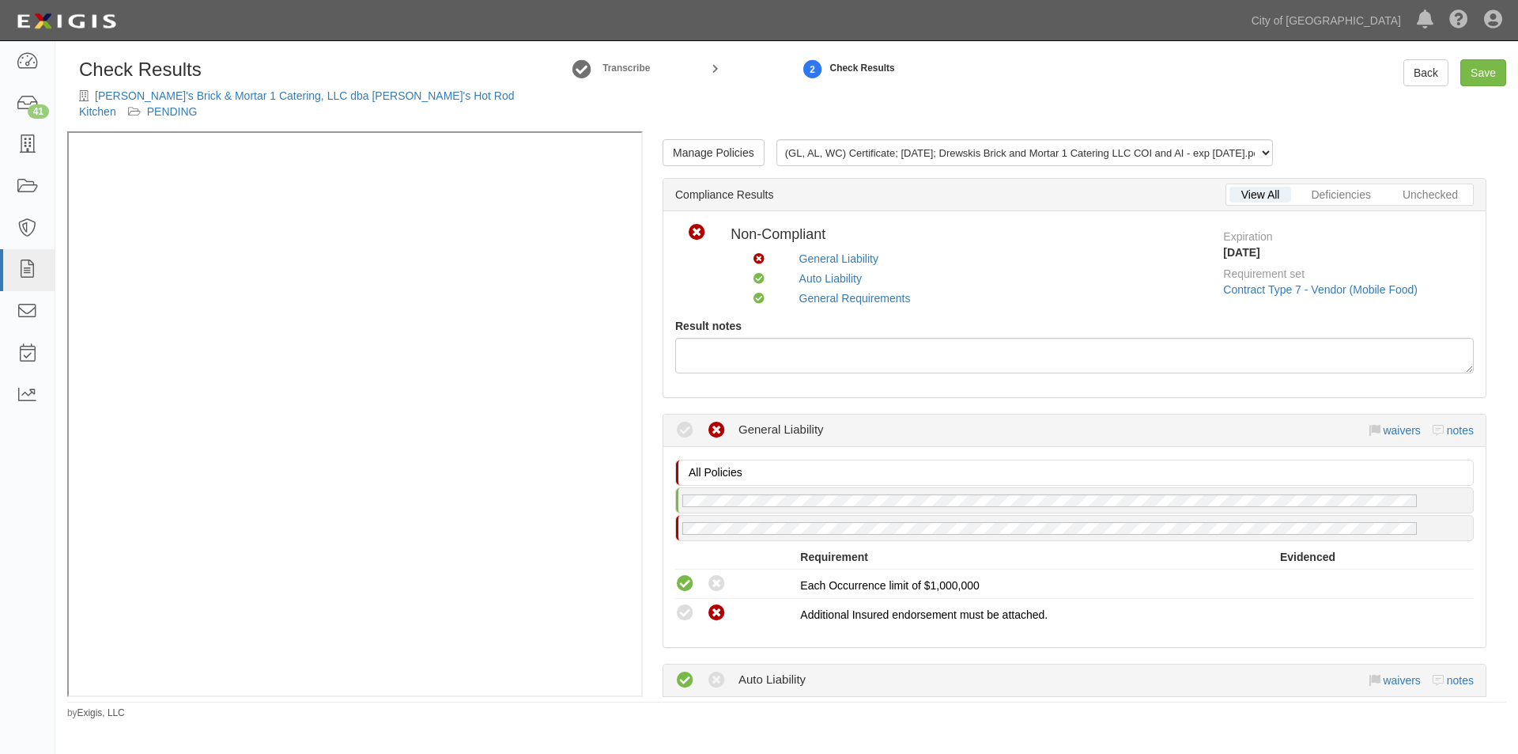
scroll to position [237, 0]
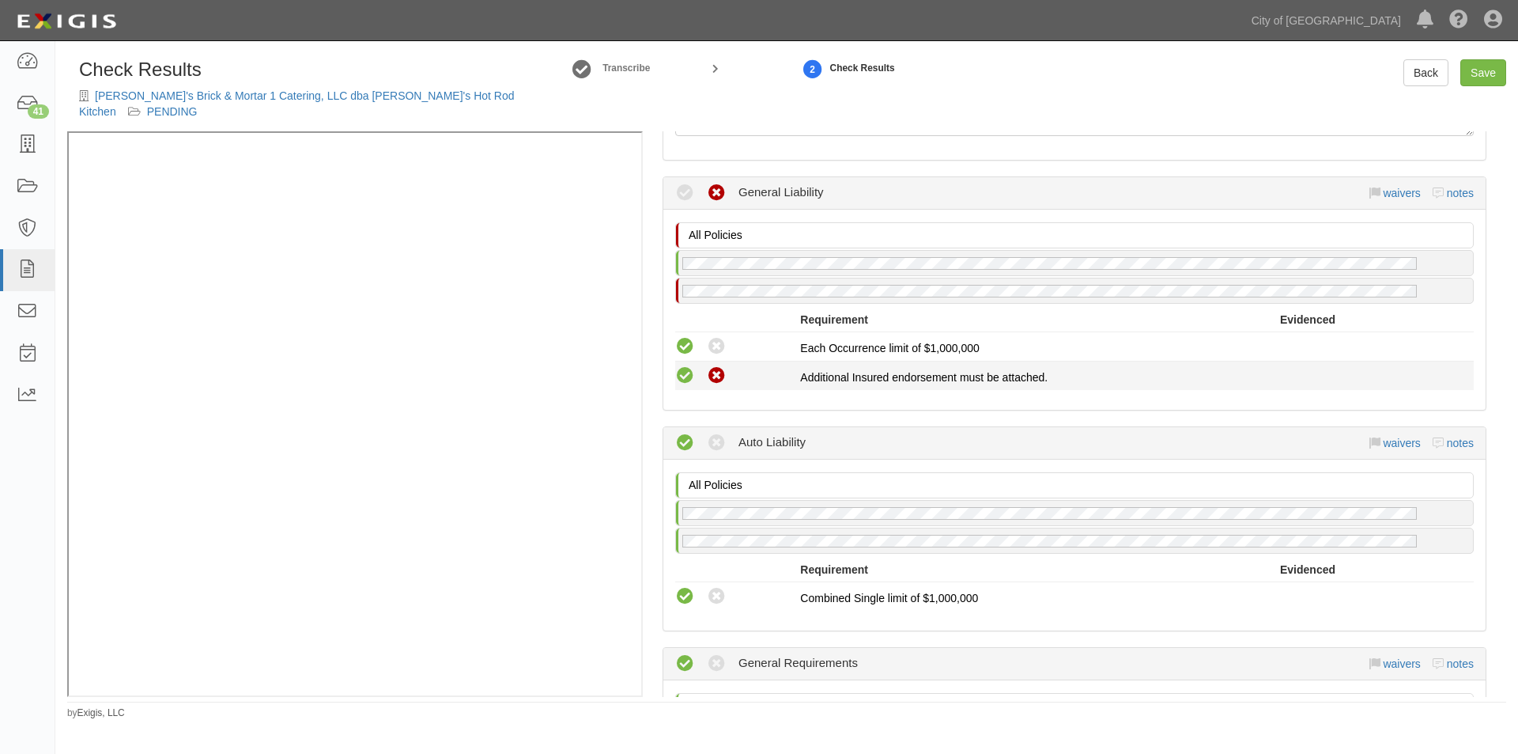
click at [682, 373] on icon at bounding box center [685, 376] width 20 height 20
radio input "true"
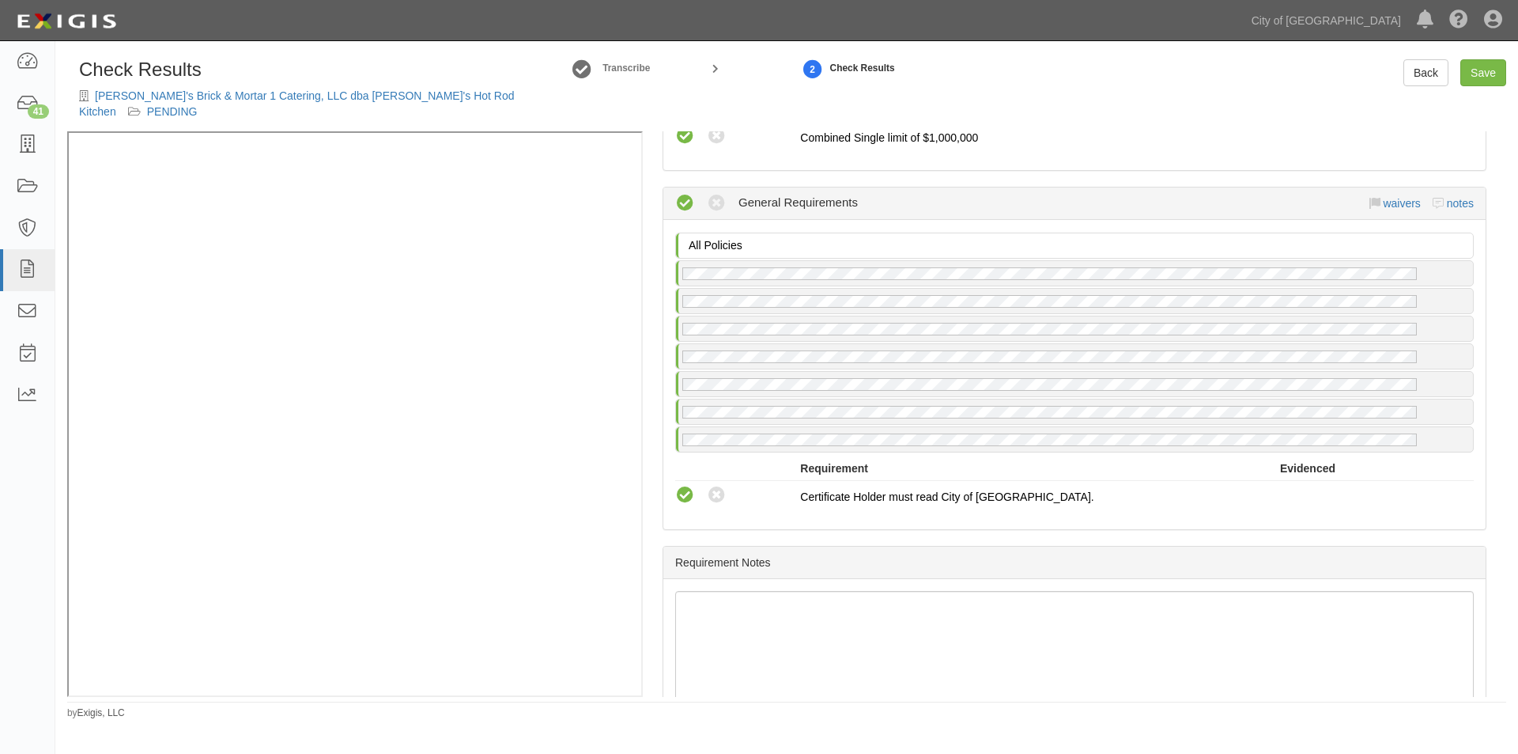
scroll to position [713, 0]
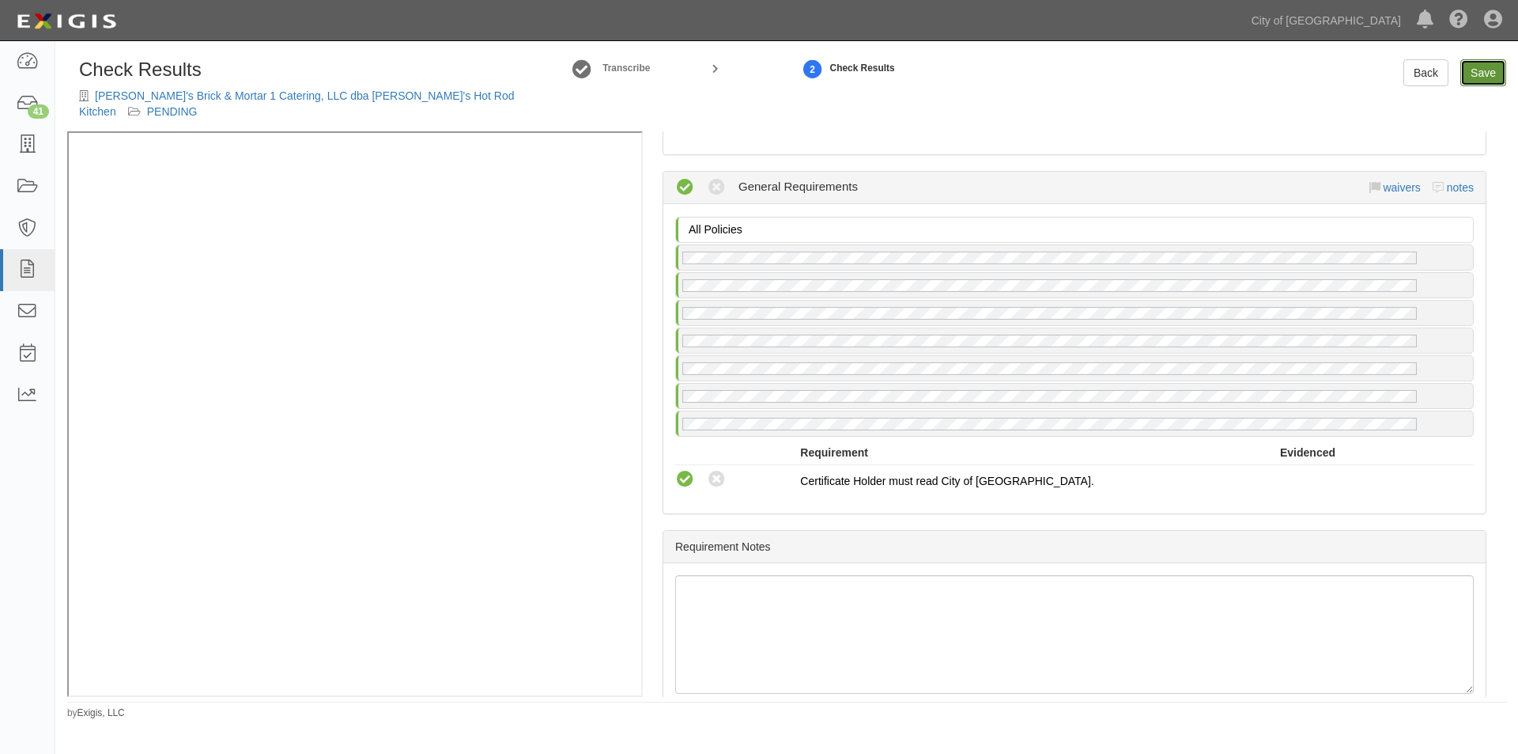
click at [1483, 70] on link "Save" at bounding box center [1484, 72] width 46 height 27
radio input "true"
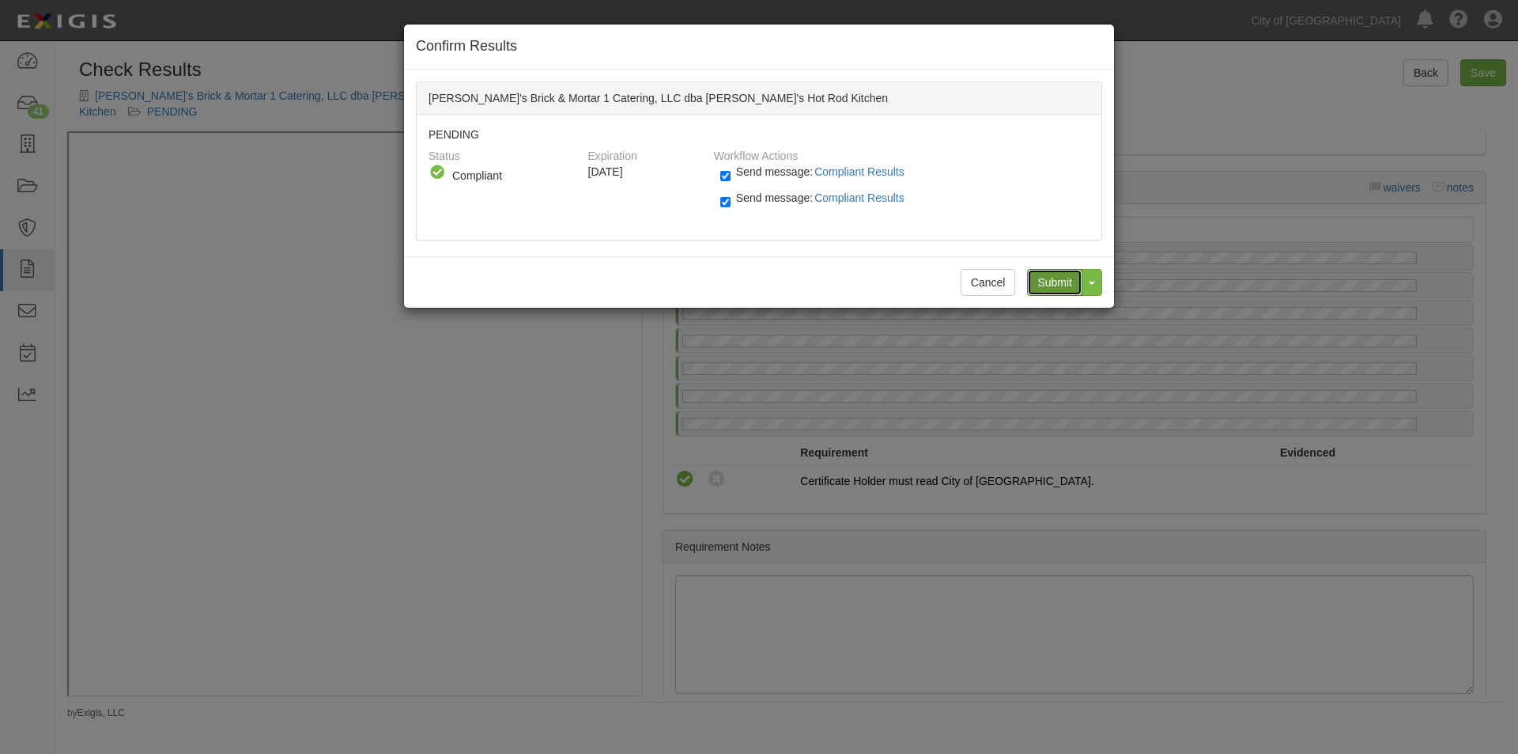
click at [1056, 284] on input "Submit" at bounding box center [1054, 282] width 55 height 27
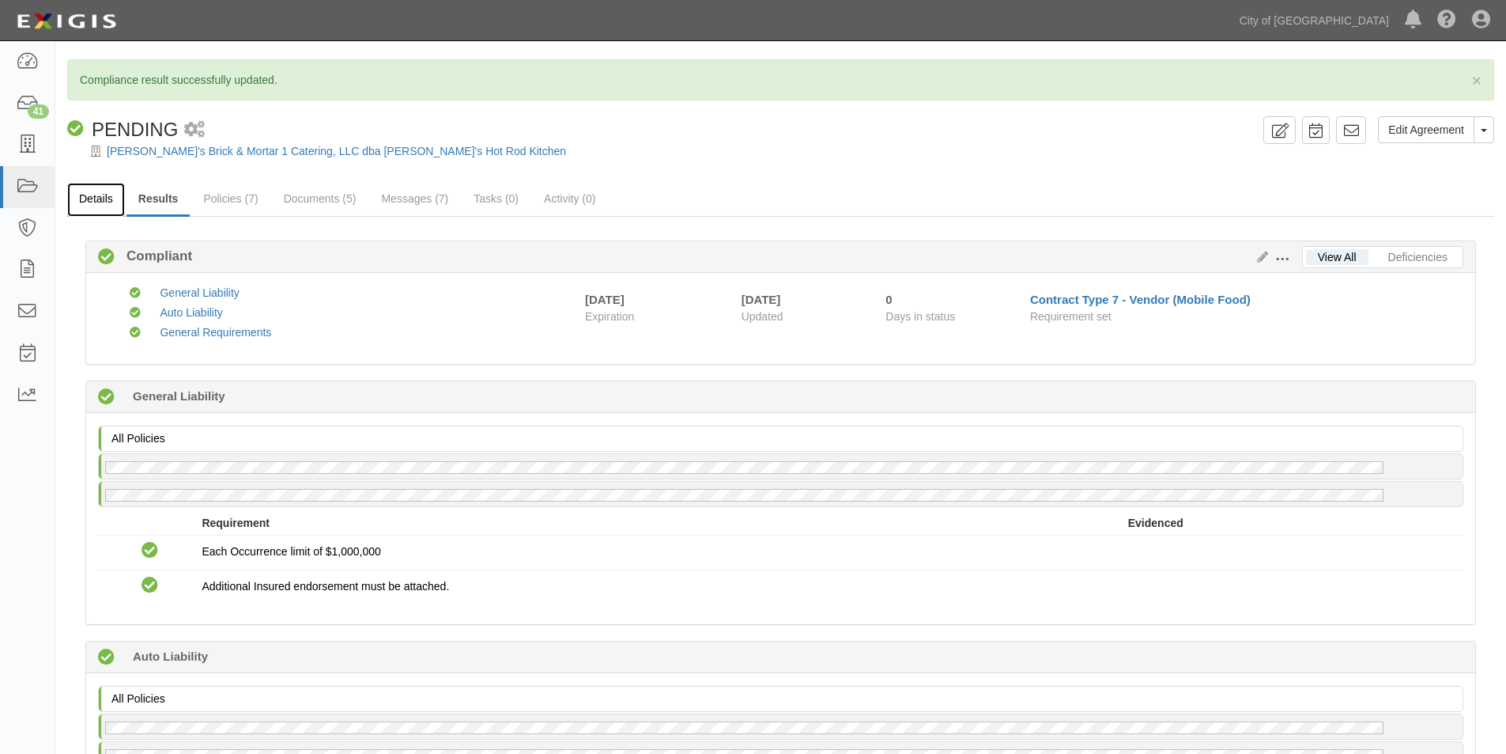
click at [95, 197] on link "Details" at bounding box center [96, 200] width 58 height 34
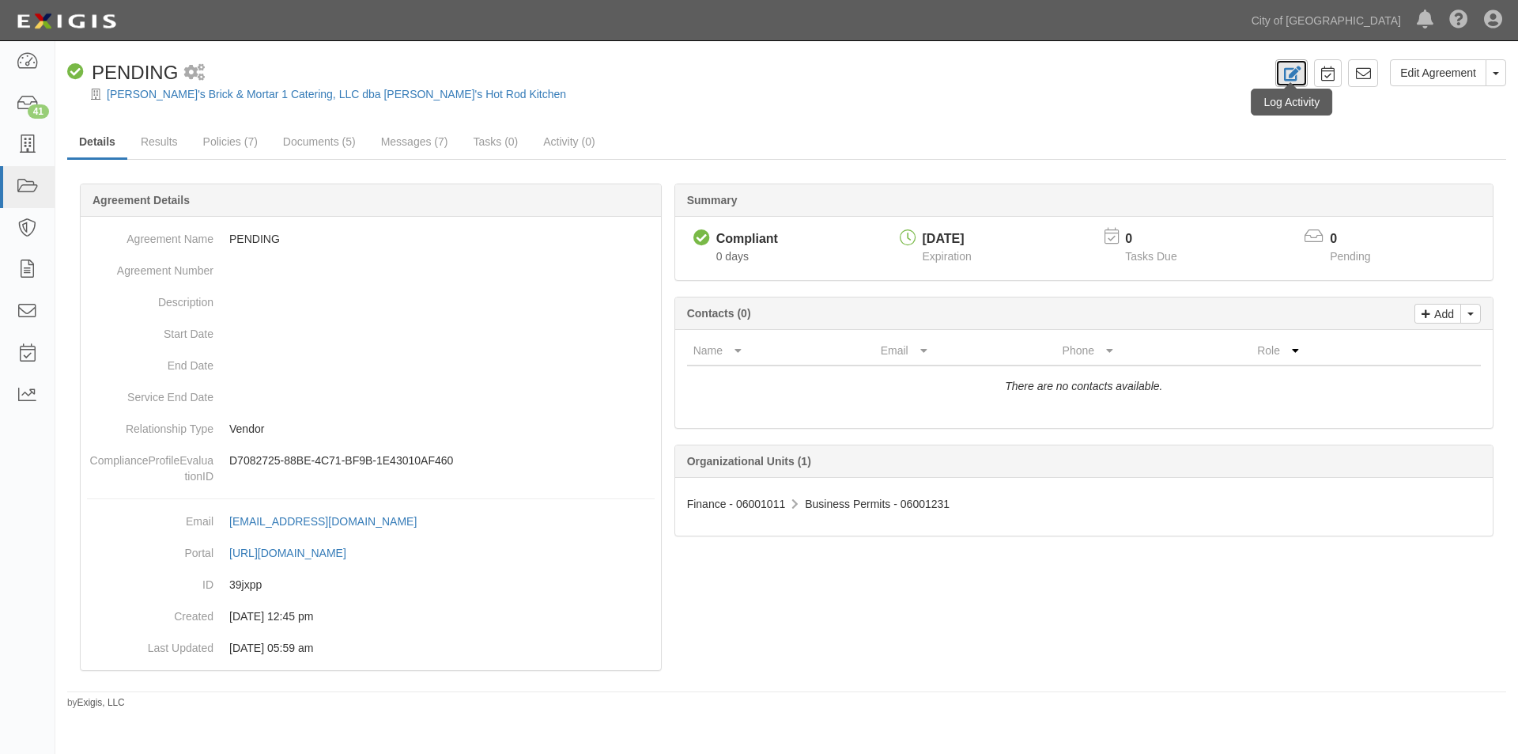
click at [1289, 74] on icon at bounding box center [1292, 73] width 18 height 15
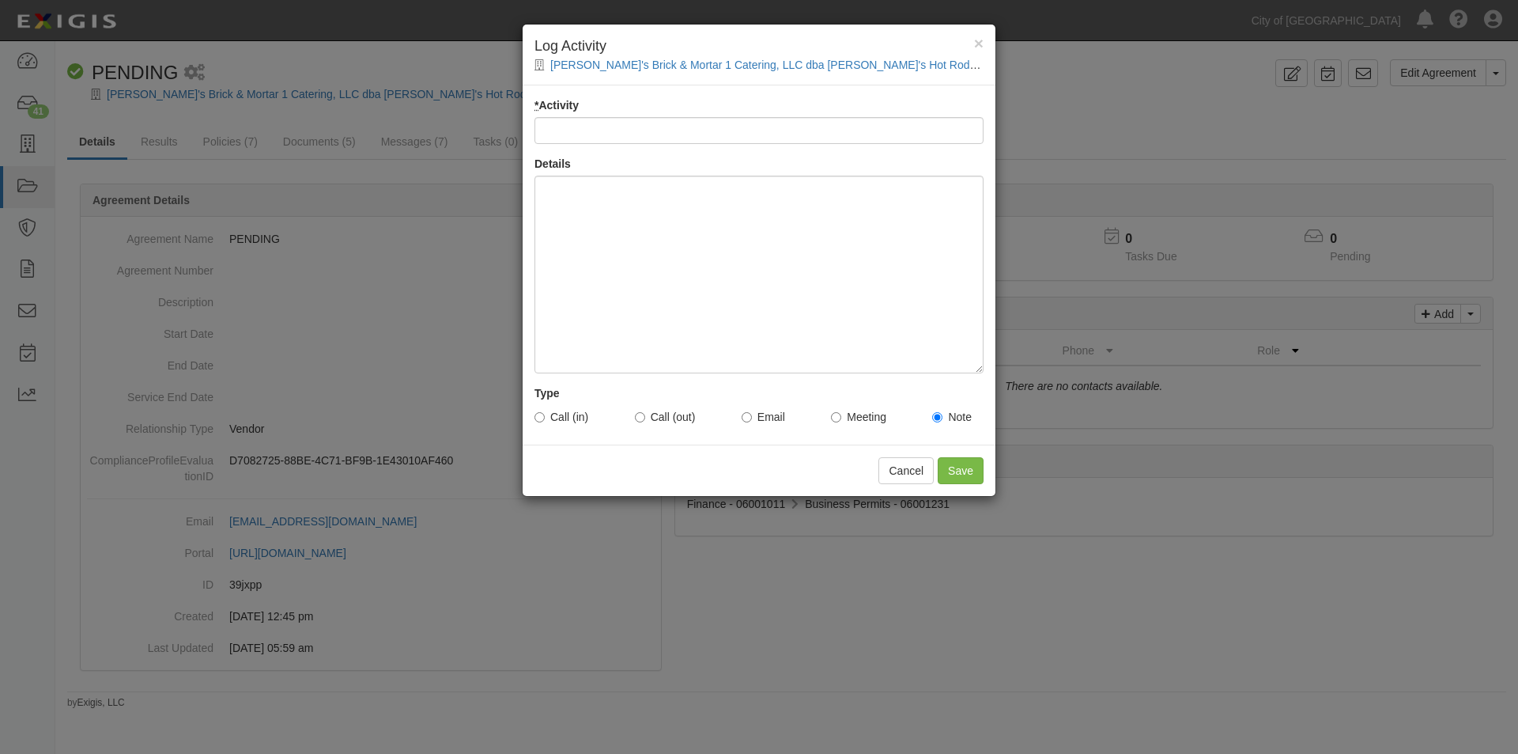
click at [700, 130] on input "* Activity" at bounding box center [759, 130] width 449 height 27
type input "Account status"
click at [596, 214] on div at bounding box center [759, 275] width 449 height 198
click at [546, 415] on label "Call (in)" at bounding box center [562, 417] width 54 height 16
click at [545, 415] on input "Call (in)" at bounding box center [540, 417] width 10 height 10
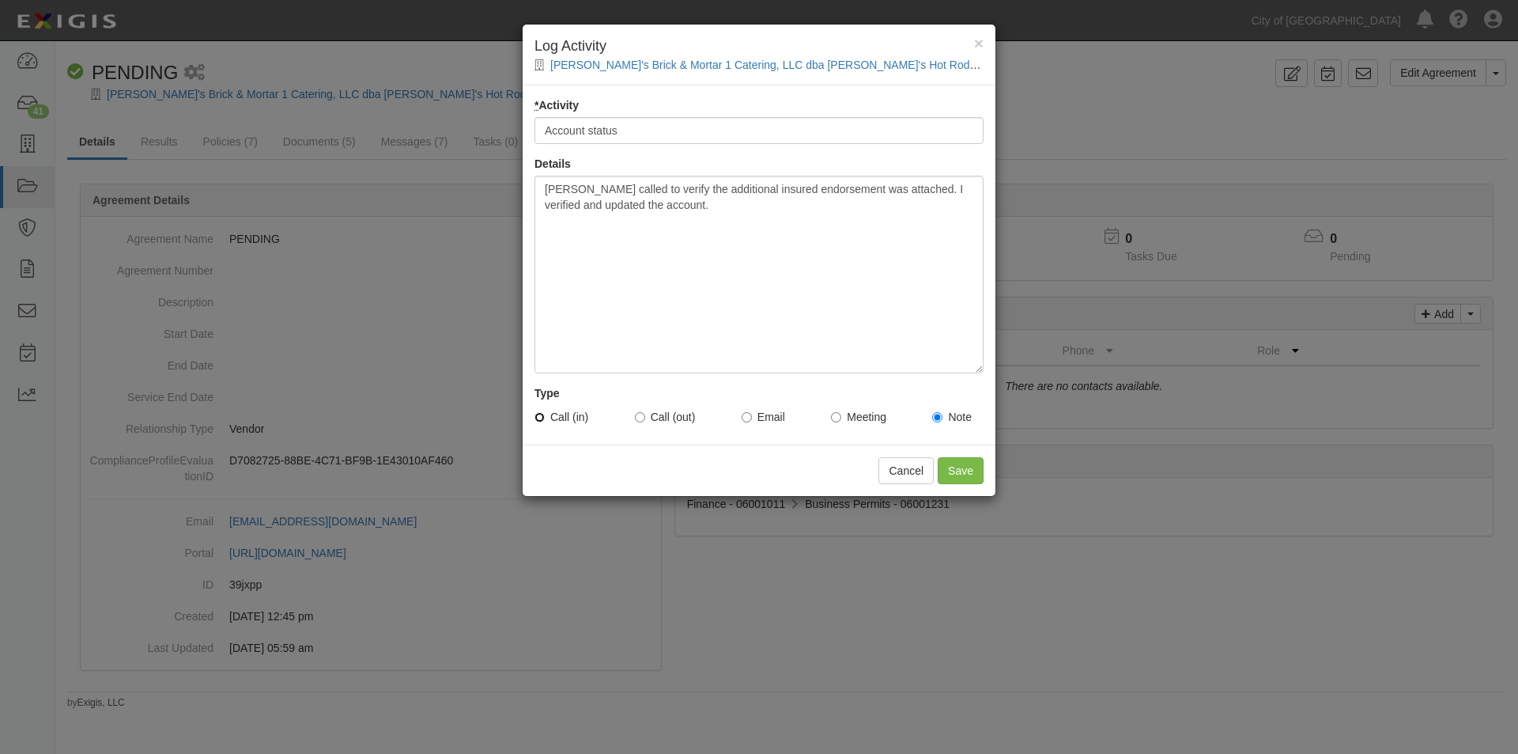
radio input "true"
click at [947, 464] on input "Save" at bounding box center [961, 470] width 46 height 27
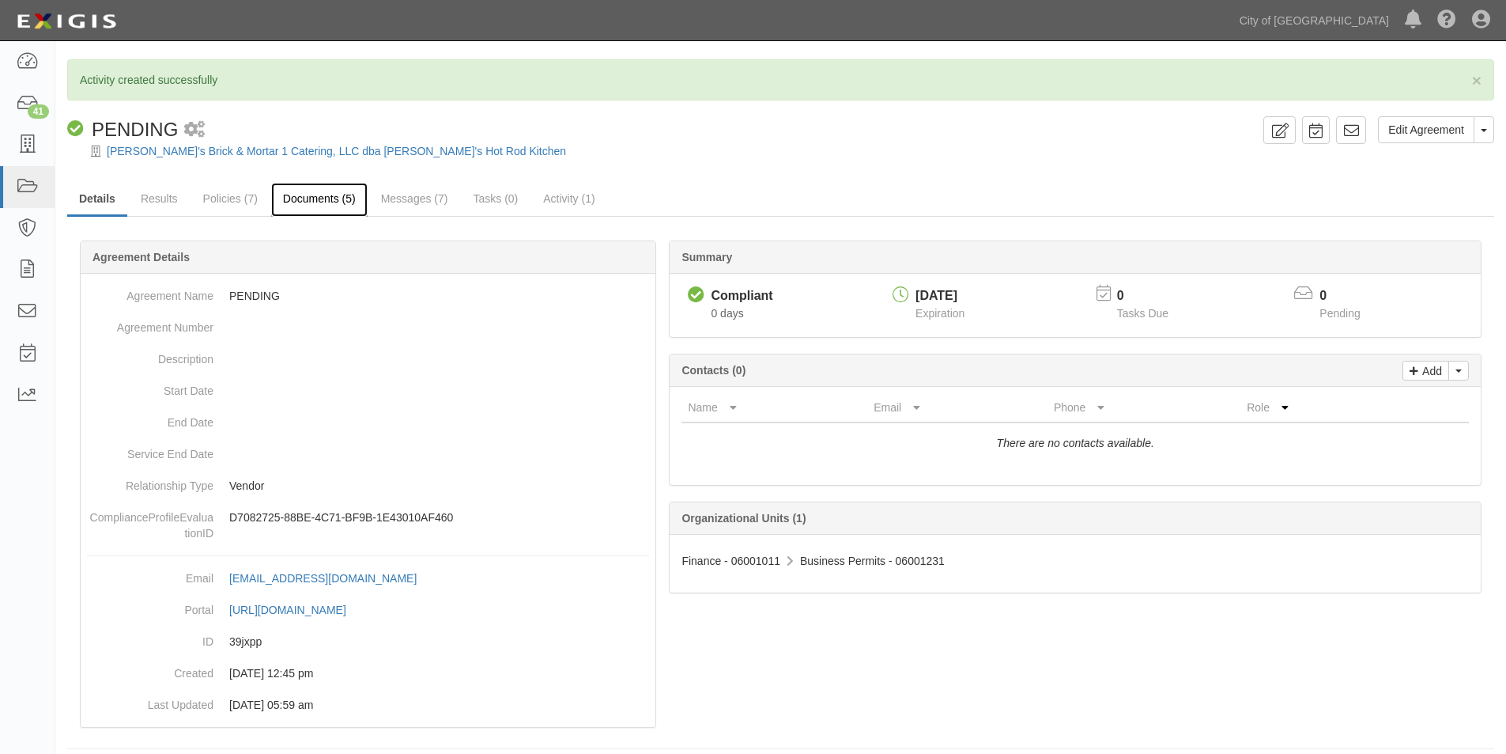
click at [330, 210] on link "Documents (5)" at bounding box center [319, 200] width 96 height 34
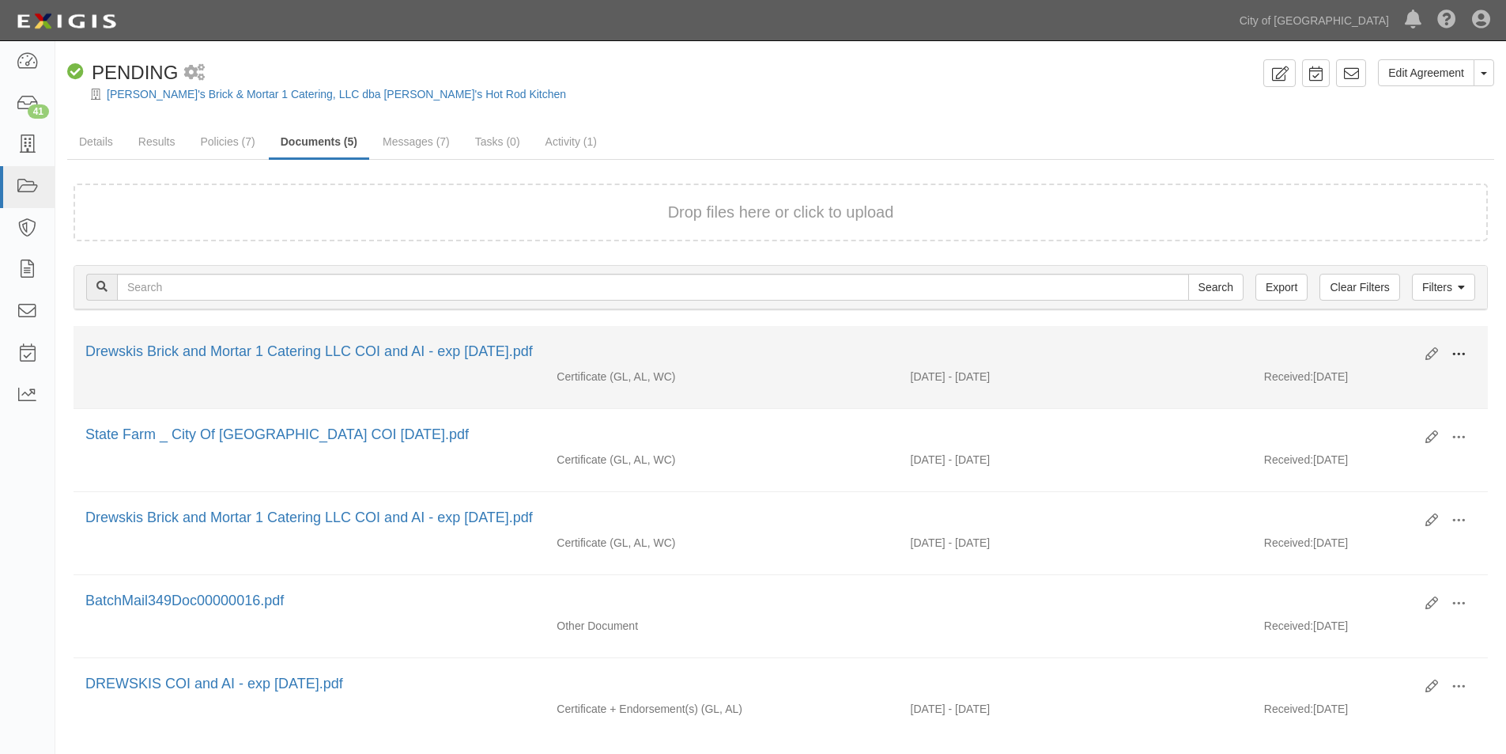
click at [1459, 348] on span at bounding box center [1459, 354] width 14 height 14
click at [1352, 387] on link "View" at bounding box center [1382, 377] width 125 height 28
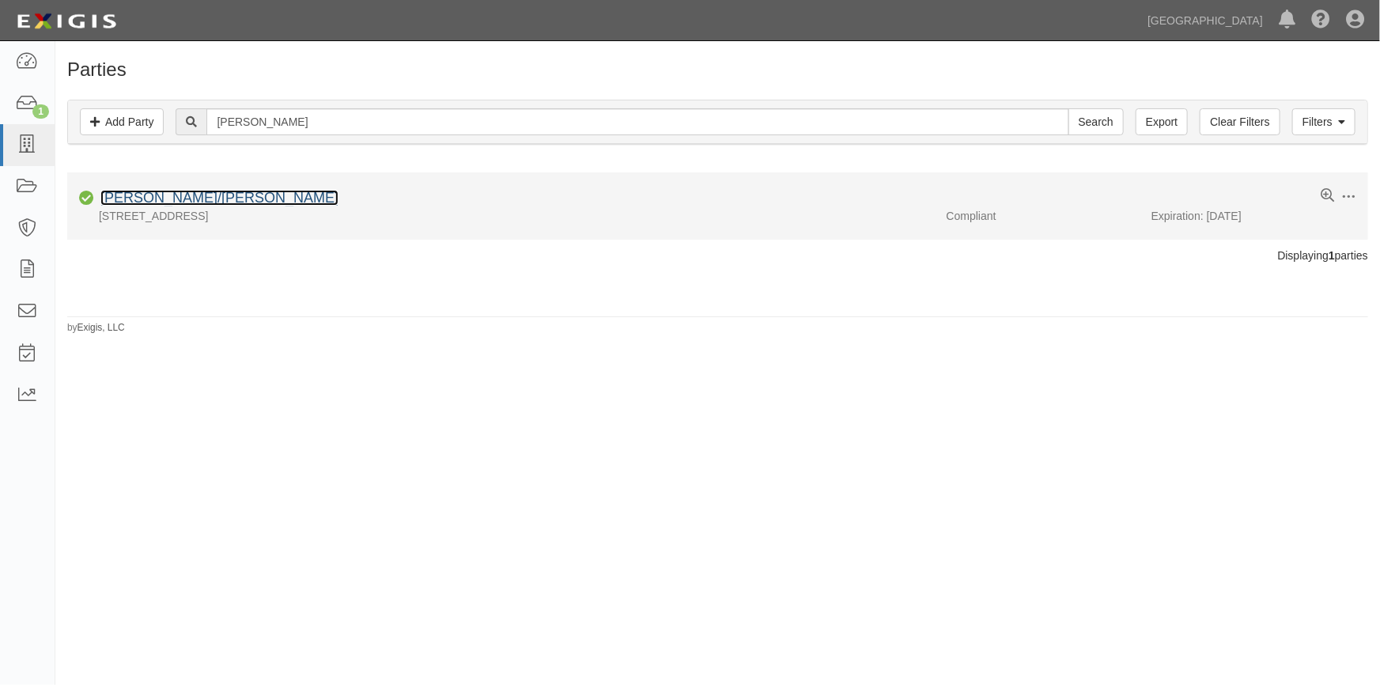
click at [147, 195] on link "Walter/Amy Hart" at bounding box center [219, 198] width 238 height 16
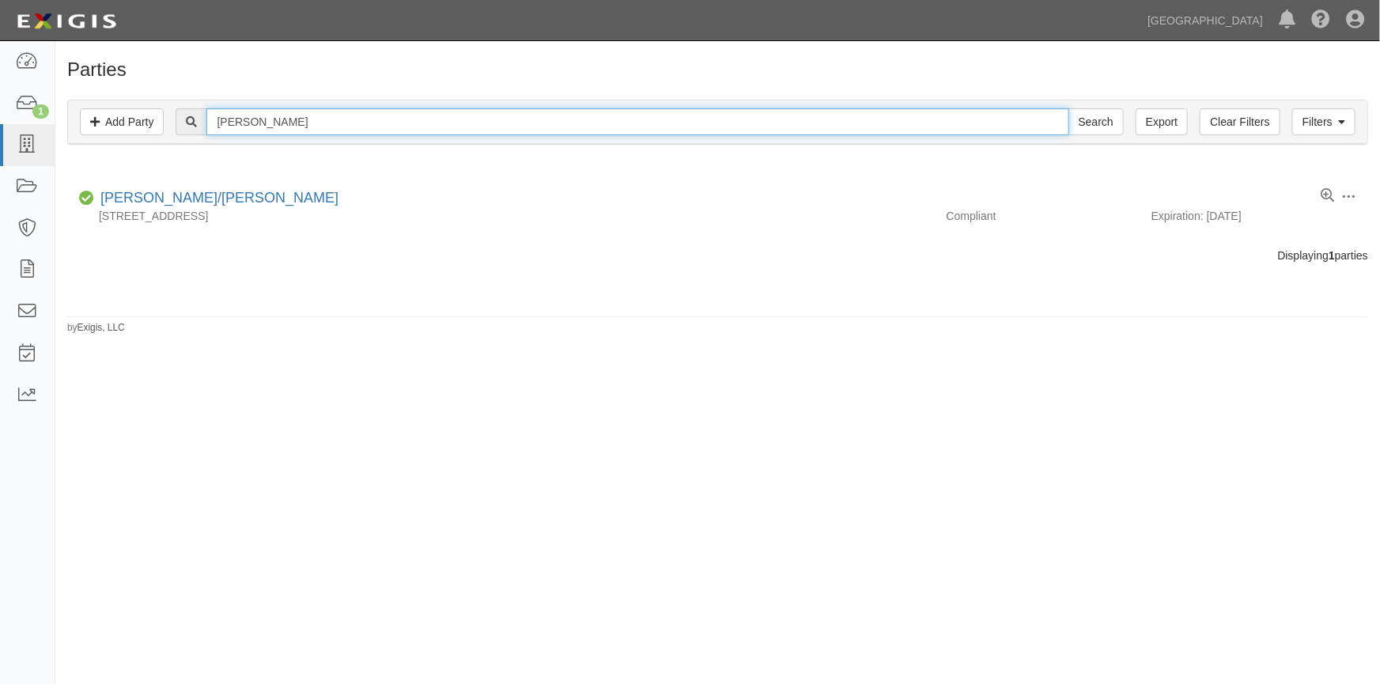
drag, startPoint x: 289, startPoint y: 127, endPoint x: 198, endPoint y: 134, distance: 90.4
click at [198, 134] on div "amy wagner Search" at bounding box center [649, 121] width 947 height 27
type input "james peter wagner"
click at [1068, 108] on input "Search" at bounding box center [1095, 121] width 55 height 27
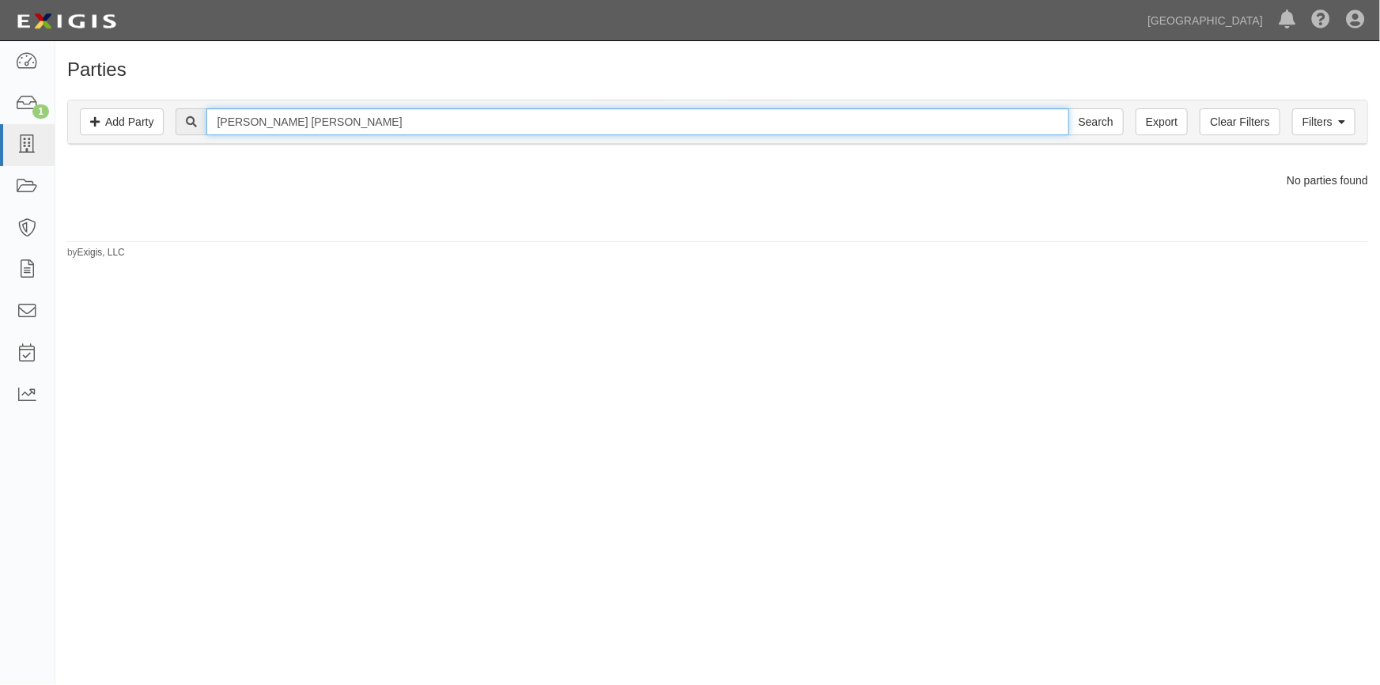
drag, startPoint x: 344, startPoint y: 125, endPoint x: 187, endPoint y: 130, distance: 156.7
click at [187, 130] on div "james peter wagner Search" at bounding box center [649, 121] width 947 height 27
type input "wagner"
click at [1068, 108] on input "Search" at bounding box center [1095, 121] width 55 height 27
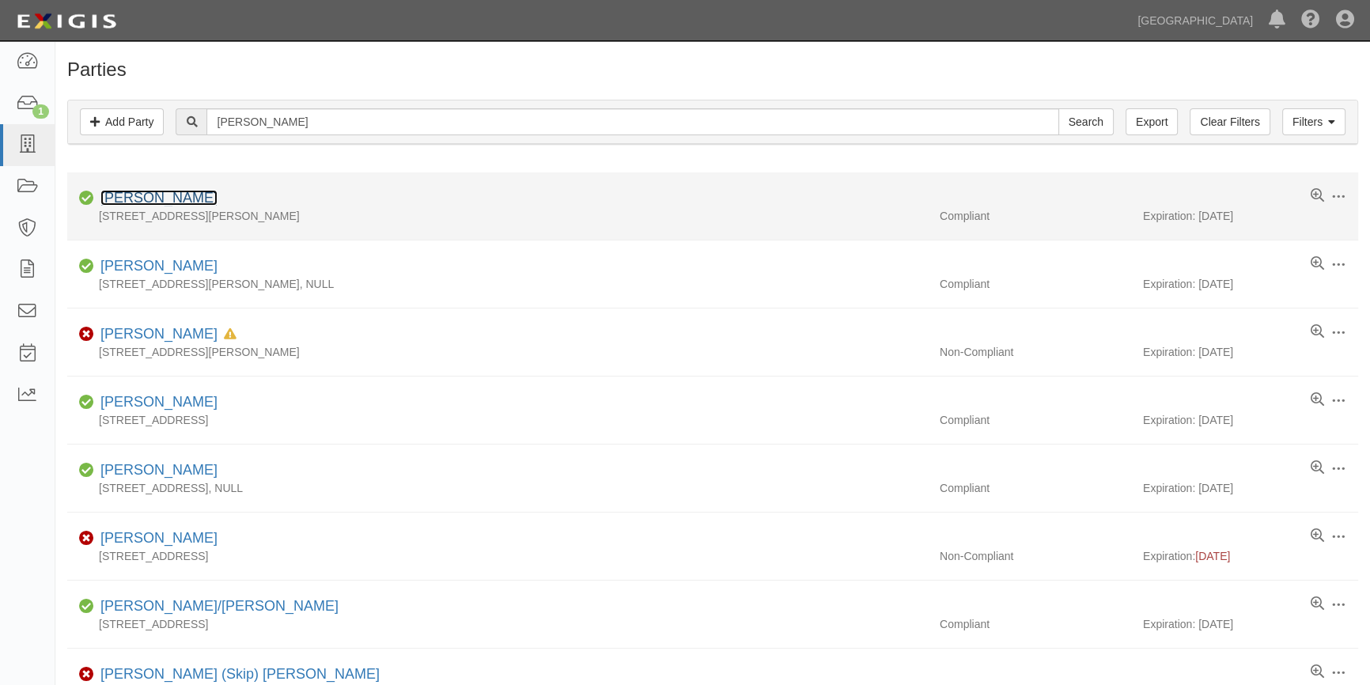
click at [162, 202] on link "[PERSON_NAME]" at bounding box center [158, 198] width 117 height 16
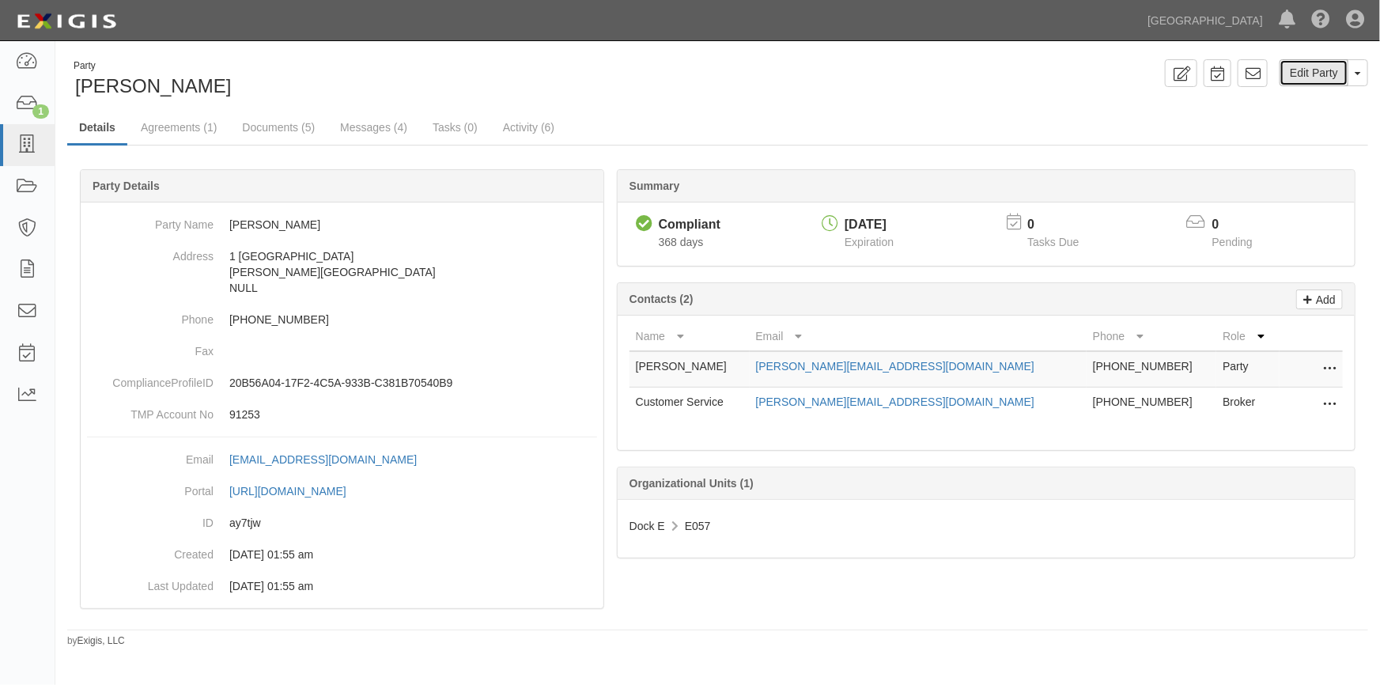
click at [1306, 70] on link "Edit Party" at bounding box center [1313, 72] width 69 height 27
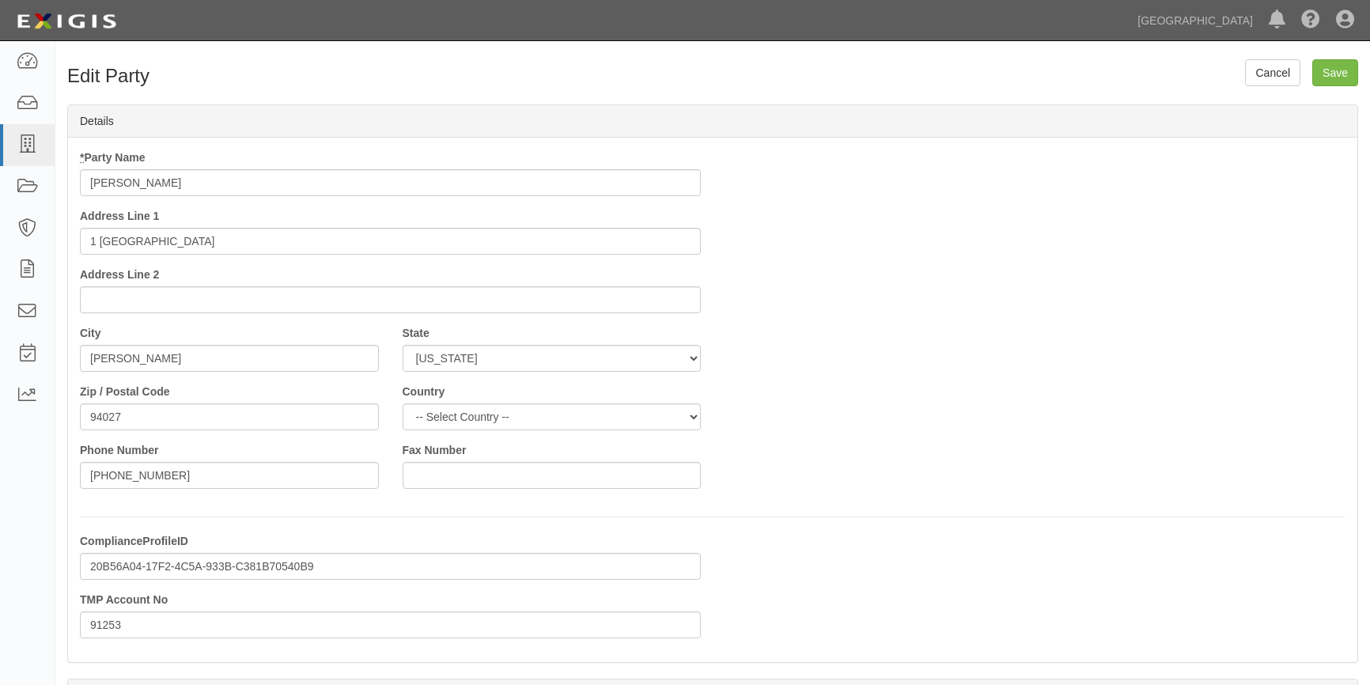
click at [113, 180] on input "Peter Wagner" at bounding box center [390, 182] width 621 height 27
click at [119, 178] on input "[PERSON_NAME]" at bounding box center [390, 182] width 621 height 27
click at [119, 178] on input "Peter Wagner" at bounding box center [390, 182] width 621 height 27
type input "Amy Wagner"
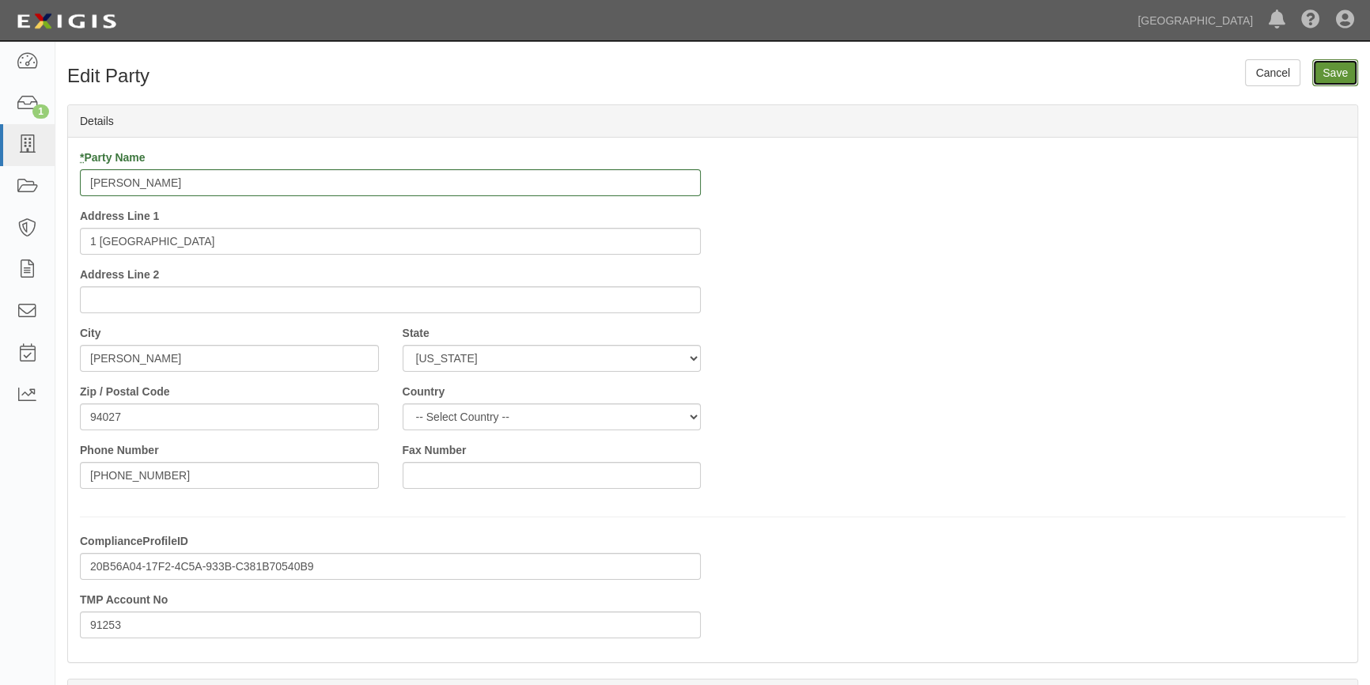
click at [1325, 73] on input "Save" at bounding box center [1335, 72] width 46 height 27
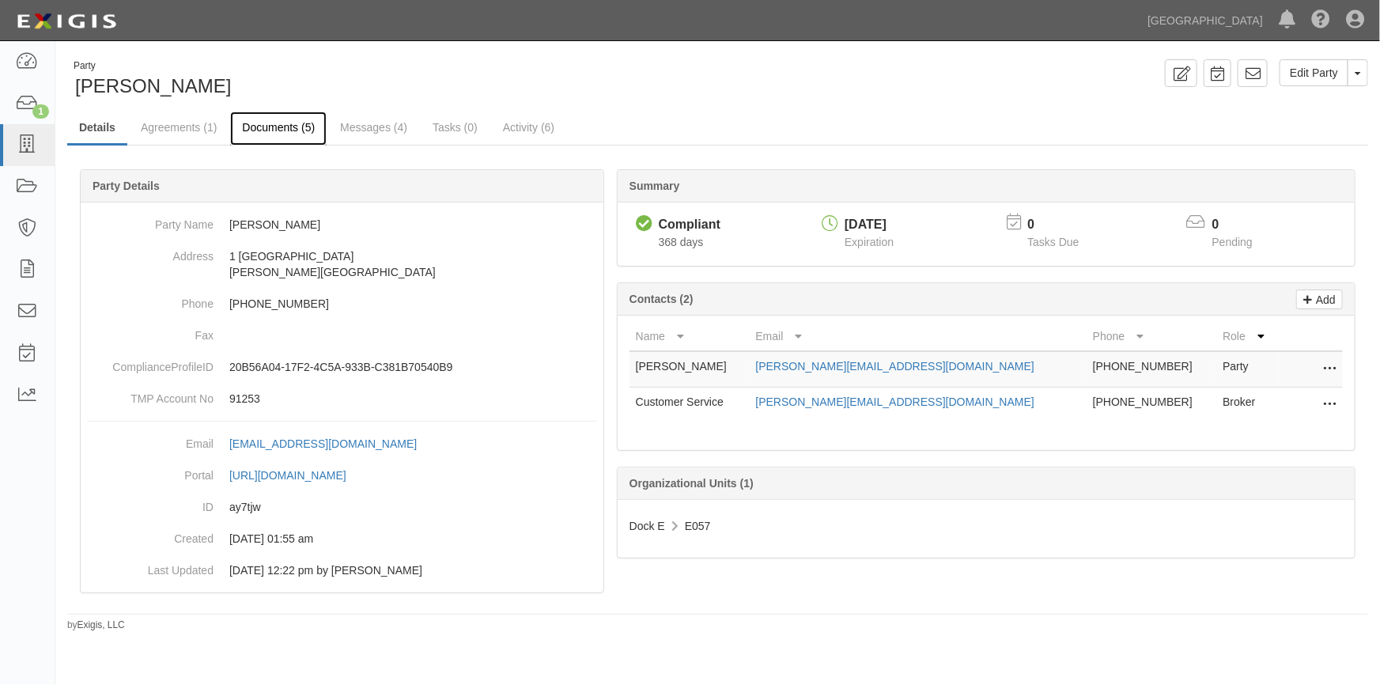
click at [279, 123] on link "Documents (5)" at bounding box center [278, 129] width 96 height 34
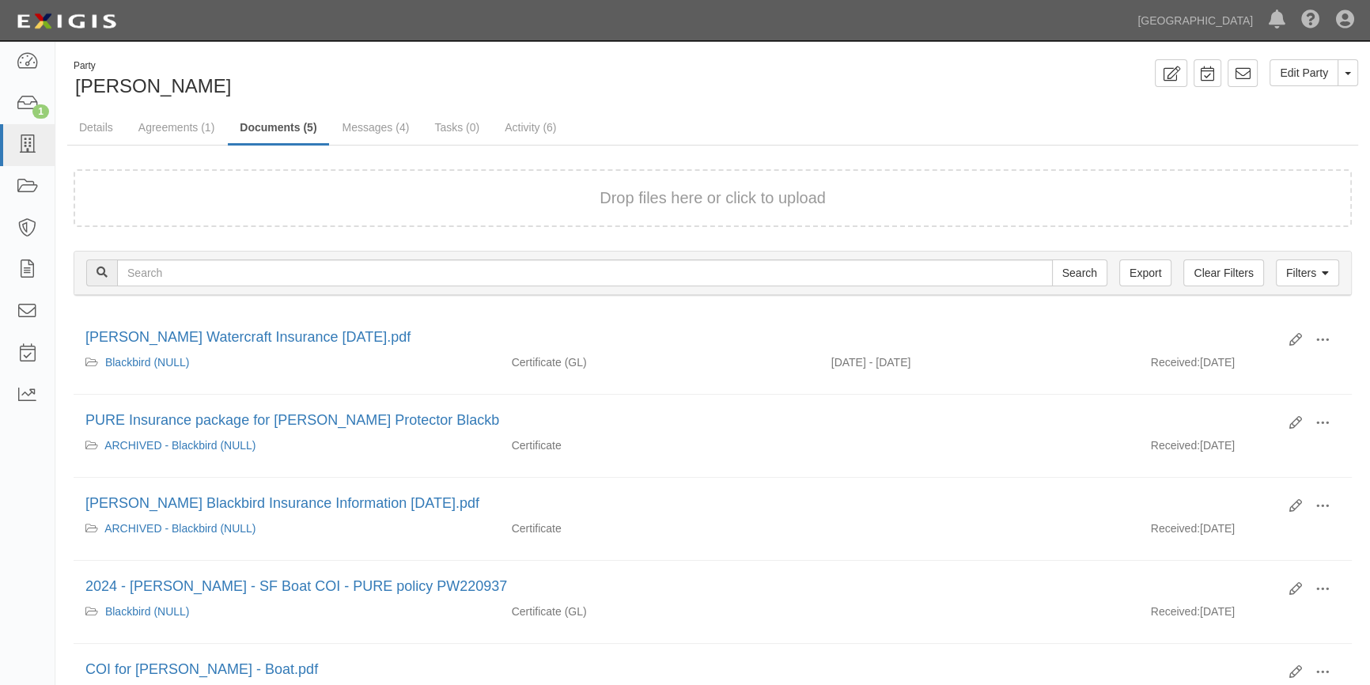
click at [331, 207] on div "Drop files here or click to upload" at bounding box center [712, 198] width 1243 height 23
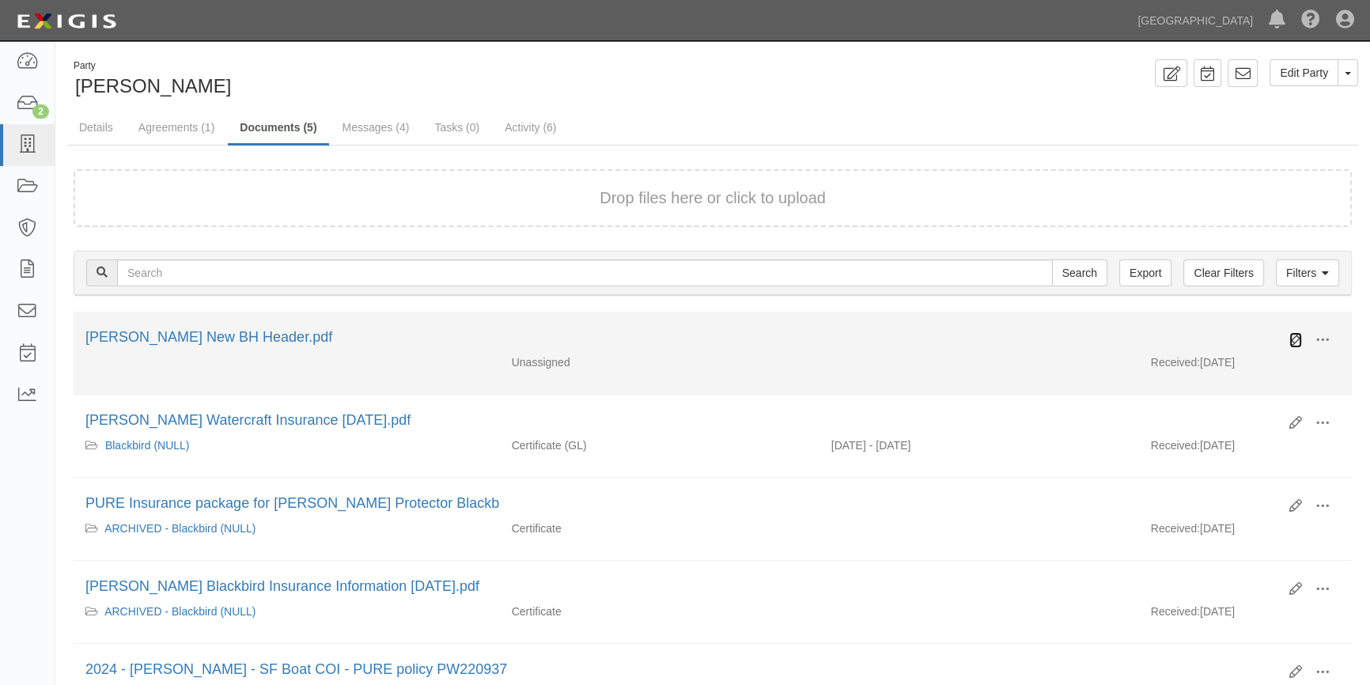
click at [1289, 336] on icon at bounding box center [1295, 340] width 13 height 13
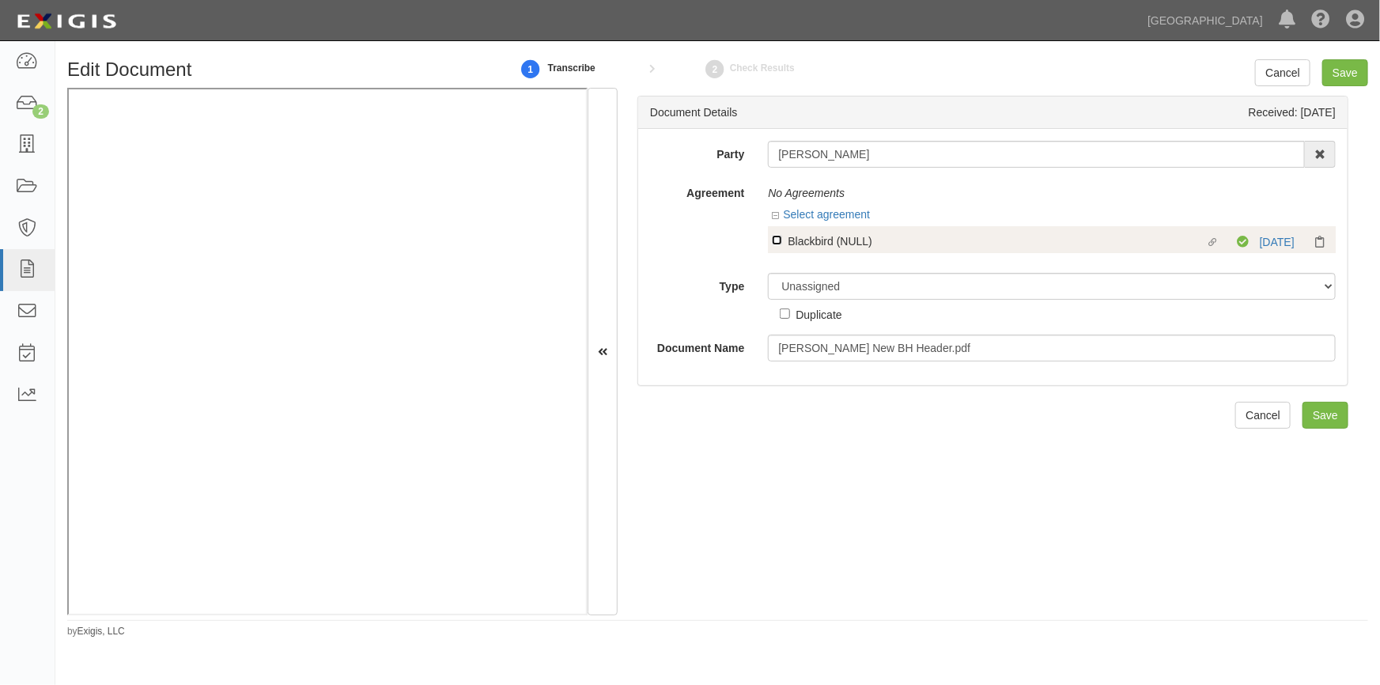
click at [780, 240] on input "Linked agreement Blackbird (NULL) Linked agreement" at bounding box center [777, 240] width 10 height 10
checkbox input "true"
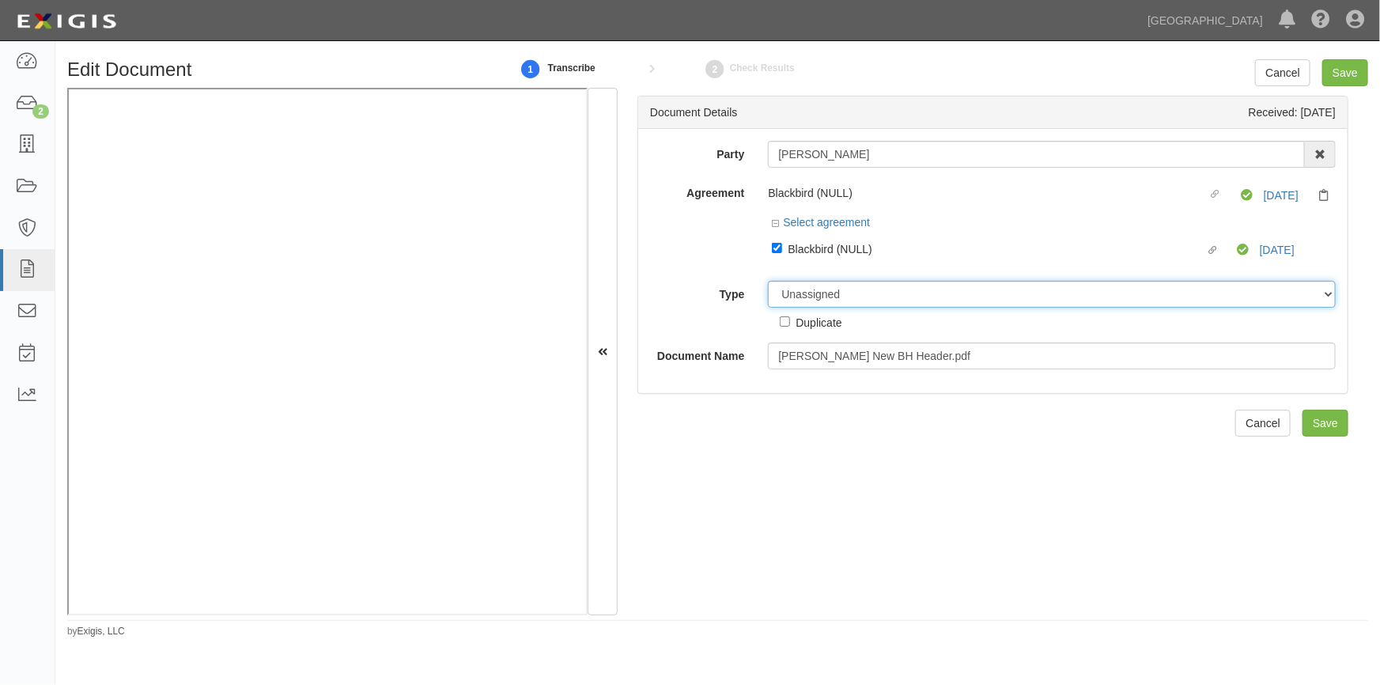
click at [820, 302] on select "Unassigned Binder Cancellation Notice Certificate Contract Endorsement Insuranc…" at bounding box center [1052, 294] width 568 height 27
select select "OtherDetail"
click at [768, 282] on select "Unassigned Binder Cancellation Notice Certificate Contract Endorsement Insuranc…" at bounding box center [1052, 294] width 568 height 27
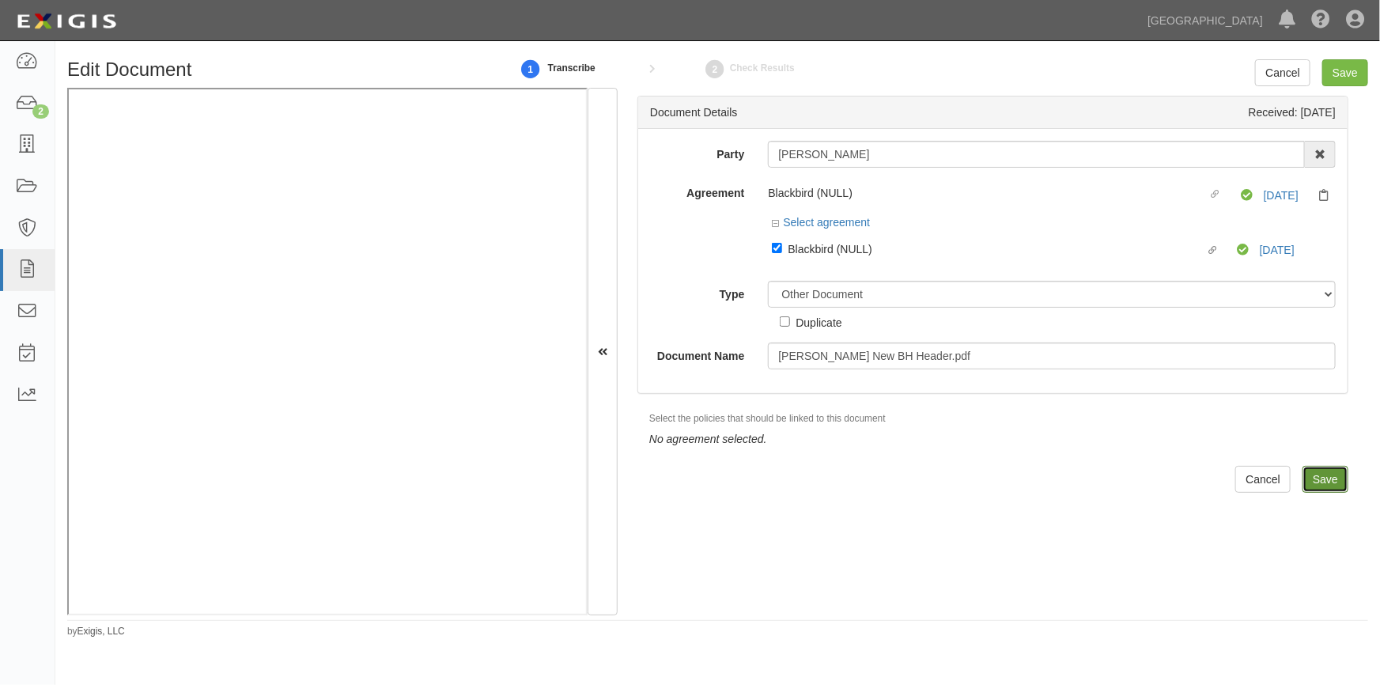
click at [1321, 478] on input "Save" at bounding box center [1325, 479] width 46 height 27
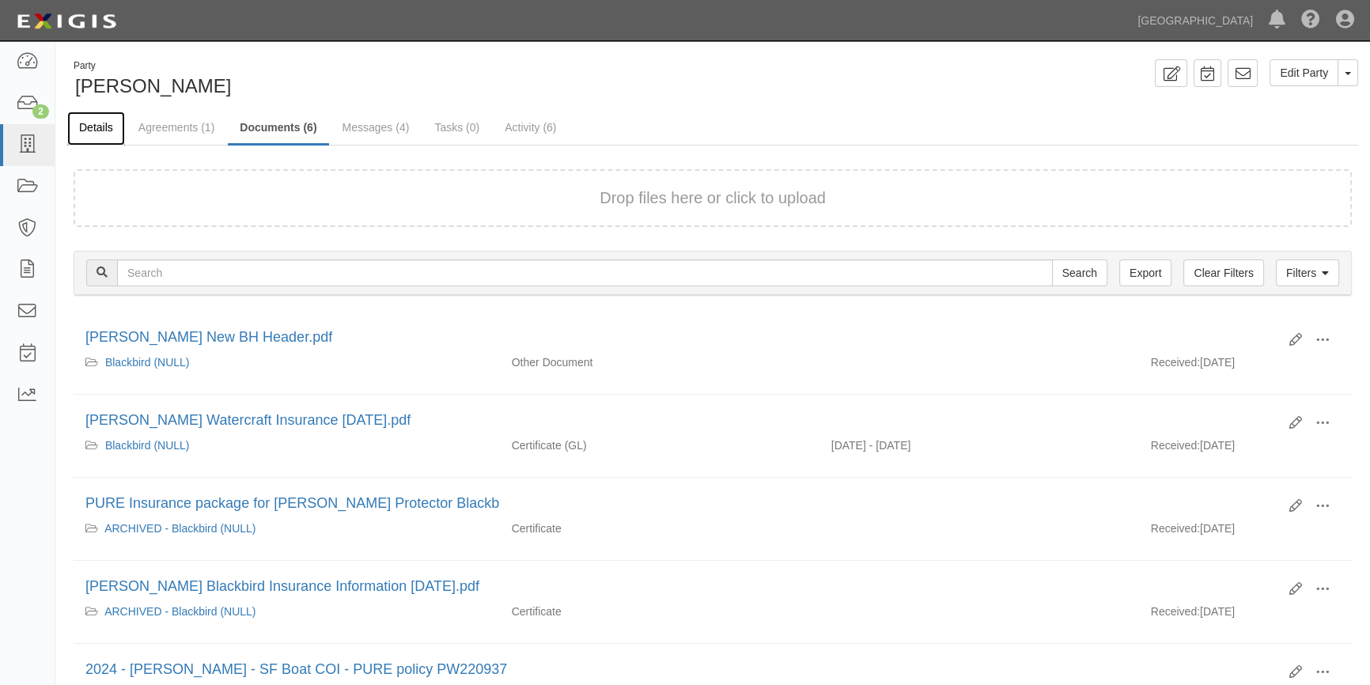
click at [85, 126] on link "Details" at bounding box center [96, 129] width 58 height 34
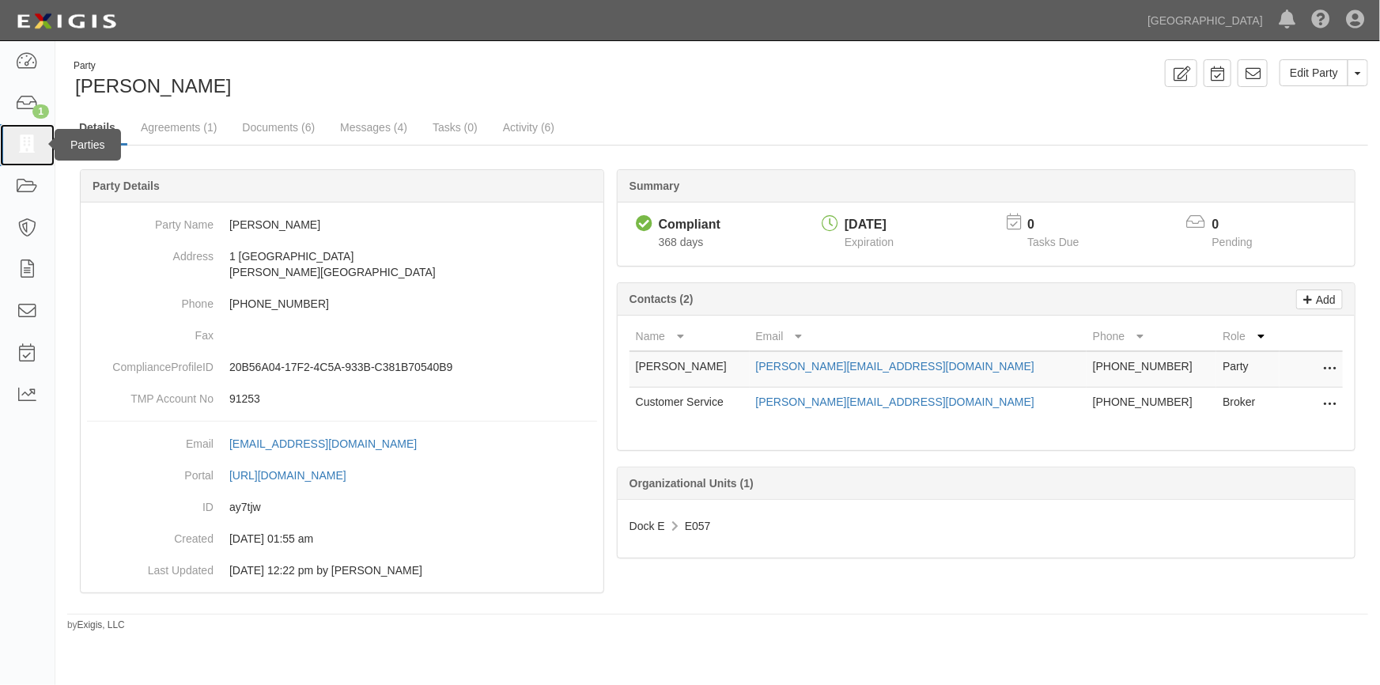
click at [24, 149] on icon at bounding box center [27, 145] width 22 height 18
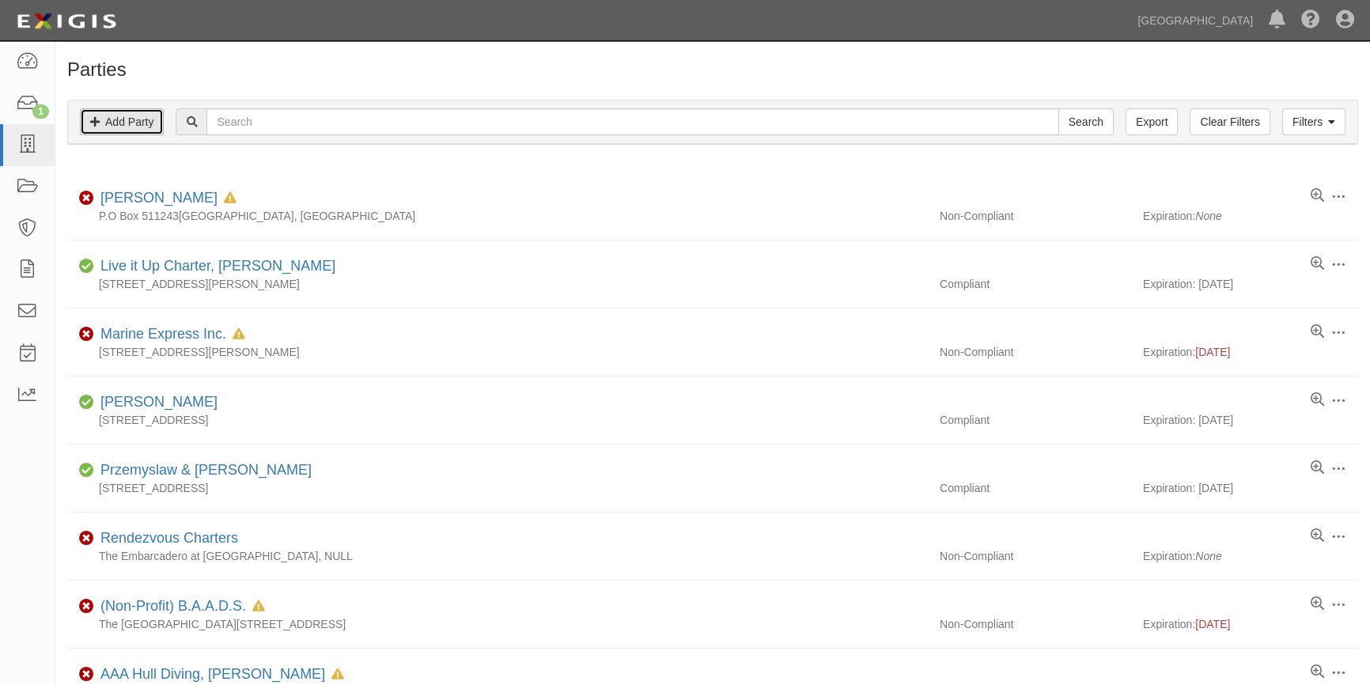
click at [94, 127] on icon at bounding box center [94, 122] width 9 height 11
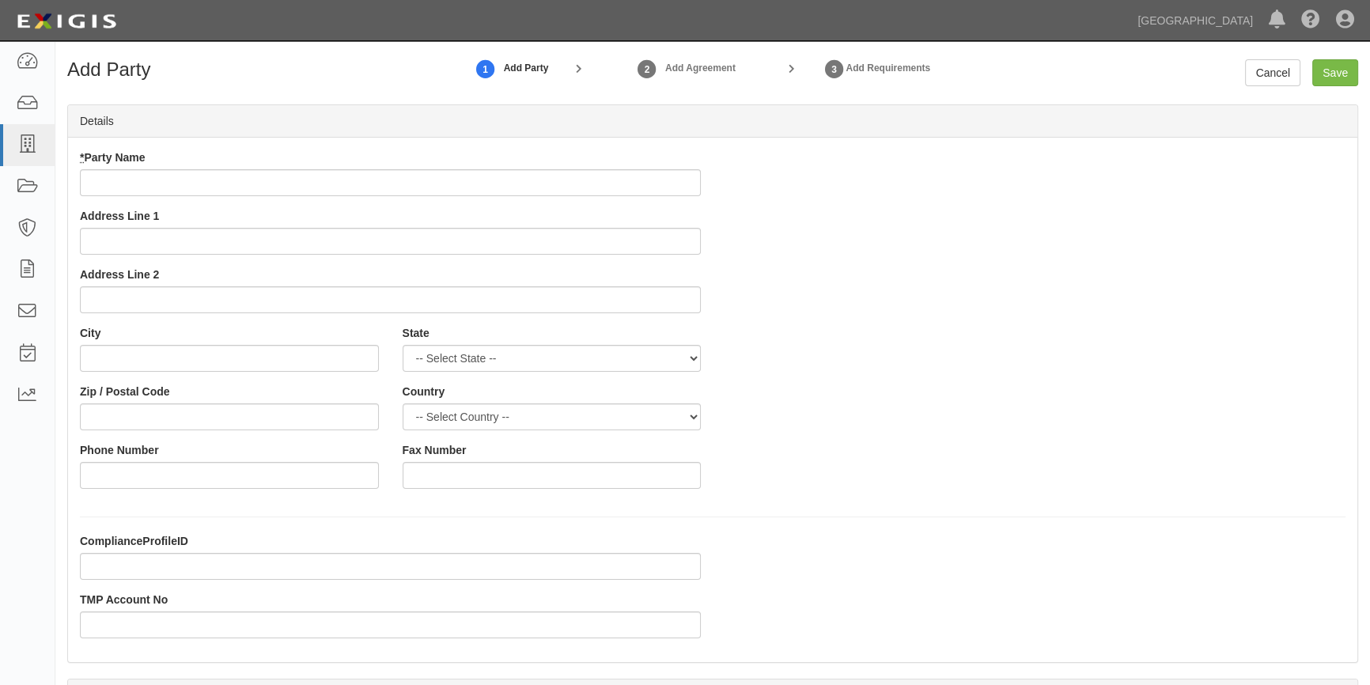
click at [164, 182] on input "* Party Name" at bounding box center [390, 182] width 621 height 27
type input "[PERSON_NAME]"
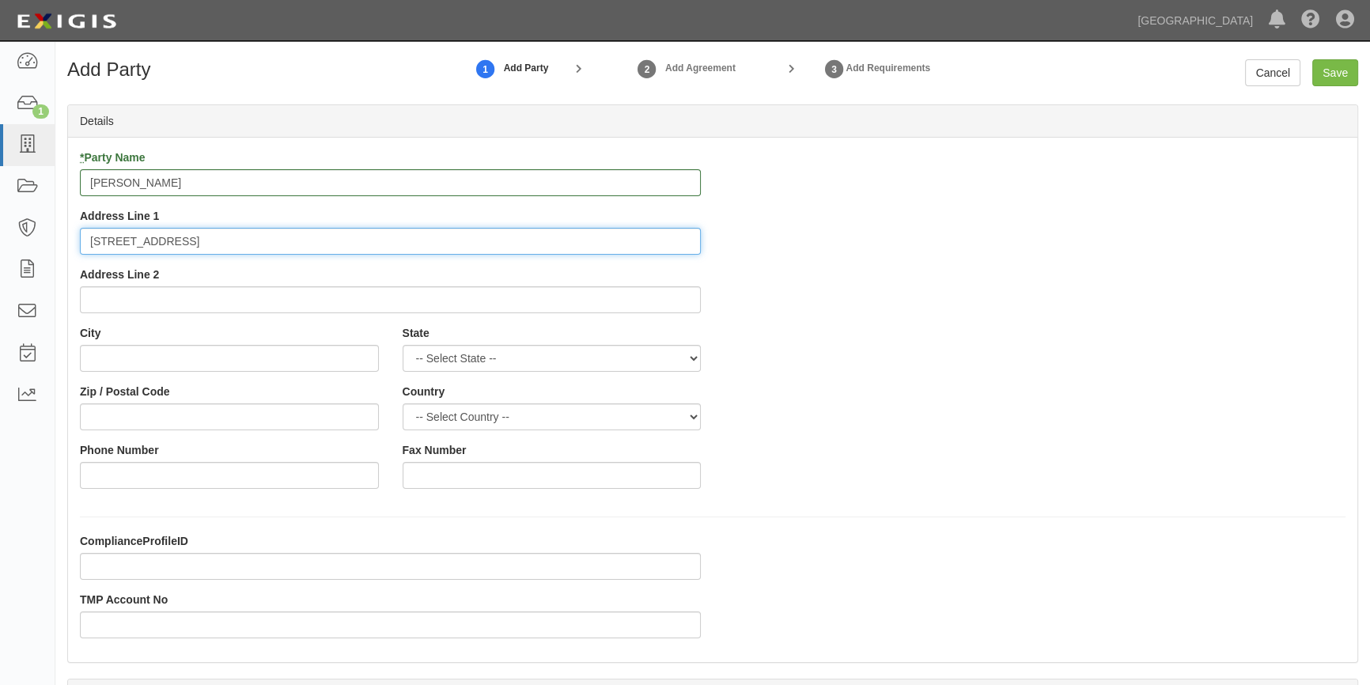
type input "1844 15th Street"
type input "San Francisco"
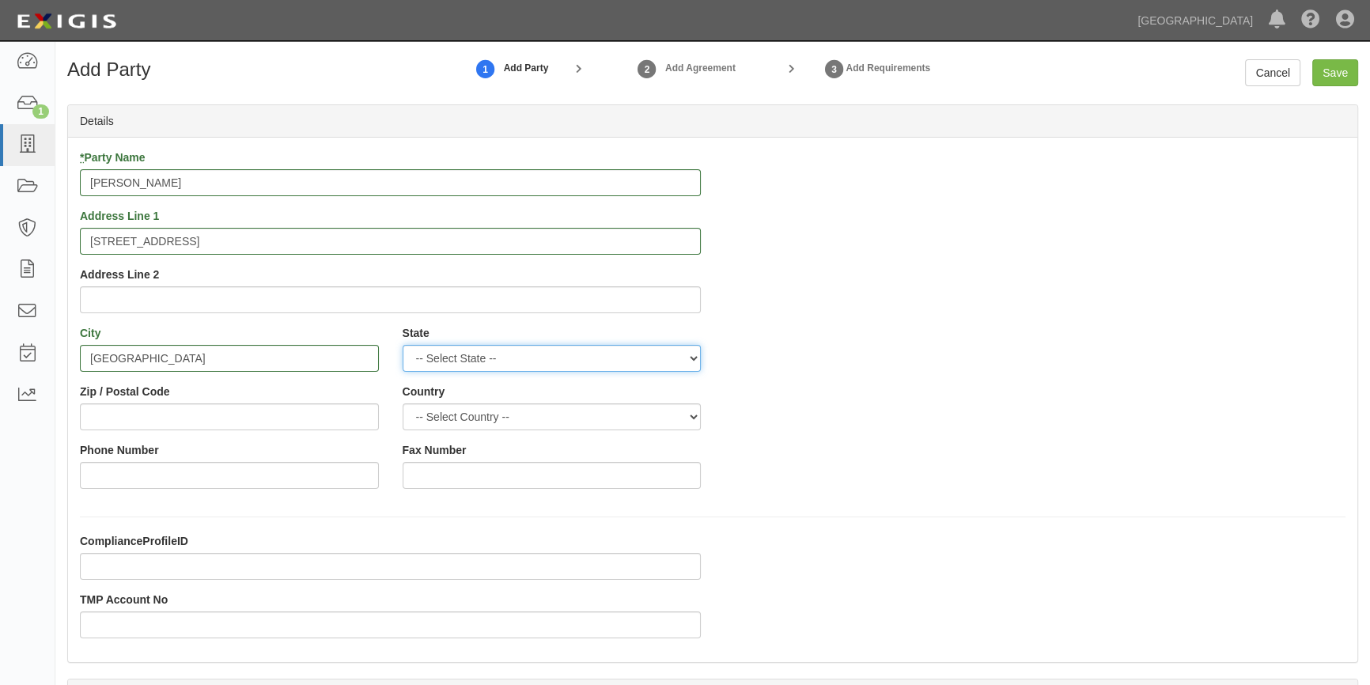
select select "CA"
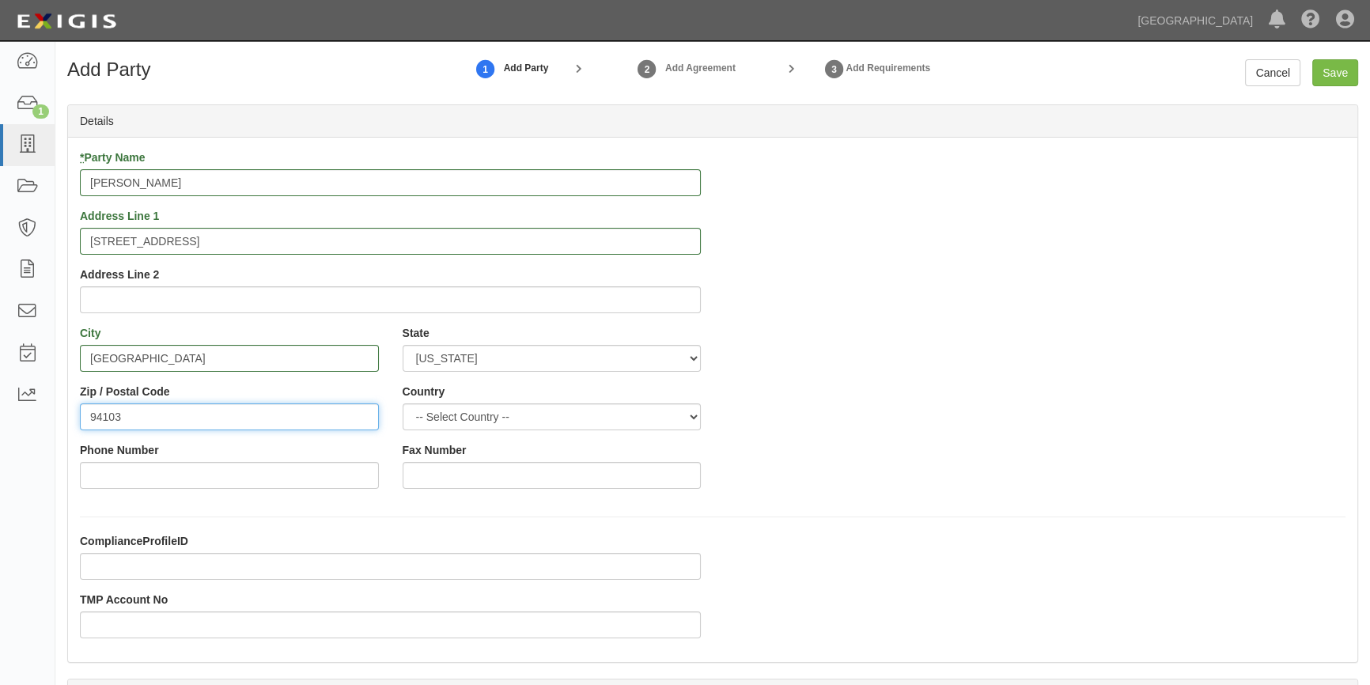
type input "94103"
select select "US"
type input "646-283-1218"
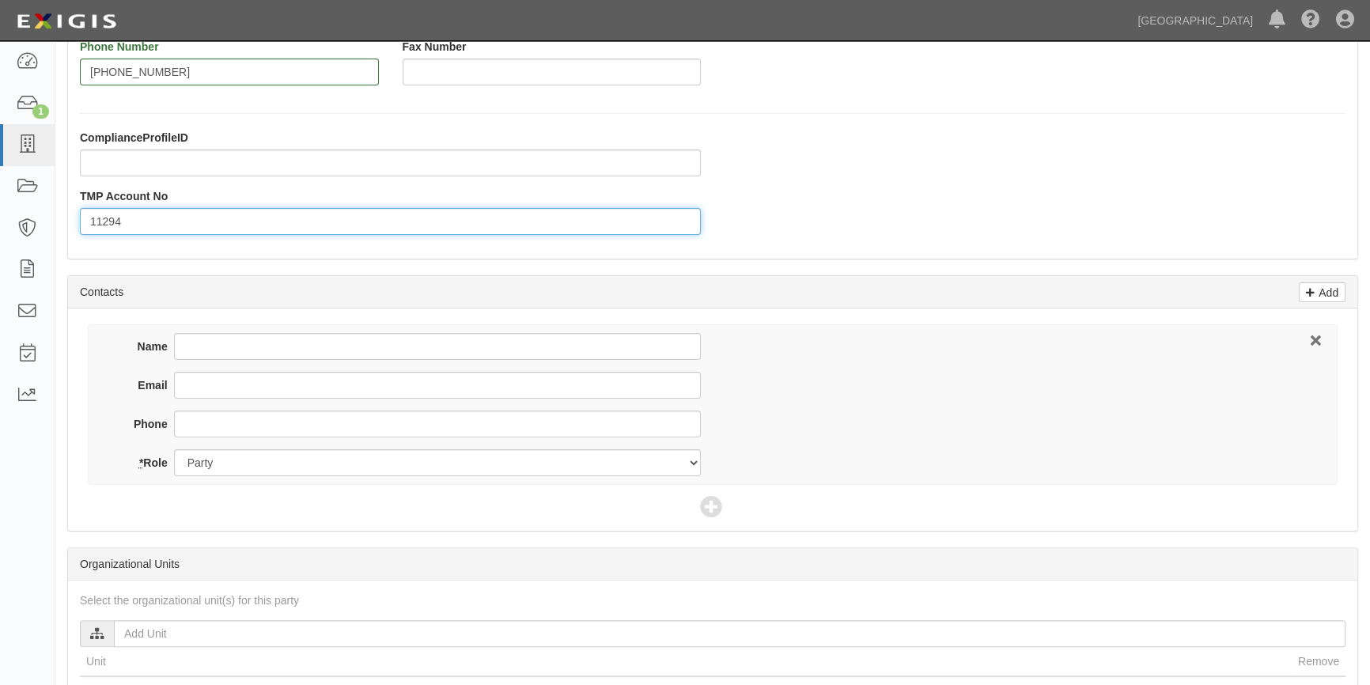
scroll to position [411, 0]
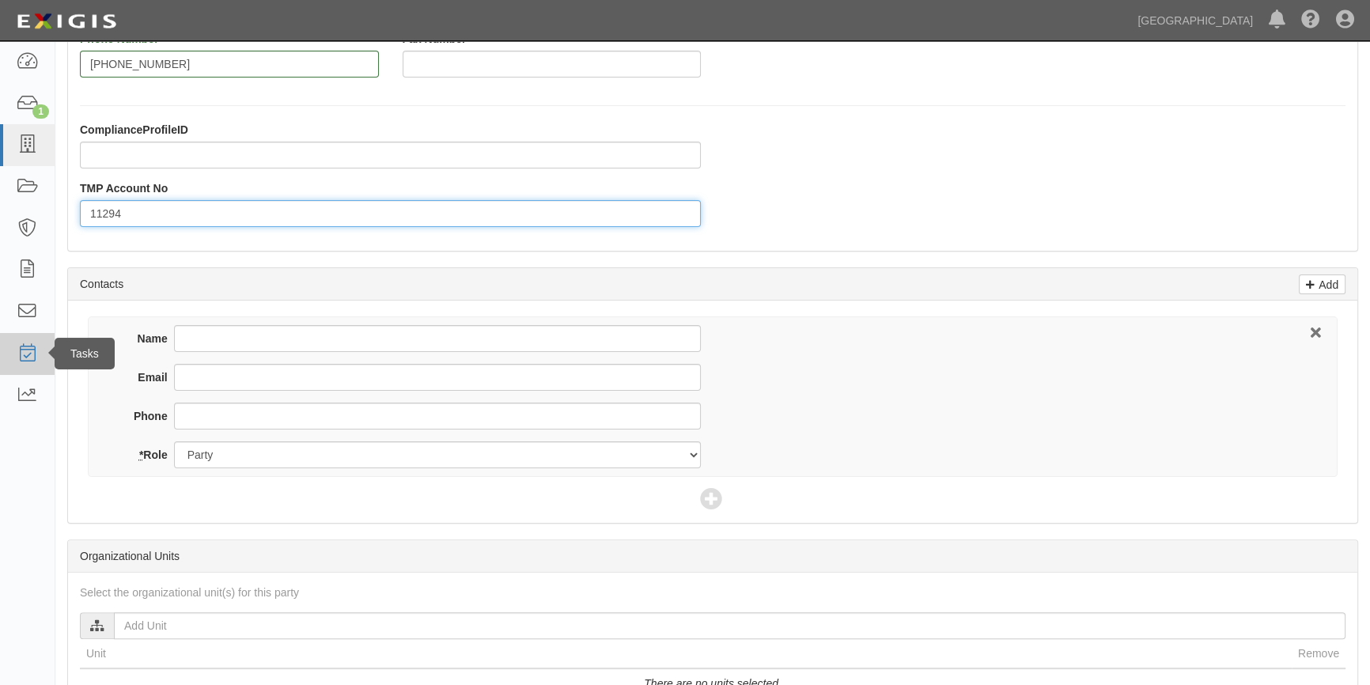
type input "11294"
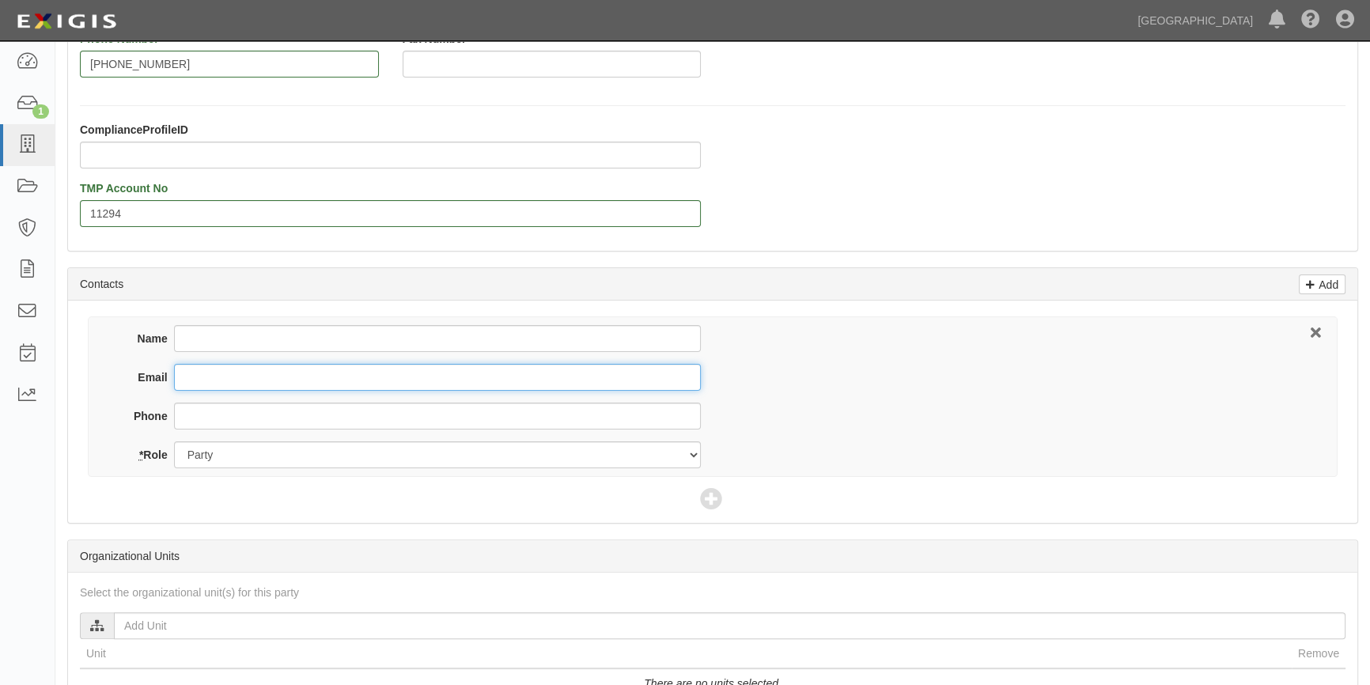
paste input "MSB00000758128"
type input "MSB00000758128"
drag, startPoint x: 144, startPoint y: 378, endPoint x: 105, endPoint y: 379, distance: 38.8
click at [105, 379] on div "Name Email MSB00000758128 Phone * Role Party Broker Other" at bounding box center [408, 396] width 608 height 143
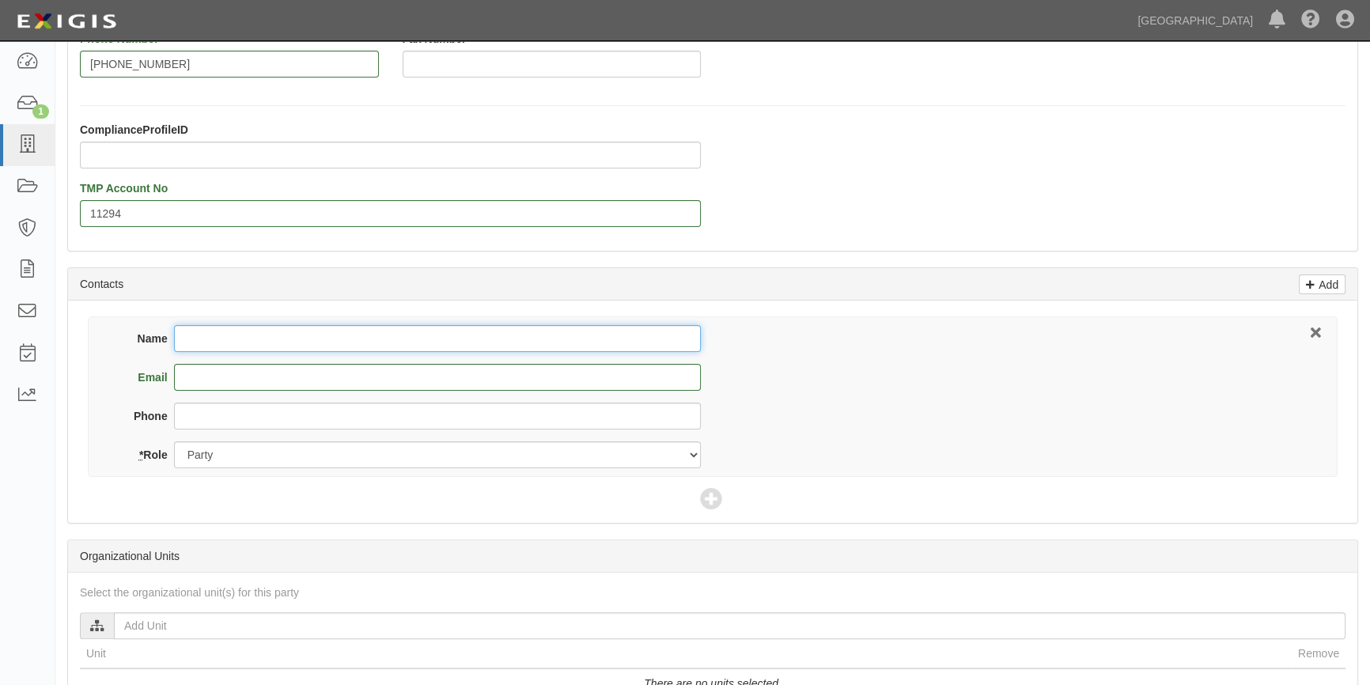
click at [187, 338] on input "Name" at bounding box center [437, 338] width 527 height 27
type input "Elio Bourcourt"
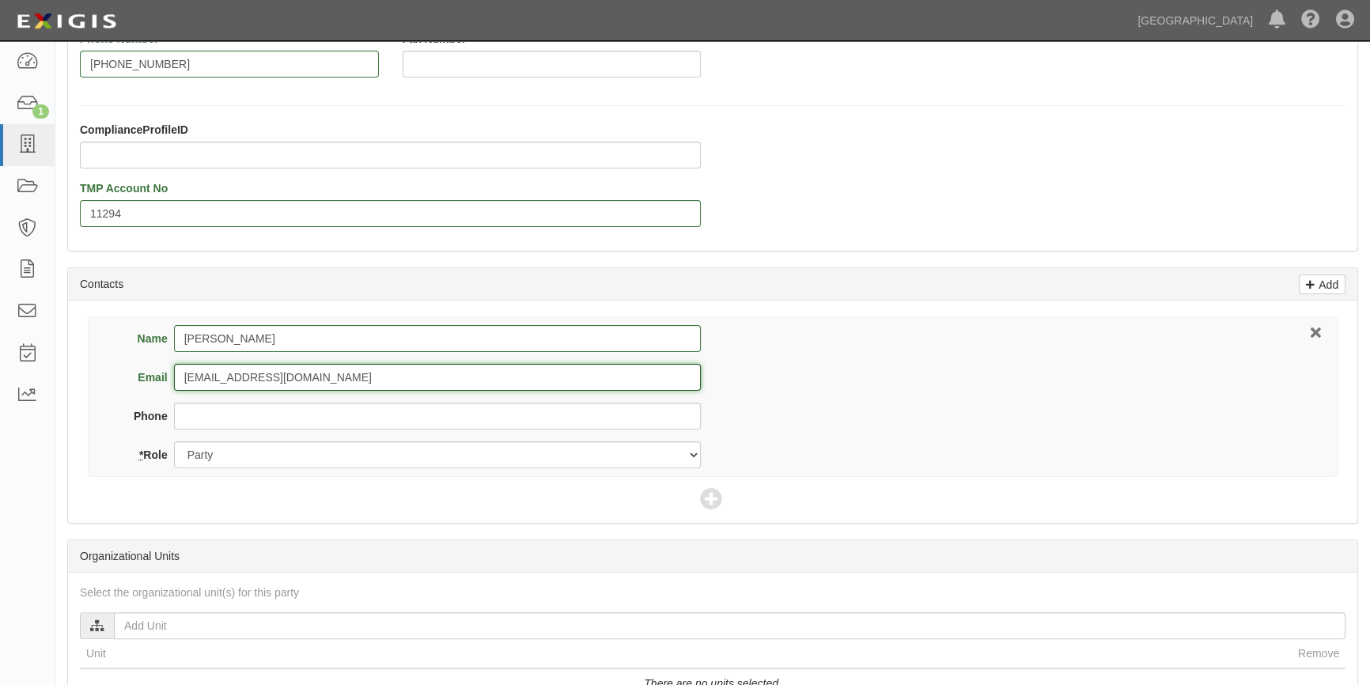
type input "eliobourcourt@gmail.com"
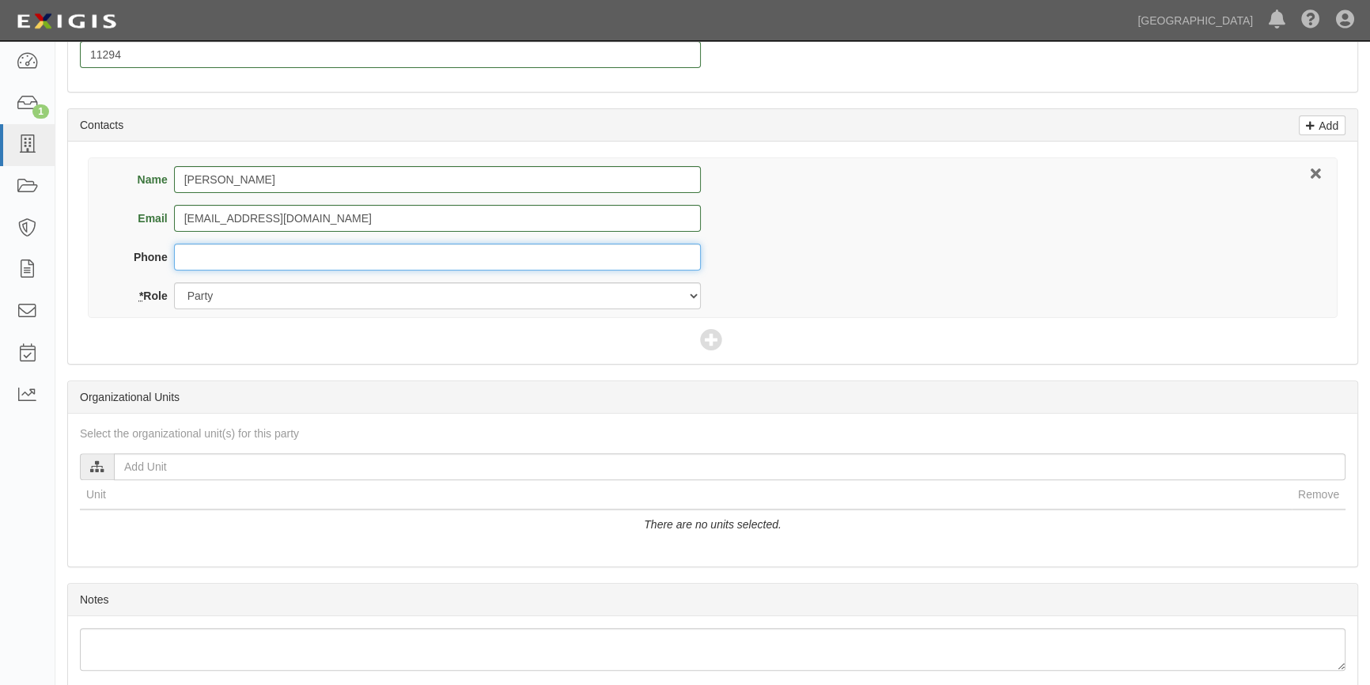
scroll to position [644, 0]
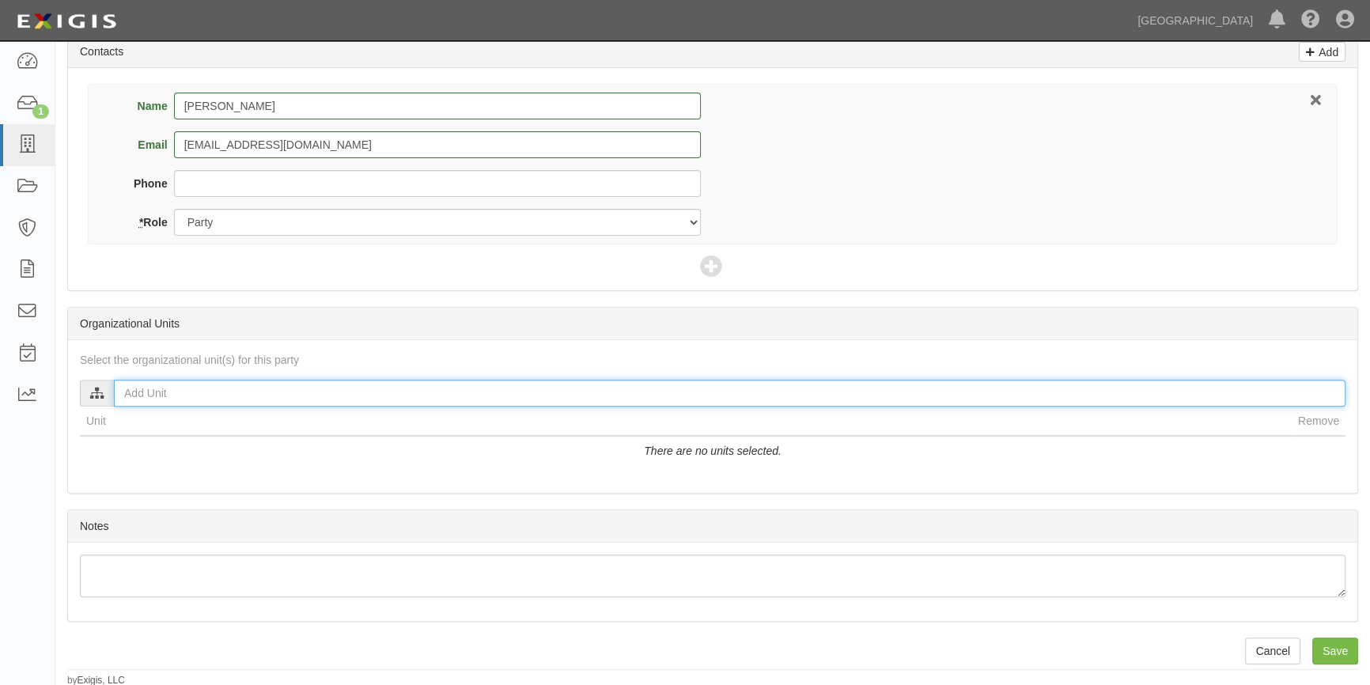
click at [245, 395] on input "text" at bounding box center [729, 393] width 1231 height 27
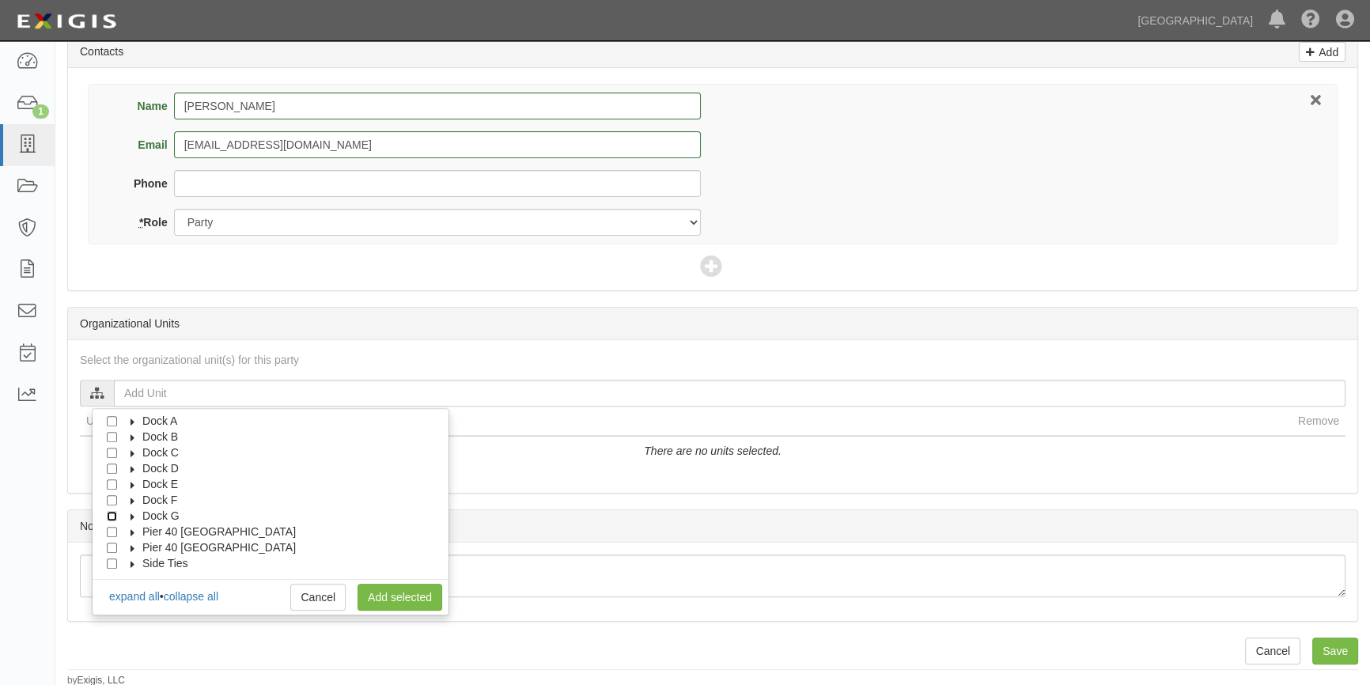
drag, startPoint x: 108, startPoint y: 514, endPoint x: 122, endPoint y: 517, distance: 13.8
click at [108, 516] on input "Dock G" at bounding box center [112, 516] width 10 height 10
checkbox input "true"
click at [127, 517] on label "Dock G" at bounding box center [151, 516] width 57 height 16
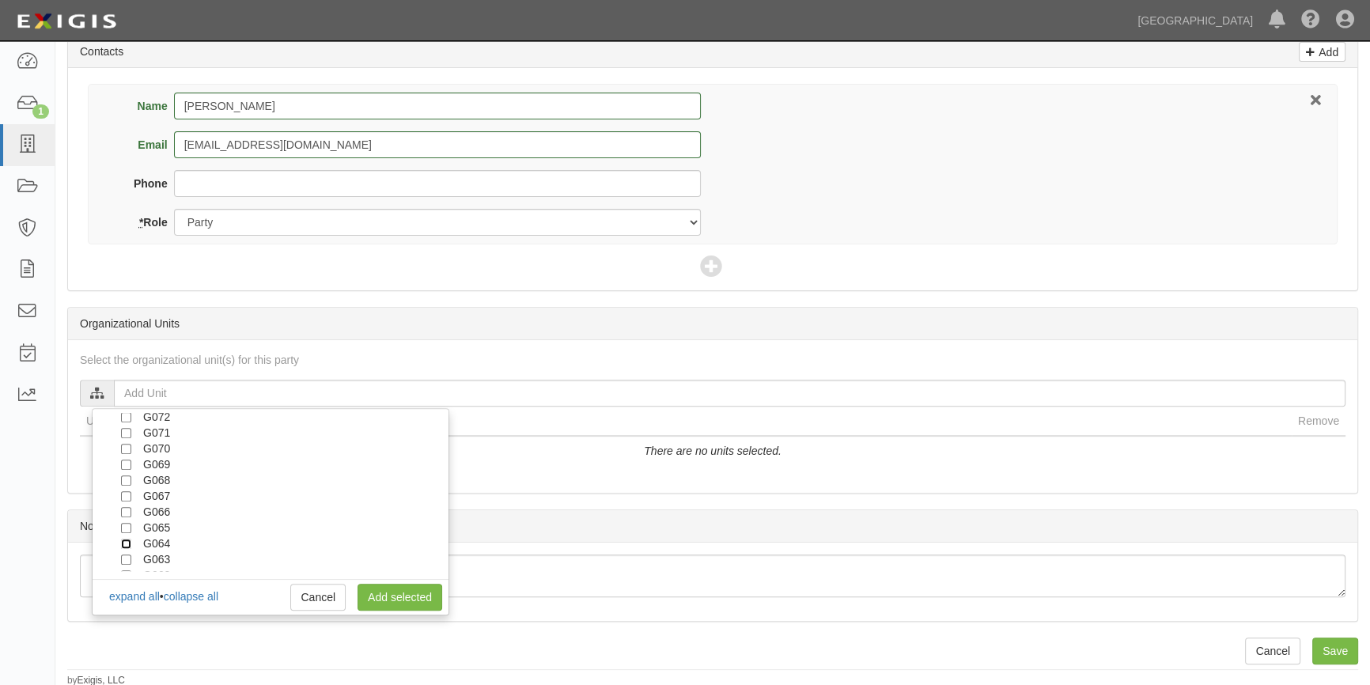
click at [123, 540] on input "G064" at bounding box center [126, 544] width 10 height 10
checkbox input "true"
click at [395, 599] on link "Add selected" at bounding box center [399, 597] width 85 height 27
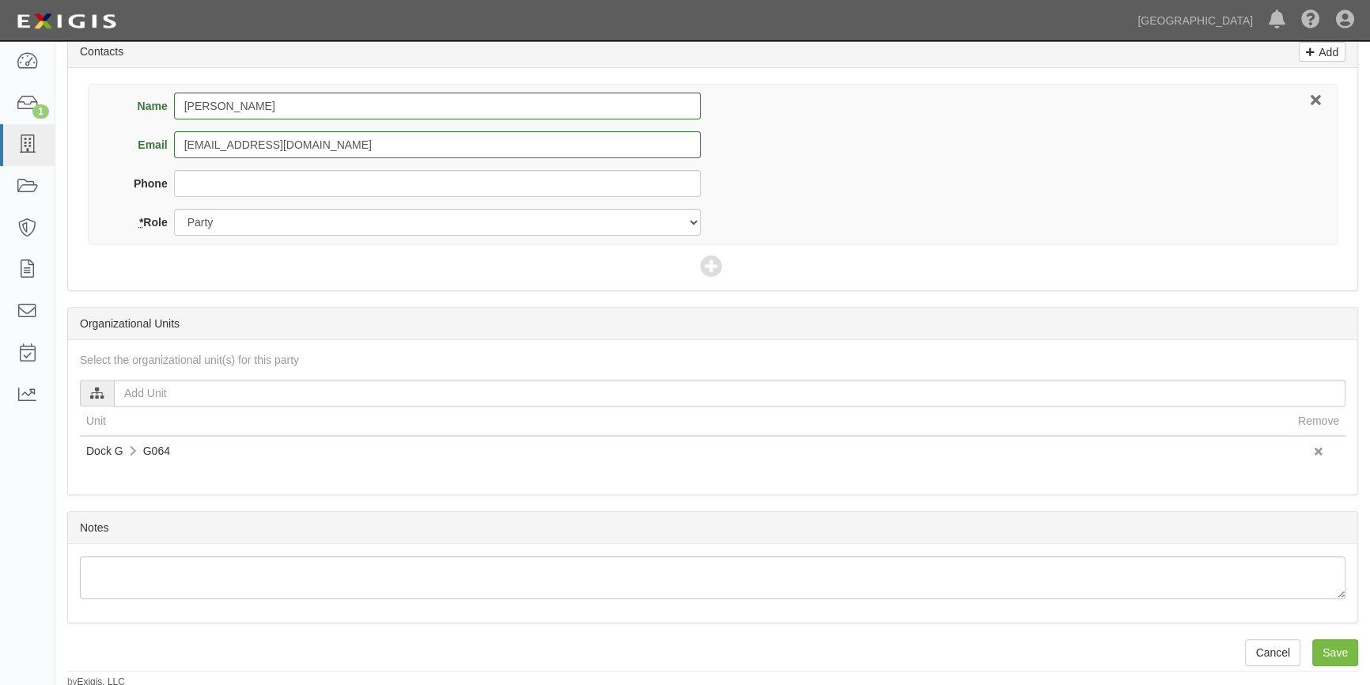
scroll to position [0, 0]
click at [1326, 650] on input "Save" at bounding box center [1335, 652] width 46 height 27
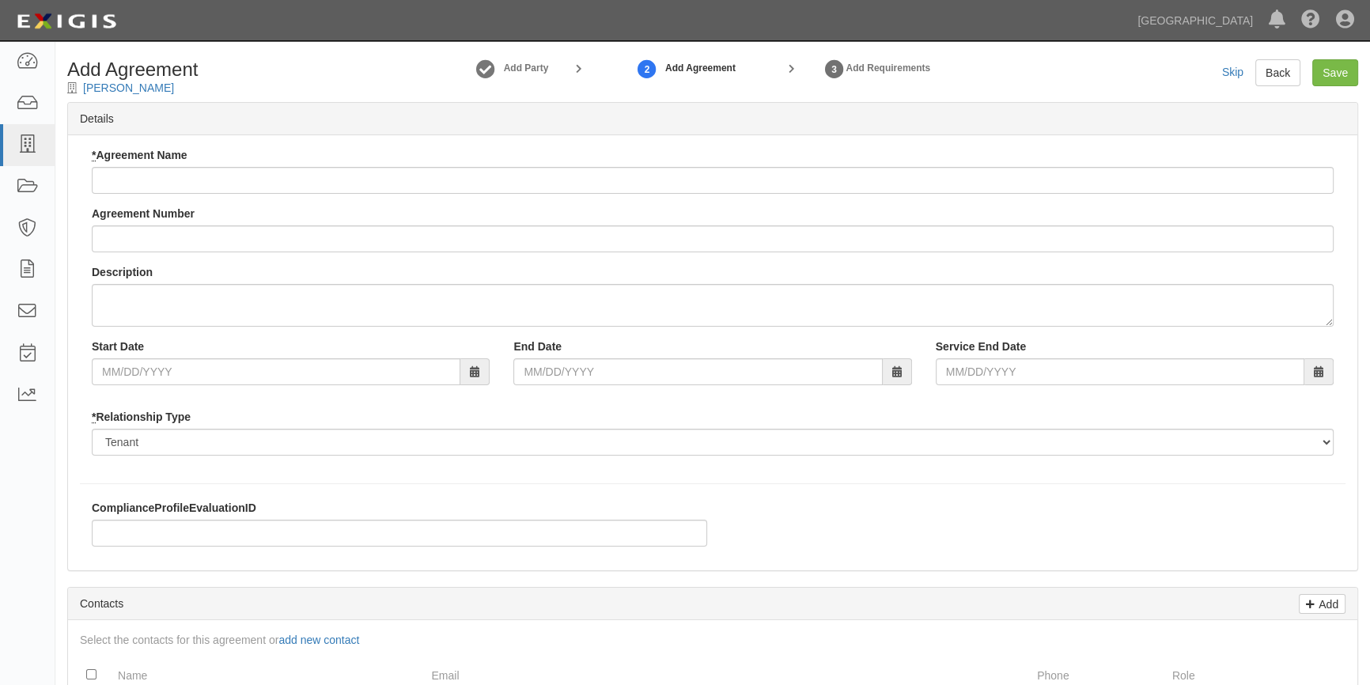
checkbox input "true"
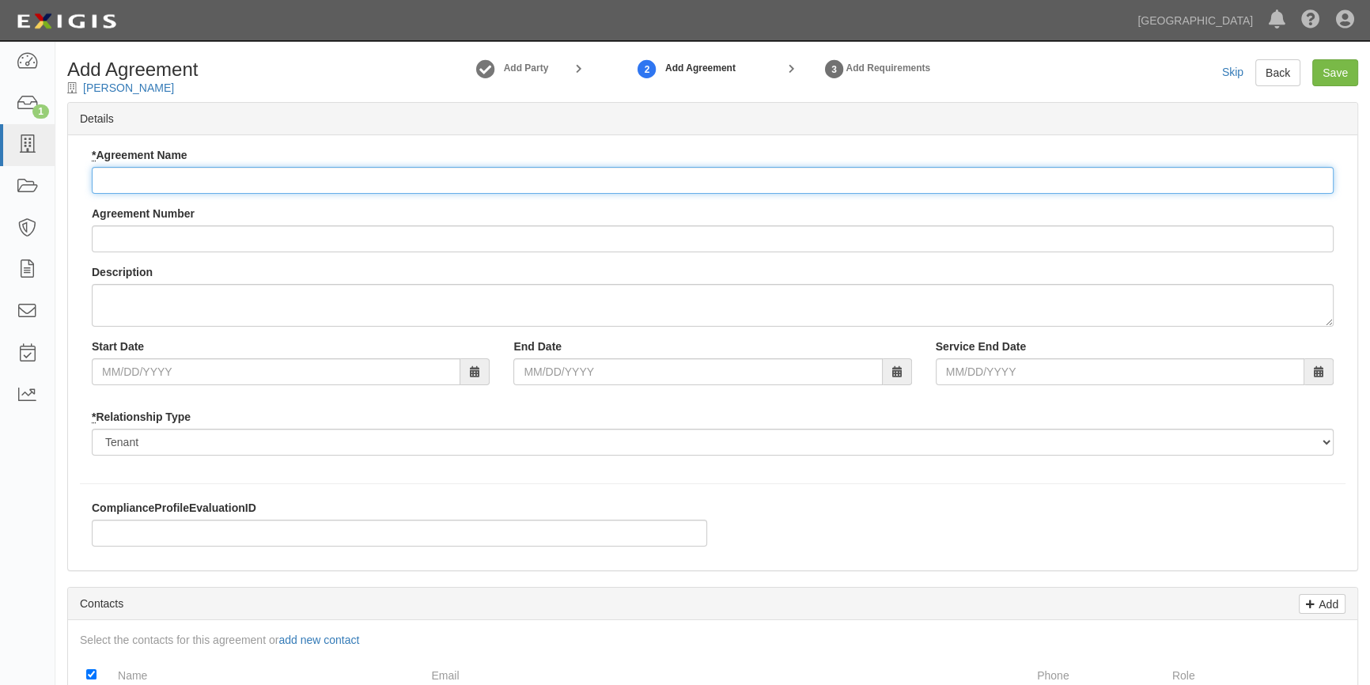
click at [289, 180] on input "* Agreement Name" at bounding box center [713, 180] width 1242 height 27
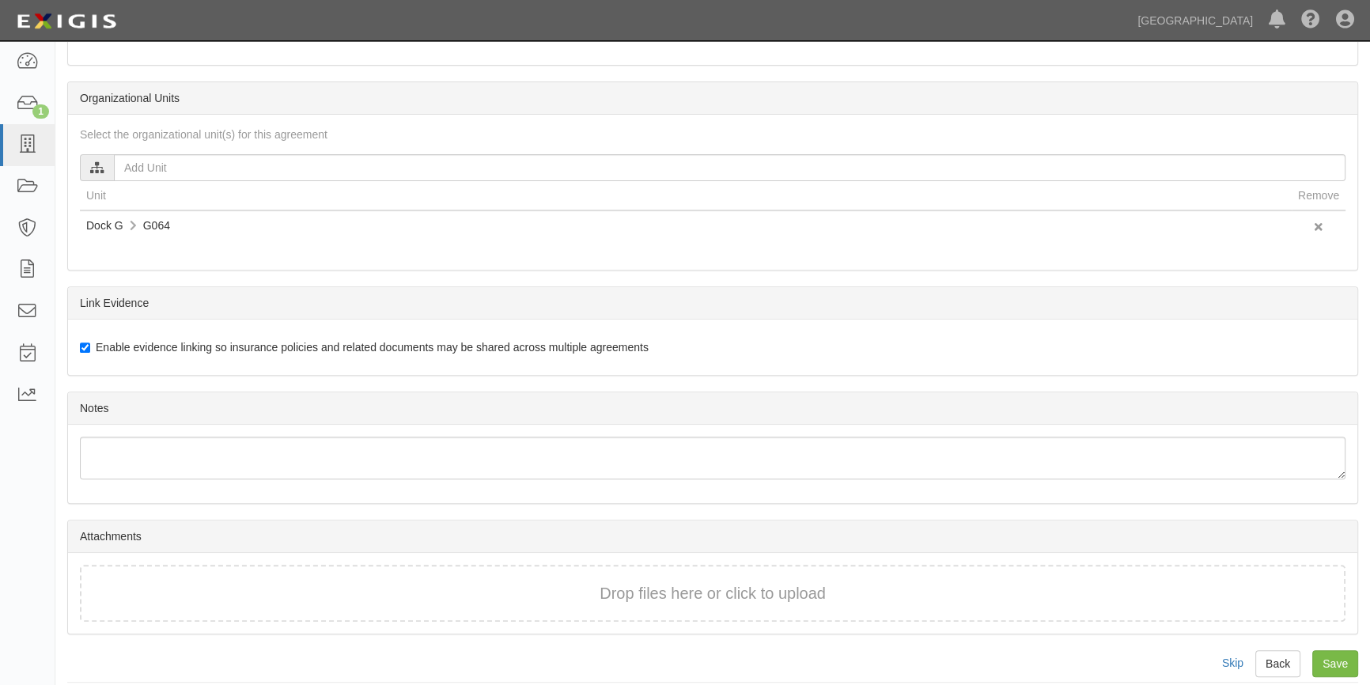
scroll to position [696, 0]
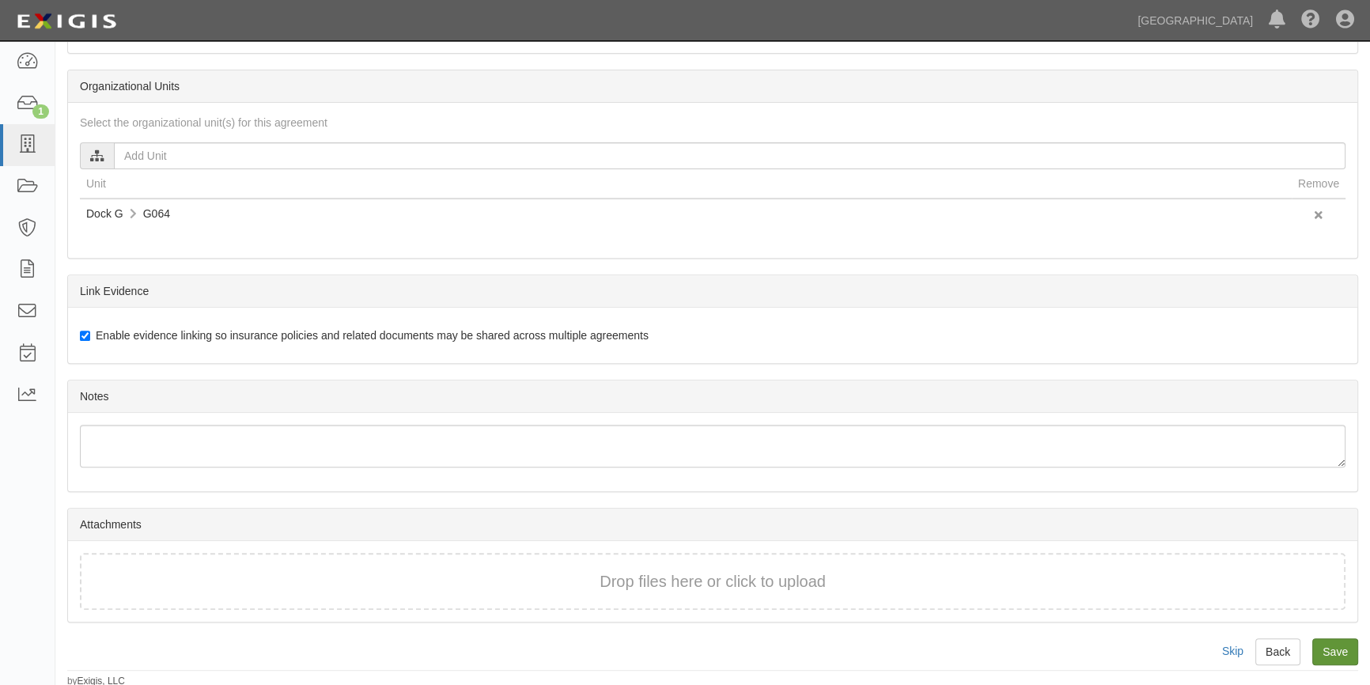
type input "Halcyon Times"
click at [1322, 642] on input "Save" at bounding box center [1335, 651] width 46 height 27
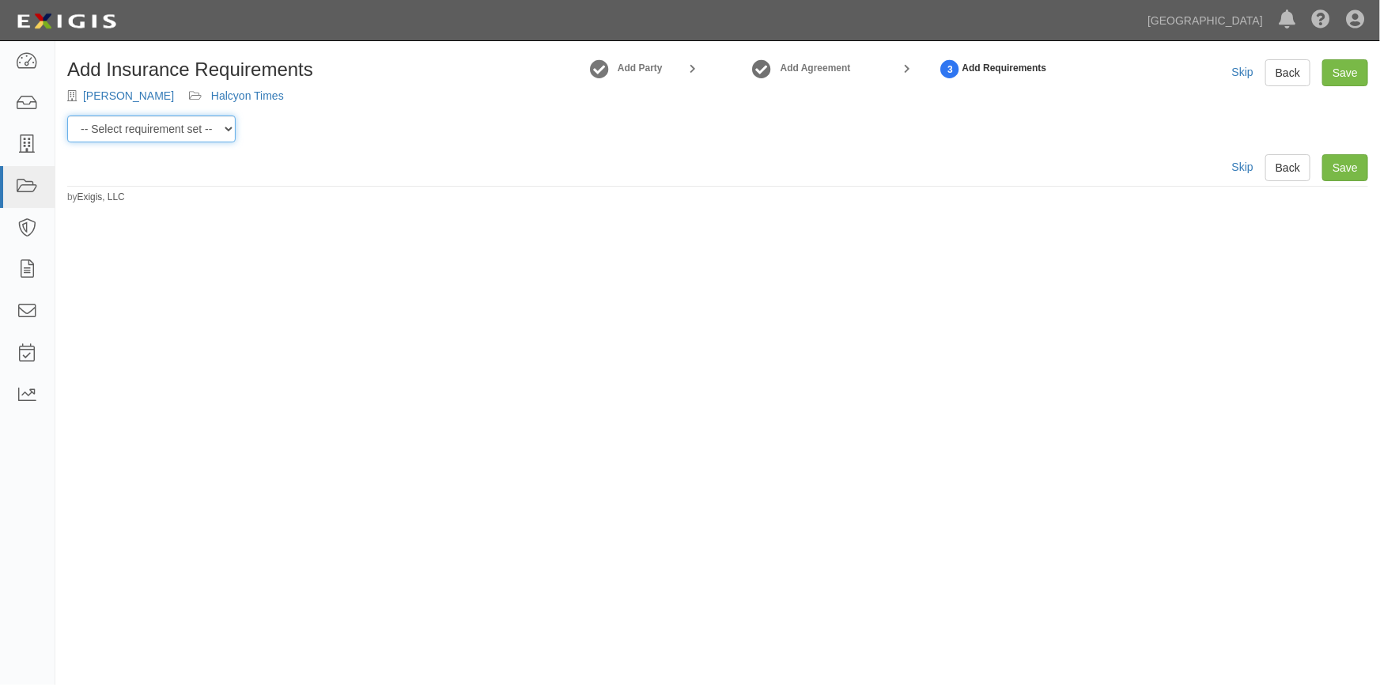
click at [229, 127] on select "-- Select requirement set -- Berth Holder Charter (24 or less) Charter (more th…" at bounding box center [151, 128] width 168 height 27
select select "53963"
click at [67, 115] on select "-- Select requirement set -- Berth Holder Charter (24 or less) Charter (more th…" at bounding box center [151, 128] width 168 height 27
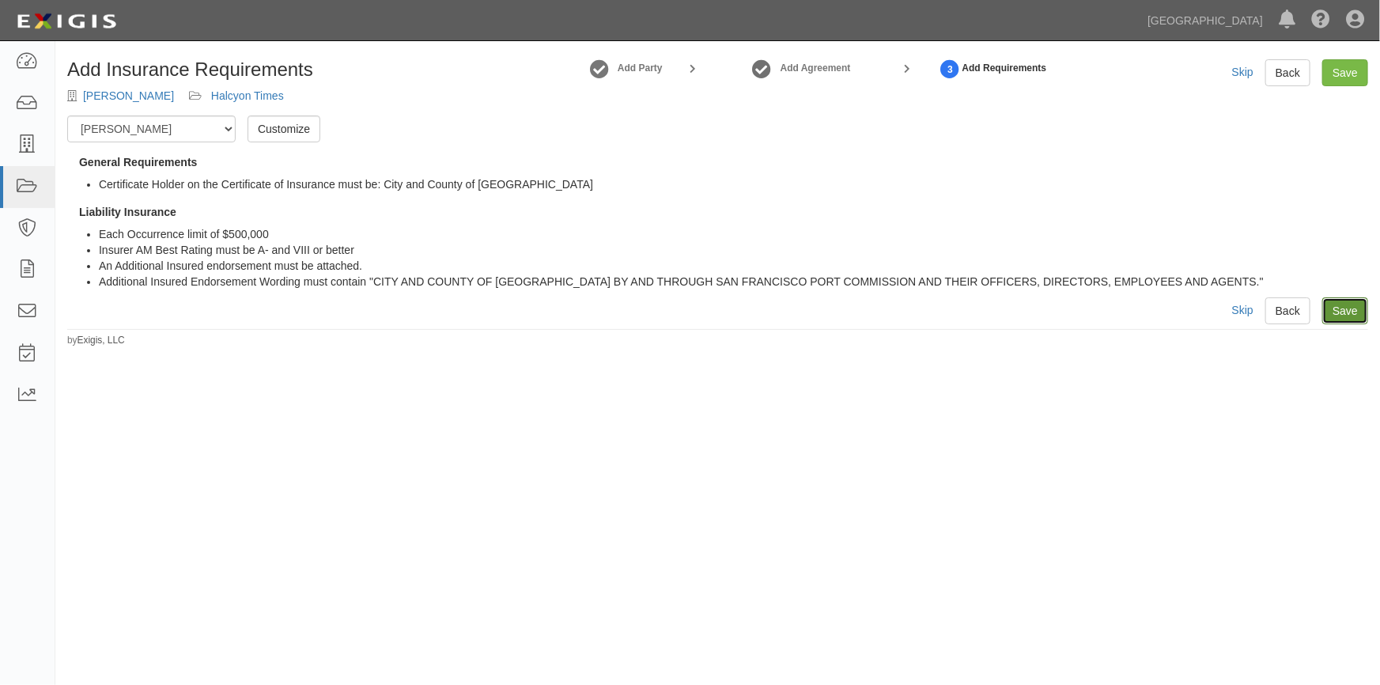
click at [1339, 312] on link "Save" at bounding box center [1345, 310] width 46 height 27
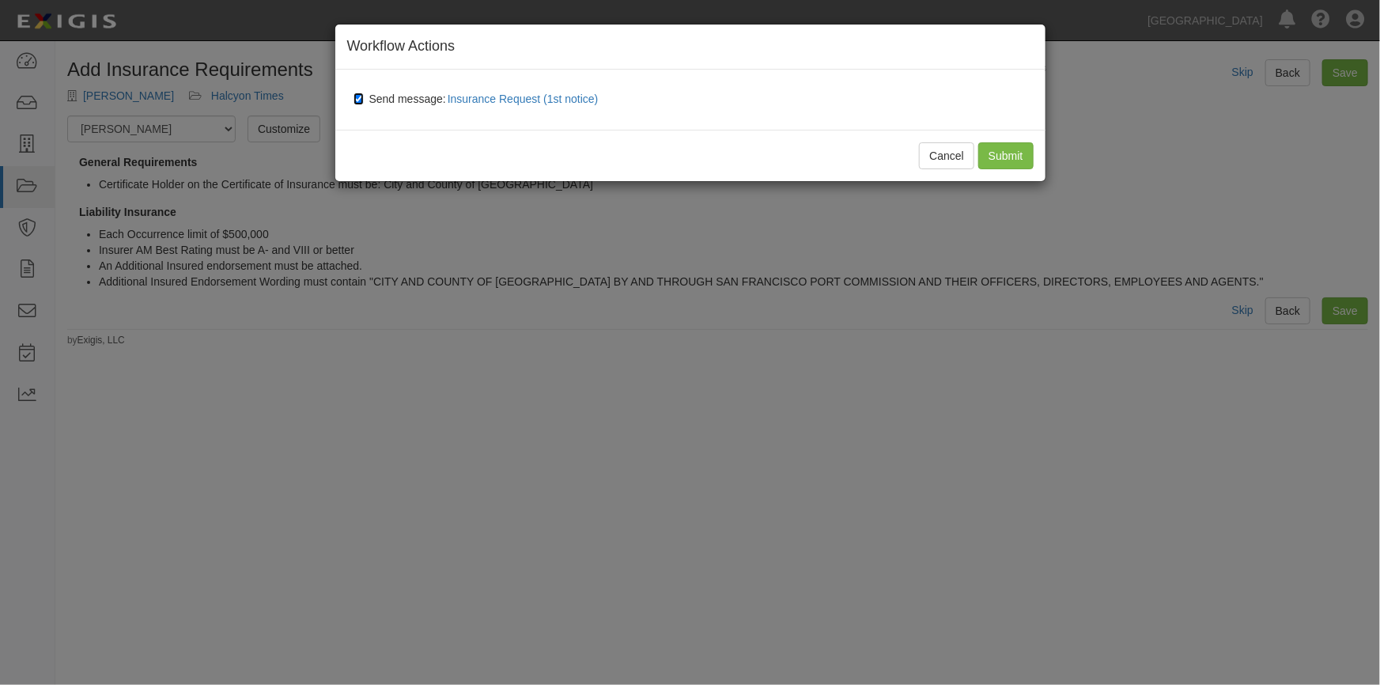
click at [355, 93] on input "Send message: Insurance Request (1st notice)" at bounding box center [358, 99] width 10 height 13
checkbox input "false"
click at [1003, 151] on input "Submit" at bounding box center [1005, 155] width 55 height 27
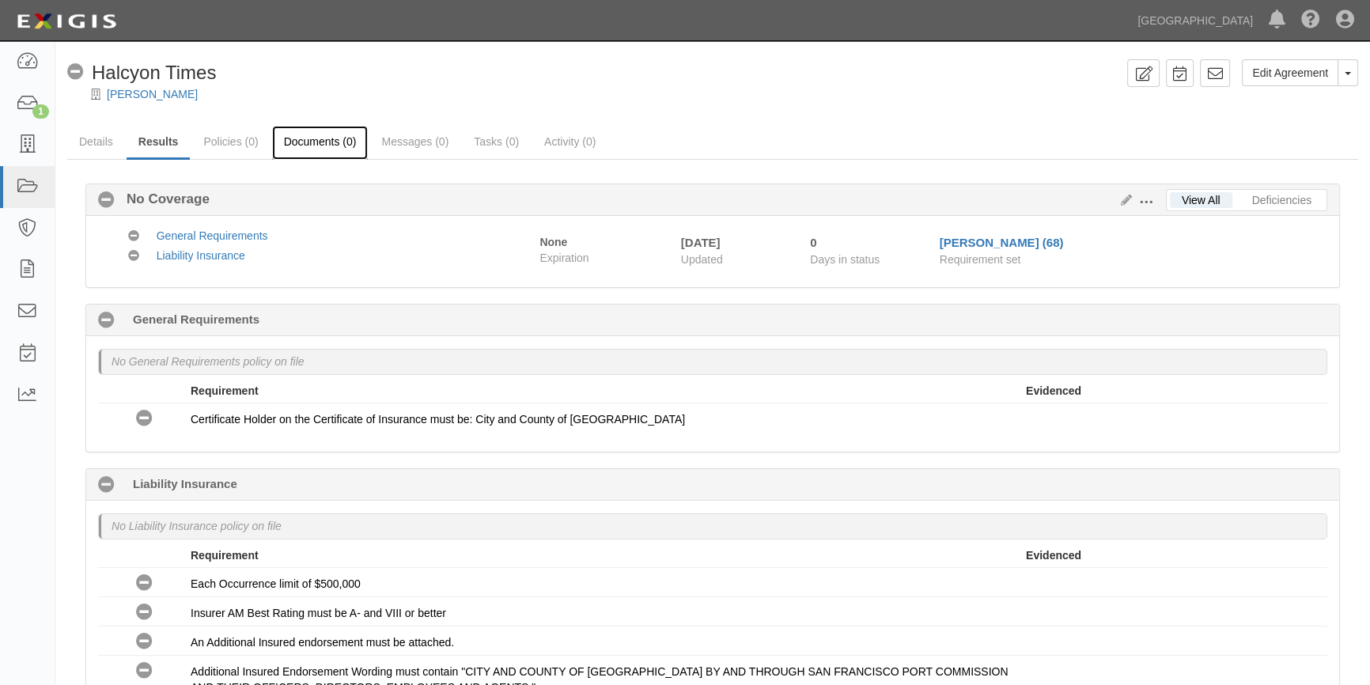
click at [323, 138] on link "Documents (0)" at bounding box center [320, 143] width 96 height 34
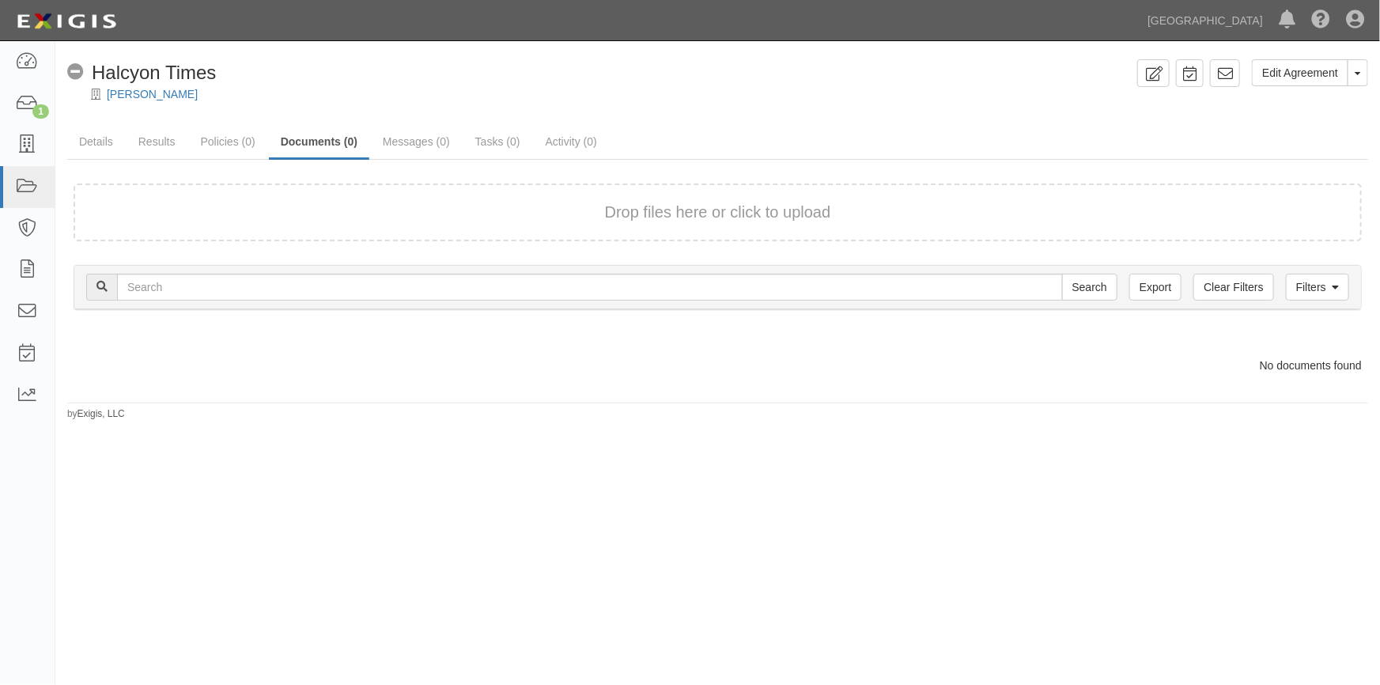
click at [263, 206] on div "Drop files here or click to upload" at bounding box center [717, 212] width 1253 height 23
click at [288, 212] on div "Drop files here or click to upload" at bounding box center [717, 212] width 1253 height 23
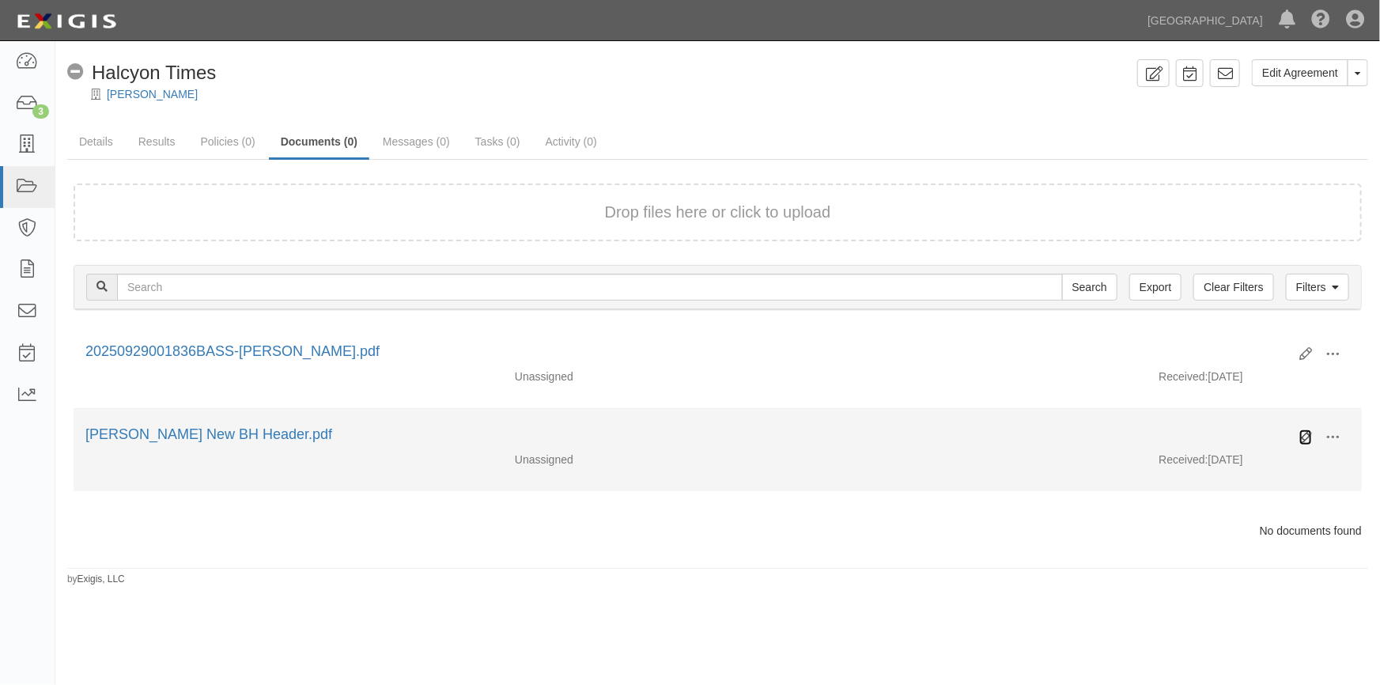
click at [1302, 431] on icon at bounding box center [1305, 437] width 13 height 13
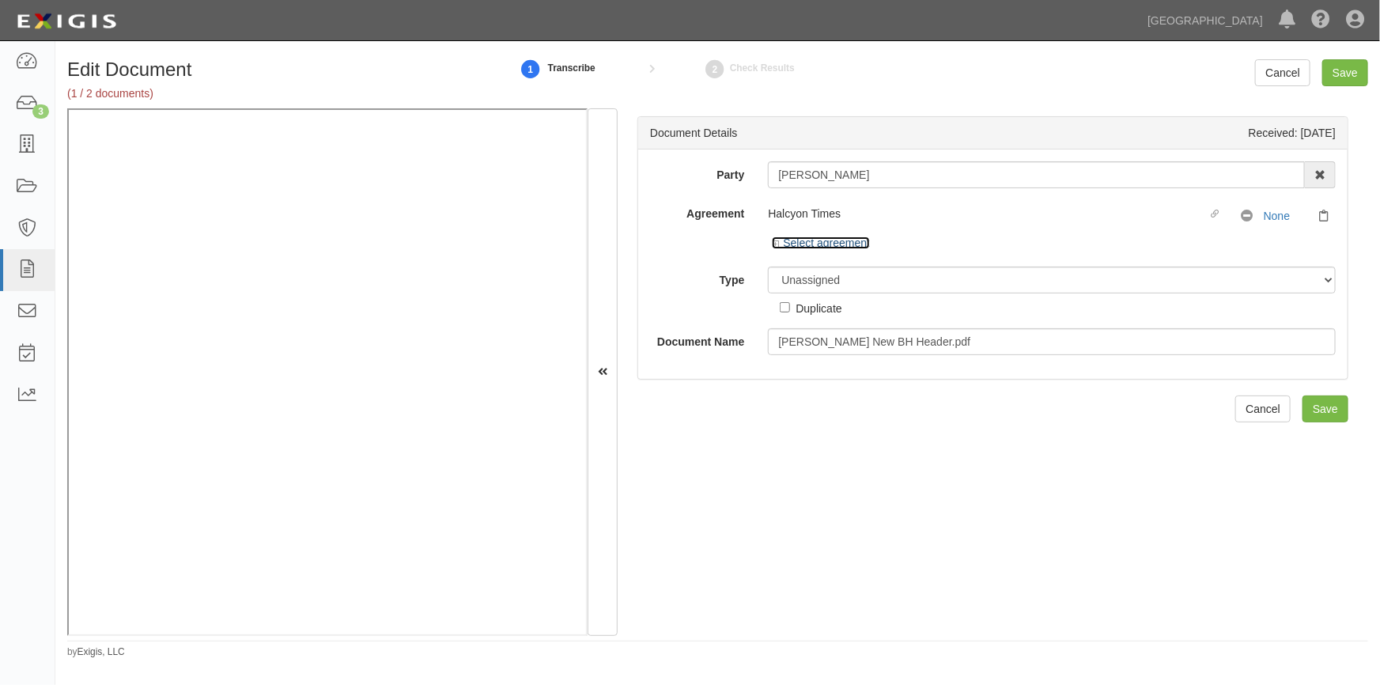
click at [785, 236] on link "Select agreement" at bounding box center [821, 242] width 98 height 13
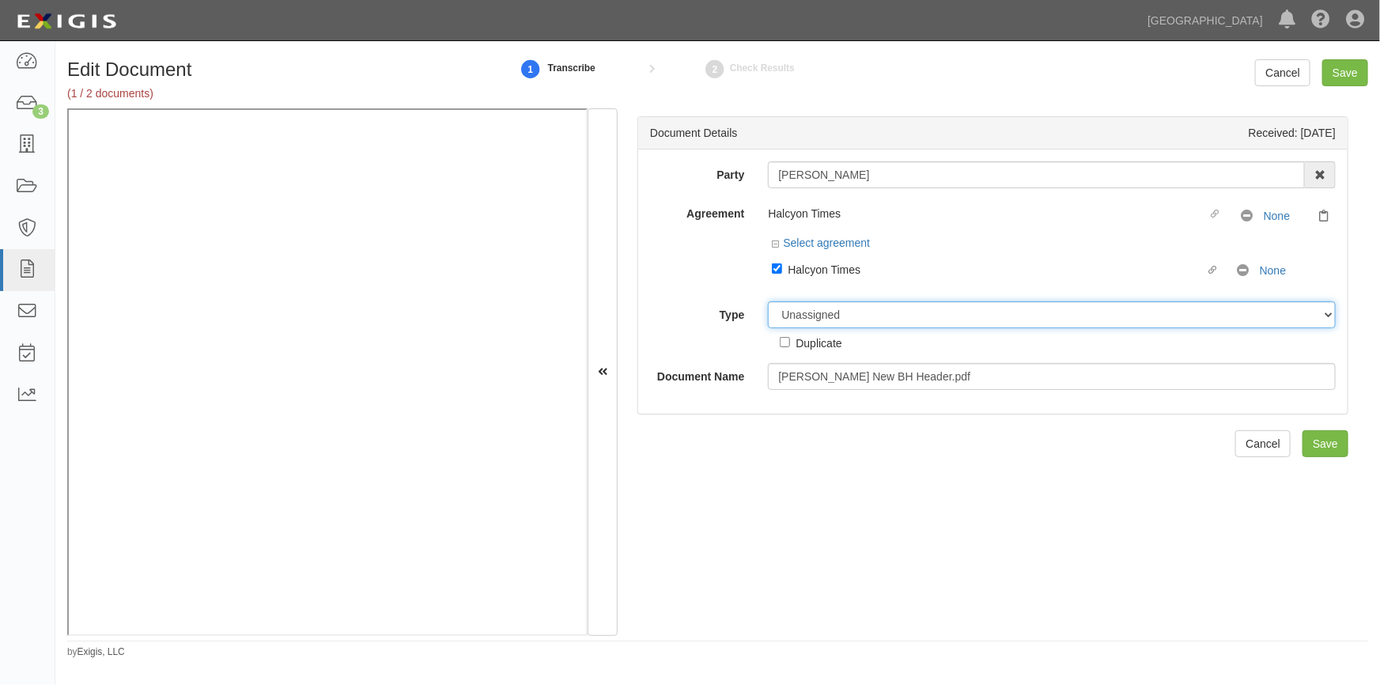
click at [810, 319] on select "Unassigned Binder Cancellation Notice Certificate Contract Endorsement Insuranc…" at bounding box center [1052, 314] width 568 height 27
select select "OtherDetail"
click at [768, 301] on select "Unassigned Binder Cancellation Notice Certificate Contract Endorsement Insuranc…" at bounding box center [1052, 314] width 568 height 27
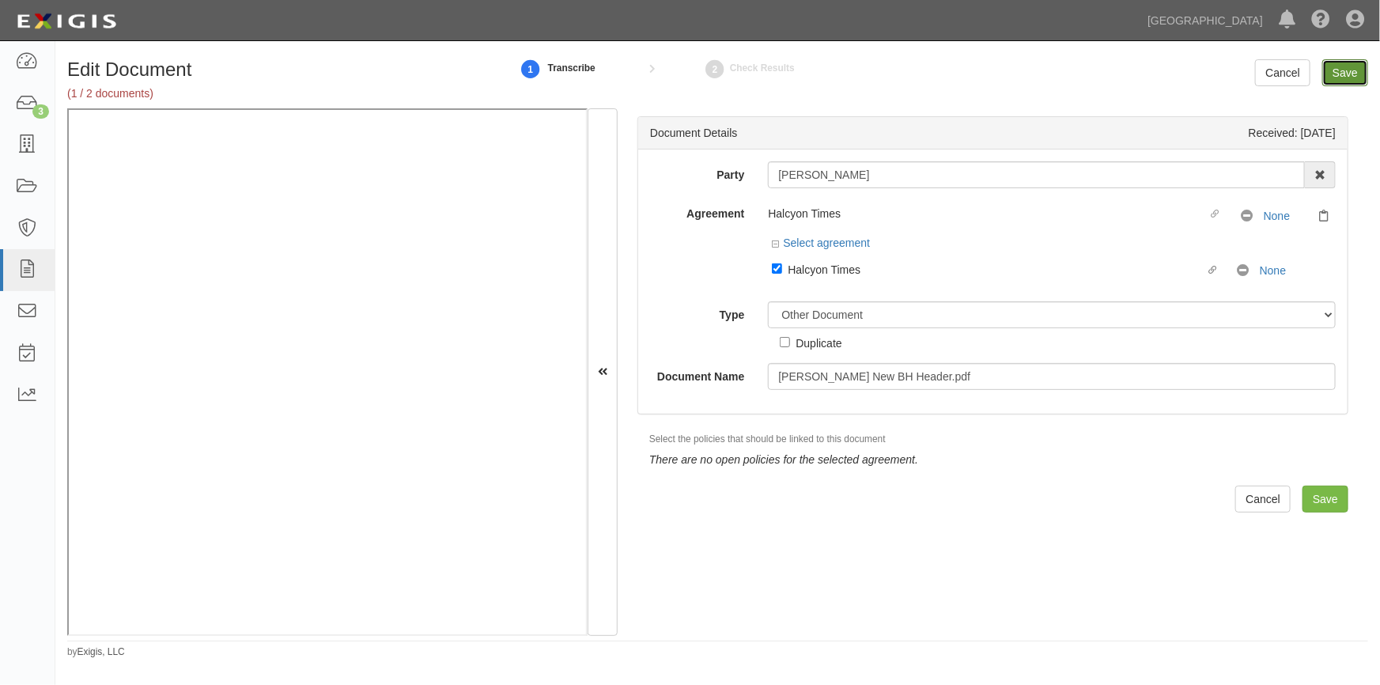
click at [1329, 75] on input "Save" at bounding box center [1345, 72] width 46 height 27
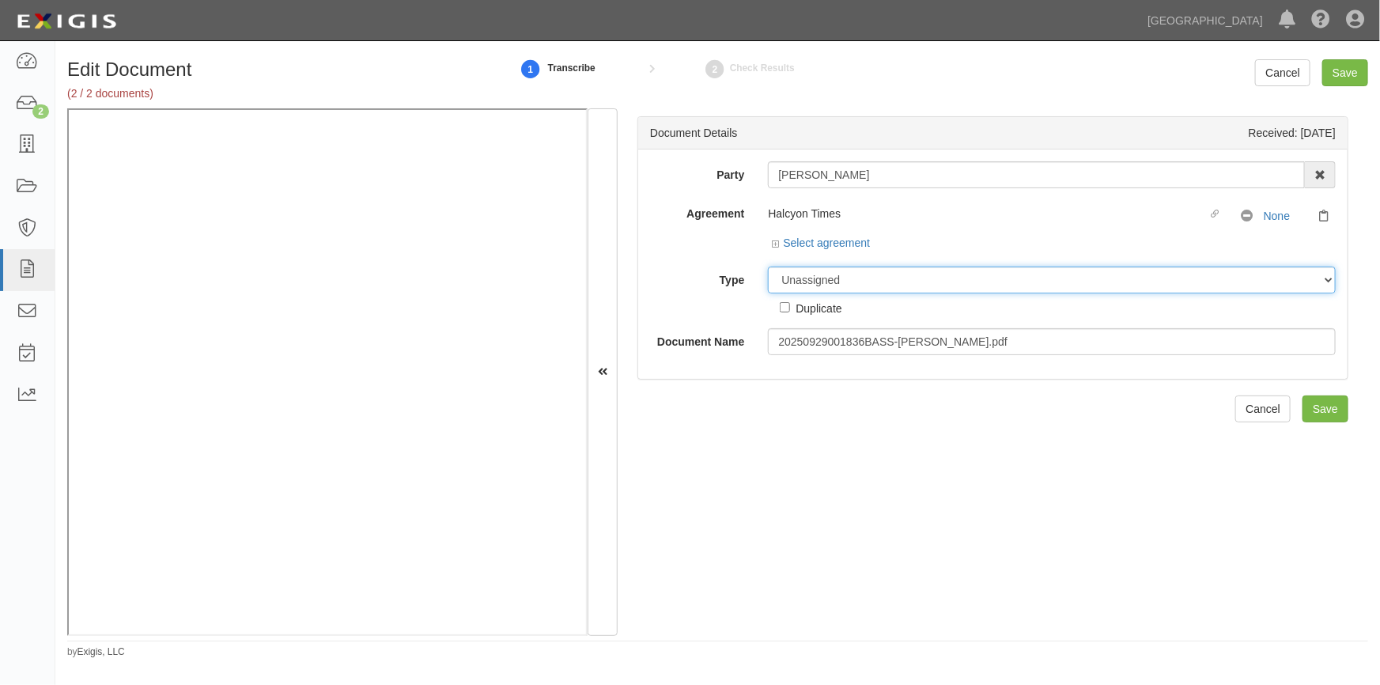
click at [840, 279] on select "Unassigned Binder Cancellation Notice Certificate Contract Endorsement Insuranc…" at bounding box center [1052, 279] width 568 height 27
select select "CertificateDetail"
click at [768, 266] on select "Unassigned Binder Cancellation Notice Certificate Contract Endorsement Insuranc…" at bounding box center [1052, 279] width 568 height 27
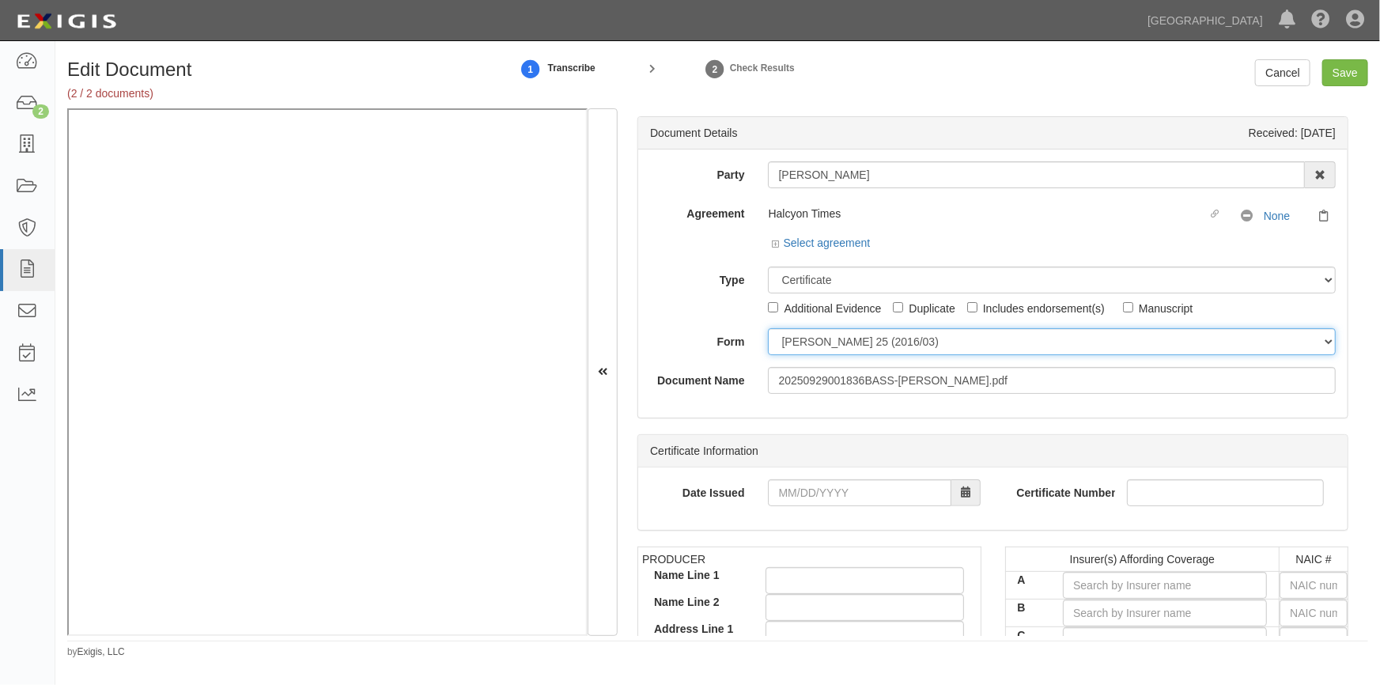
click at [798, 342] on select "ACORD 25 (2016/03) ACORD 101 ACORD 855 NY (2014/05) General" at bounding box center [1052, 341] width 568 height 27
select select "GeneralFormDetail"
click at [768, 328] on select "ACORD 25 (2016/03) ACORD 101 ACORD 855 NY (2014/05) General" at bounding box center [1052, 341] width 568 height 27
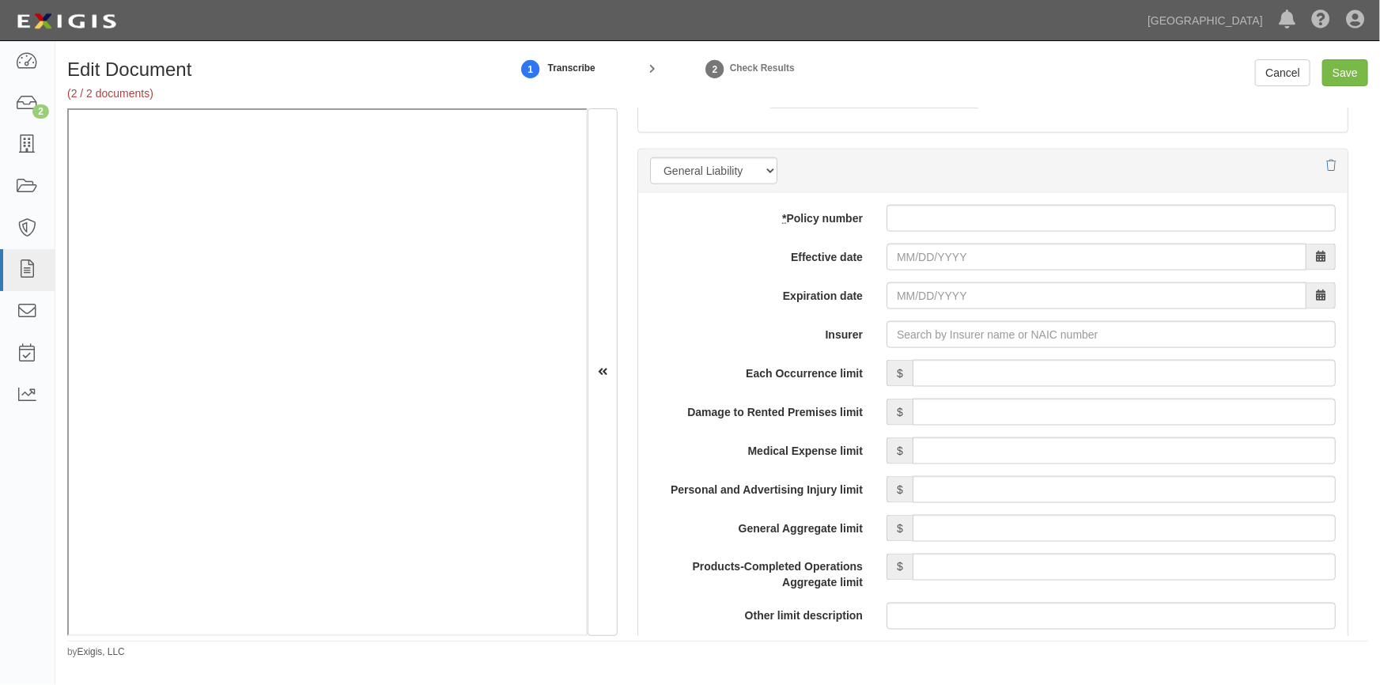
scroll to position [1095, 0]
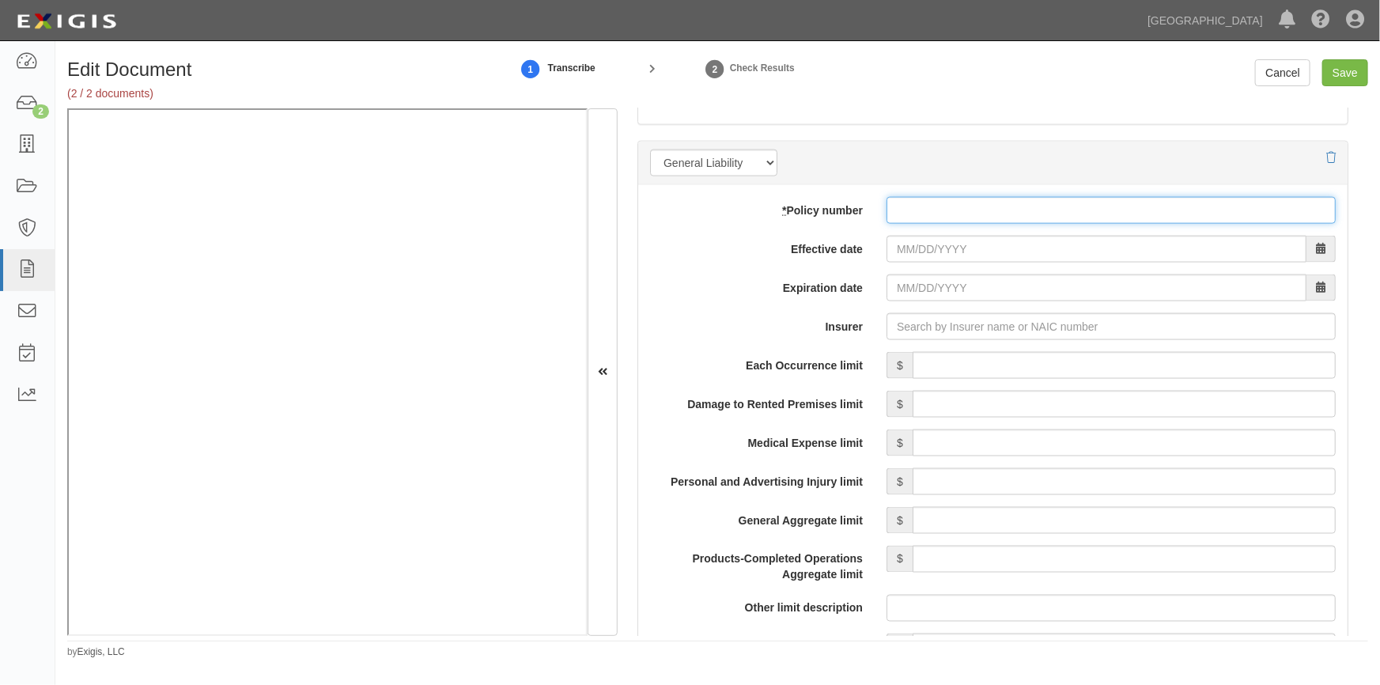
click at [909, 211] on input "* Policy number" at bounding box center [1110, 210] width 449 height 27
type input "861466795"
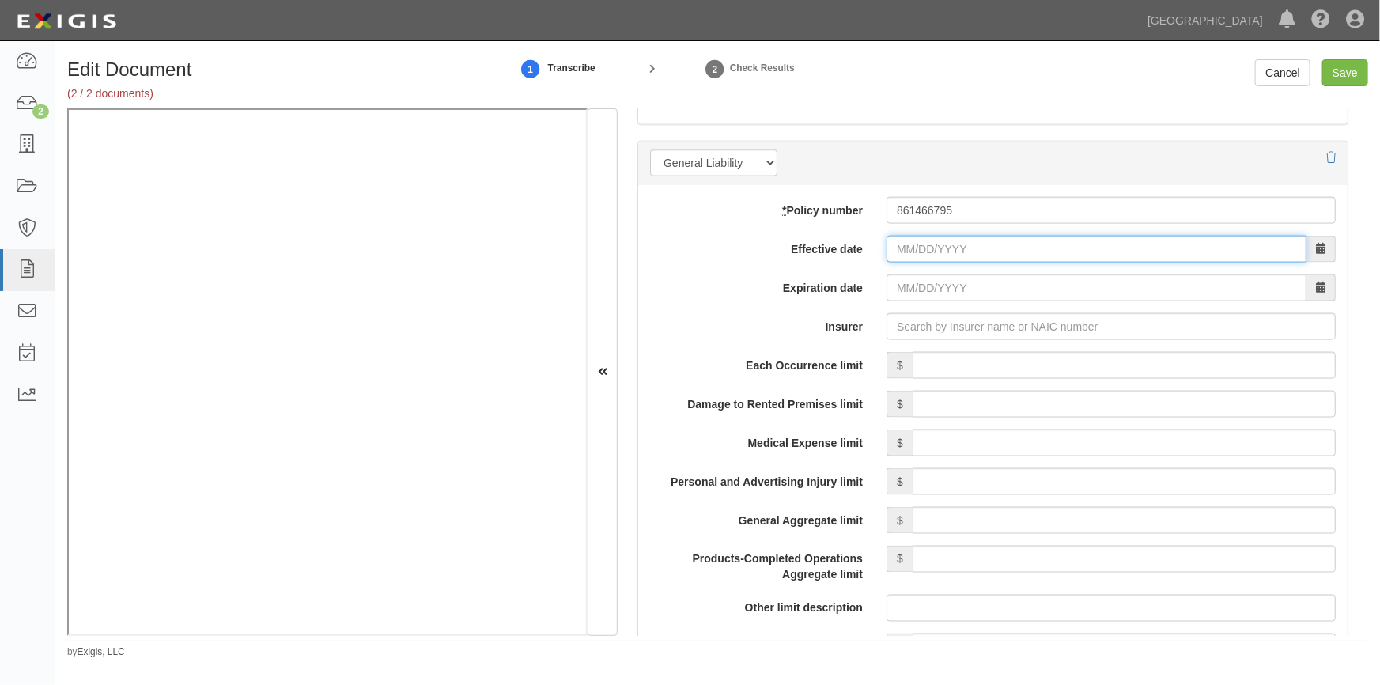
click at [917, 251] on input "Effective date" at bounding box center [1096, 249] width 420 height 27
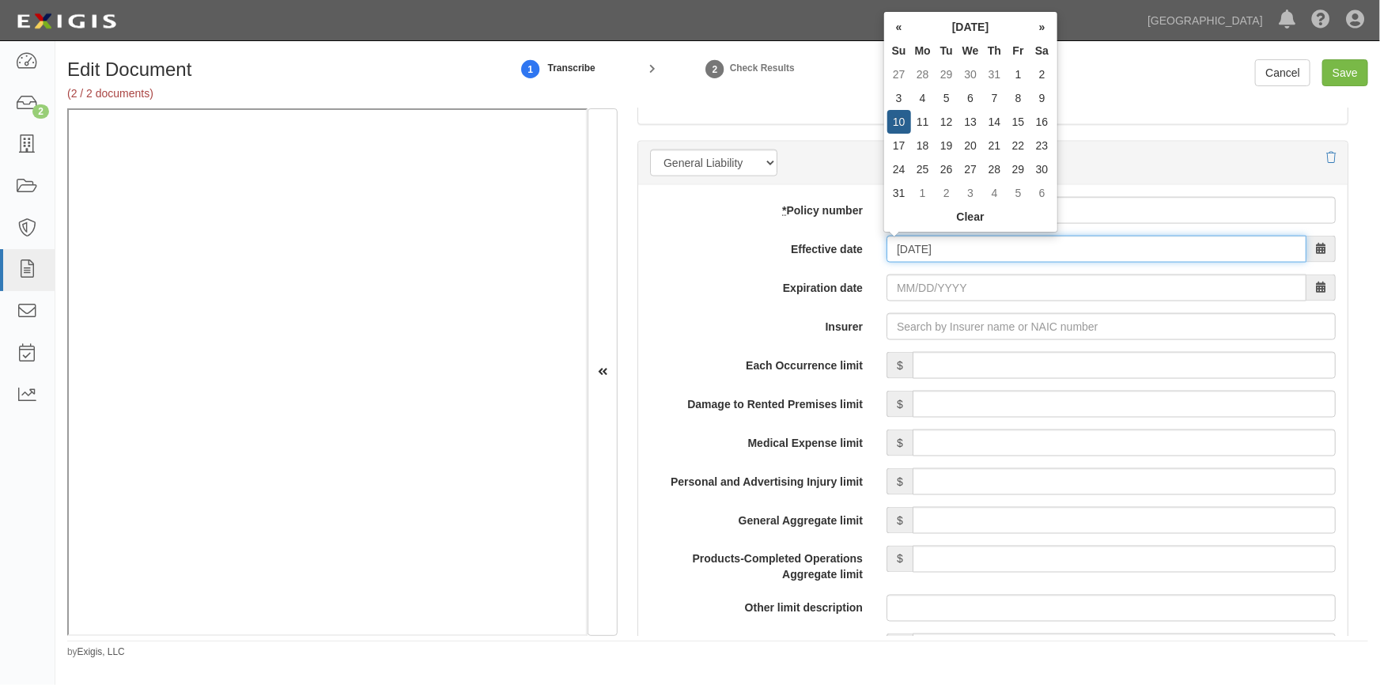
type input "08/10/2025"
type input "08/10/2026"
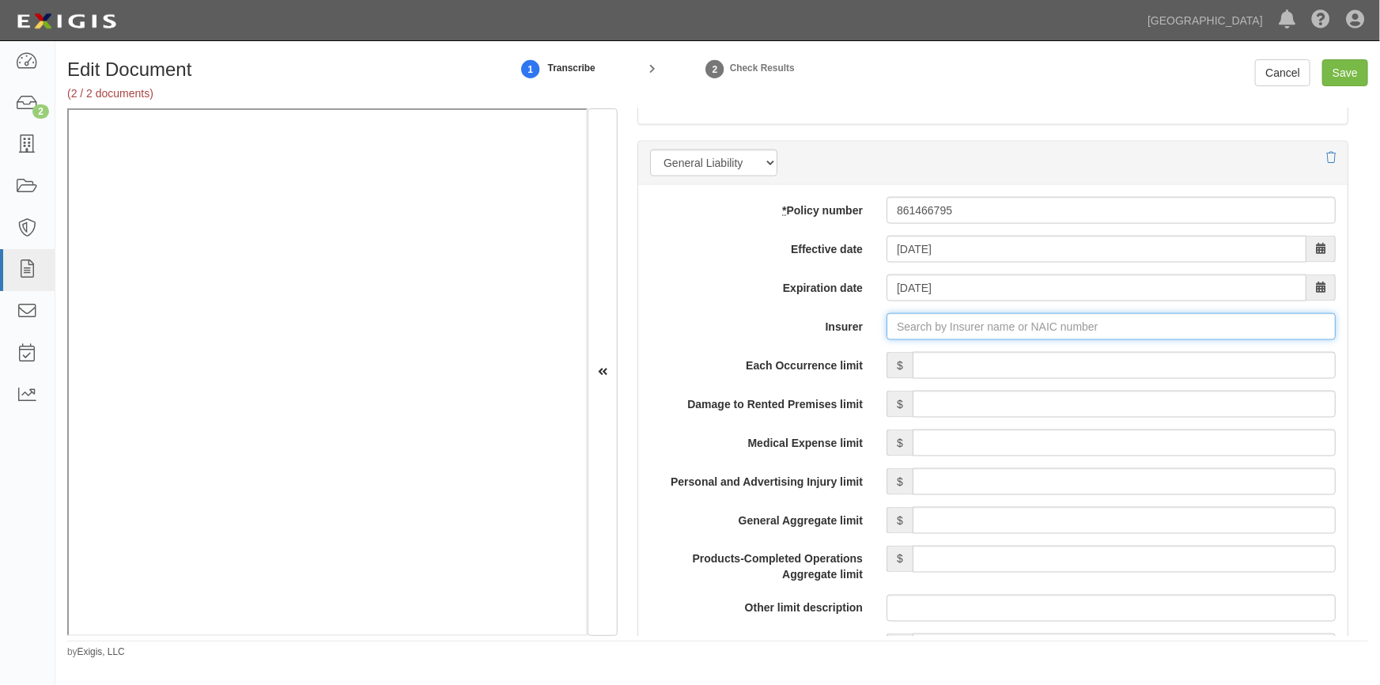
click at [957, 319] on input "Insurer" at bounding box center [1110, 326] width 449 height 27
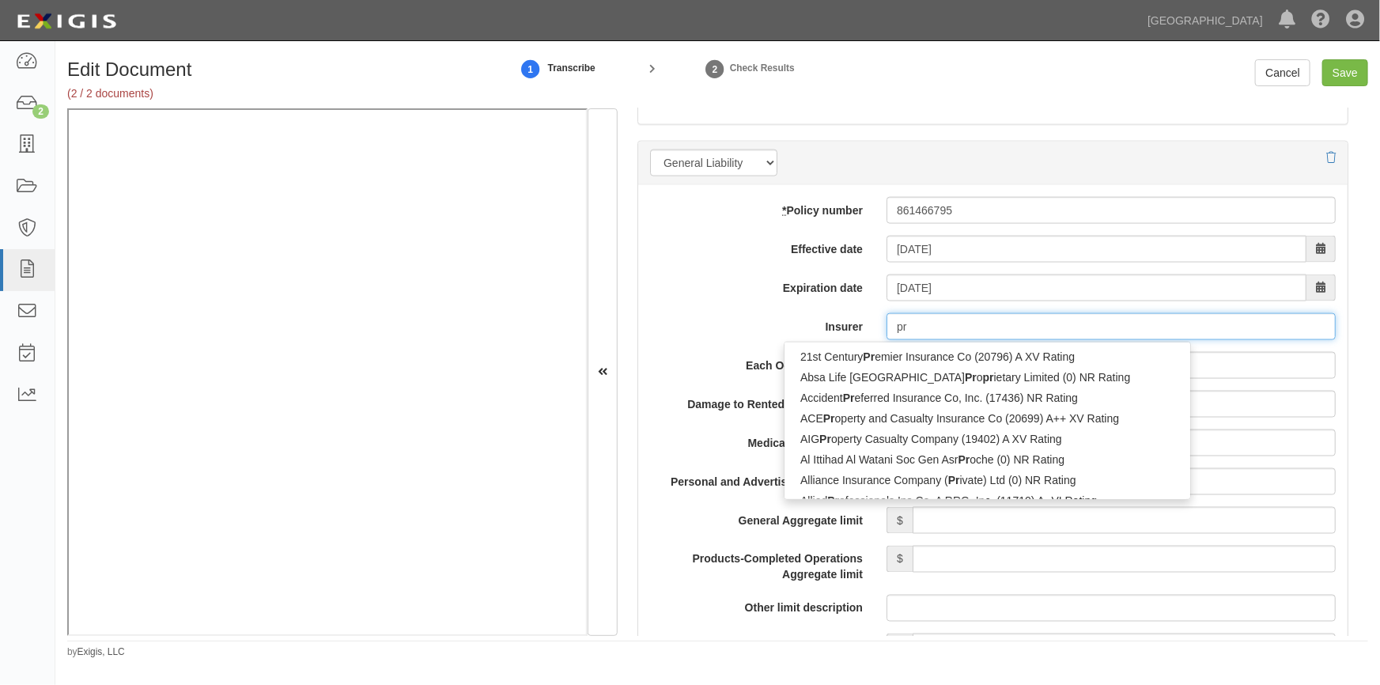
type input "pro"
type input "progressive Advanced Insurance Company (11851) A+ XV Rating"
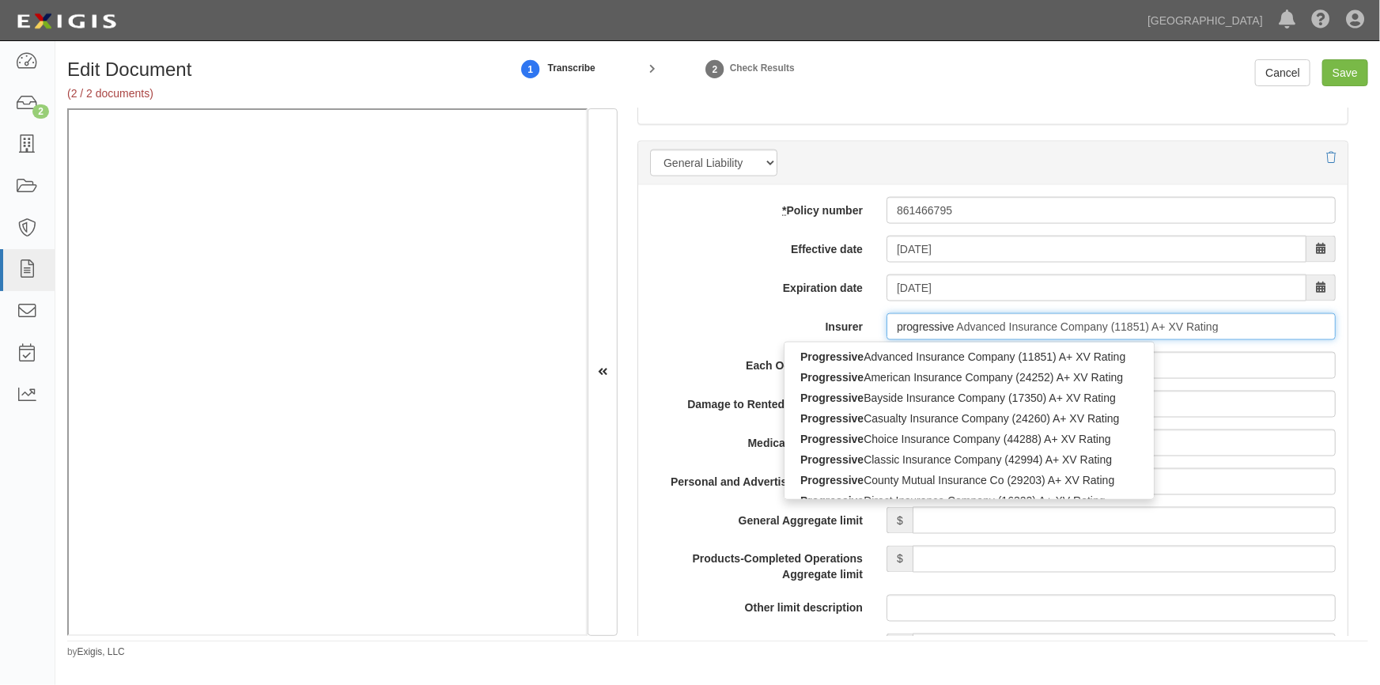
type input "progressive"
type input "progressive direct Insurance Company (16322) A+ XV Rating"
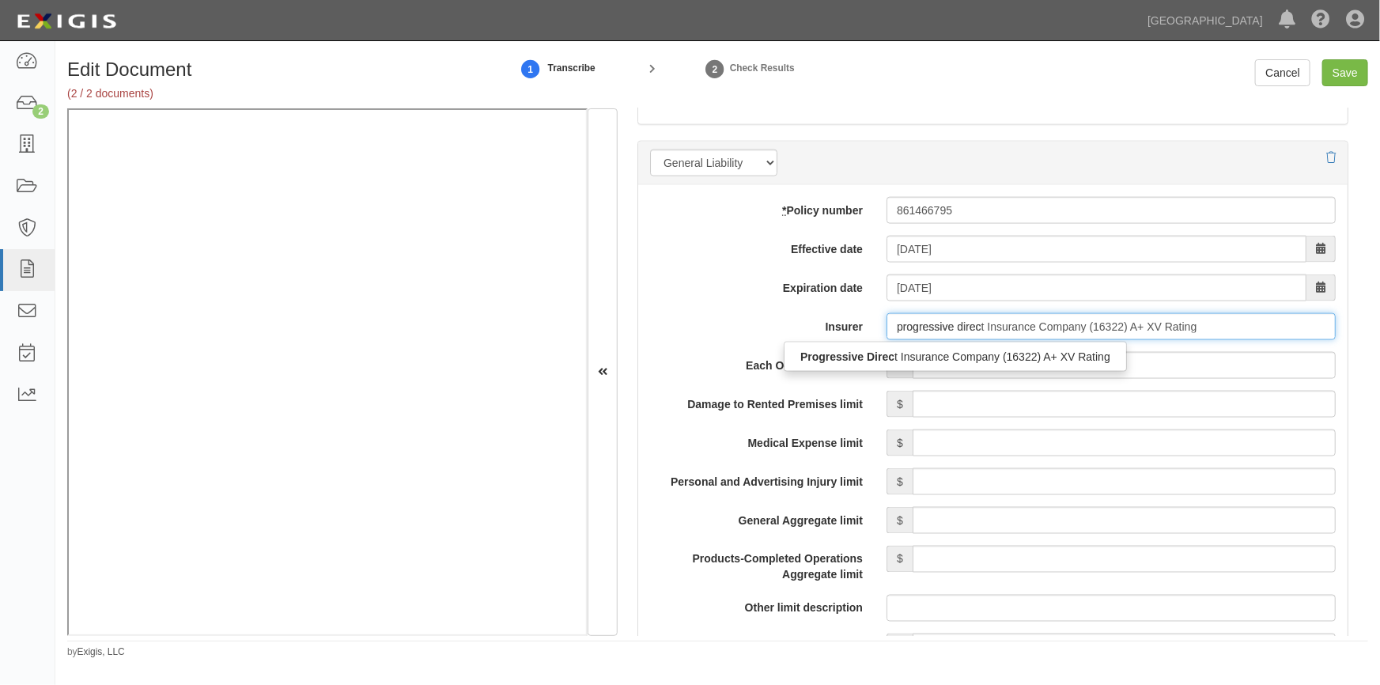
type input "progressive direct"
click at [957, 369] on div "Progressive Direct Insurance Company (16322) A+ XV Rating" at bounding box center [954, 357] width 341 height 30
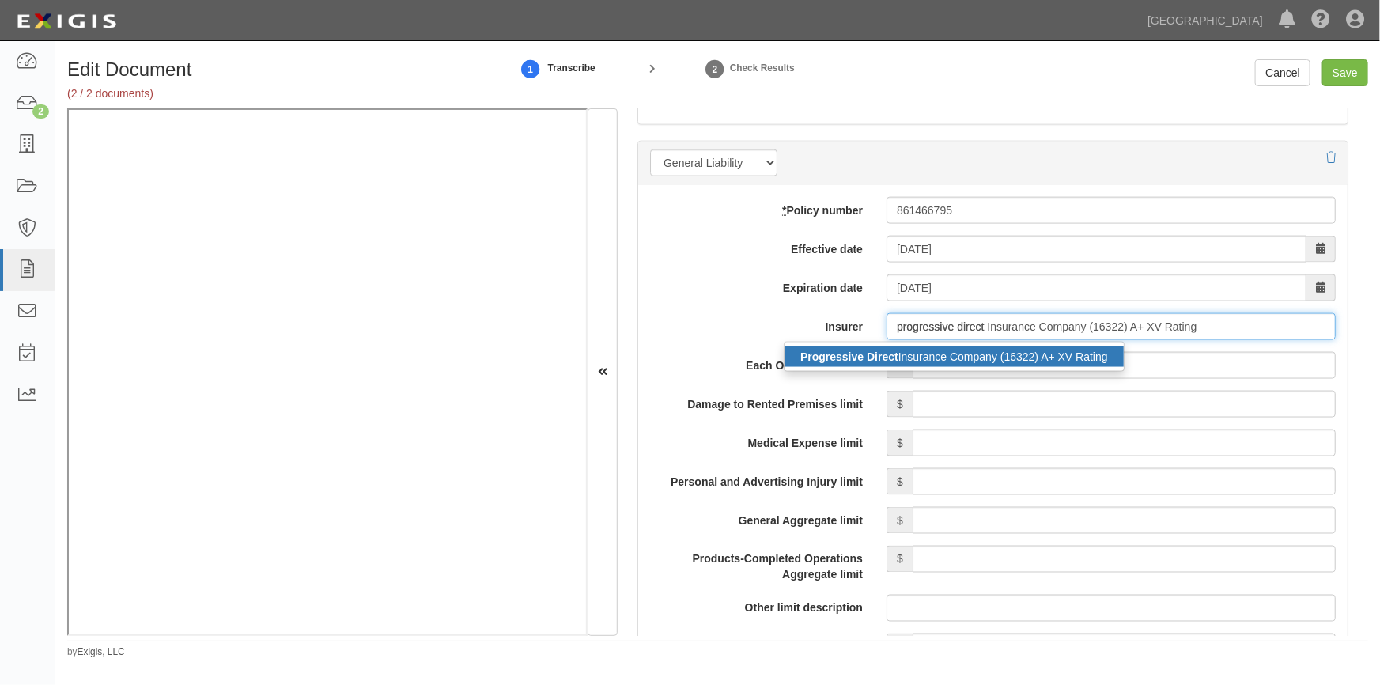
click at [949, 357] on div "Progressive Direct Insurance Company (16322) A+ XV Rating" at bounding box center [953, 356] width 339 height 21
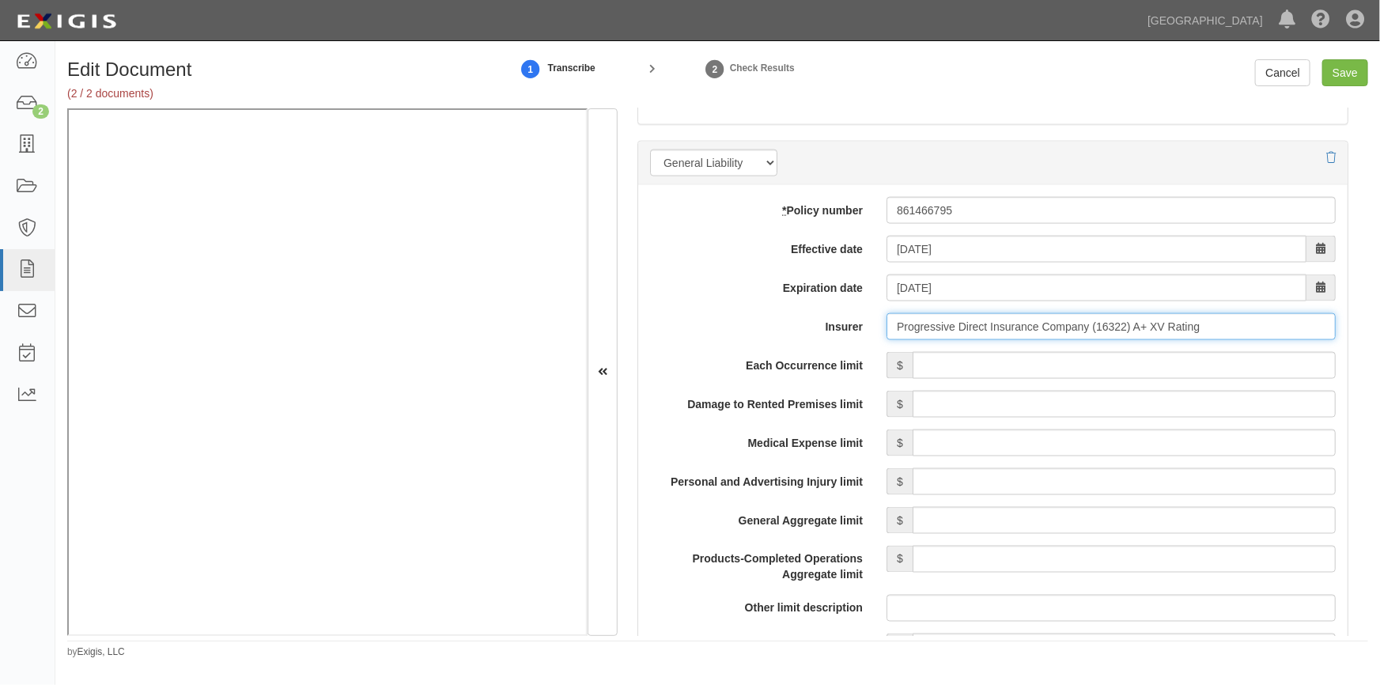
type input "Progressive Direct Insurance Company (16322) A+ XV Rating"
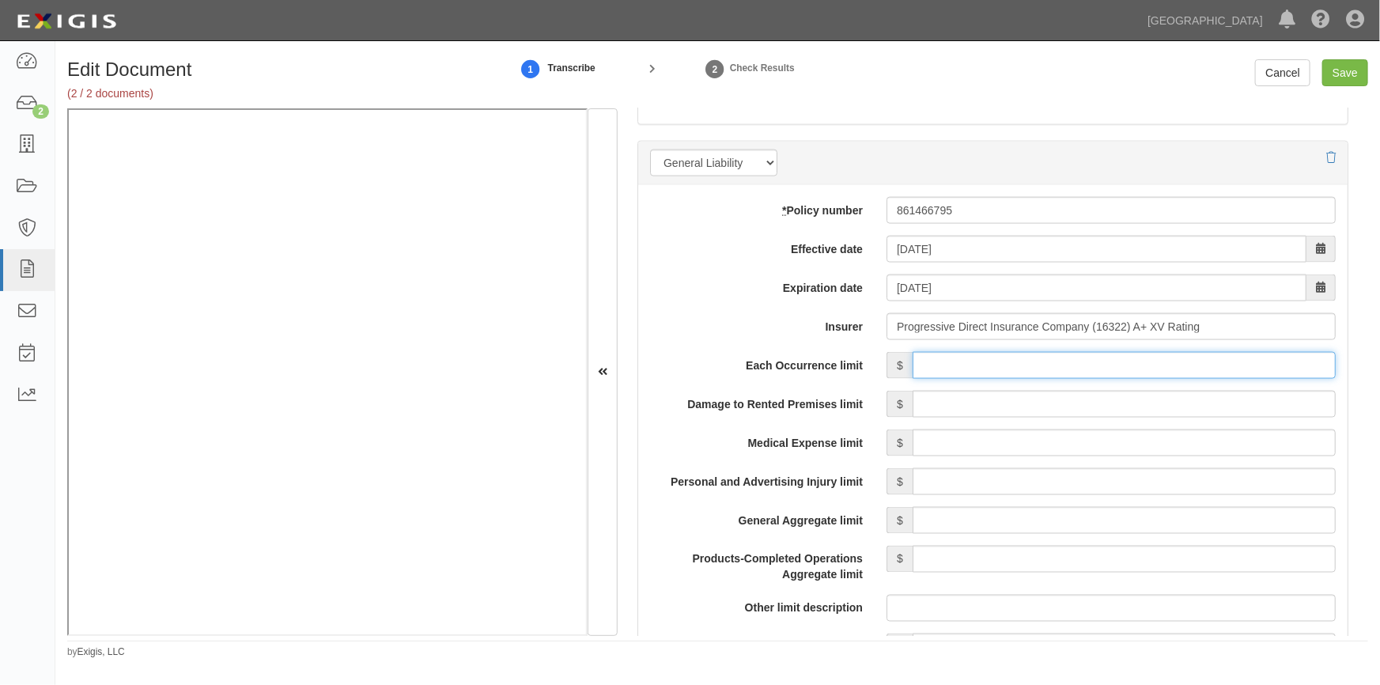
click at [1006, 365] on input "Each Occurrence limit" at bounding box center [1124, 365] width 423 height 27
type input "6"
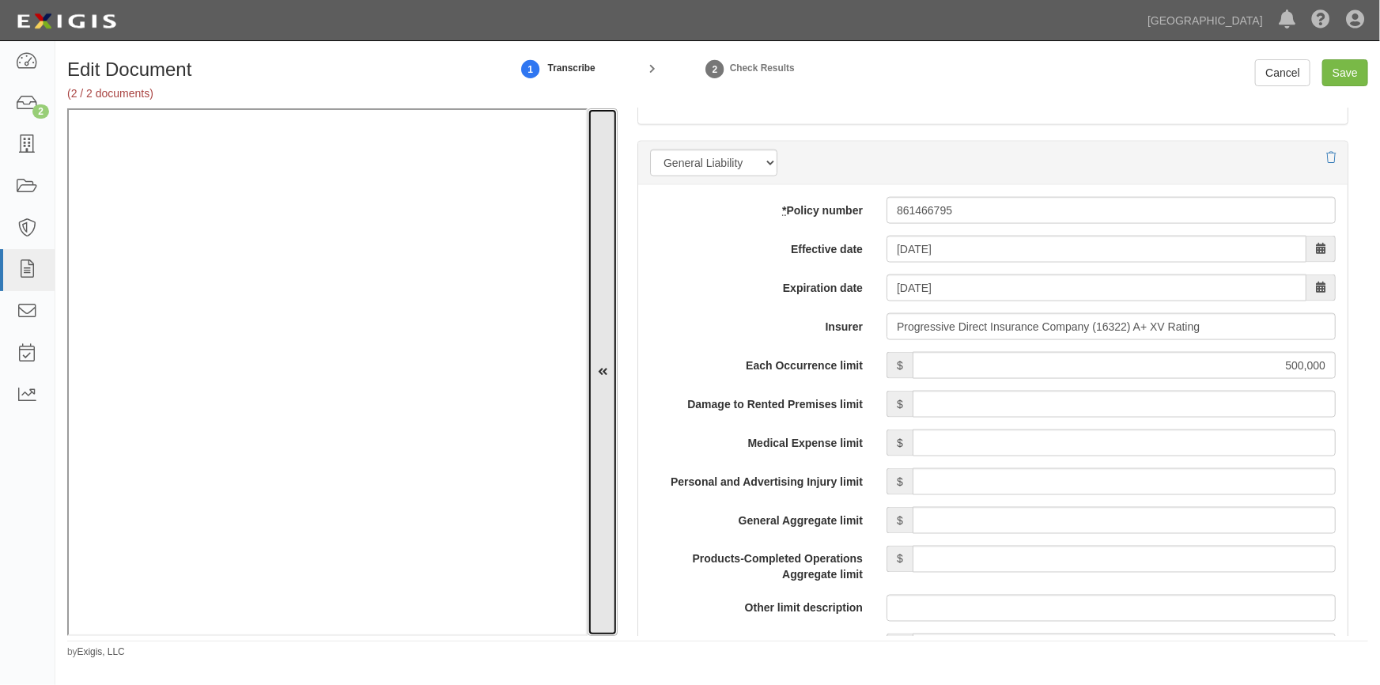
drag, startPoint x: 588, startPoint y: 474, endPoint x: 592, endPoint y: 419, distance: 55.5
click at [592, 419] on button at bounding box center [603, 371] width 30 height 527
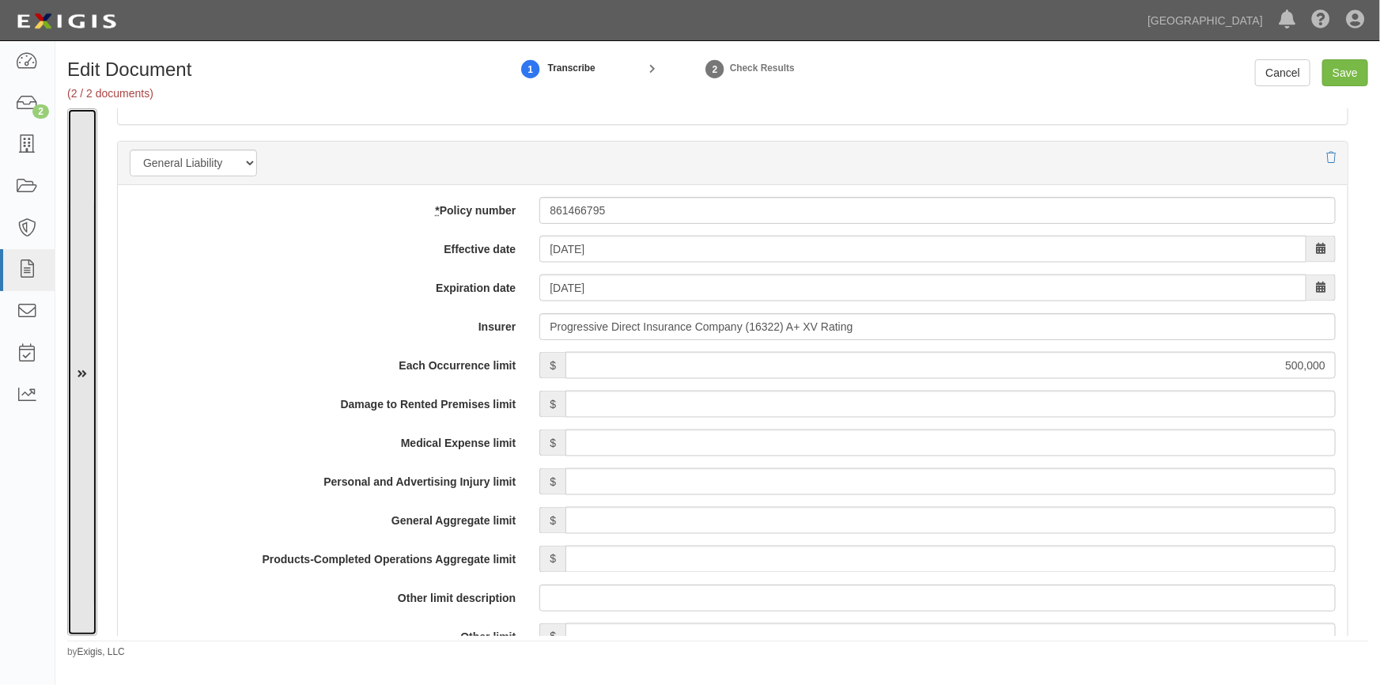
click at [88, 297] on button at bounding box center [82, 371] width 30 height 527
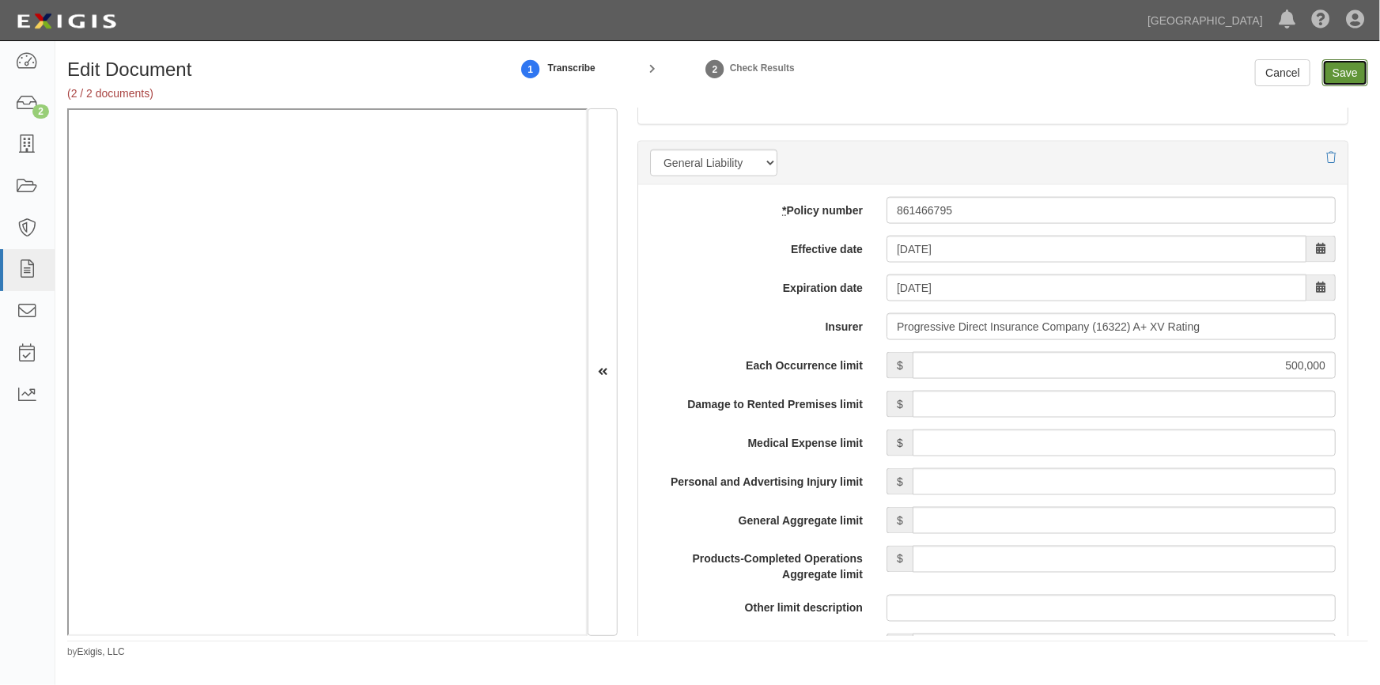
click at [1340, 66] on input "Save" at bounding box center [1345, 72] width 46 height 27
type input "500000"
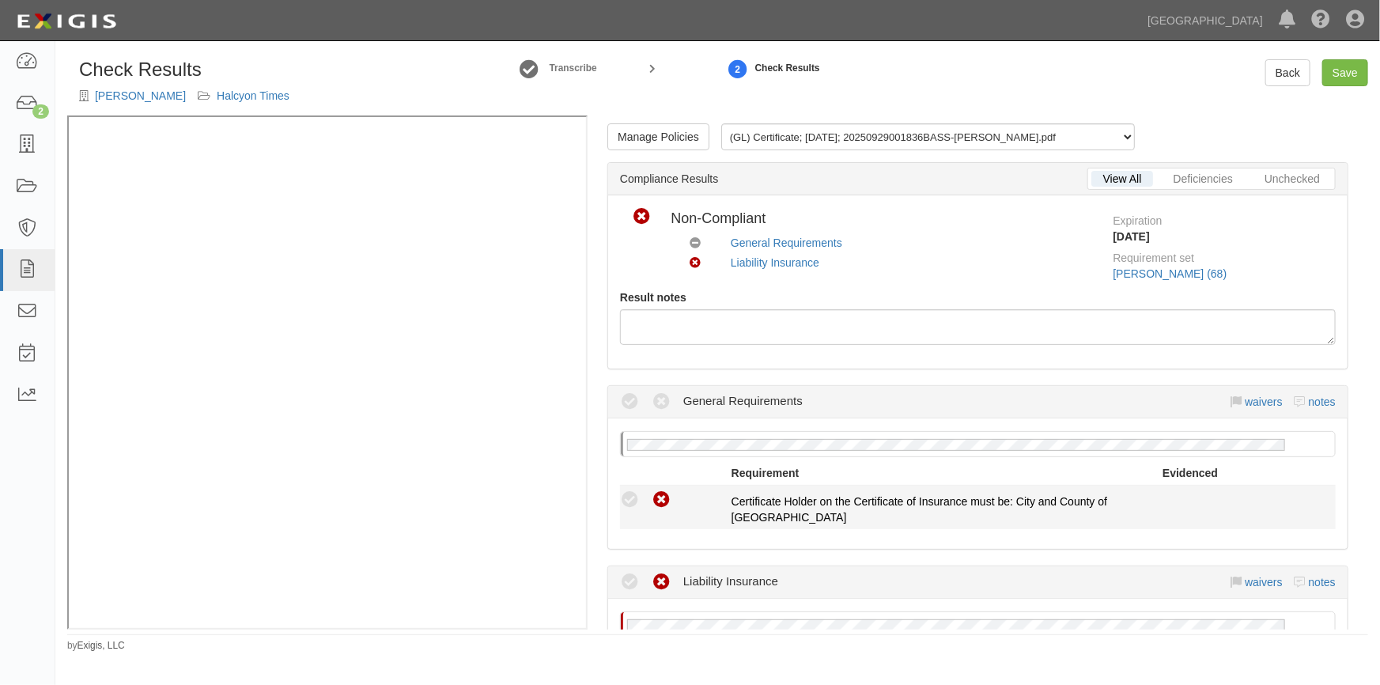
click at [659, 506] on icon at bounding box center [662, 500] width 20 height 20
radio input "true"
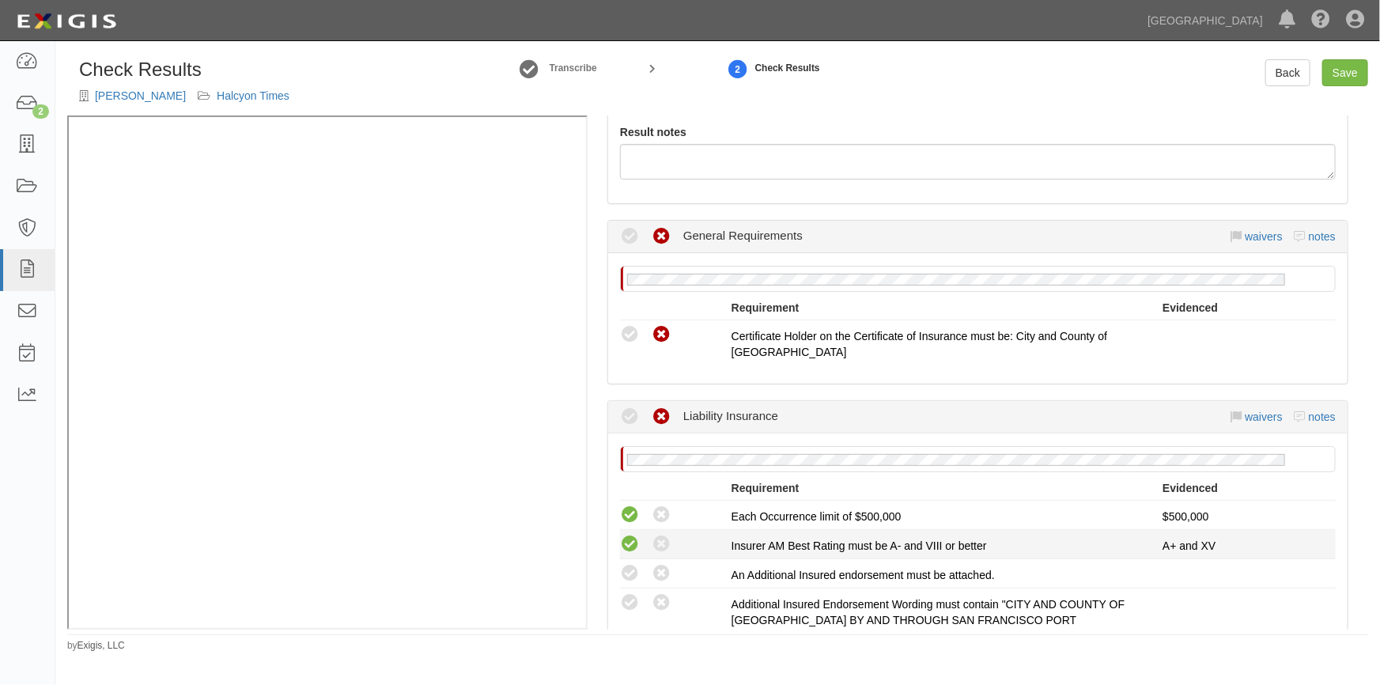
scroll to position [287, 0]
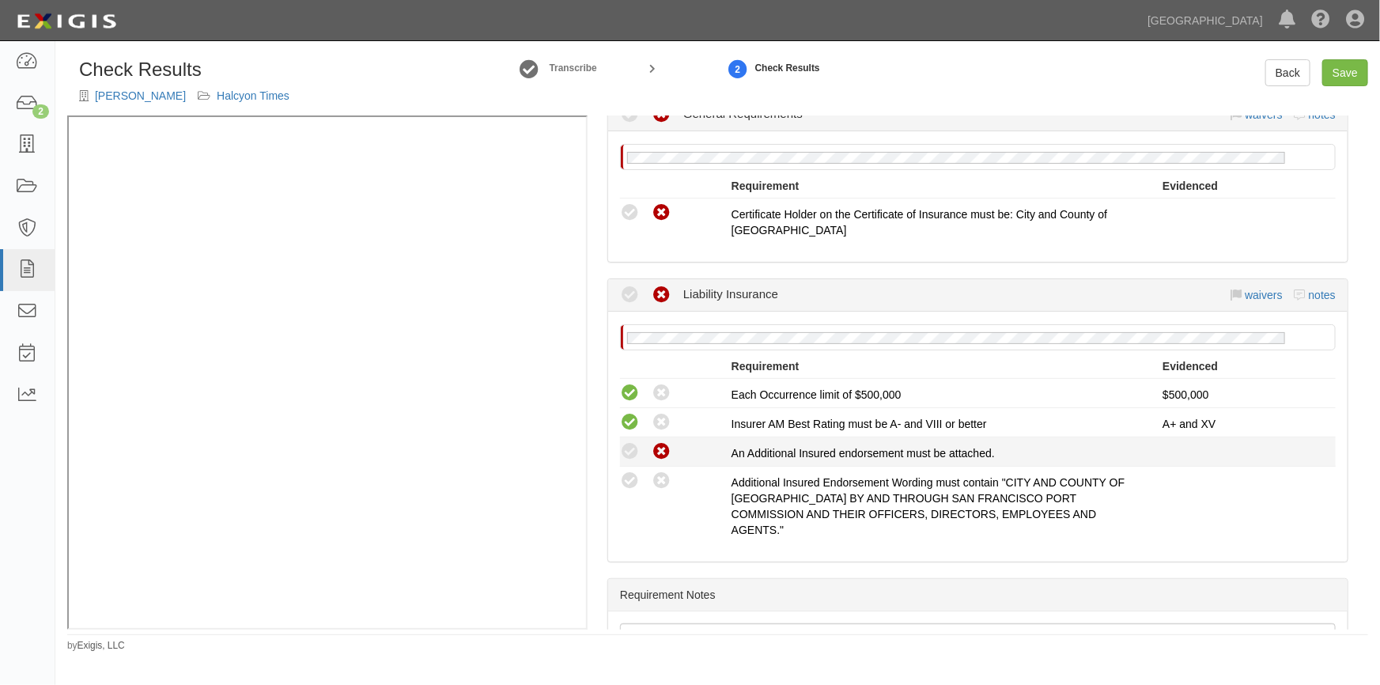
click at [661, 449] on icon at bounding box center [662, 452] width 20 height 20
radio input "true"
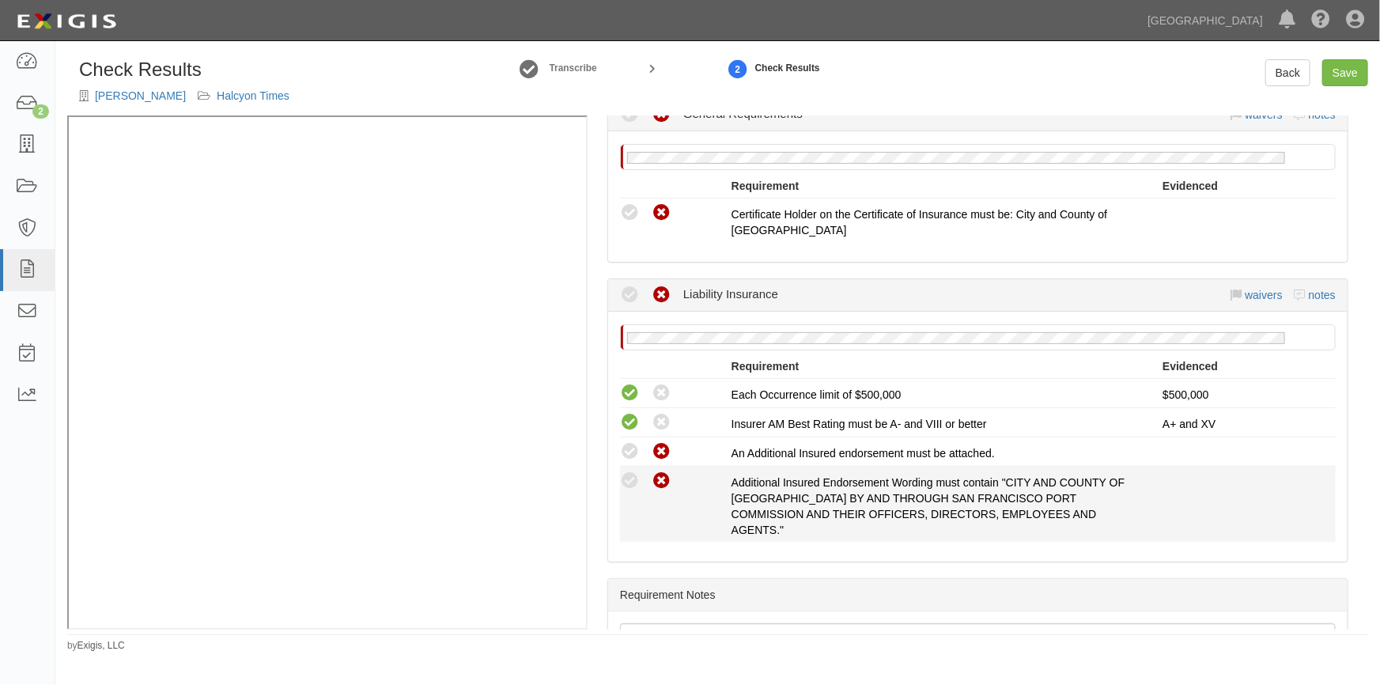
click at [662, 471] on icon at bounding box center [662, 481] width 20 height 20
radio input "true"
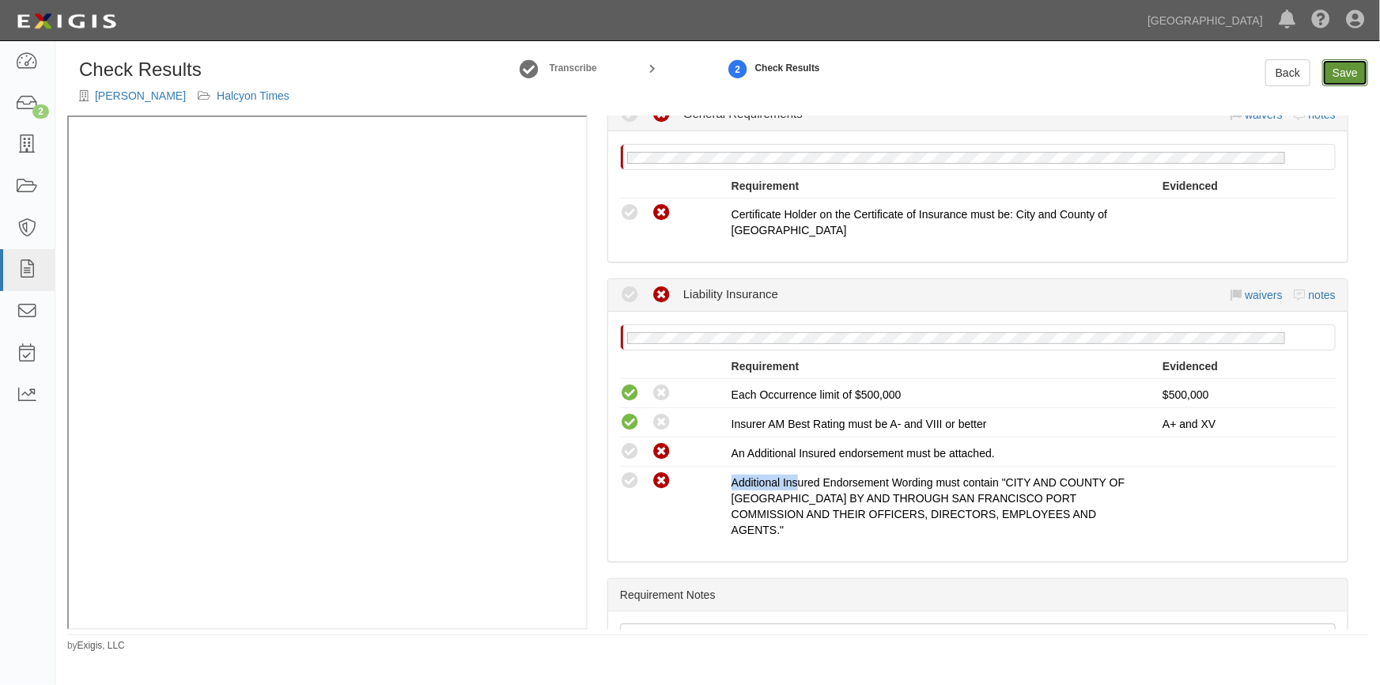
click at [1344, 77] on link "Save" at bounding box center [1345, 72] width 46 height 27
radio input "true"
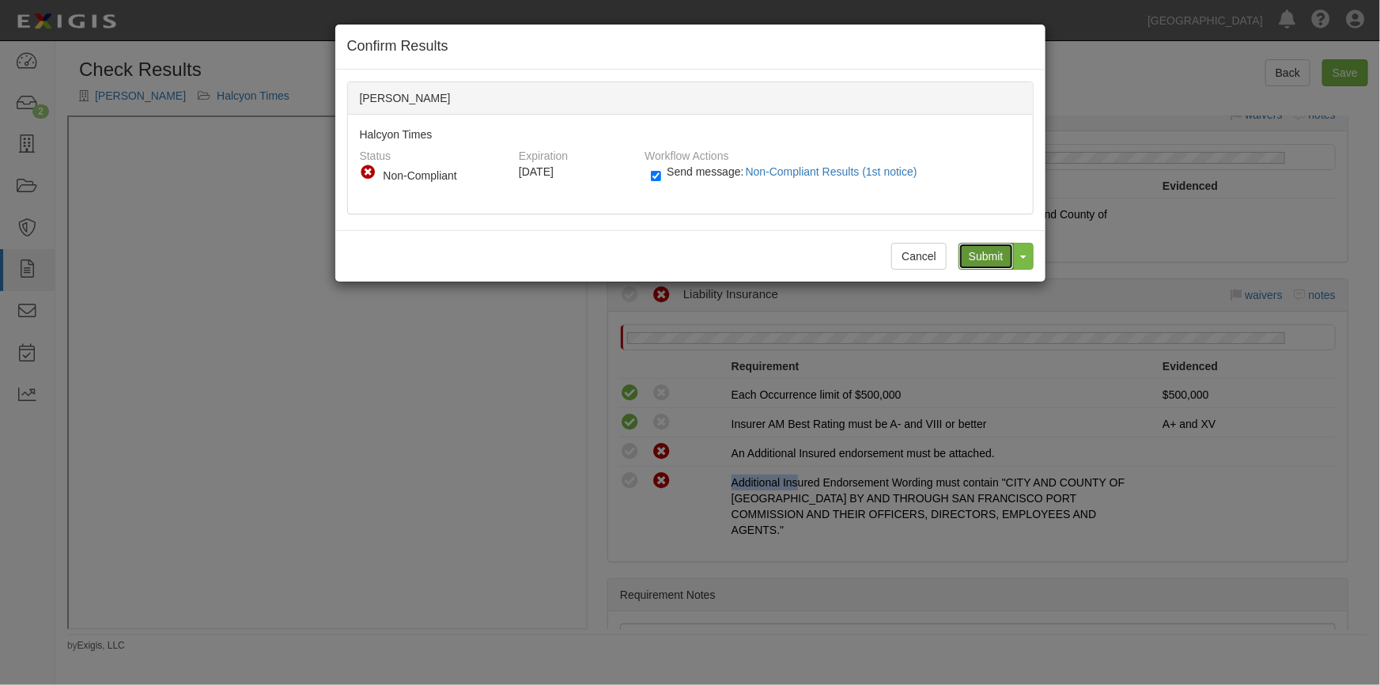
click at [975, 259] on input "Submit" at bounding box center [985, 256] width 55 height 27
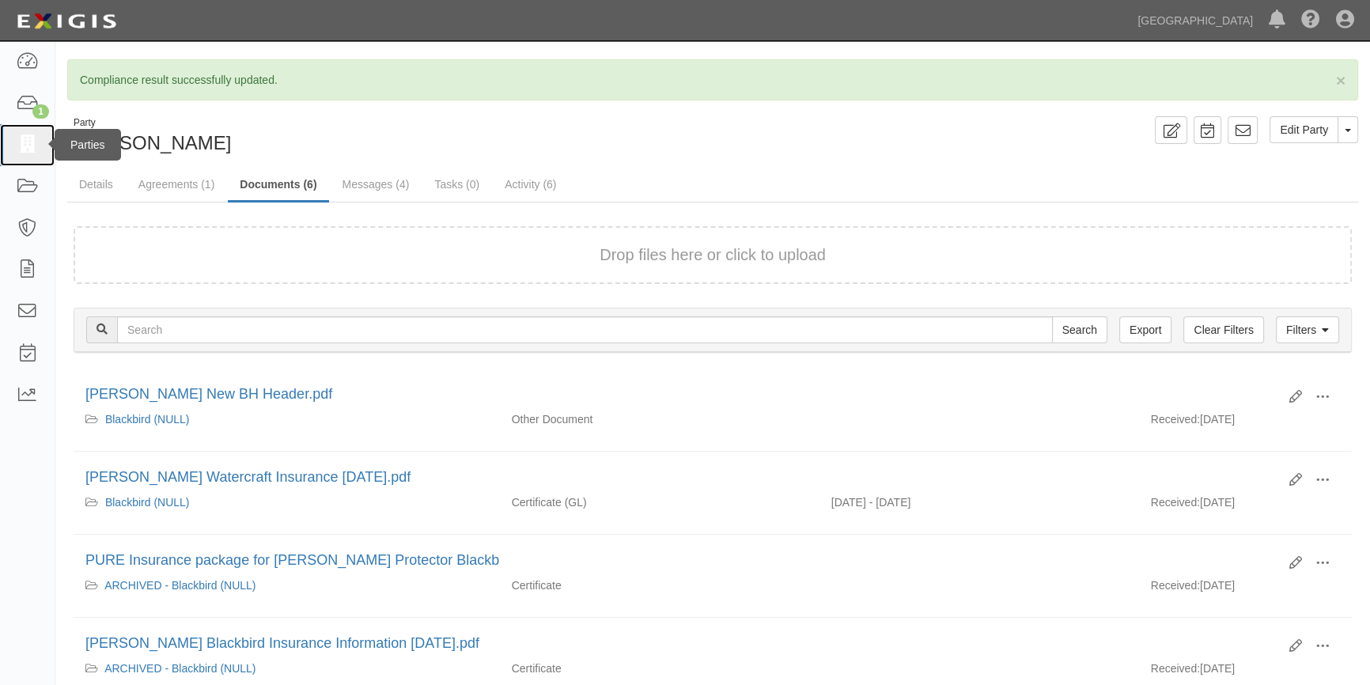
click at [30, 141] on icon at bounding box center [27, 145] width 22 height 18
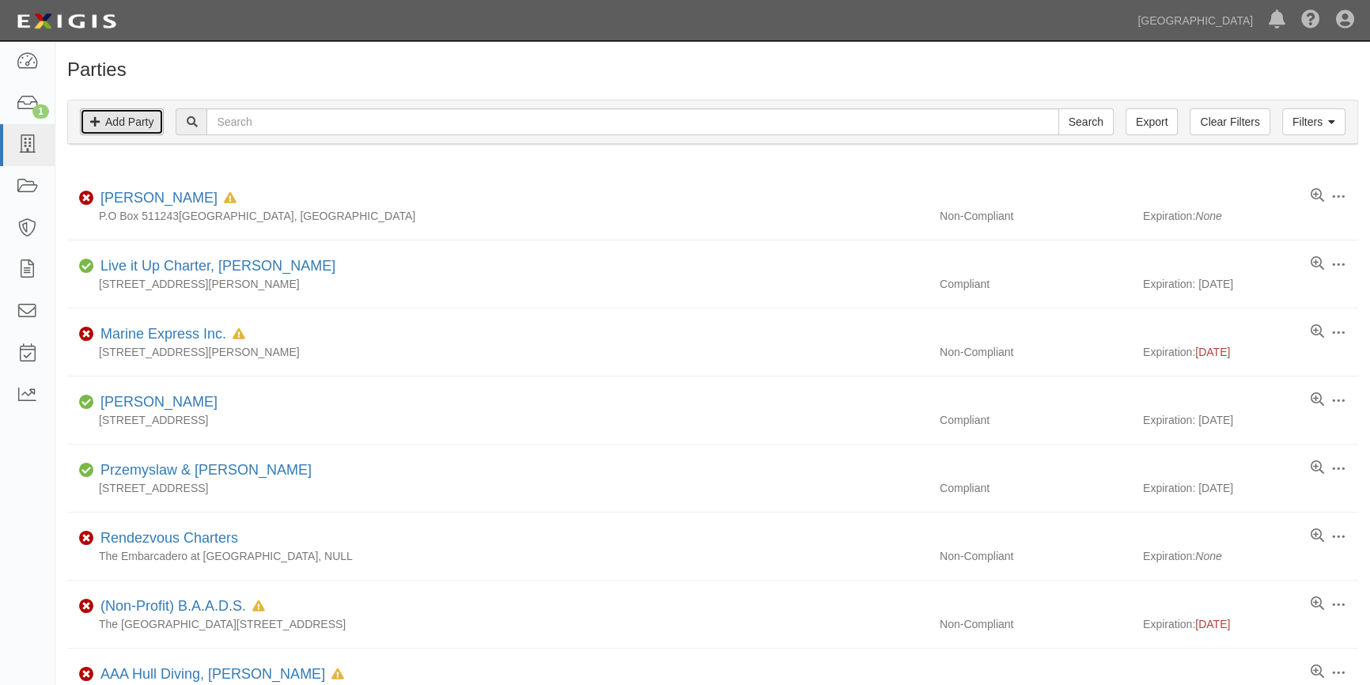
click at [120, 122] on link "Add Party" at bounding box center [122, 121] width 84 height 27
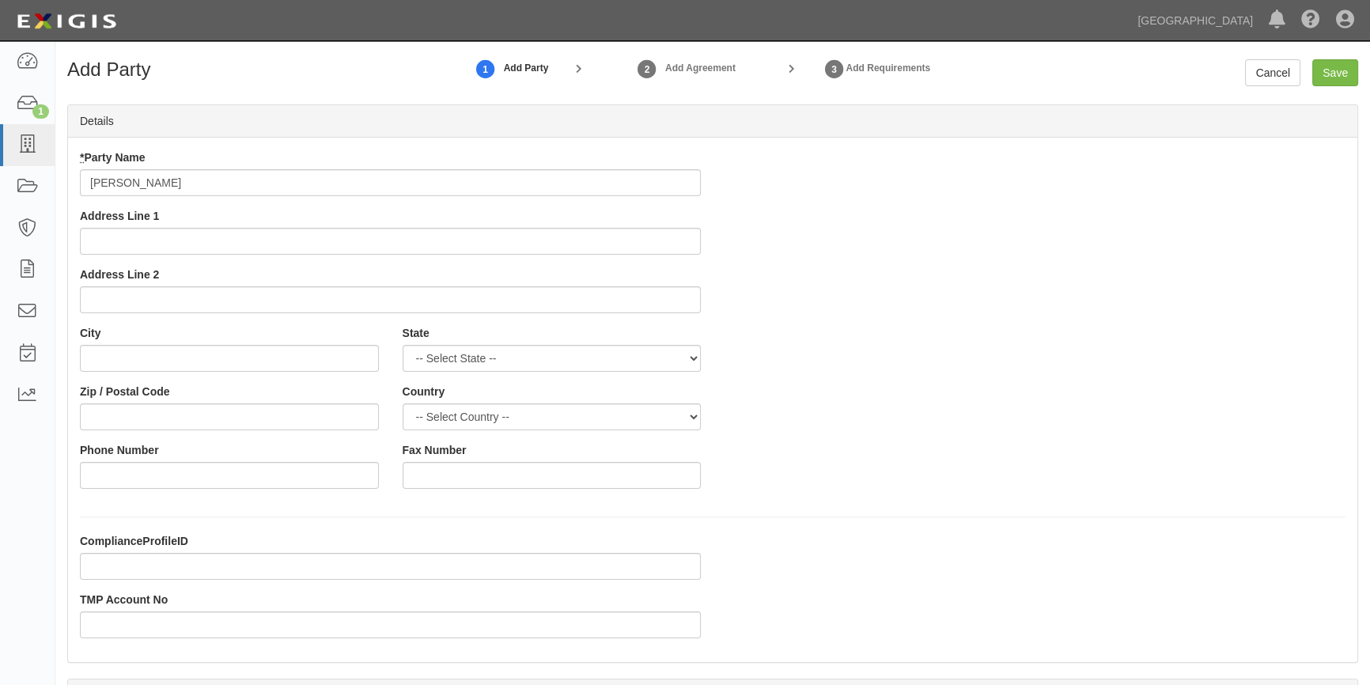
type input "Barry Chandler"
click at [116, 247] on input "Address Line 1" at bounding box center [390, 241] width 621 height 27
paste input "166 Gramercy Drive"
drag, startPoint x: 91, startPoint y: 237, endPoint x: 111, endPoint y: 272, distance: 40.0
click at [94, 241] on input "166 Gramercy Drive" at bounding box center [390, 241] width 621 height 27
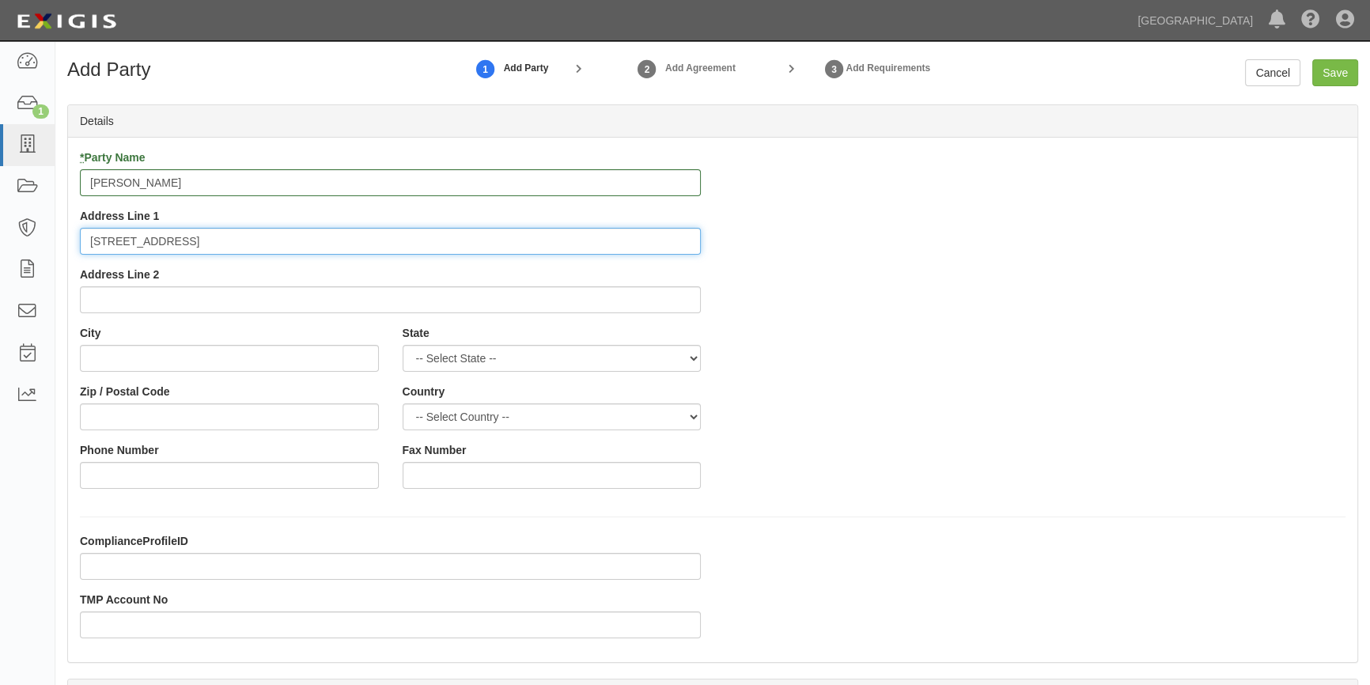
type input "166 Gramercy Drive"
click at [138, 355] on input "City" at bounding box center [229, 358] width 299 height 27
type input "San Mateo"
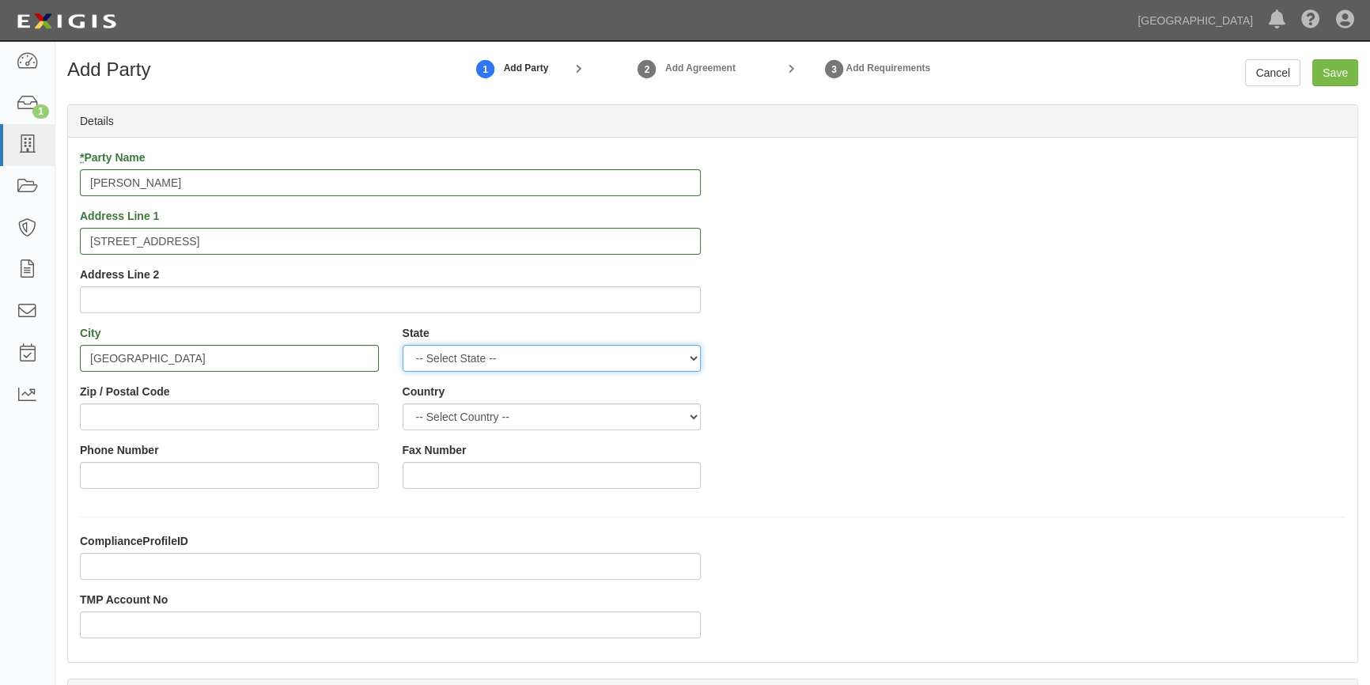
select select "CA"
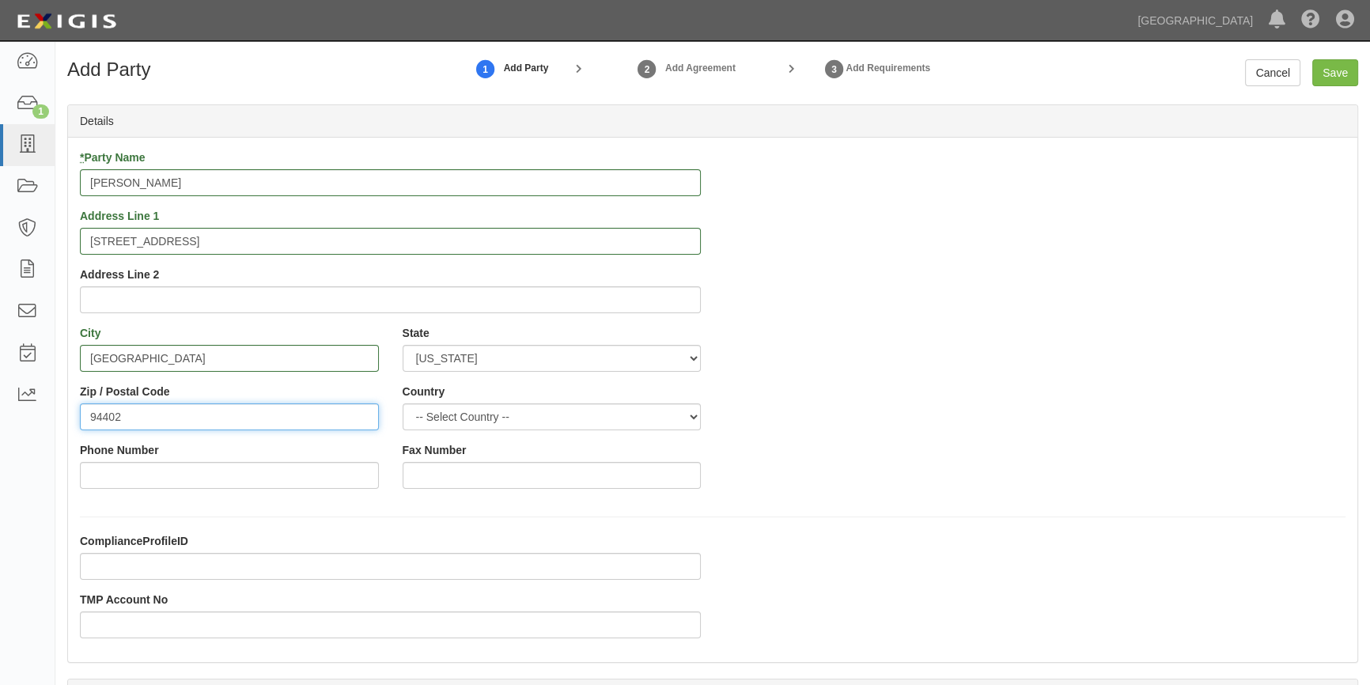
type input "94402"
select select "US"
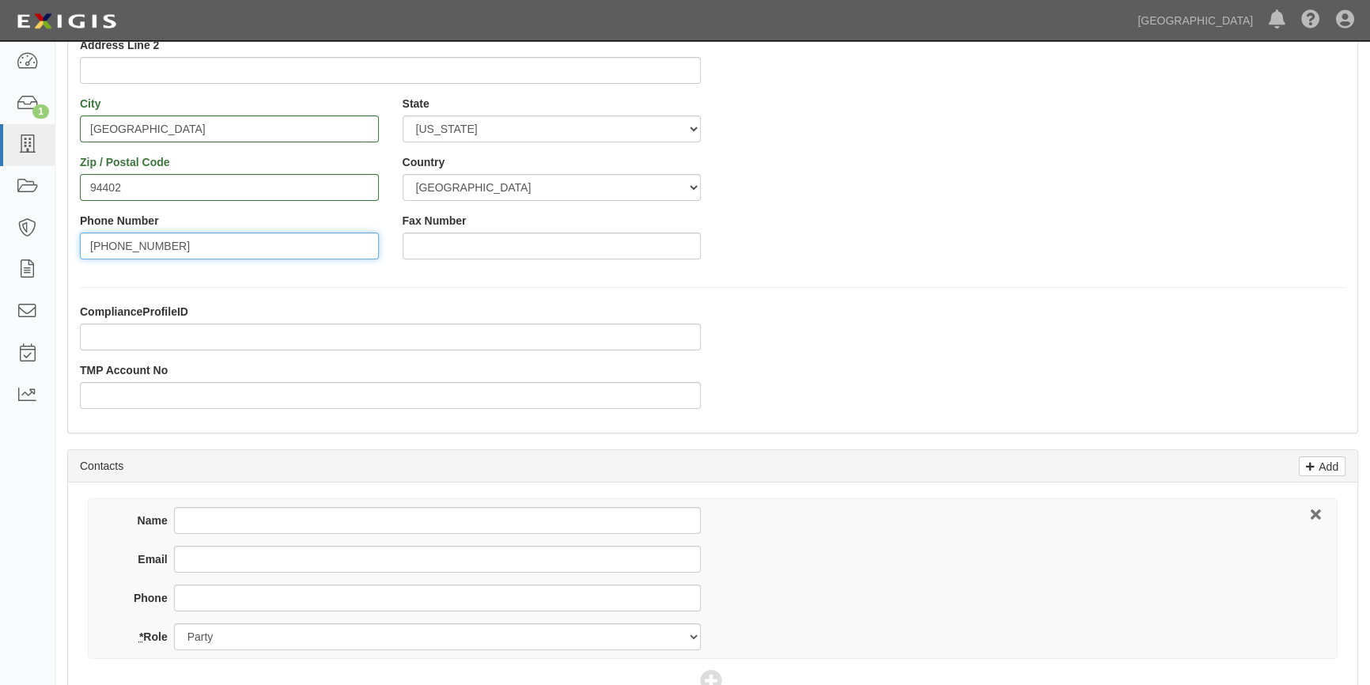
scroll to position [359, 0]
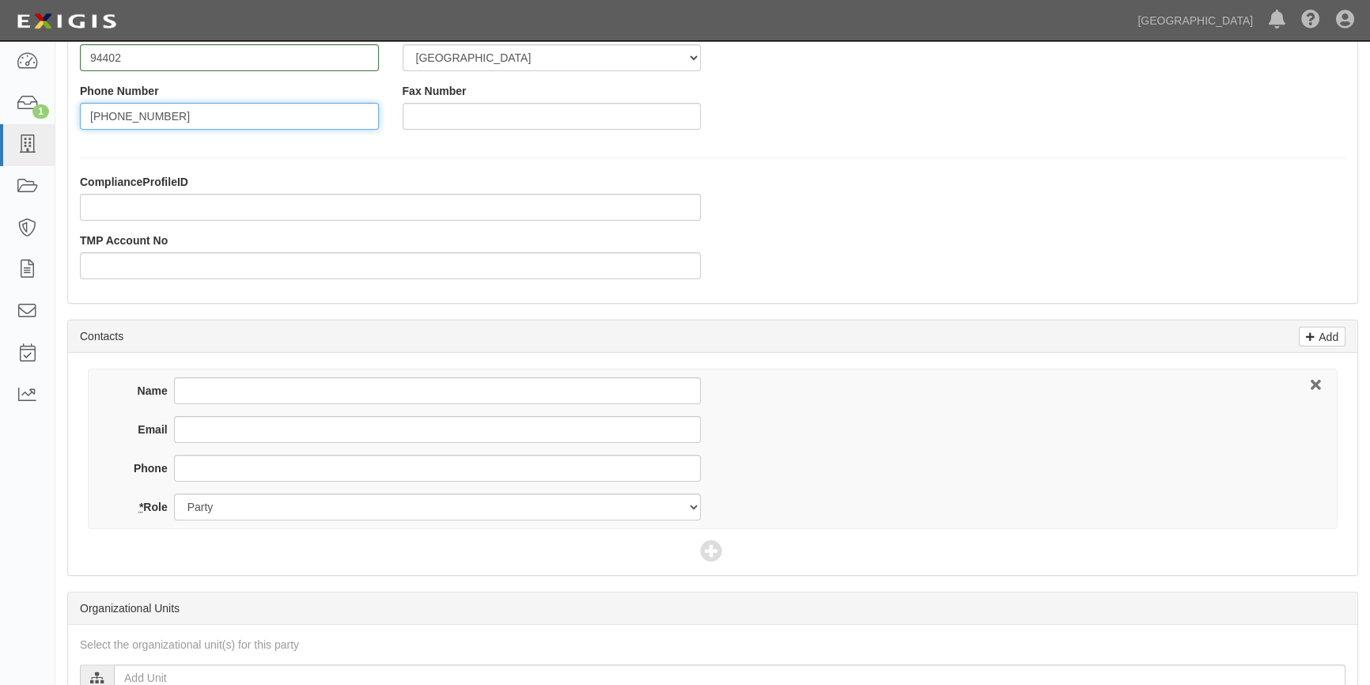
type input "650-924-3009"
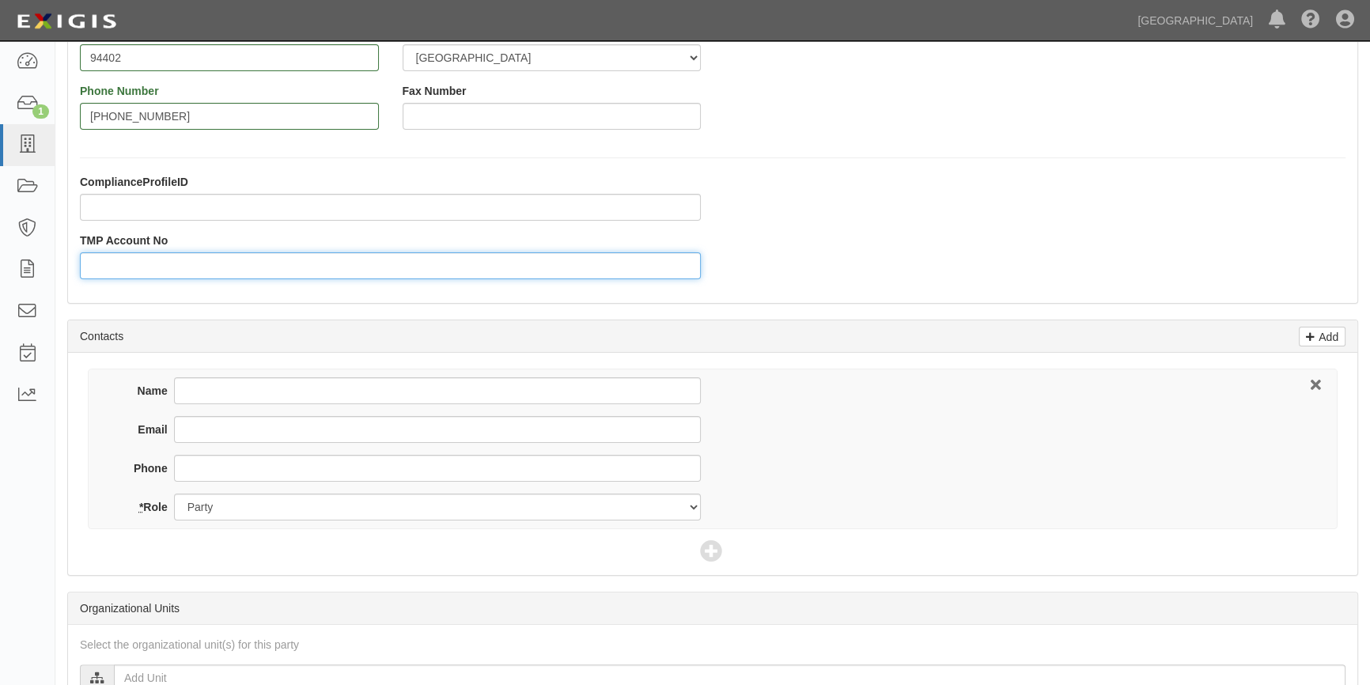
click at [134, 252] on input "TMP Account No" at bounding box center [390, 265] width 621 height 27
type input "1165"
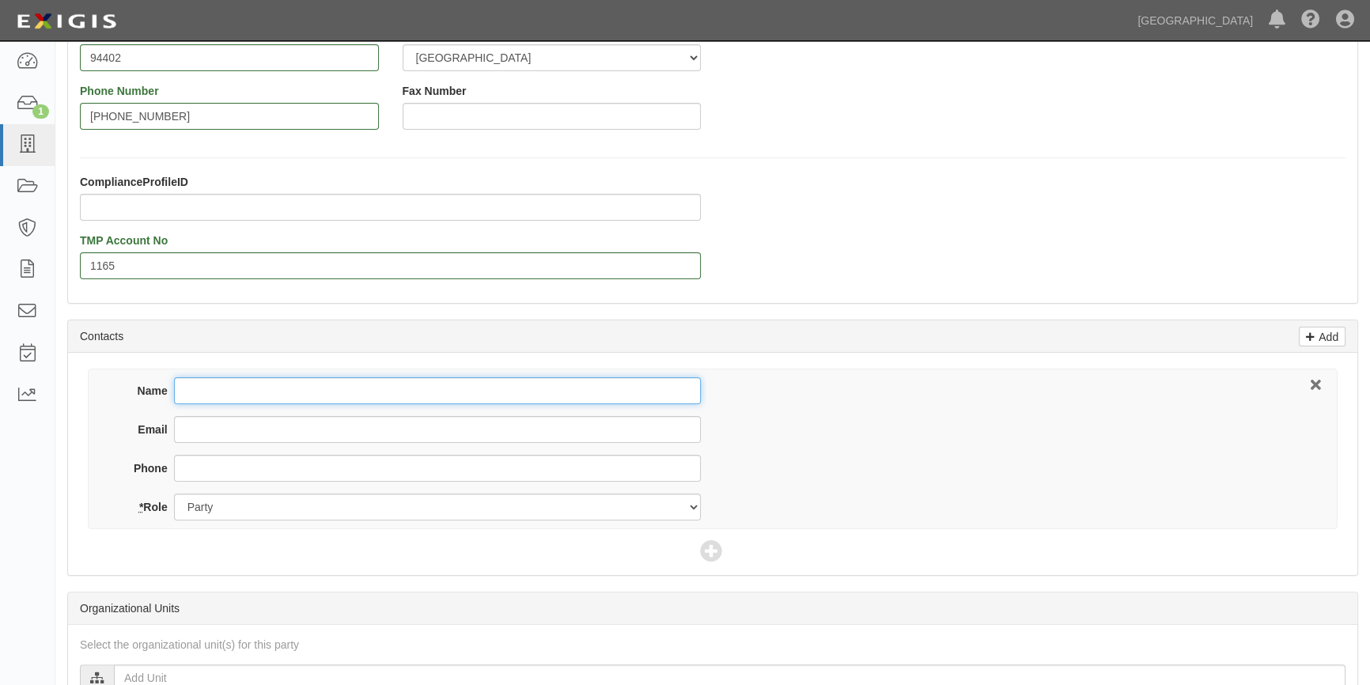
click at [193, 387] on input "Name" at bounding box center [437, 390] width 527 height 27
type input "[PERSON_NAME]"
click at [212, 428] on input "Email" at bounding box center [437, 429] width 527 height 27
paste input "bearco11@gmail.com"
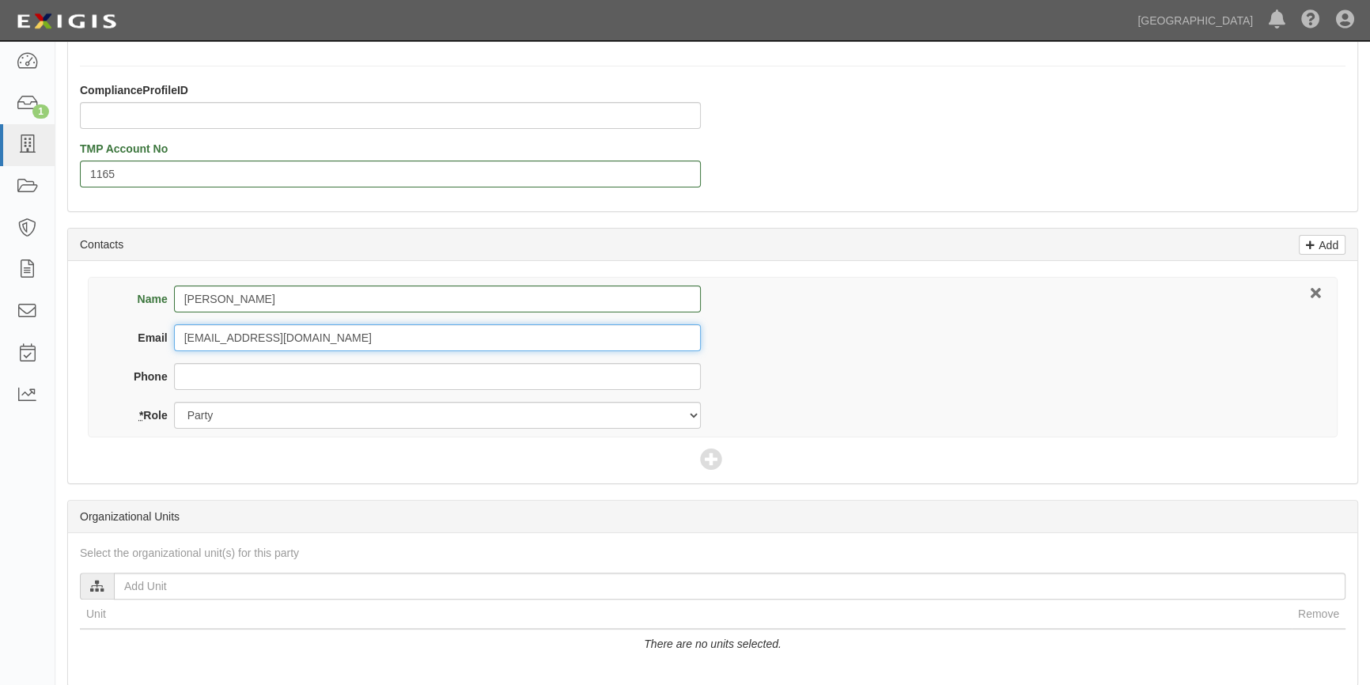
scroll to position [503, 0]
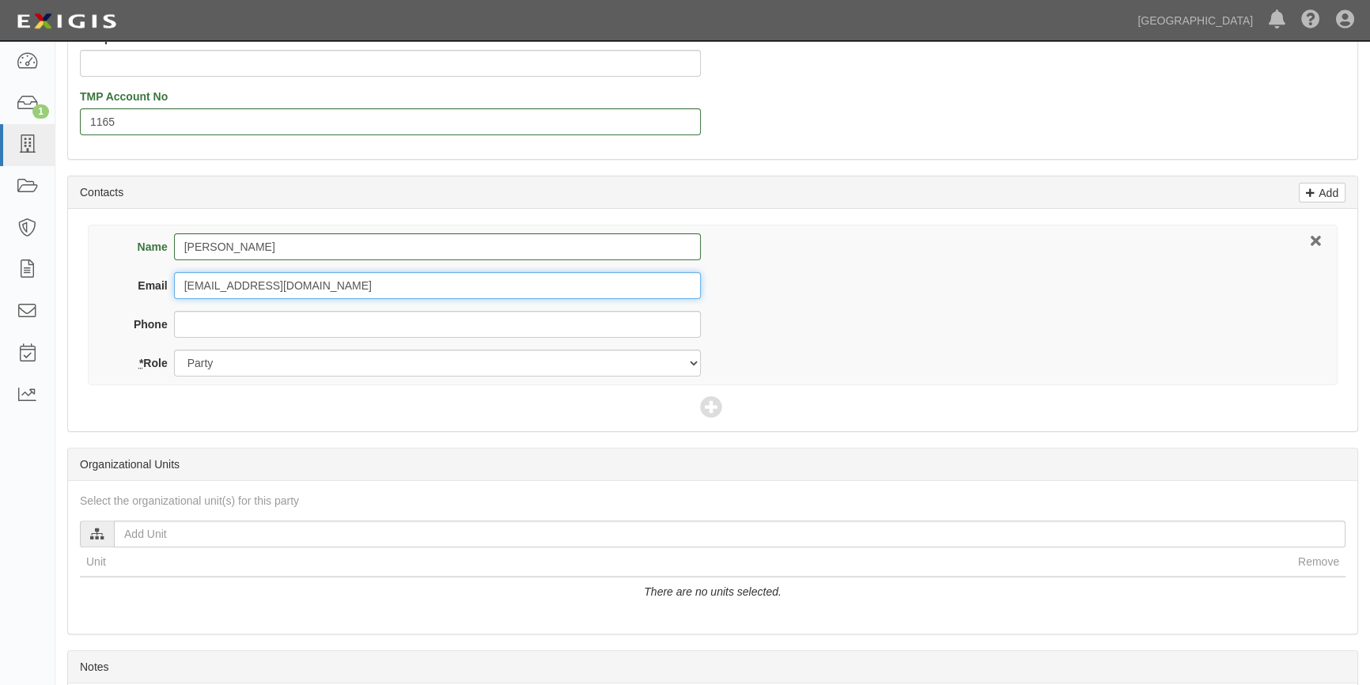
type input "bearco11@gmail.com"
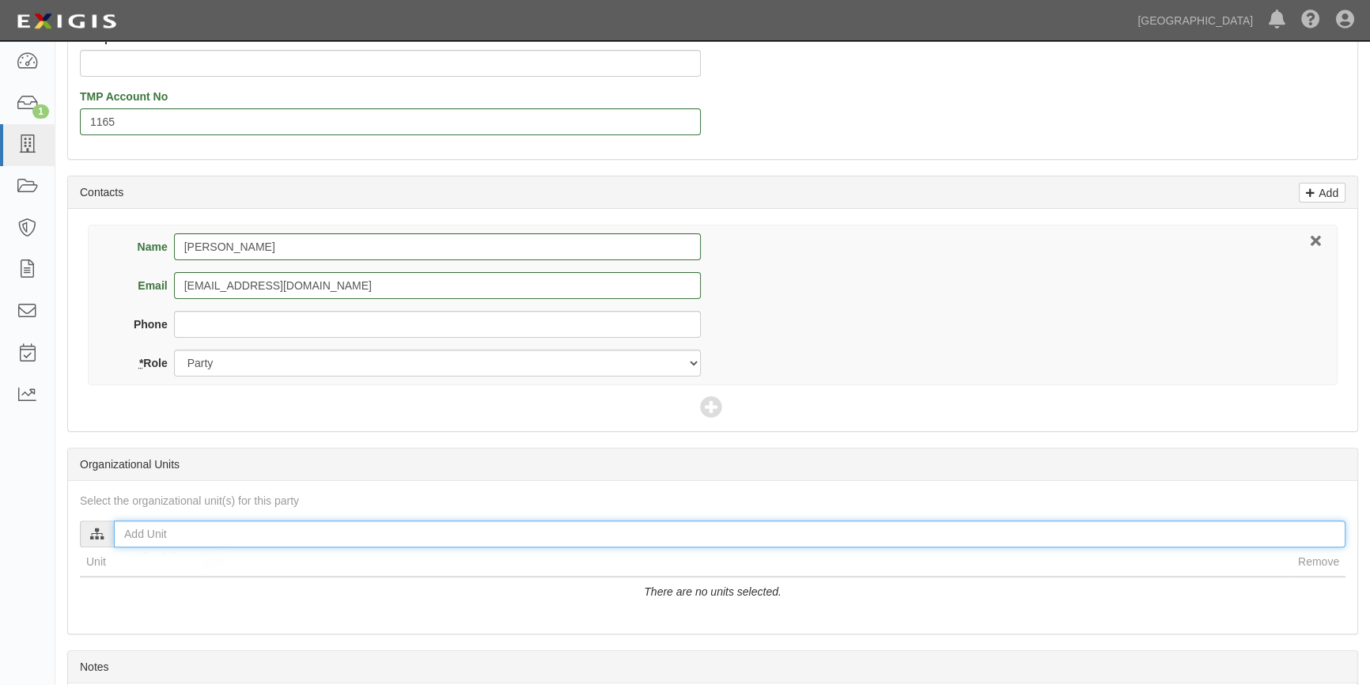
click at [197, 535] on input "text" at bounding box center [729, 533] width 1231 height 27
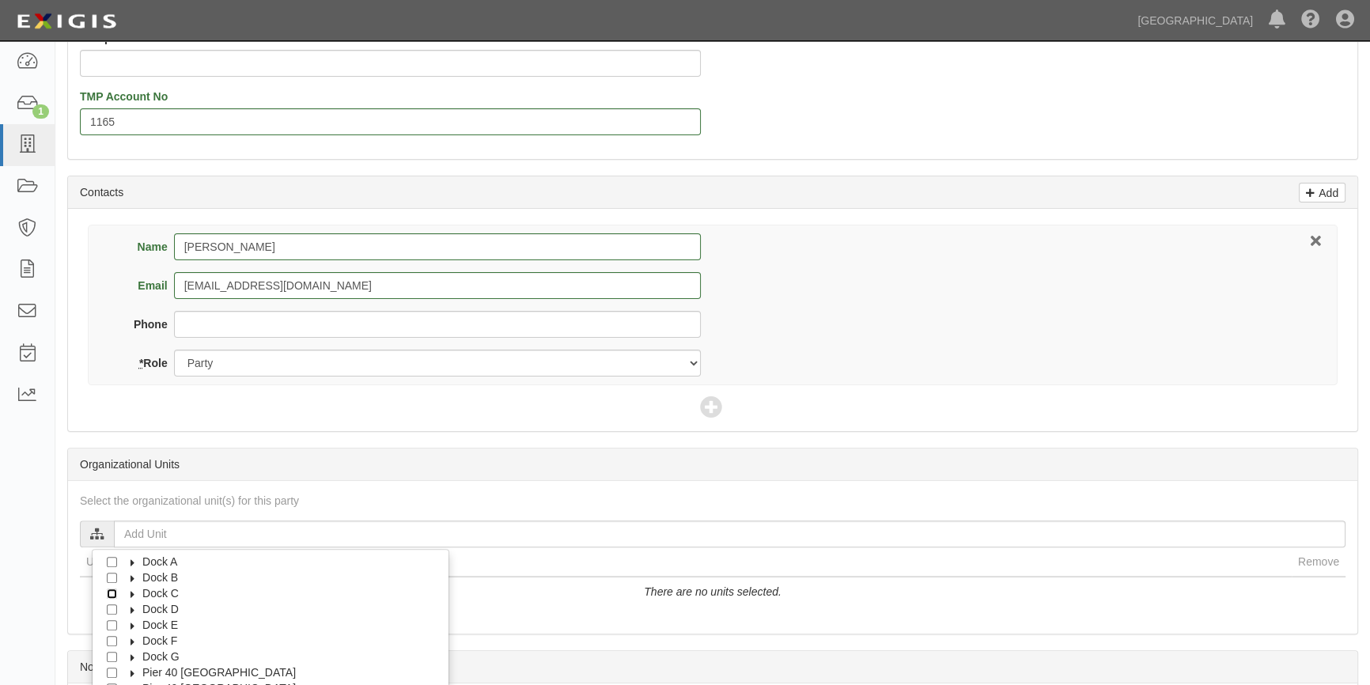
drag, startPoint x: 107, startPoint y: 592, endPoint x: 119, endPoint y: 593, distance: 12.0
click at [108, 593] on input "Dock C" at bounding box center [112, 593] width 10 height 10
checkbox input "true"
click at [130, 595] on label "Dock C" at bounding box center [151, 593] width 56 height 16
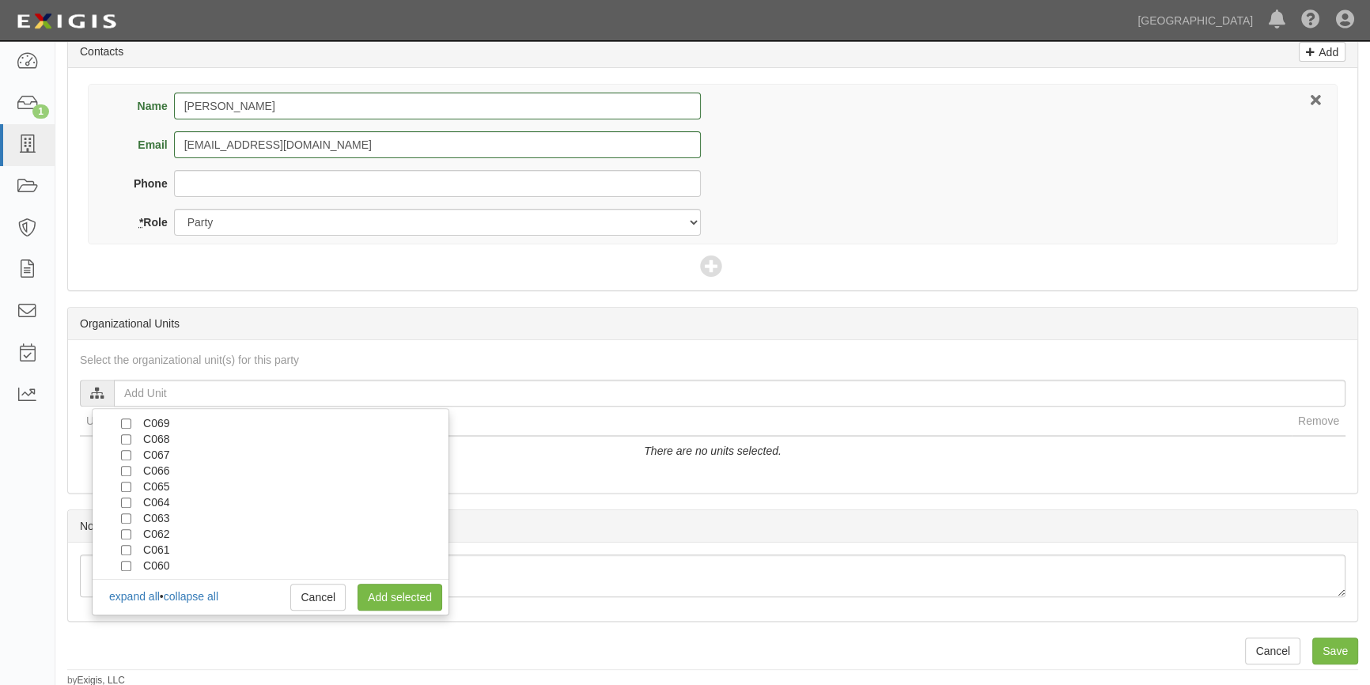
scroll to position [1208, 0]
click at [122, 506] on input "C063" at bounding box center [126, 510] width 10 height 10
checkbox input "true"
click at [387, 608] on link "Add selected" at bounding box center [399, 597] width 85 height 27
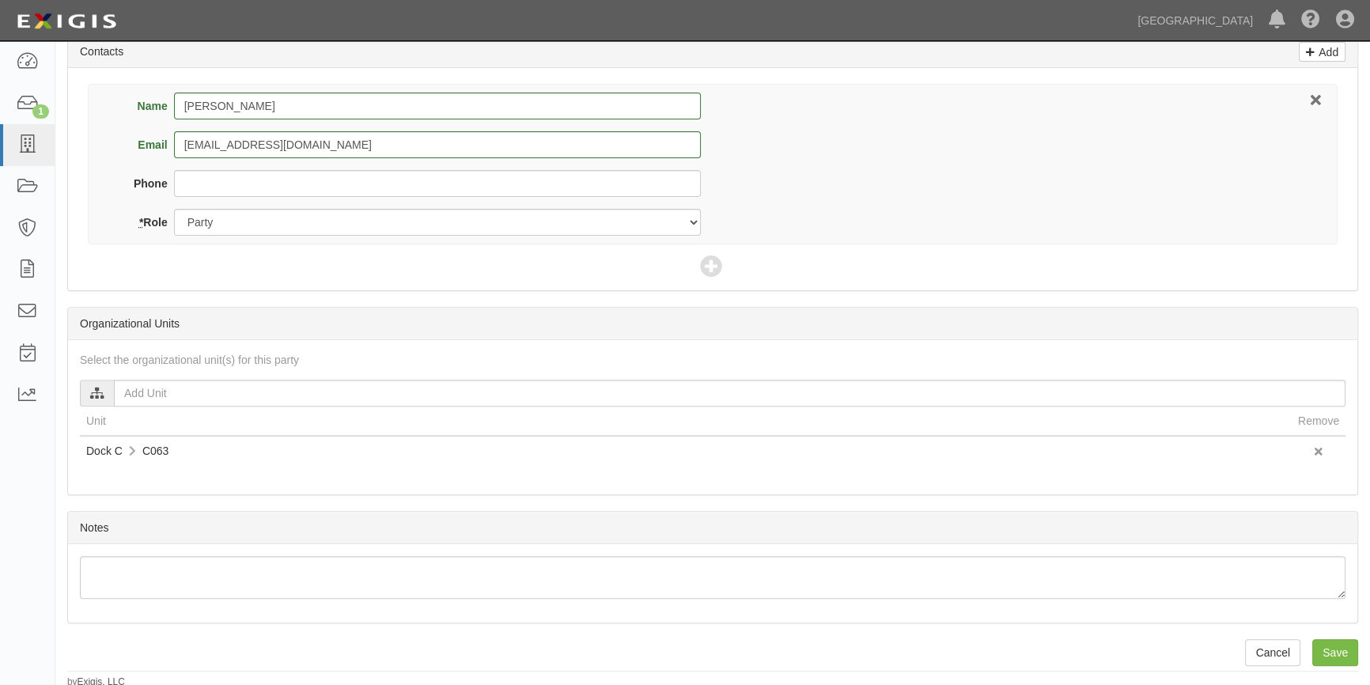
scroll to position [0, 0]
click at [1338, 659] on input "Save" at bounding box center [1335, 652] width 46 height 27
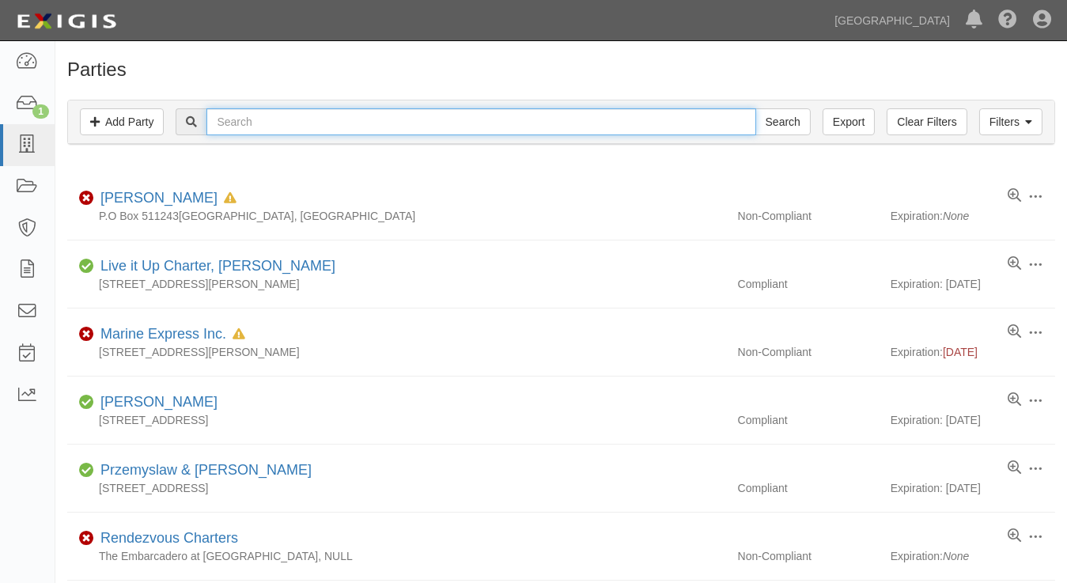
click at [270, 128] on input "text" at bounding box center [480, 121] width 549 height 27
type input "[PERSON_NAME]"
click at [755, 108] on input "Search" at bounding box center [782, 121] width 55 height 27
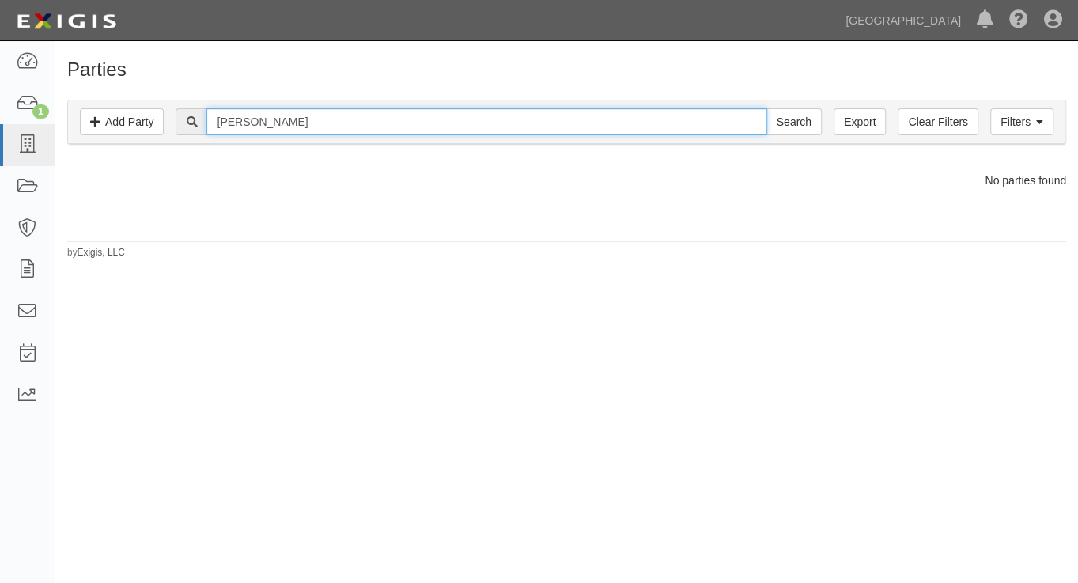
click at [253, 125] on input "barry chandler" at bounding box center [486, 121] width 560 height 27
type input "[PERSON_NAME]"
click at [766, 108] on input "Search" at bounding box center [793, 121] width 55 height 27
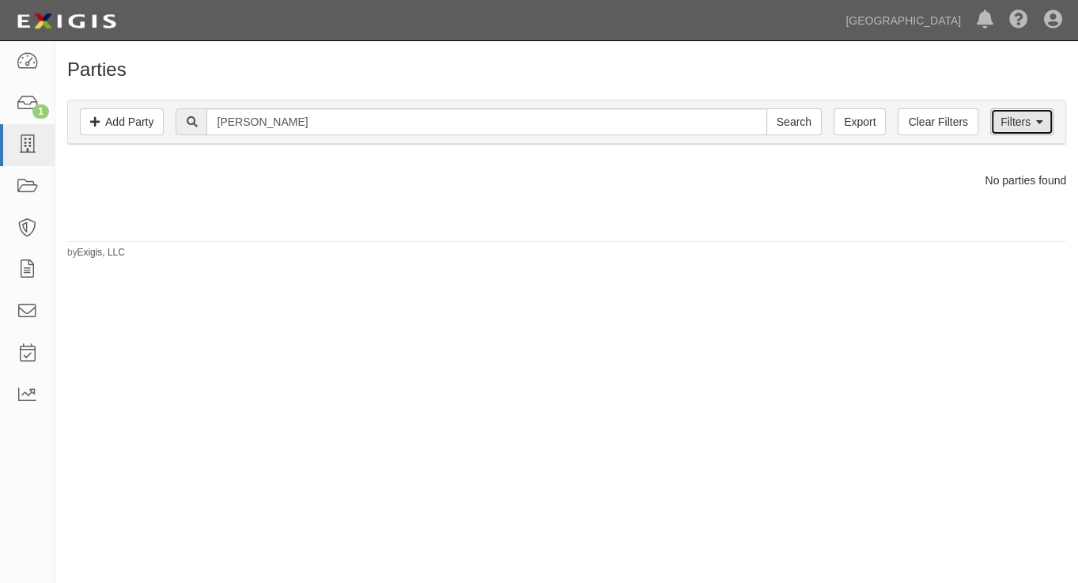
click at [1017, 124] on link "Filters" at bounding box center [1021, 121] width 63 height 27
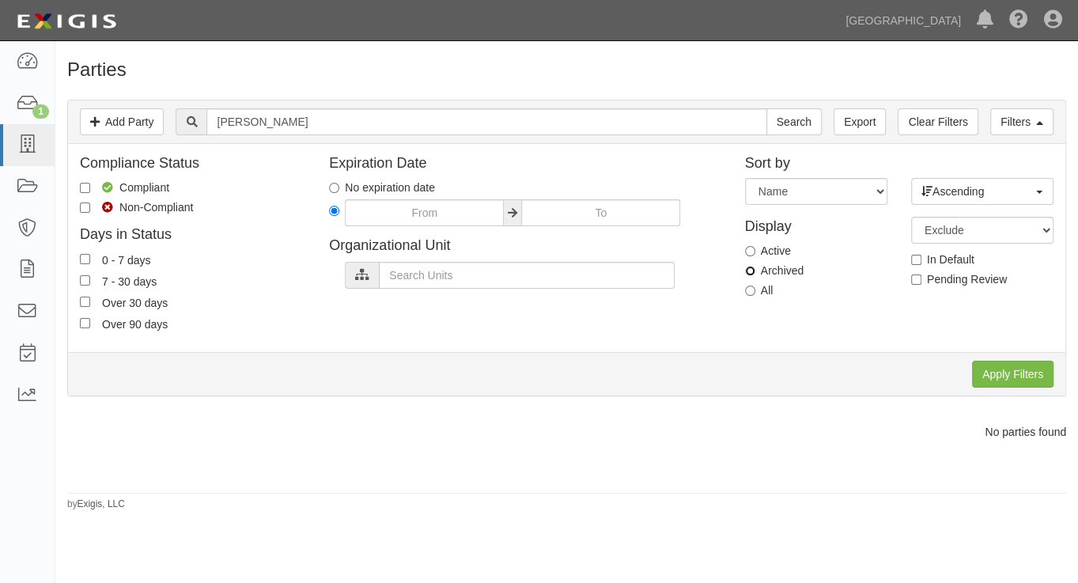
click at [746, 266] on input "Archived" at bounding box center [750, 271] width 10 height 10
radio input "true"
click at [981, 368] on input "Apply Filters" at bounding box center [1012, 374] width 81 height 27
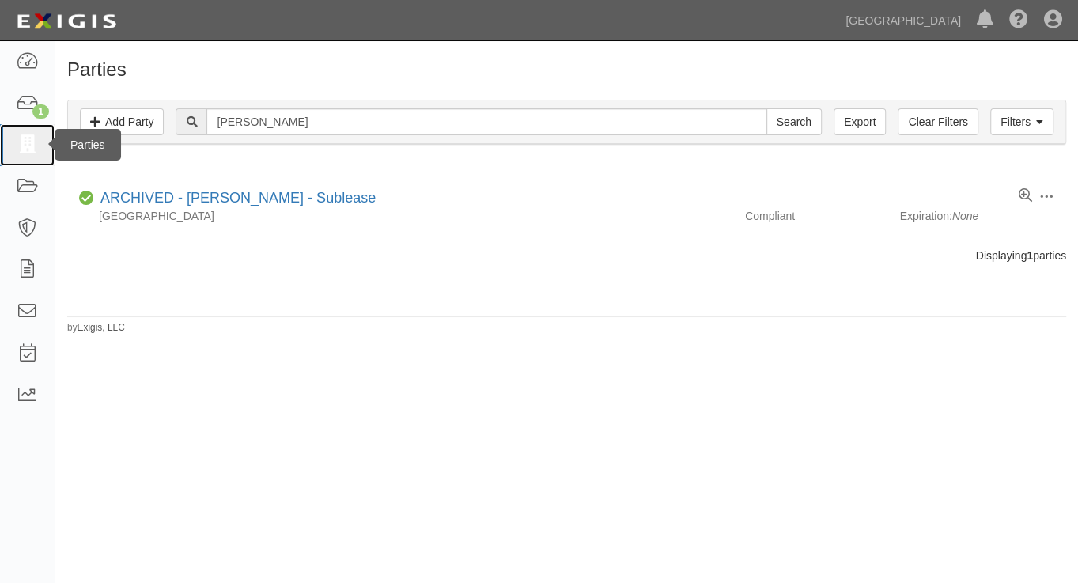
click at [32, 146] on icon at bounding box center [27, 145] width 22 height 18
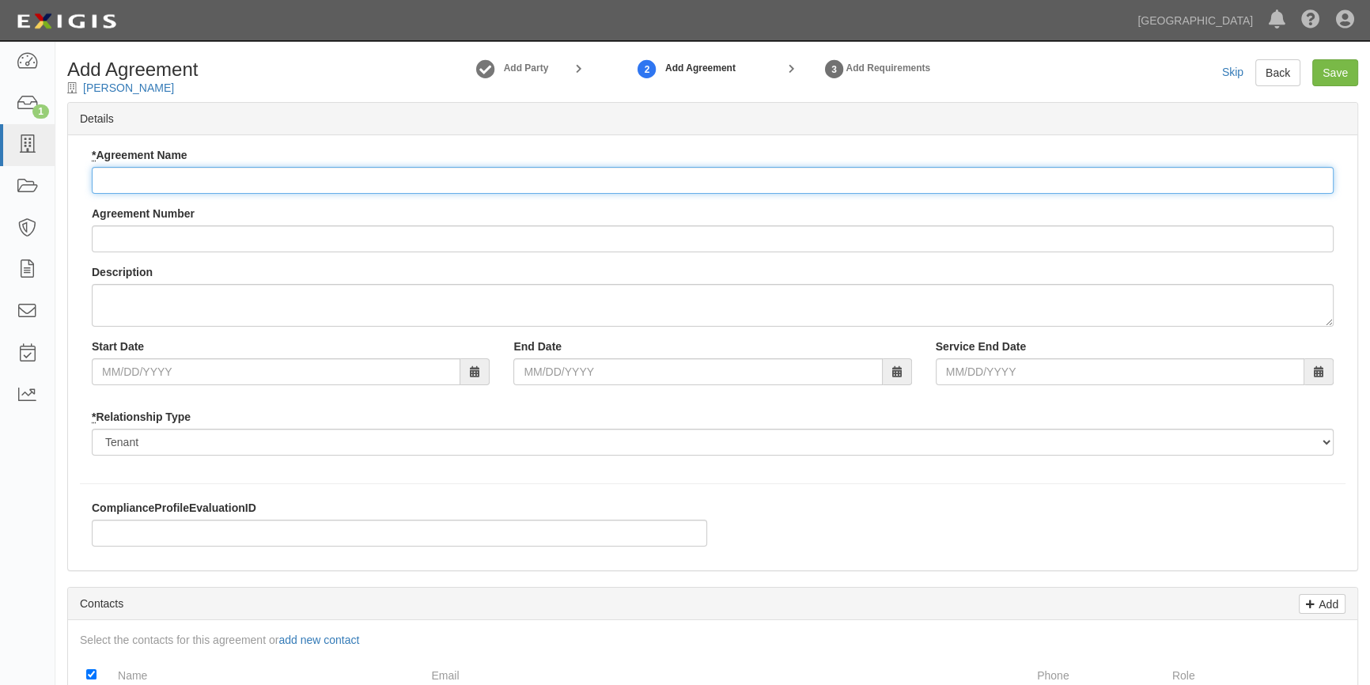
click at [195, 179] on input "* Agreement Name" at bounding box center [713, 180] width 1242 height 27
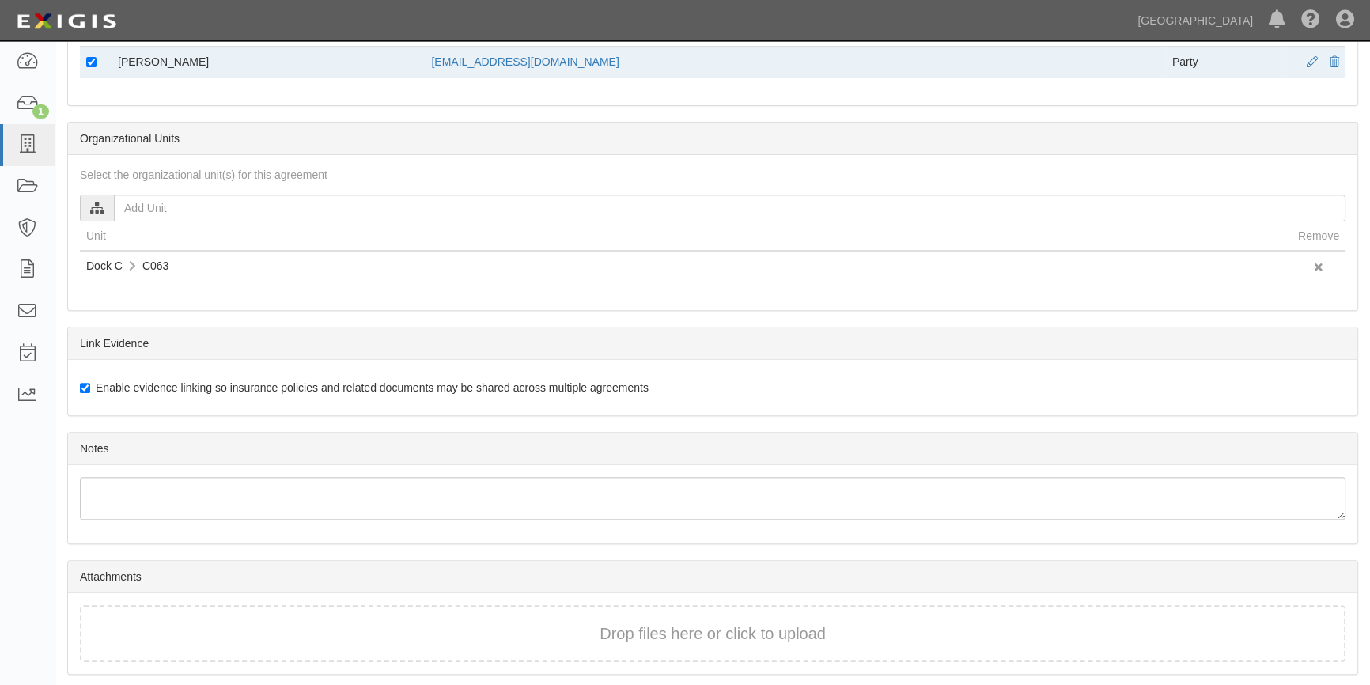
scroll to position [696, 0]
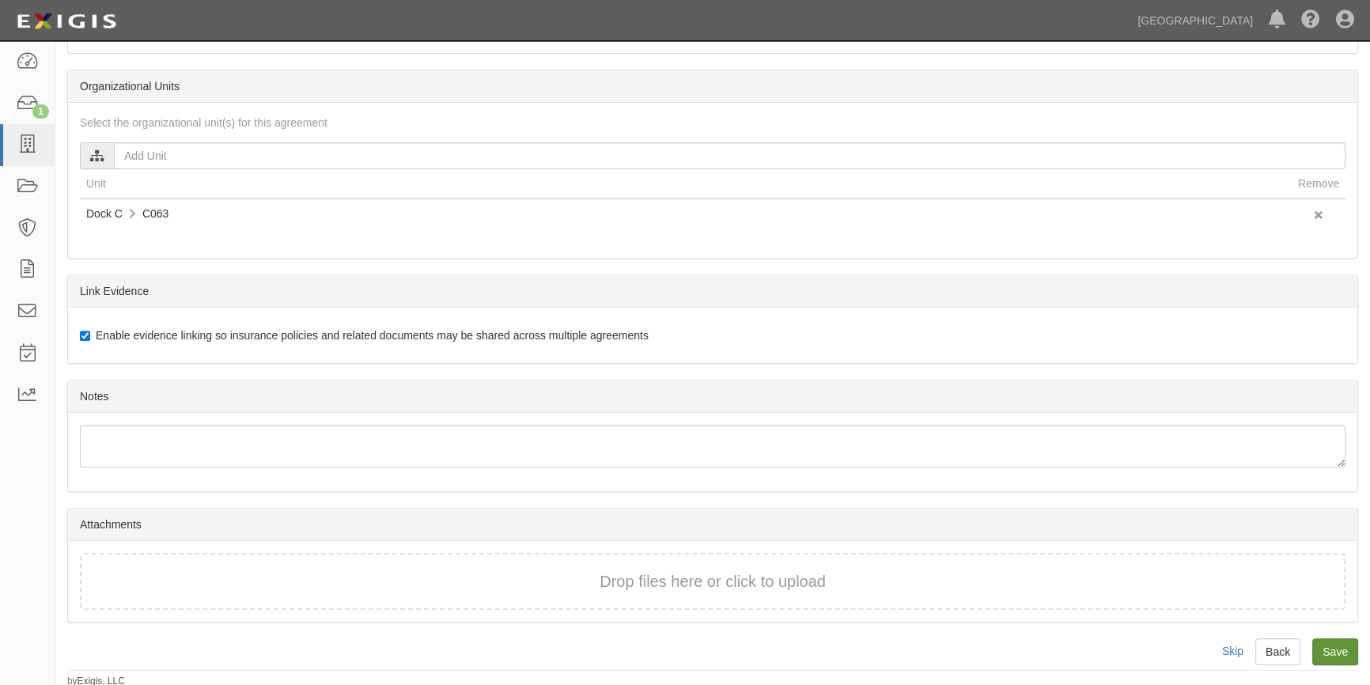
type input "Sea Bea"
click at [1340, 656] on input "Save" at bounding box center [1335, 651] width 46 height 27
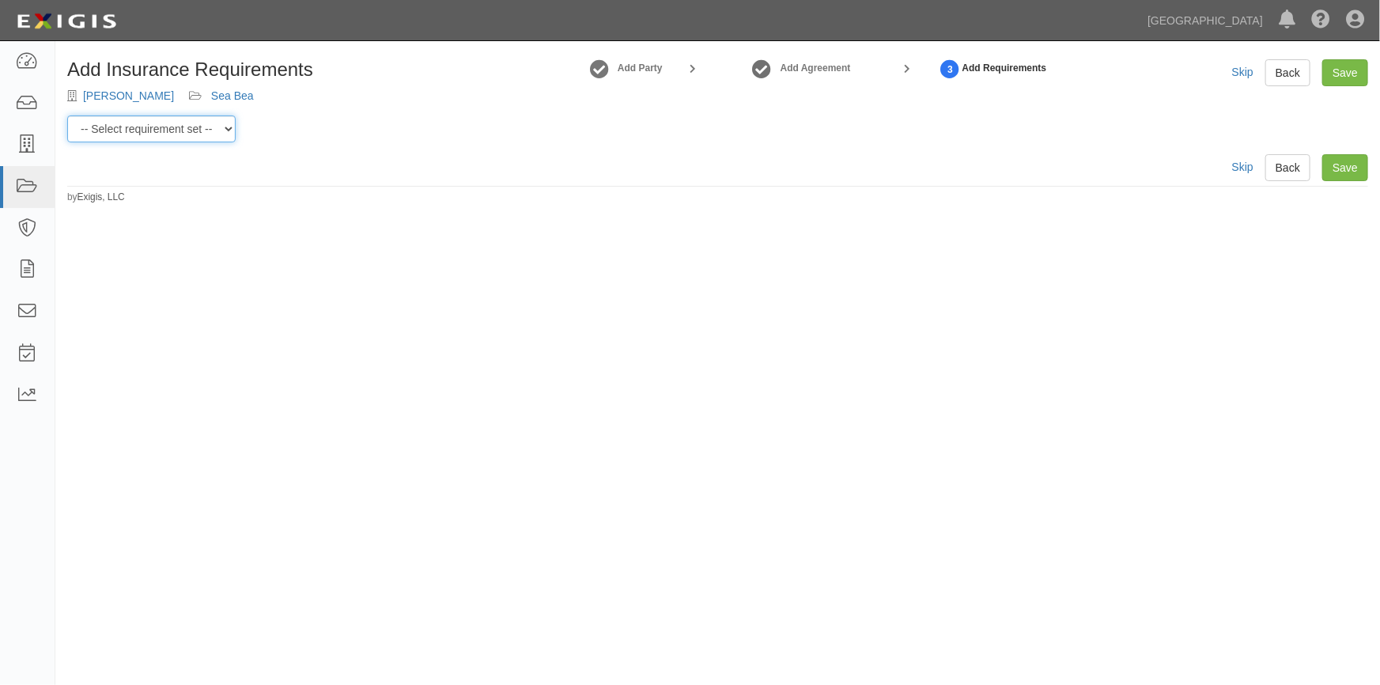
click at [222, 127] on select "-- Select requirement set -- Berth Holder Charter (24 or less) Charter (more th…" at bounding box center [151, 128] width 168 height 27
select select "53963"
click at [67, 115] on select "-- Select requirement set -- Berth Holder Charter (24 or less) Charter (more th…" at bounding box center [151, 128] width 168 height 27
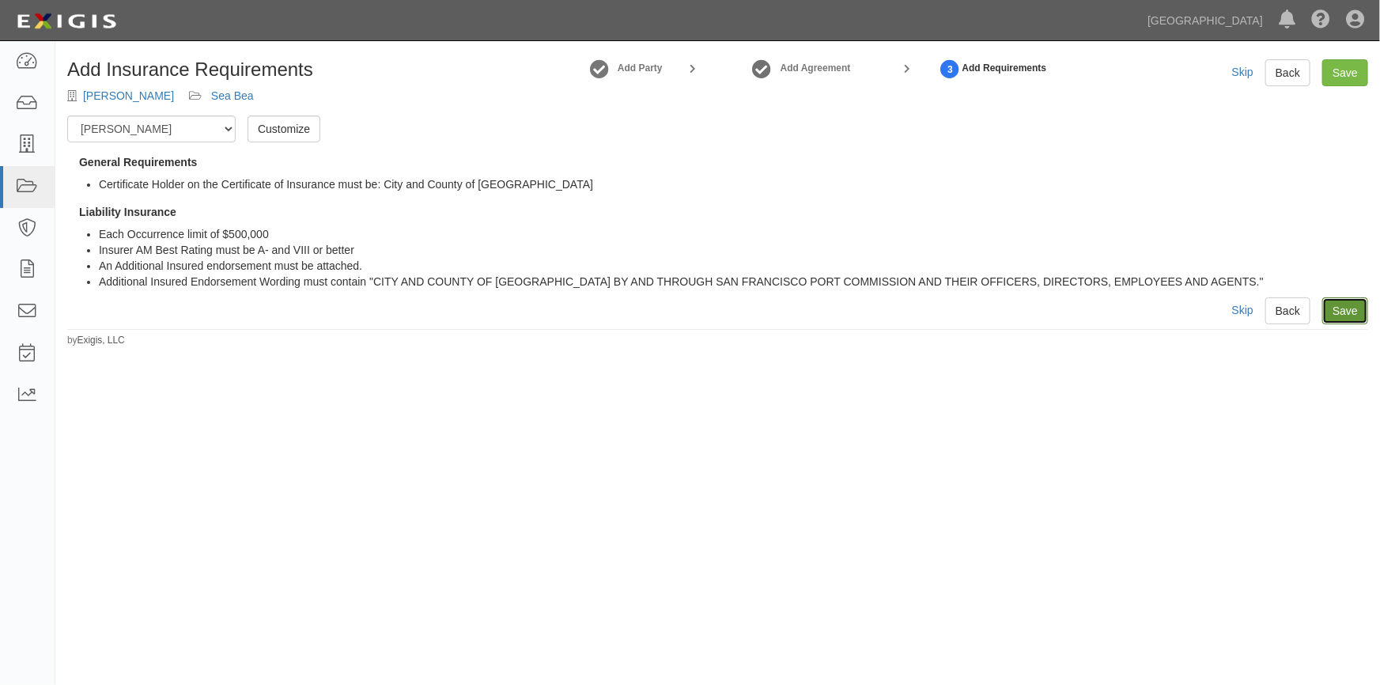
click at [1342, 301] on link "Save" at bounding box center [1345, 310] width 46 height 27
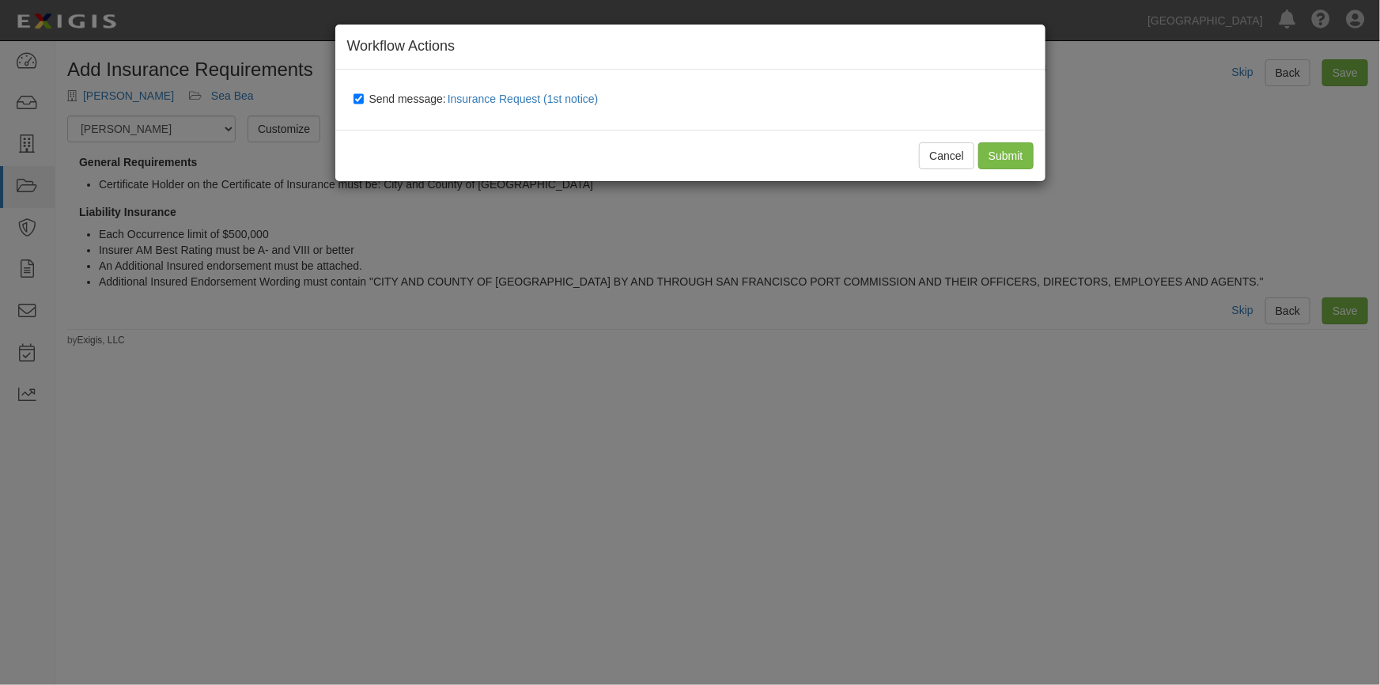
click at [365, 97] on label "Send message: Insurance Request (1st notice)" at bounding box center [478, 99] width 251 height 21
click at [364, 97] on input "Send message: Insurance Request (1st notice)" at bounding box center [358, 99] width 10 height 13
checkbox input "false"
click at [1007, 161] on input "Submit" at bounding box center [1005, 155] width 55 height 27
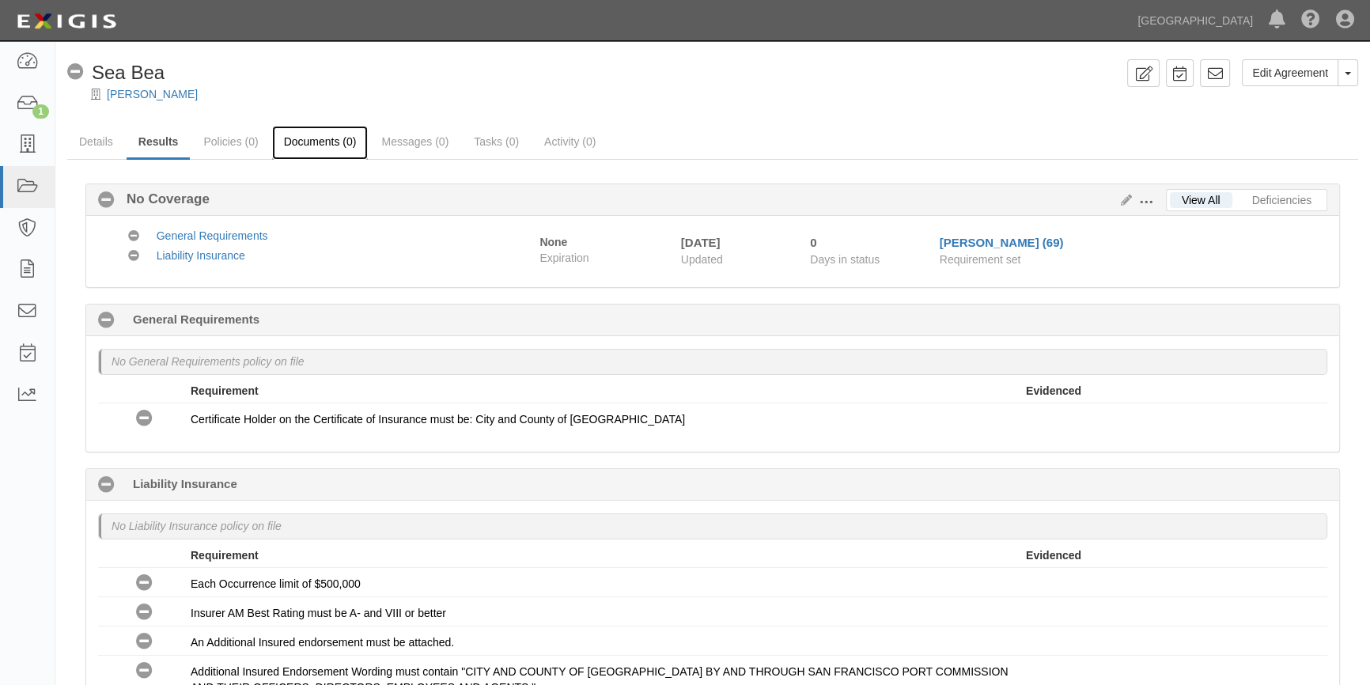
click at [293, 148] on link "Documents (0)" at bounding box center [320, 143] width 96 height 34
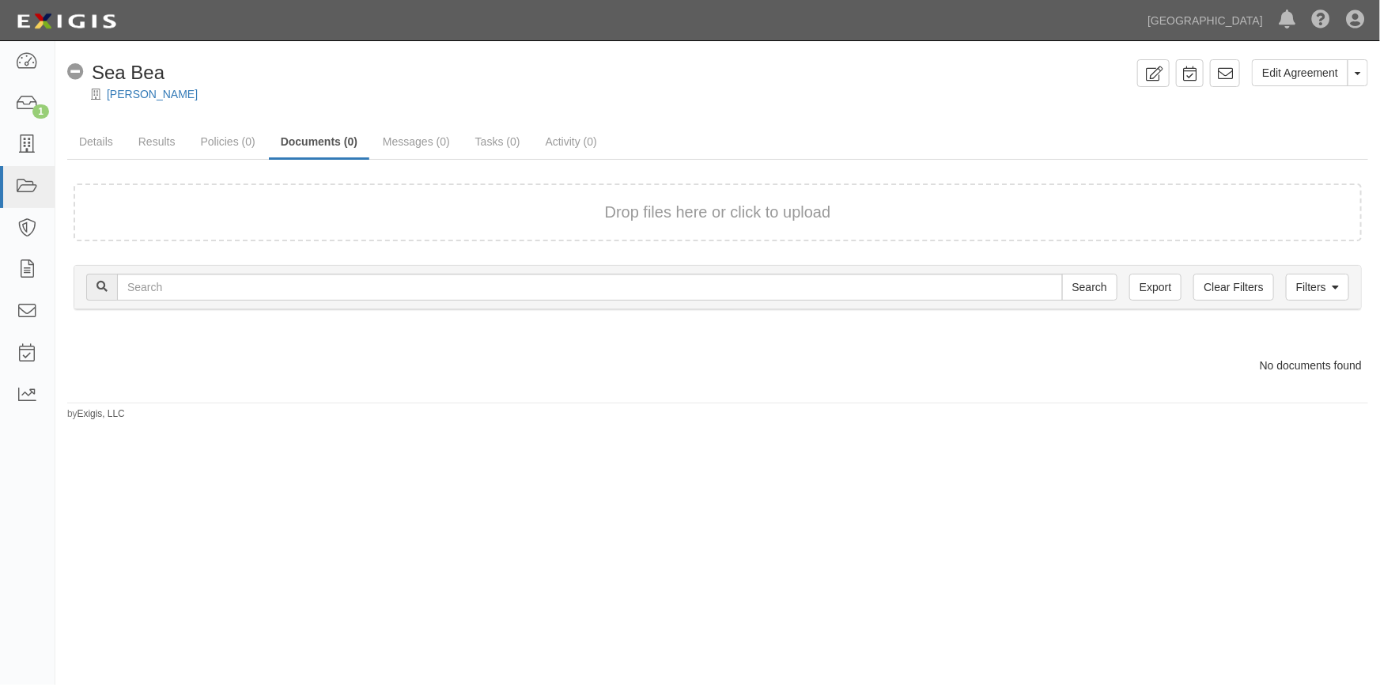
click at [292, 198] on form "Drop files here or click to upload" at bounding box center [718, 212] width 1288 height 58
click at [224, 221] on div "Drop files here or click to upload" at bounding box center [717, 212] width 1253 height 23
click at [239, 212] on div "Drop files here or click to upload" at bounding box center [717, 212] width 1253 height 23
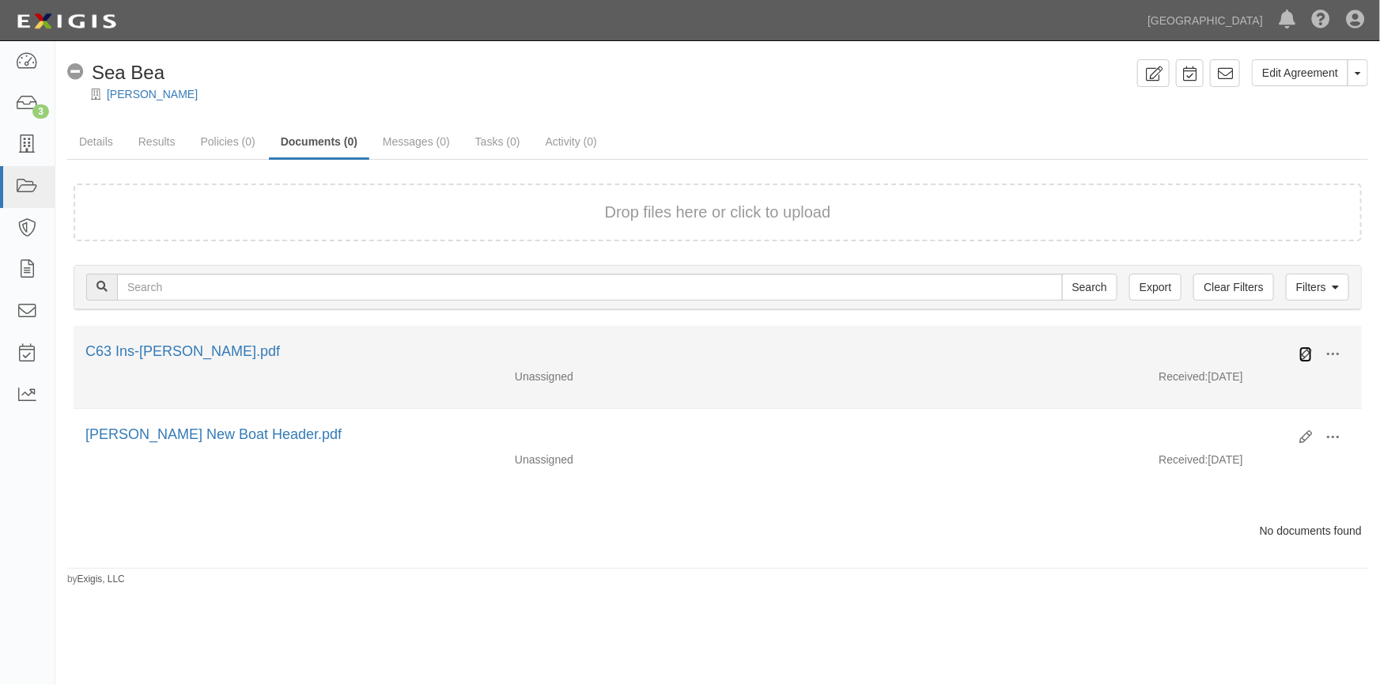
click at [1310, 355] on icon at bounding box center [1305, 354] width 13 height 13
click at [1302, 349] on icon at bounding box center [1305, 354] width 13 height 13
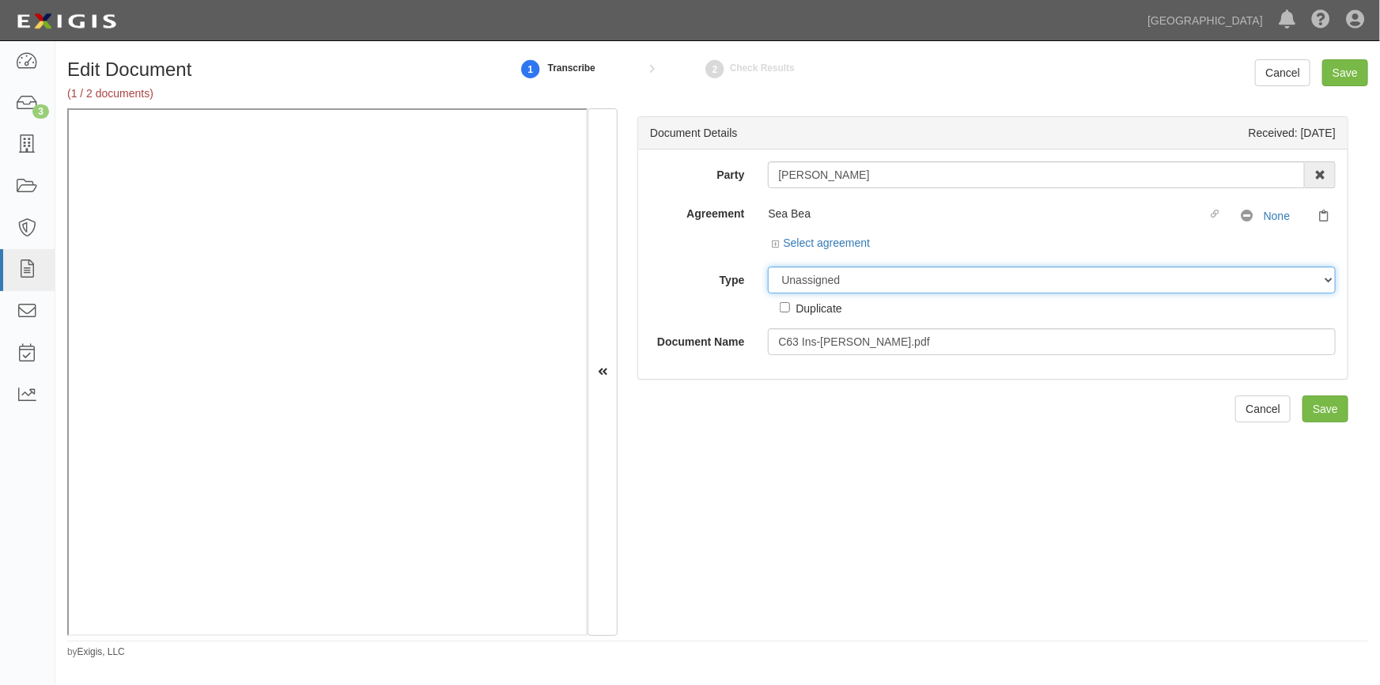
click at [799, 280] on select "Unassigned Binder Cancellation Notice Certificate Contract Endorsement Insuranc…" at bounding box center [1052, 279] width 568 height 27
select select "CertificateDetail"
click at [768, 266] on select "Unassigned Binder Cancellation Notice Certificate Contract Endorsement Insuranc…" at bounding box center [1052, 279] width 568 height 27
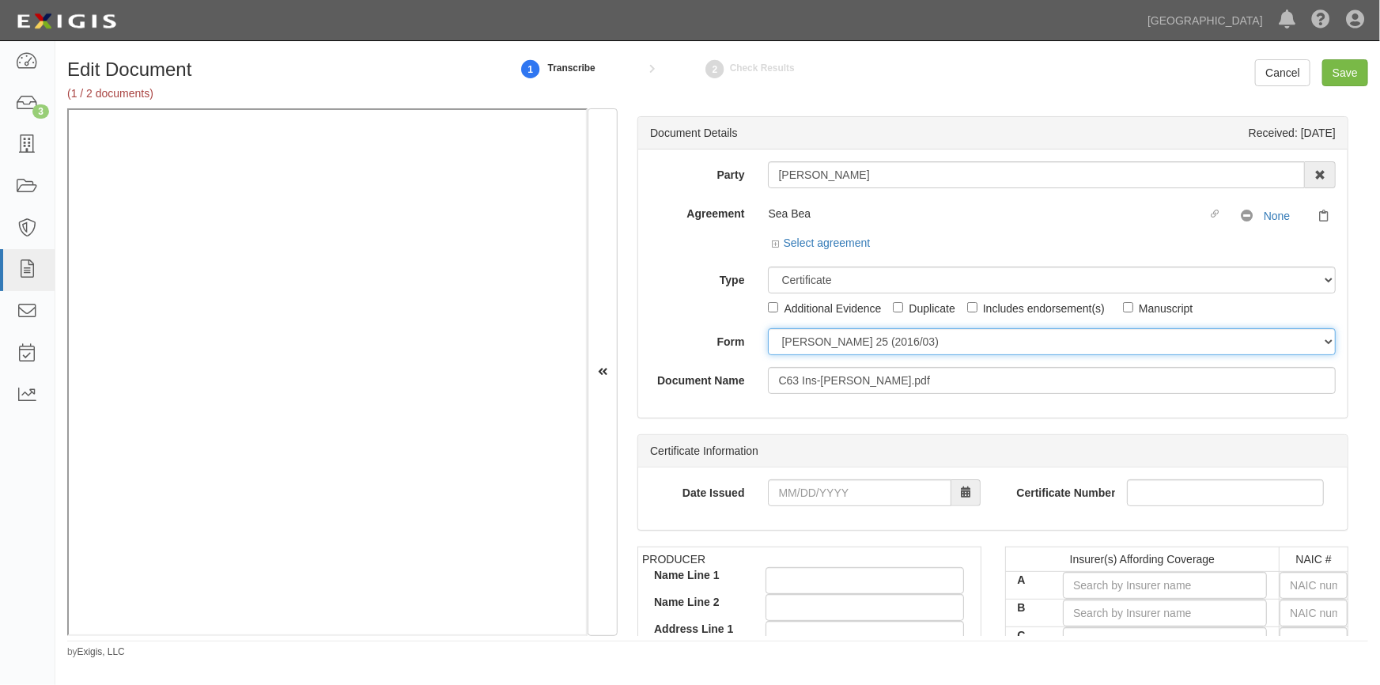
drag, startPoint x: 798, startPoint y: 346, endPoint x: 796, endPoint y: 354, distance: 8.8
click at [798, 346] on select "ACORD 25 (2016/03) ACORD 101 ACORD 855 NY (2014/05) General" at bounding box center [1052, 341] width 568 height 27
select select "GeneralFormDetail"
click at [768, 328] on select "ACORD 25 (2016/03) ACORD 101 ACORD 855 NY (2014/05) General" at bounding box center [1052, 341] width 568 height 27
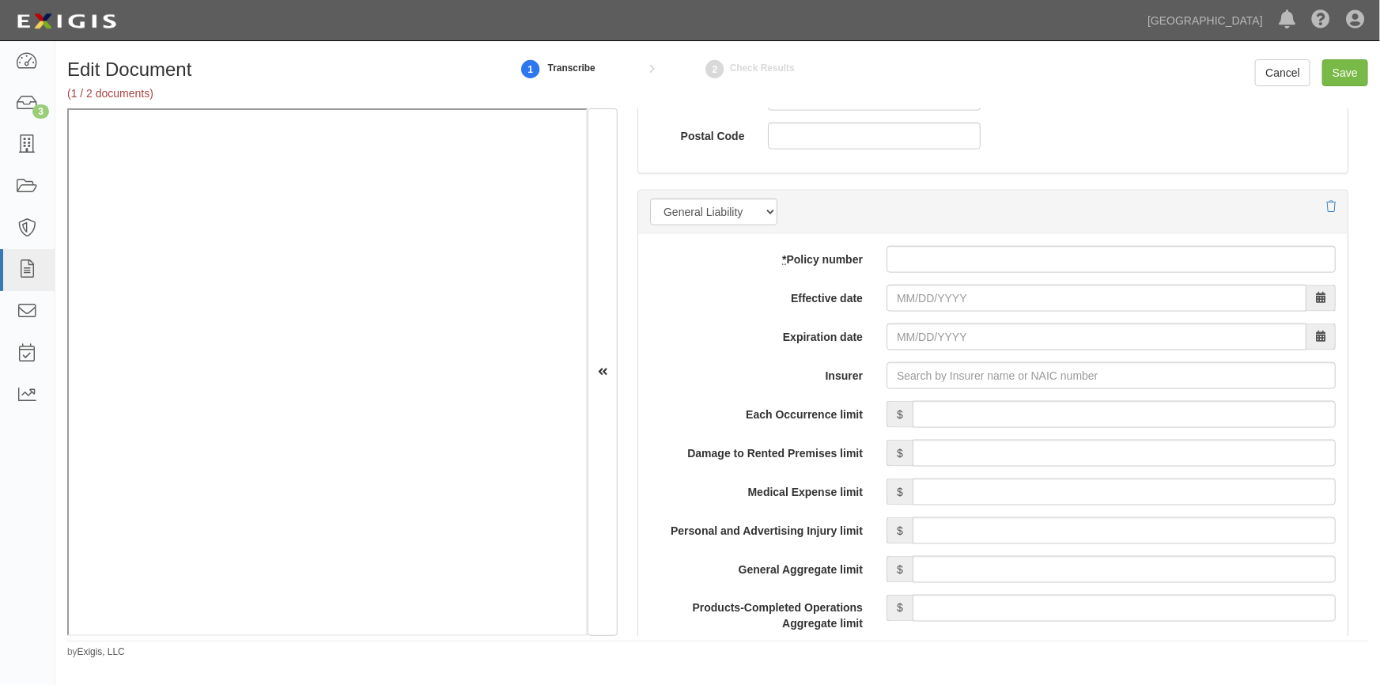
scroll to position [1054, 0]
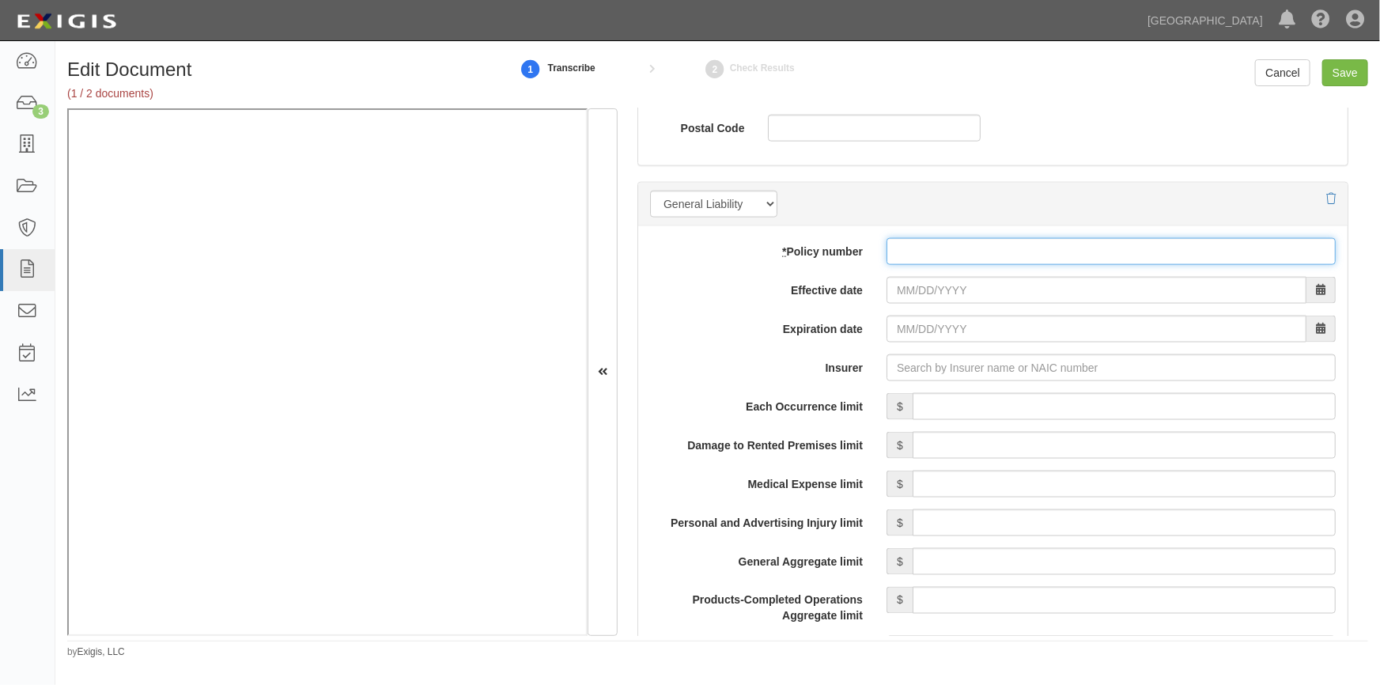
click at [910, 253] on input "* Policy number" at bounding box center [1110, 251] width 449 height 27
type input "863354040"
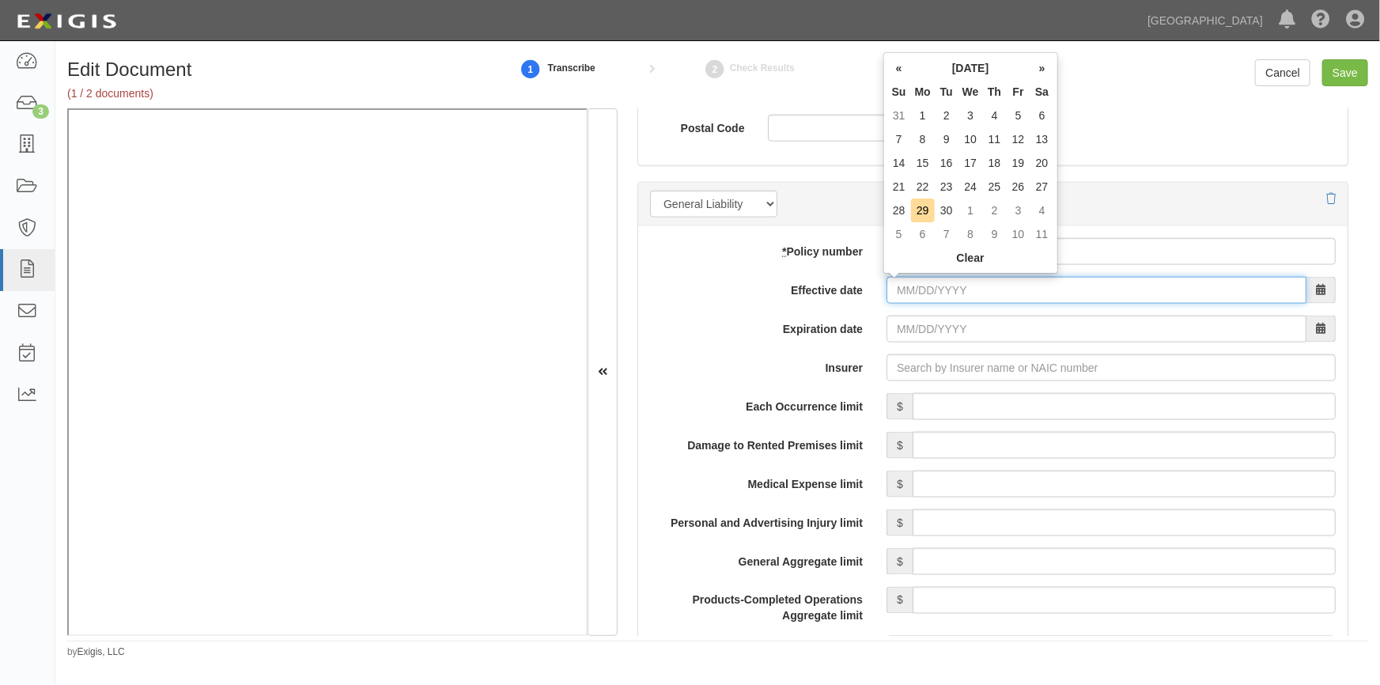
click at [920, 288] on input "Effective date" at bounding box center [1096, 290] width 420 height 27
type input "09/21/2025"
type input "09/21/2026"
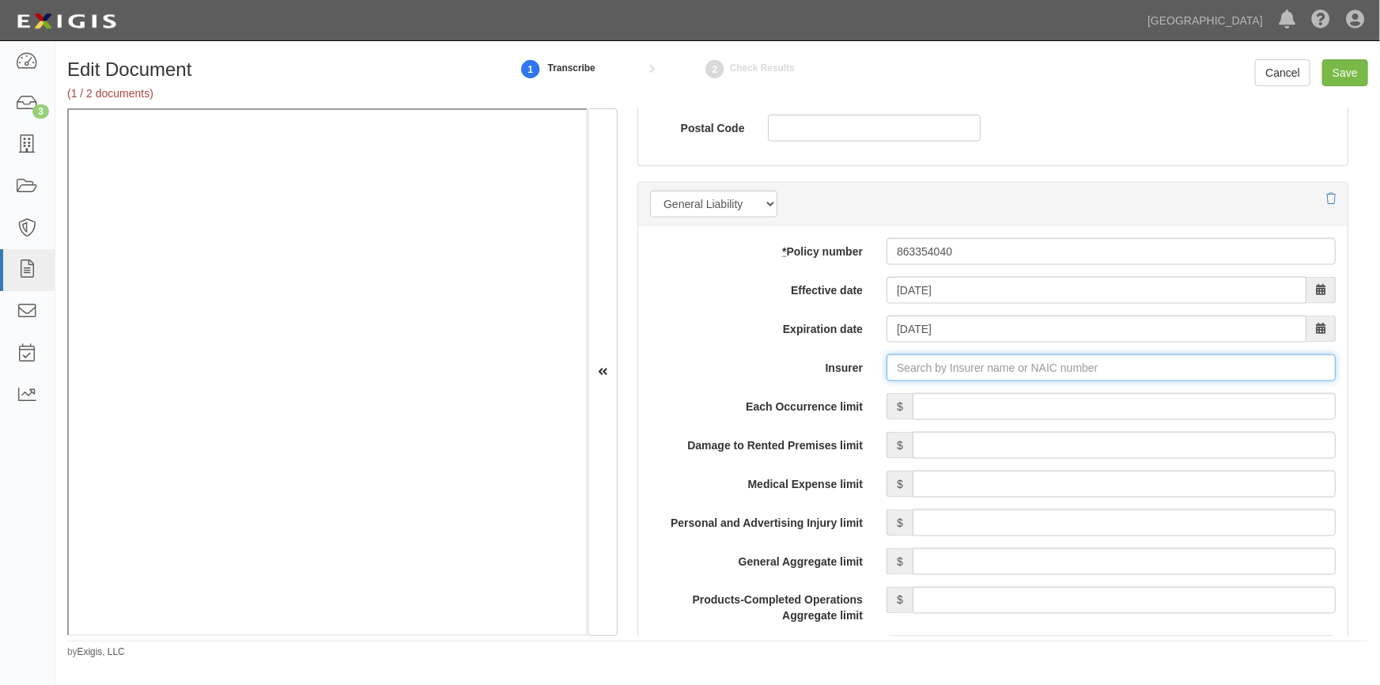
click at [932, 371] on input "Insurer" at bounding box center [1110, 367] width 449 height 27
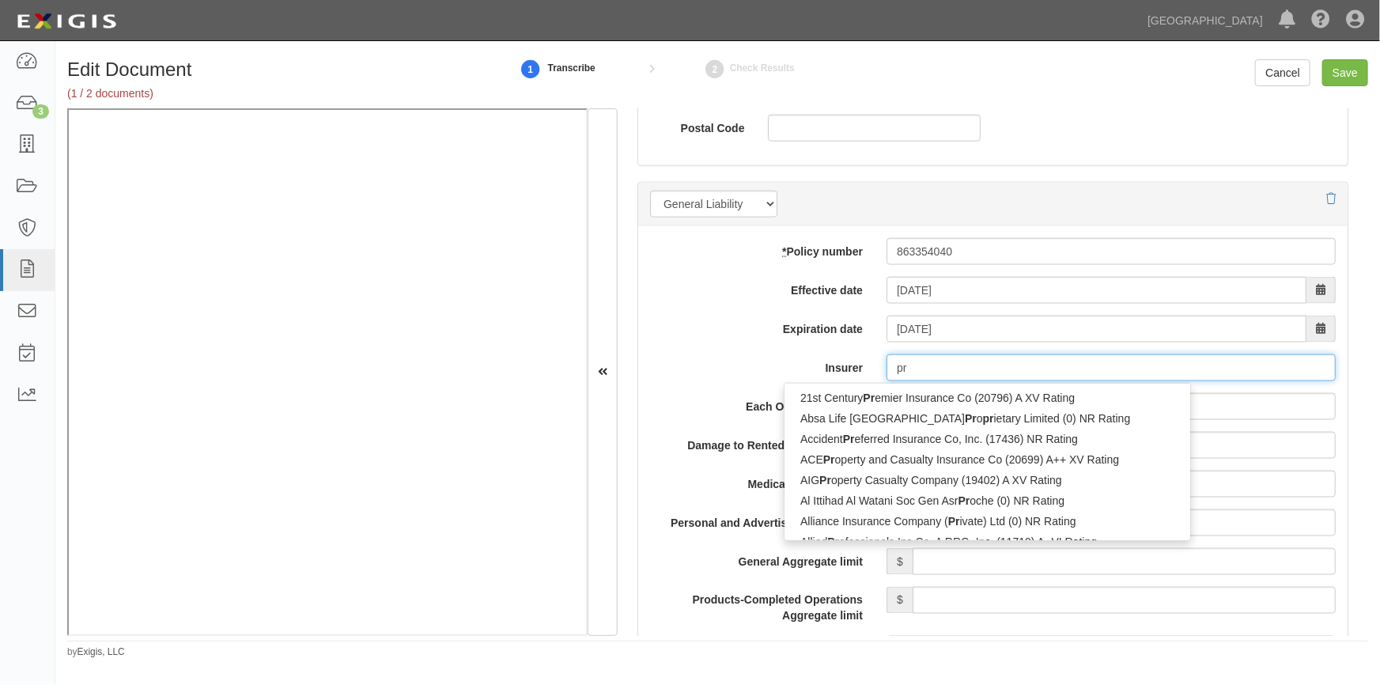
type input "pro"
type input "progressive Advanced Insurance Company (11851) A+ XV Rating"
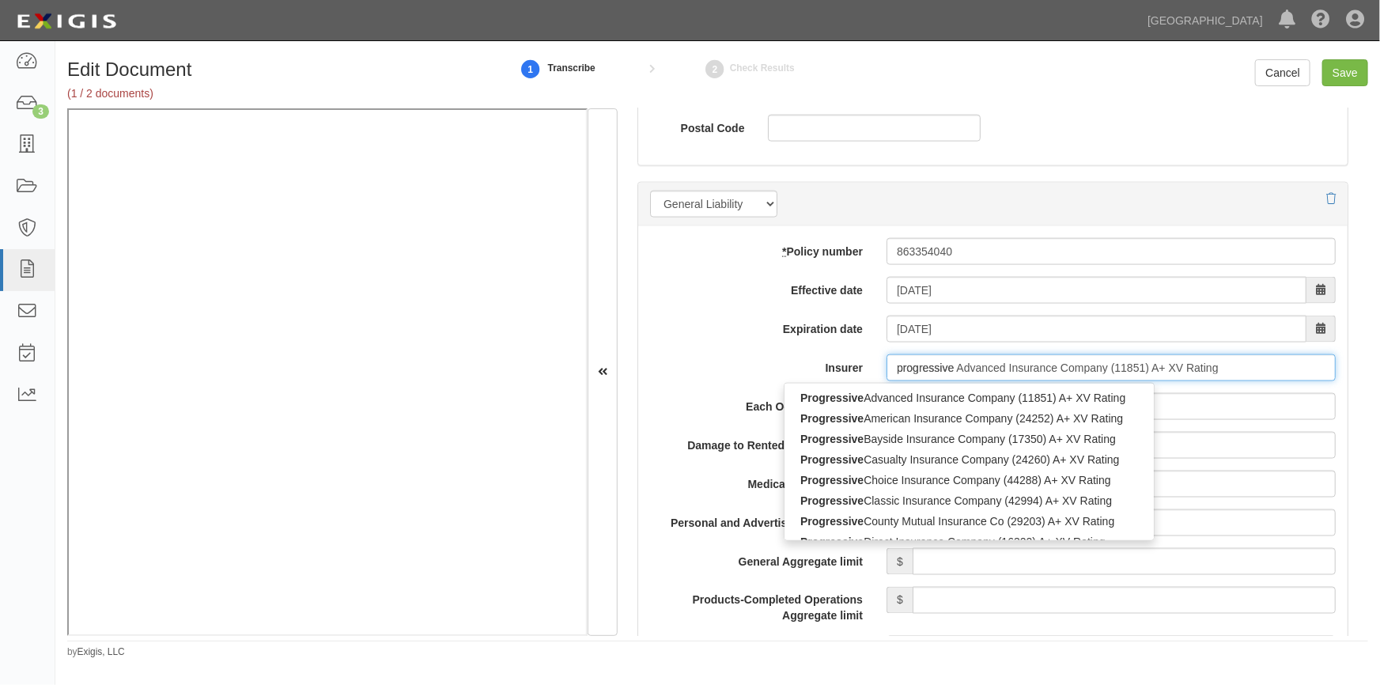
type input "progressive"
type input "progressive casualty Insurance Company (24260) A+ XV Rating"
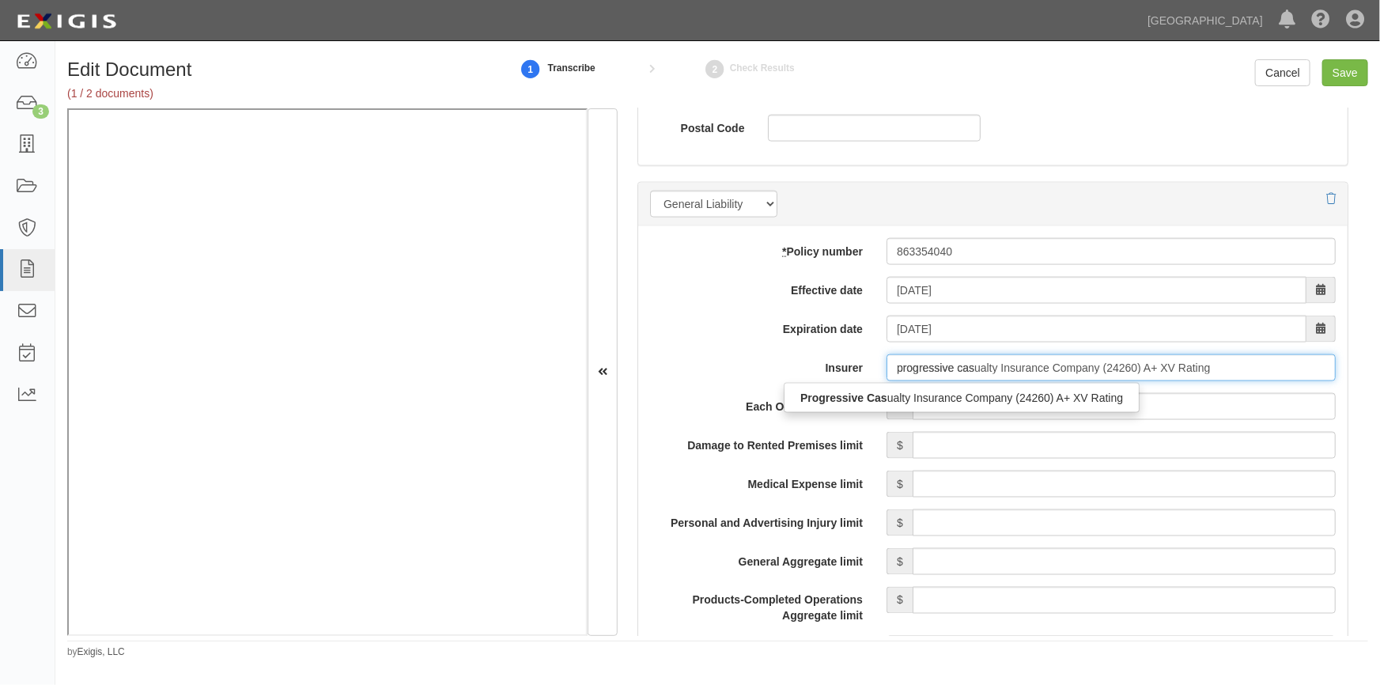
type input "progressive casu"
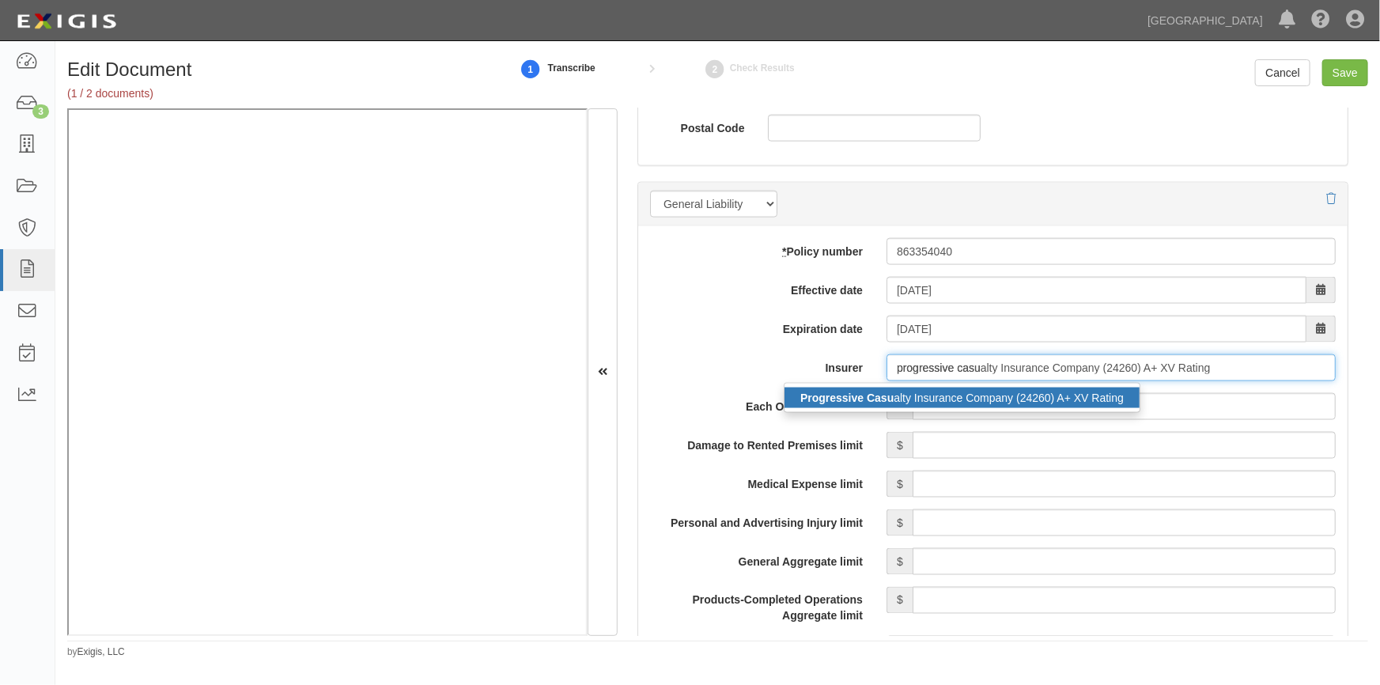
click at [920, 395] on div "Progressive Casu alty Insurance Company (24260) A+ XV Rating" at bounding box center [961, 397] width 355 height 21
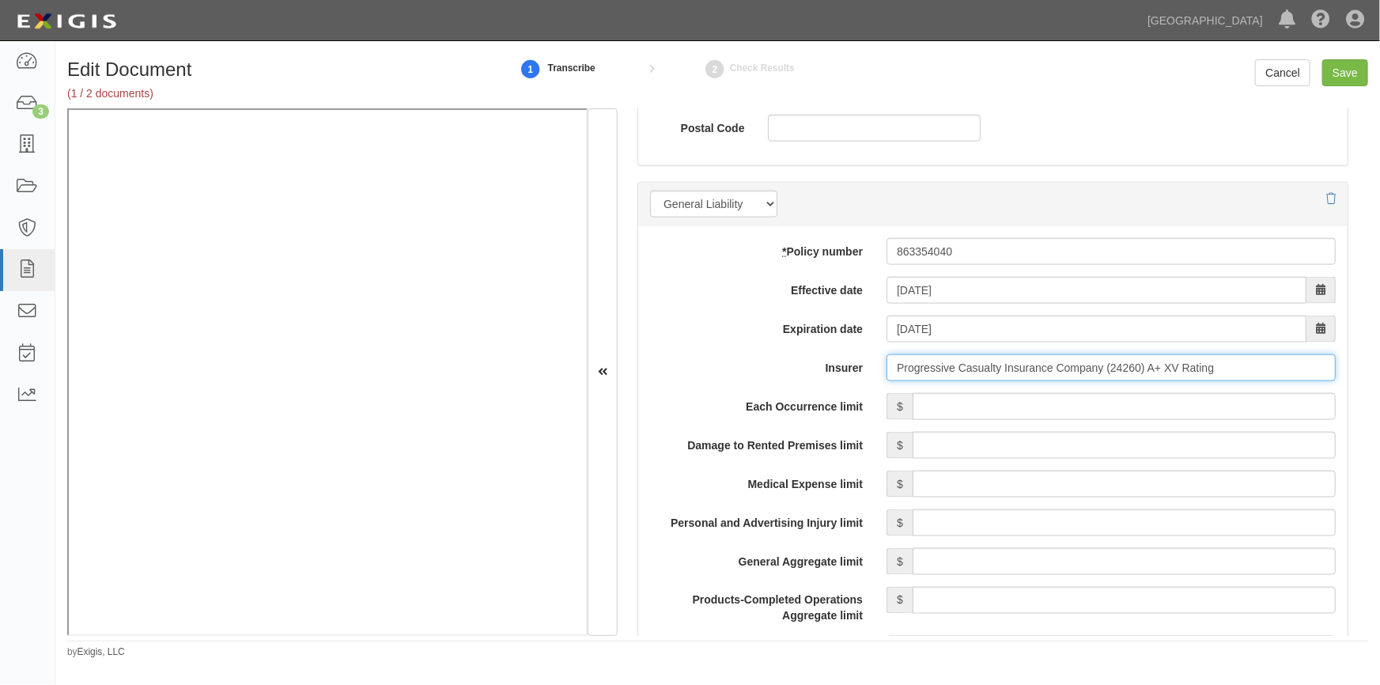
click at [988, 365] on input "Progressive Casualty Insurance Company (24260) A+ XV Rating" at bounding box center [1110, 367] width 449 height 27
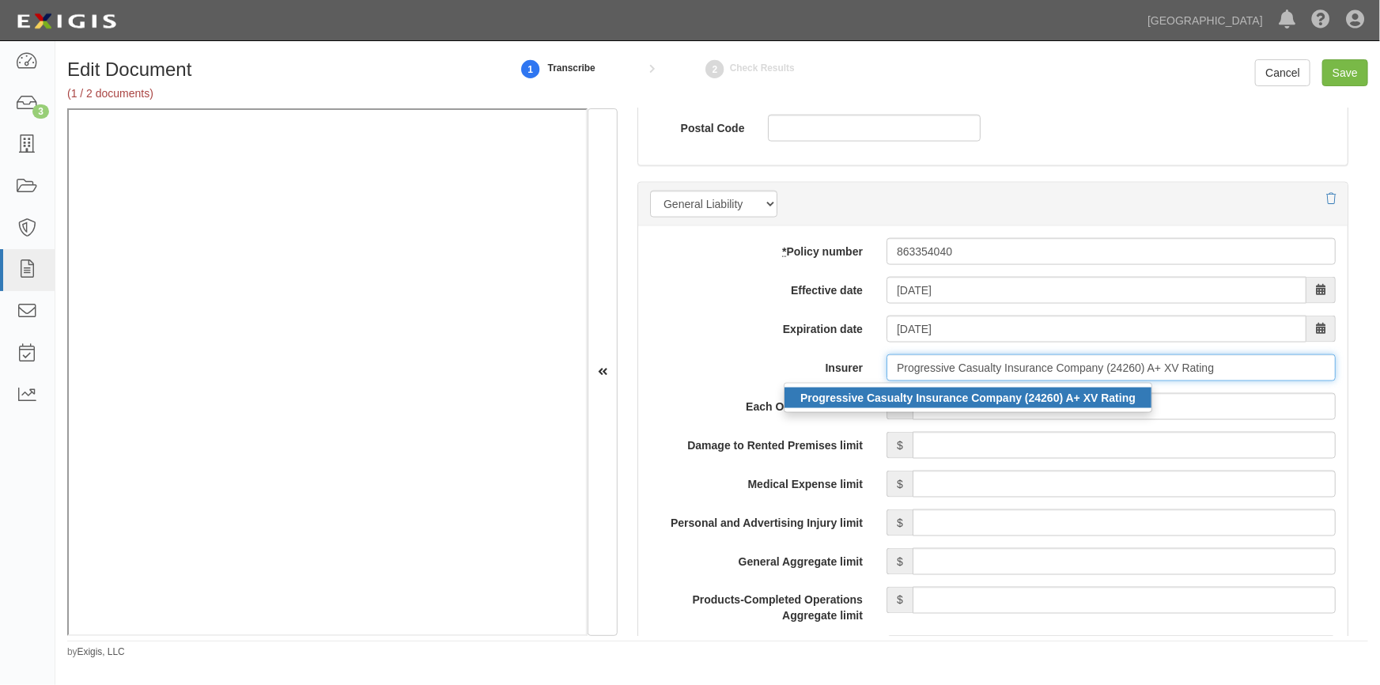
click at [946, 400] on strong "Progressive Casualty Insurance Company (24260) A+ XV Rating" at bounding box center [967, 397] width 335 height 13
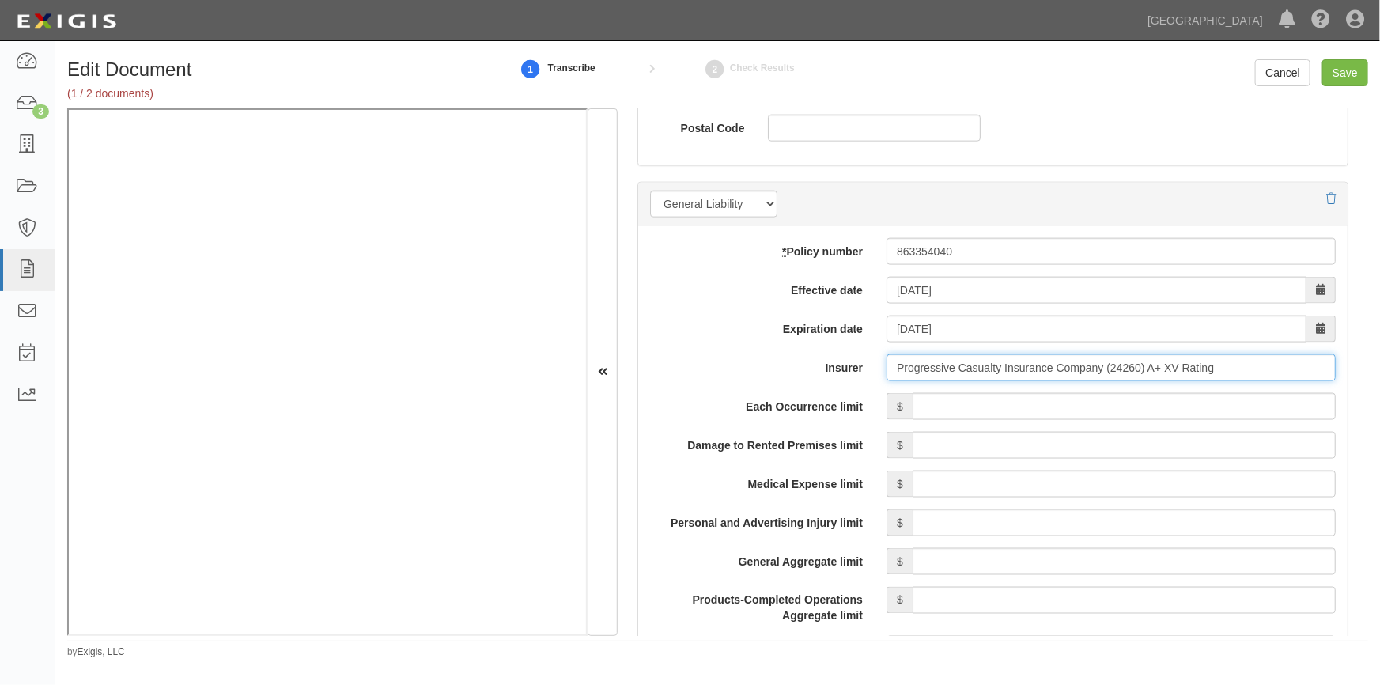
type input "Progressive Casualty Insurance Company (24260) A+ XV Rating"
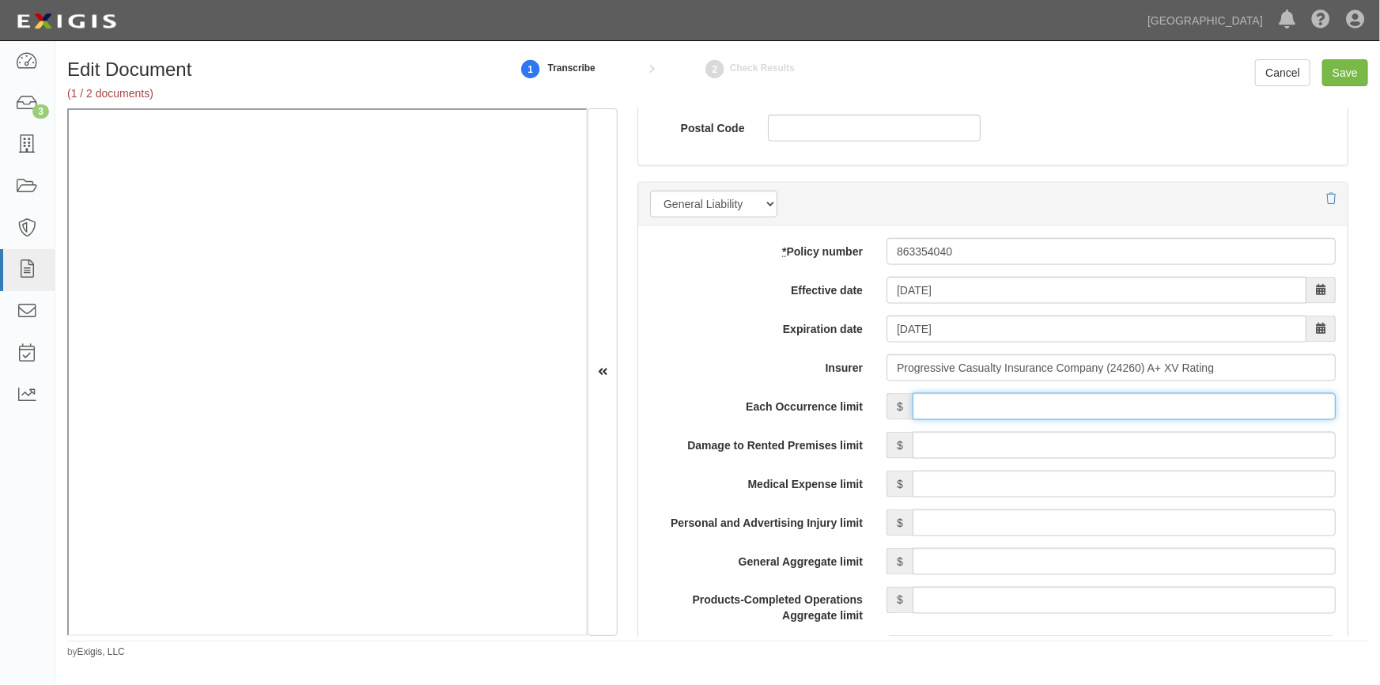
click at [1005, 403] on input "Each Occurrence limit" at bounding box center [1124, 406] width 423 height 27
click at [1336, 76] on input "Save" at bounding box center [1345, 72] width 46 height 27
type input "500000"
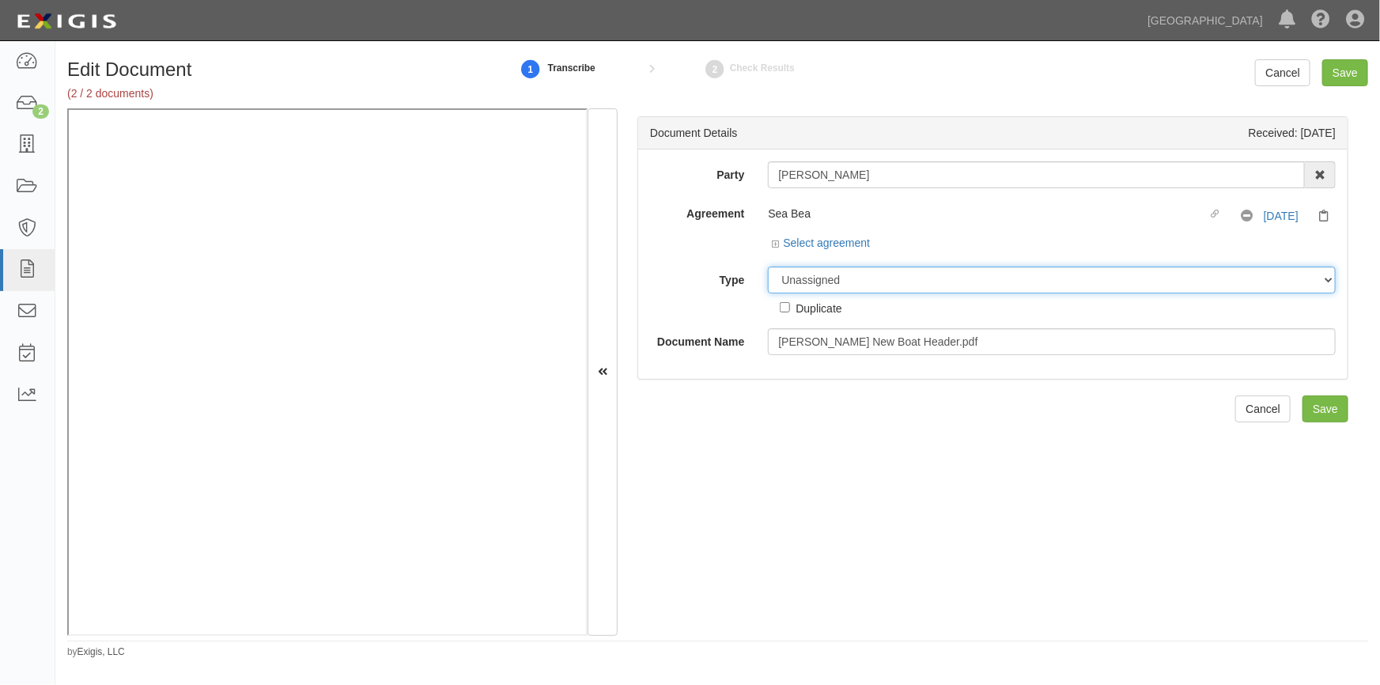
click at [855, 282] on select "Unassigned Binder Cancellation Notice Certificate Contract Endorsement Insuranc…" at bounding box center [1052, 279] width 568 height 27
select select "OtherDetail"
click at [768, 266] on select "Unassigned Binder Cancellation Notice Certificate Contract Endorsement Insuranc…" at bounding box center [1052, 279] width 568 height 27
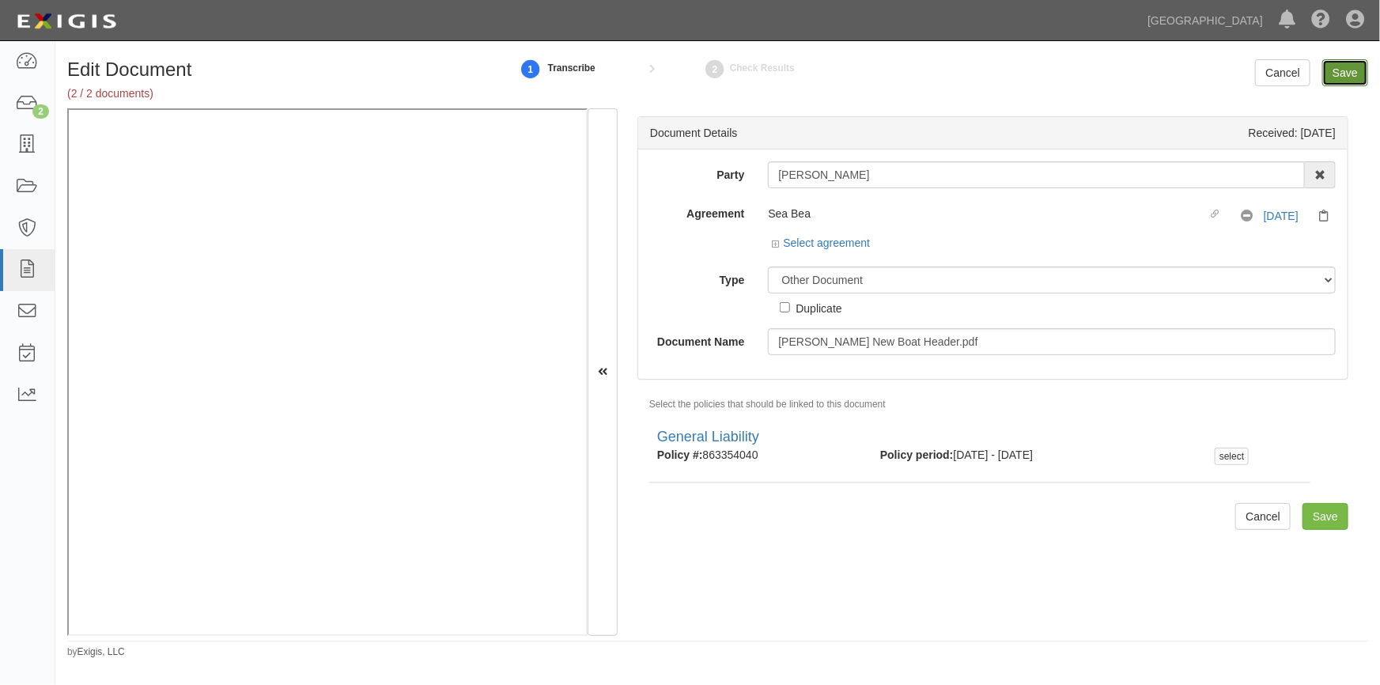
click at [1332, 70] on input "Save" at bounding box center [1345, 72] width 46 height 27
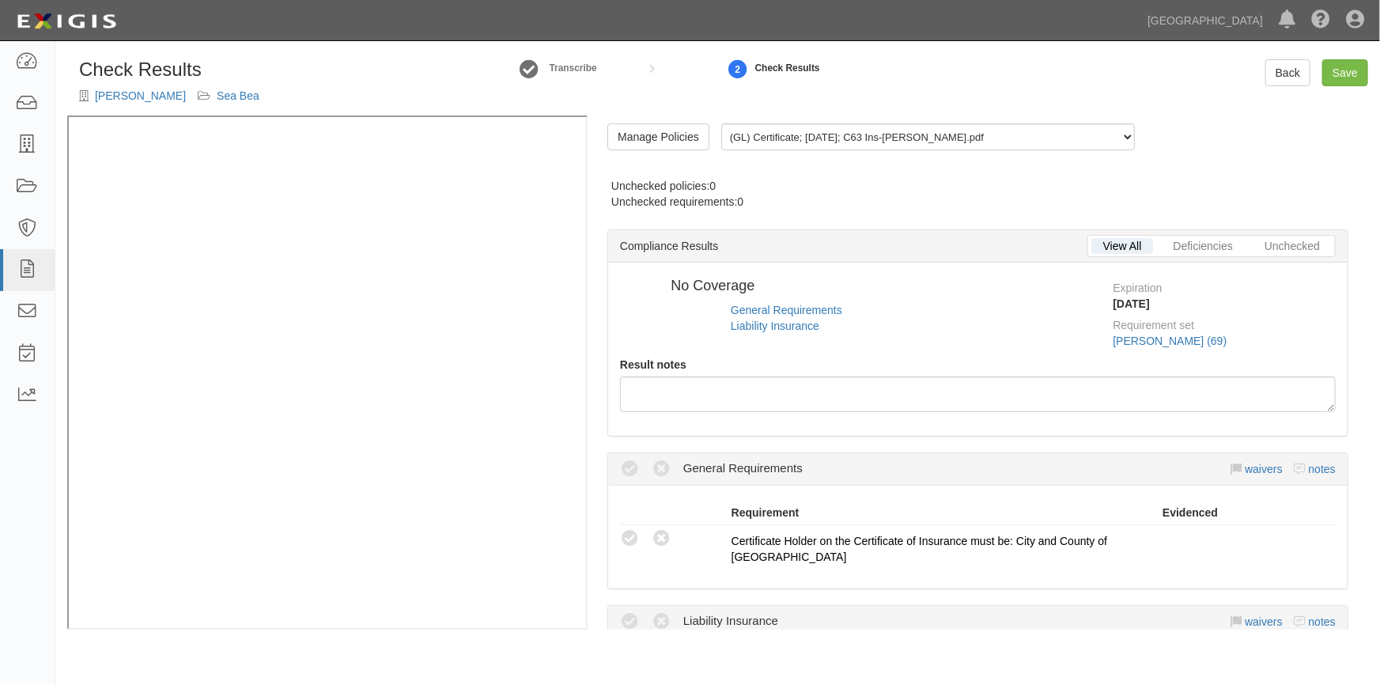
radio input "true"
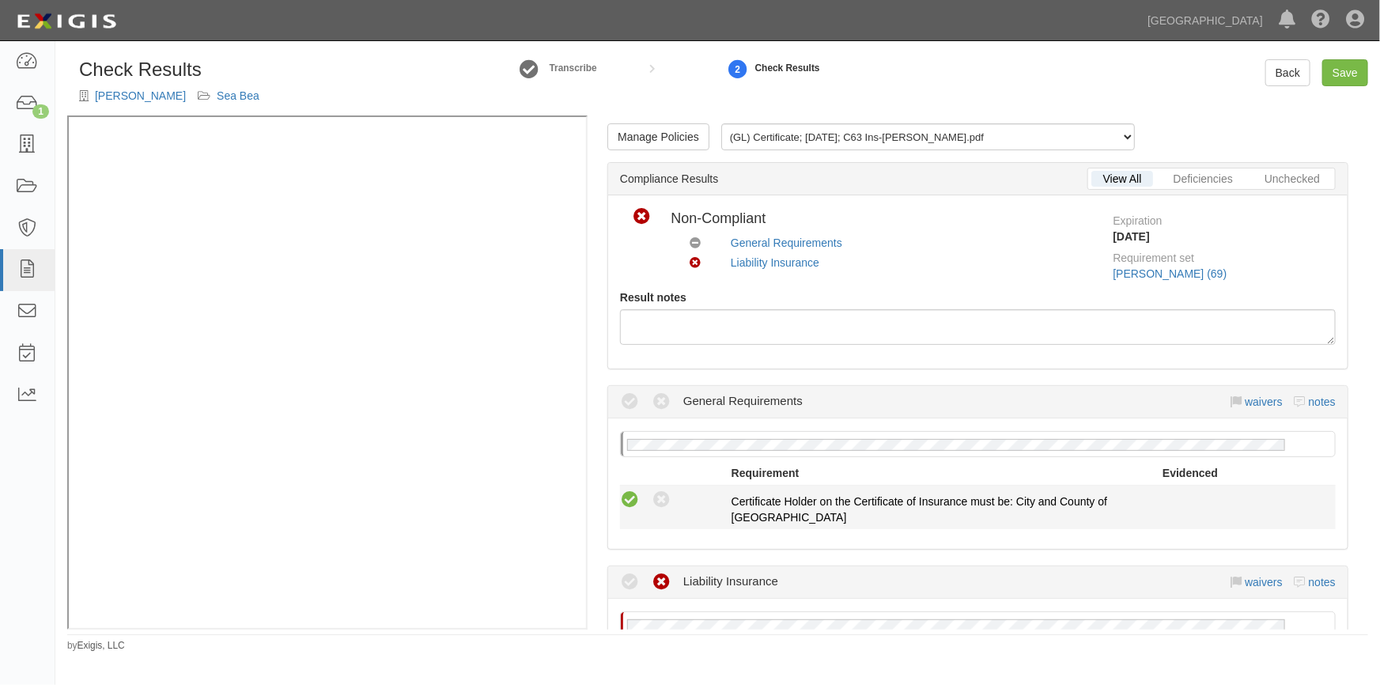
click at [626, 495] on icon at bounding box center [630, 500] width 20 height 20
radio input "true"
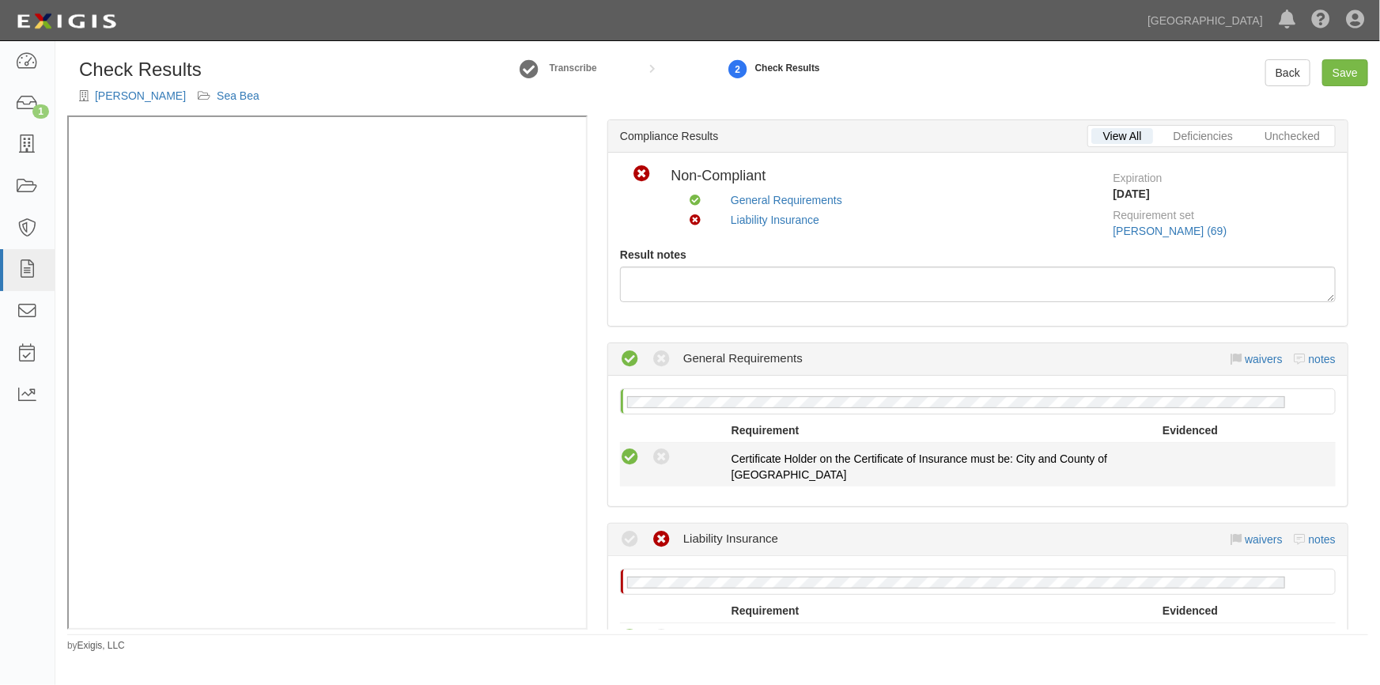
scroll to position [143, 0]
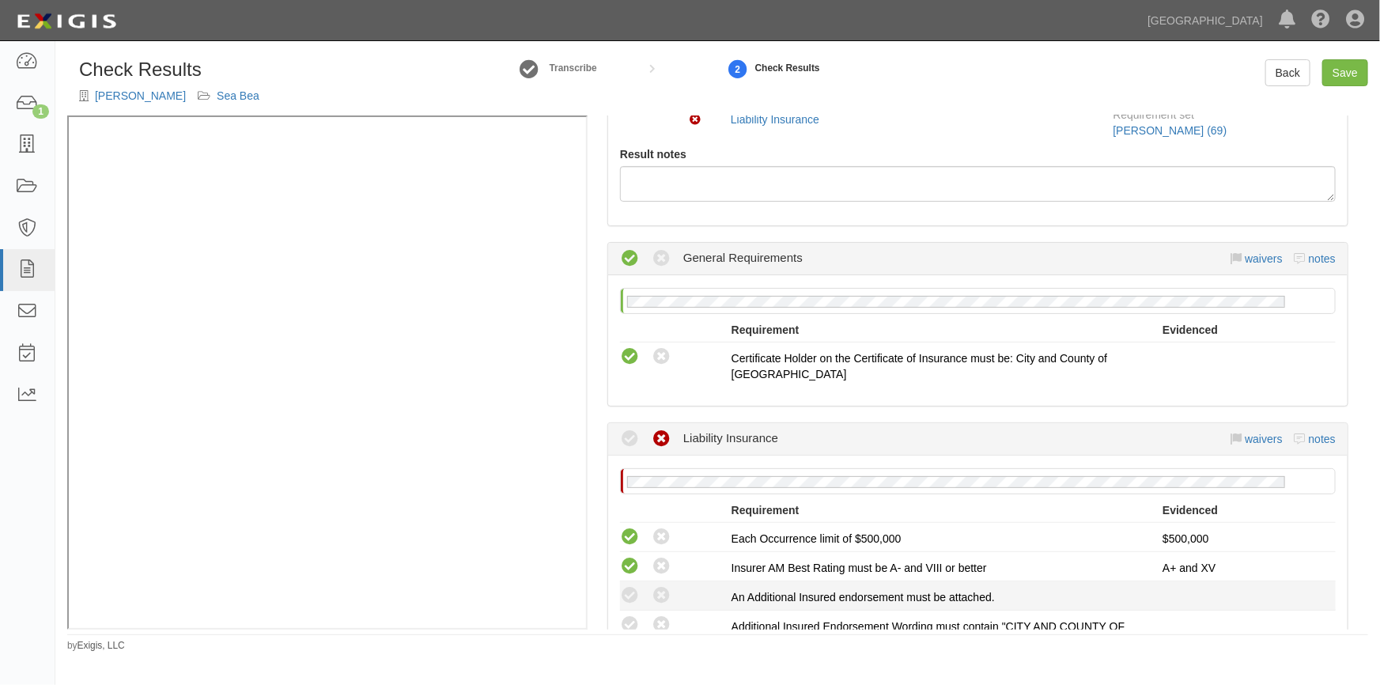
drag, startPoint x: 630, startPoint y: 595, endPoint x: 633, endPoint y: 604, distance: 9.0
click at [632, 599] on icon at bounding box center [630, 596] width 20 height 20
radio input "true"
click at [633, 623] on icon at bounding box center [630, 625] width 20 height 20
radio input "true"
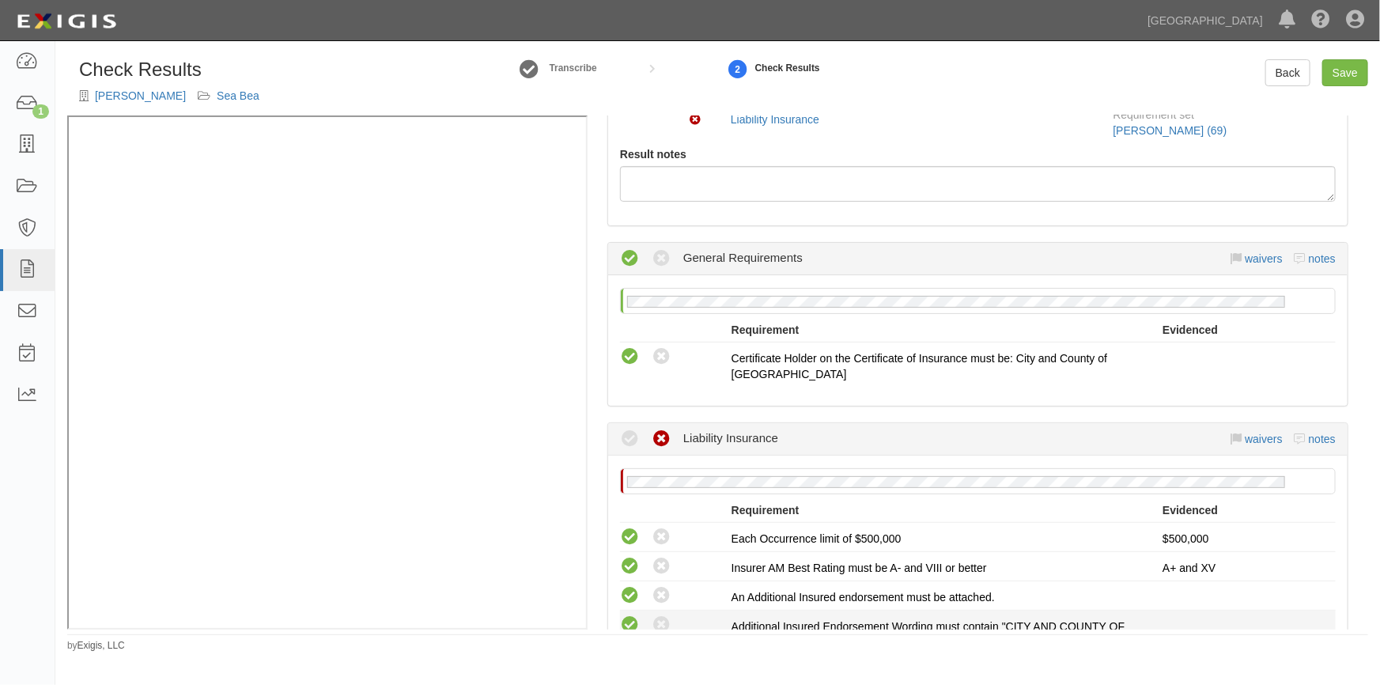
radio input "true"
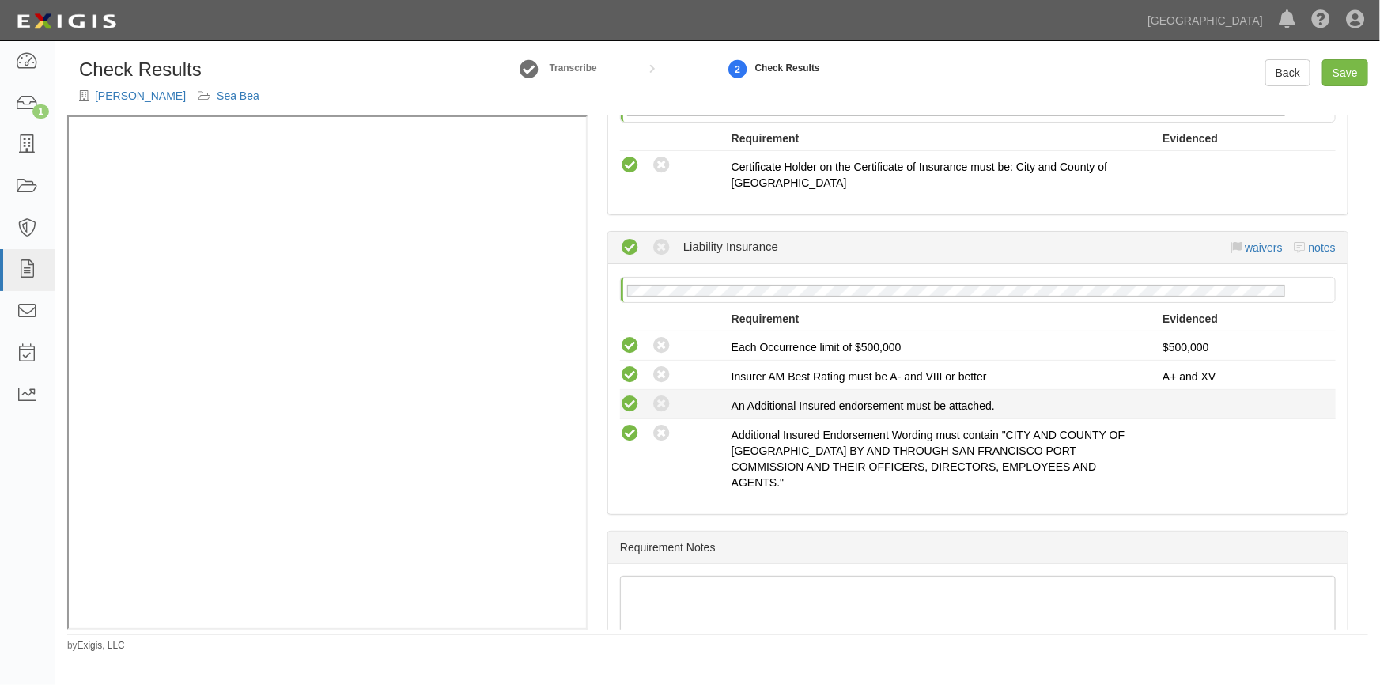
scroll to position [429, 0]
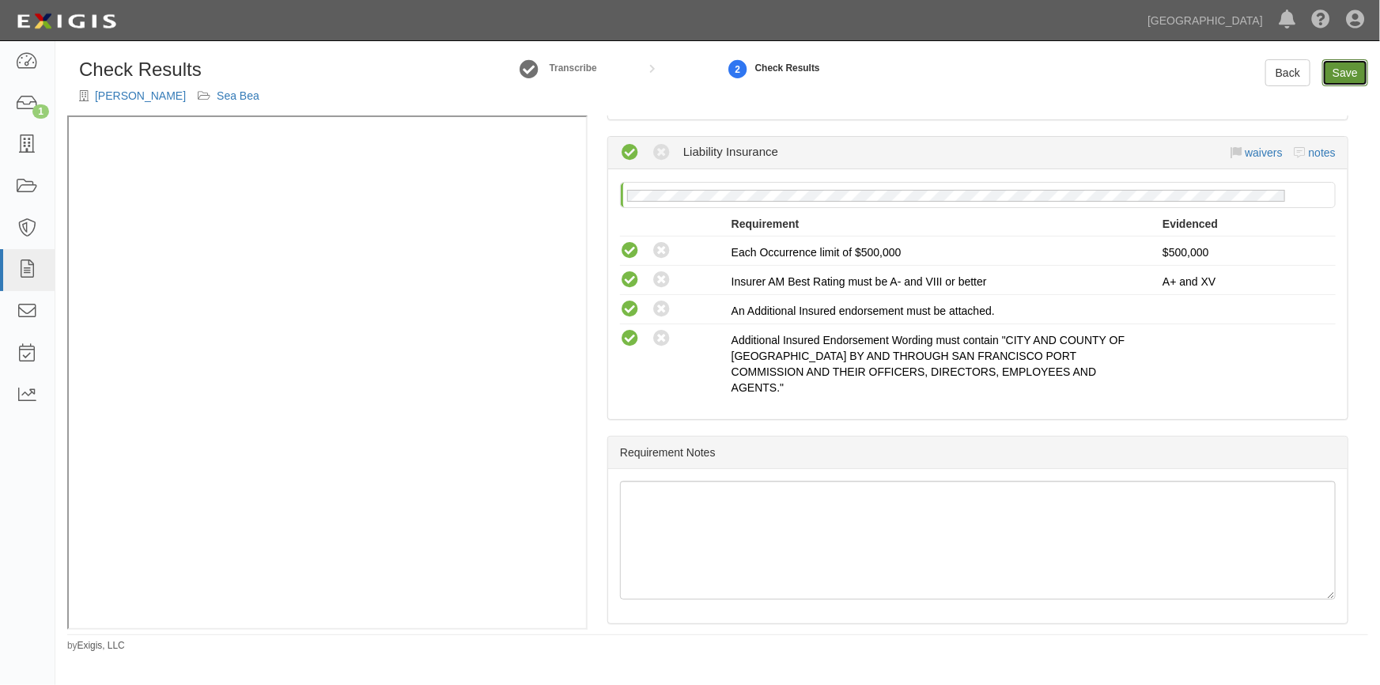
click at [1333, 78] on link "Save" at bounding box center [1345, 72] width 46 height 27
radio input "true"
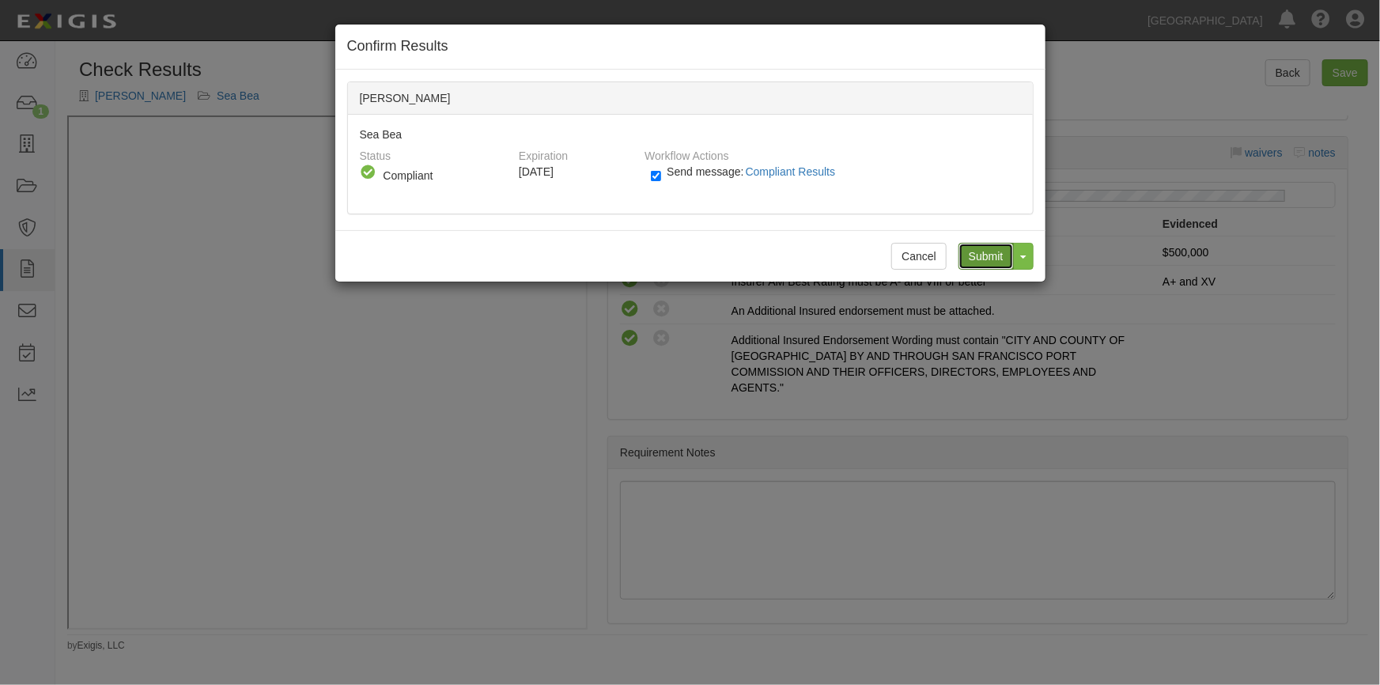
click at [989, 259] on input "Submit" at bounding box center [985, 256] width 55 height 27
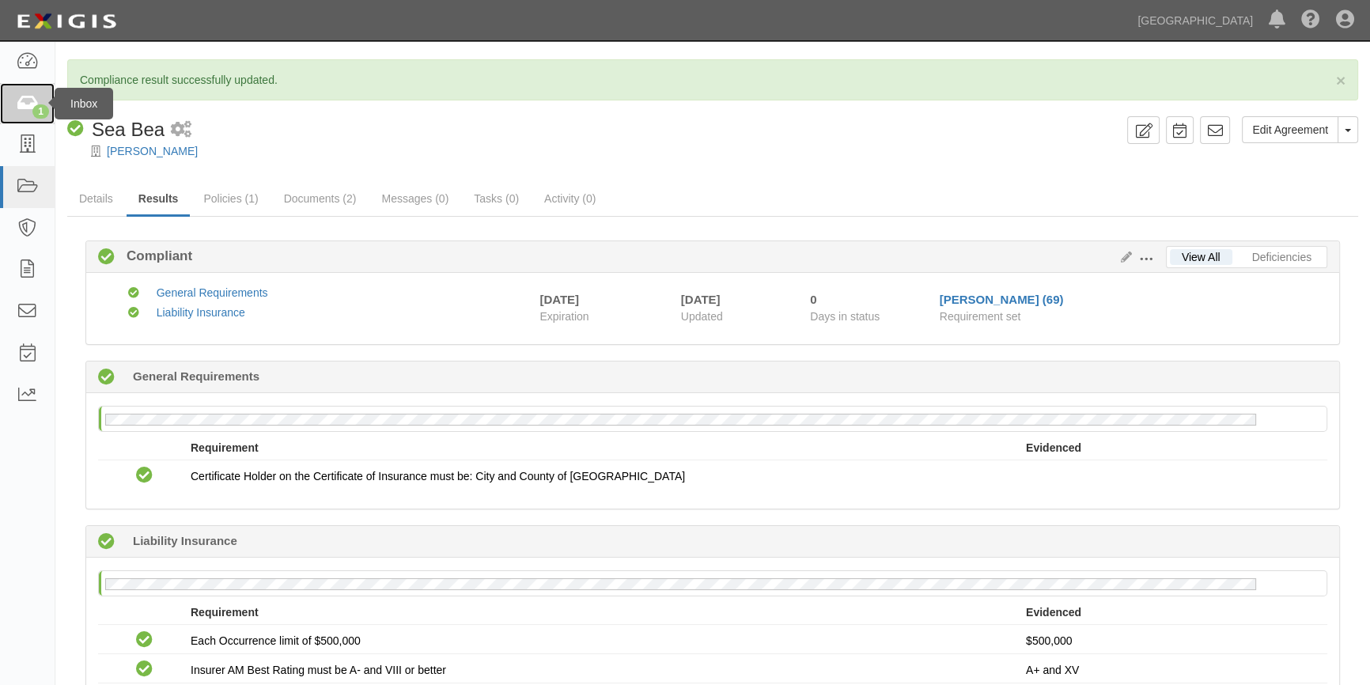
click at [31, 100] on icon at bounding box center [27, 104] width 22 height 18
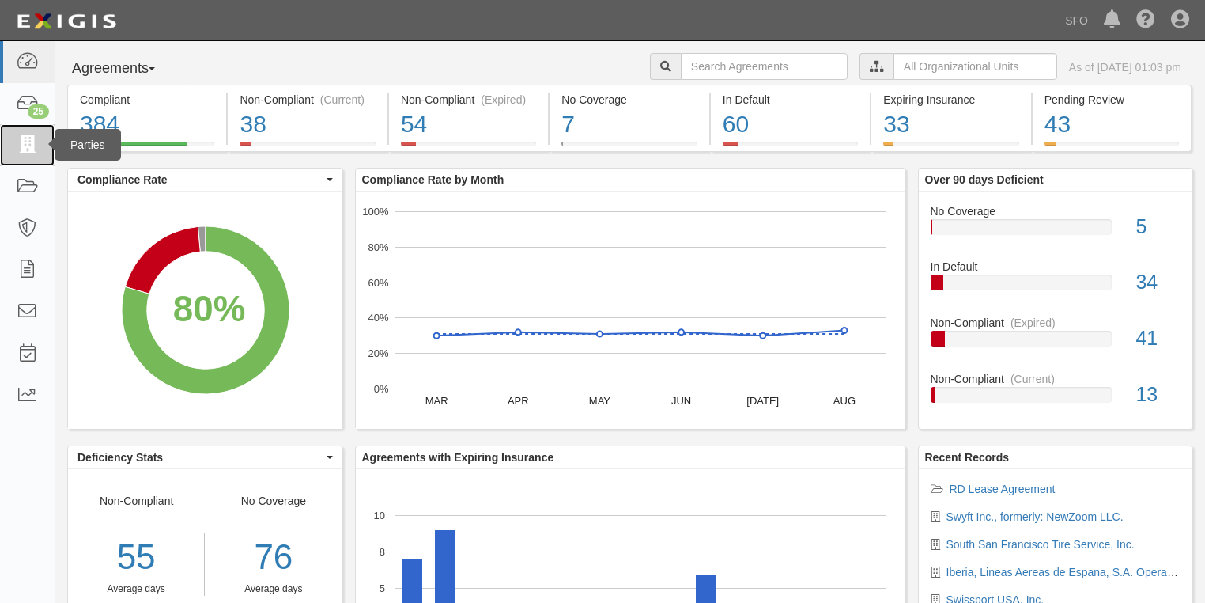
click at [21, 142] on icon at bounding box center [27, 145] width 22 height 18
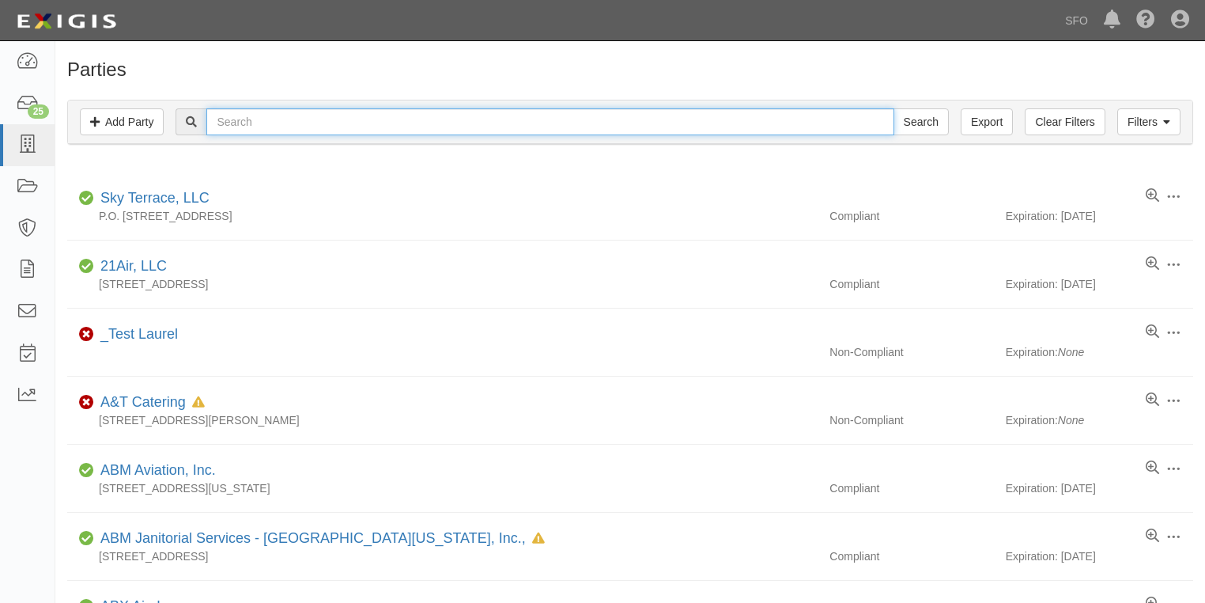
click at [266, 127] on input "text" at bounding box center [549, 121] width 687 height 27
type input "bun mee"
click at [894, 108] on input "Search" at bounding box center [921, 121] width 55 height 27
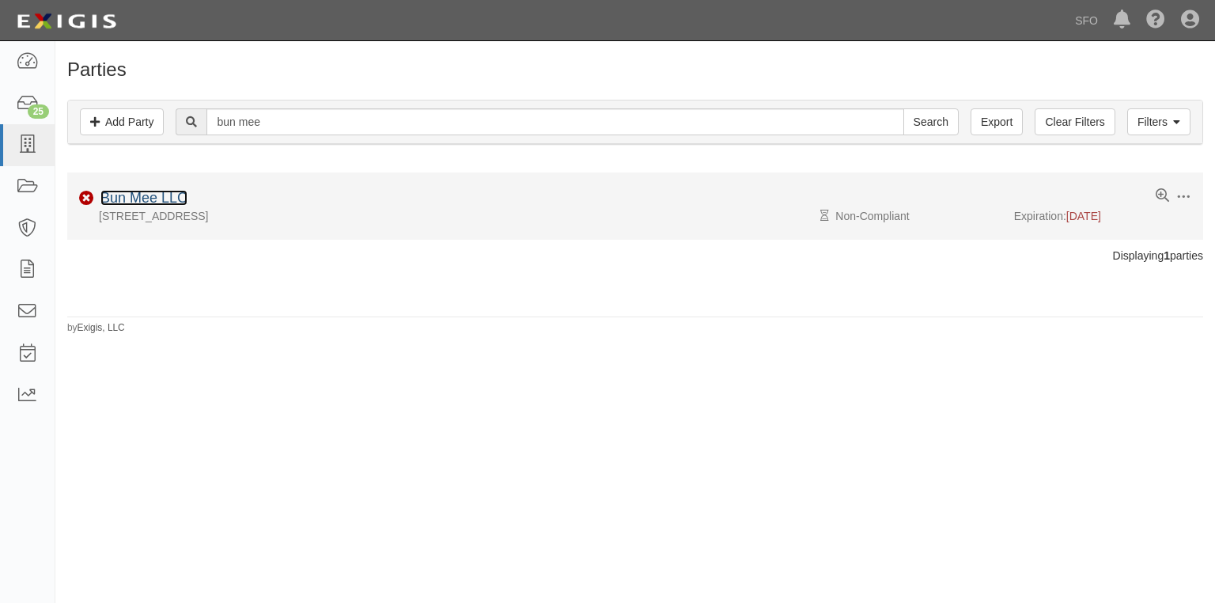
click at [149, 199] on link "Bun Mee LLC" at bounding box center [143, 198] width 87 height 16
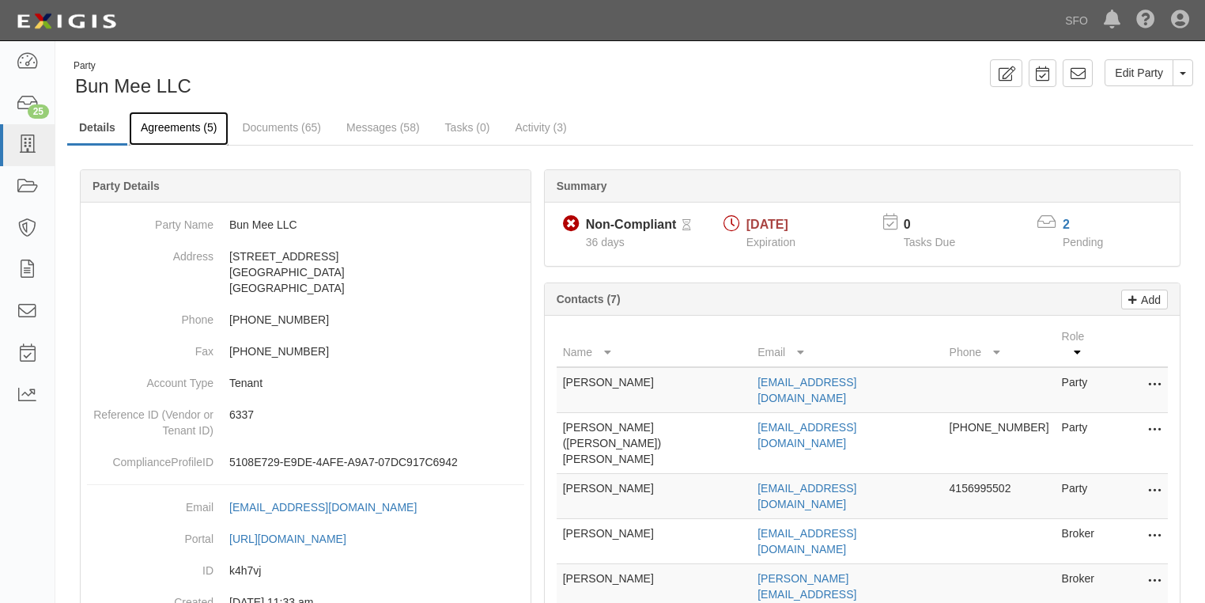
click at [172, 126] on link "Agreements (5)" at bounding box center [179, 129] width 100 height 34
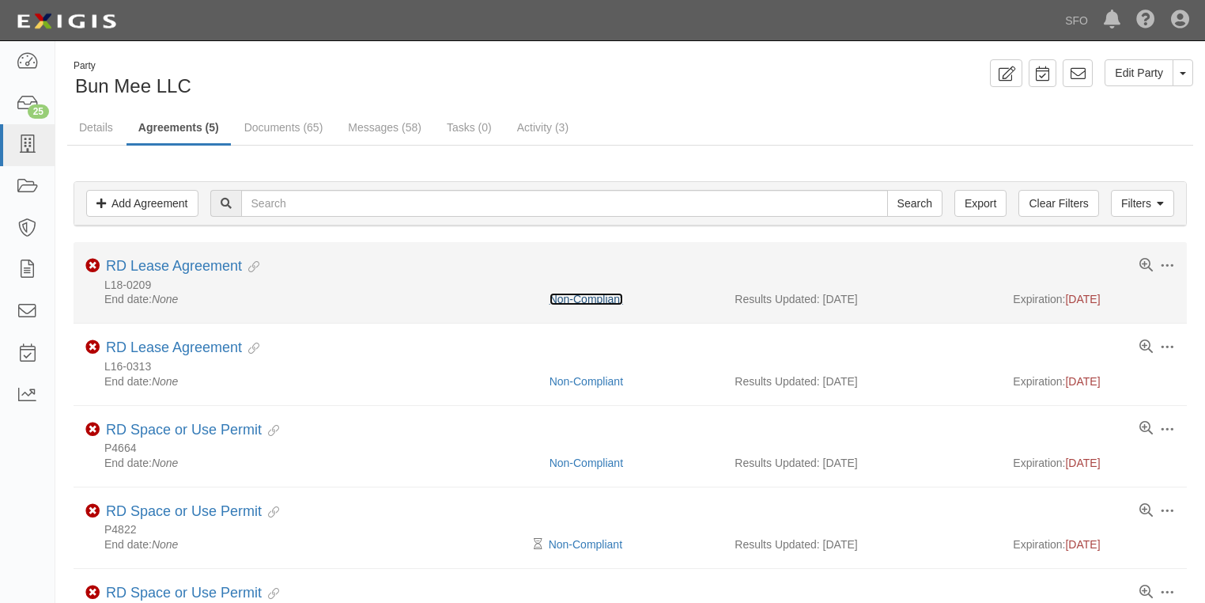
click at [592, 293] on link "Non-Compliant" at bounding box center [587, 299] width 74 height 13
click at [608, 297] on link "Non-Compliant" at bounding box center [587, 299] width 74 height 13
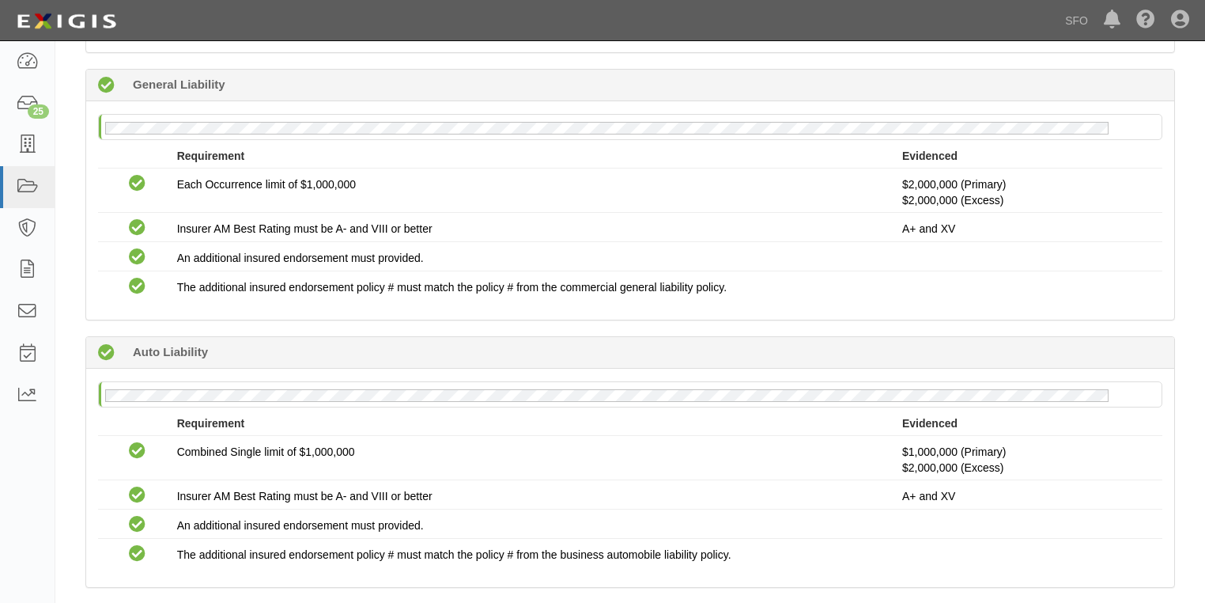
scroll to position [45, 0]
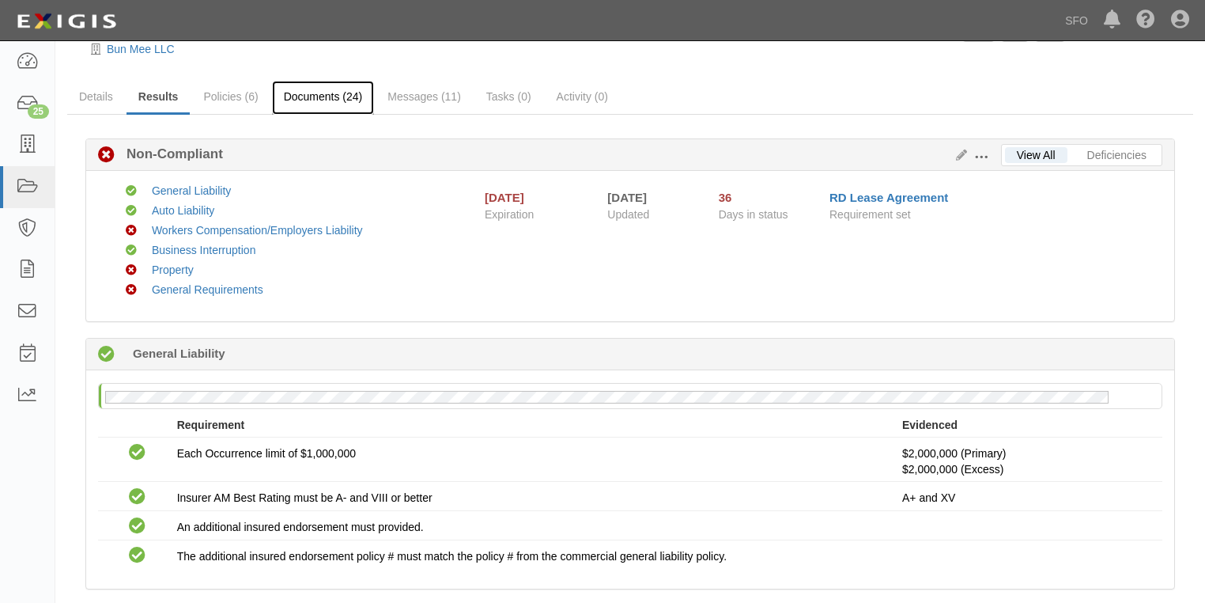
click at [308, 104] on link "Documents (24)" at bounding box center [323, 98] width 103 height 34
click at [311, 98] on link "Documents (24)" at bounding box center [323, 98] width 103 height 34
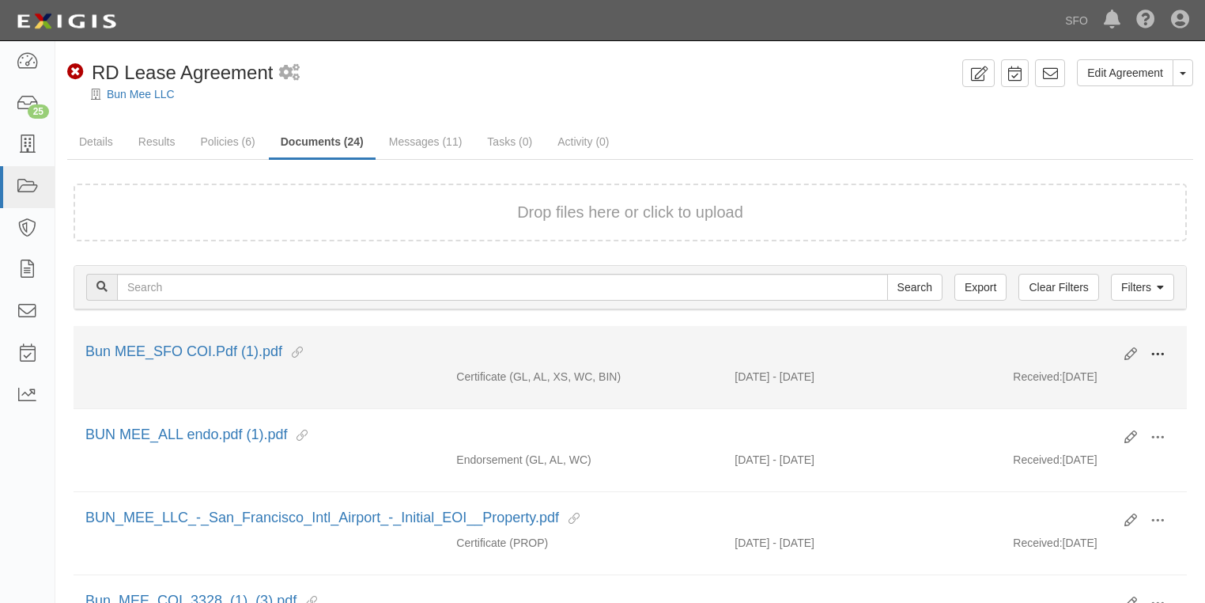
click at [1156, 353] on span at bounding box center [1158, 354] width 14 height 14
click at [1072, 379] on link "View" at bounding box center [1081, 377] width 125 height 28
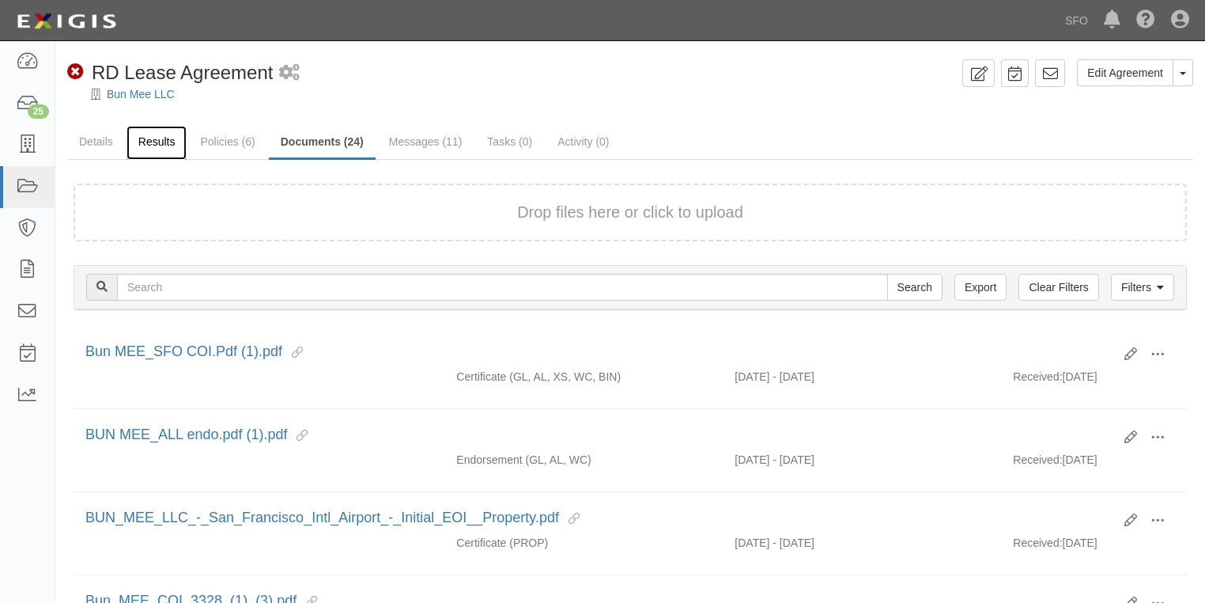
click at [177, 142] on link "Results" at bounding box center [157, 143] width 61 height 34
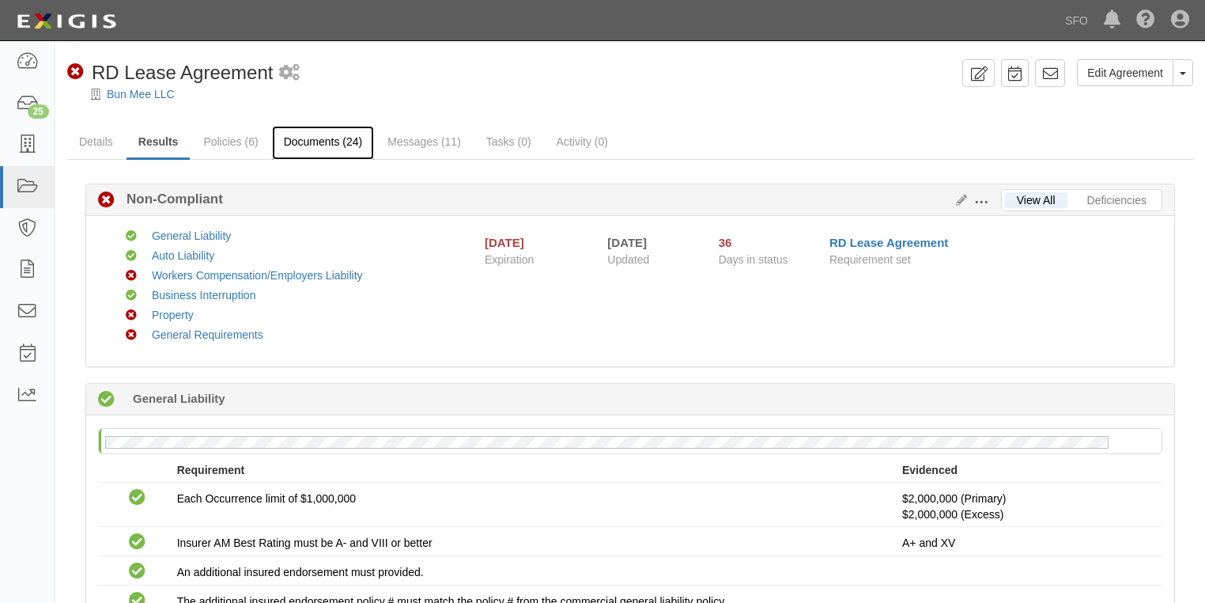
click at [327, 135] on link "Documents (24)" at bounding box center [323, 143] width 103 height 34
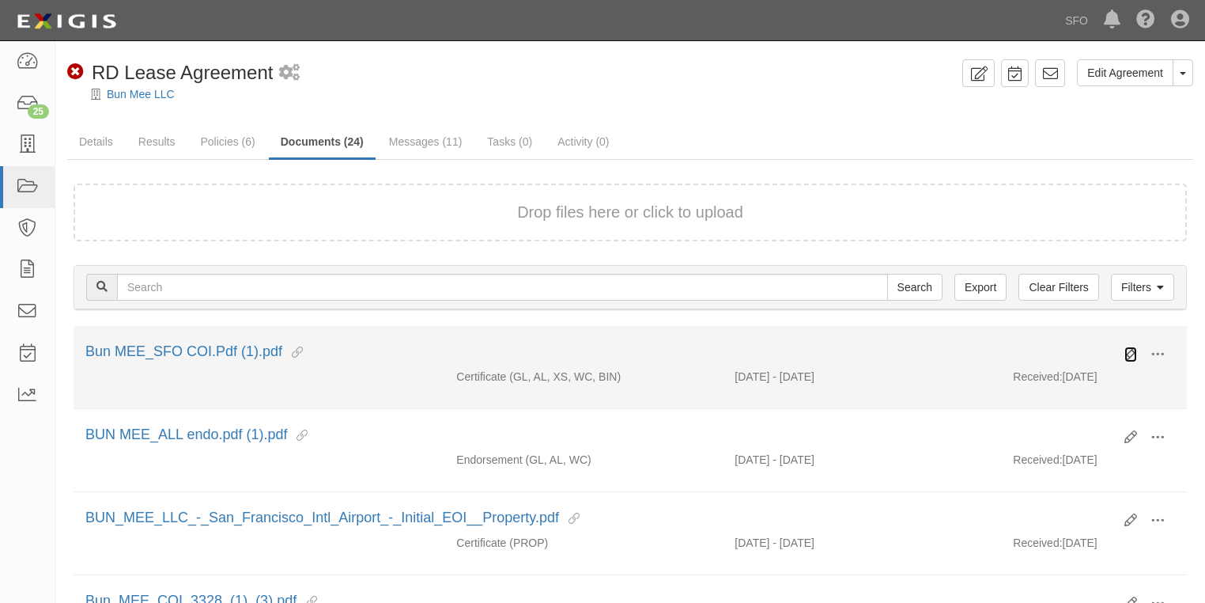
click at [1128, 353] on icon at bounding box center [1130, 354] width 13 height 13
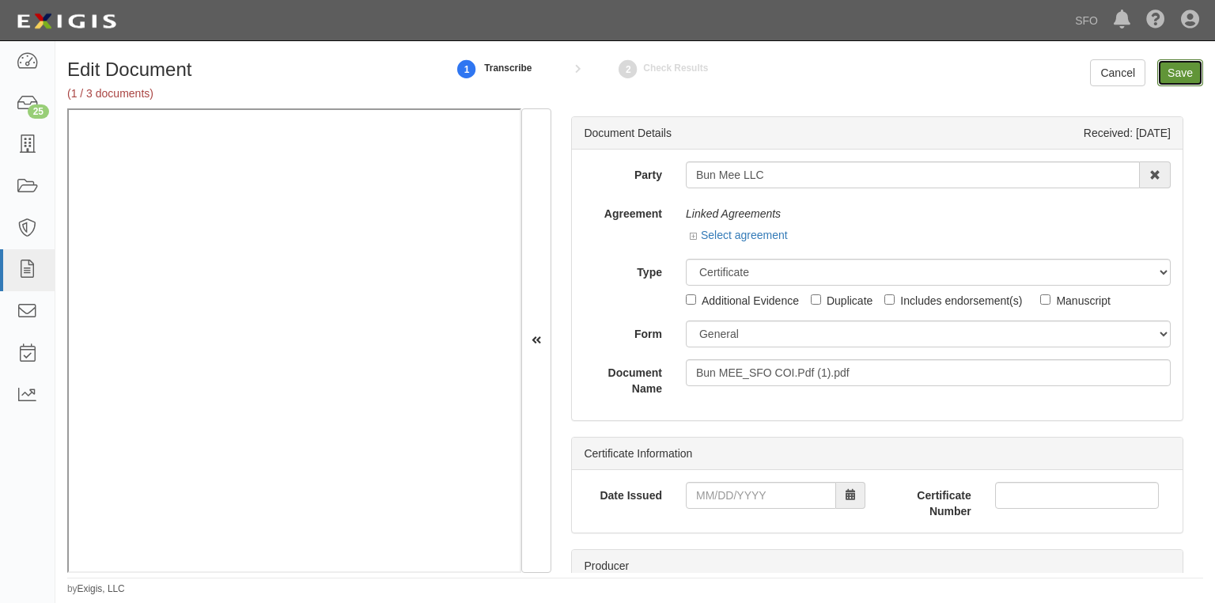
click at [1173, 76] on input "Save" at bounding box center [1180, 72] width 46 height 27
type input "2000000"
type input "1000000"
type input "2000000"
type input "4000000"
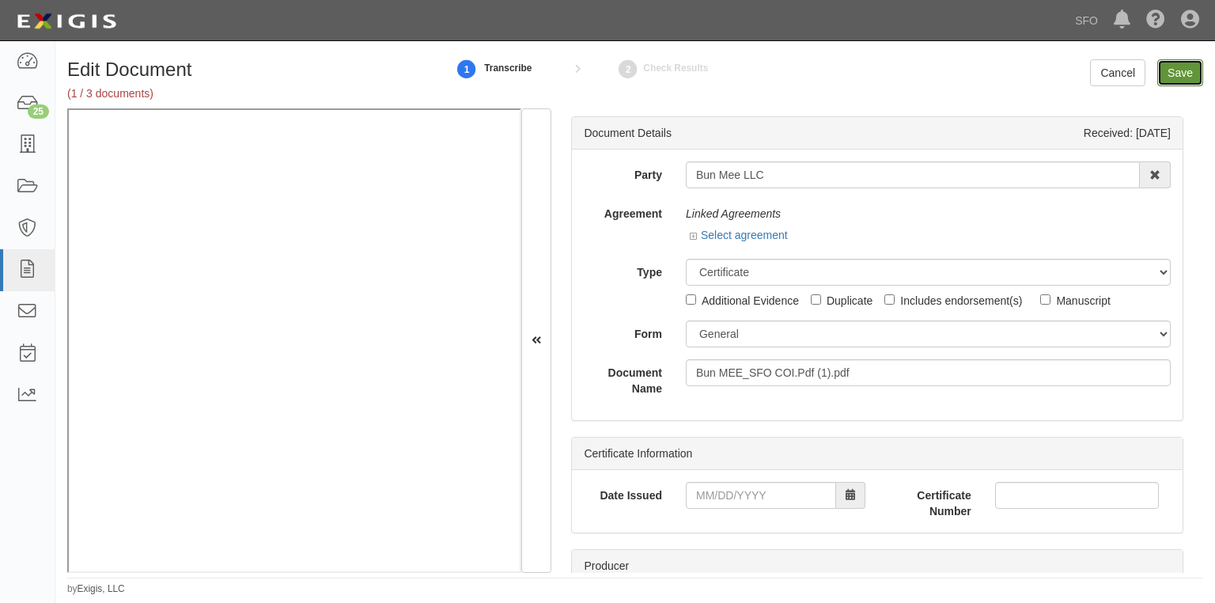
type input "4000000"
type input "1000000"
type input "2000000"
type input "1000000"
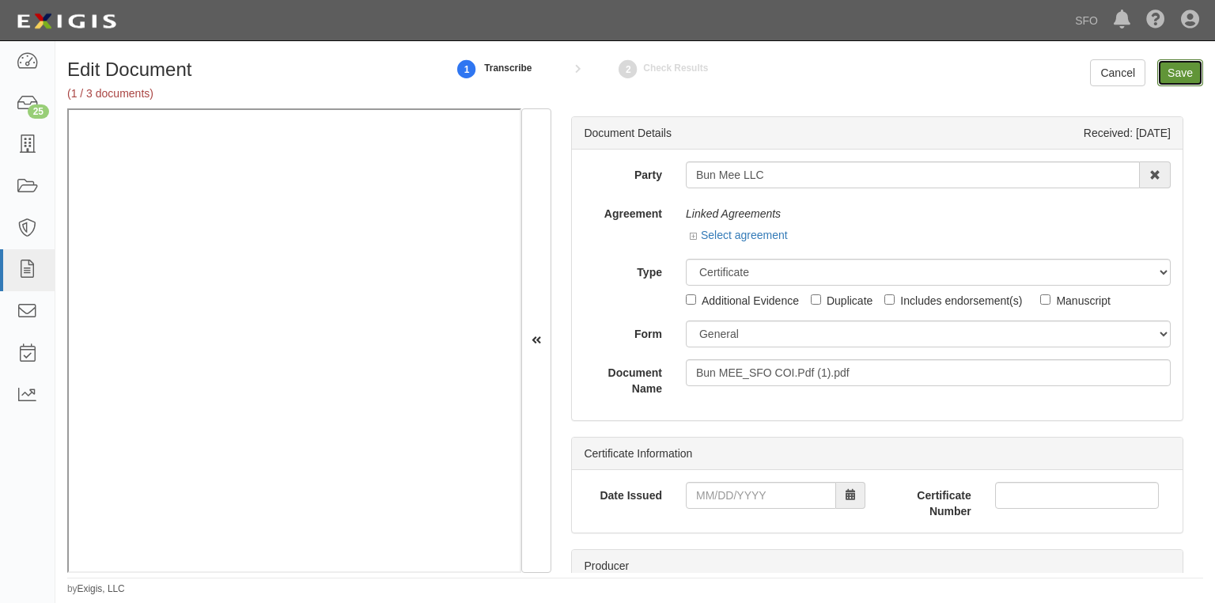
type input "1000000"
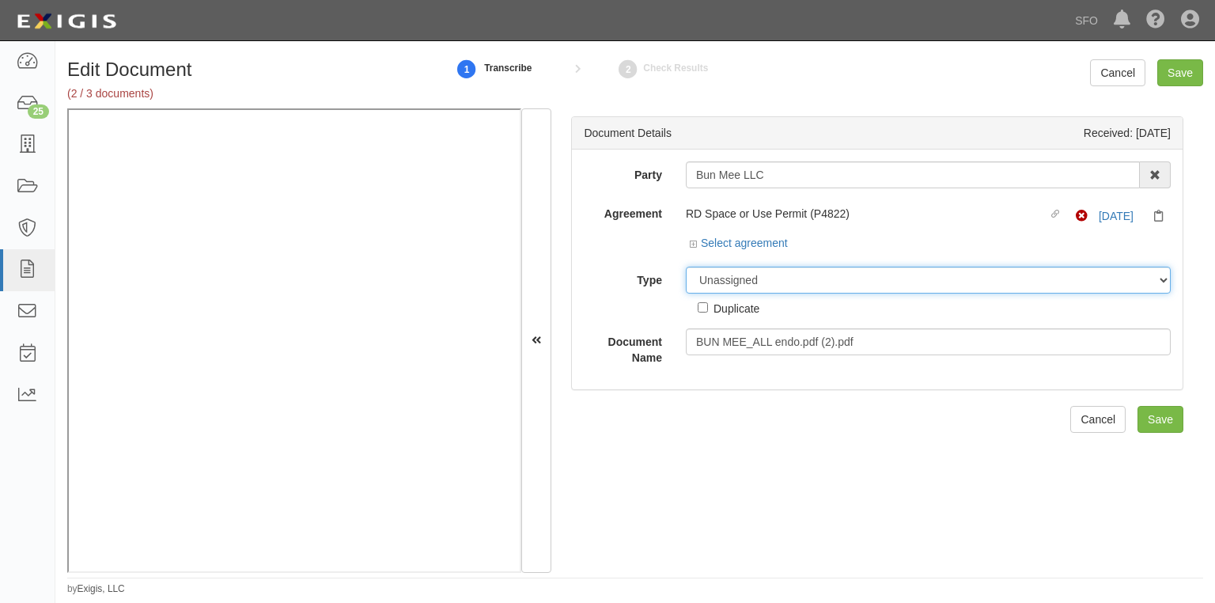
click at [794, 281] on select "Unassigned Binder Cancellation Notice Certificate Contract Endorsement Insuranc…" at bounding box center [928, 279] width 485 height 27
select select "EndorsementDetail"
click at [686, 266] on select "Unassigned Binder Cancellation Notice Certificate Contract Endorsement Insuranc…" at bounding box center [928, 279] width 485 height 27
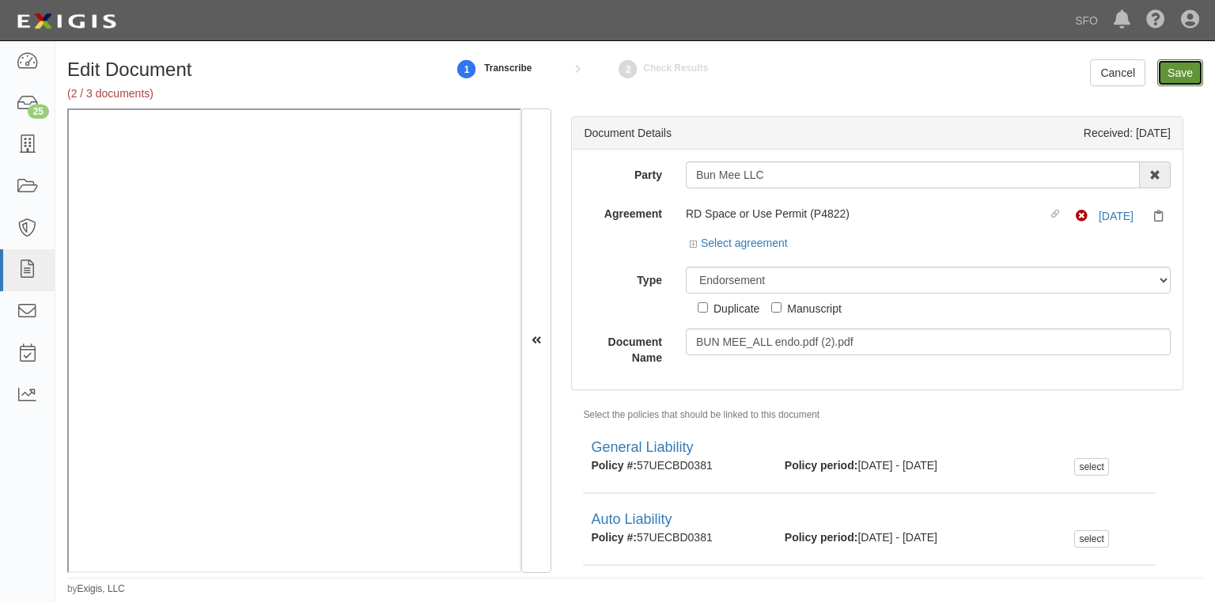
click at [1185, 76] on input "Save" at bounding box center [1180, 72] width 46 height 27
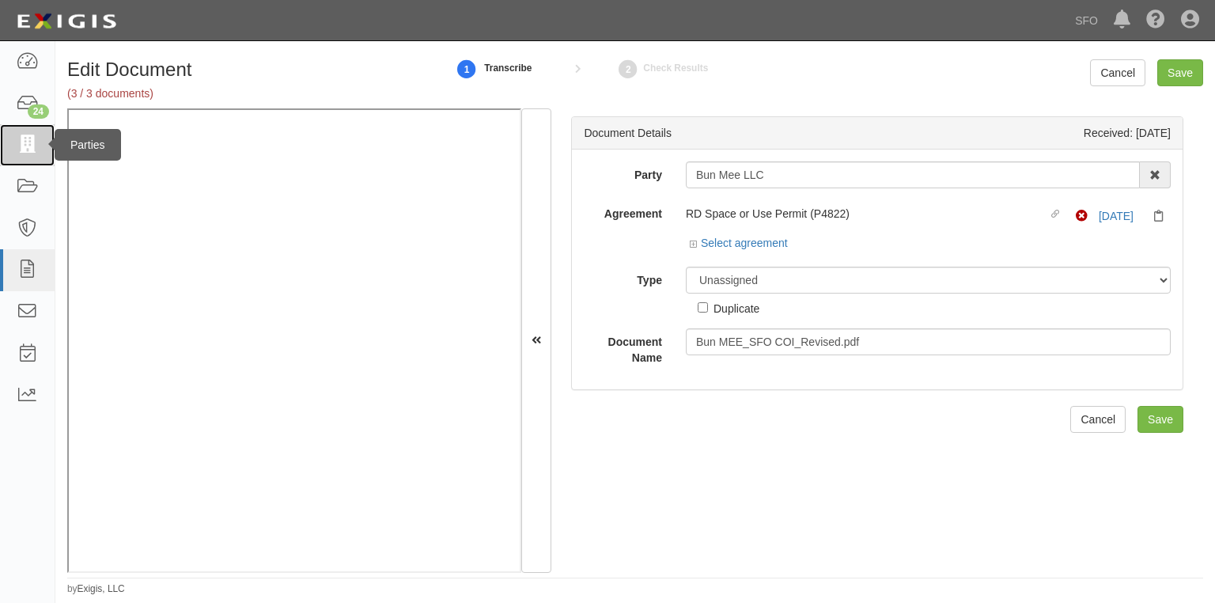
click at [25, 130] on link at bounding box center [27, 145] width 55 height 42
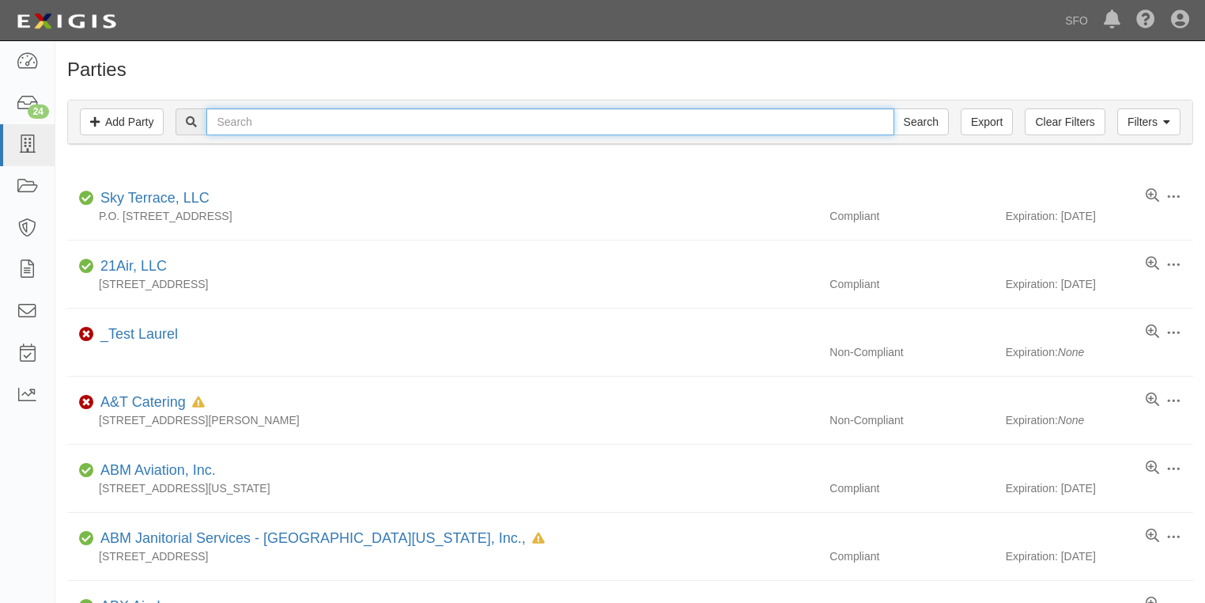
click at [445, 124] on input "text" at bounding box center [549, 121] width 687 height 27
type input "bun mee"
click at [894, 108] on input "Search" at bounding box center [921, 121] width 55 height 27
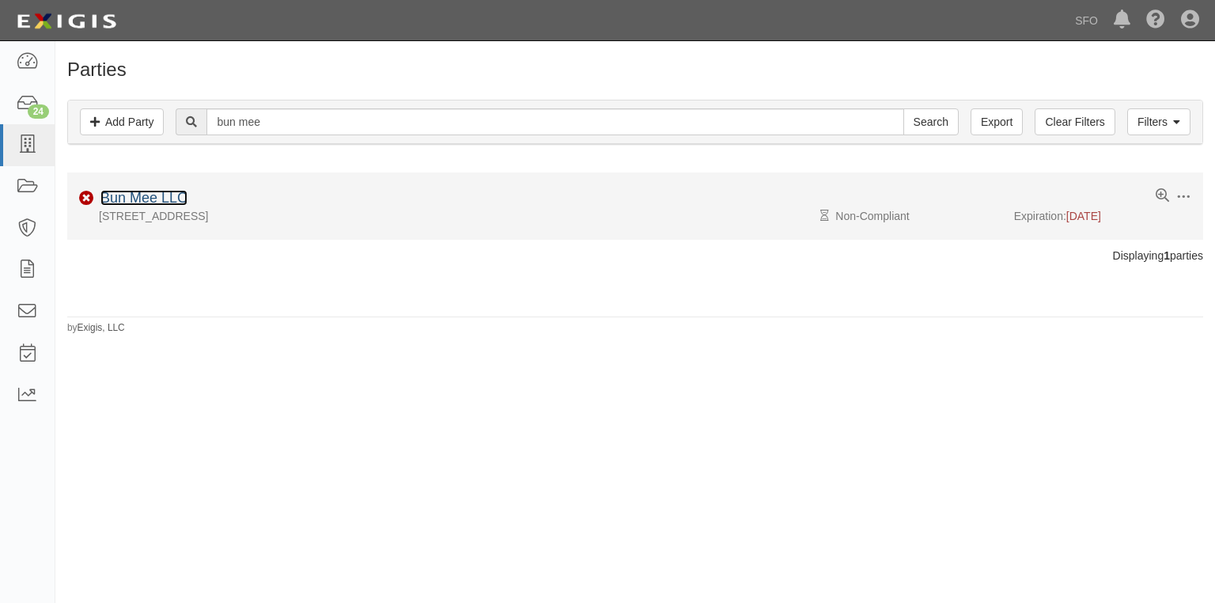
click at [149, 193] on link "Bun Mee LLC" at bounding box center [143, 198] width 87 height 16
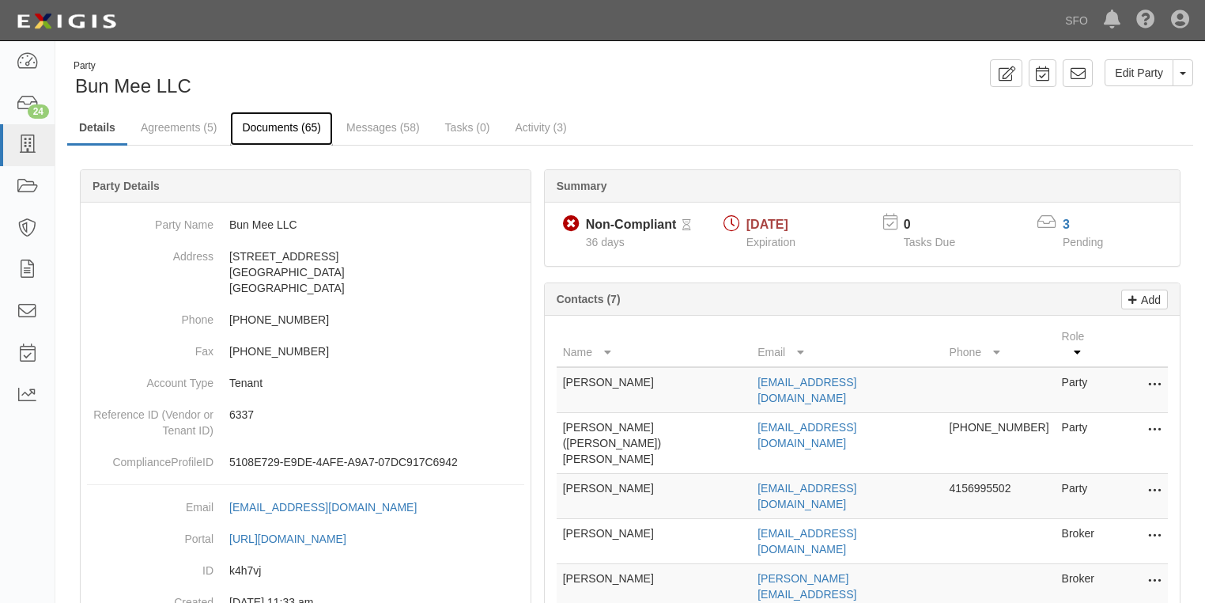
click at [273, 127] on link "Documents (65)" at bounding box center [281, 129] width 103 height 34
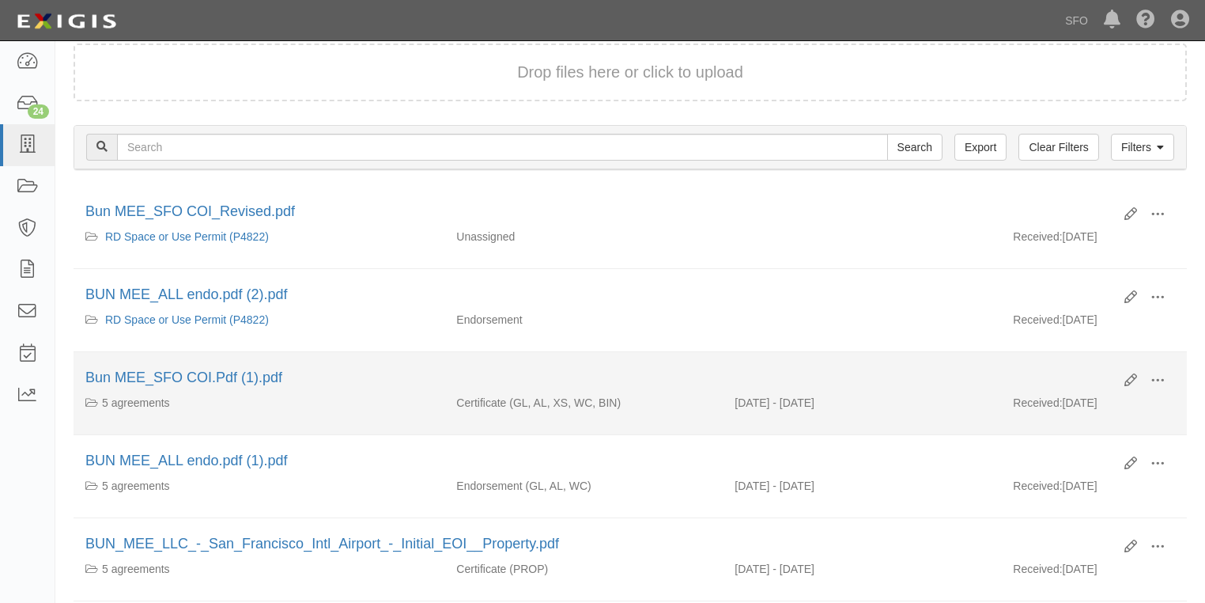
scroll to position [127, 0]
click at [1128, 377] on icon at bounding box center [1130, 379] width 13 height 13
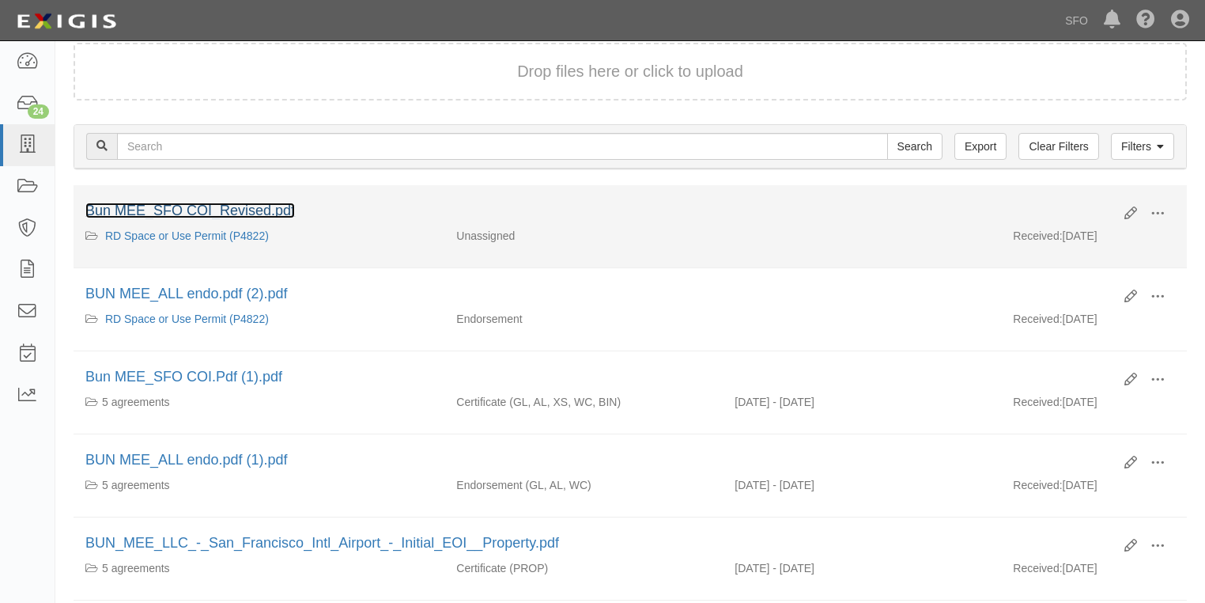
click at [215, 214] on link "Bun MEE_SFO COI_Revised.pdf" at bounding box center [190, 210] width 210 height 16
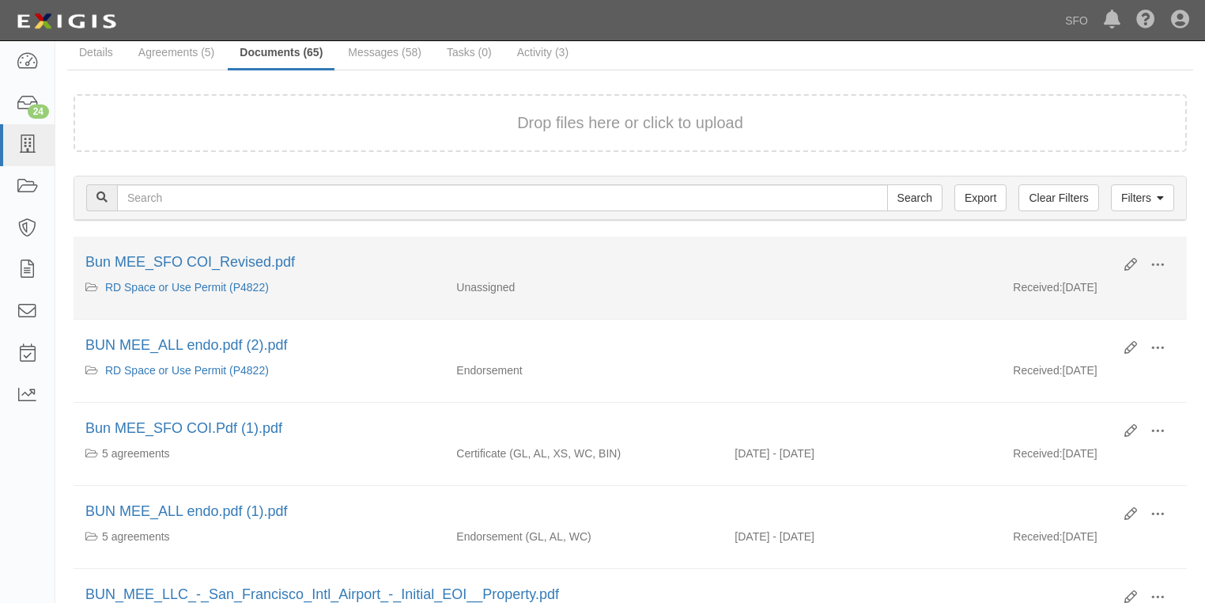
scroll to position [0, 0]
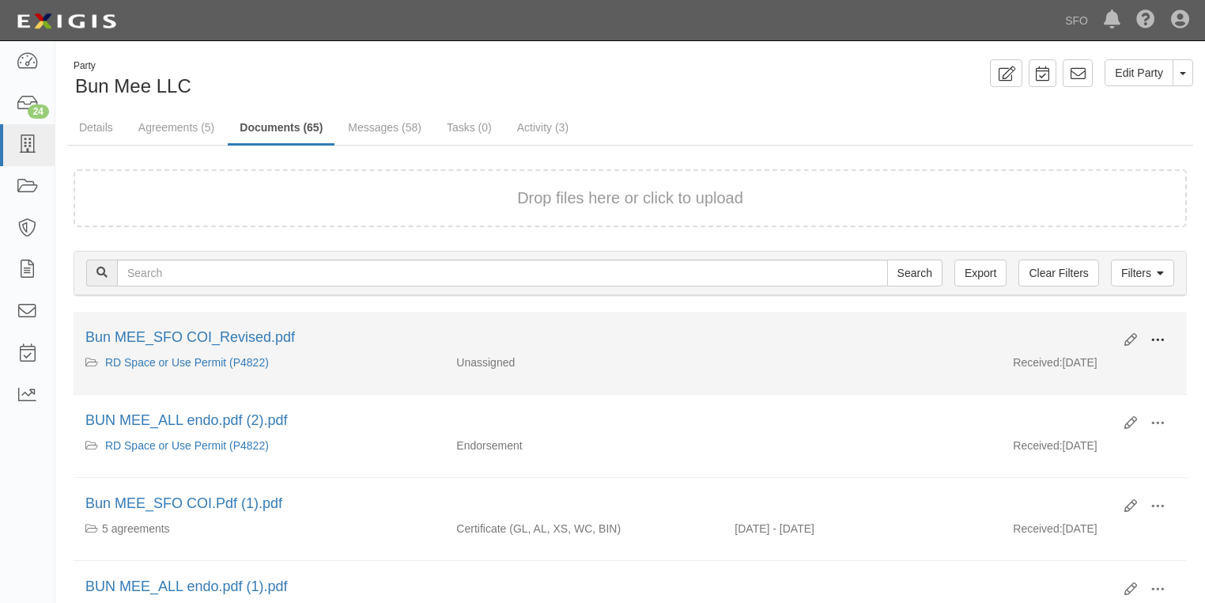
click at [1157, 337] on span at bounding box center [1158, 340] width 14 height 14
click at [1079, 364] on link "View" at bounding box center [1081, 363] width 125 height 28
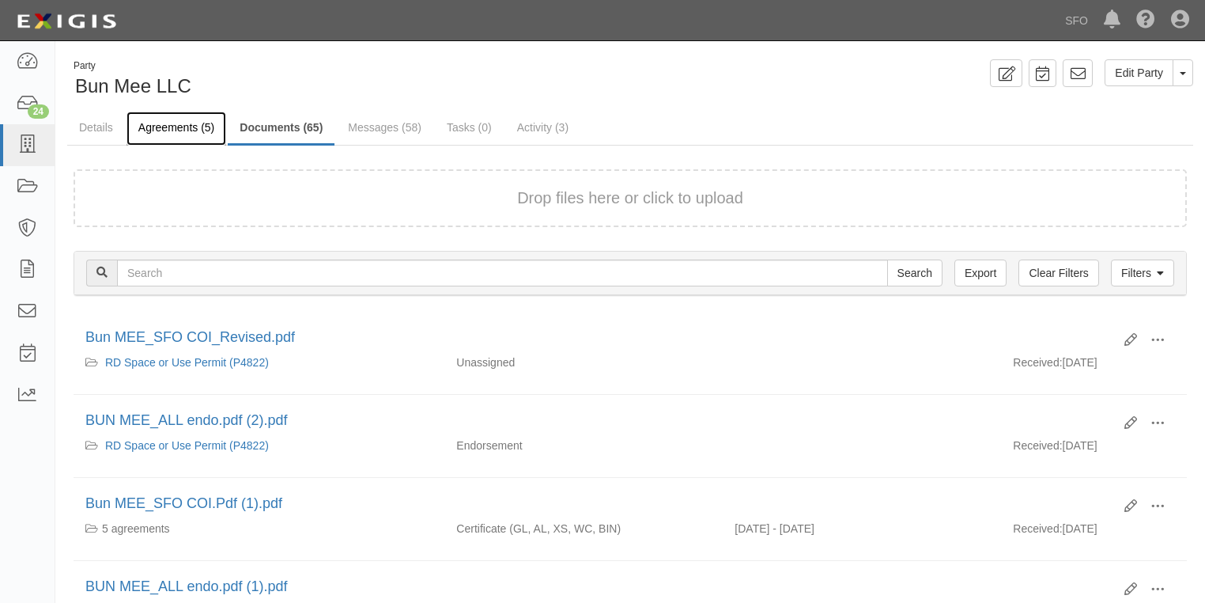
click at [185, 130] on link "Agreements (5)" at bounding box center [177, 129] width 100 height 34
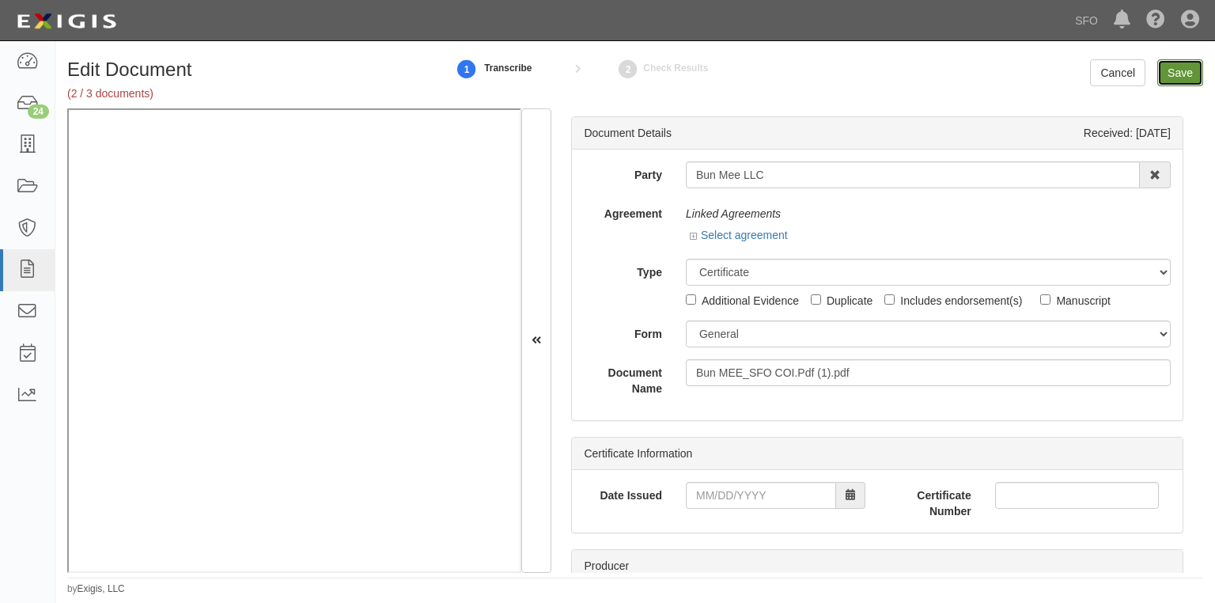
click at [1177, 78] on input "Save" at bounding box center [1180, 72] width 46 height 27
type input "2000000"
type input "1000000"
type input "2000000"
type input "4000000"
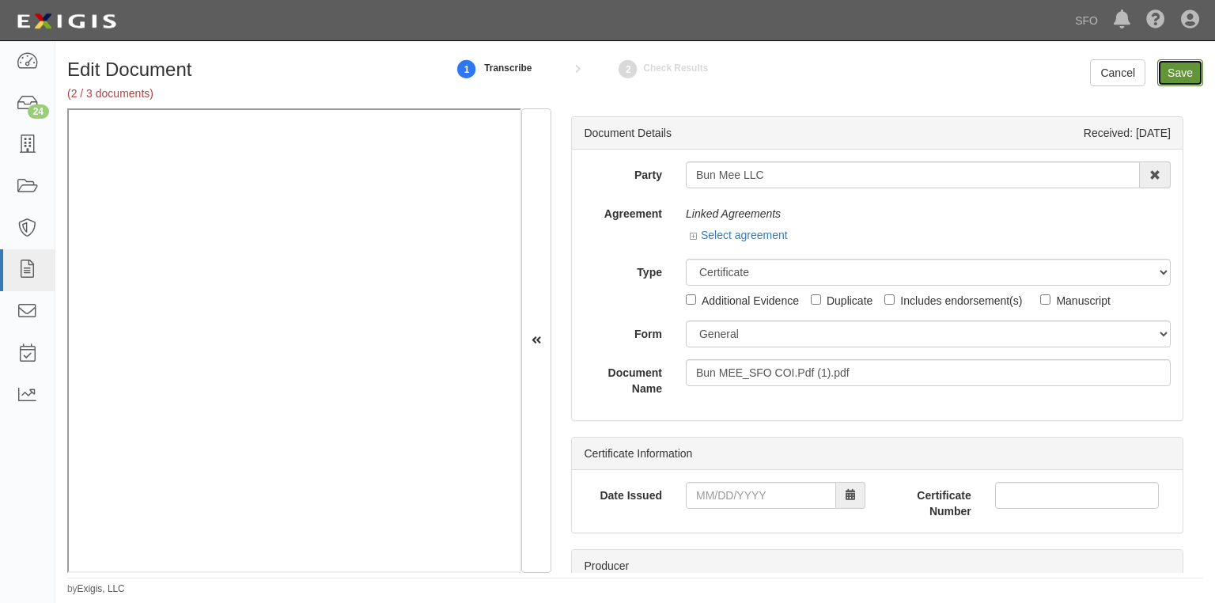
type input "4000000"
type input "1000000"
type input "2000000"
type input "1000000"
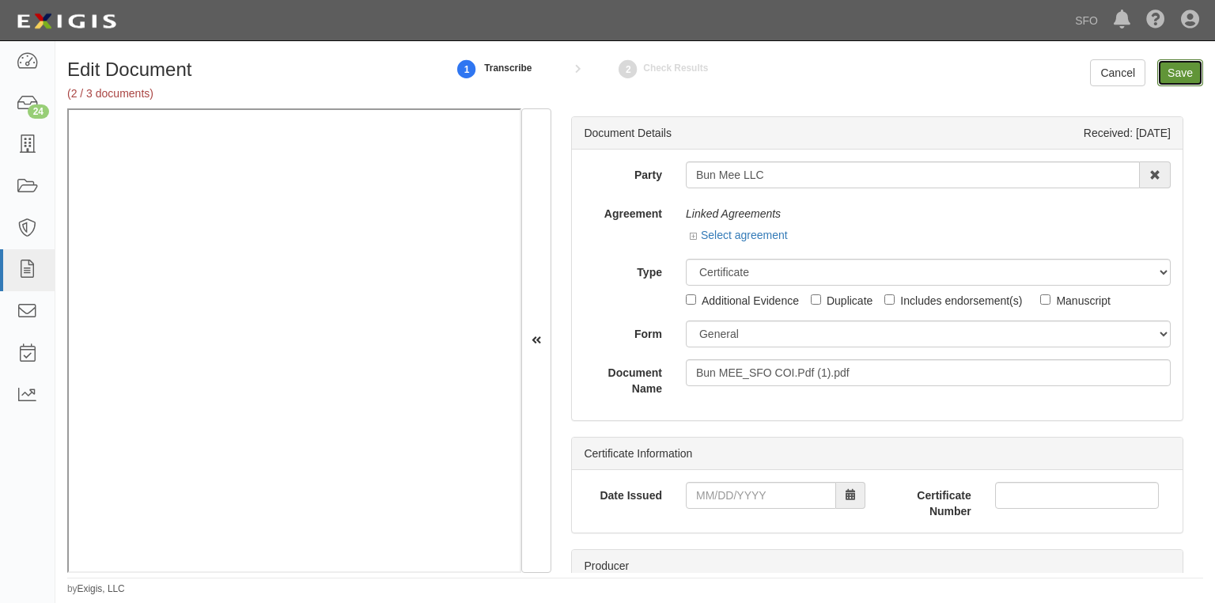
type input "1000000"
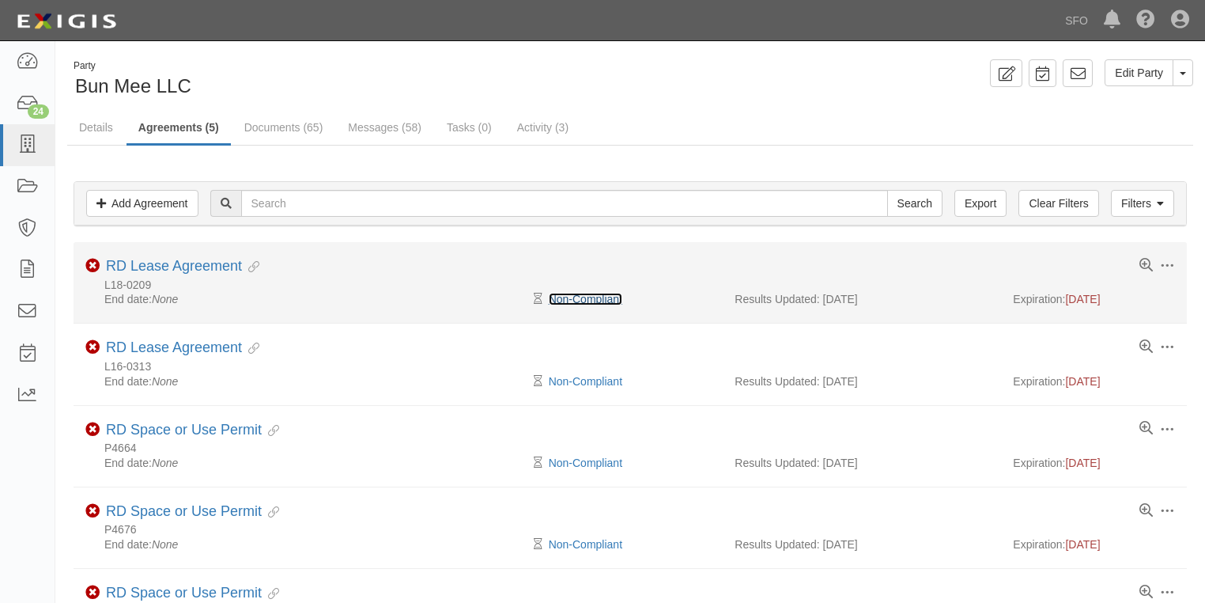
click at [609, 297] on link "Non-Compliant" at bounding box center [586, 299] width 74 height 13
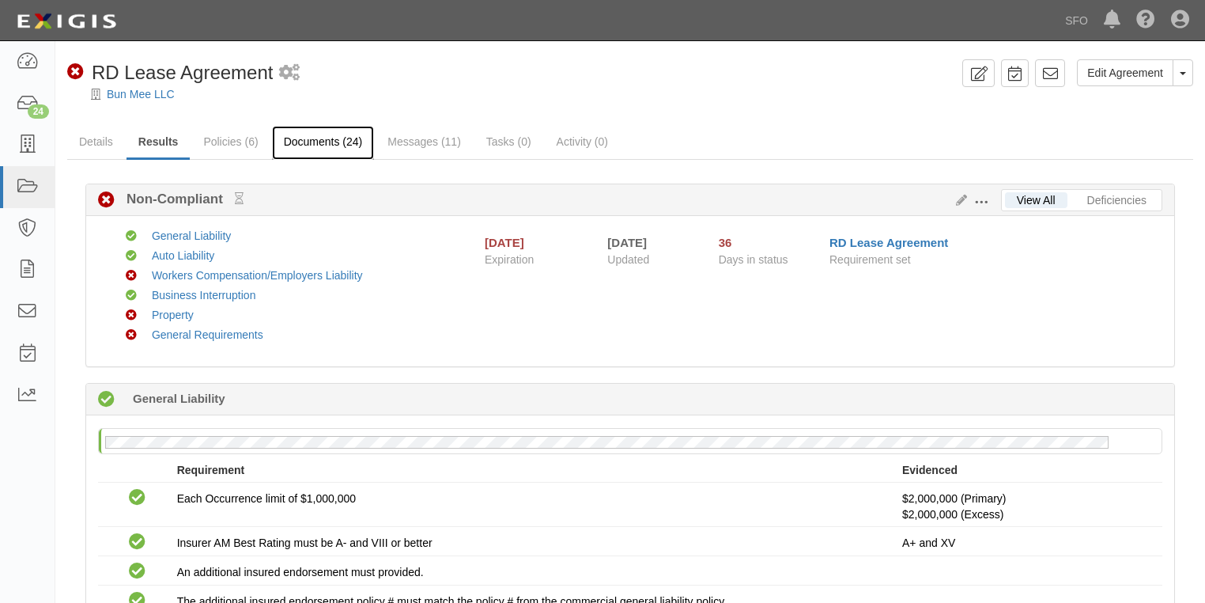
click at [331, 146] on link "Documents (24)" at bounding box center [323, 143] width 103 height 34
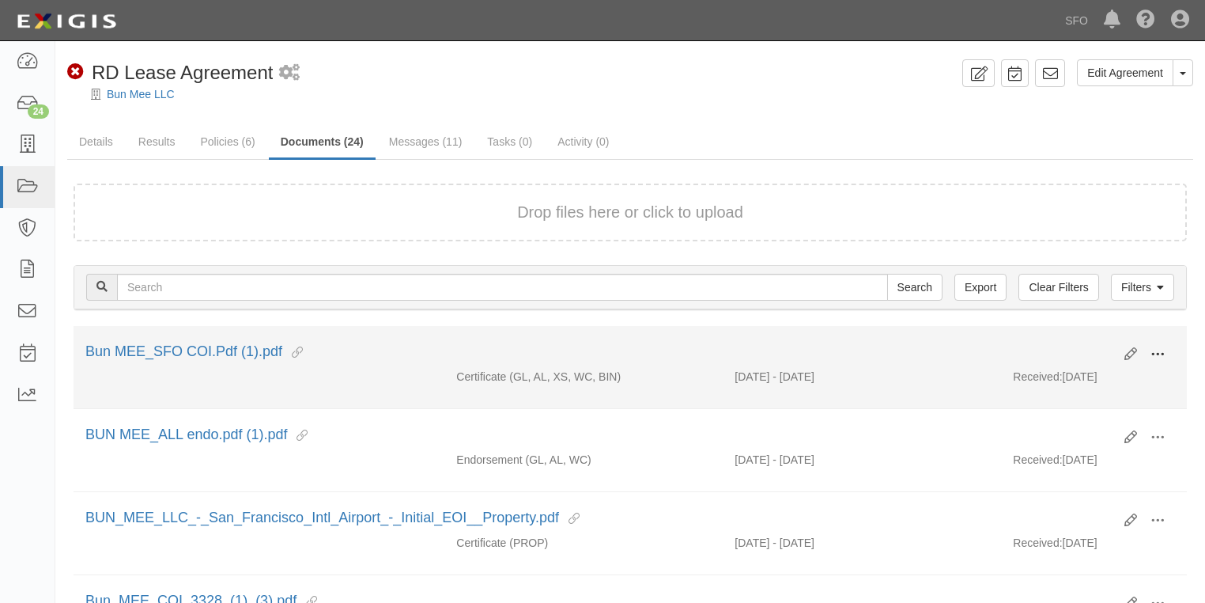
click at [1153, 354] on span at bounding box center [1158, 354] width 14 height 14
click at [1079, 371] on link "View" at bounding box center [1081, 377] width 125 height 28
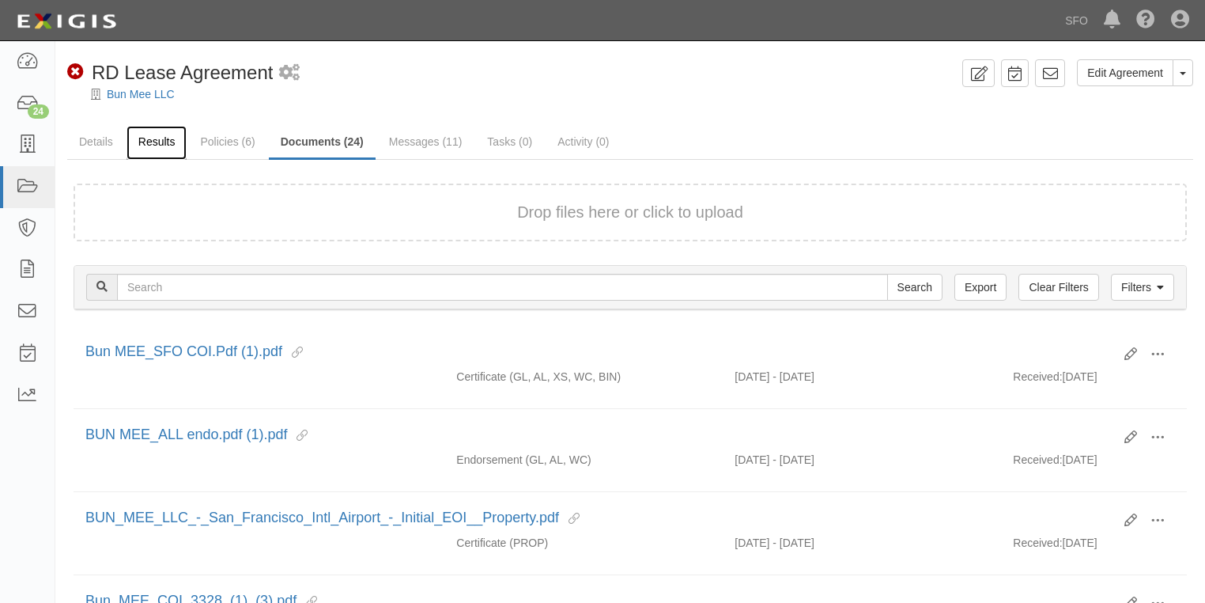
click at [170, 137] on link "Results" at bounding box center [157, 143] width 61 height 34
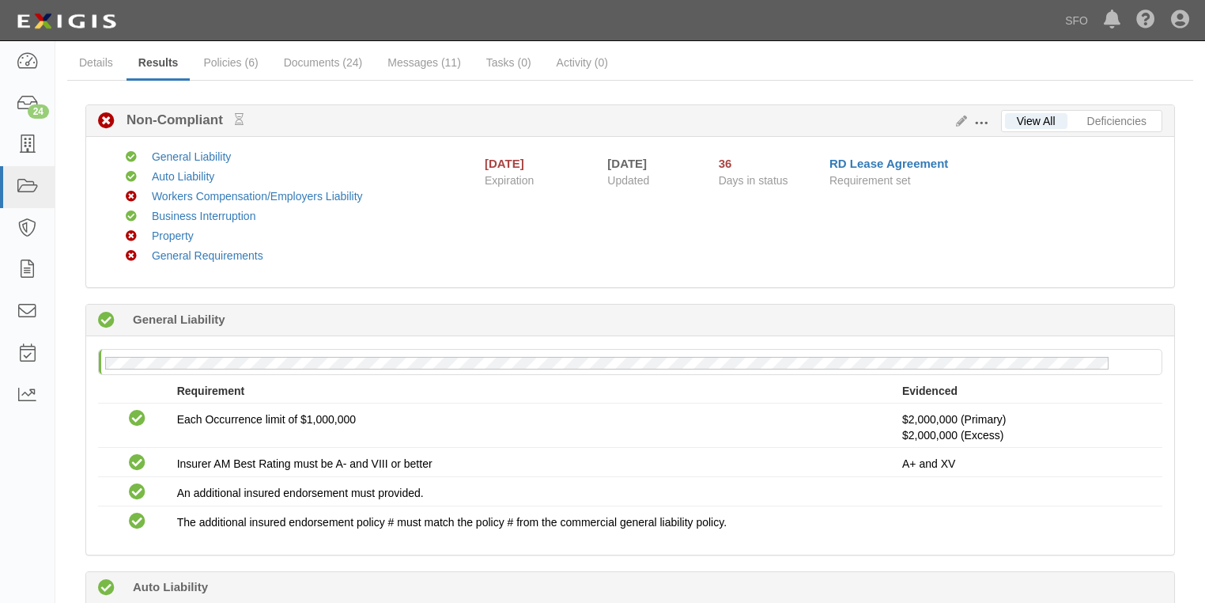
scroll to position [66, 0]
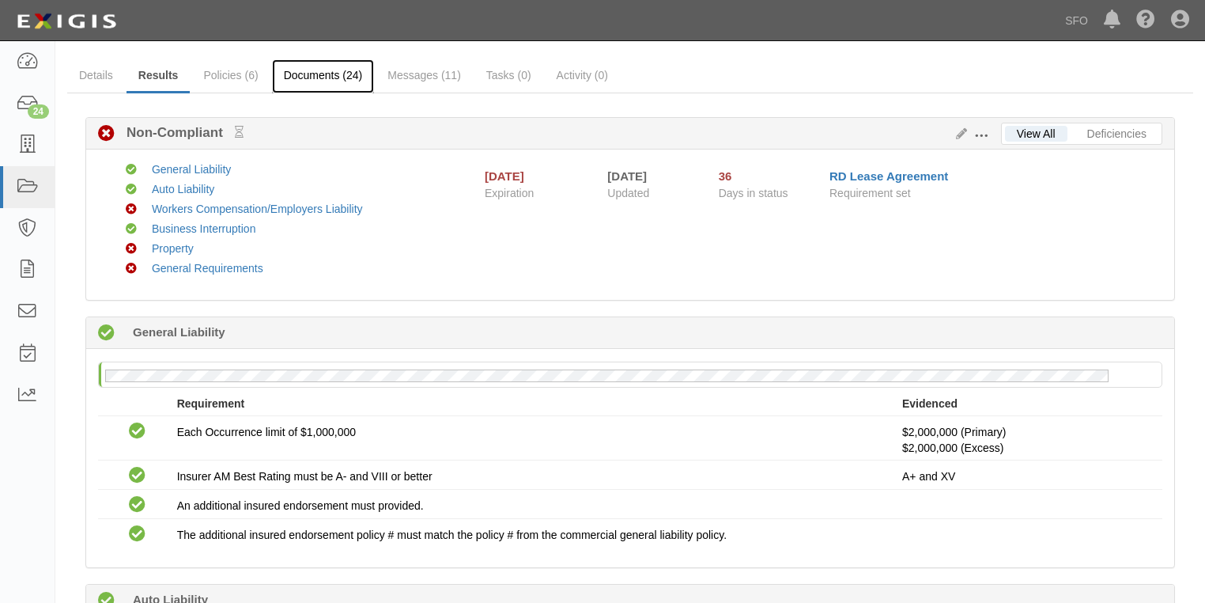
click at [298, 74] on link "Documents (24)" at bounding box center [323, 76] width 103 height 34
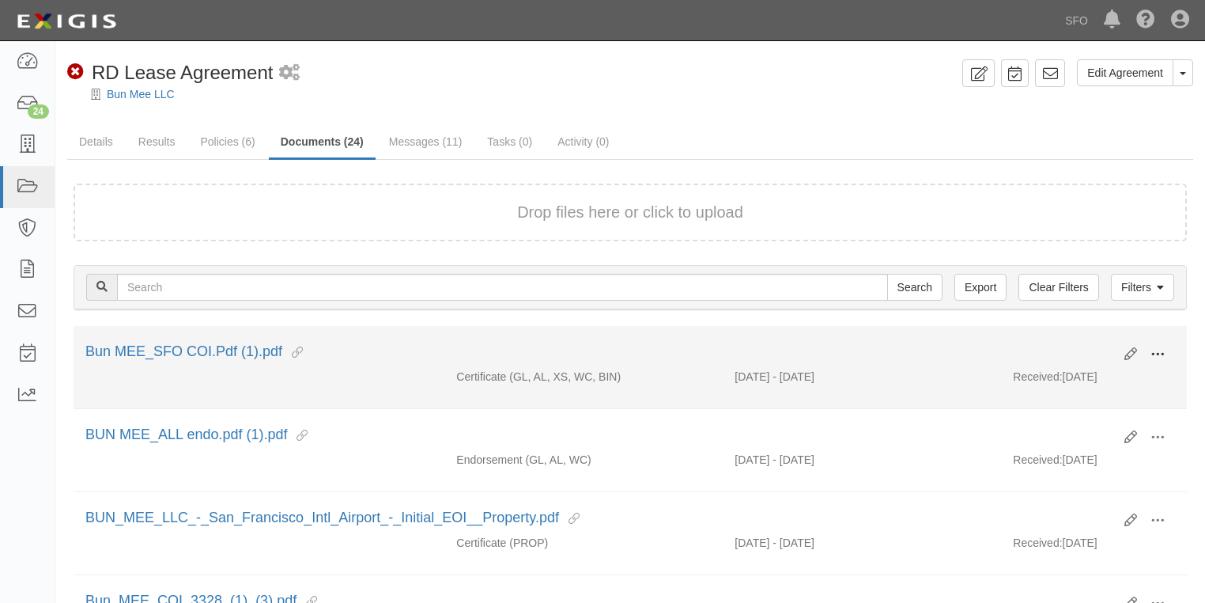
click at [1149, 351] on button at bounding box center [1157, 355] width 35 height 27
click at [1076, 376] on link "View" at bounding box center [1081, 377] width 125 height 28
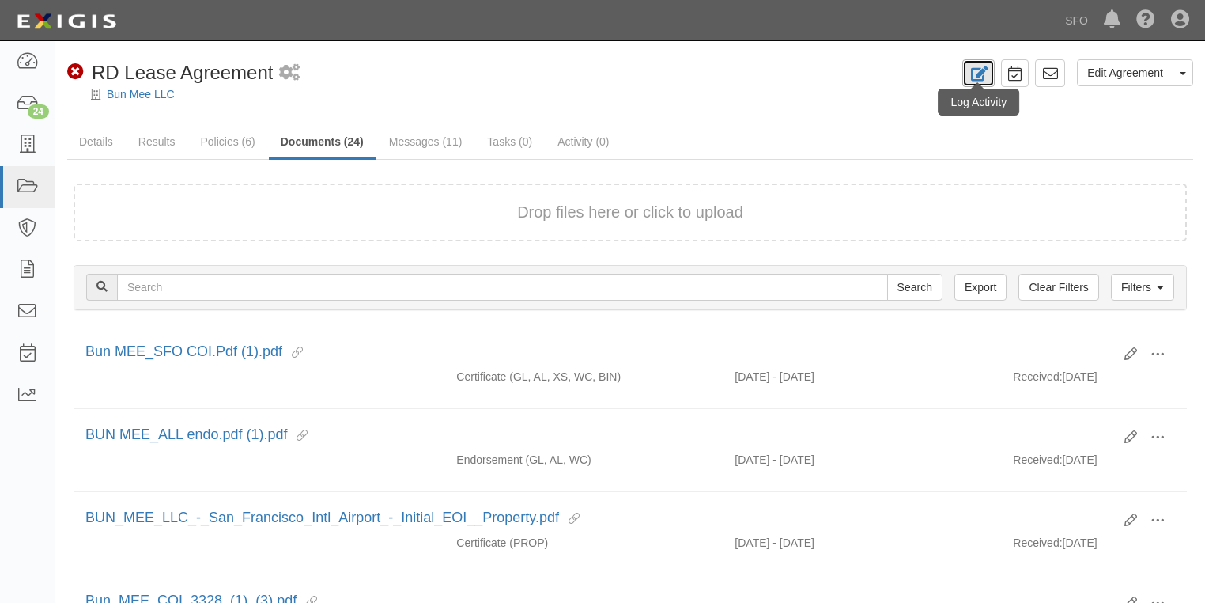
click at [991, 66] on link at bounding box center [978, 73] width 32 height 28
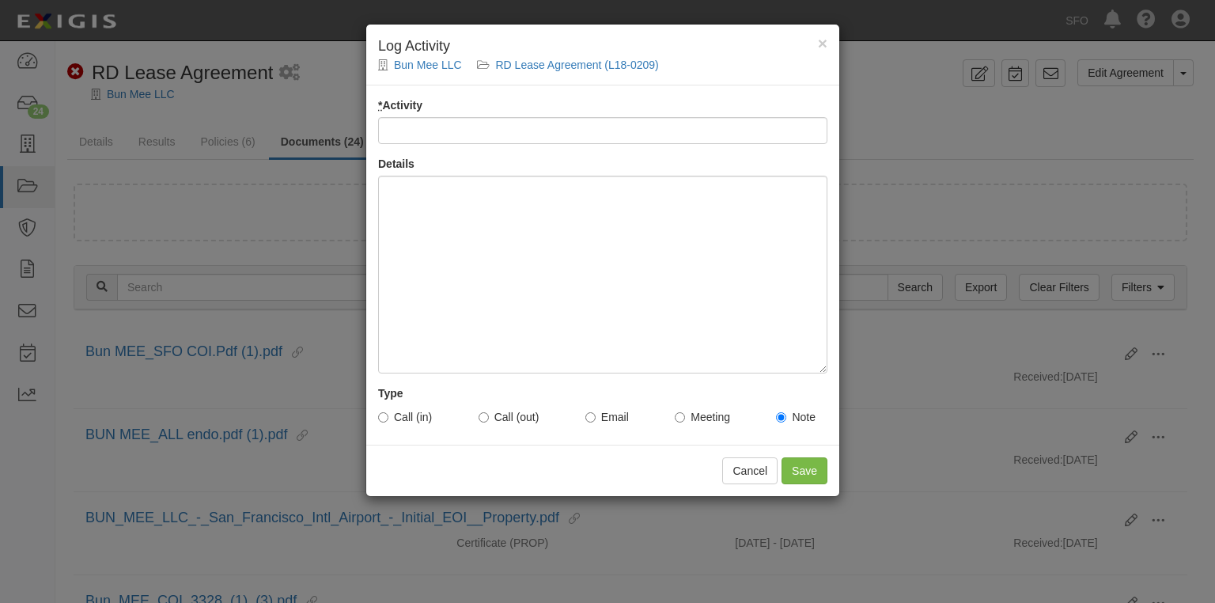
click at [484, 137] on input "* Activity" at bounding box center [602, 130] width 449 height 27
type input "J"
type input "s"
type input "Status requirementd"
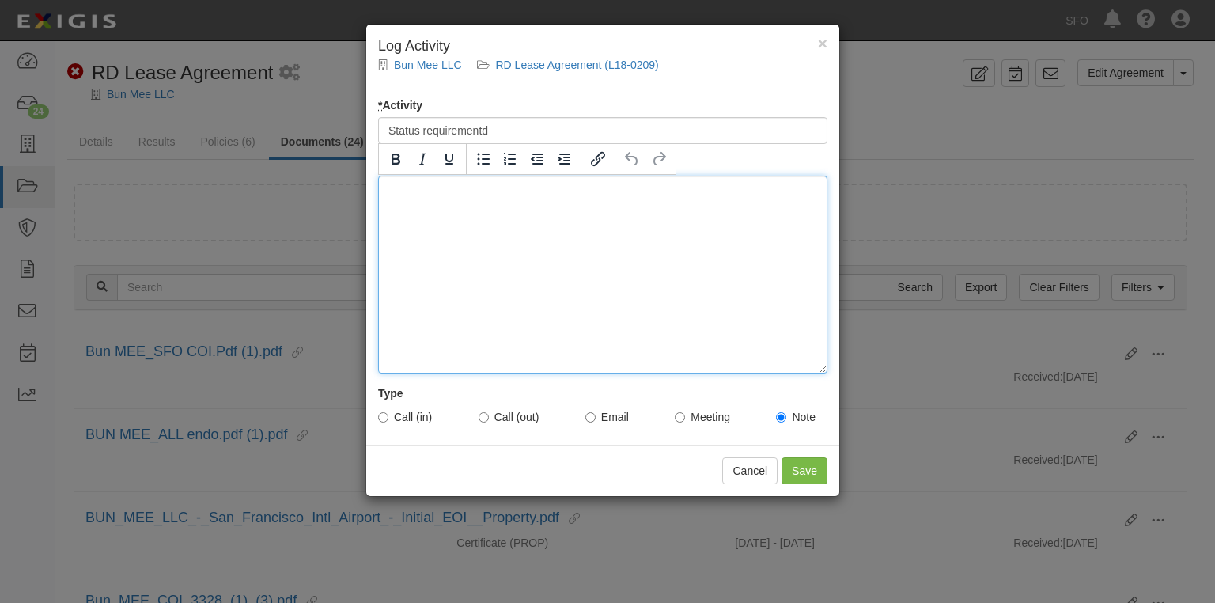
click at [423, 209] on div at bounding box center [602, 275] width 449 height 198
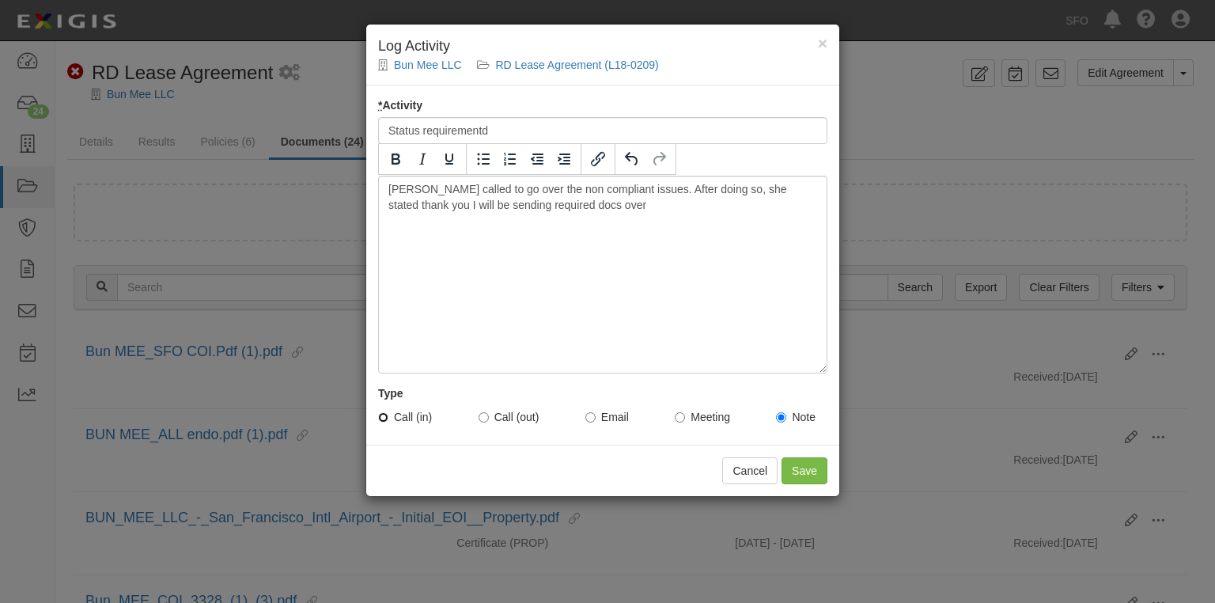
click at [387, 416] on input "Call (in)" at bounding box center [383, 417] width 10 height 10
radio input "true"
click at [803, 471] on input "Save" at bounding box center [804, 470] width 46 height 27
